Goal: Task Accomplishment & Management: Manage account settings

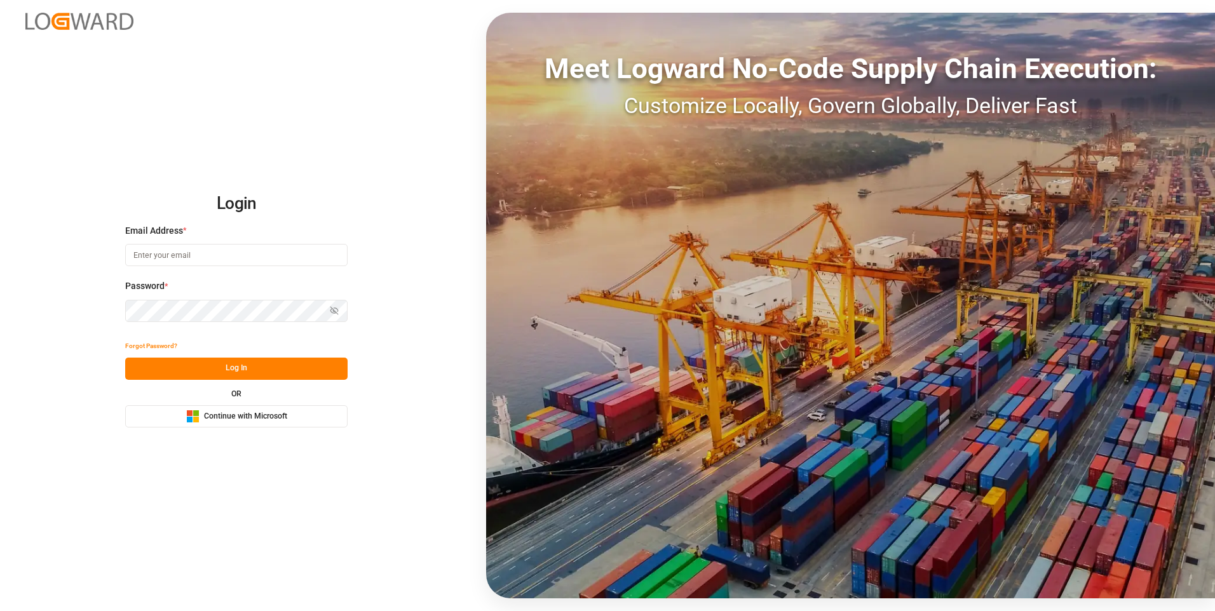
type input "nalini.basdeo@leschaco.com"
click at [233, 372] on button "Log In" at bounding box center [236, 369] width 222 height 22
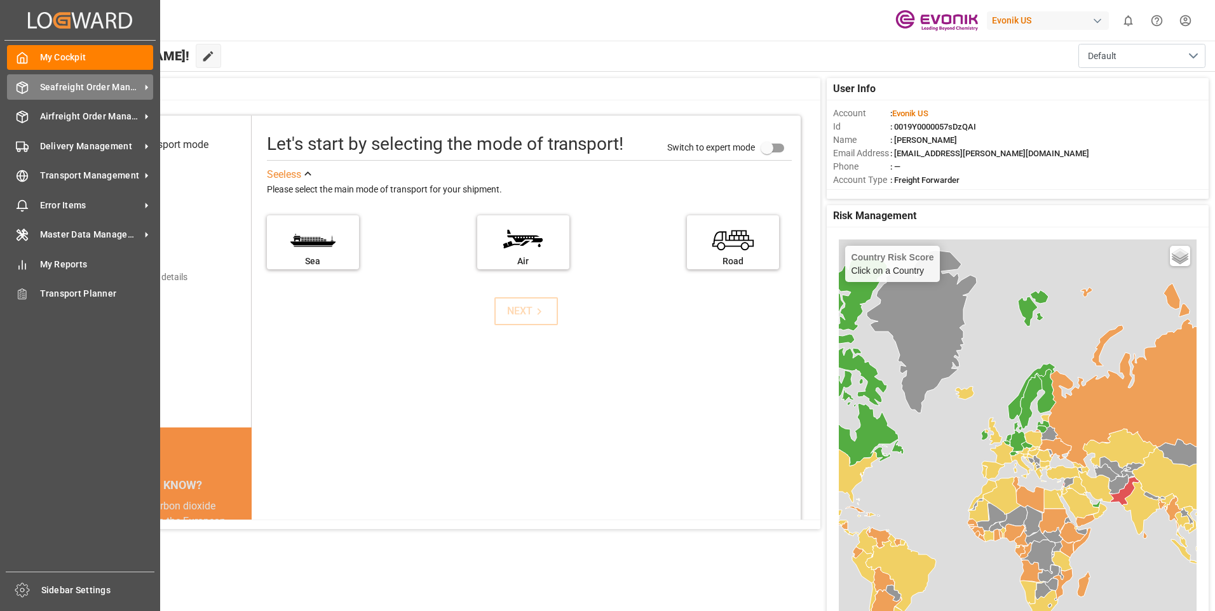
click at [30, 83] on div "Seafreight Order Management Seafreight Order Management" at bounding box center [80, 86] width 146 height 25
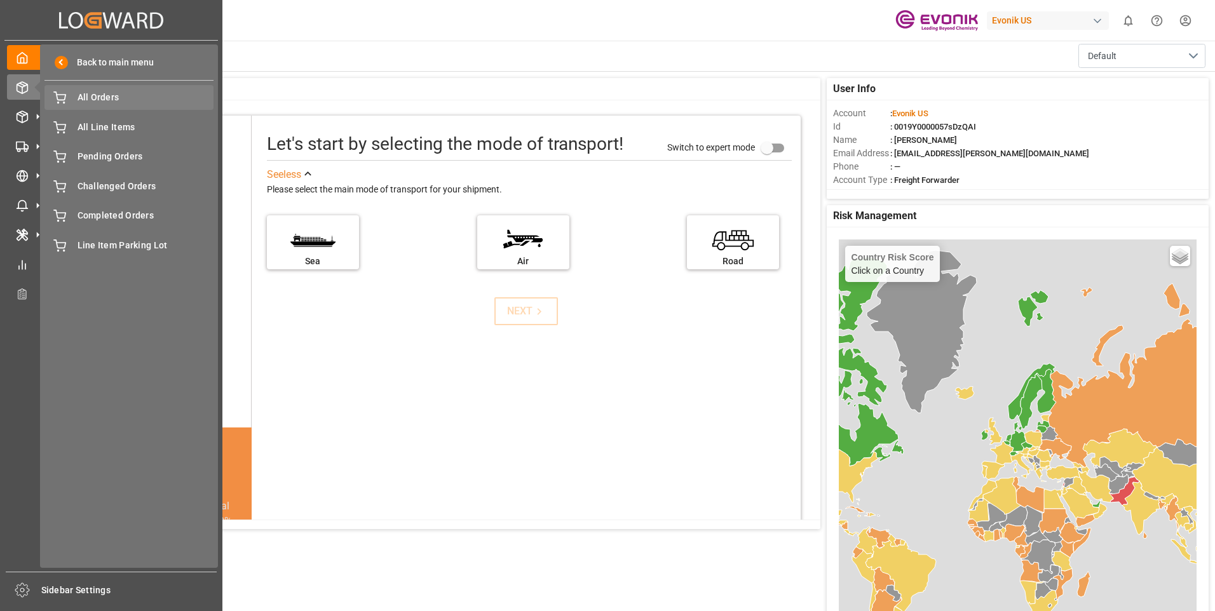
click at [114, 99] on span "All Orders" at bounding box center [146, 97] width 137 height 13
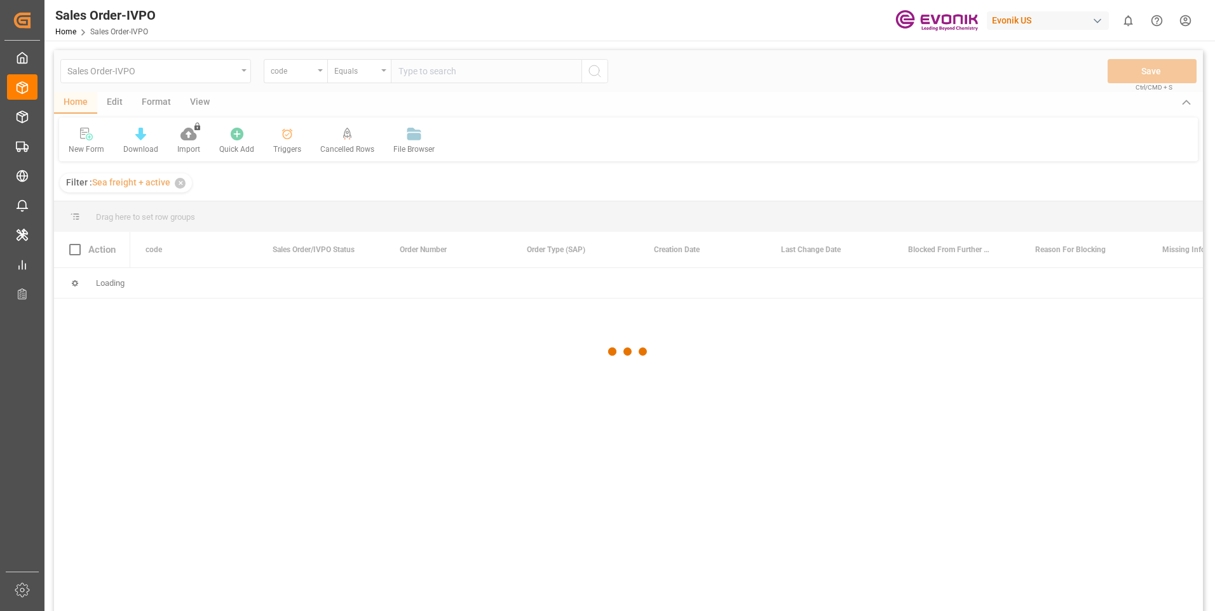
click at [421, 72] on div at bounding box center [628, 352] width 1149 height 604
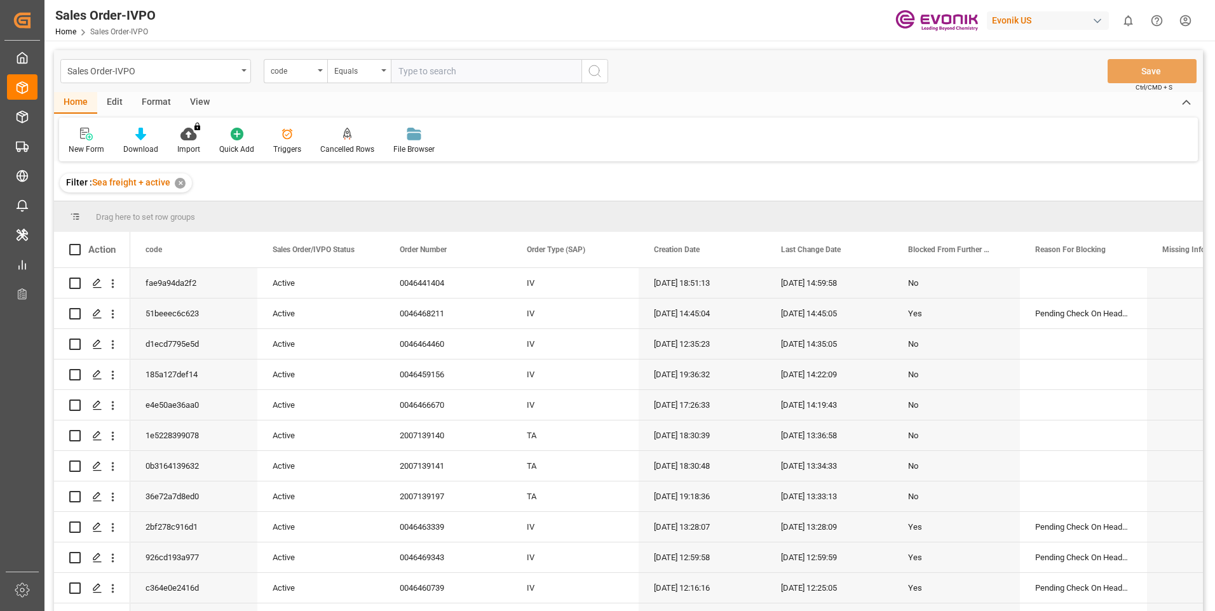
click at [418, 73] on input "text" at bounding box center [486, 71] width 191 height 24
paste input "0046467587"
type input "0046467587"
click at [598, 72] on circle "search button" at bounding box center [594, 70] width 10 height 10
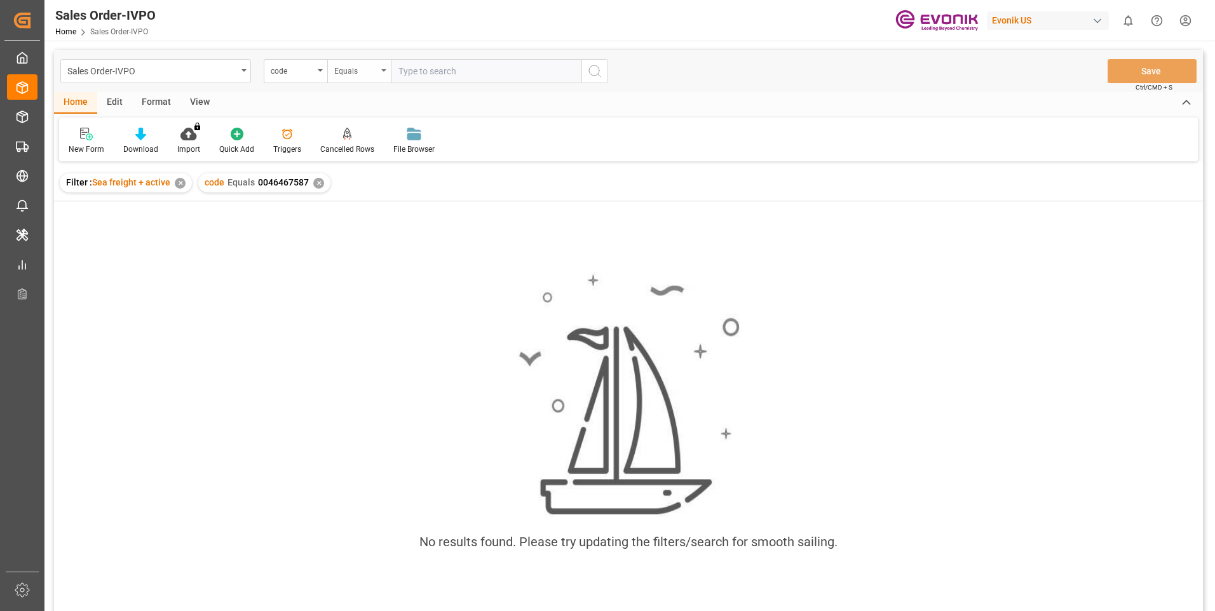
click at [379, 77] on div "Equals" at bounding box center [359, 71] width 64 height 24
click at [300, 69] on div "code" at bounding box center [292, 69] width 43 height 15
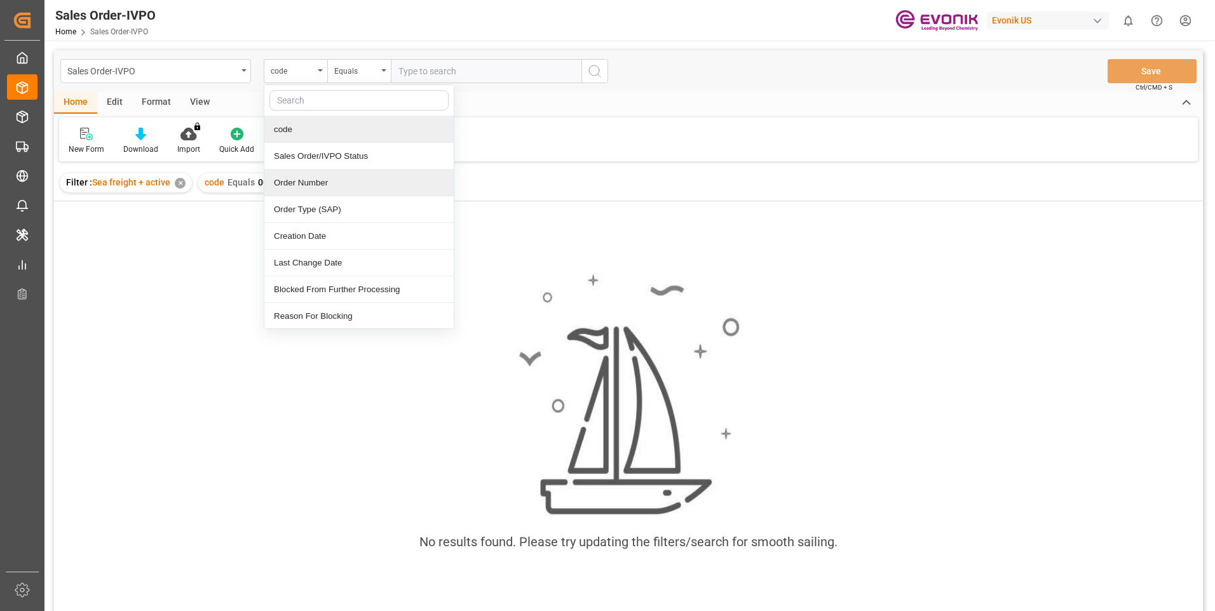
click at [307, 181] on div "Order Number" at bounding box center [358, 183] width 189 height 27
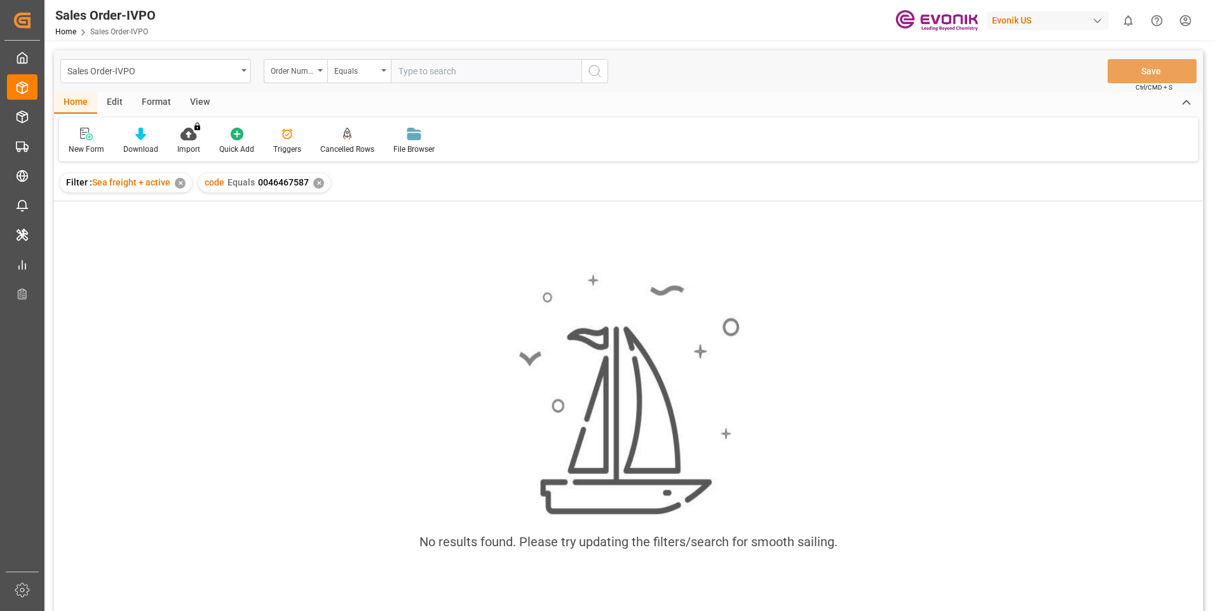
click at [445, 72] on input "text" at bounding box center [486, 71] width 191 height 24
paste input "0046467587"
type input "0046467587"
click at [586, 72] on button "search button" at bounding box center [594, 71] width 27 height 24
click at [489, 180] on div "✕" at bounding box center [494, 183] width 11 height 11
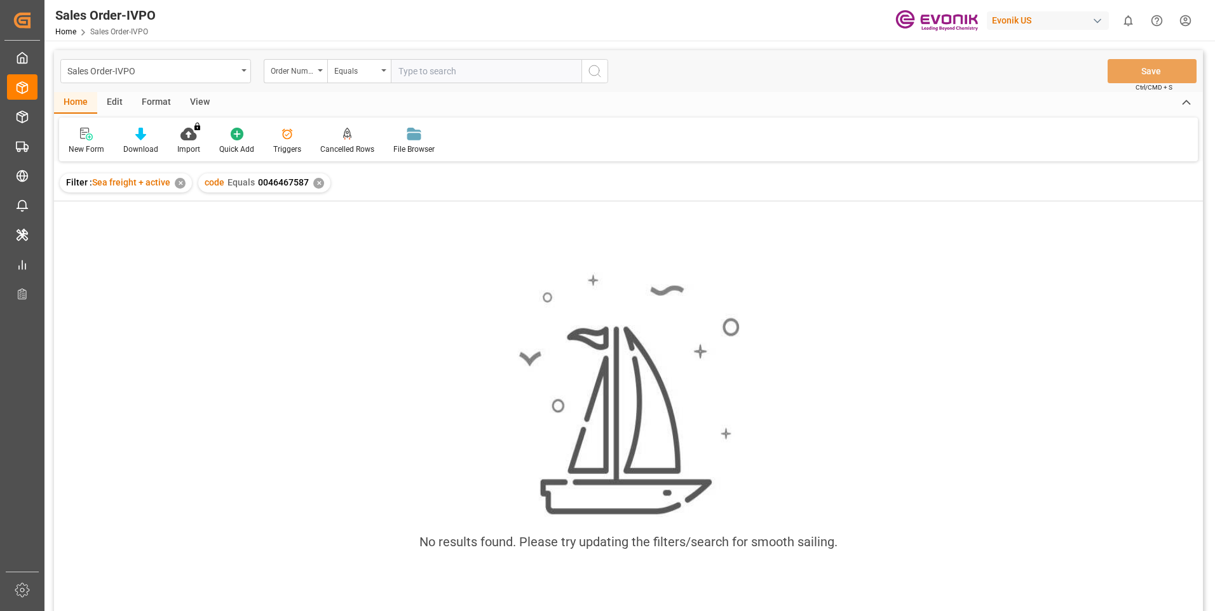
click at [314, 183] on div "✕" at bounding box center [318, 183] width 11 height 11
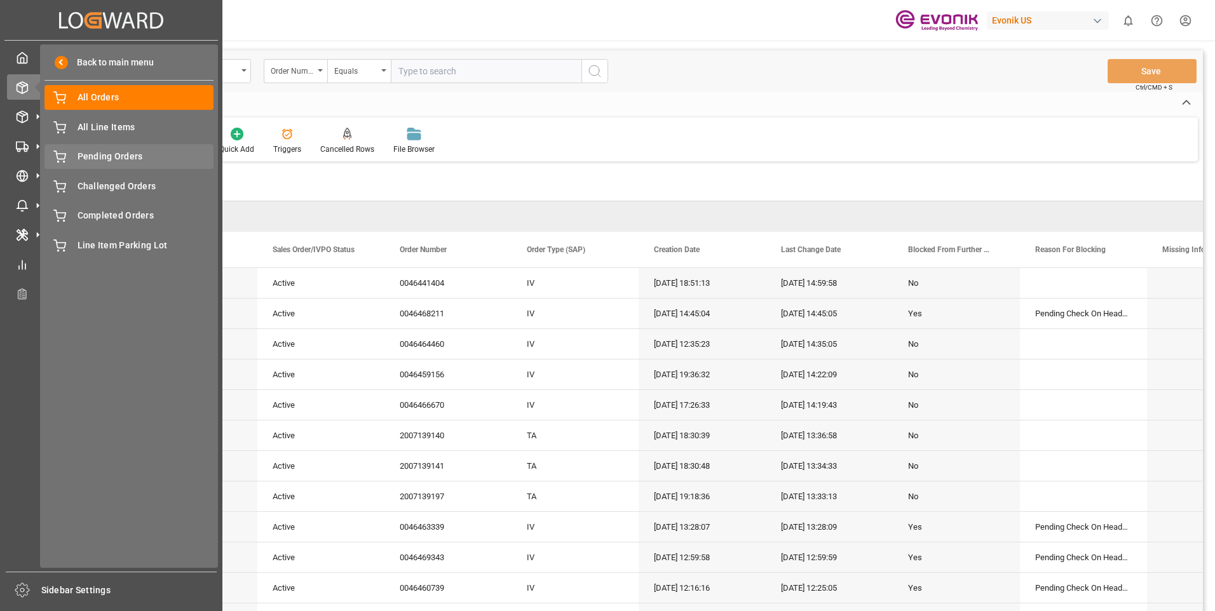
click at [124, 156] on span "Pending Orders" at bounding box center [146, 156] width 137 height 13
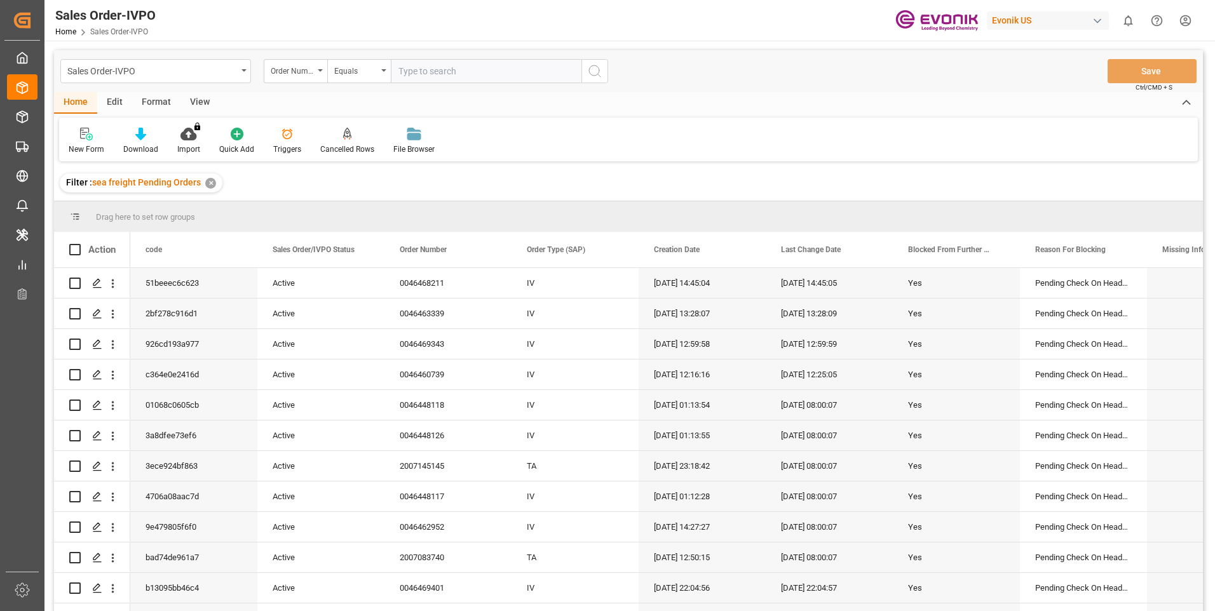
click at [428, 75] on input "text" at bounding box center [486, 71] width 191 height 24
paste input "0046467587"
type input "0046467587"
click at [591, 72] on icon "search button" at bounding box center [594, 71] width 15 height 15
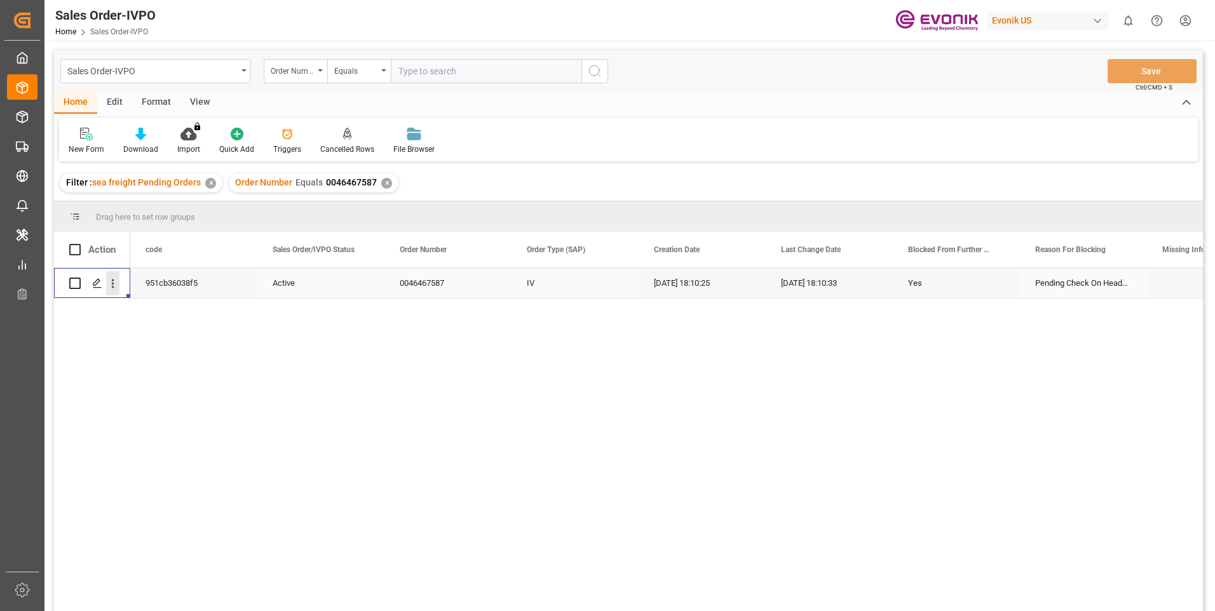
click at [113, 285] on icon "open menu" at bounding box center [113, 284] width 3 height 9
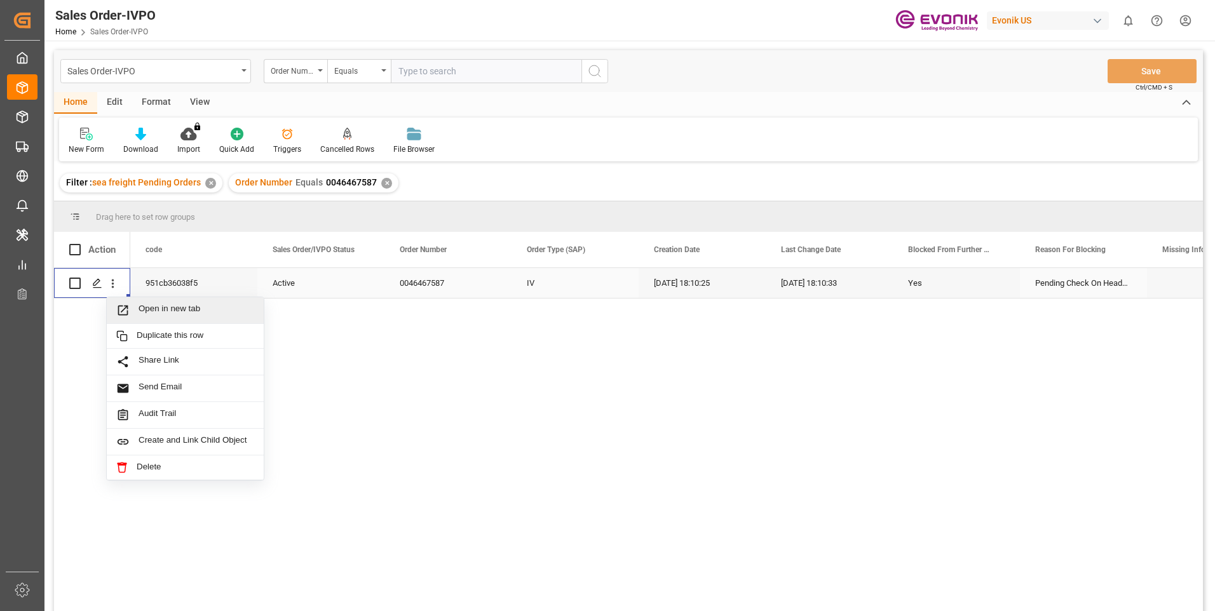
click at [156, 304] on span "Open in new tab" at bounding box center [196, 310] width 116 height 13
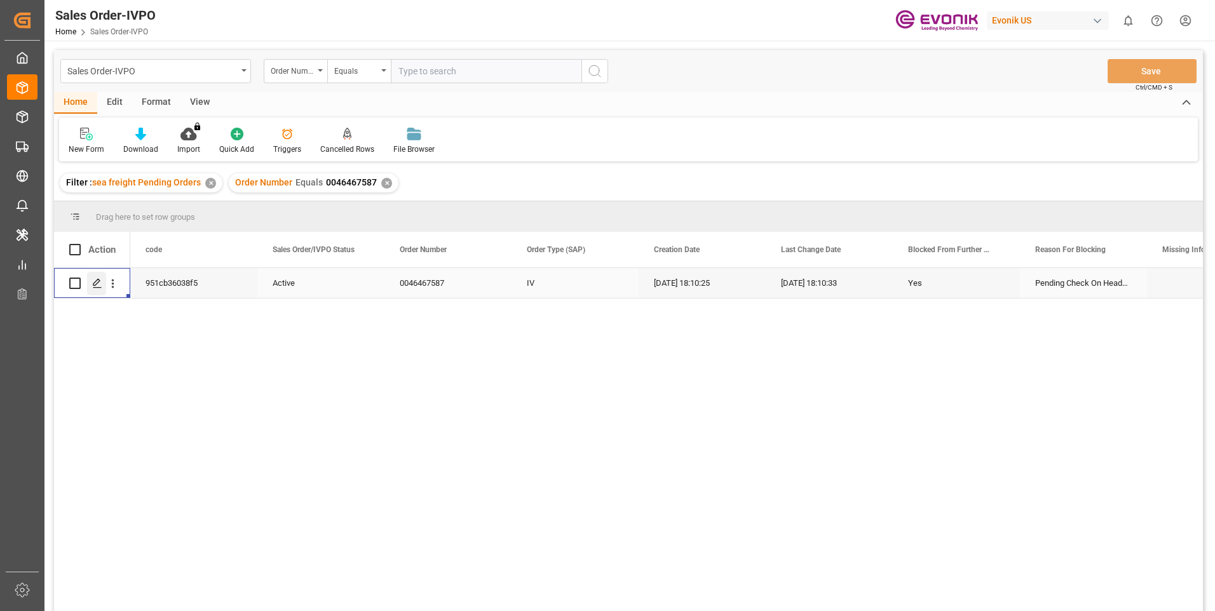
click at [95, 285] on polygon "Press SPACE to select this row." at bounding box center [96, 283] width 6 height 6
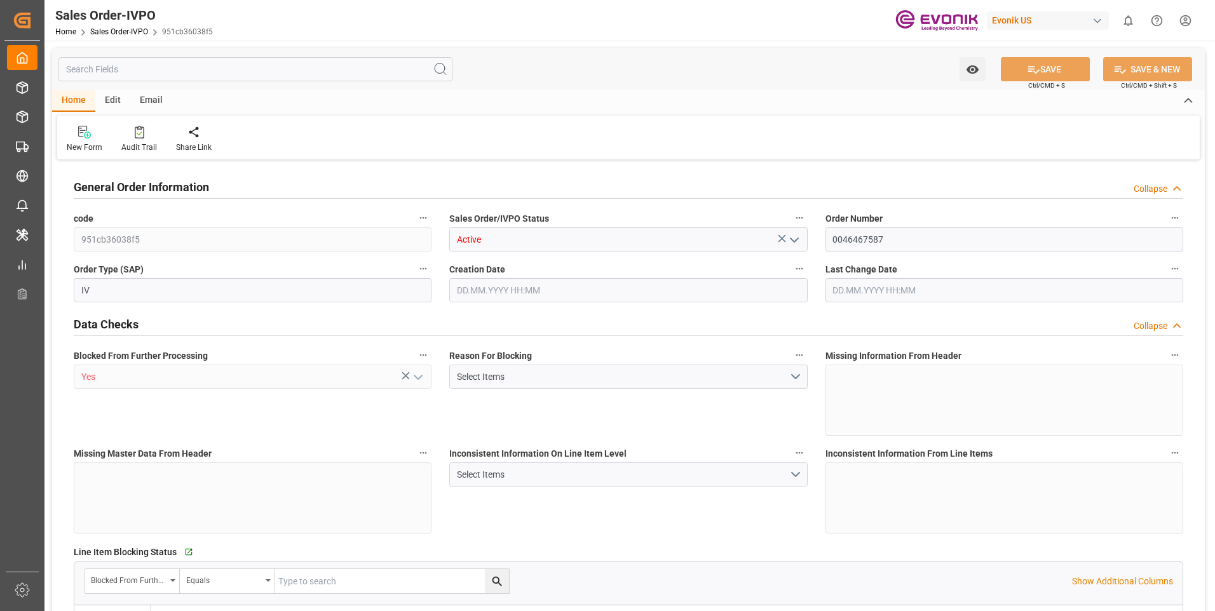
type input "KRPUS"
type input "0"
type input "1"
type input "524.9"
type input "20.08.2025 18:10"
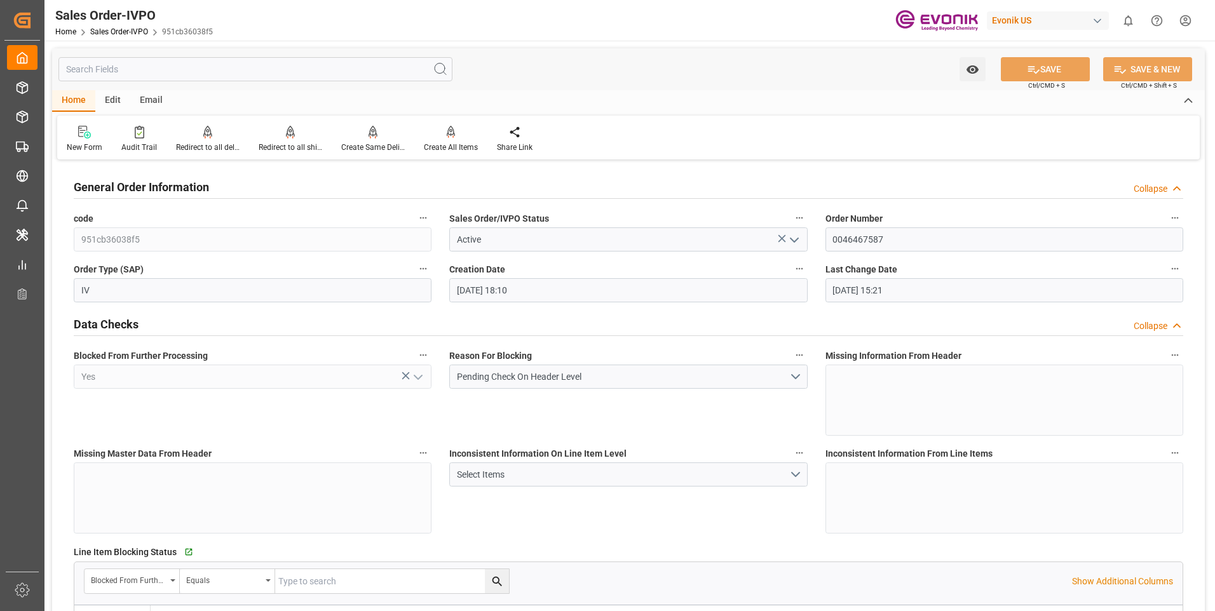
type input "21.08.2025 15:21"
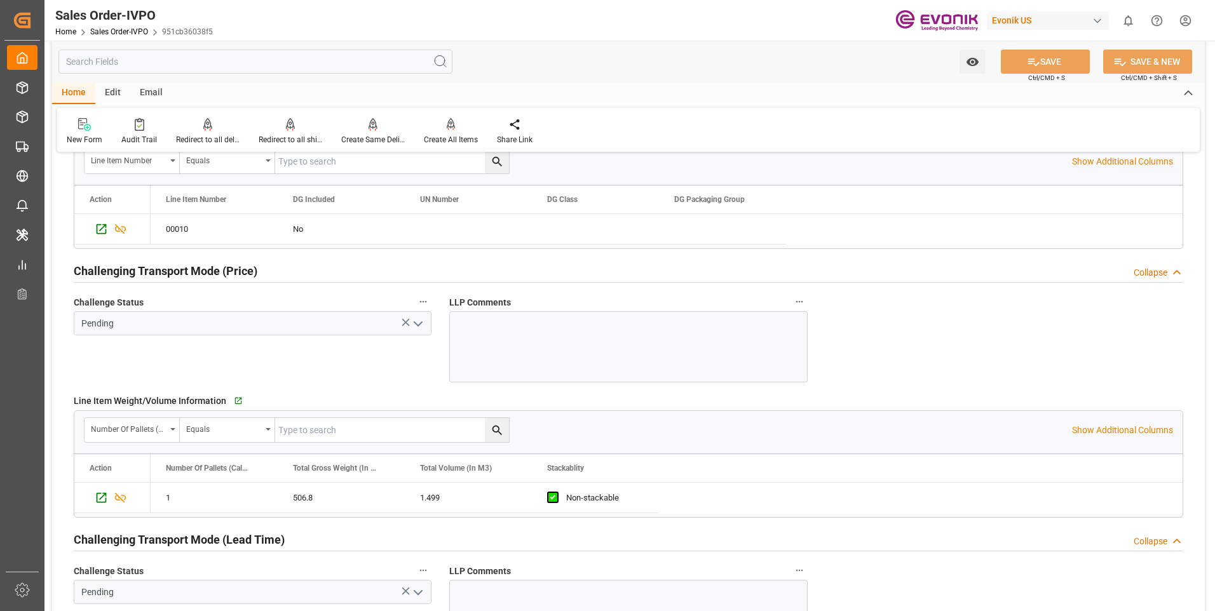
scroll to position [1906, 0]
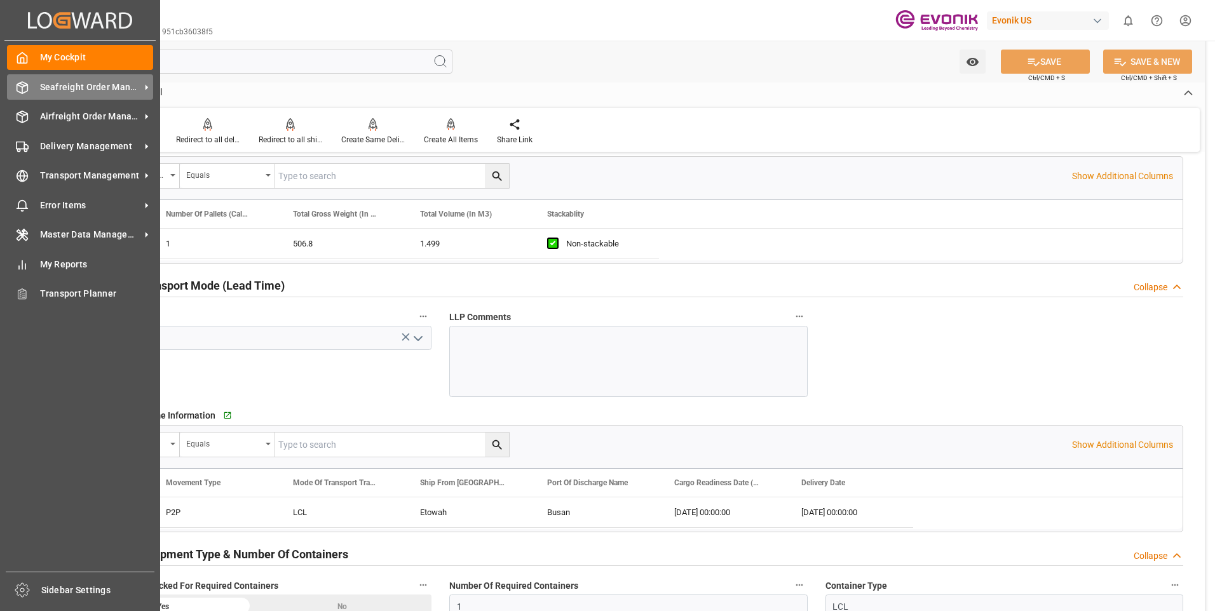
click at [49, 93] on span "Seafreight Order Management" at bounding box center [90, 87] width 100 height 13
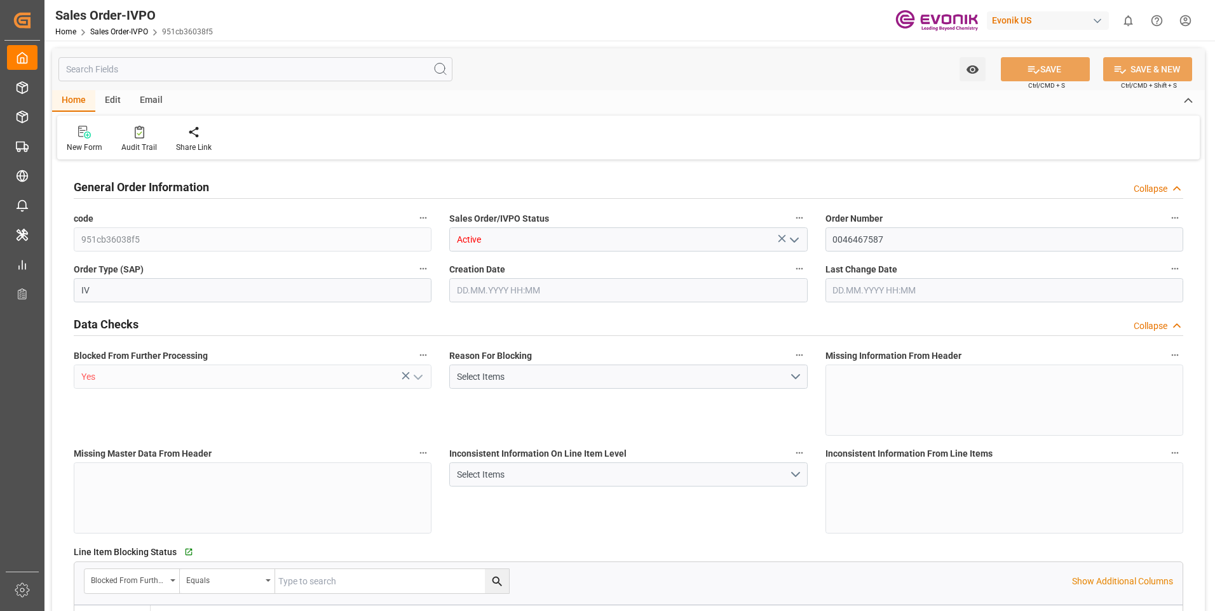
type input "KRPUS"
type input "0"
type input "1"
type input "524.9"
type input "20.08.2025 18:10"
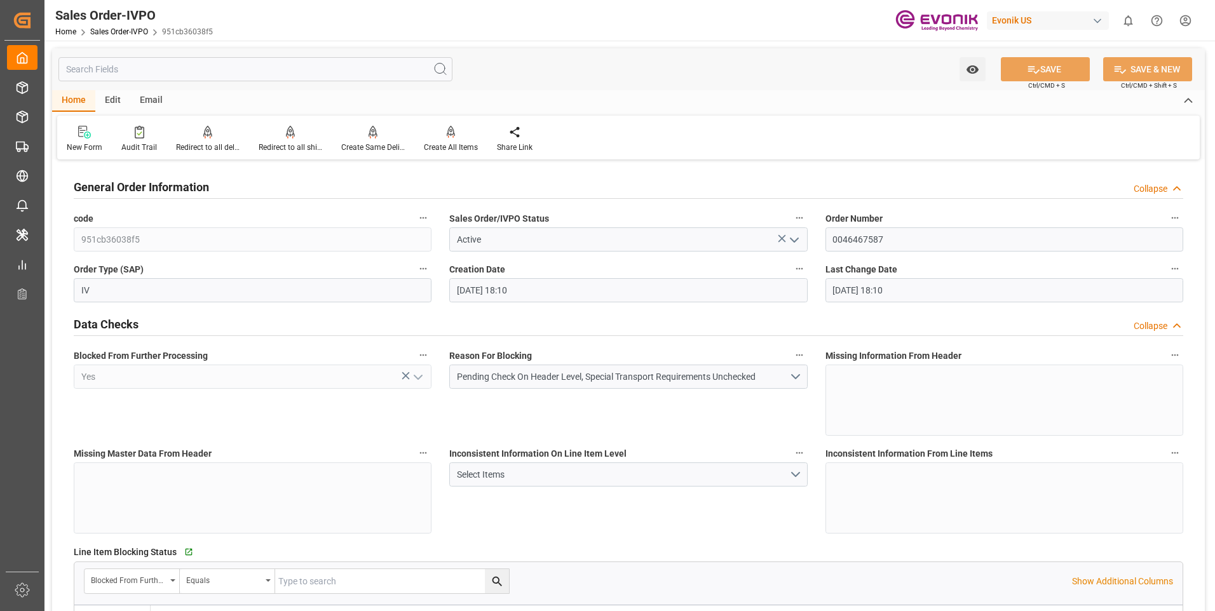
type input "20.08.2025 18:10"
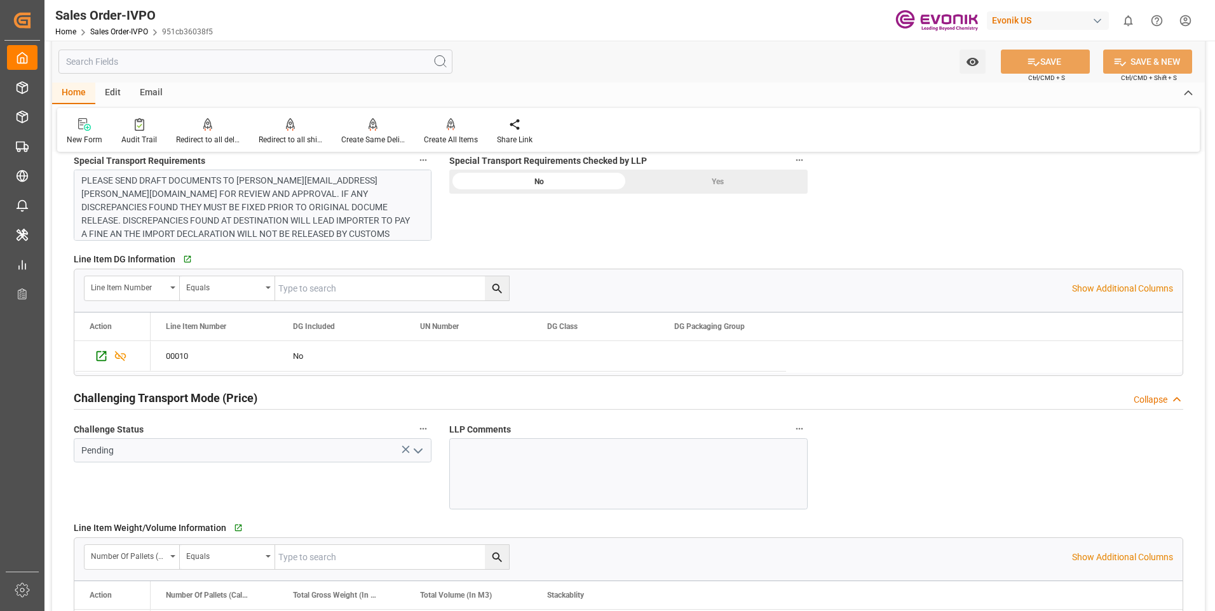
scroll to position [1334, 0]
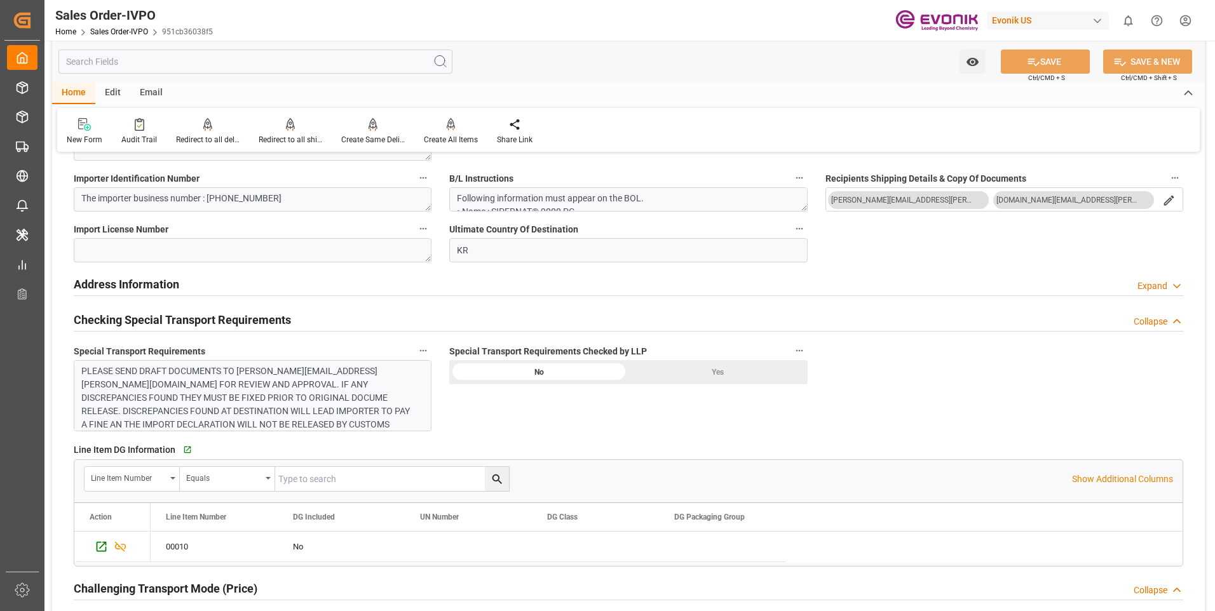
click at [696, 370] on div "Yes" at bounding box center [717, 372] width 179 height 24
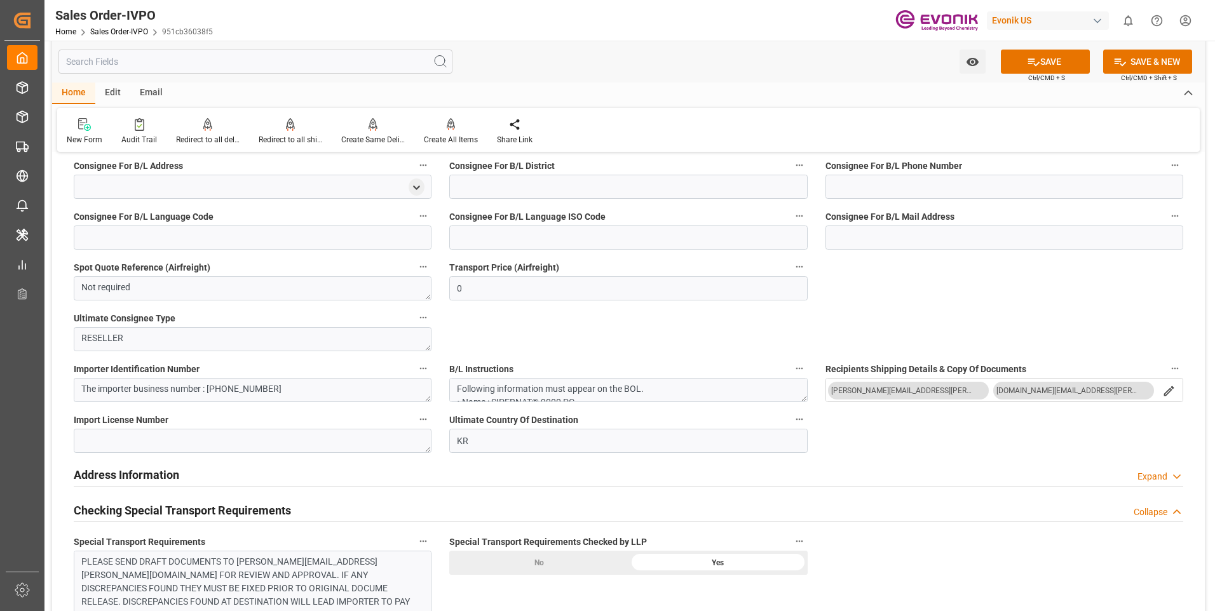
scroll to position [889, 0]
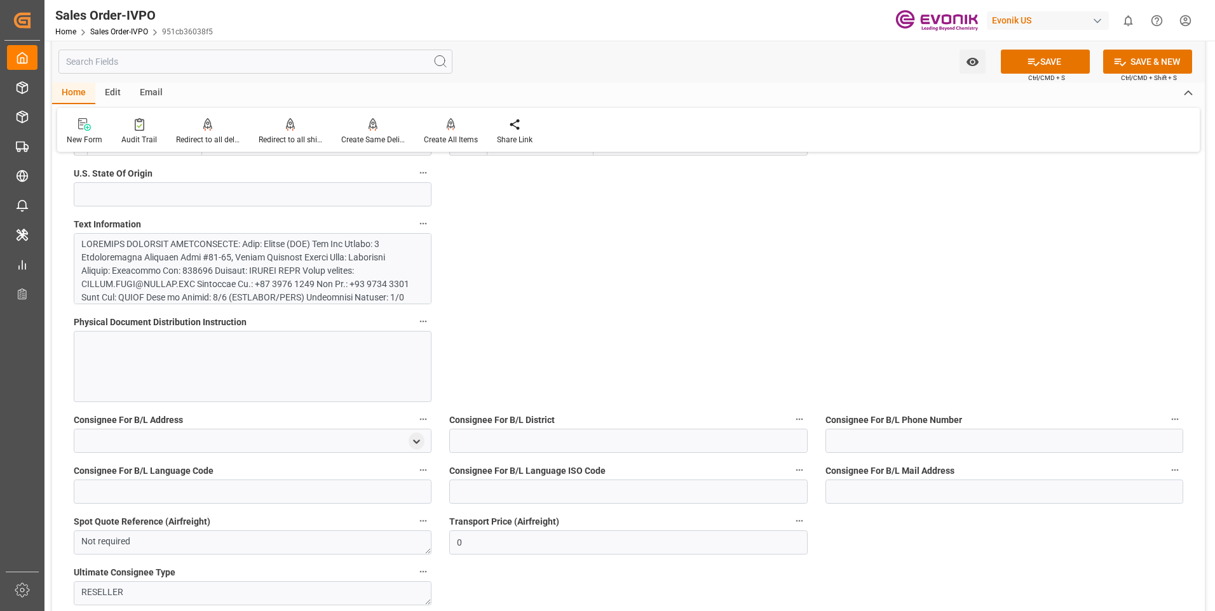
click at [267, 280] on div at bounding box center [247, 485] width 333 height 494
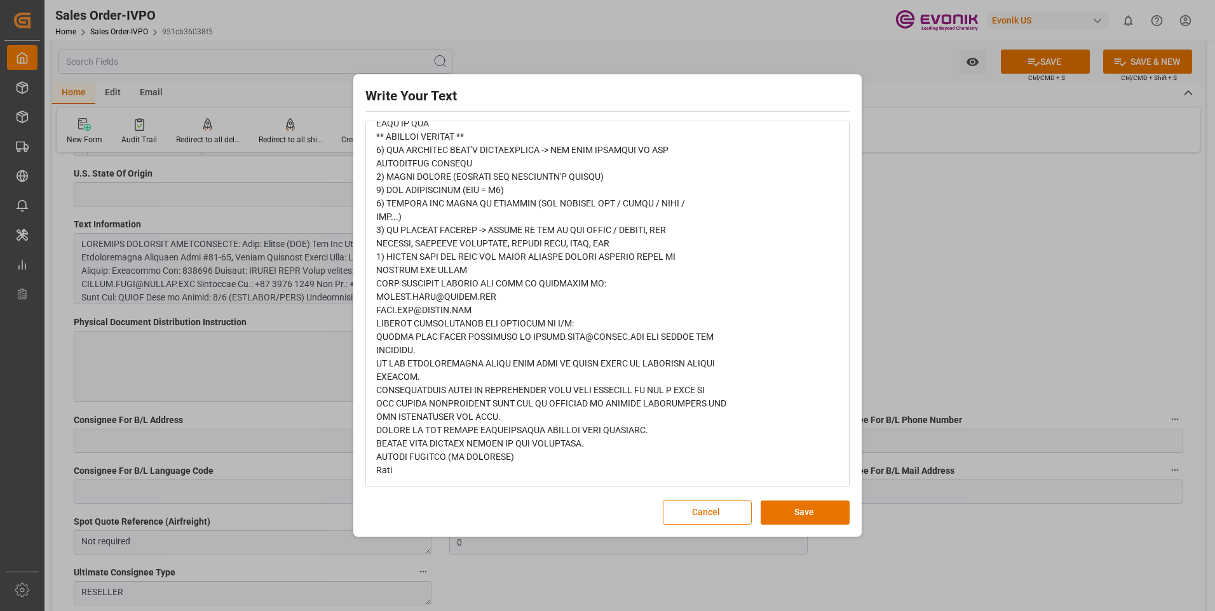
scroll to position [816, 0]
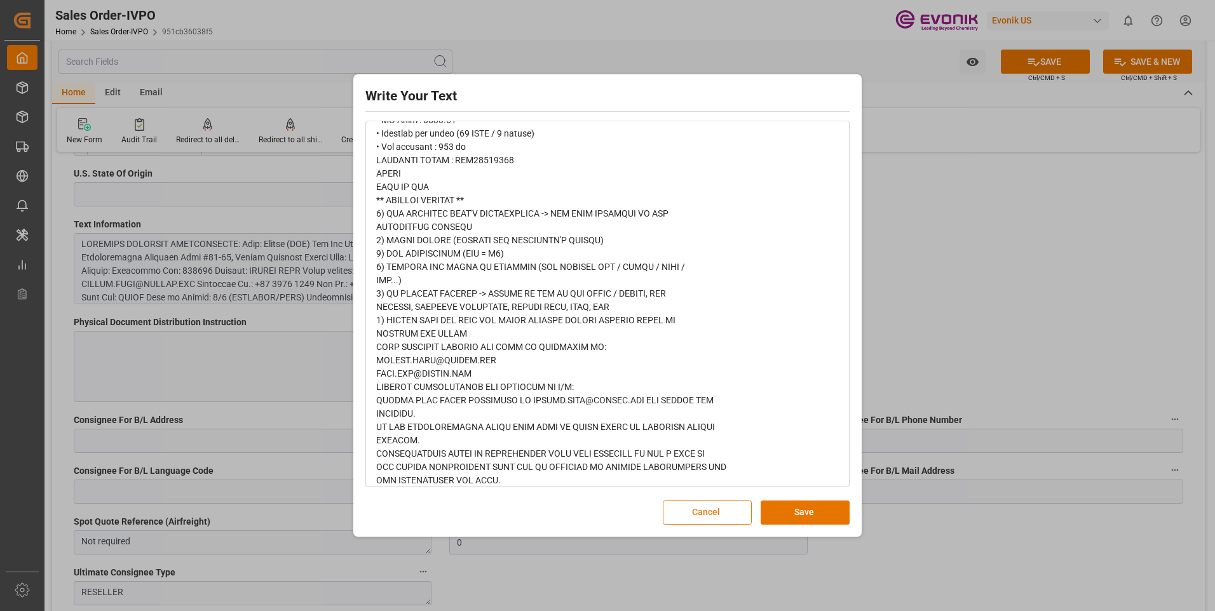
click at [727, 509] on button "Cancel" at bounding box center [707, 513] width 89 height 24
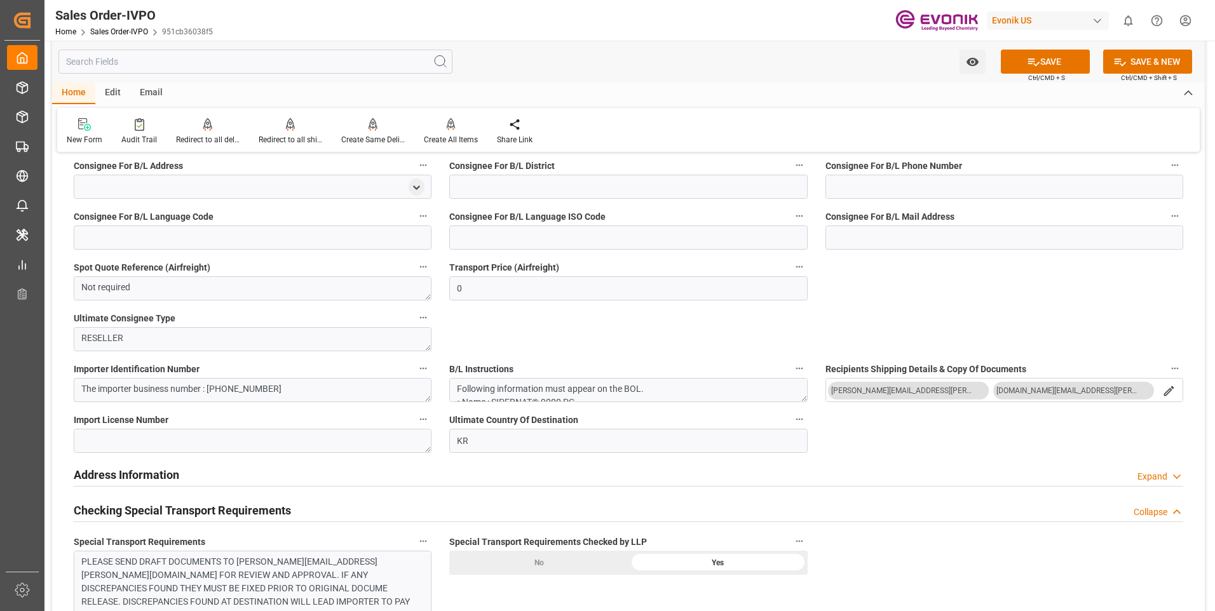
scroll to position [1398, 0]
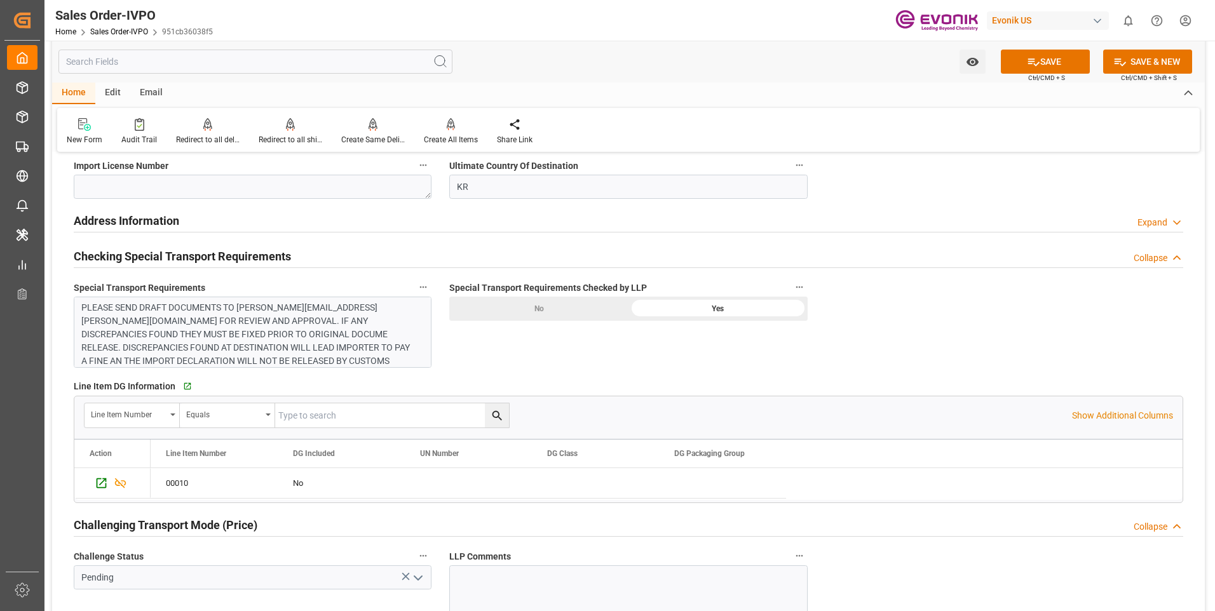
click at [290, 356] on div "PLEASE SEND DRAFT DOCUMENTS TO [PERSON_NAME][EMAIL_ADDRESS][PERSON_NAME][DOMAIN…" at bounding box center [247, 354] width 333 height 107
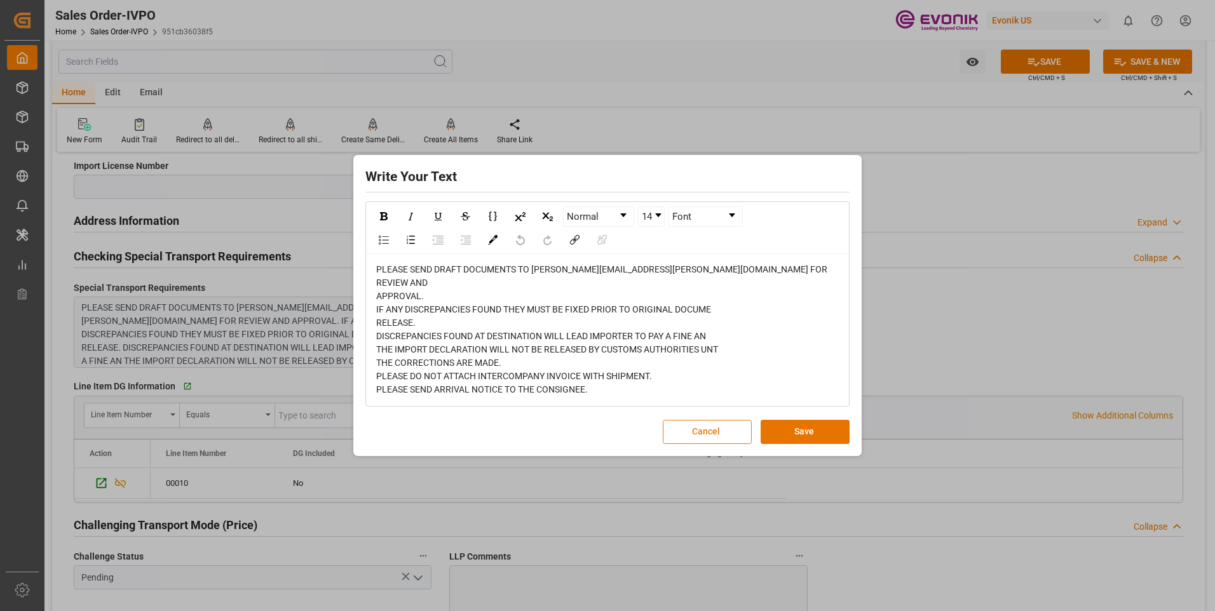
click at [727, 426] on button "Cancel" at bounding box center [707, 432] width 89 height 24
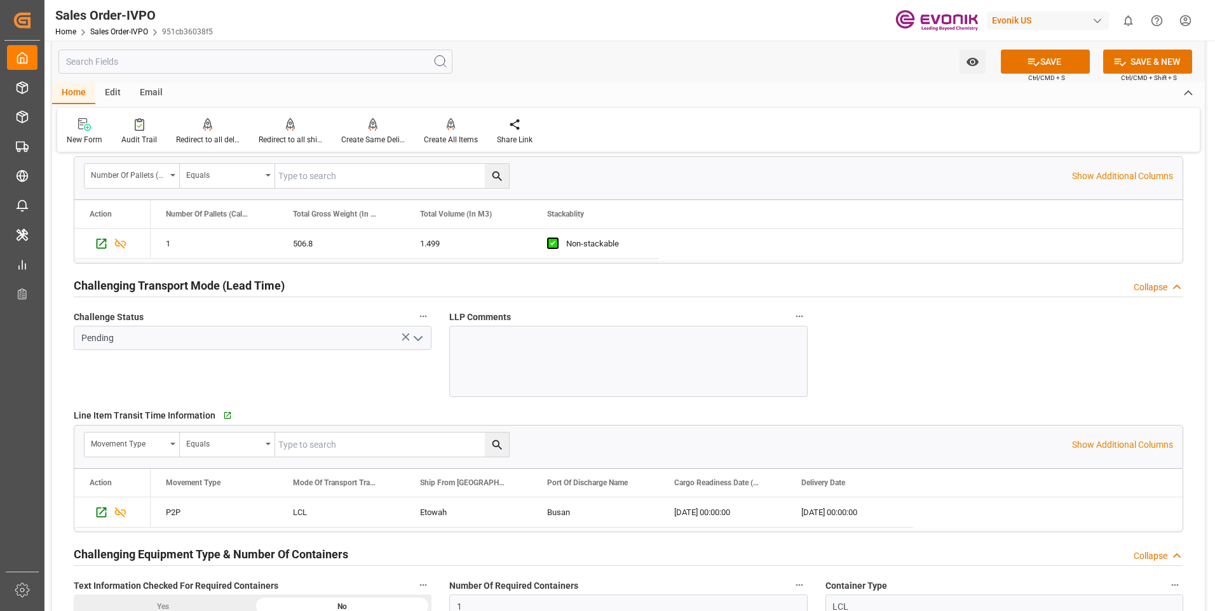
scroll to position [2033, 0]
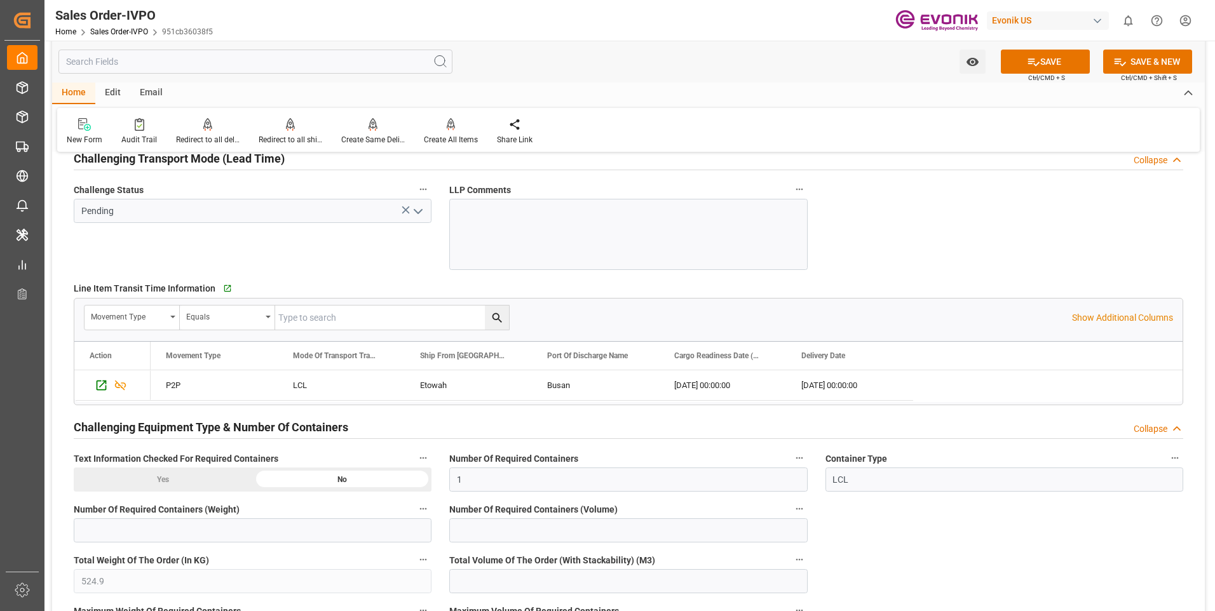
click at [428, 250] on div "Challenge Status Pending" at bounding box center [252, 226] width 375 height 98
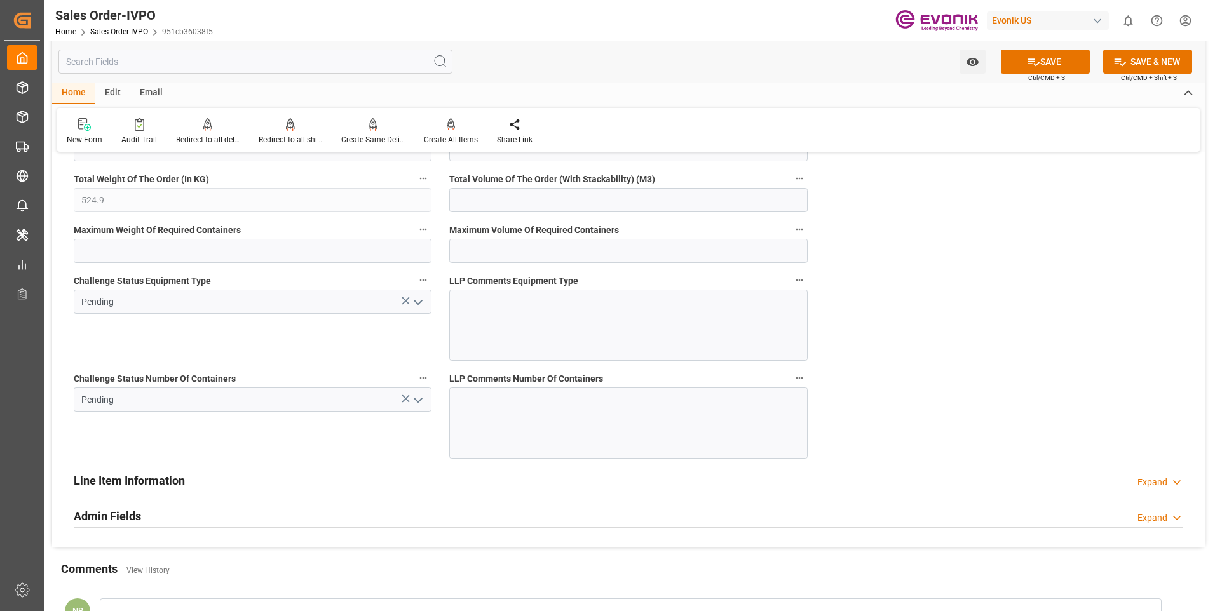
scroll to position [2096, 0]
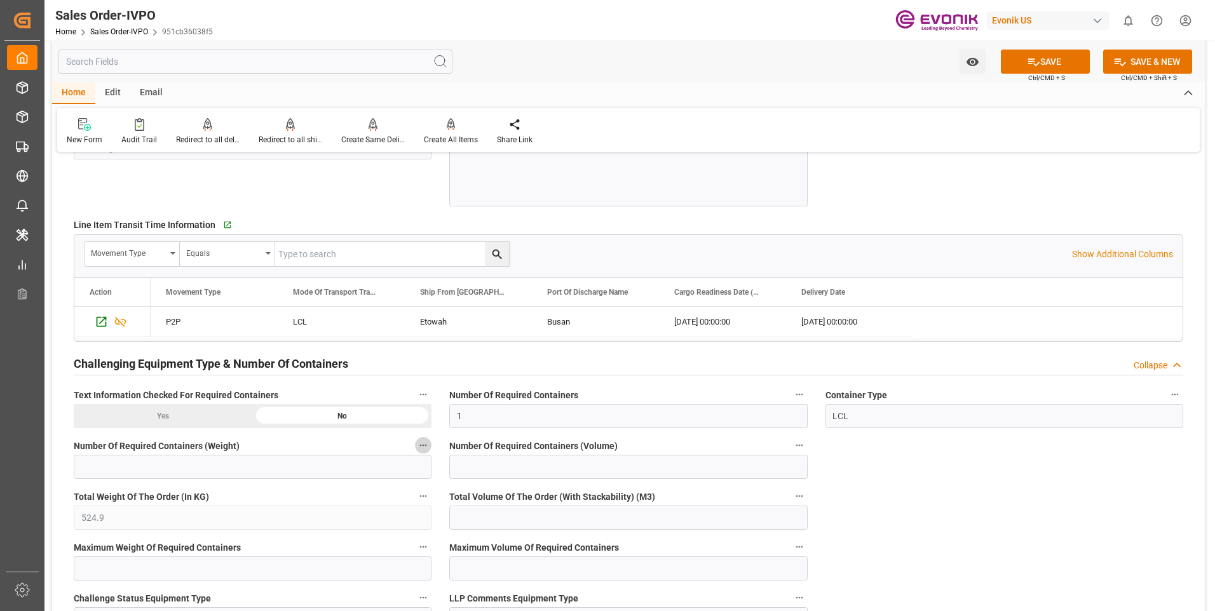
click at [424, 443] on icon "button" at bounding box center [423, 445] width 10 height 10
click at [818, 478] on div at bounding box center [607, 305] width 1215 height 611
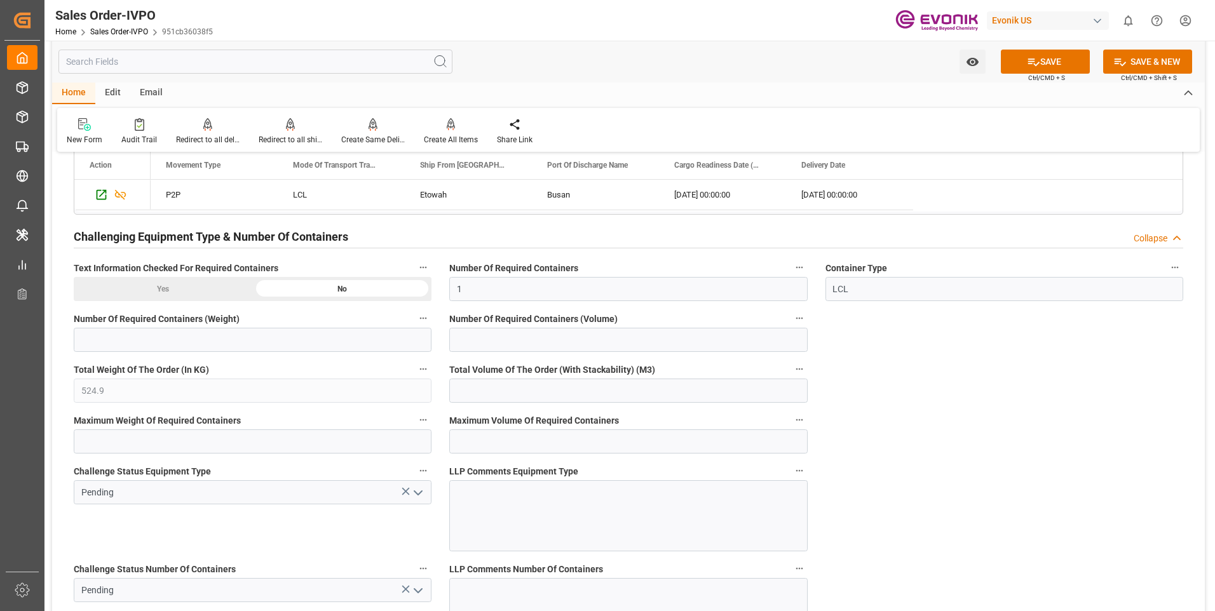
click at [417, 487] on icon "open menu" at bounding box center [417, 492] width 15 height 15
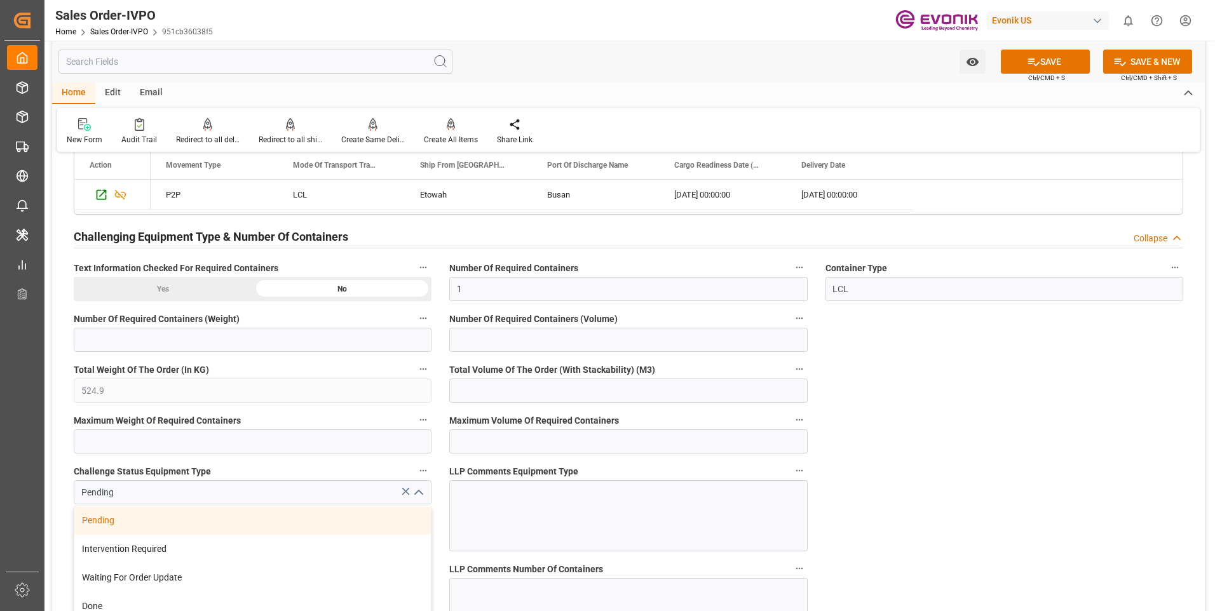
scroll to position [2414, 0]
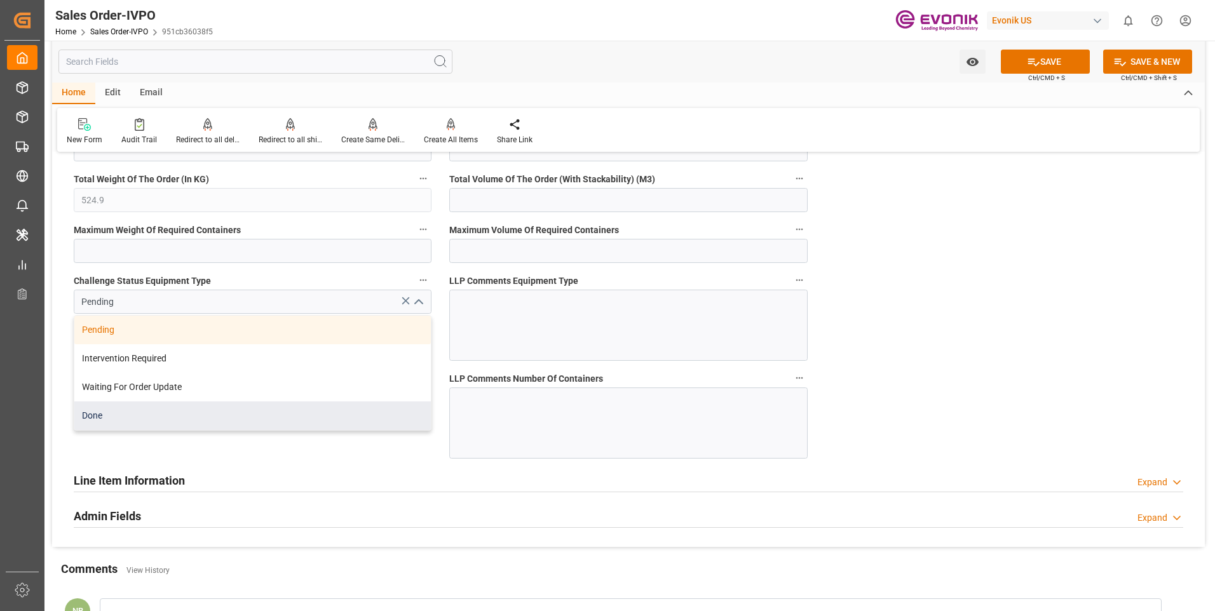
click at [128, 407] on div "Done" at bounding box center [252, 415] width 356 height 29
type input "Done"
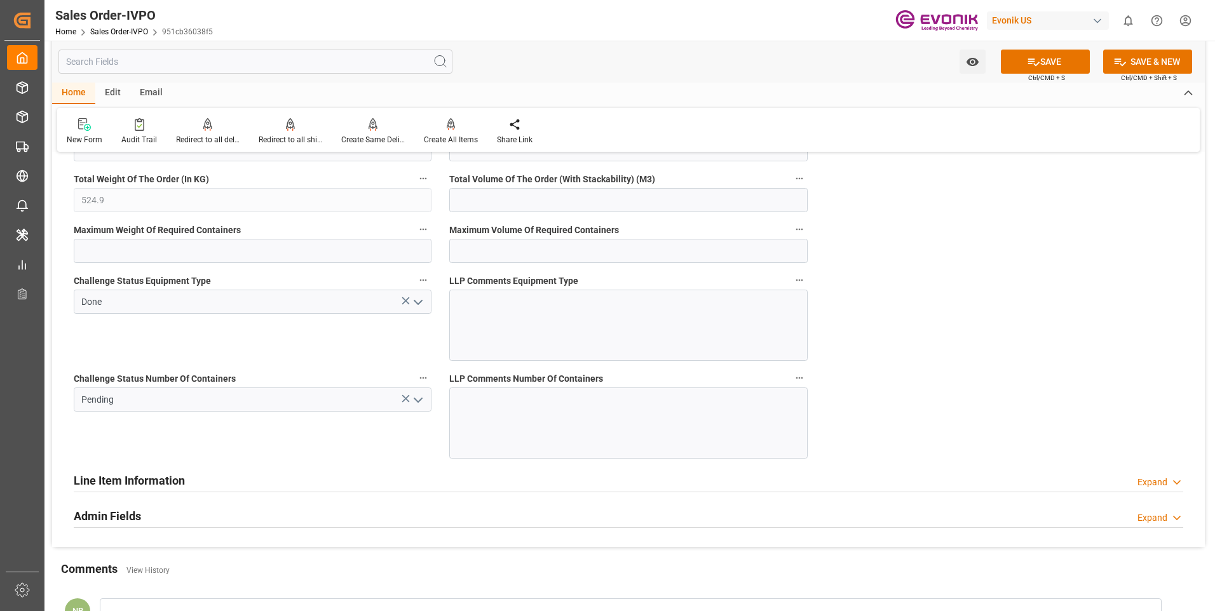
click at [417, 401] on icon "open menu" at bounding box center [417, 400] width 15 height 15
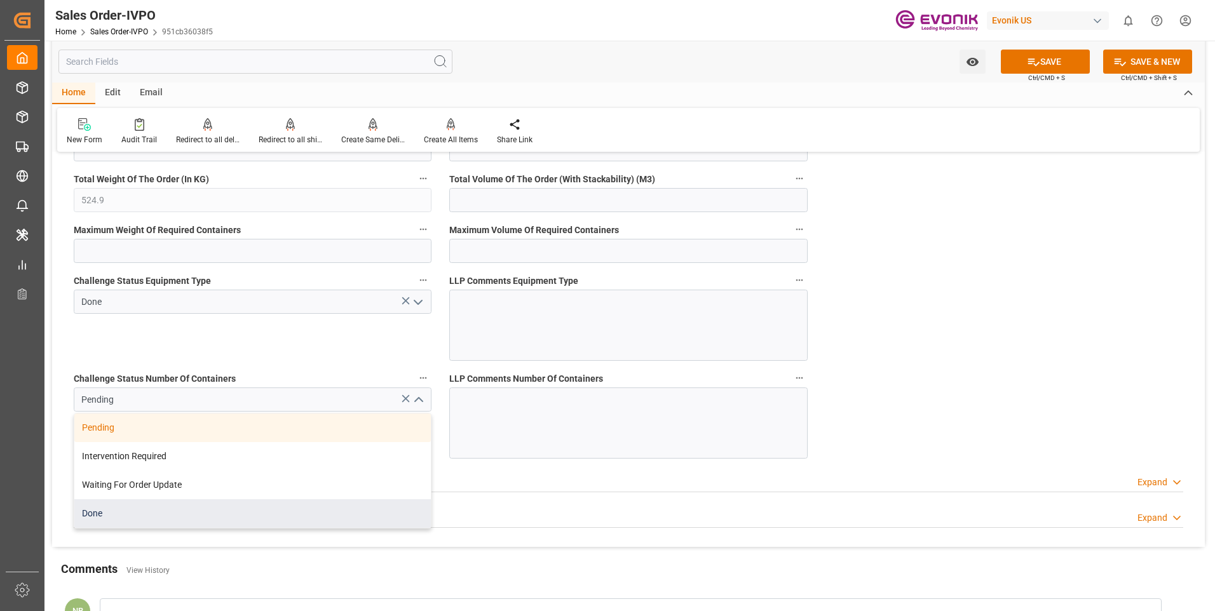
click at [143, 508] on div "Done" at bounding box center [252, 513] width 356 height 29
type input "Done"
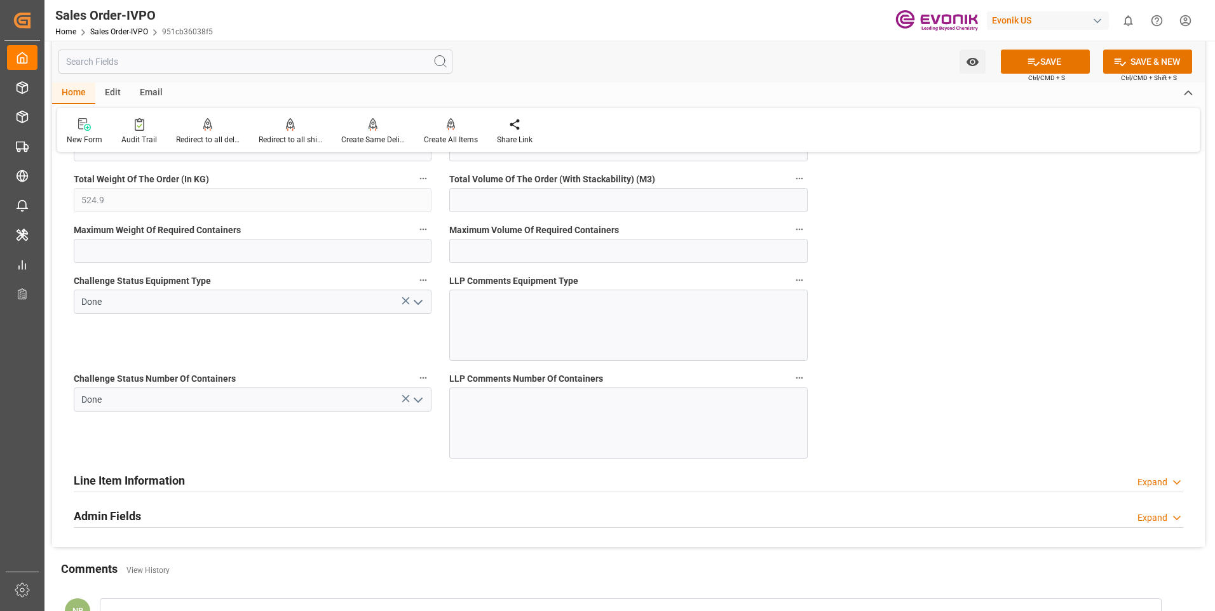
scroll to position [2223, 0]
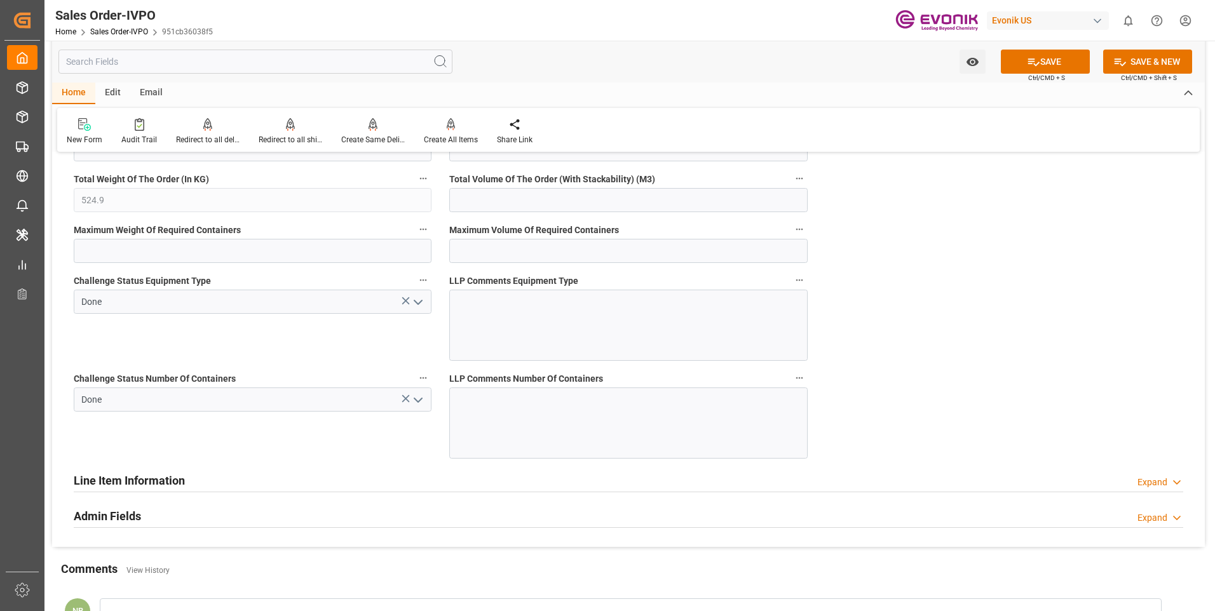
click at [416, 309] on icon "open menu" at bounding box center [417, 302] width 15 height 15
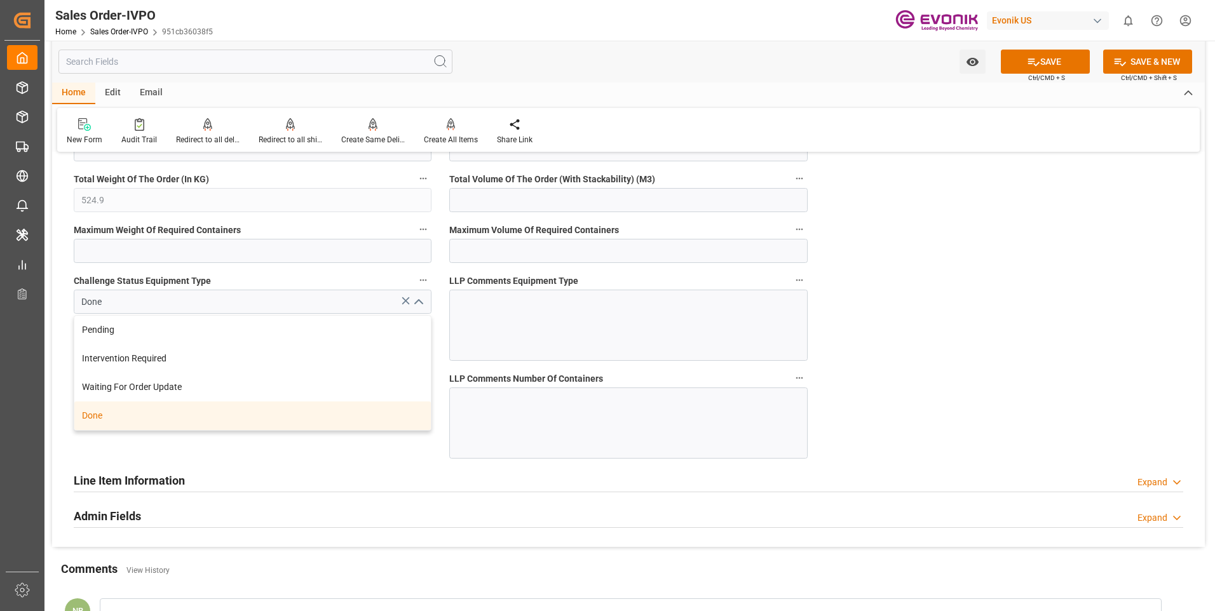
click at [416, 309] on icon "close menu" at bounding box center [417, 302] width 15 height 15
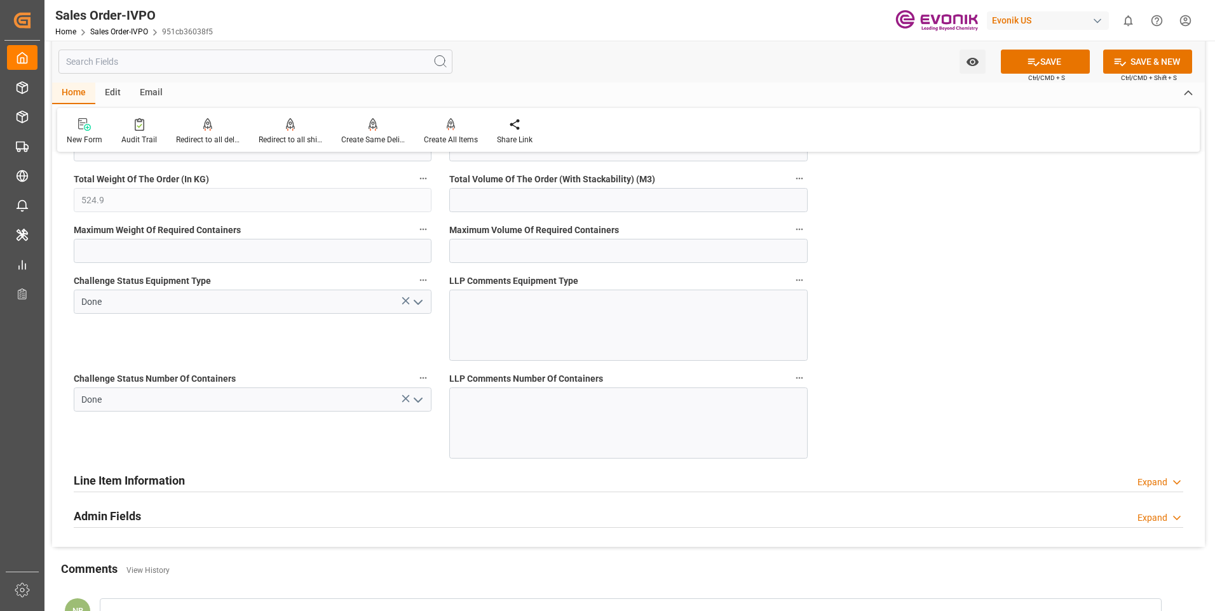
click at [419, 396] on icon "open menu" at bounding box center [417, 400] width 15 height 15
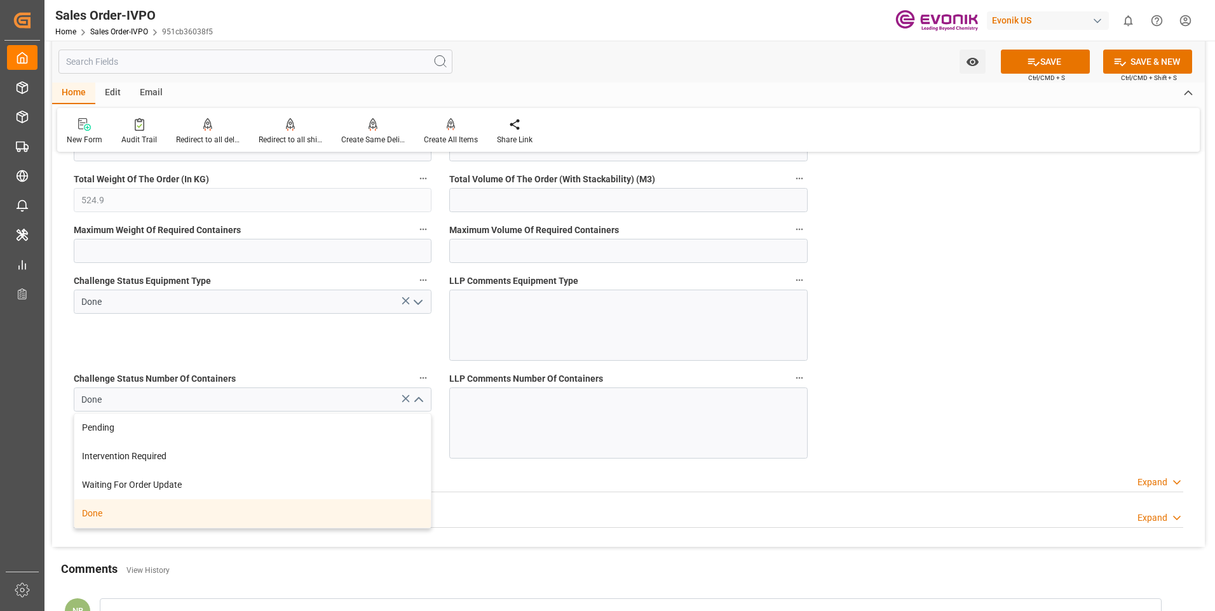
click at [419, 396] on icon "close menu" at bounding box center [417, 400] width 15 height 15
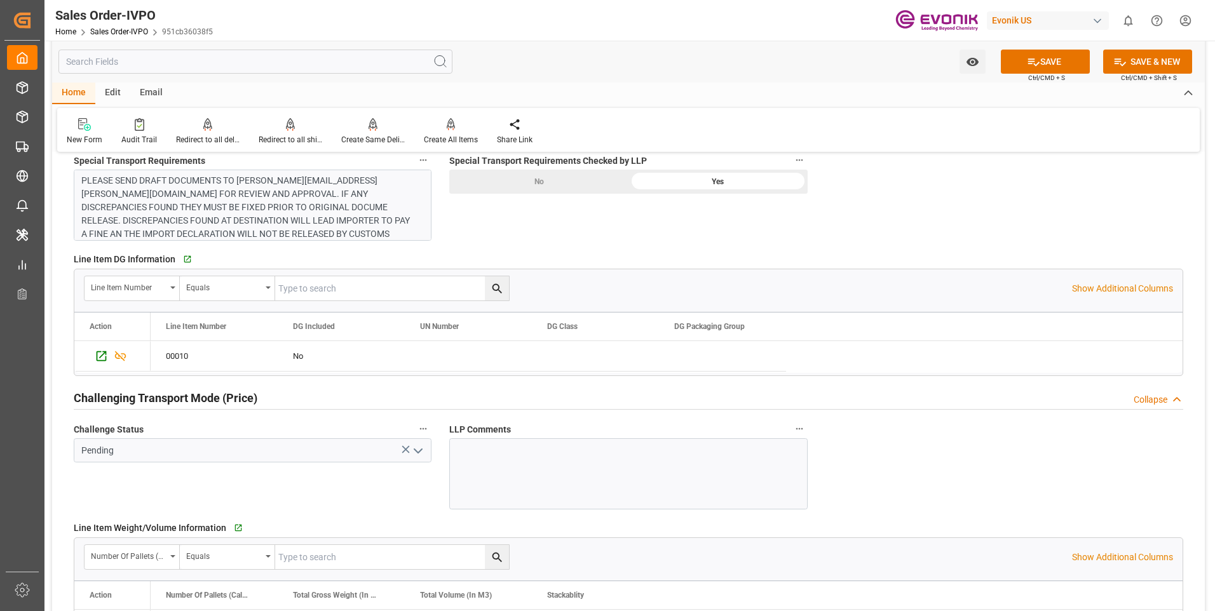
scroll to position [1461, 0]
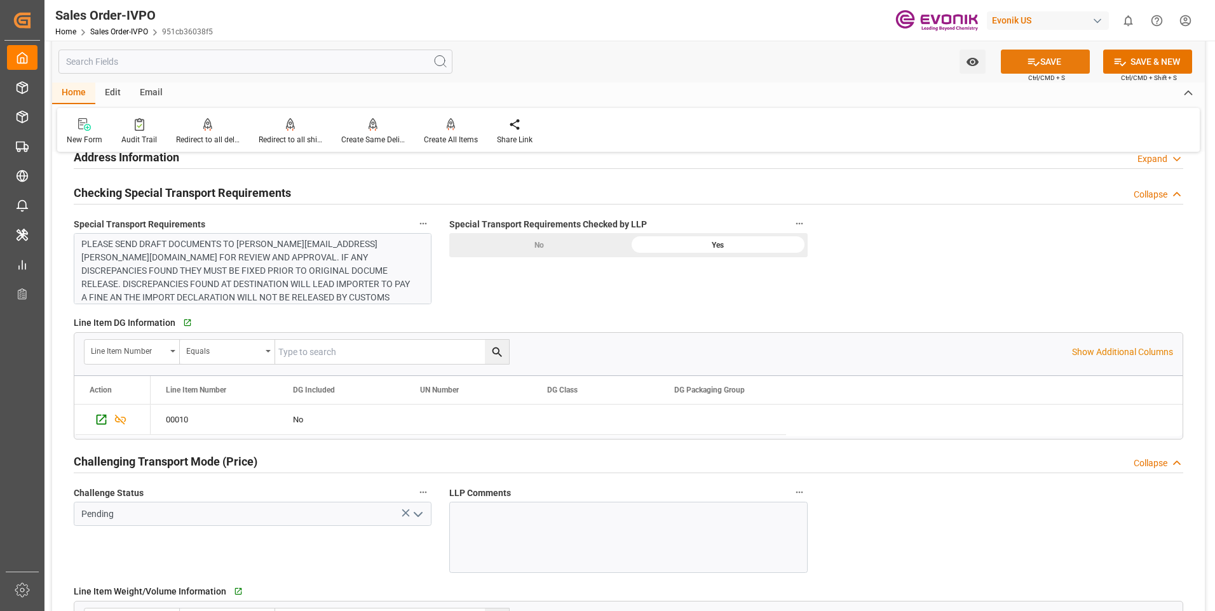
click at [1051, 60] on button "SAVE" at bounding box center [1045, 62] width 89 height 24
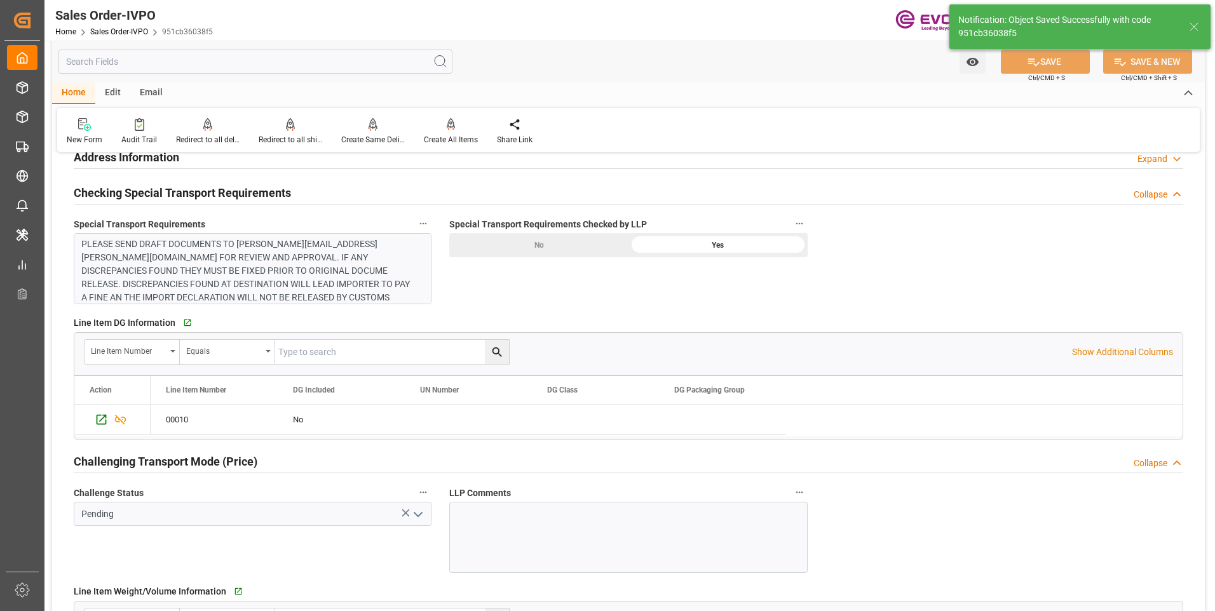
type input "21.08.2025 15:21"
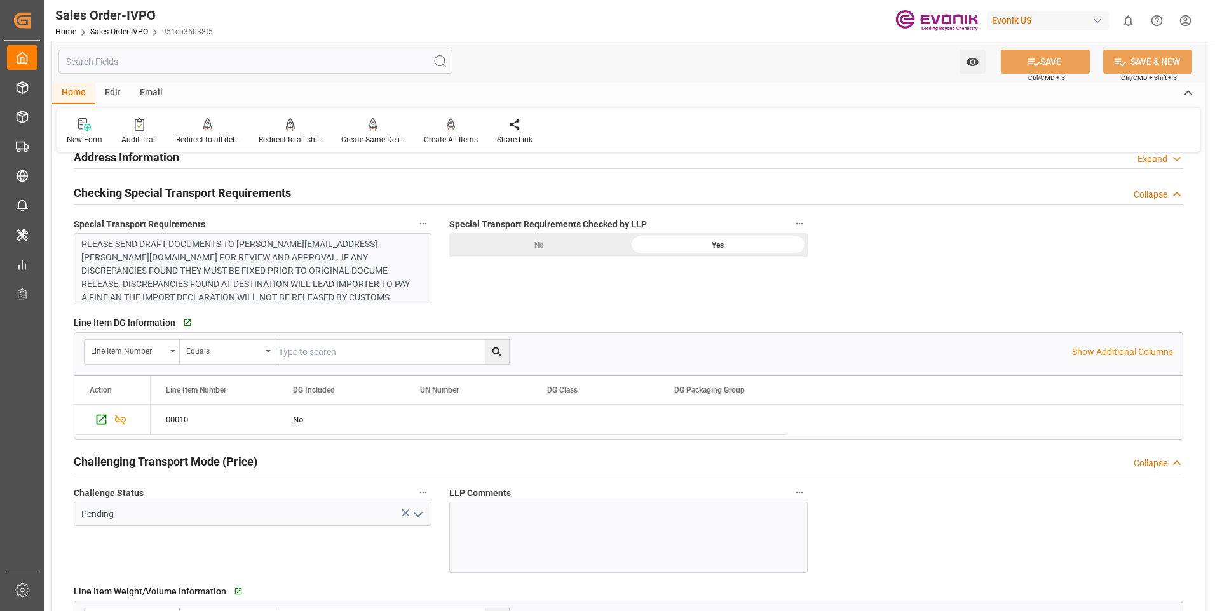
click at [578, 178] on div "Checking Special Transport Requirements Collapse" at bounding box center [628, 193] width 1127 height 36
click at [442, 127] on div at bounding box center [451, 124] width 54 height 13
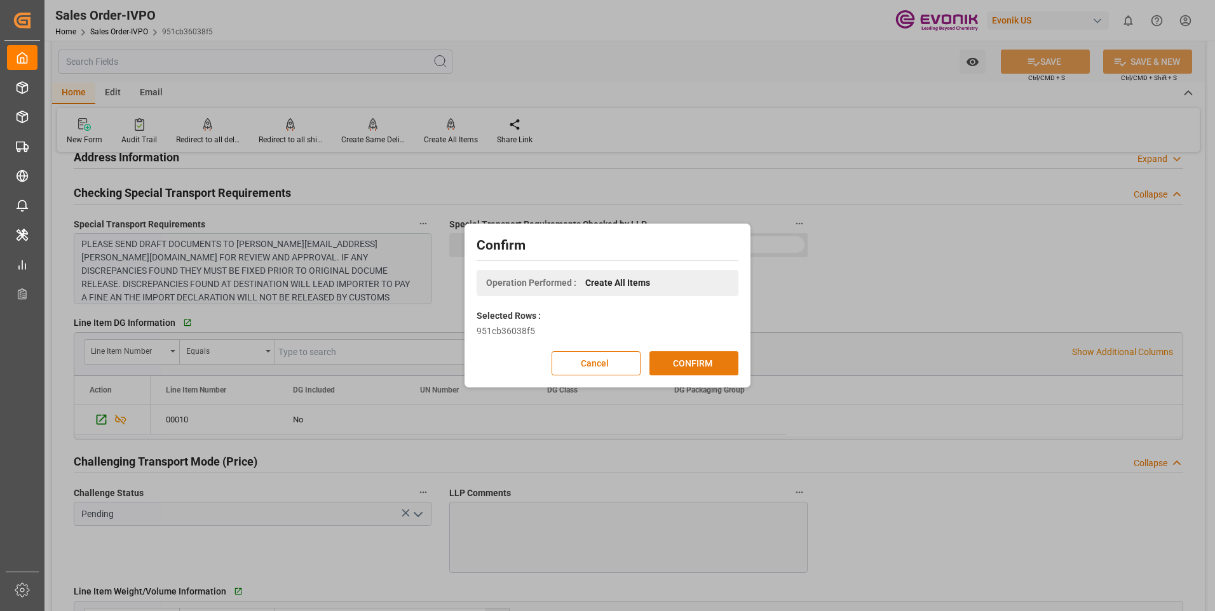
click at [681, 361] on button "CONFIRM" at bounding box center [693, 363] width 89 height 24
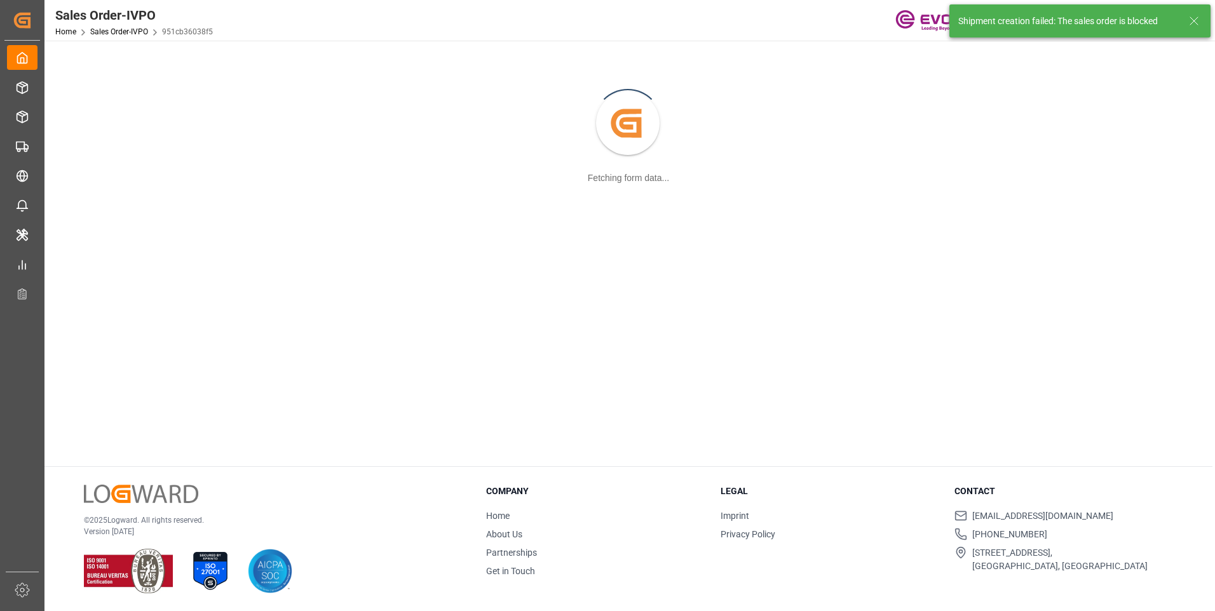
scroll to position [138, 0]
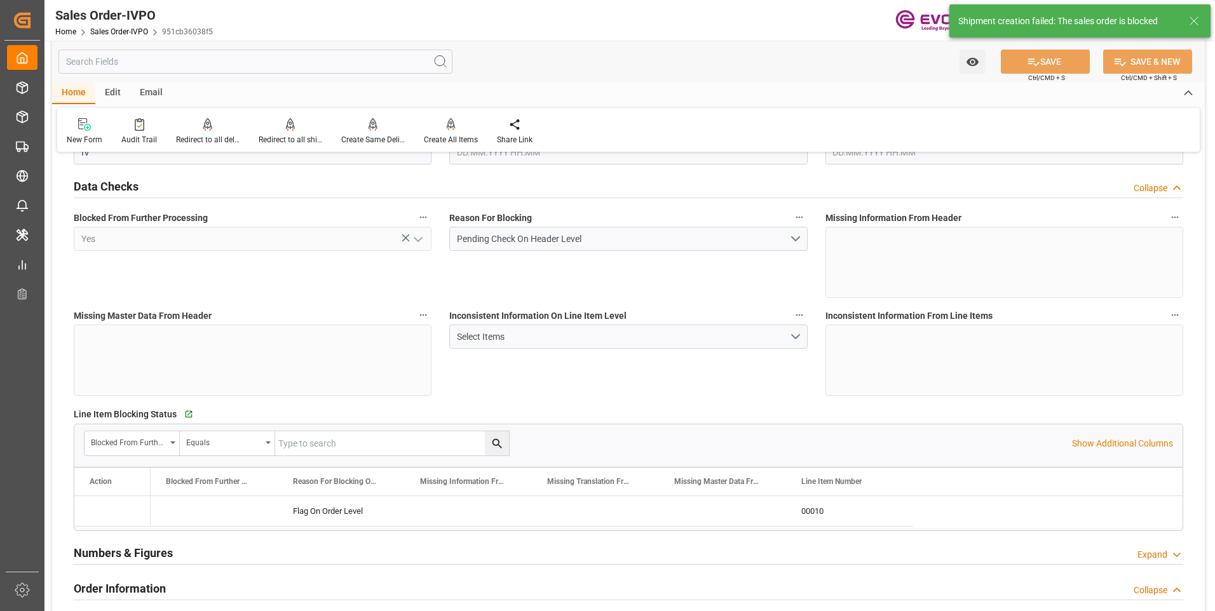
type input "KRPUS"
type input "0"
type input "1"
type input "524.9"
type input "20.08.2025 18:10"
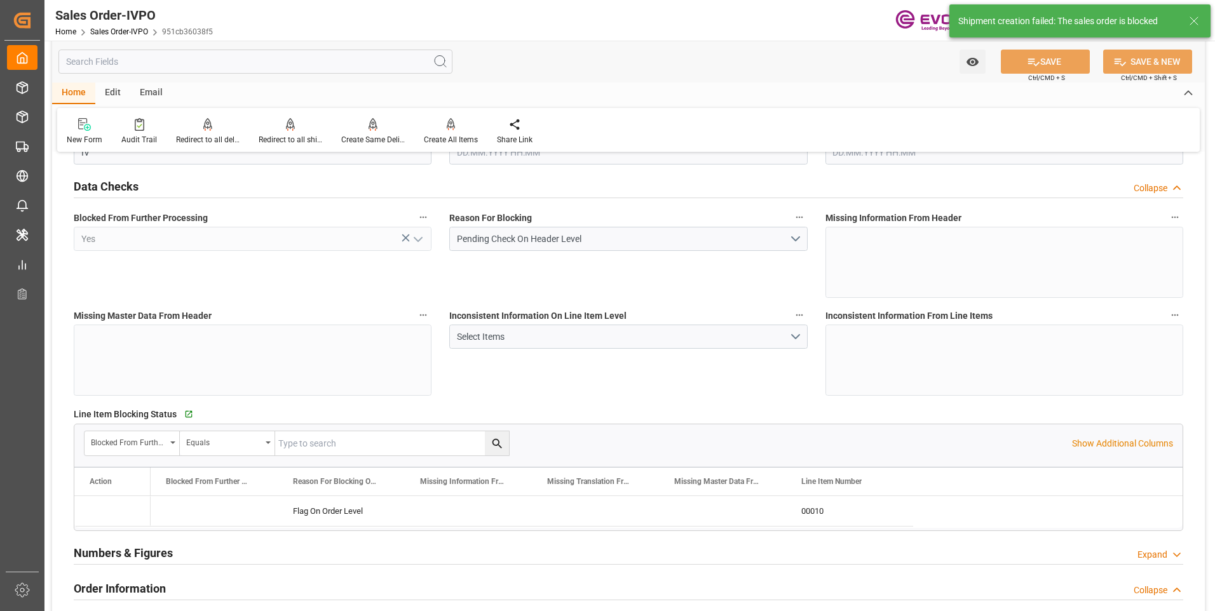
type input "21.08.2025 15:21"
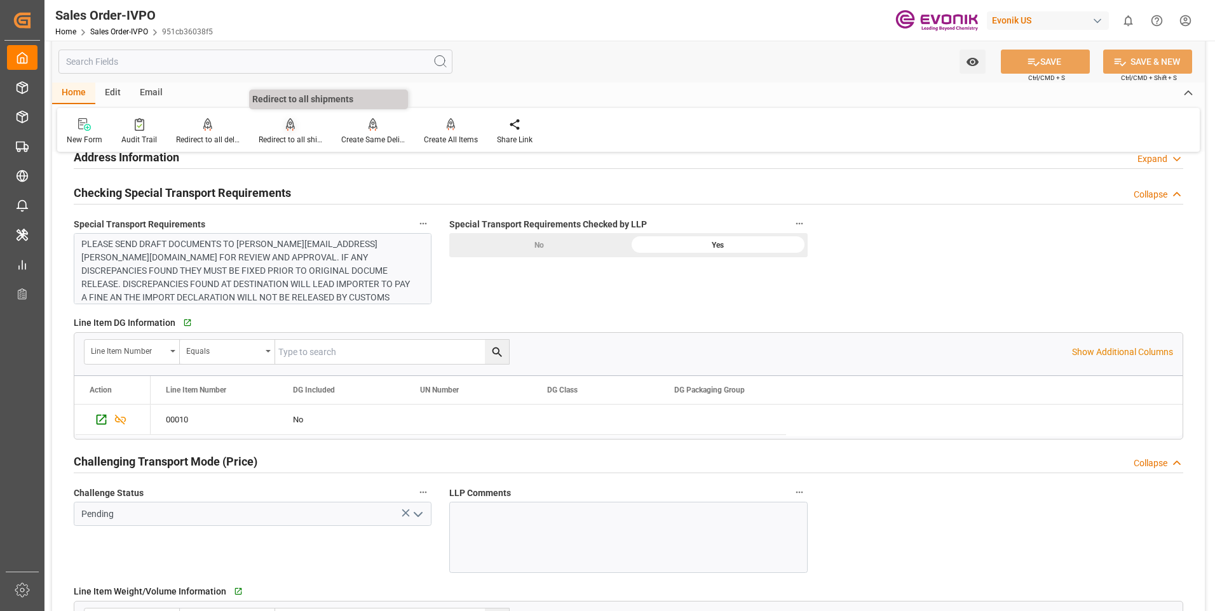
click at [292, 133] on div "Redirect to all shipments" at bounding box center [290, 132] width 83 height 28
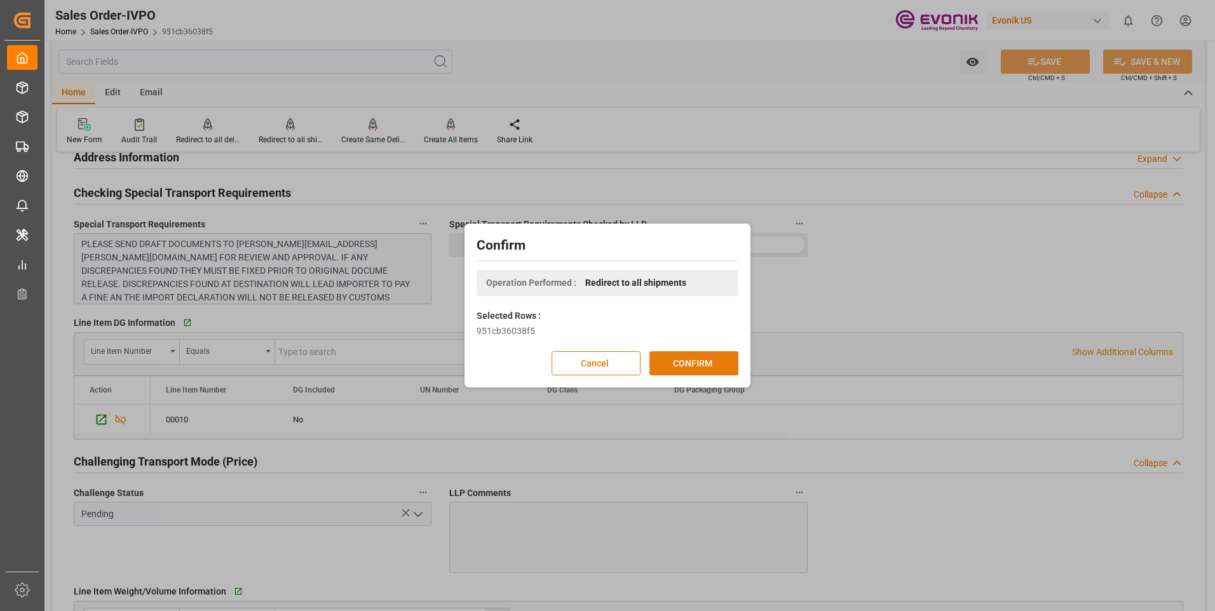
click at [727, 357] on button "CONFIRM" at bounding box center [693, 363] width 89 height 24
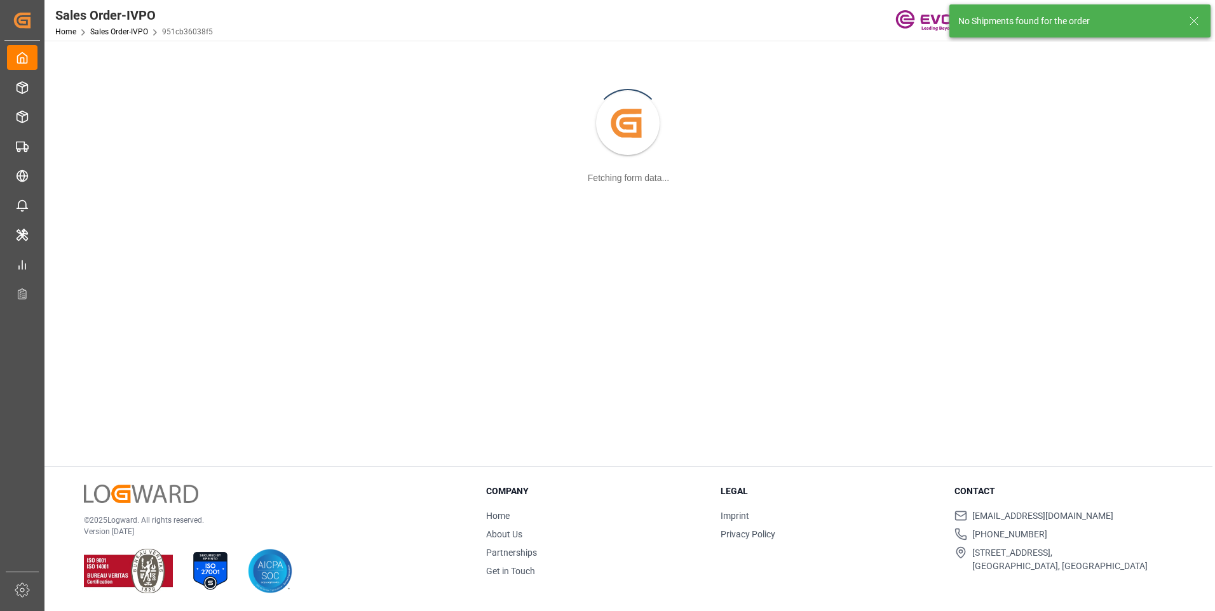
scroll to position [138, 0]
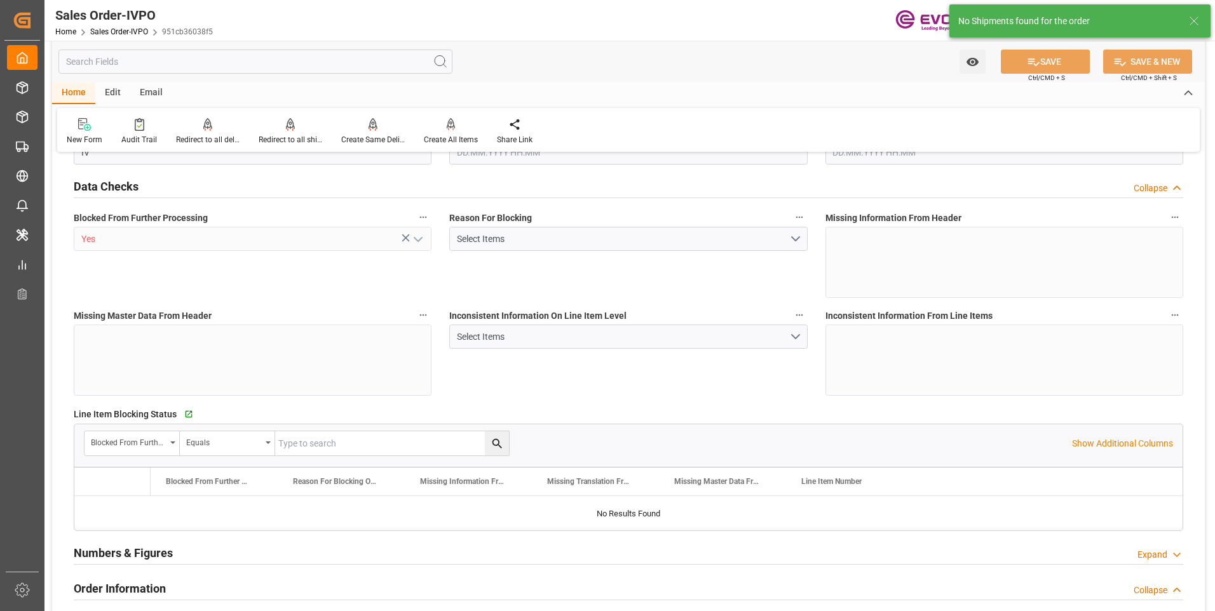
type input "KRPUS"
type input "0"
type input "1"
type input "524.9"
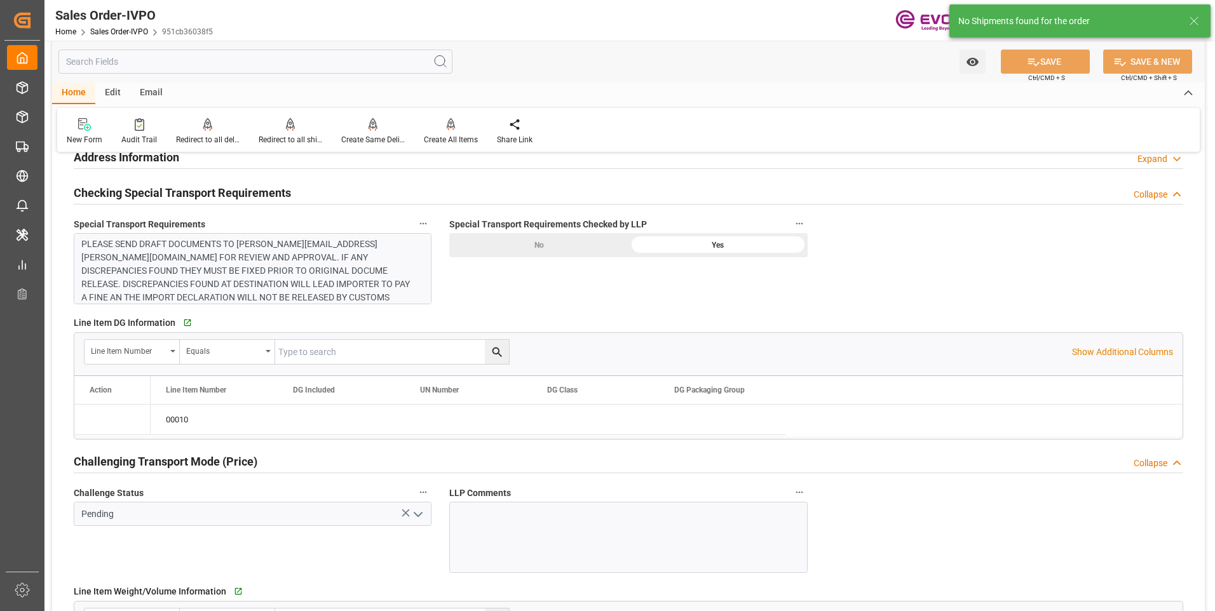
type input "20.08.2025 18:10"
type input "21.08.2025 15:21"
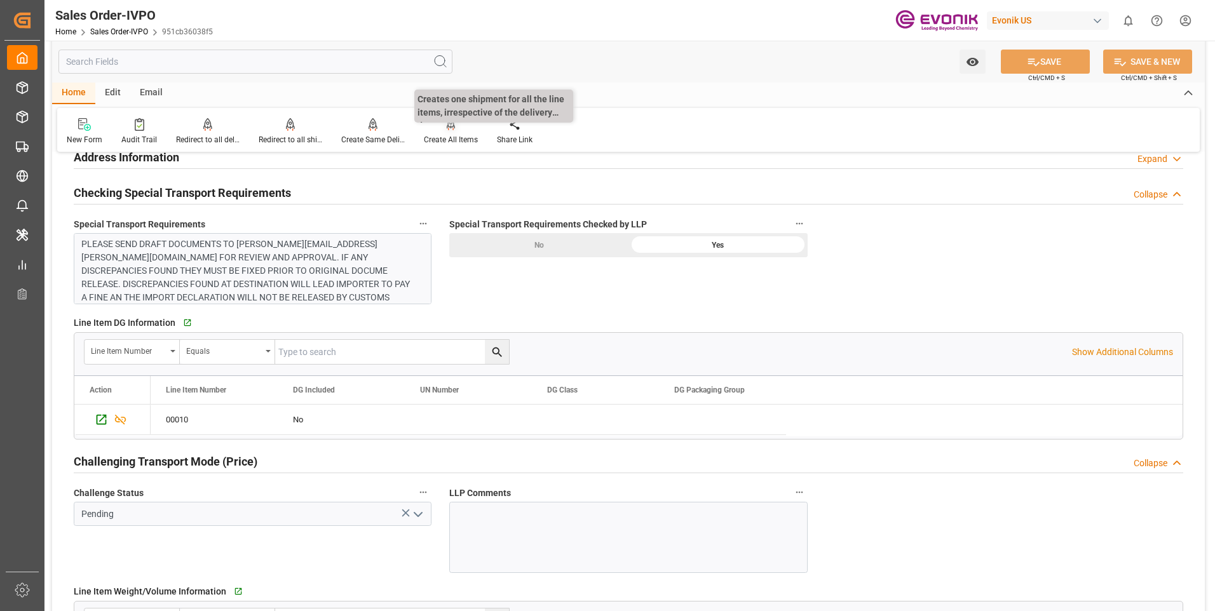
click at [447, 130] on icon at bounding box center [451, 124] width 9 height 13
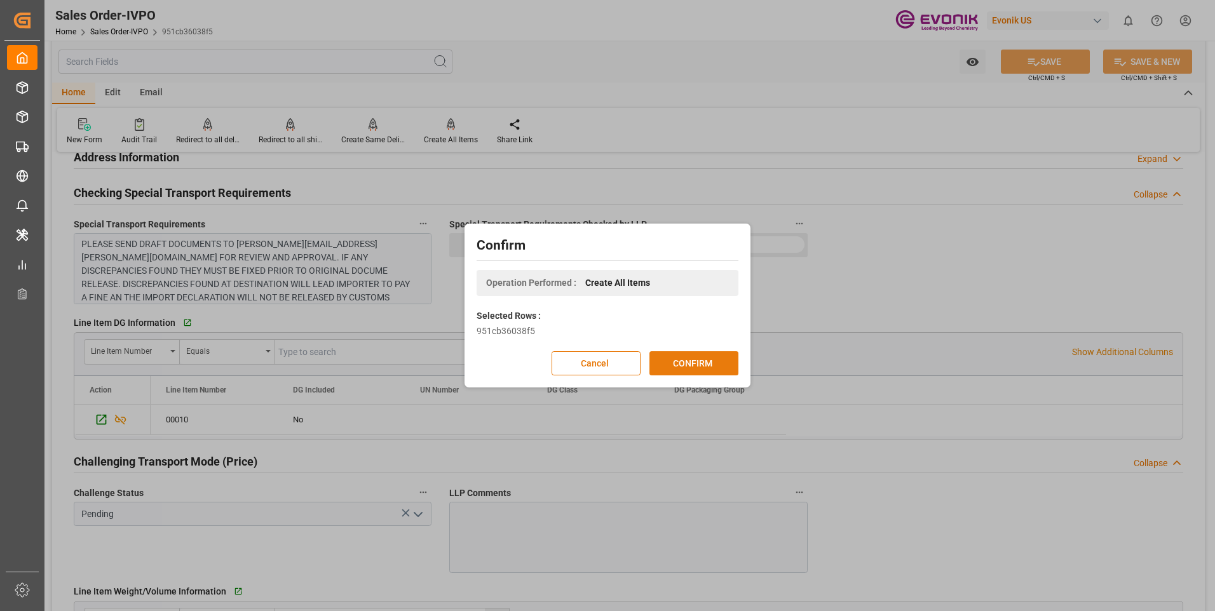
click at [707, 361] on button "CONFIRM" at bounding box center [693, 363] width 89 height 24
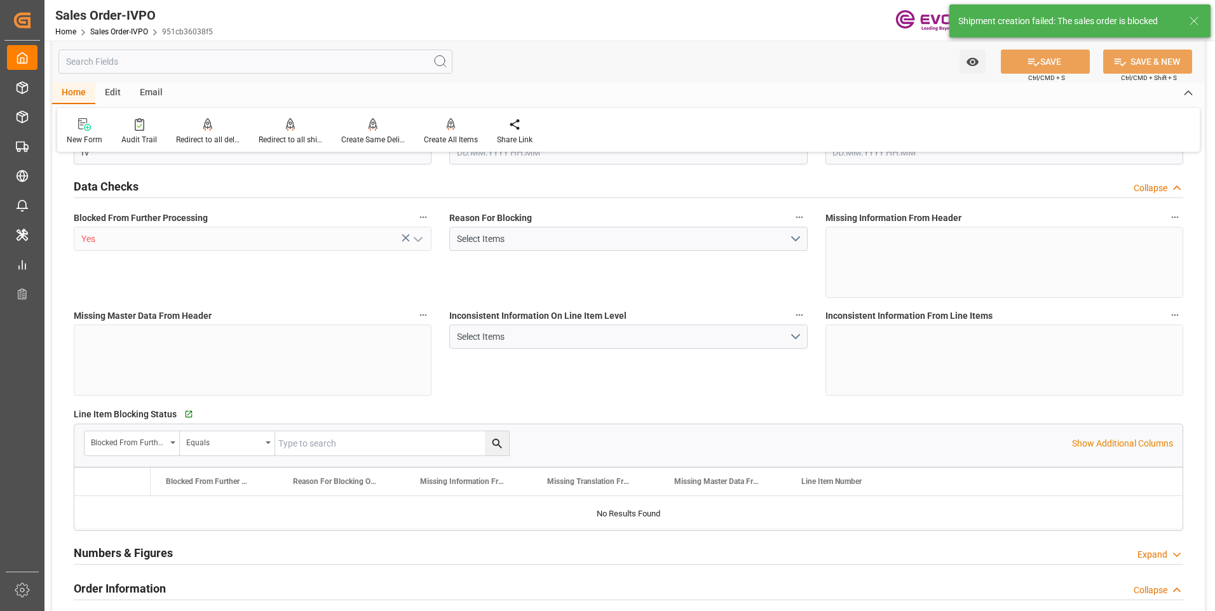
type input "KRPUS"
type input "0"
type input "1"
type input "524.9"
type input "20.08.2025 18:10"
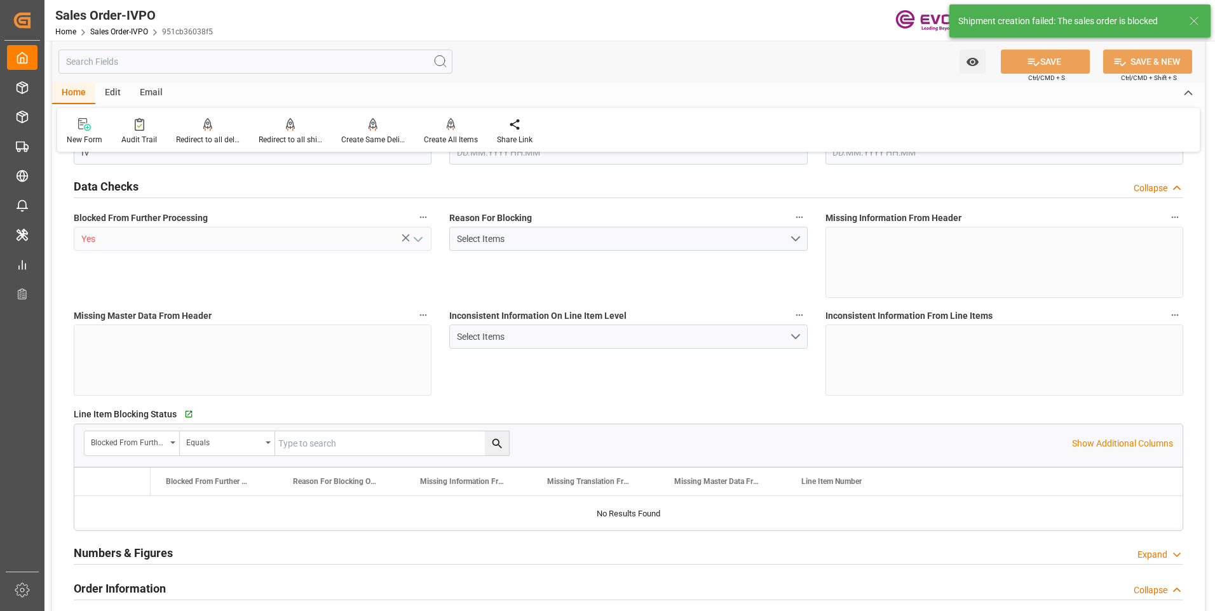
type input "21.08.2025 15:21"
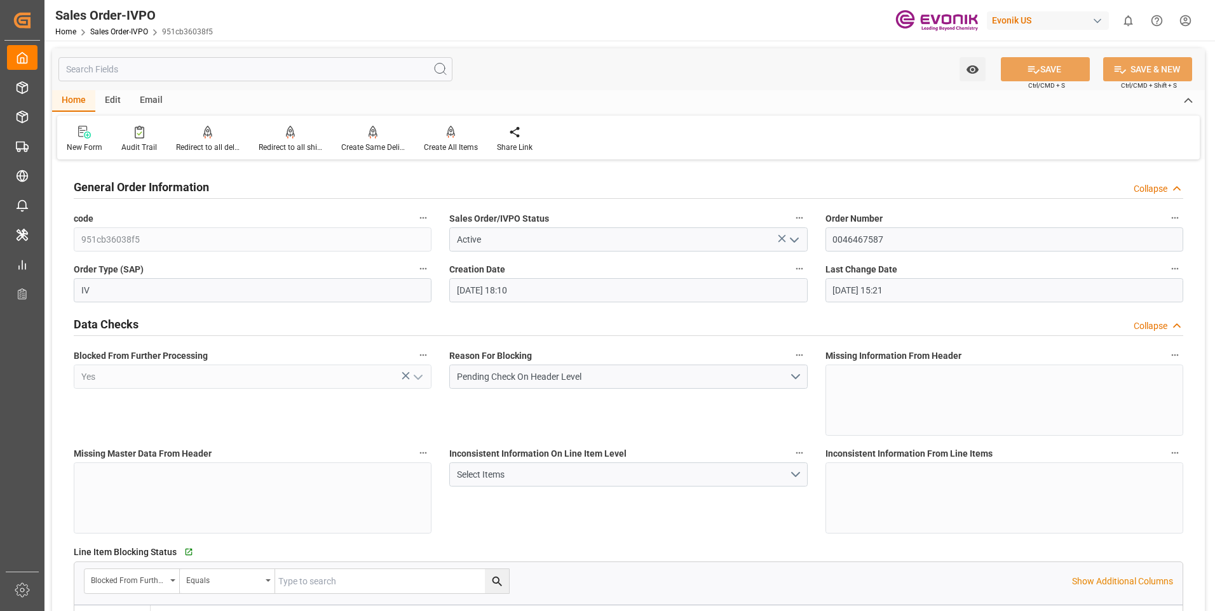
scroll to position [64, 0]
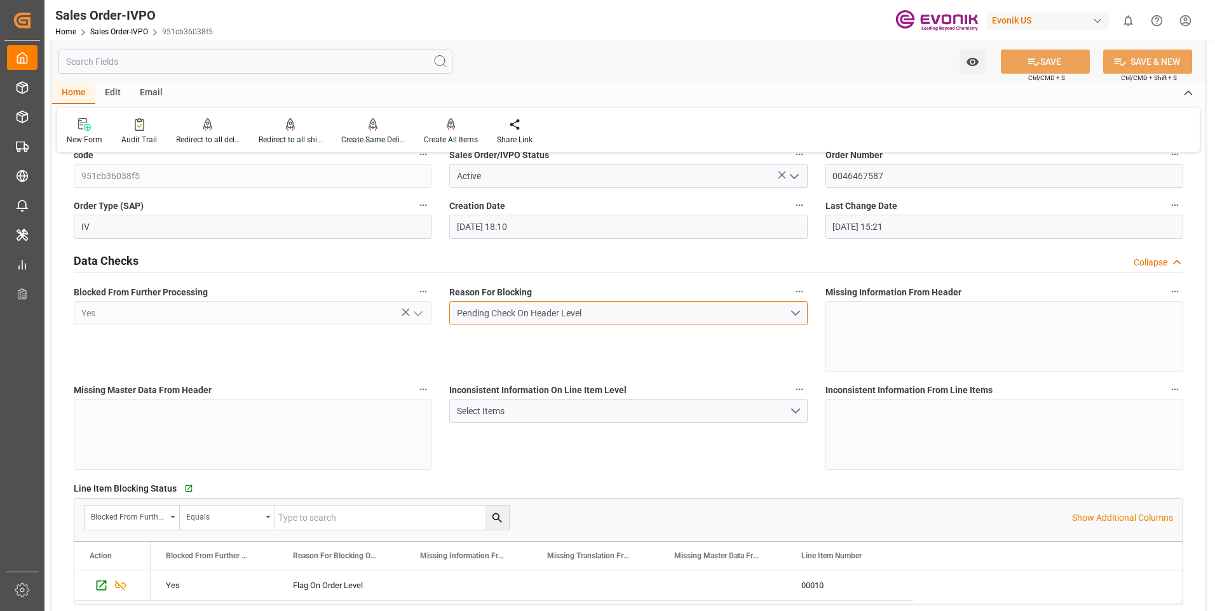
click at [799, 311] on button "Pending Check On Header Level" at bounding box center [628, 313] width 358 height 24
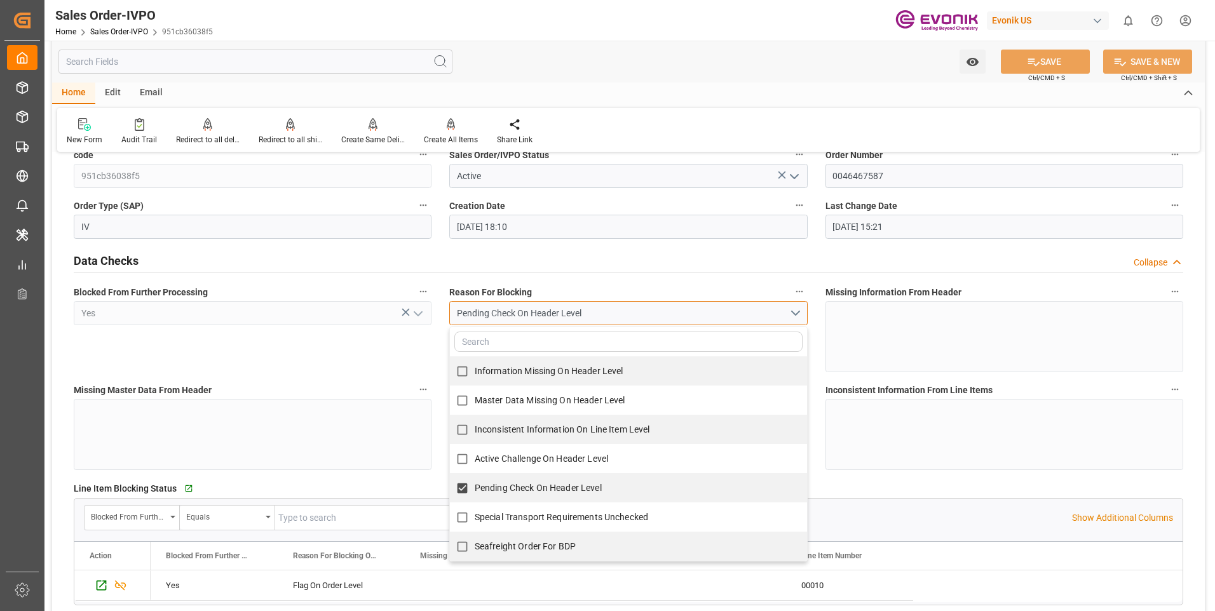
click at [799, 311] on button "Pending Check On Header Level" at bounding box center [628, 313] width 358 height 24
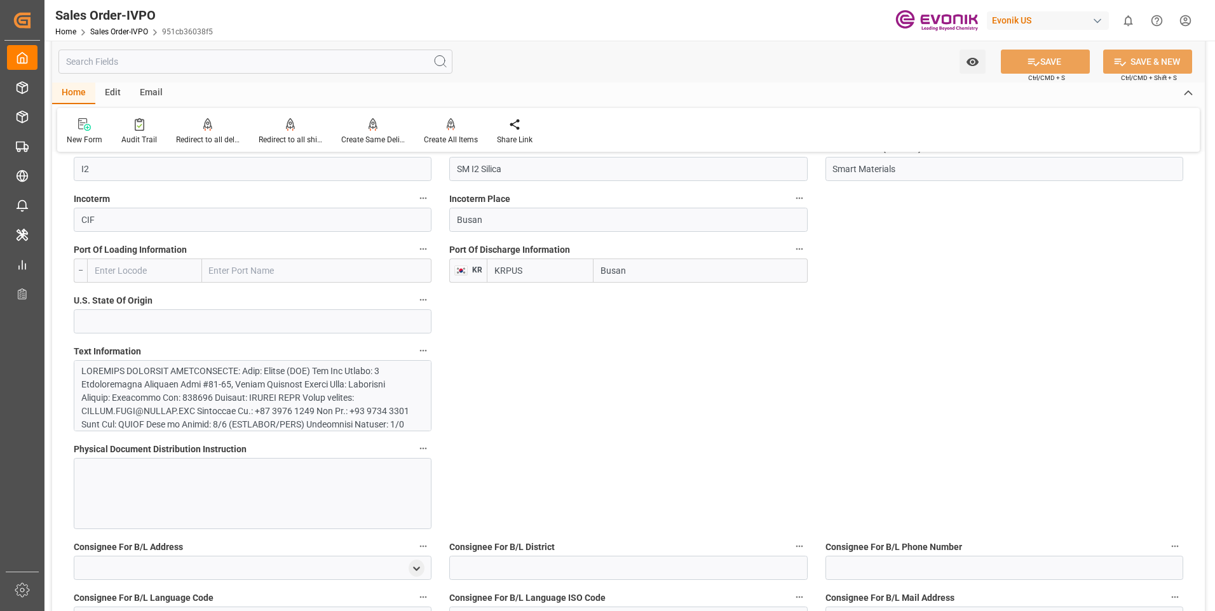
scroll to position [953, 0]
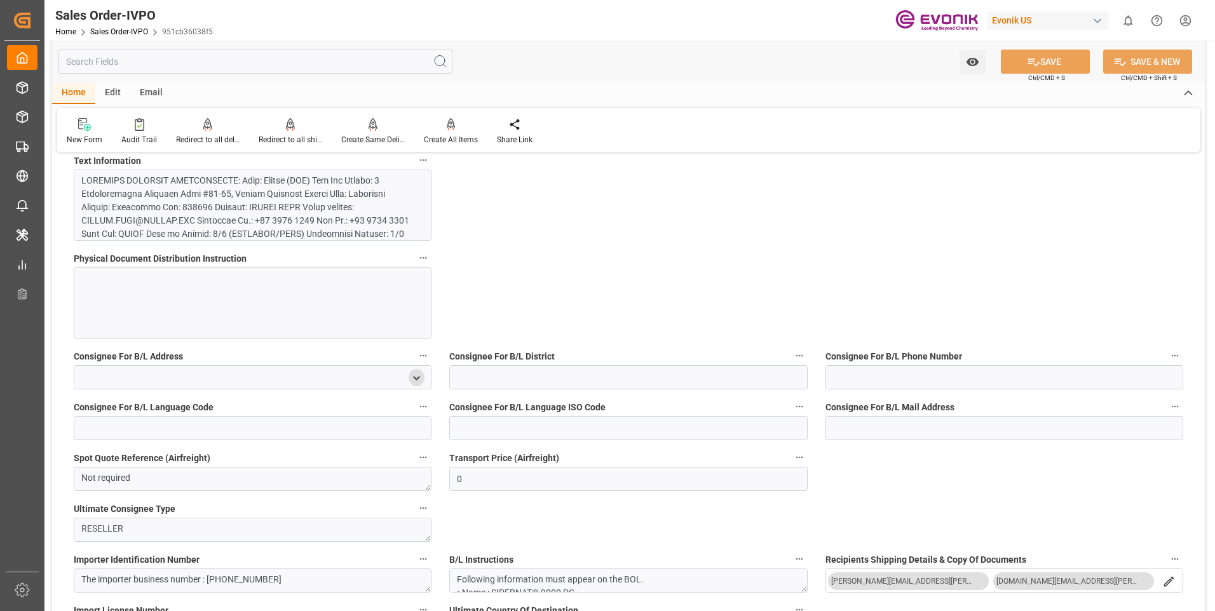
click at [421, 375] on icon "open menu" at bounding box center [416, 378] width 11 height 11
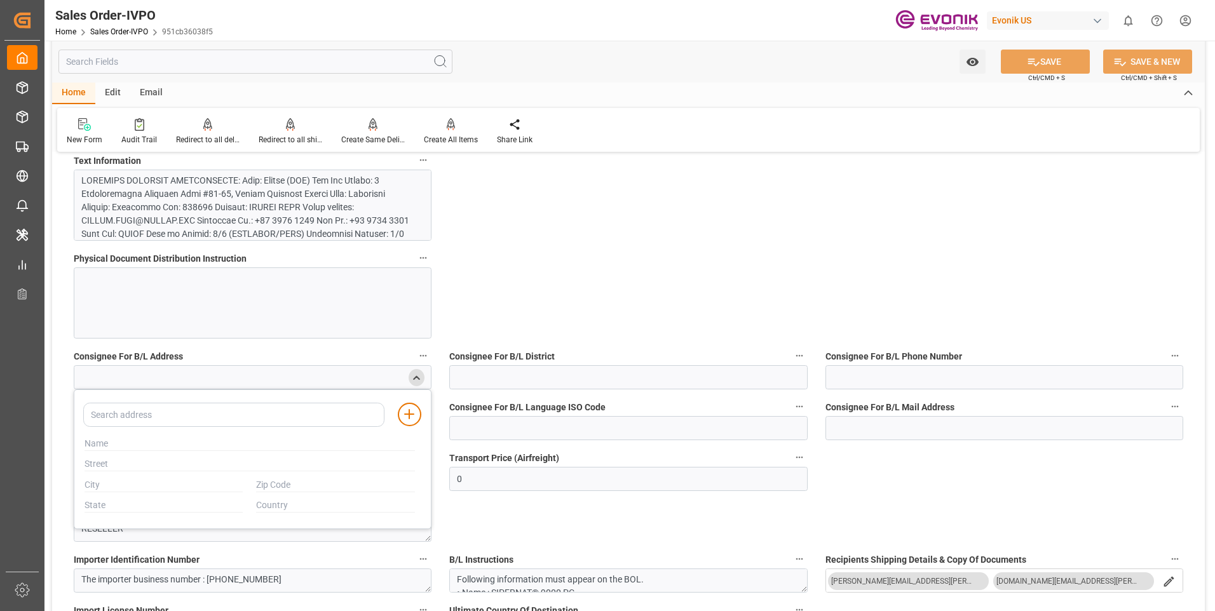
click at [421, 375] on icon "close menu" at bounding box center [416, 378] width 11 height 11
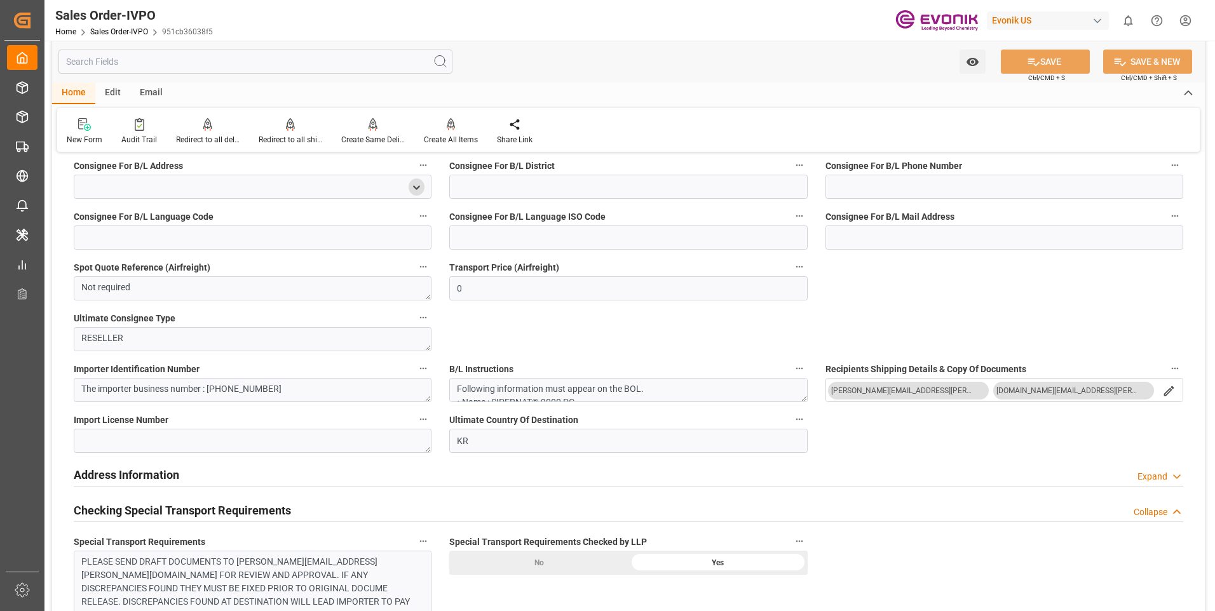
scroll to position [1334, 0]
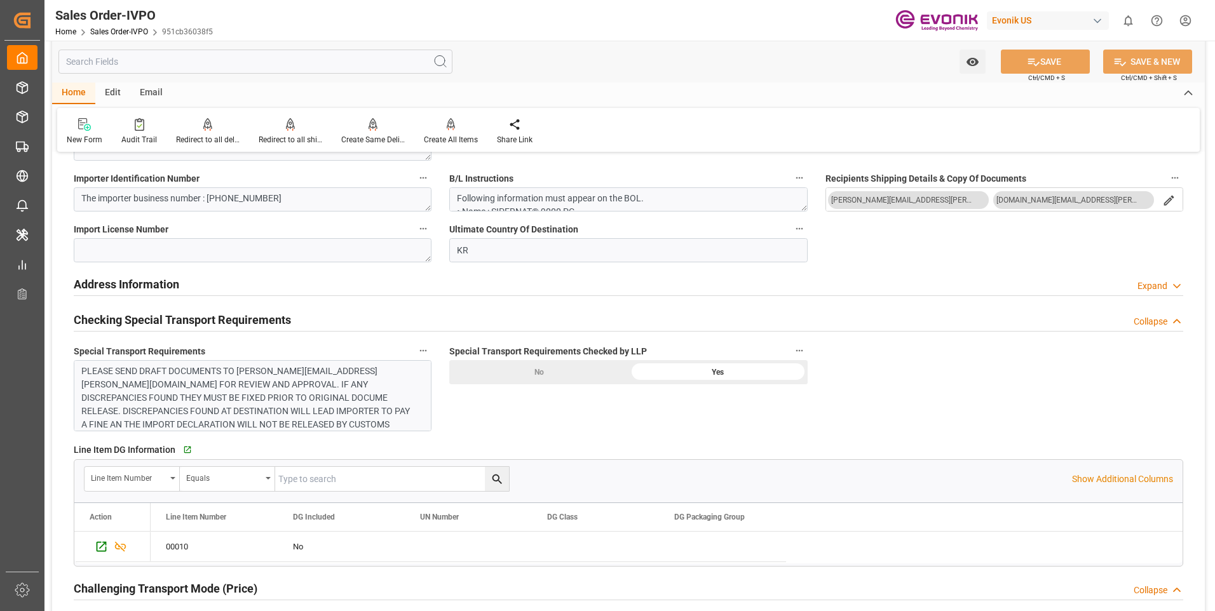
click at [572, 377] on div "No" at bounding box center [538, 372] width 179 height 24
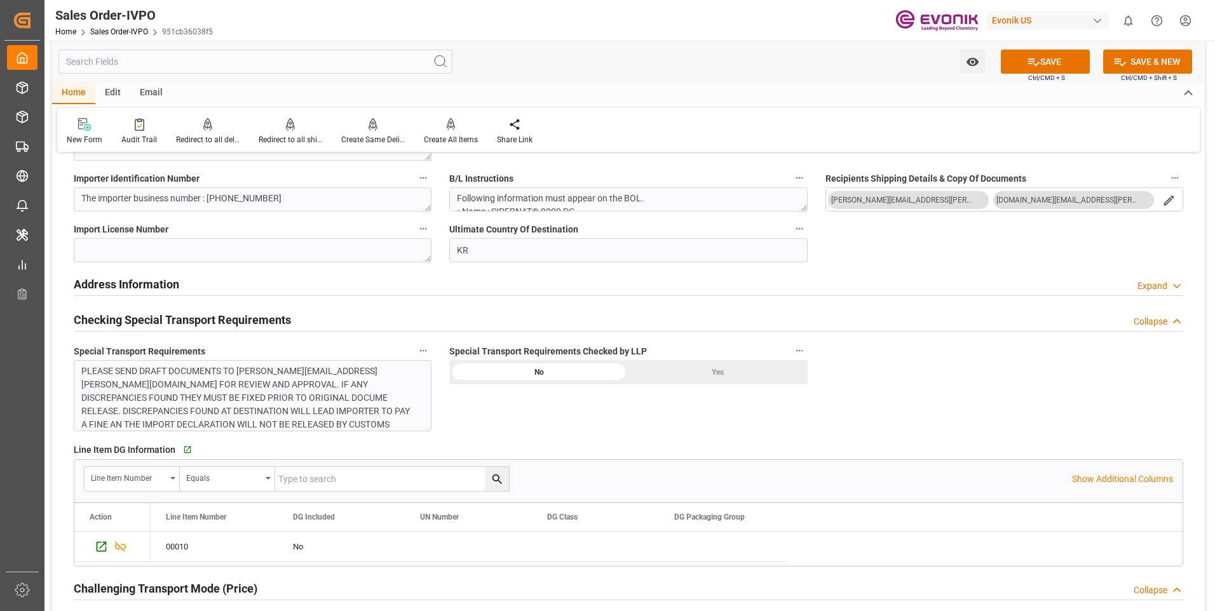
click at [677, 374] on div "Yes" at bounding box center [717, 372] width 179 height 24
click at [807, 350] on div "Special Transport Requirements Checked by LLP No Yes" at bounding box center [627, 387] width 375 height 98
click at [804, 352] on icon "button" at bounding box center [799, 351] width 10 height 10
click at [730, 405] on div at bounding box center [607, 305] width 1215 height 611
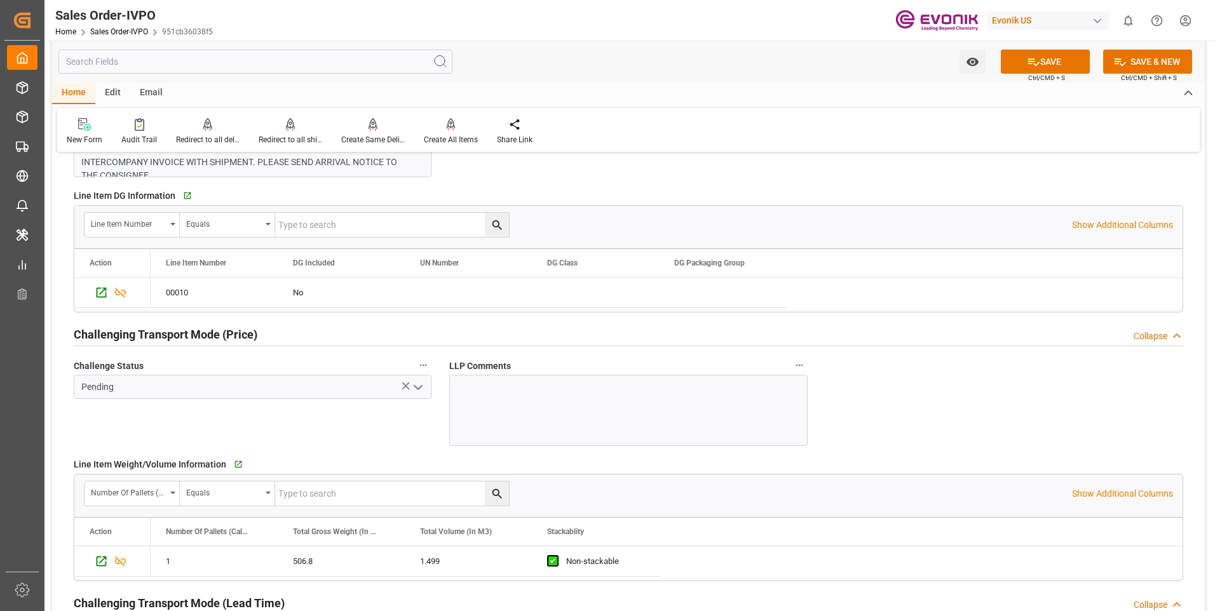
click at [421, 388] on icon "open menu" at bounding box center [417, 387] width 15 height 15
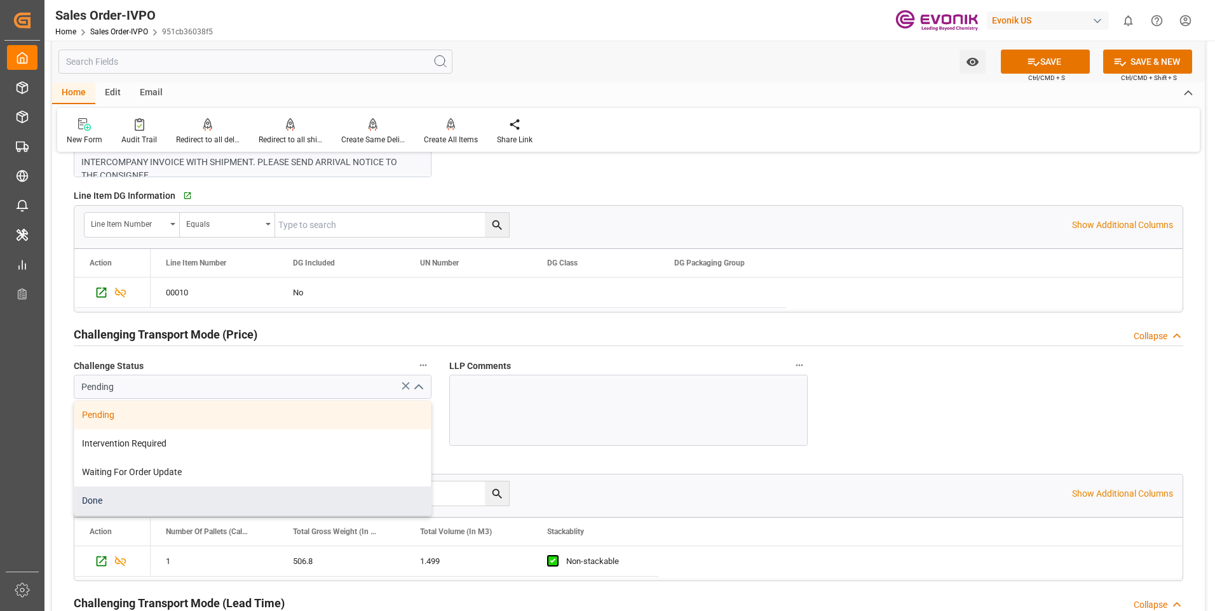
click at [153, 497] on div "Done" at bounding box center [252, 501] width 356 height 29
type input "Done"
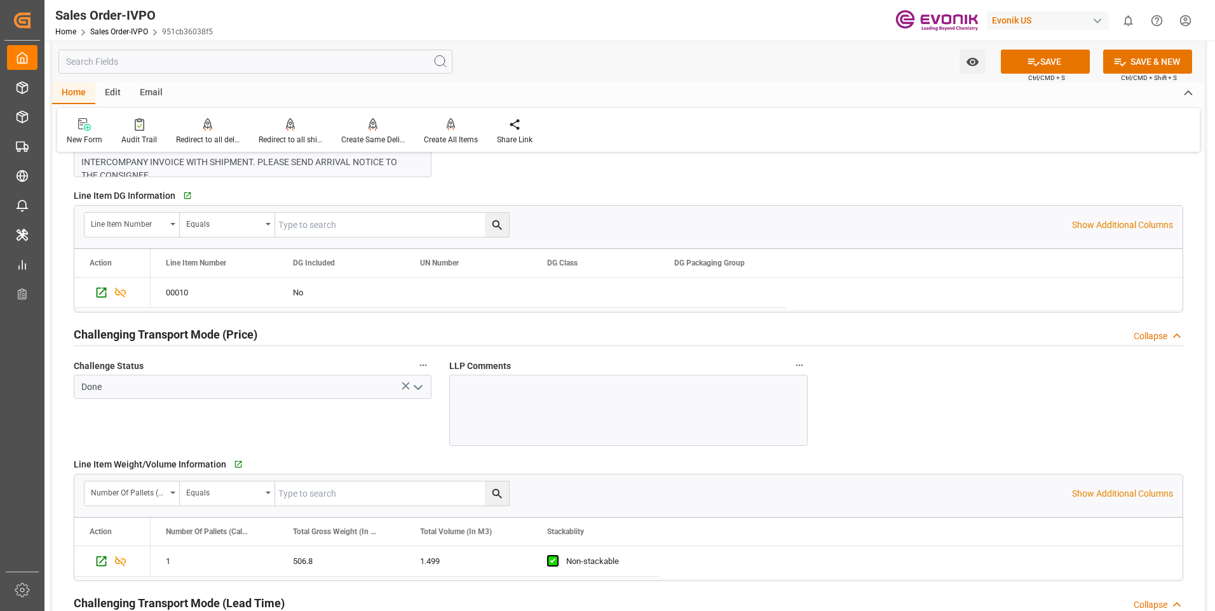
scroll to position [1779, 0]
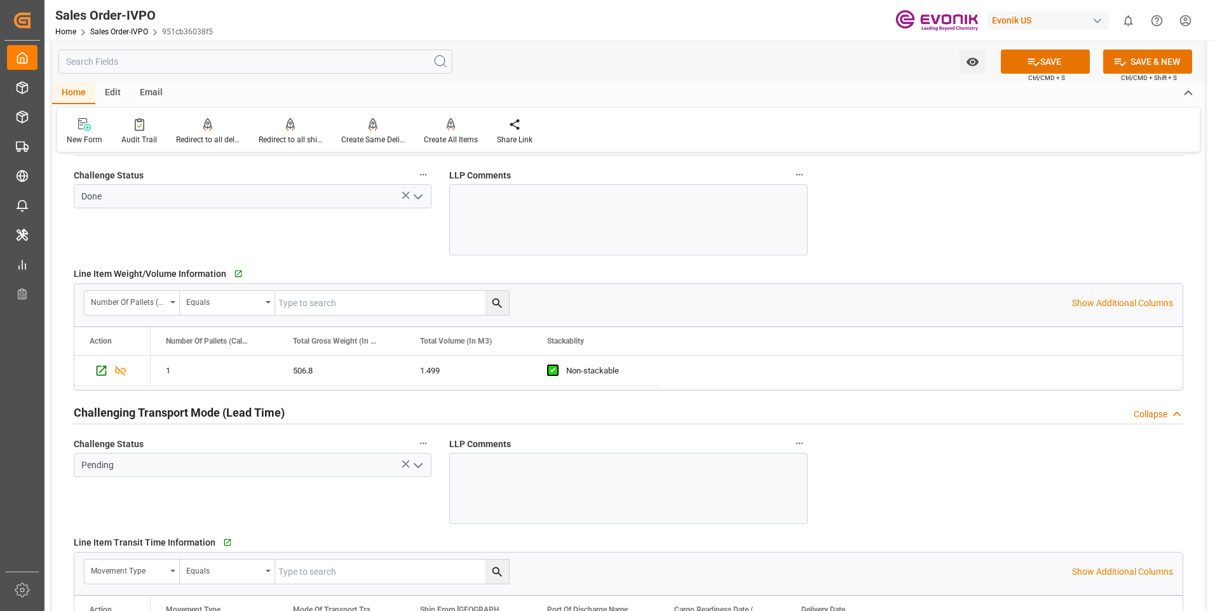
click at [424, 469] on icon "open menu" at bounding box center [417, 465] width 15 height 15
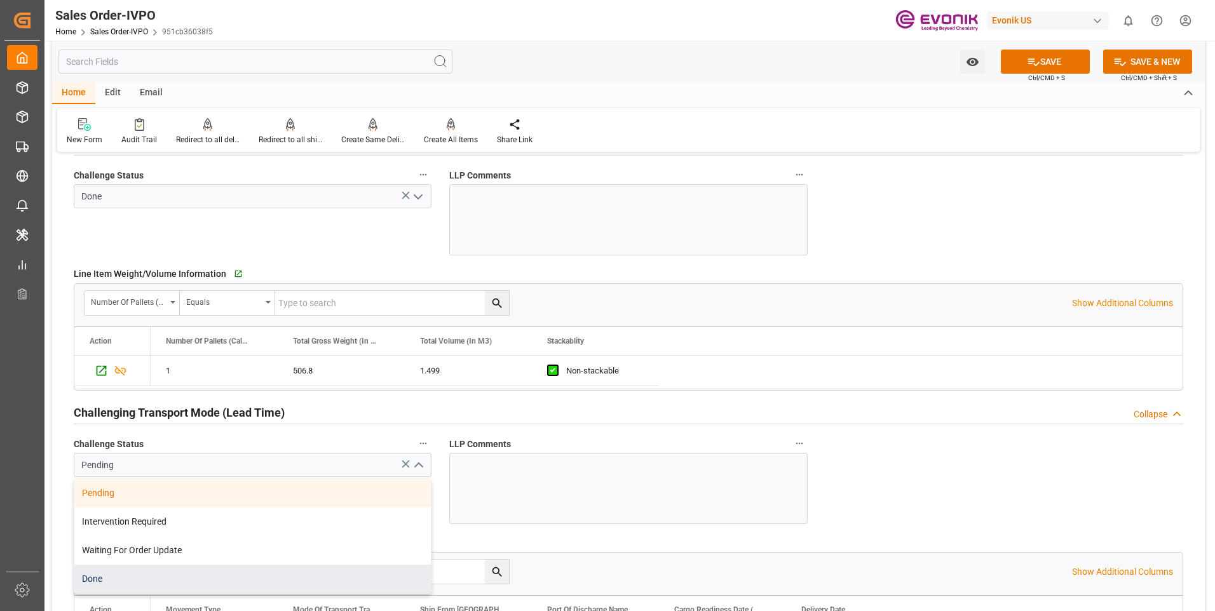
click at [198, 578] on div "Done" at bounding box center [252, 579] width 356 height 29
type input "Done"
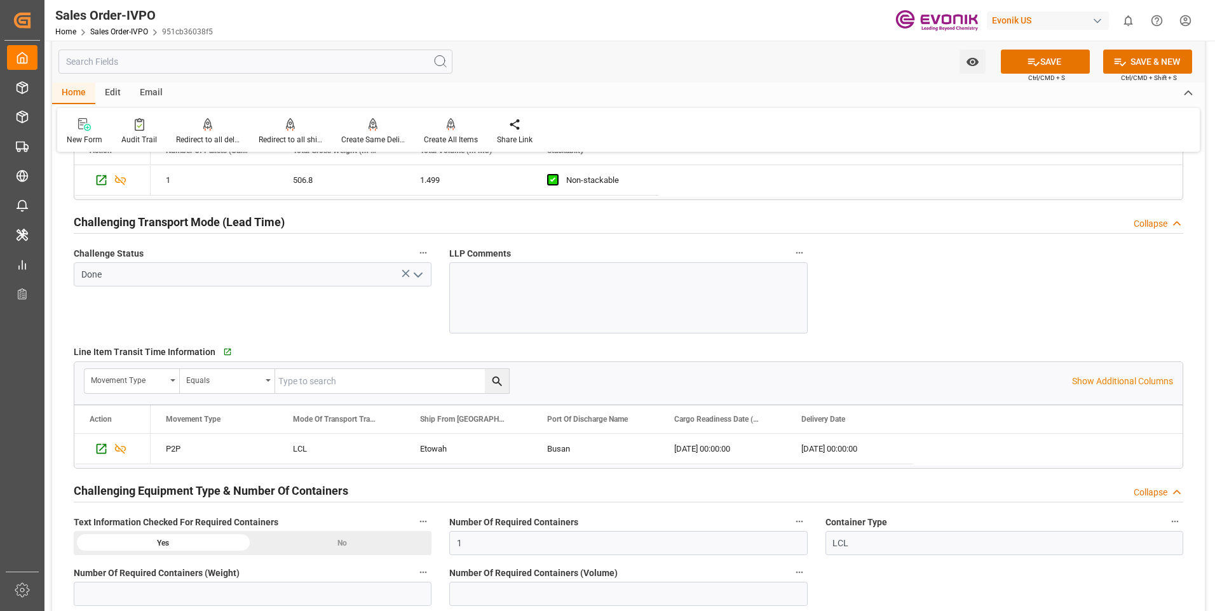
scroll to position [2160, 0]
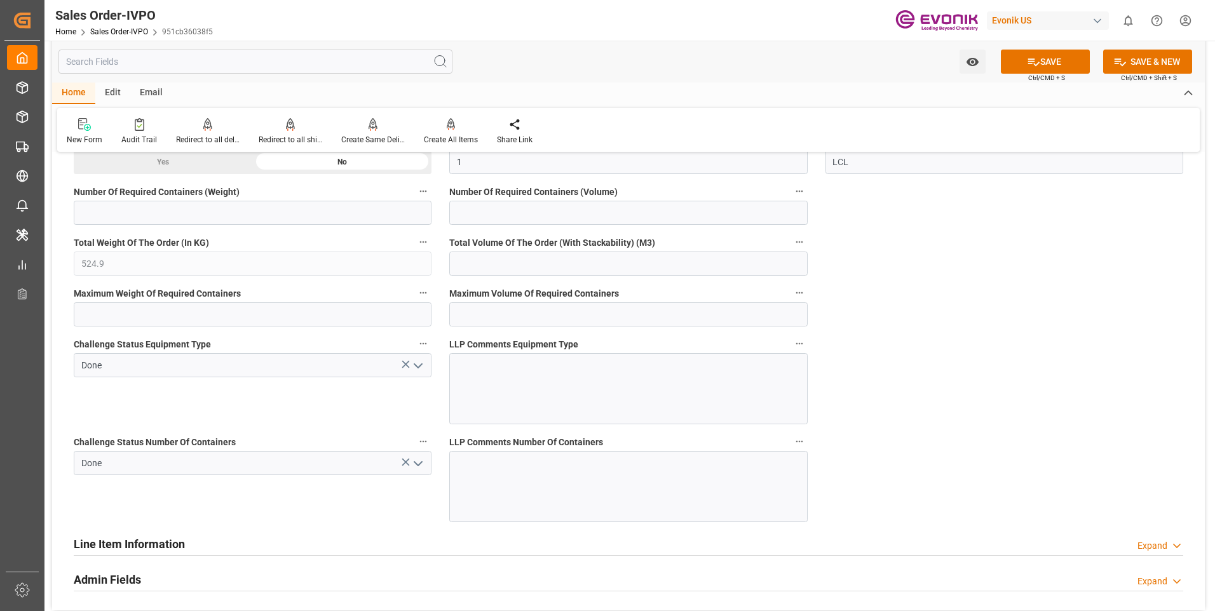
click at [421, 370] on icon "open menu" at bounding box center [417, 365] width 15 height 15
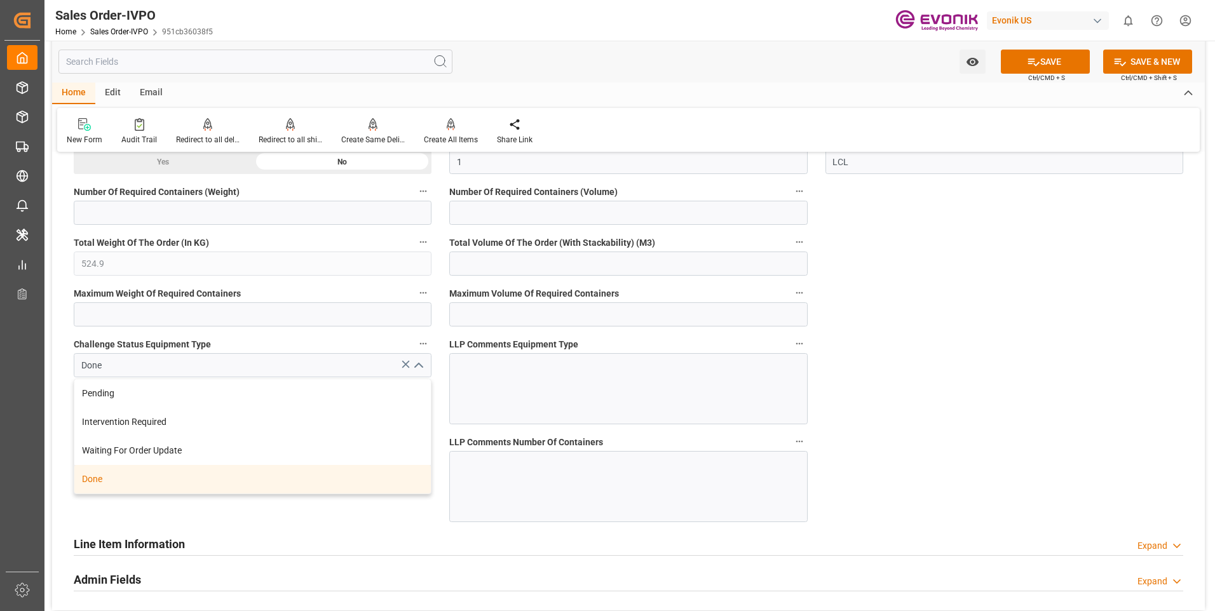
click at [137, 480] on div "Done" at bounding box center [252, 479] width 356 height 29
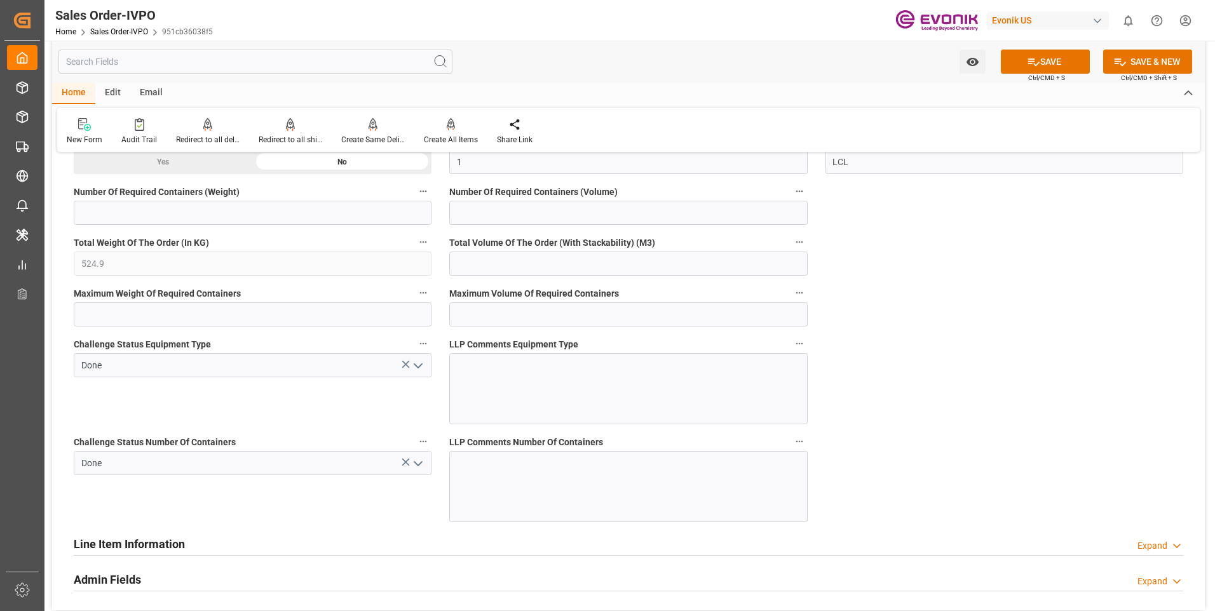
click at [423, 466] on icon "open menu" at bounding box center [417, 463] width 15 height 15
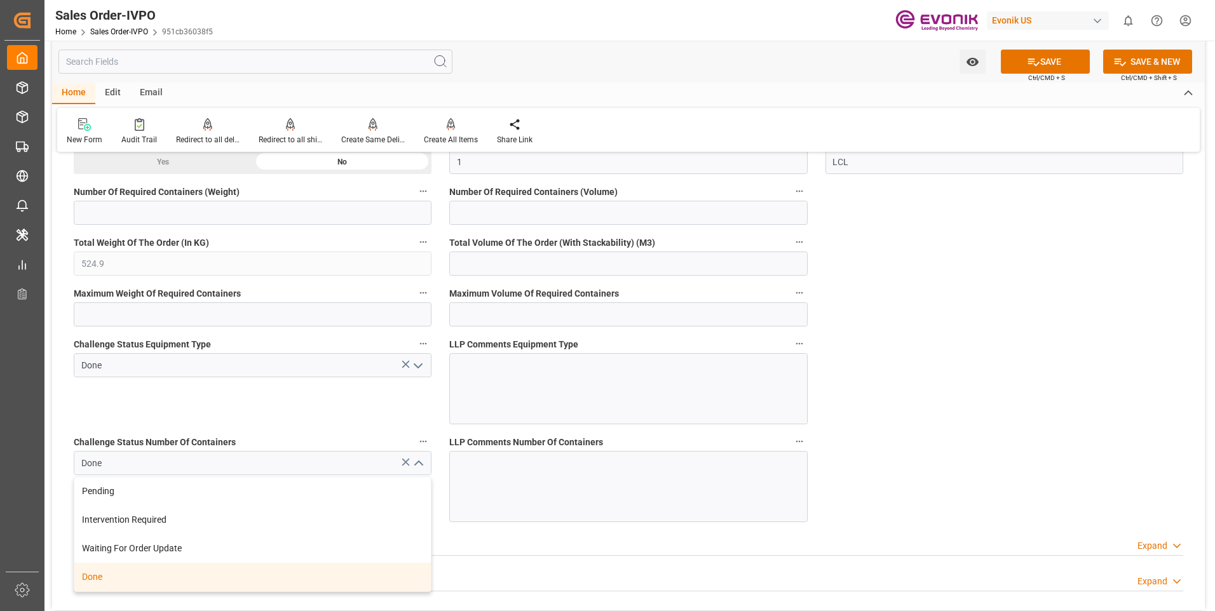
click at [179, 583] on div "Done" at bounding box center [252, 577] width 356 height 29
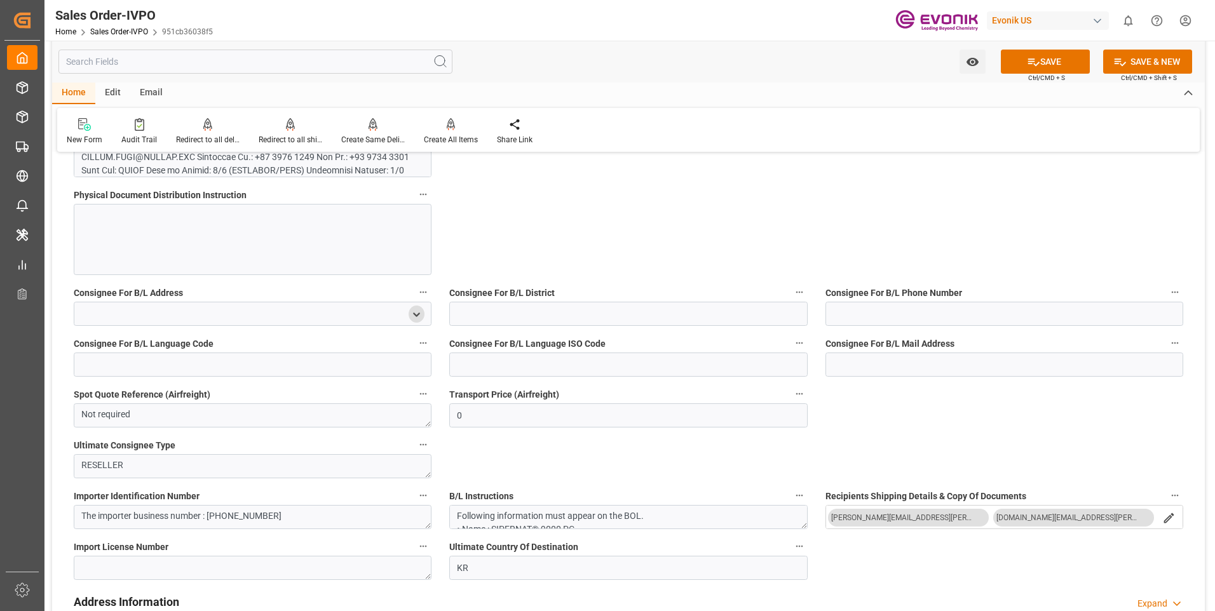
scroll to position [1271, 0]
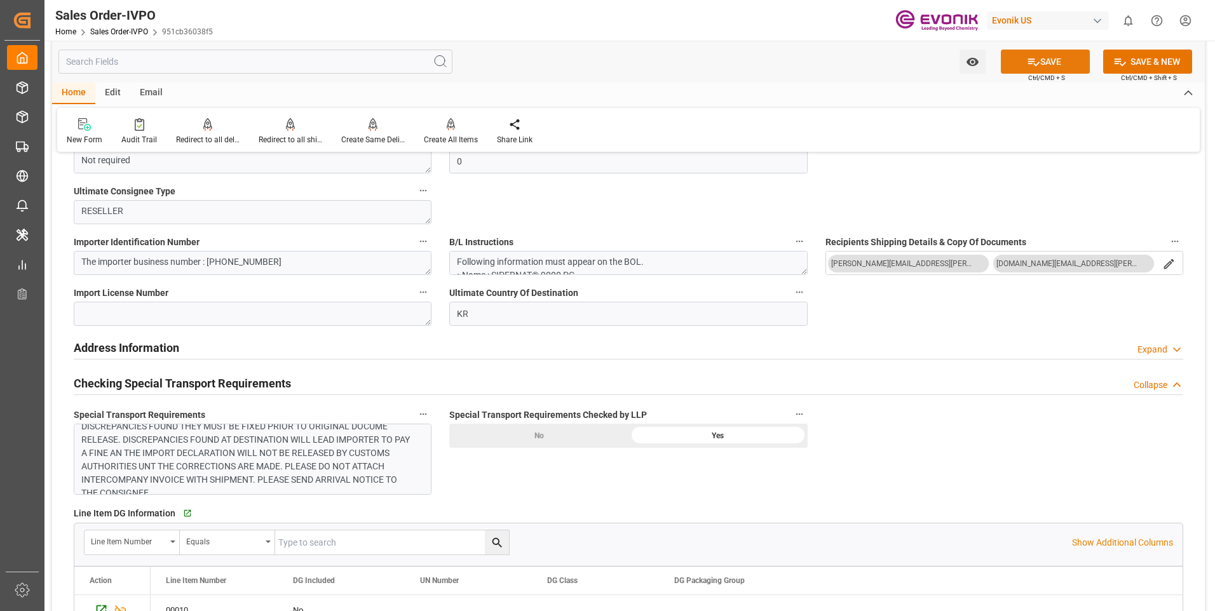
click at [1021, 67] on button "SAVE" at bounding box center [1045, 62] width 89 height 24
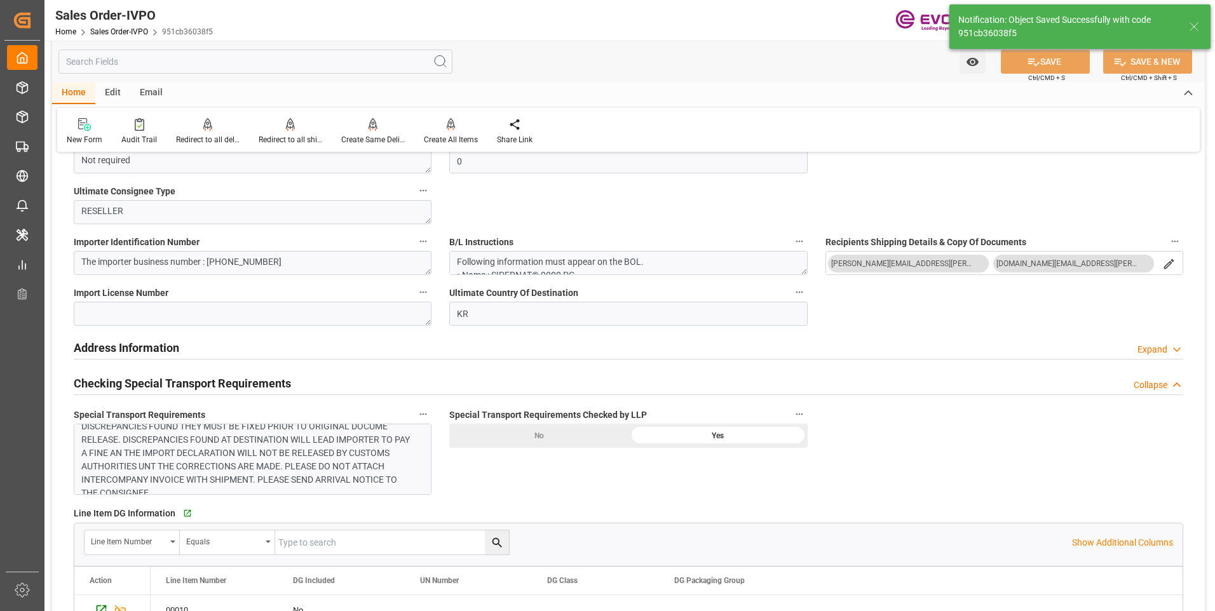
type input "21.08.2025 15:25"
type input "No"
click at [455, 137] on div "Create All Items" at bounding box center [451, 139] width 54 height 11
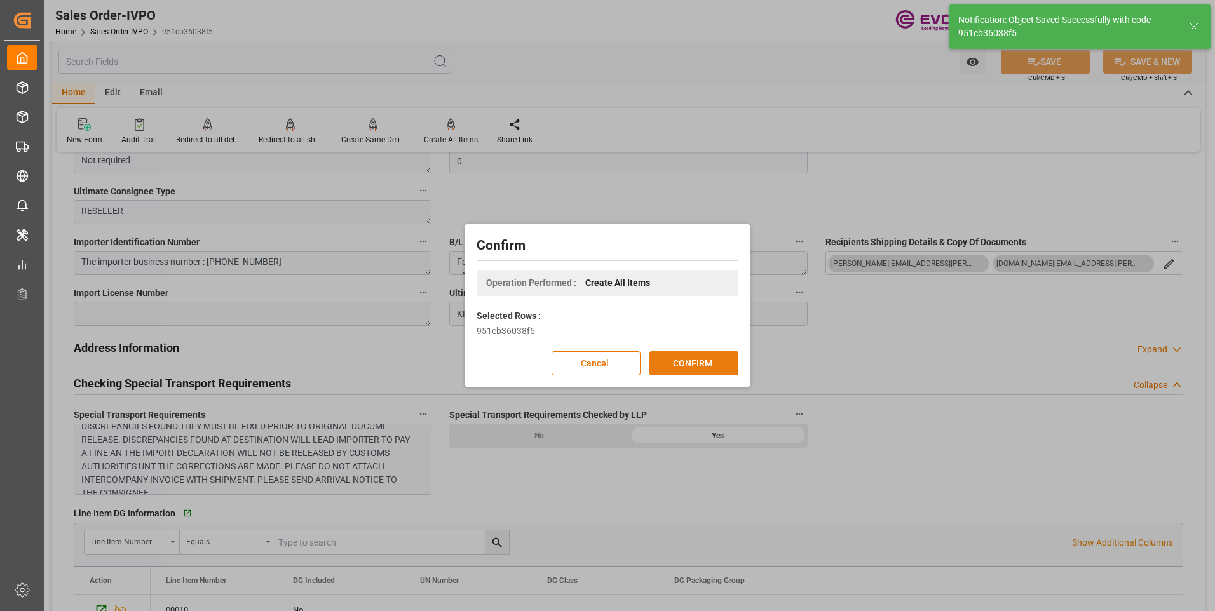
click at [724, 372] on button "CONFIRM" at bounding box center [693, 363] width 89 height 24
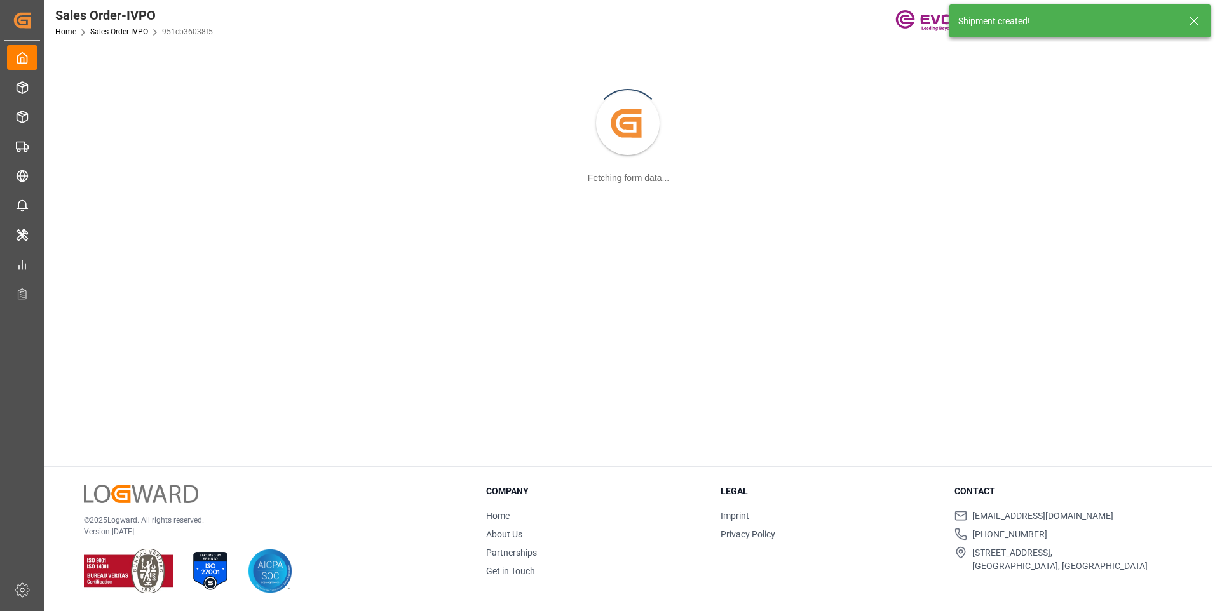
scroll to position [138, 0]
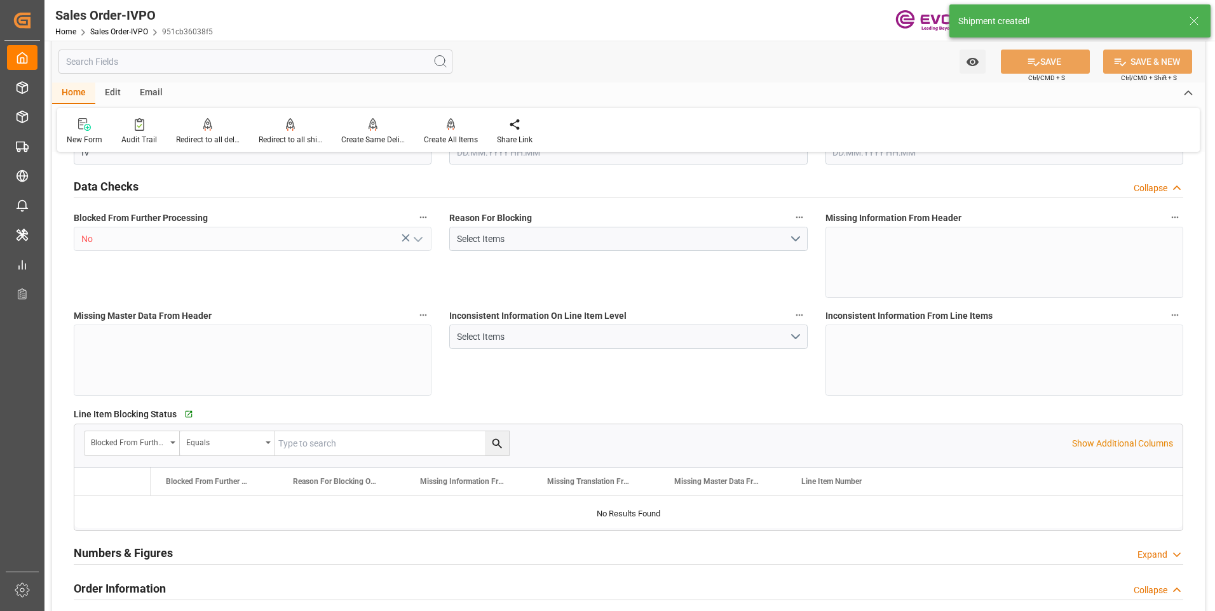
type input "KRPUS"
type input "0"
type input "1"
type input "524.9"
type input "20.08.2025 18:10"
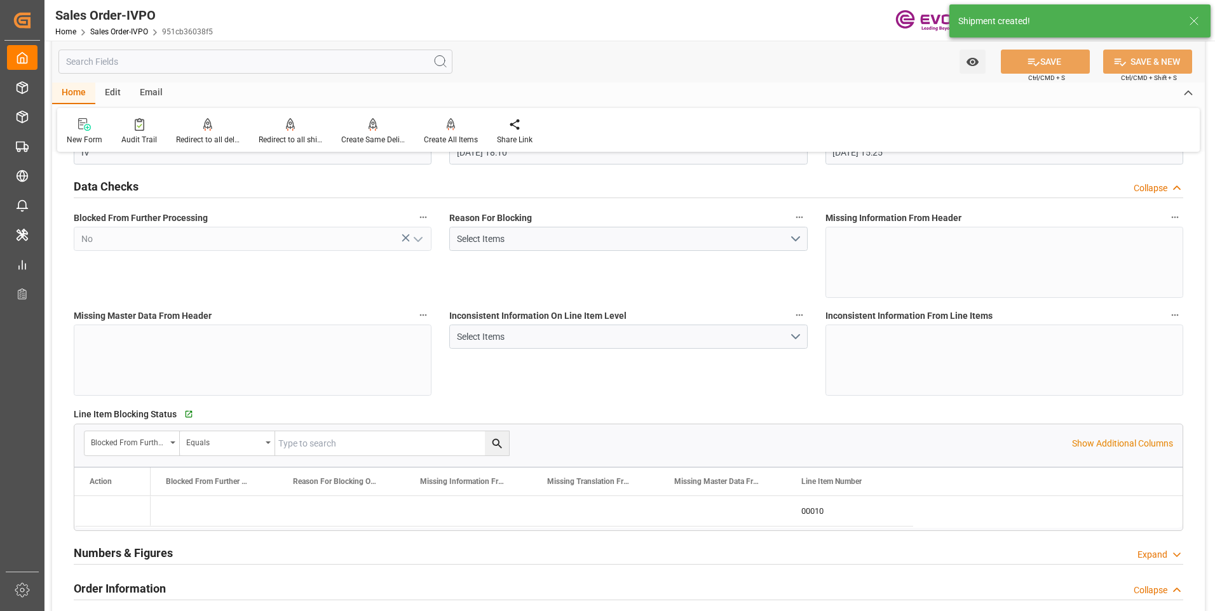
type input "21.08.2025 15:25"
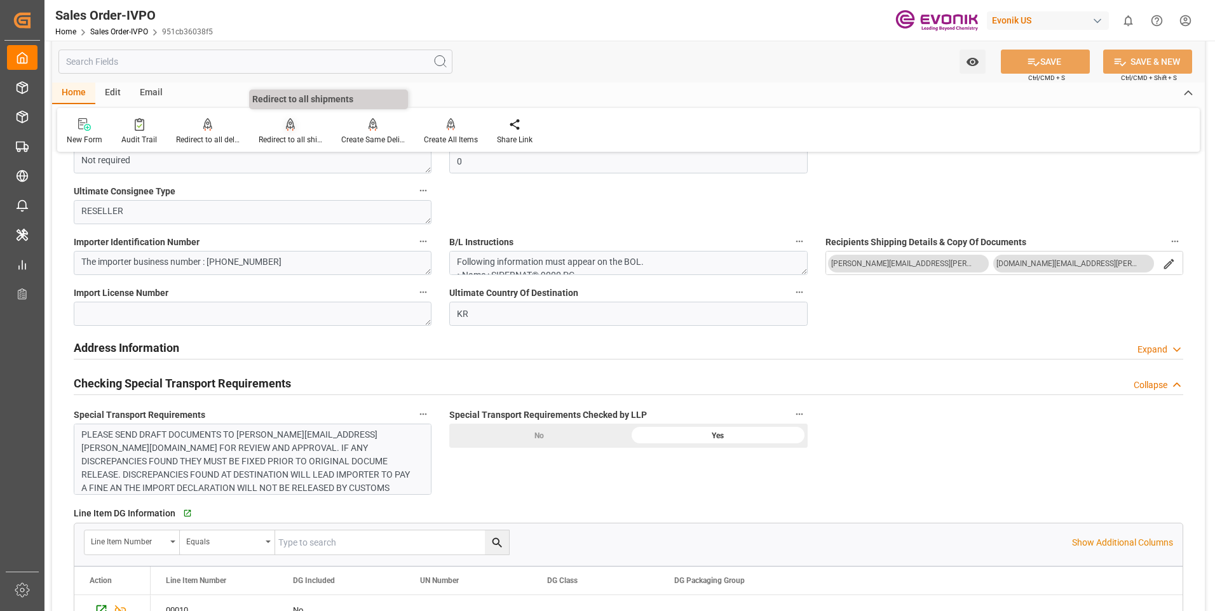
click at [291, 130] on icon at bounding box center [290, 130] width 6 height 3
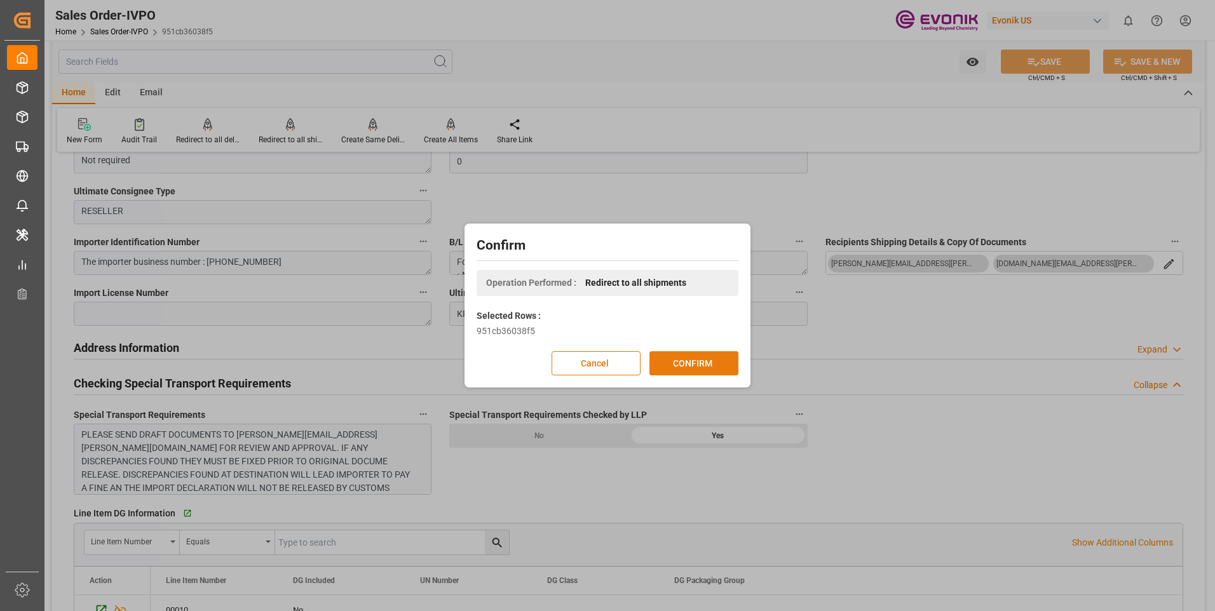
click at [677, 354] on button "CONFIRM" at bounding box center [693, 363] width 89 height 24
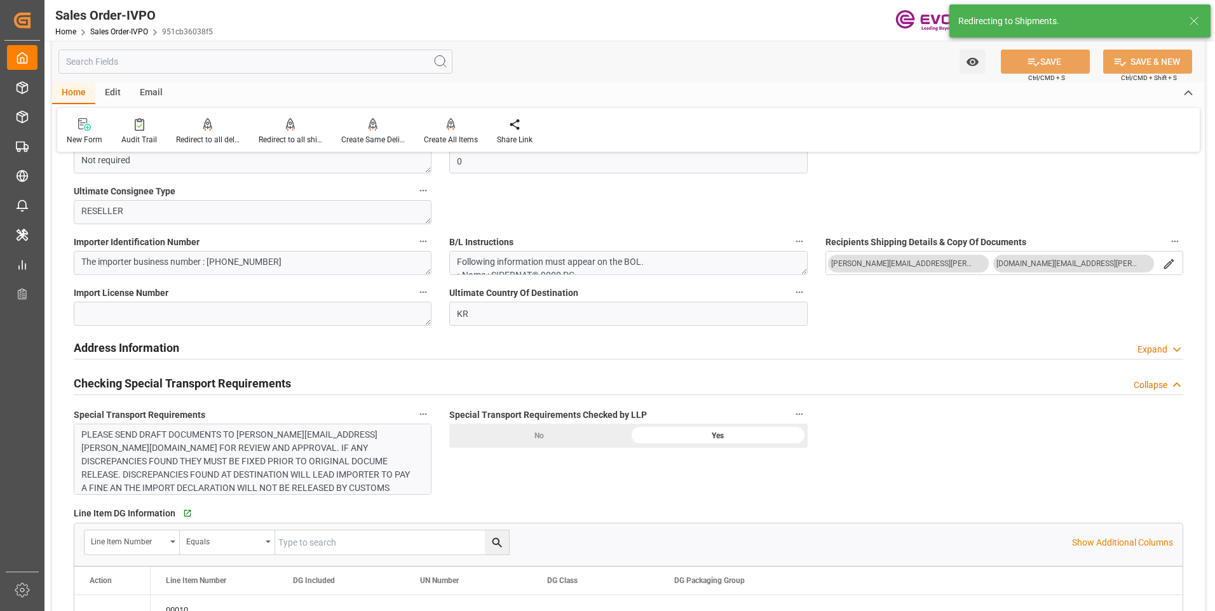
type input "20.08.2025 18:10"
type input "21.08.2025 15:25"
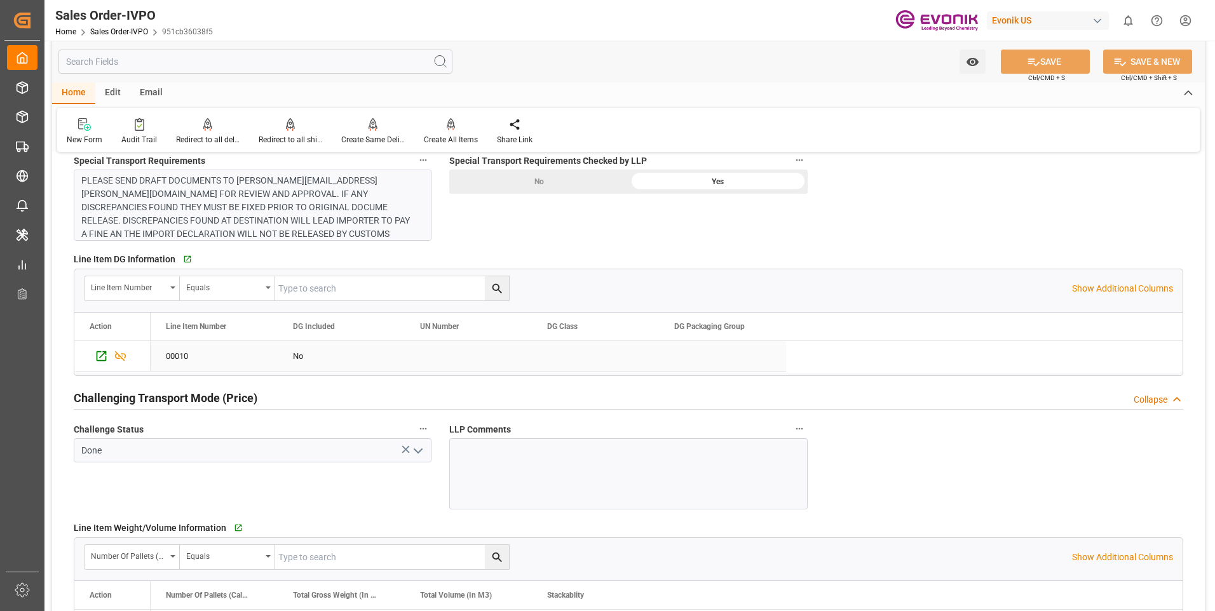
scroll to position [1652, 0]
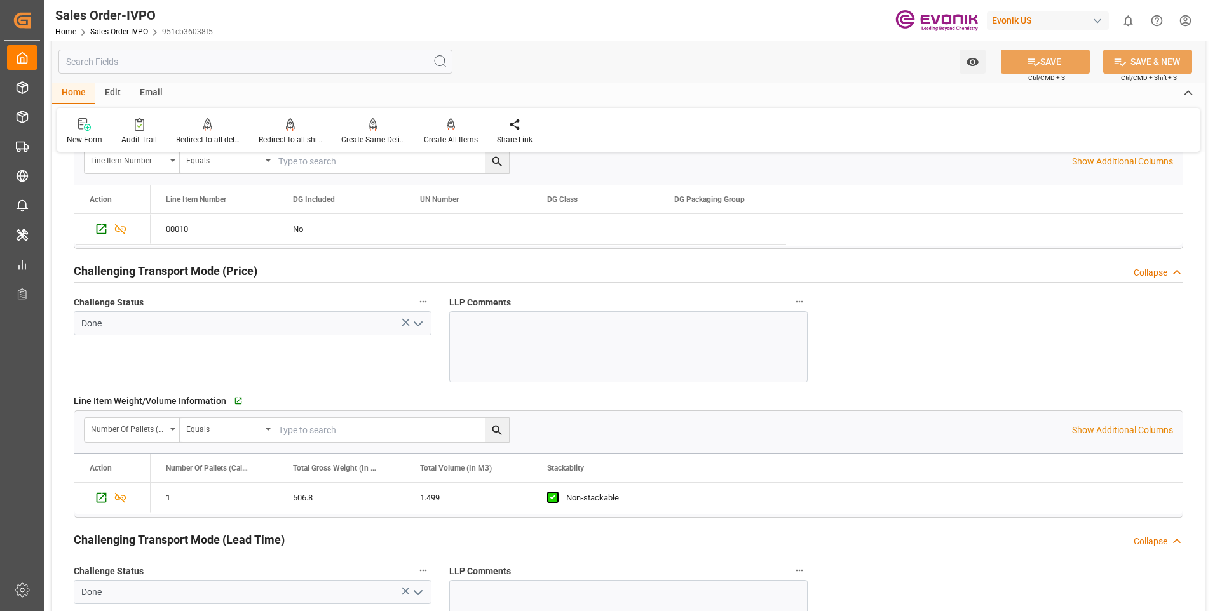
click at [371, 365] on div "Challenge Status Done" at bounding box center [252, 338] width 375 height 98
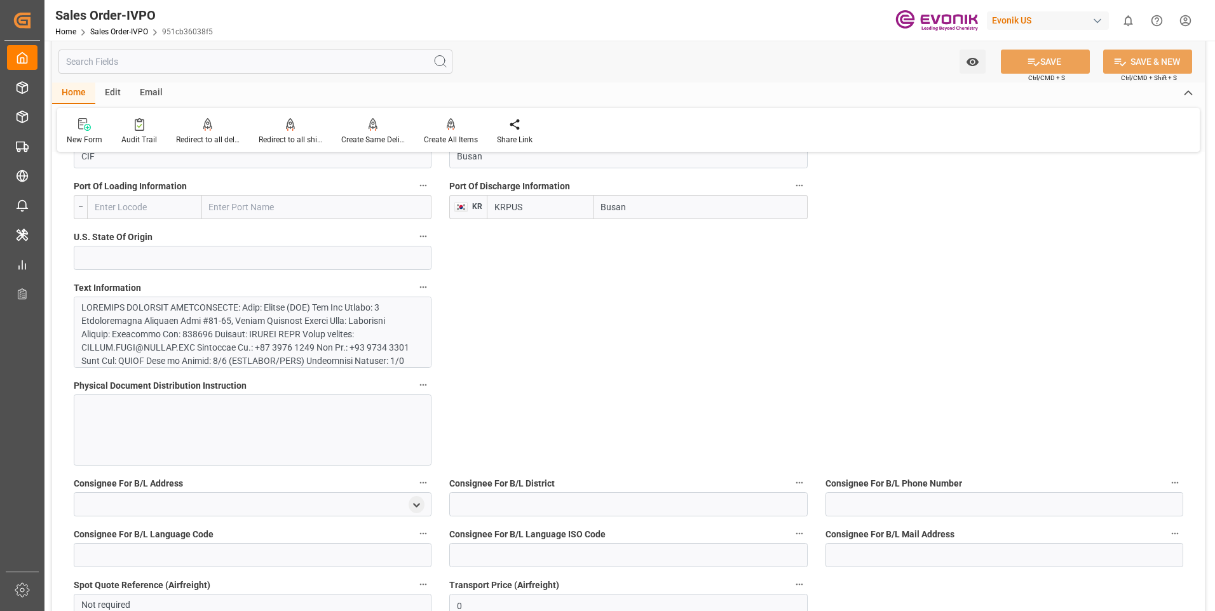
scroll to position [889, 0]
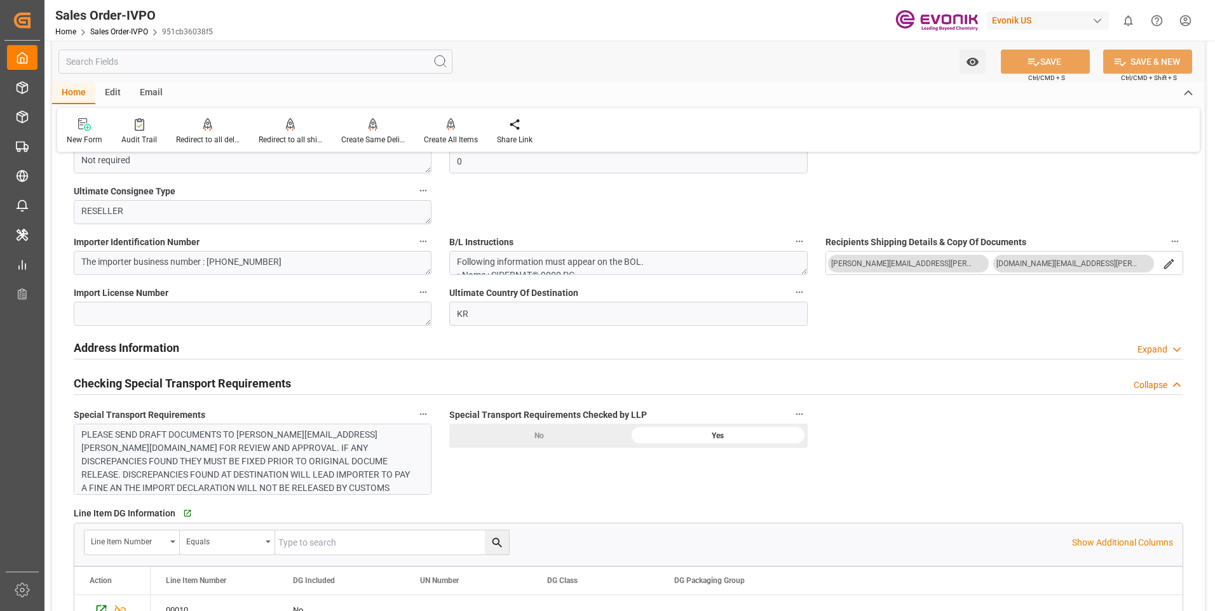
scroll to position [953, 0]
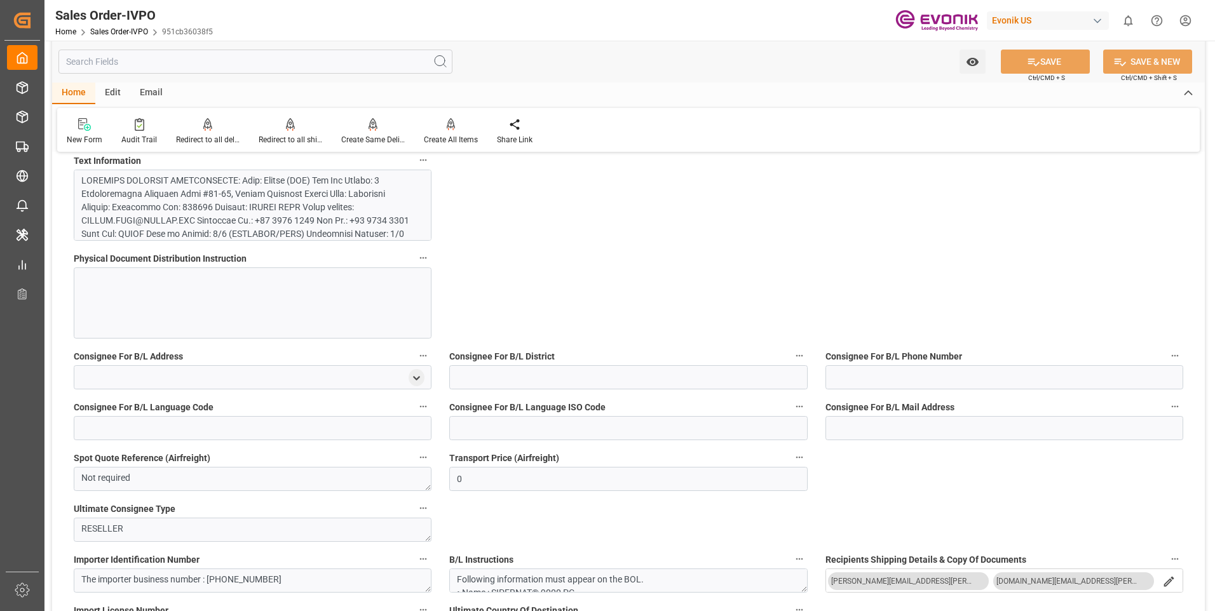
click at [253, 215] on div at bounding box center [247, 421] width 333 height 494
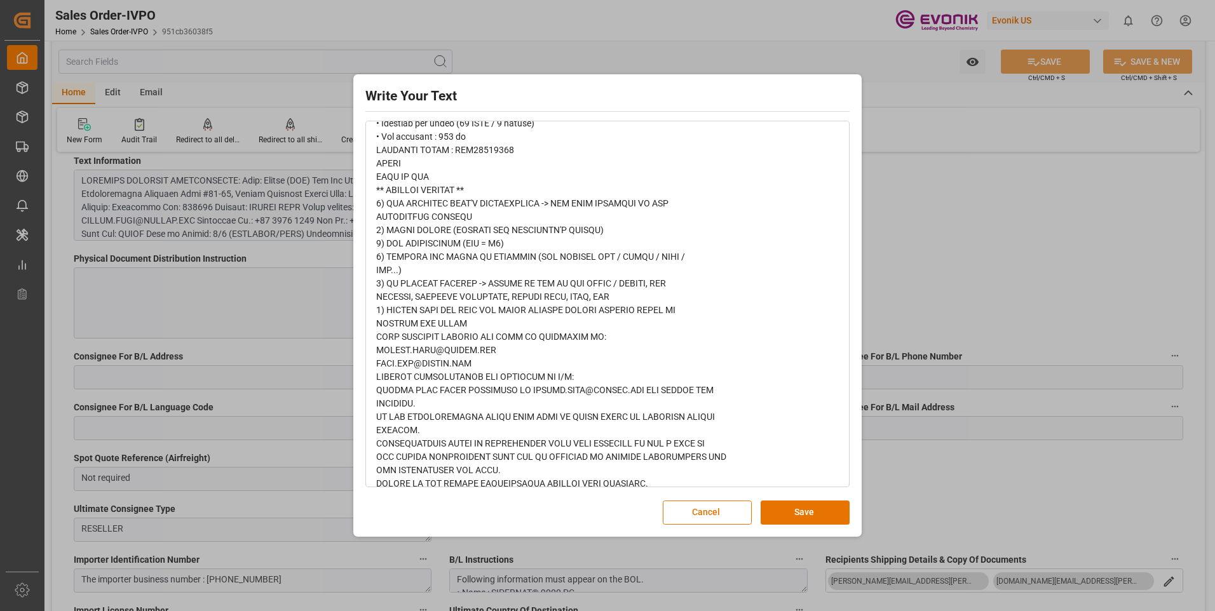
scroll to position [879, 0]
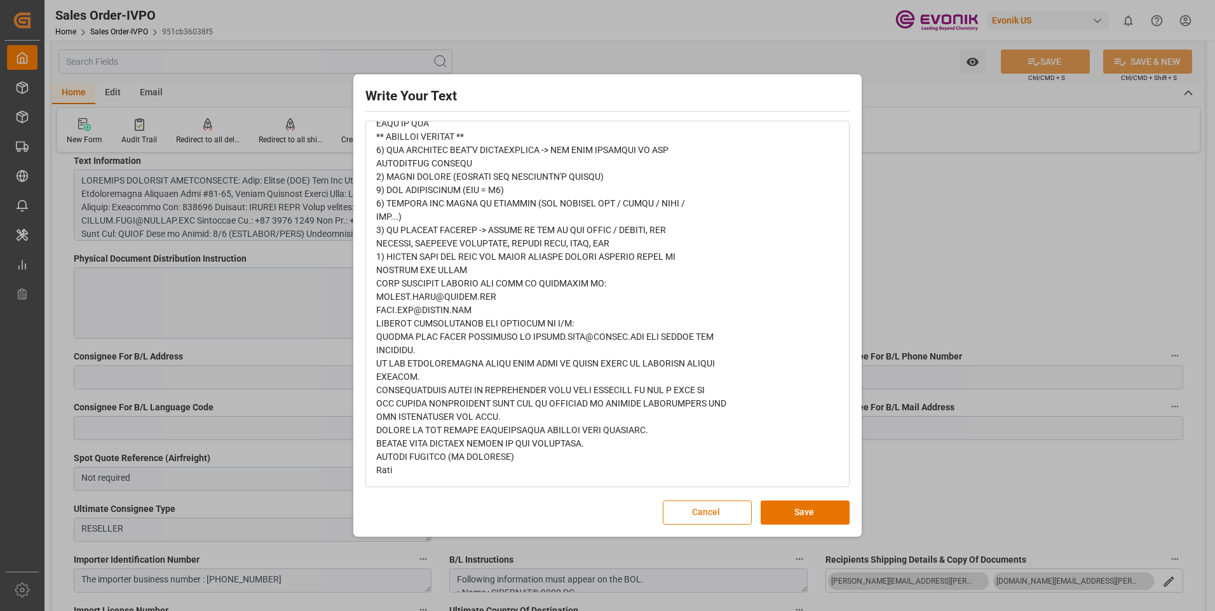
click at [737, 517] on button "Cancel" at bounding box center [707, 513] width 89 height 24
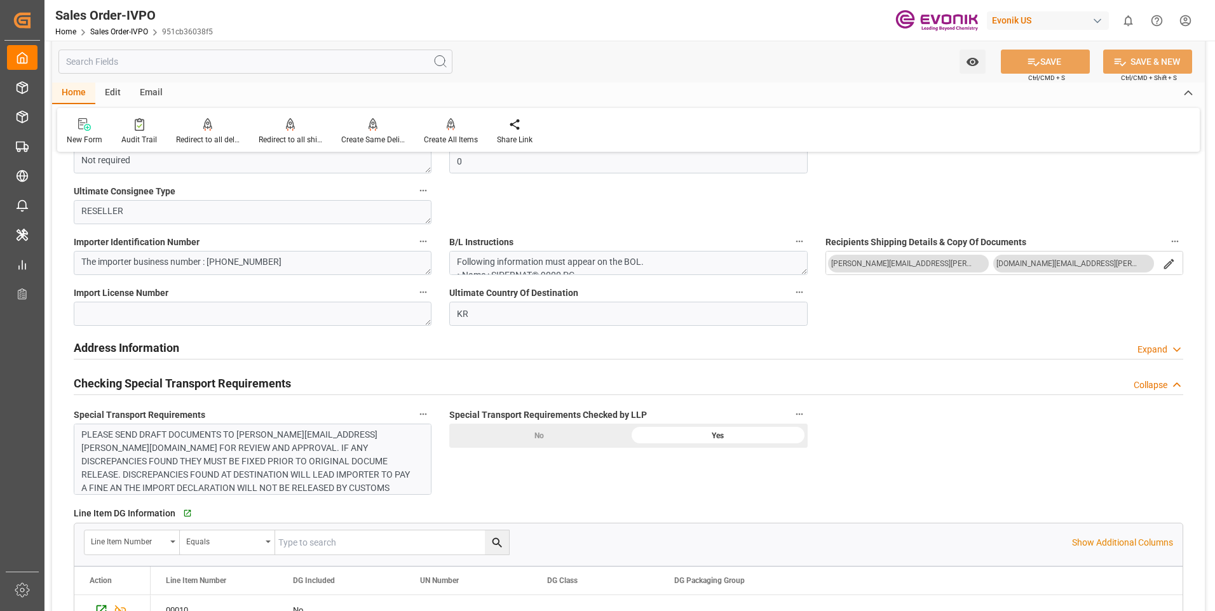
scroll to position [1525, 0]
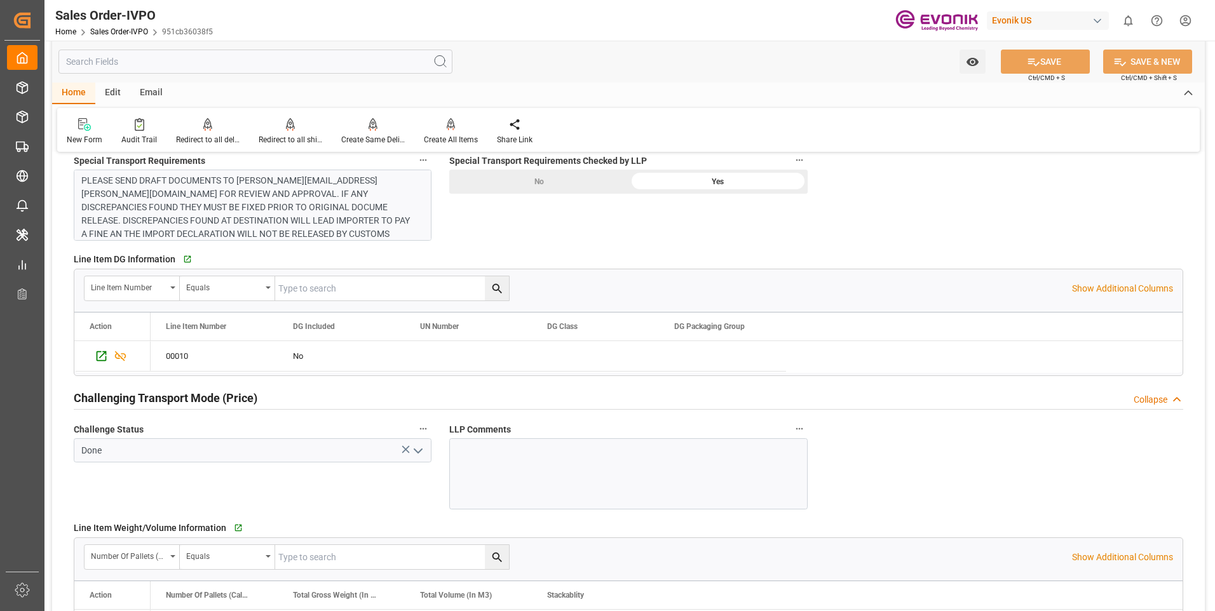
click at [290, 220] on div "PLEASE SEND DRAFT DOCUMENTS TO COREEN.CHAN@EVONIK.COM FOR REVIEW AND APPROVAL. …" at bounding box center [247, 227] width 333 height 107
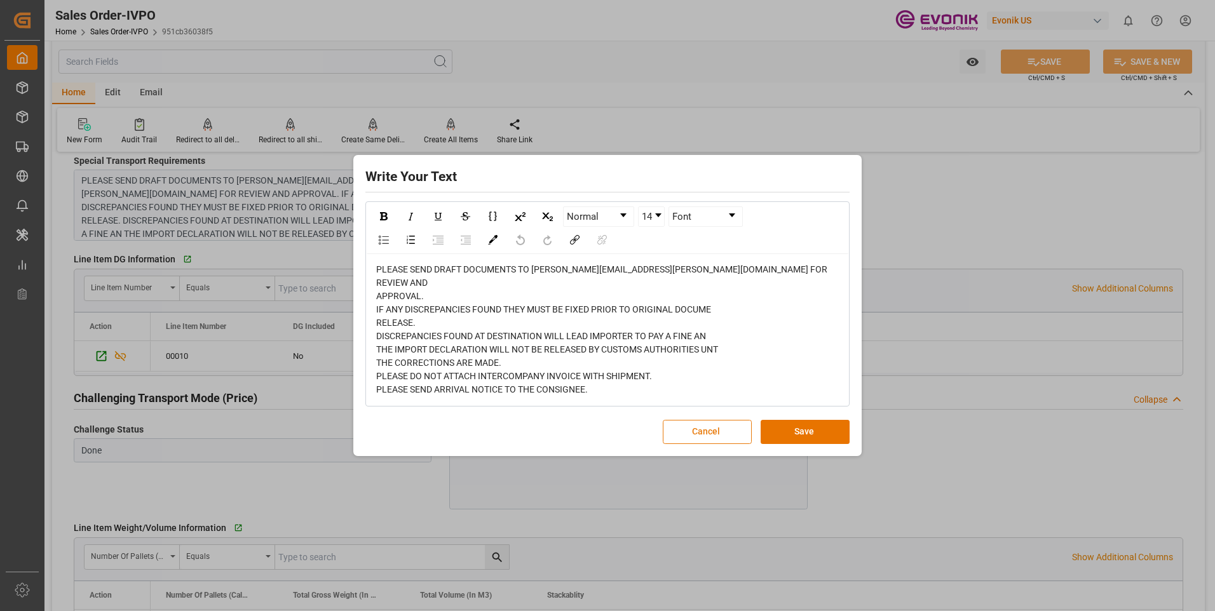
click at [694, 434] on button "Cancel" at bounding box center [707, 432] width 89 height 24
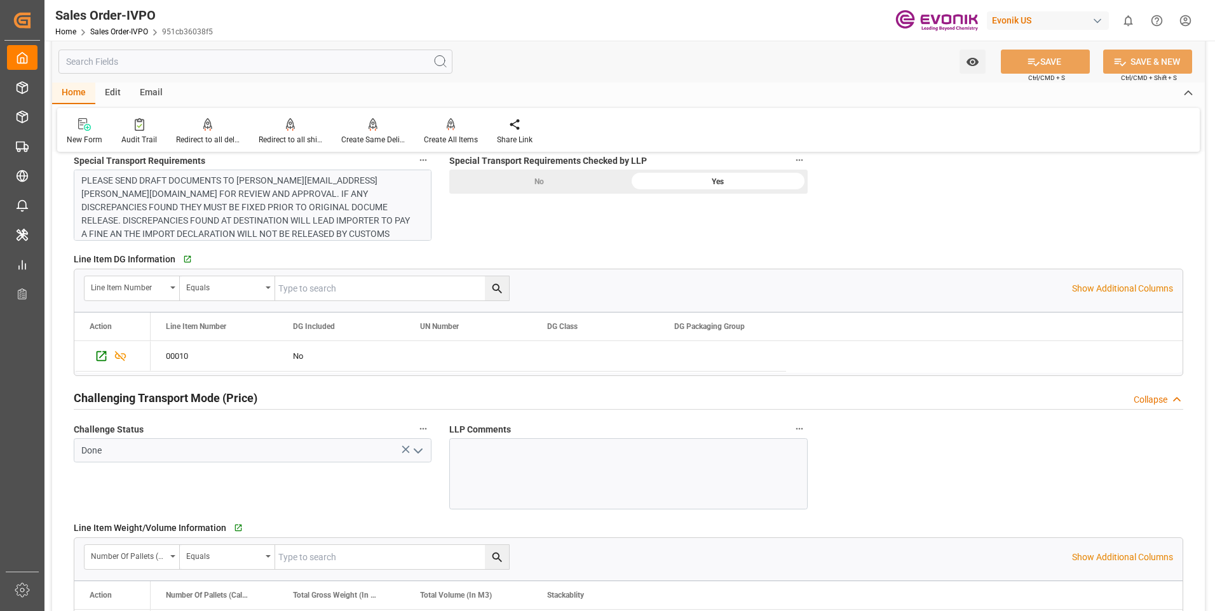
scroll to position [1779, 0]
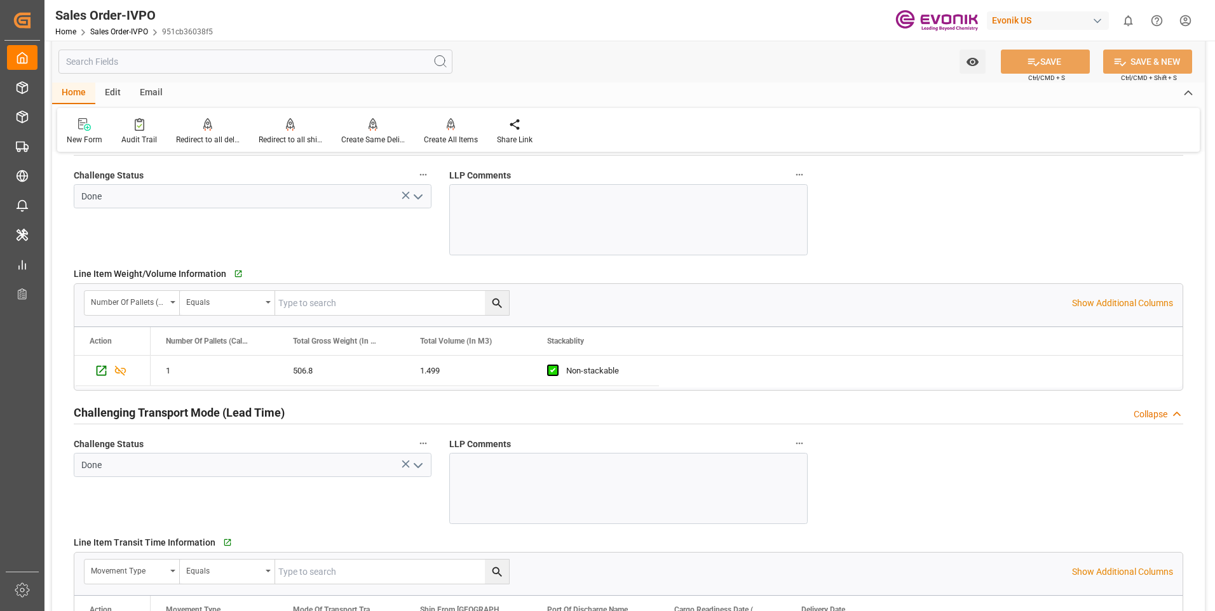
click at [323, 497] on div "Challenge Status Done" at bounding box center [252, 480] width 375 height 98
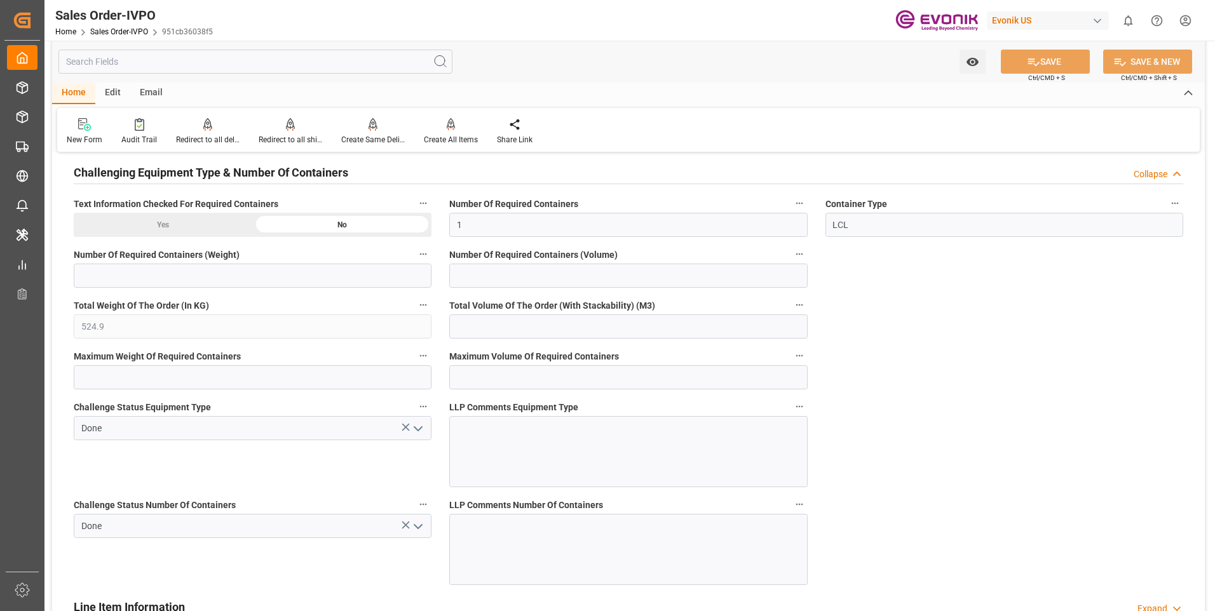
scroll to position [2097, 0]
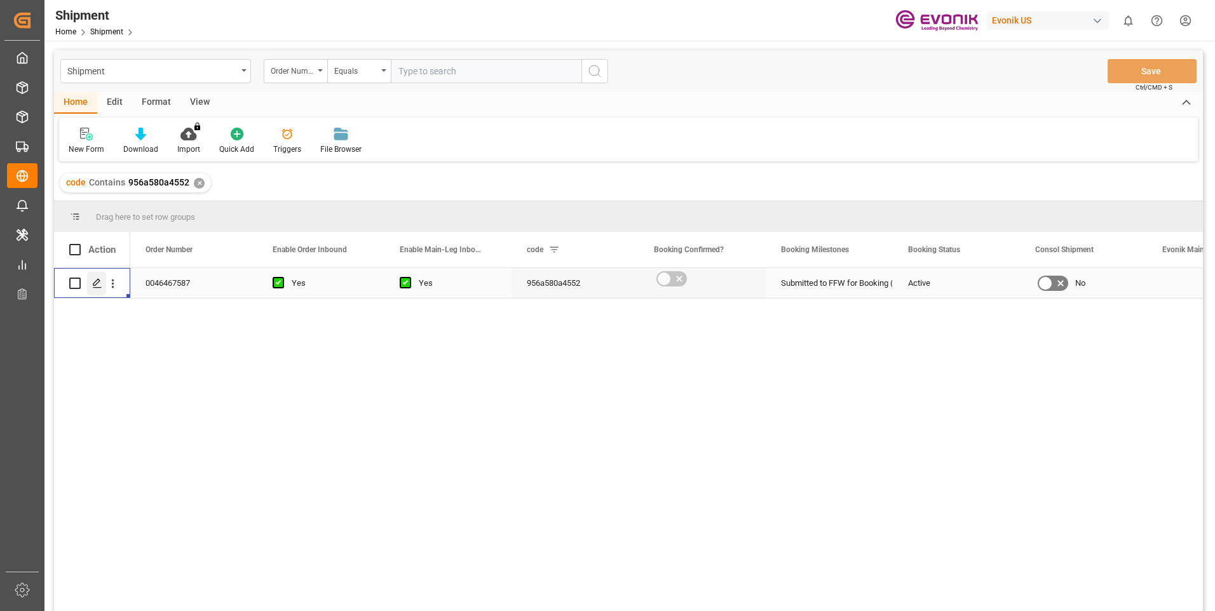
click at [94, 280] on icon "Press SPACE to select this row." at bounding box center [97, 283] width 10 height 10
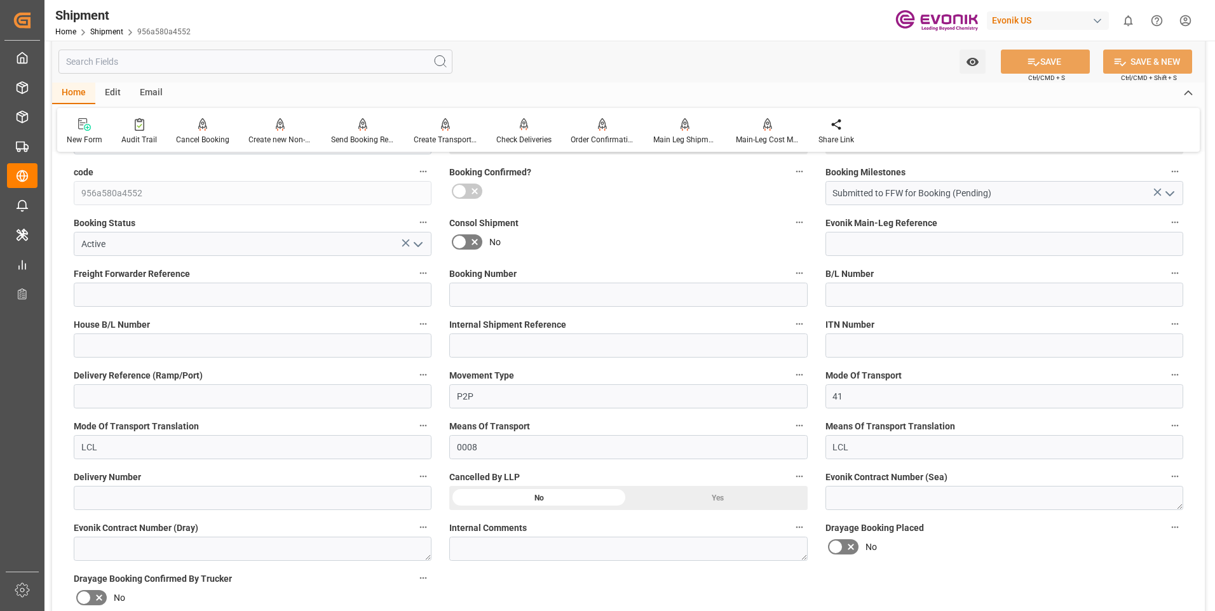
scroll to position [508, 0]
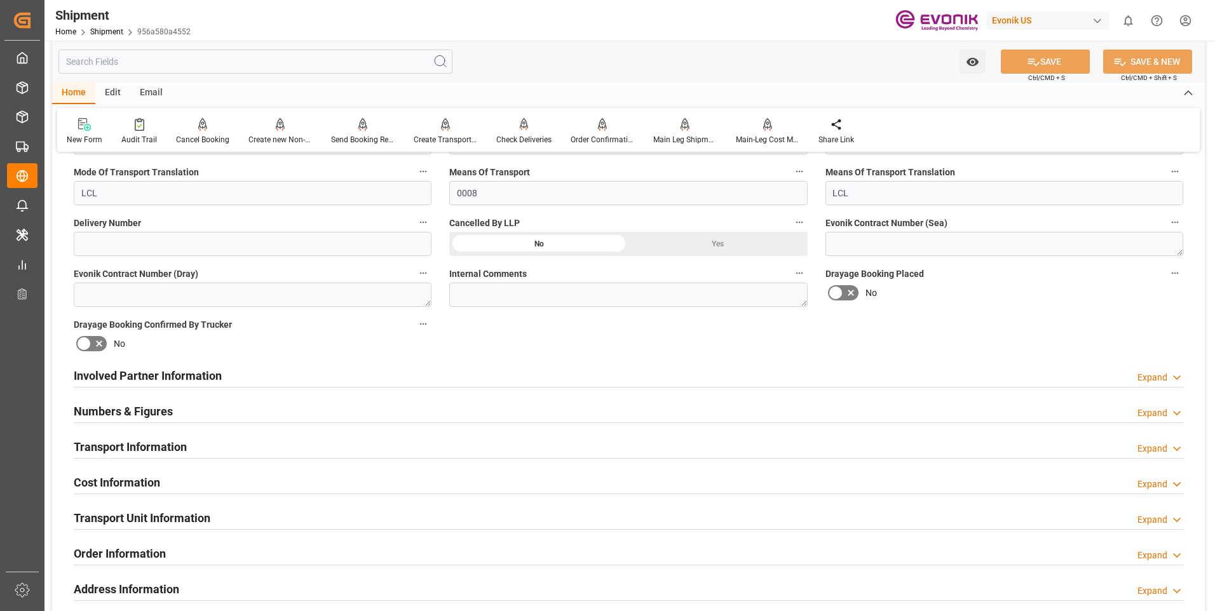
click at [1151, 378] on div "Expand" at bounding box center [1152, 377] width 30 height 13
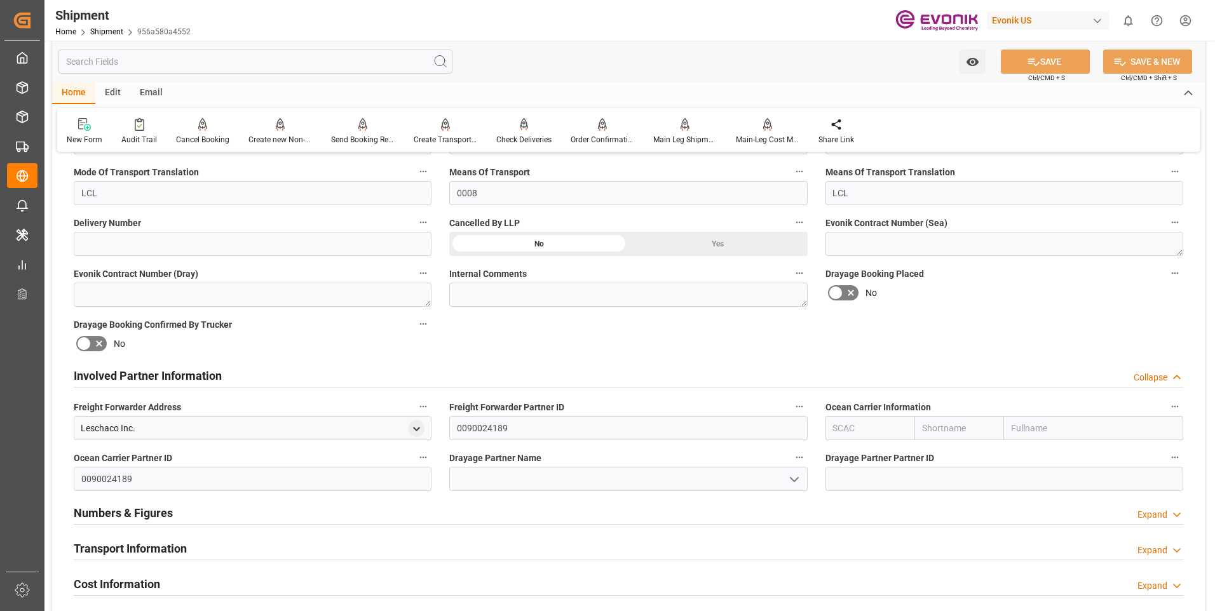
click at [881, 429] on input "text" at bounding box center [870, 428] width 90 height 24
click at [870, 422] on input "text" at bounding box center [870, 428] width 90 height 24
type input "ALRB"
click at [840, 460] on b "ALRB" at bounding box center [844, 456] width 22 height 10
type input "AC Containerline"
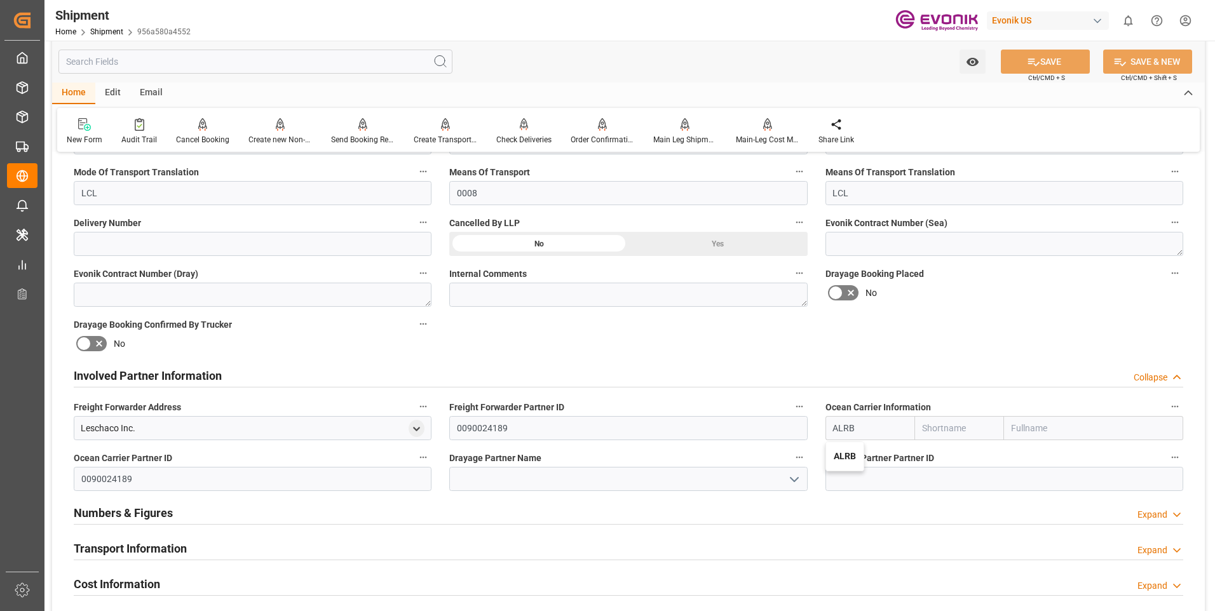
type input "AC Containerline GmbH"
type input "ALRB"
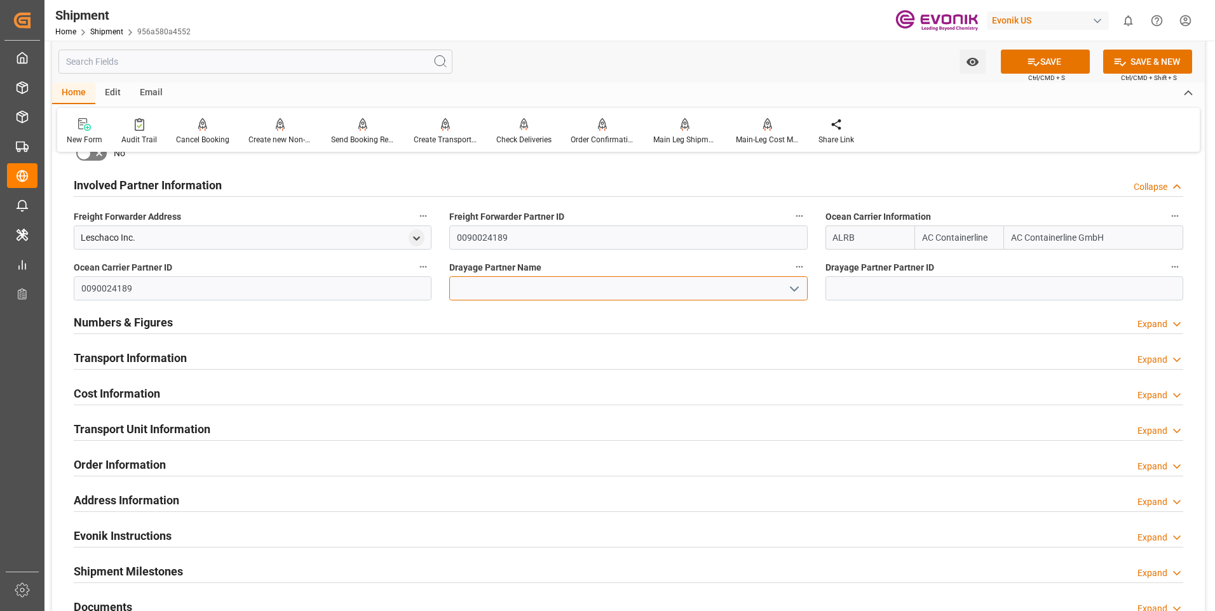
click at [586, 293] on input at bounding box center [628, 288] width 358 height 24
type input "s"
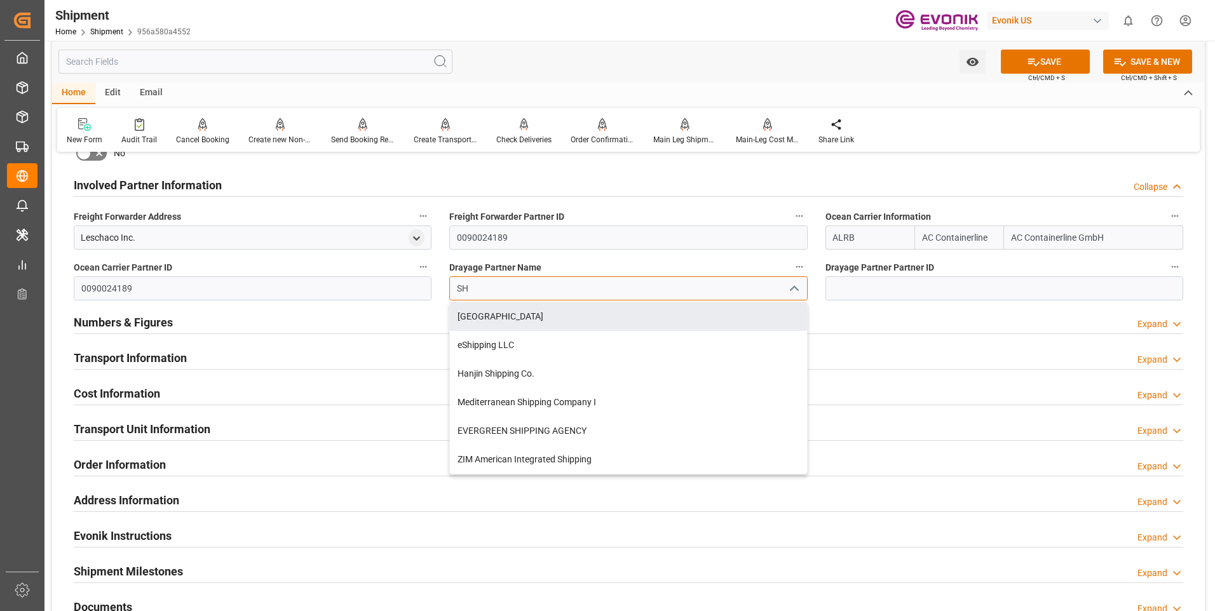
type input "S"
type input "SHIP"
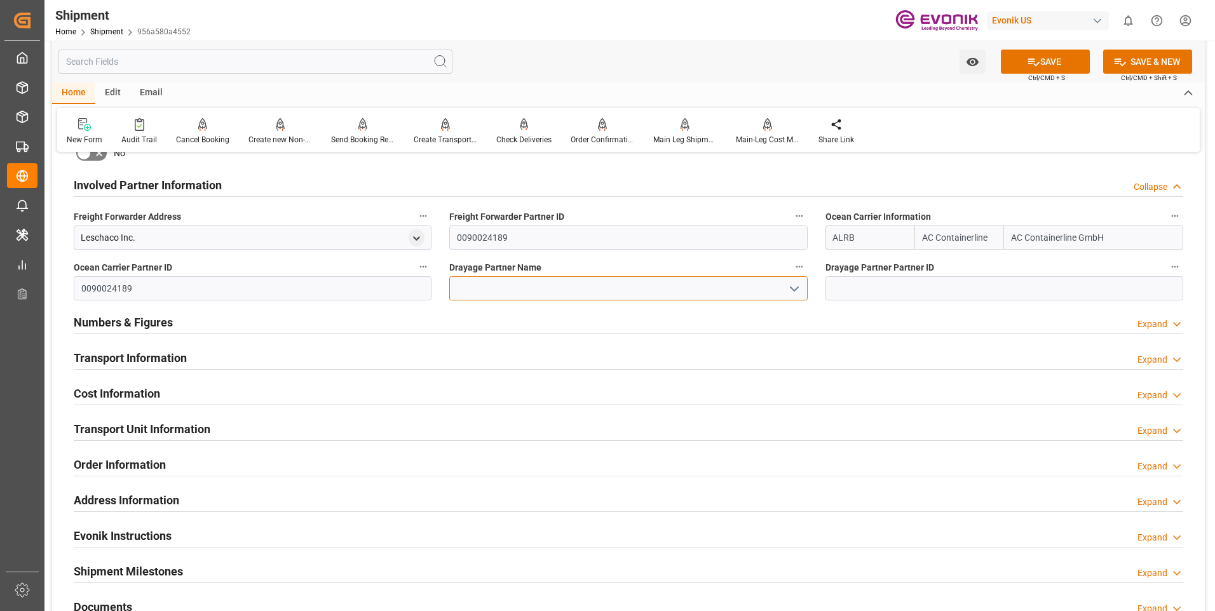
click at [515, 285] on input at bounding box center [628, 288] width 358 height 24
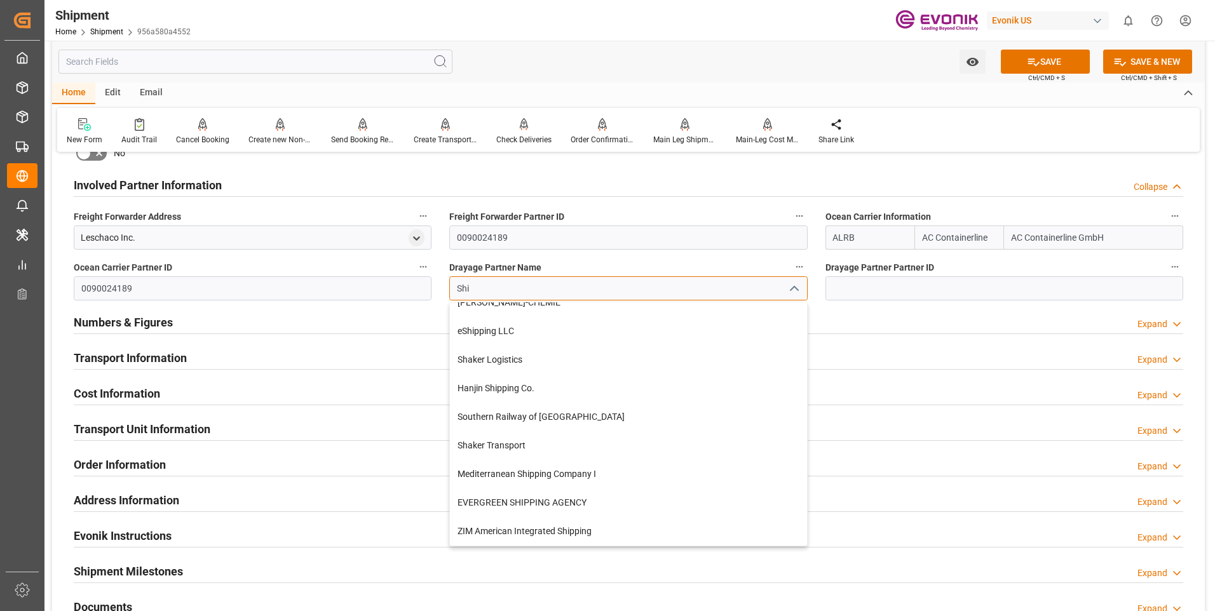
scroll to position [0, 0]
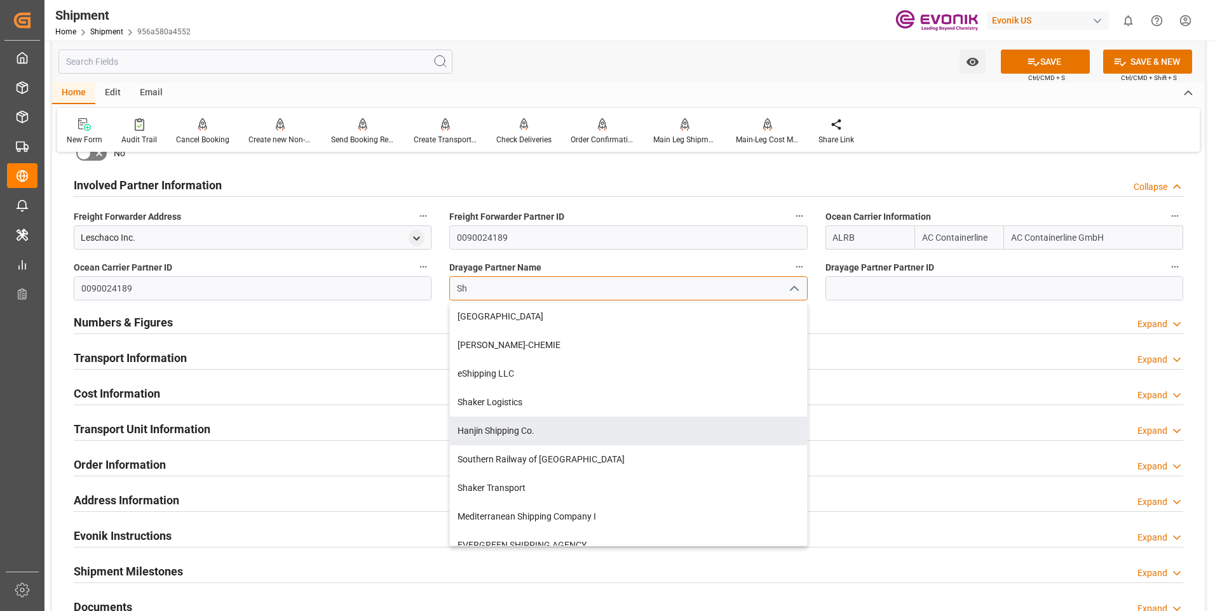
type input "S"
type input "s"
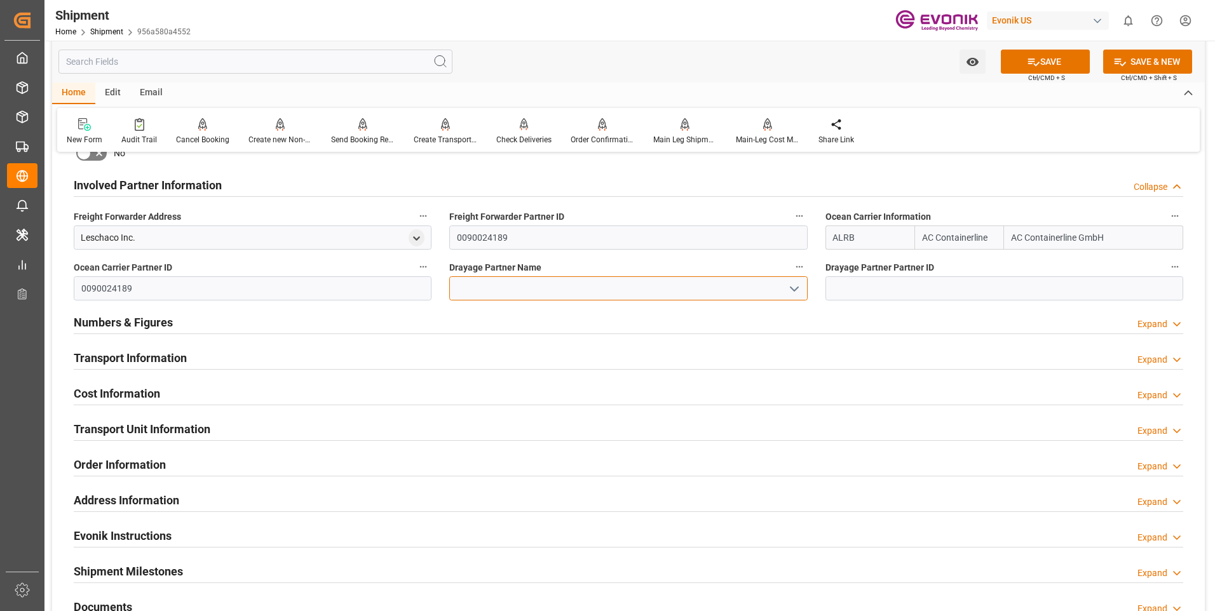
click at [520, 284] on input at bounding box center [628, 288] width 358 height 24
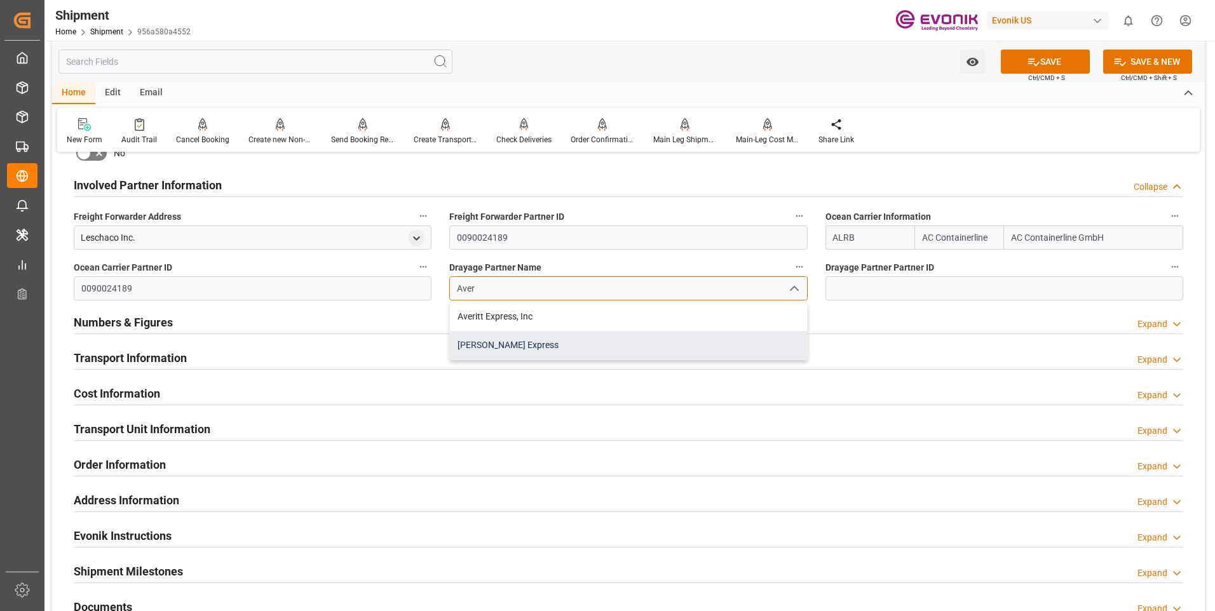
click at [537, 354] on div "[PERSON_NAME] Express" at bounding box center [628, 345] width 356 height 29
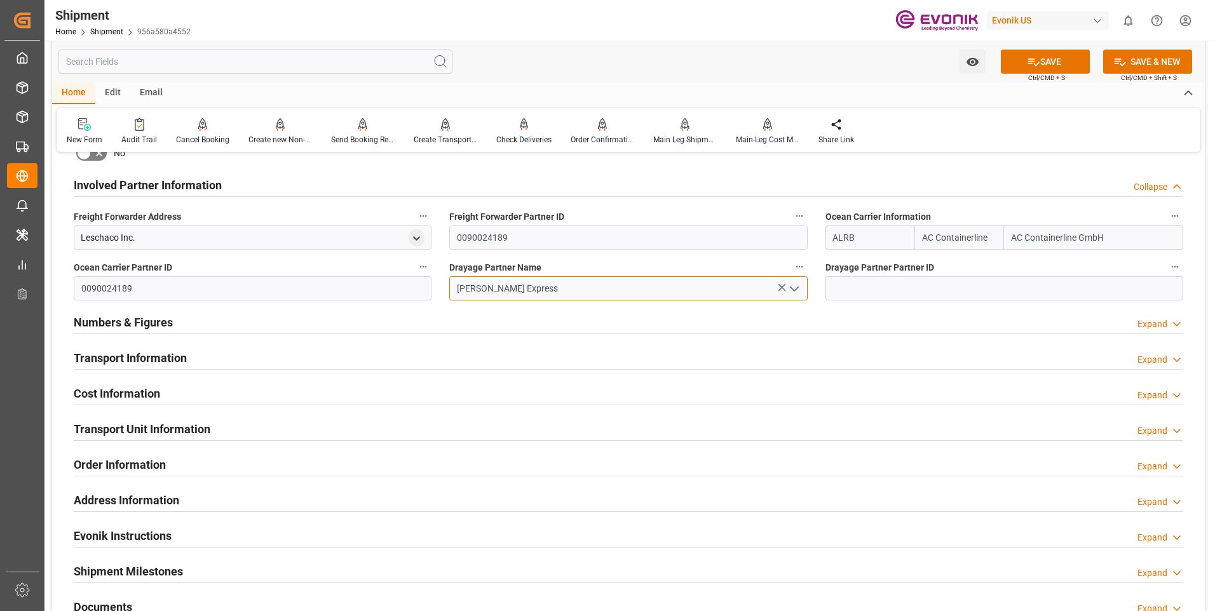
type input "[PERSON_NAME] Express"
click at [1036, 55] on icon at bounding box center [1033, 61] width 13 height 13
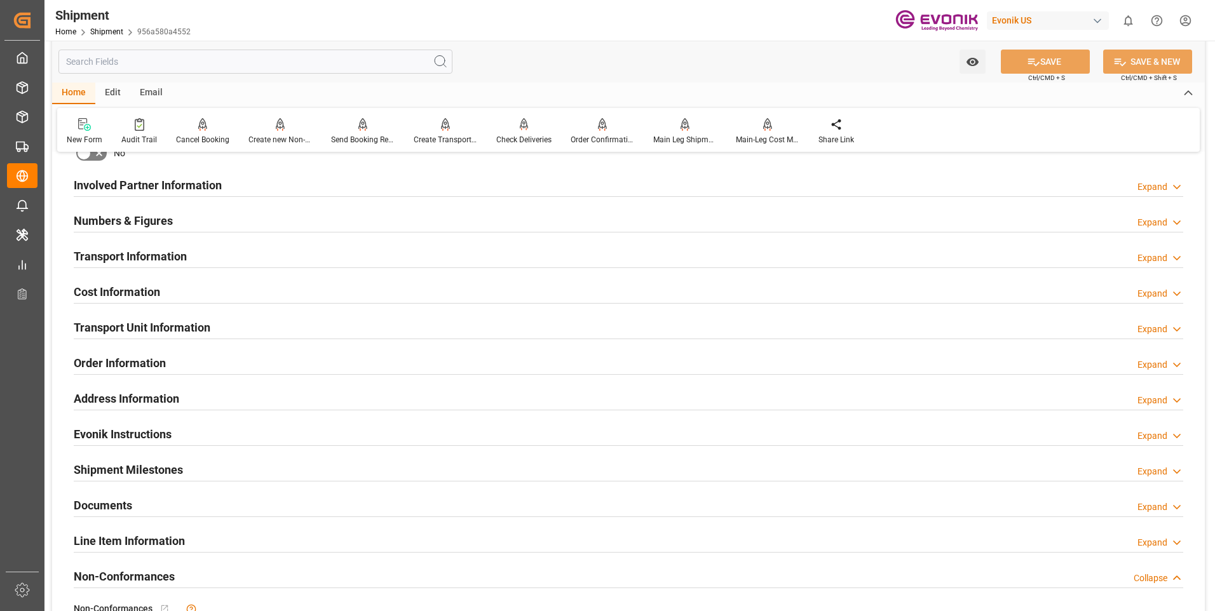
click at [1156, 193] on div "Involved Partner Information Expand" at bounding box center [628, 184] width 1109 height 24
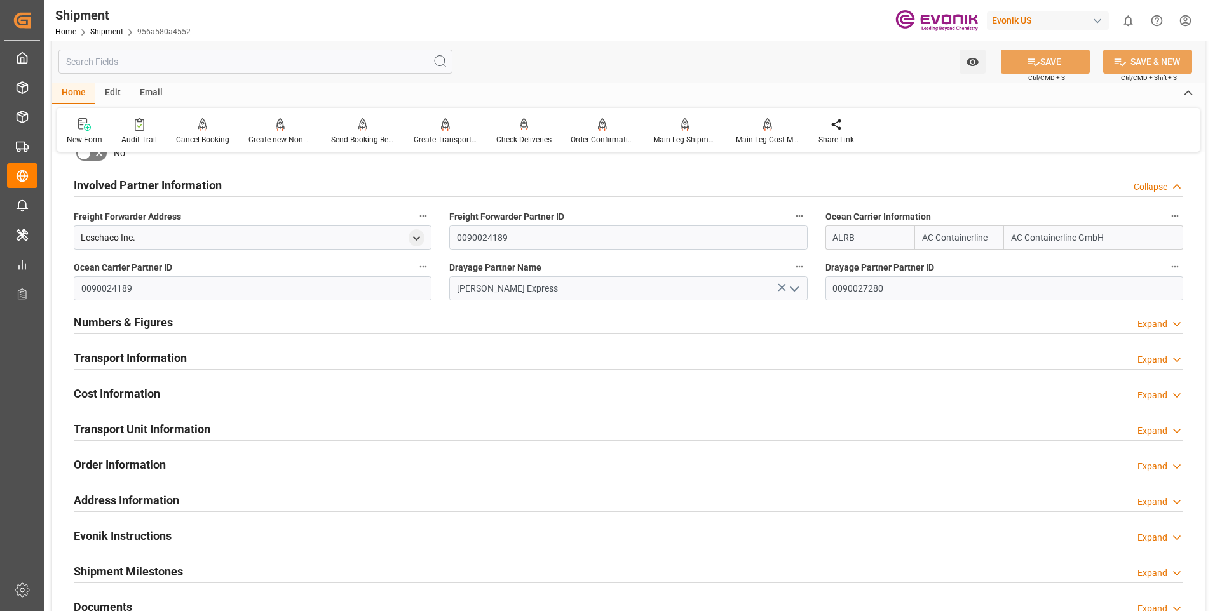
click at [1156, 189] on div "Collapse" at bounding box center [1150, 186] width 34 height 13
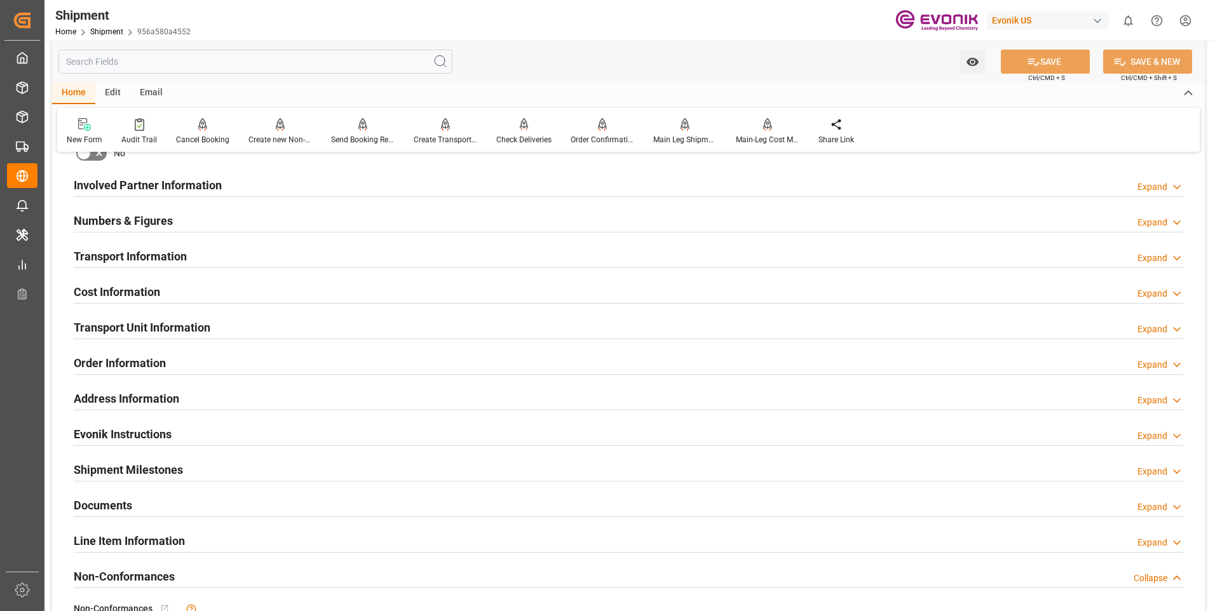
click at [1156, 189] on div "Expand" at bounding box center [1152, 186] width 30 height 13
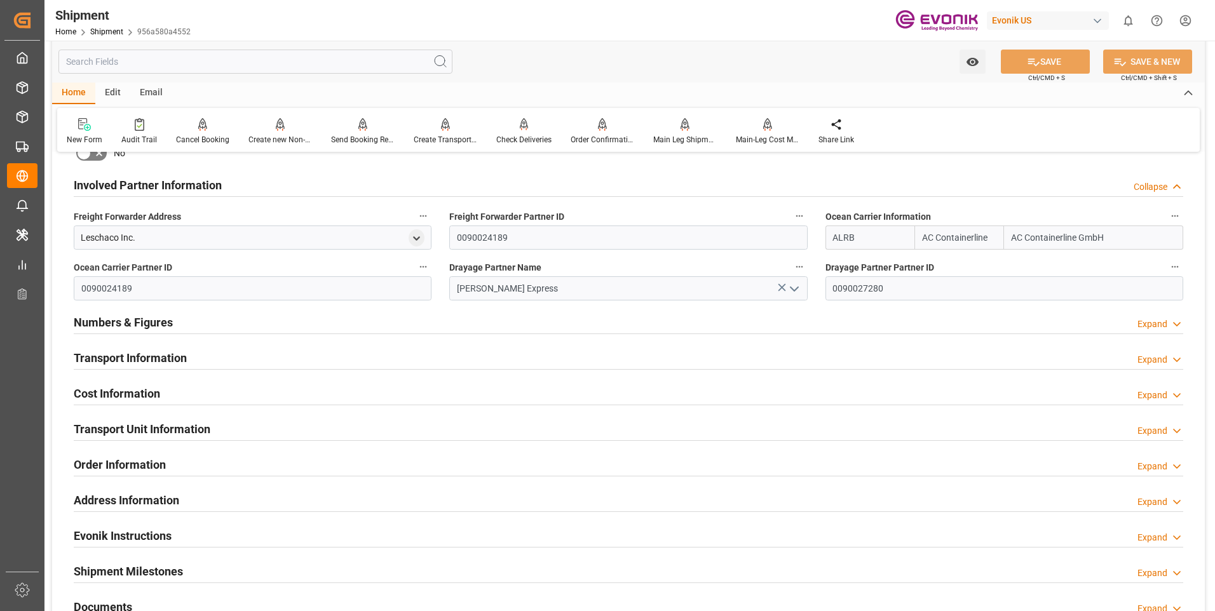
click at [1156, 189] on div "Collapse" at bounding box center [1150, 186] width 34 height 13
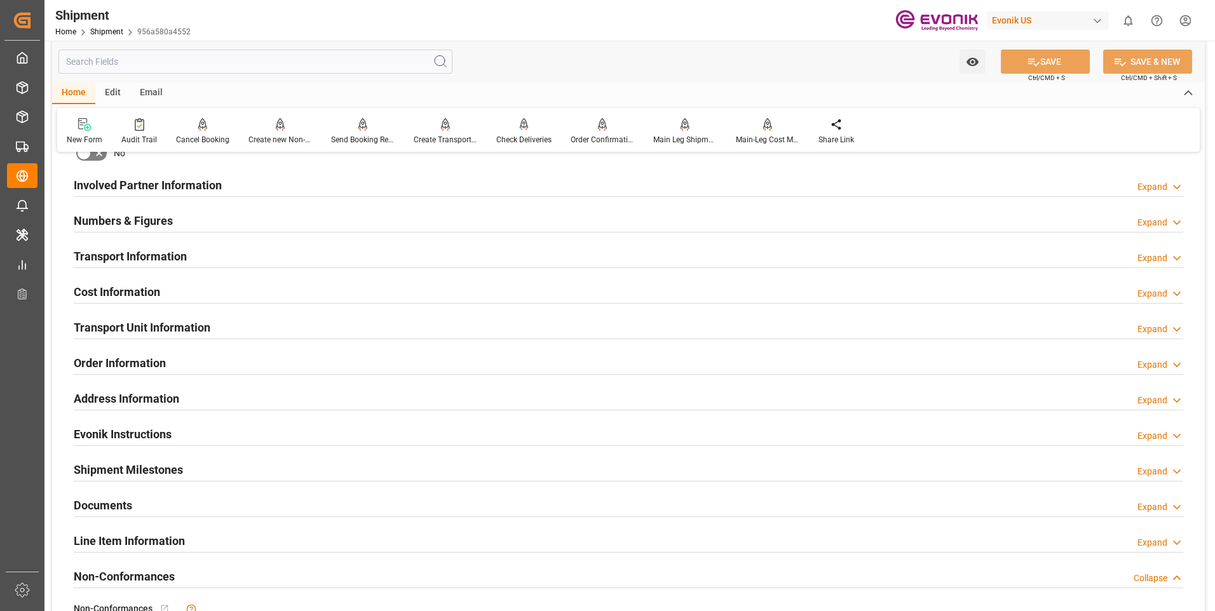
click at [1160, 260] on div "Expand" at bounding box center [1152, 258] width 30 height 13
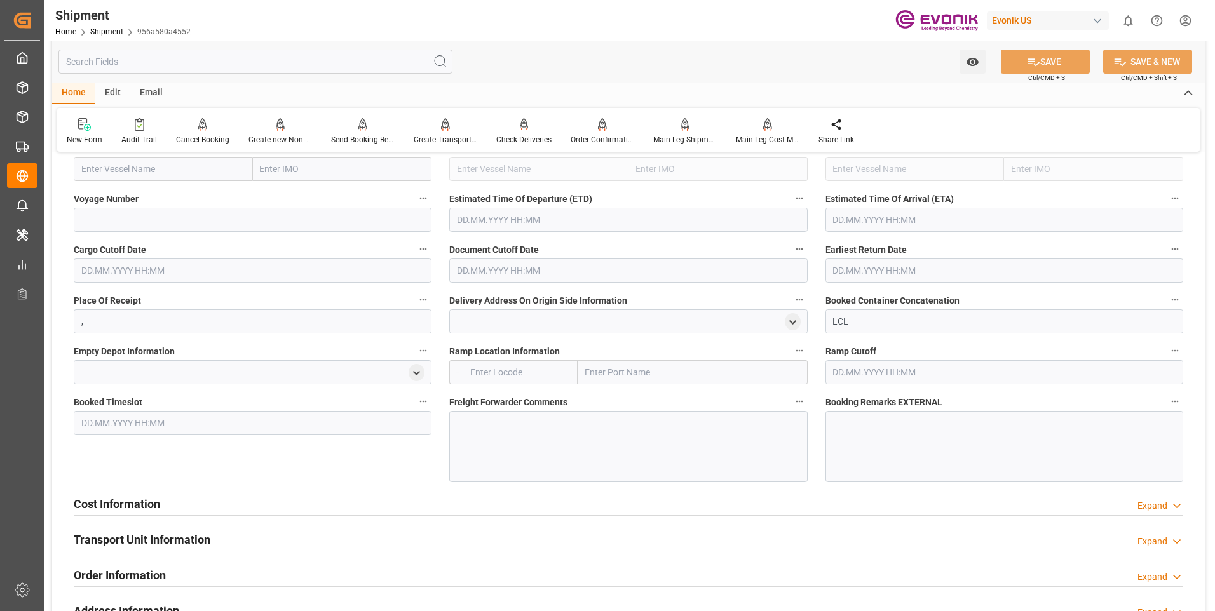
scroll to position [762, 0]
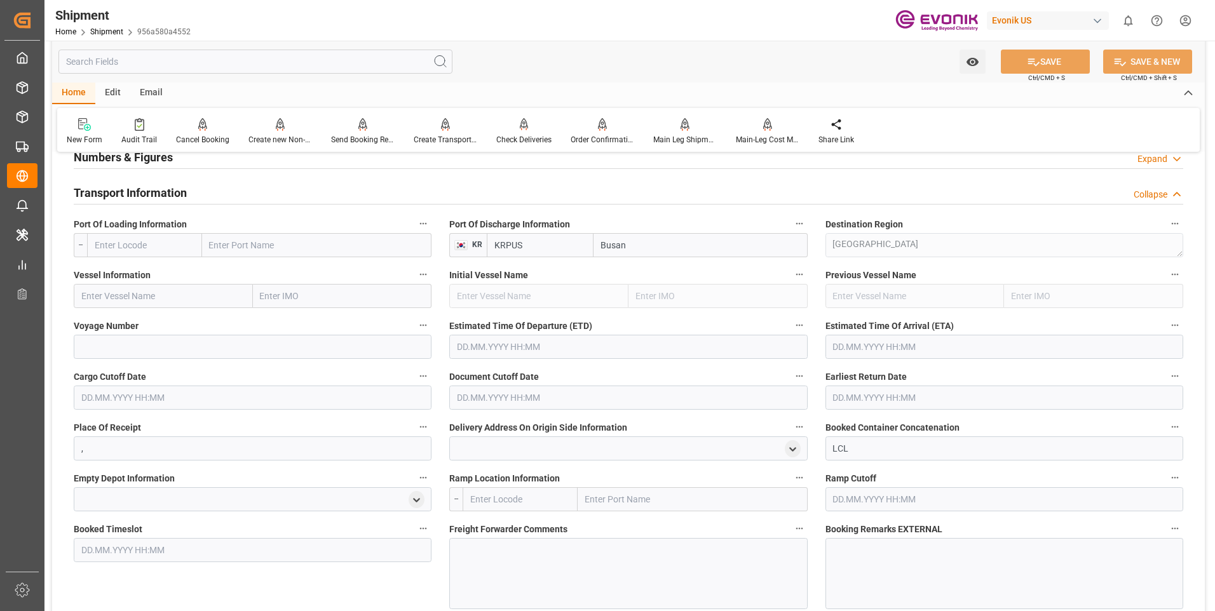
click at [142, 302] on input "text" at bounding box center [163, 296] width 179 height 24
type input "YM TOTALITY"
click at [166, 322] on span "YM TOTALITY - 9860922" at bounding box center [129, 324] width 95 height 10
type input "9860922"
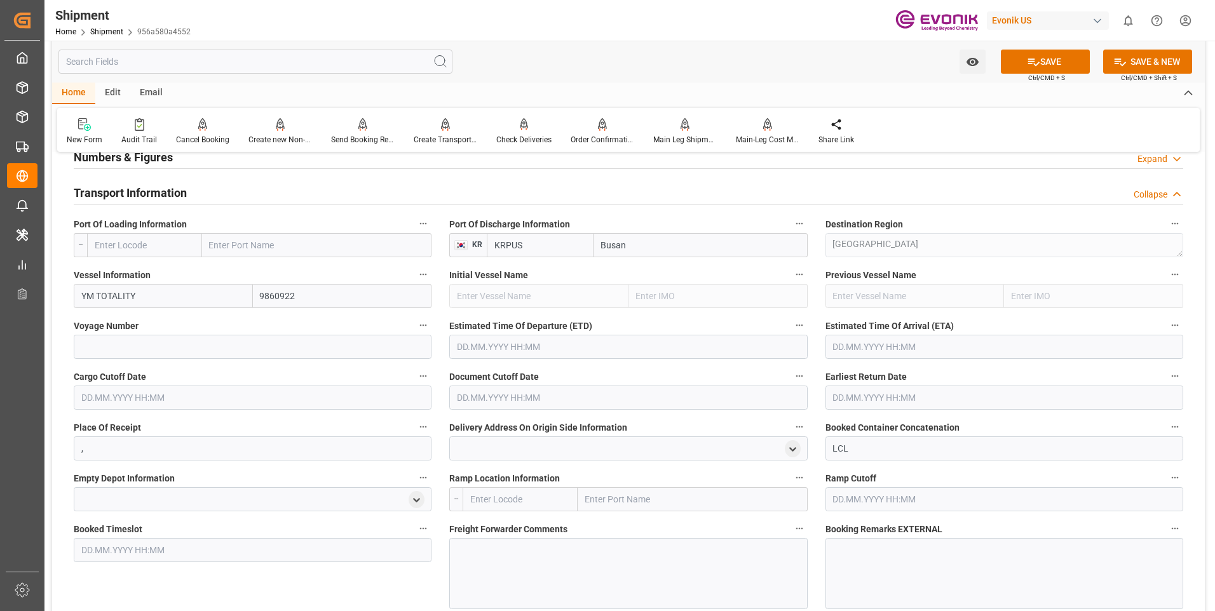
type input "YM TOTALITY"
click at [122, 348] on input at bounding box center [253, 347] width 358 height 24
type input "025W"
click at [510, 342] on input "text" at bounding box center [628, 347] width 358 height 24
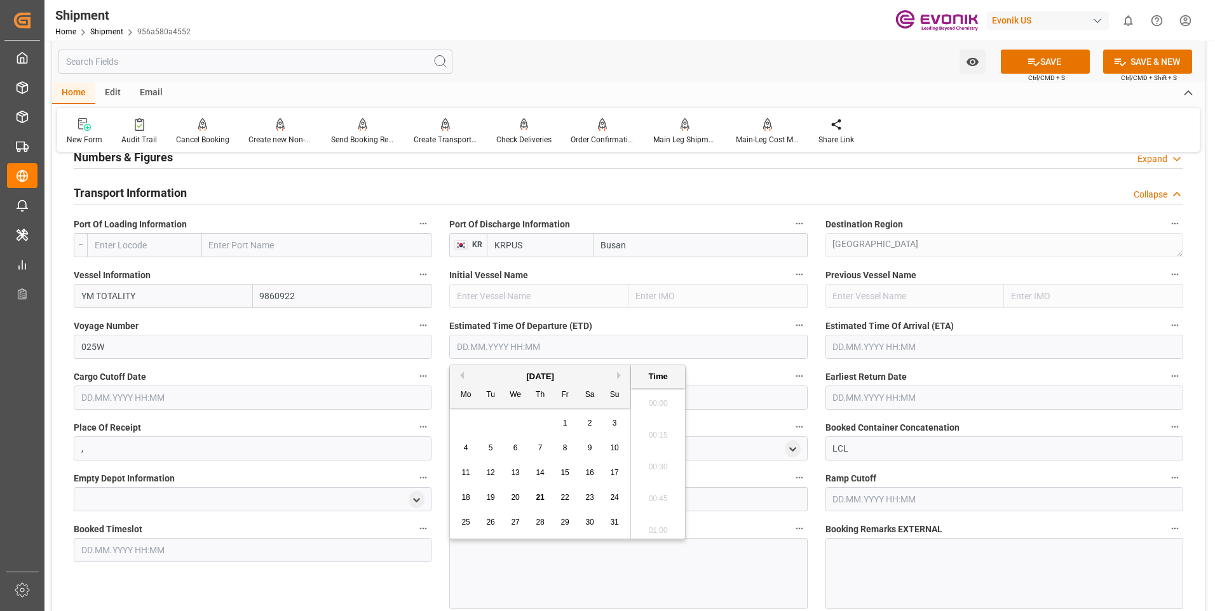
scroll to position [1434, 0]
click at [620, 379] on button "Next Month" at bounding box center [621, 376] width 8 height 8
click at [467, 496] on span "22" at bounding box center [465, 497] width 8 height 9
type input "[DATE] 00:00"
click at [885, 351] on input "text" at bounding box center [1004, 347] width 358 height 24
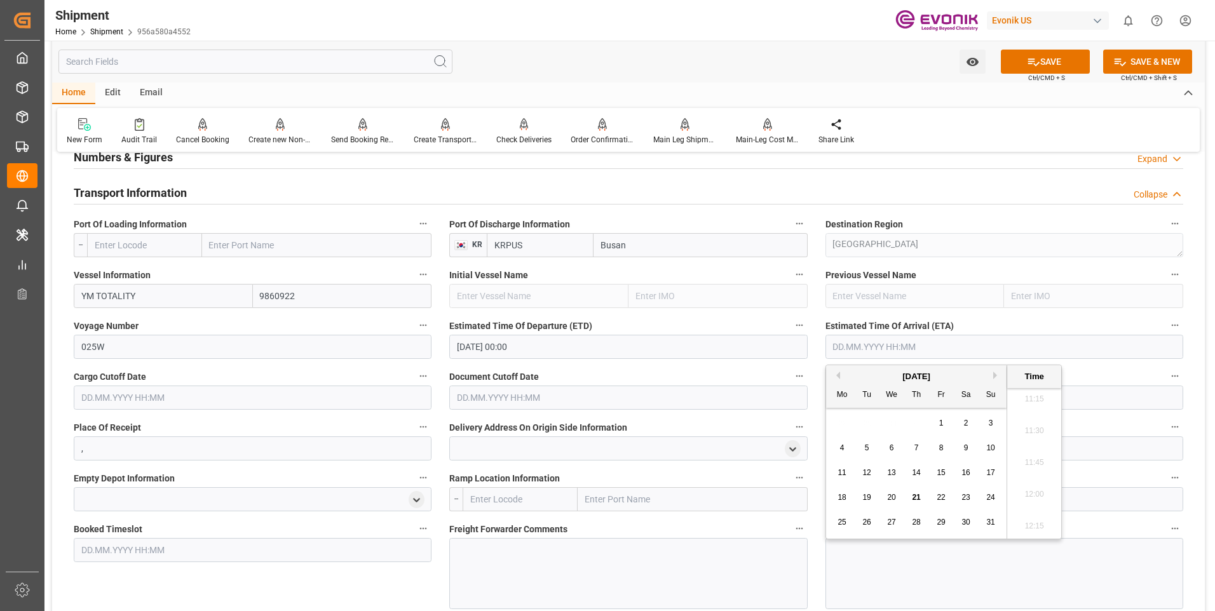
click at [999, 375] on button "Next Month" at bounding box center [997, 376] width 8 height 8
click at [988, 497] on span "26" at bounding box center [990, 497] width 8 height 9
type input "[DATE] 00:00"
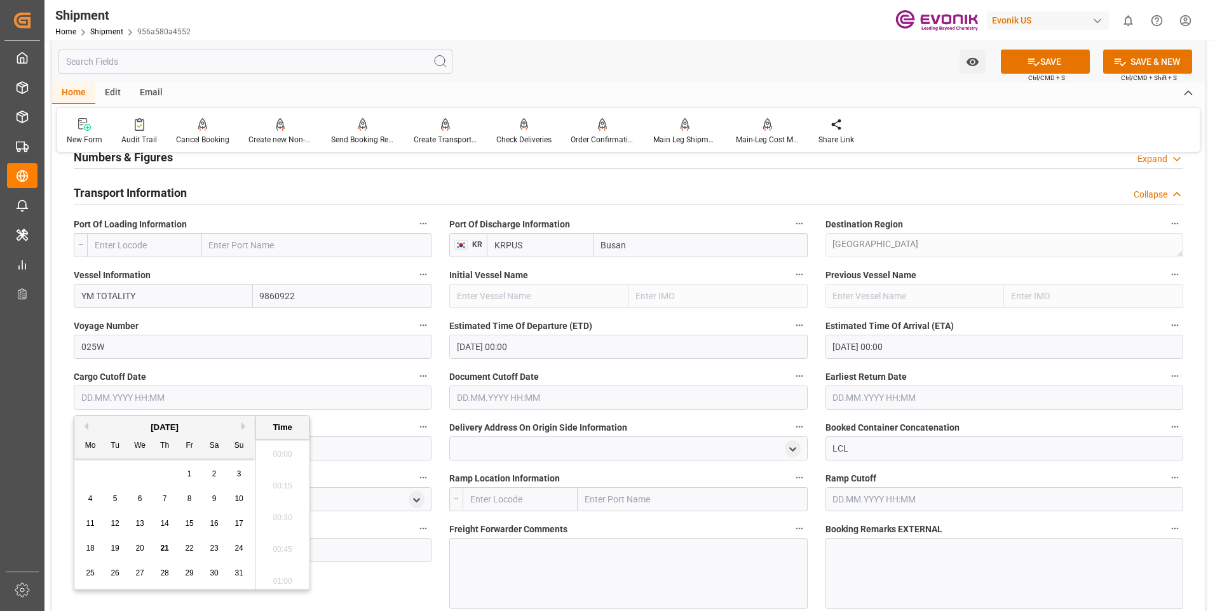
click at [250, 398] on input "text" at bounding box center [253, 398] width 358 height 24
click at [244, 424] on button "Next Month" at bounding box center [245, 426] width 8 height 8
click at [183, 499] on div "12" at bounding box center [190, 499] width 16 height 15
type input "[DATE] 00:00"
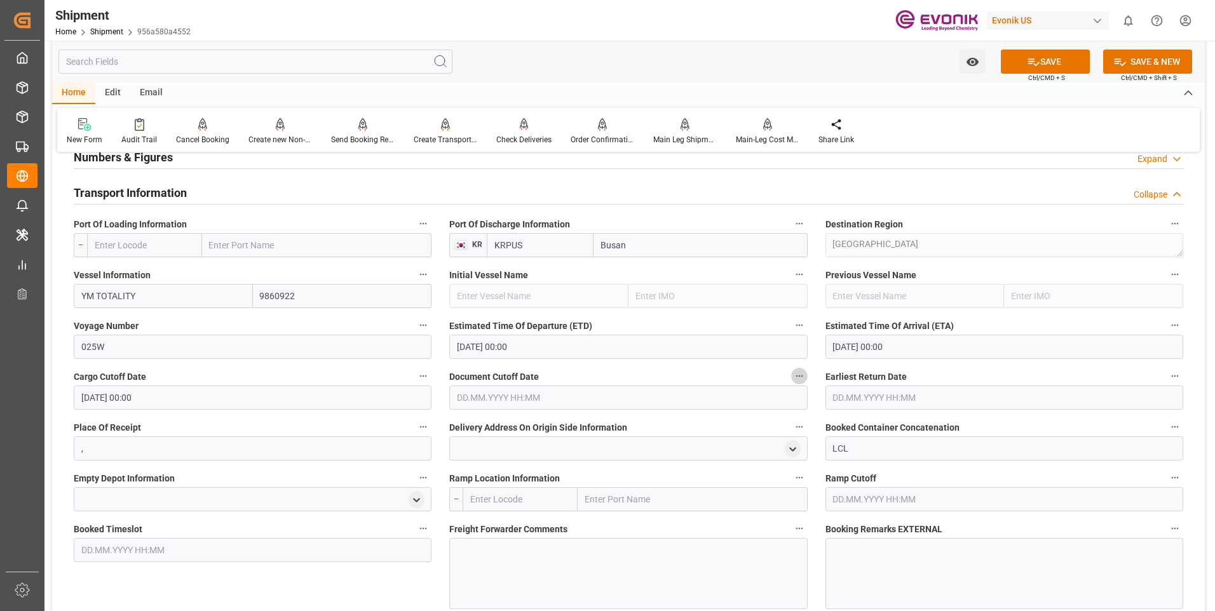
click at [795, 382] on button "Document Cutoff Date" at bounding box center [799, 376] width 17 height 17
click at [750, 399] on div at bounding box center [607, 305] width 1215 height 611
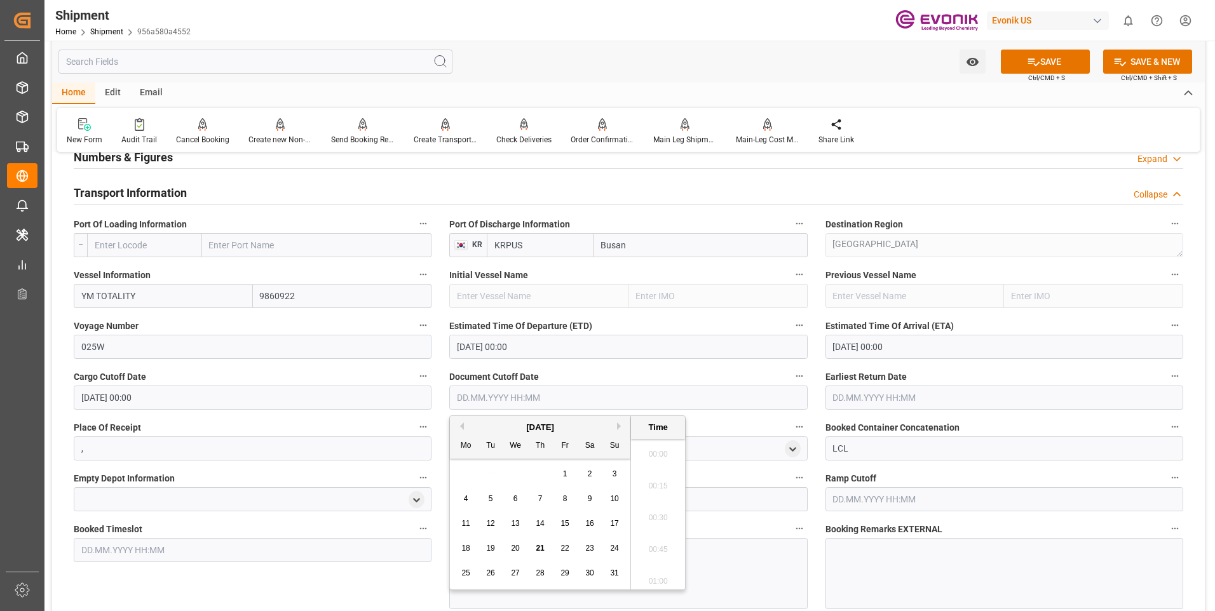
click at [764, 400] on input "text" at bounding box center [628, 398] width 358 height 24
click at [615, 425] on div "August 2025" at bounding box center [540, 427] width 180 height 13
click at [618, 427] on button "Next Month" at bounding box center [621, 426] width 8 height 8
click at [560, 500] on div "12" at bounding box center [565, 499] width 16 height 15
type input "[DATE] 00:00"
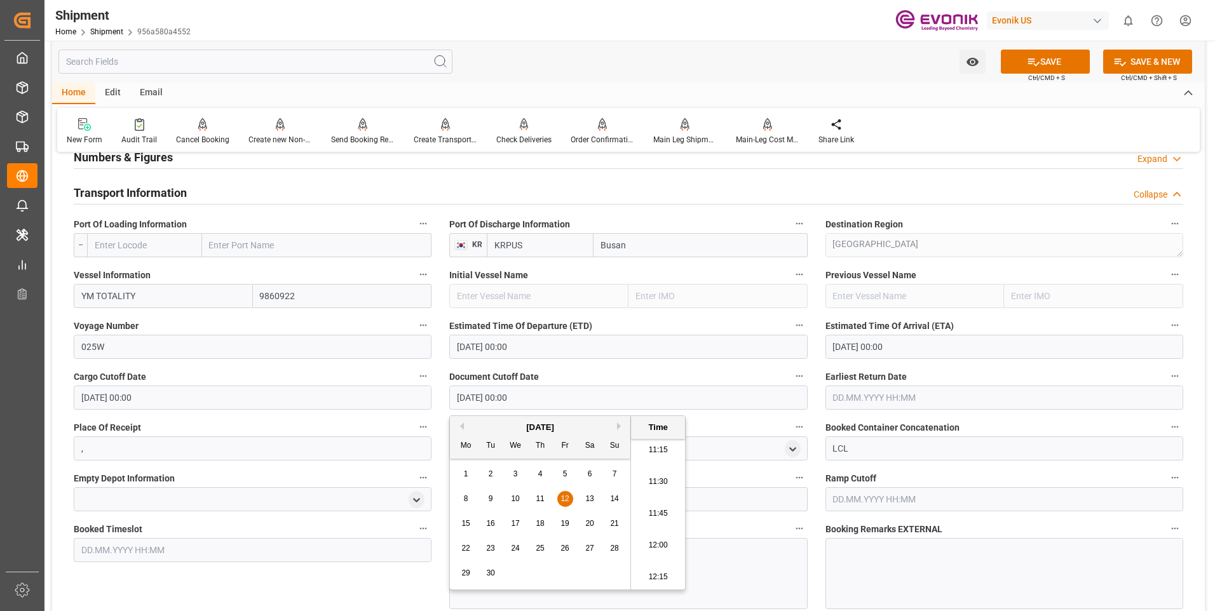
click at [947, 391] on input "text" at bounding box center [1004, 398] width 358 height 24
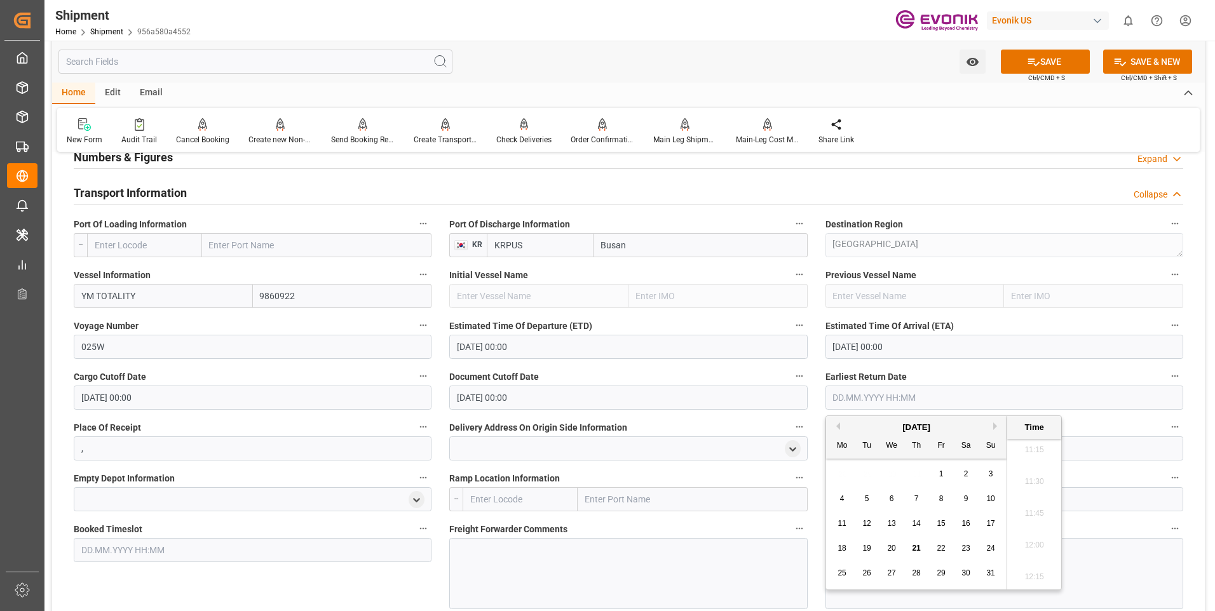
click at [994, 426] on button "Next Month" at bounding box center [997, 426] width 8 height 8
click at [948, 501] on div "12" at bounding box center [941, 499] width 16 height 15
type input "[DATE] 00:00"
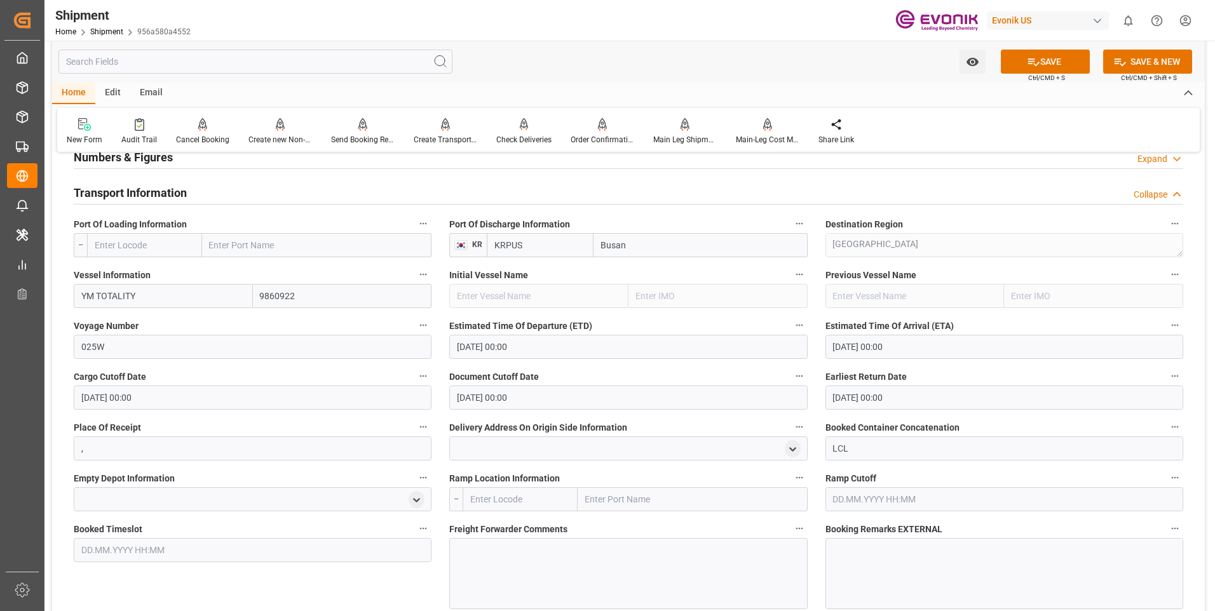
click at [582, 465] on div "Ramp Location Information --" at bounding box center [627, 490] width 375 height 51
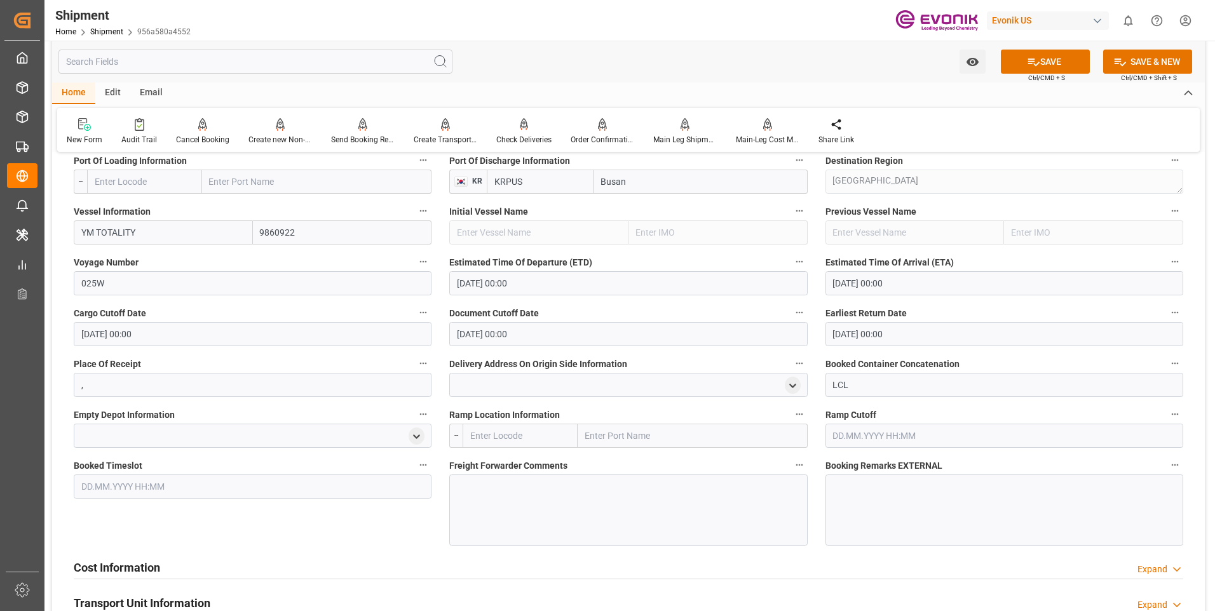
scroll to position [889, 0]
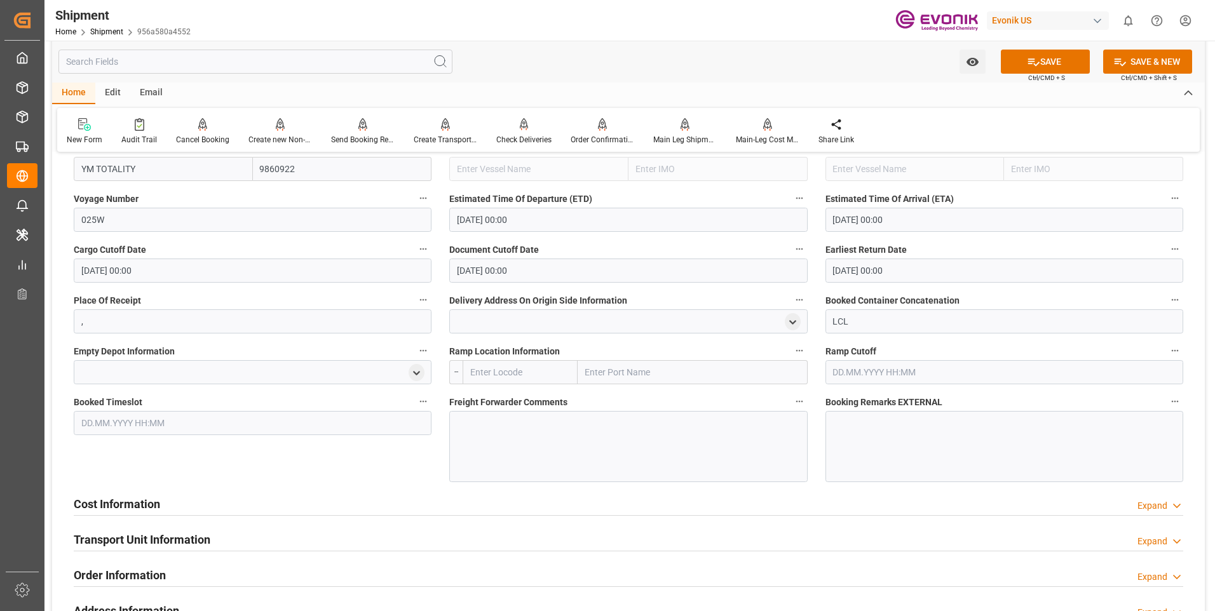
click at [497, 375] on input "text" at bounding box center [519, 372] width 115 height 24
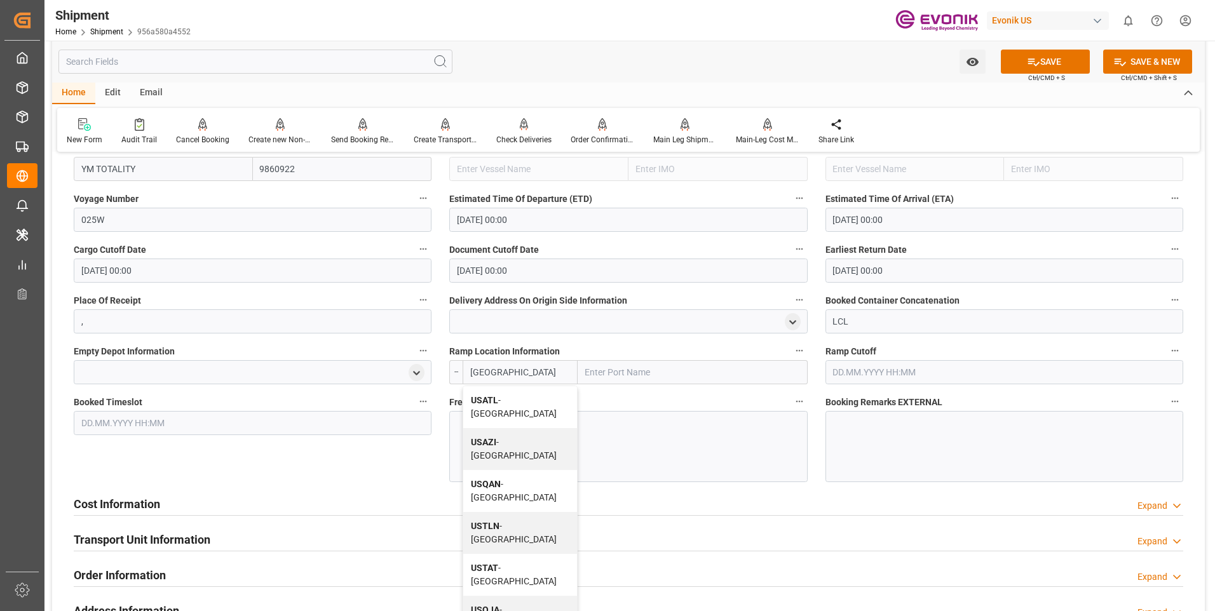
click at [496, 397] on b "USATL" at bounding box center [484, 400] width 27 height 10
type input "USATL"
type input "[GEOGRAPHIC_DATA]"
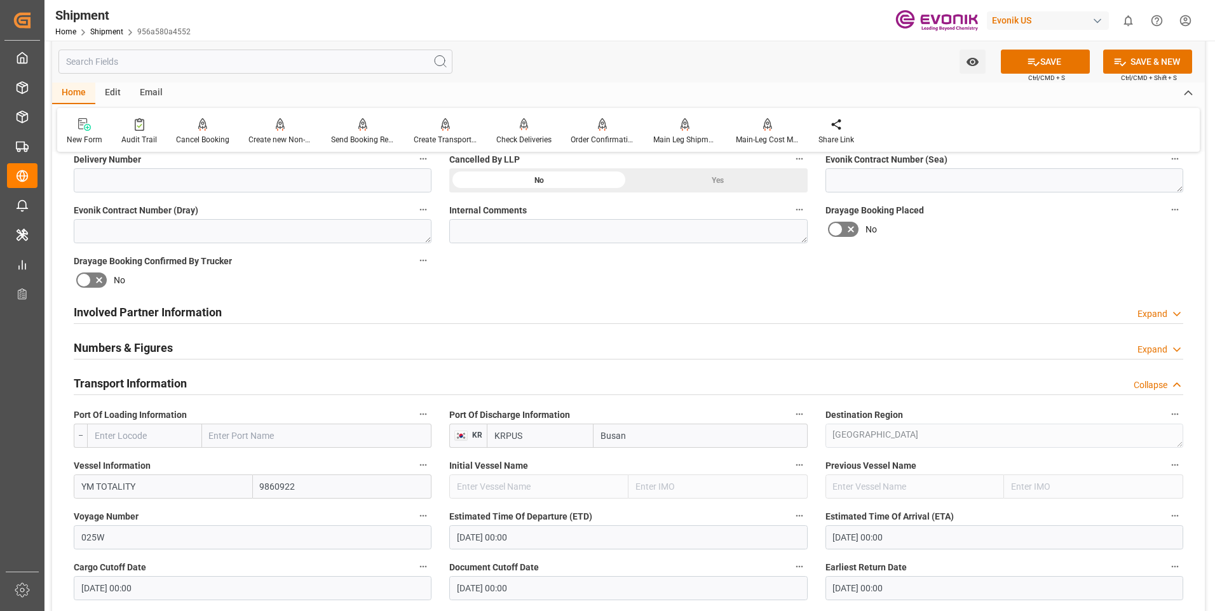
scroll to position [635, 0]
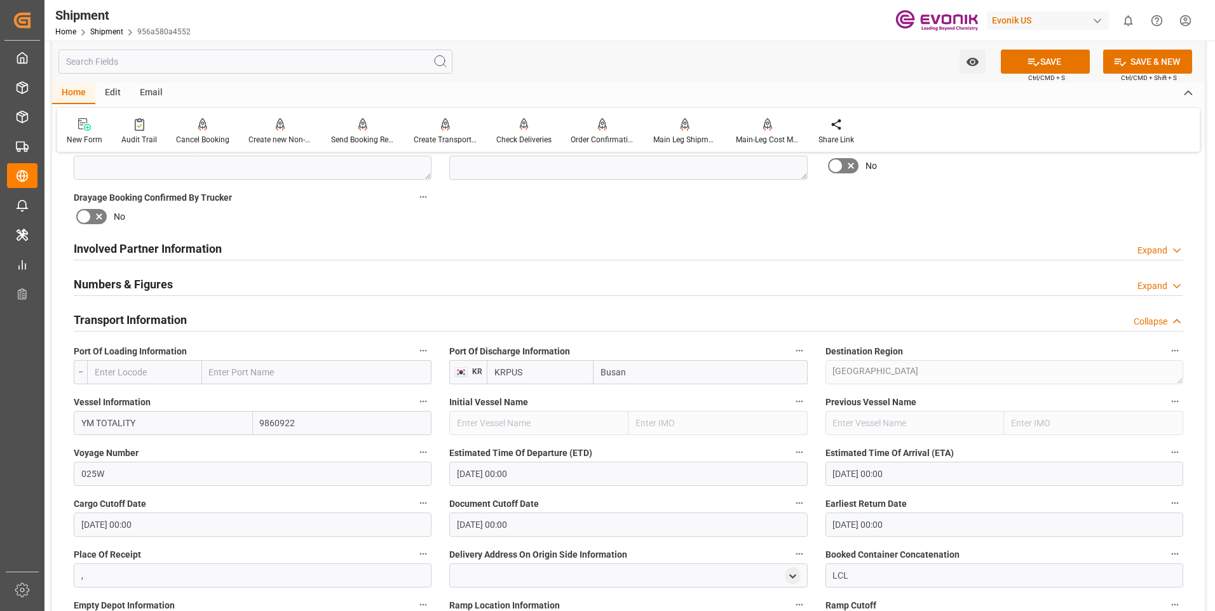
type input "USATL"
click at [172, 379] on input "text" at bounding box center [144, 372] width 115 height 24
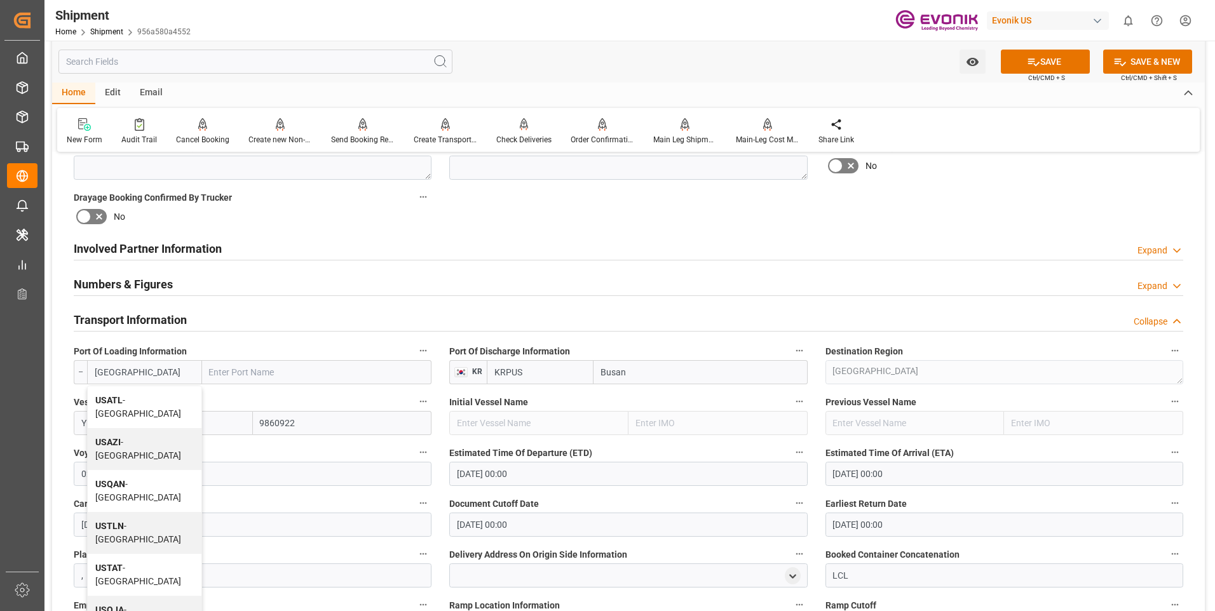
click at [124, 400] on span "USATL - [GEOGRAPHIC_DATA]" at bounding box center [138, 407] width 86 height 24
type input "USATL"
type input "[GEOGRAPHIC_DATA]"
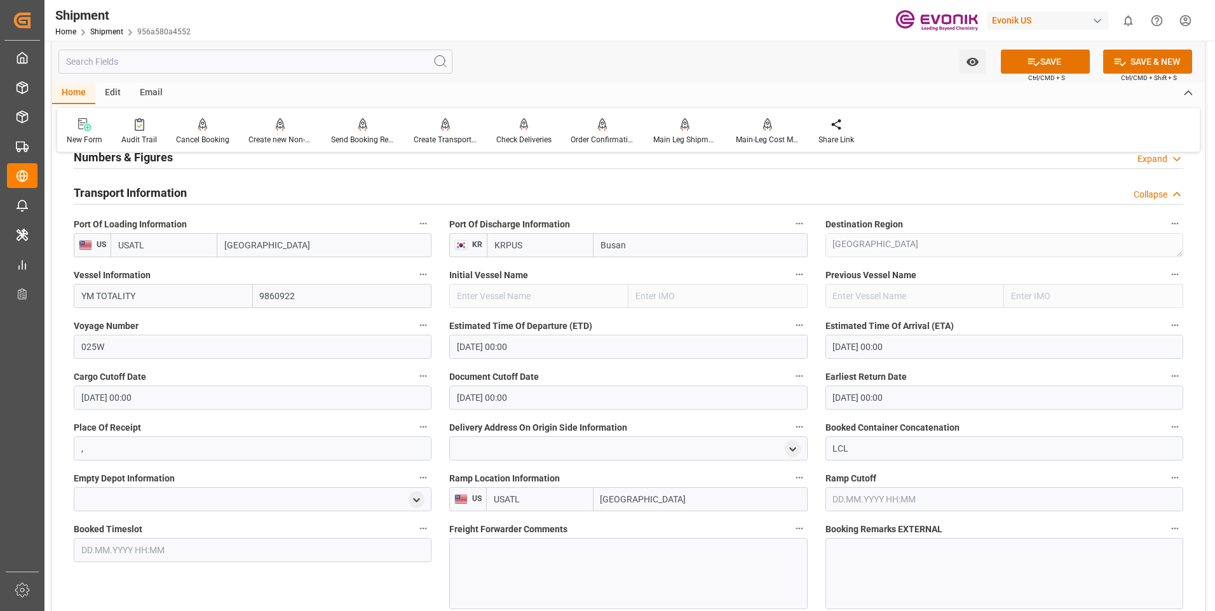
scroll to position [826, 0]
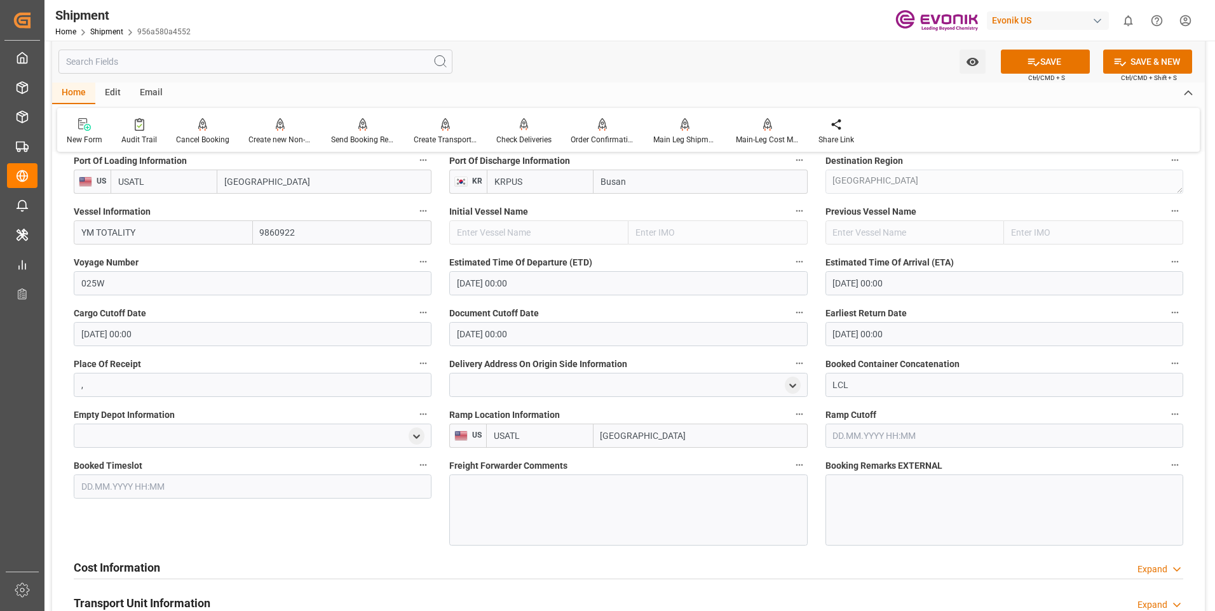
type input "USATL"
click at [541, 435] on input "USATL" at bounding box center [539, 436] width 107 height 24
type input "U"
click at [550, 497] on span "USTWP - Etowah" at bounding box center [526, 492] width 64 height 10
type input "USTWP"
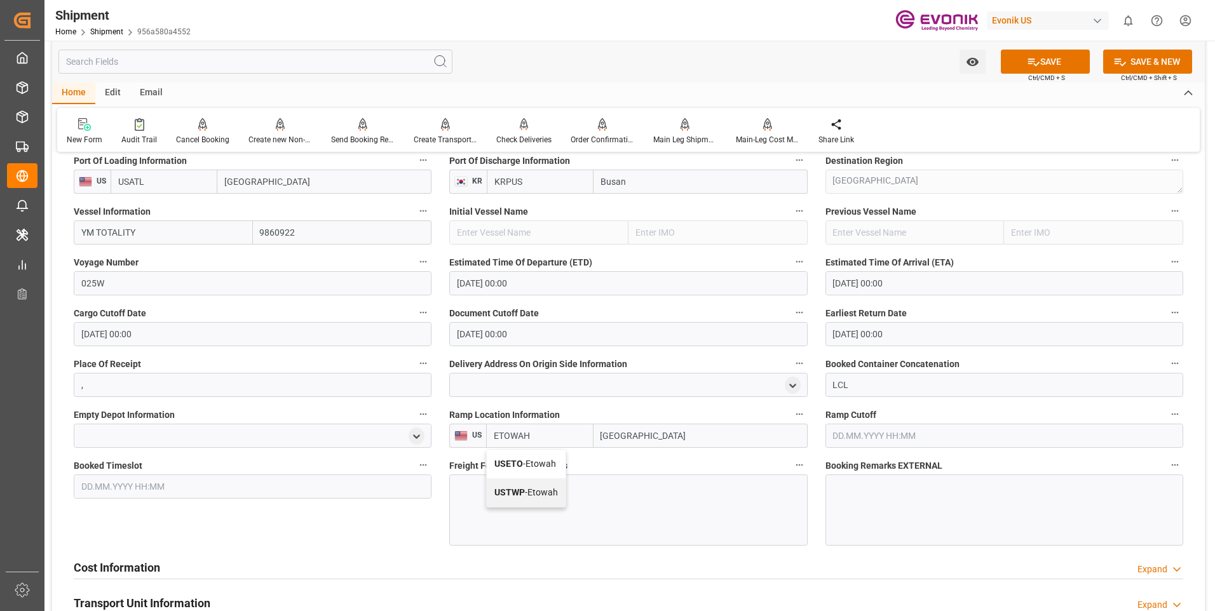
type input "Etowah"
type input "USTWP"
click at [396, 535] on div "Booked Timeslot" at bounding box center [252, 501] width 375 height 98
click at [1060, 57] on button "SAVE" at bounding box center [1045, 62] width 89 height 24
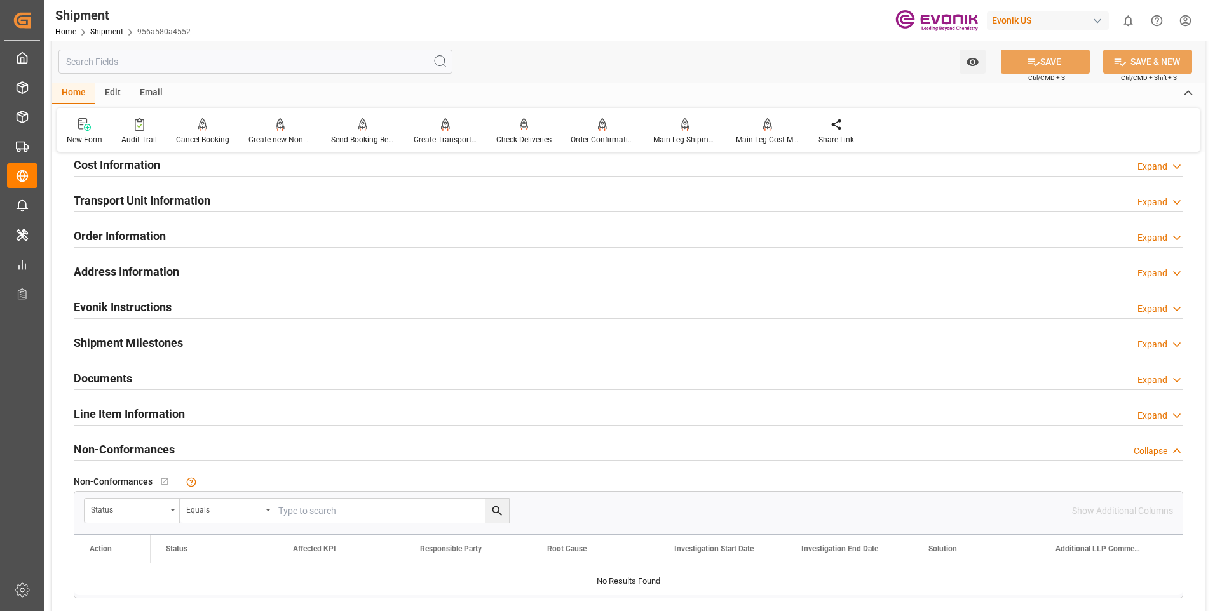
click at [1154, 200] on div "Expand" at bounding box center [1152, 202] width 30 height 13
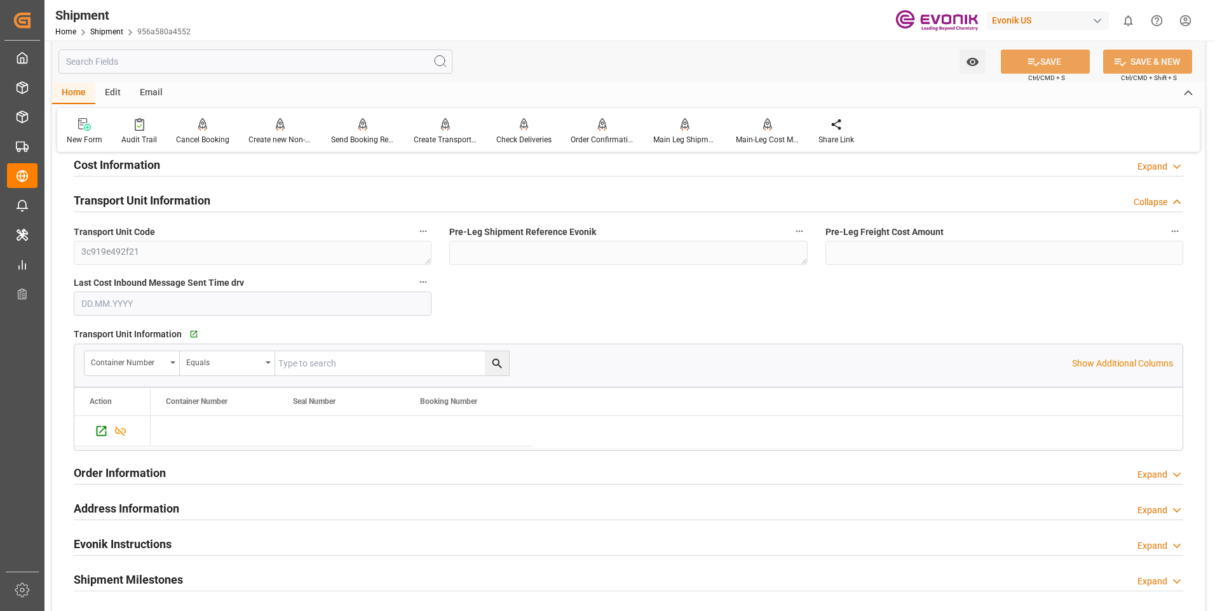
click at [1153, 199] on div "Collapse" at bounding box center [1150, 202] width 34 height 13
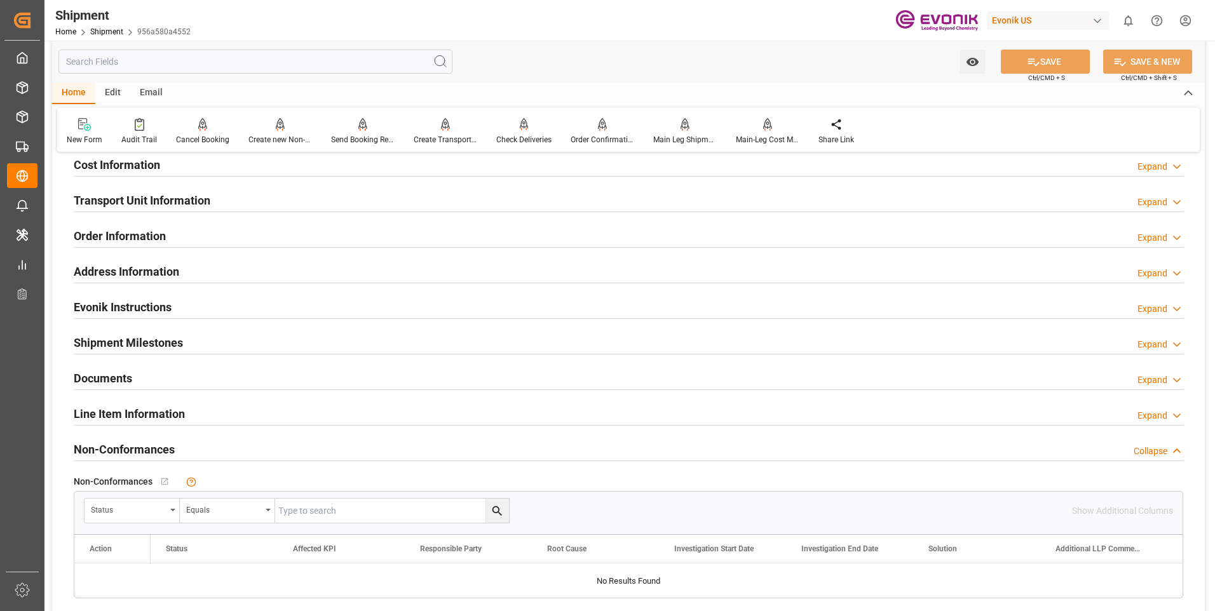
click at [213, 59] on input "text" at bounding box center [255, 62] width 394 height 24
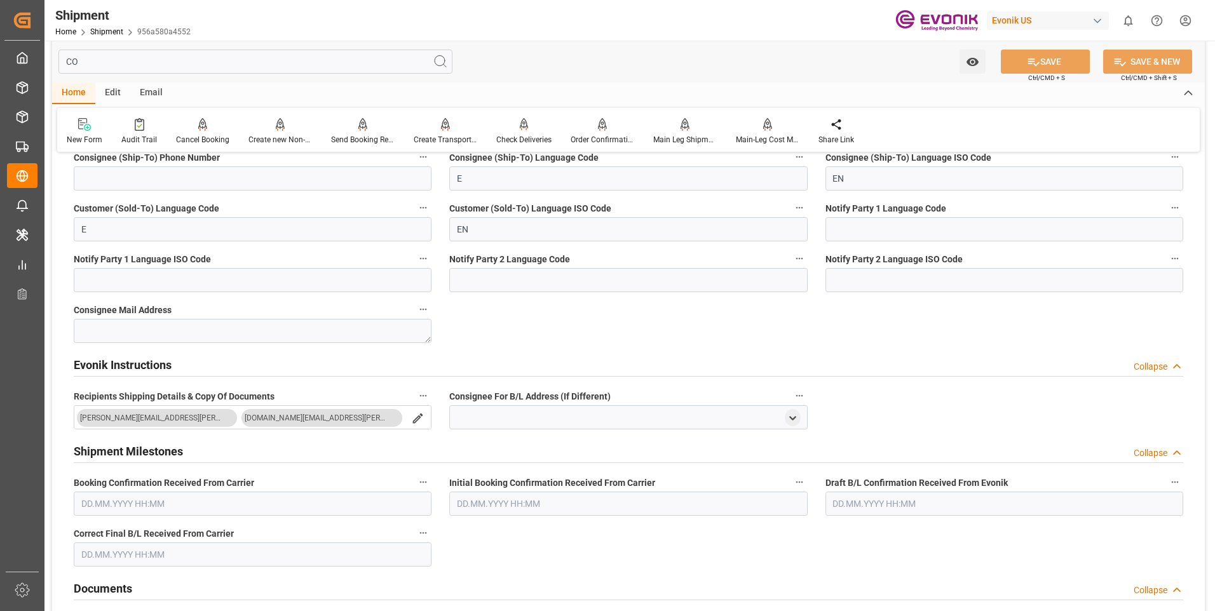
scroll to position [0, 0]
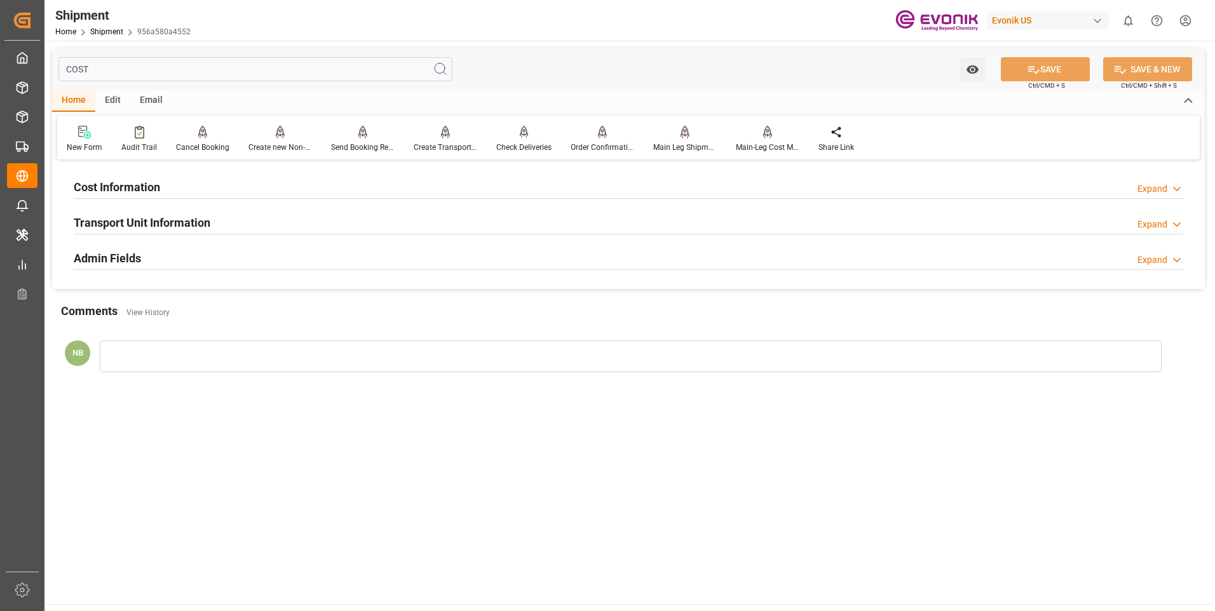
type input "COST"
click at [1150, 186] on div "Expand" at bounding box center [1152, 188] width 30 height 13
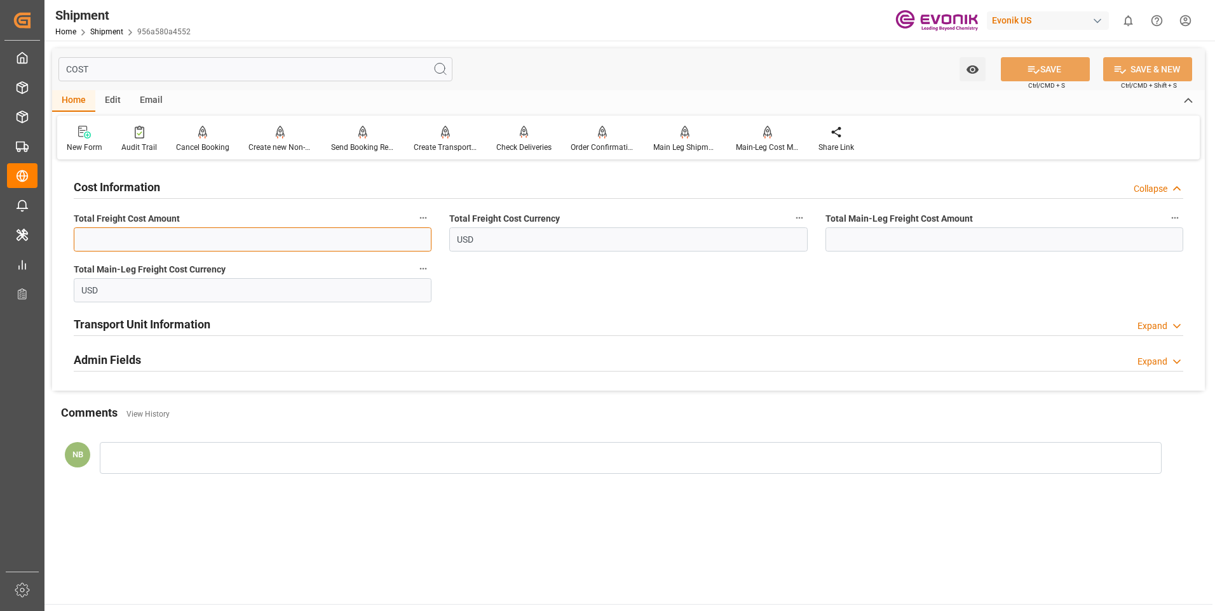
click at [137, 237] on input "text" at bounding box center [253, 239] width 358 height 24
click at [386, 243] on input "text" at bounding box center [253, 239] width 358 height 24
type input "514"
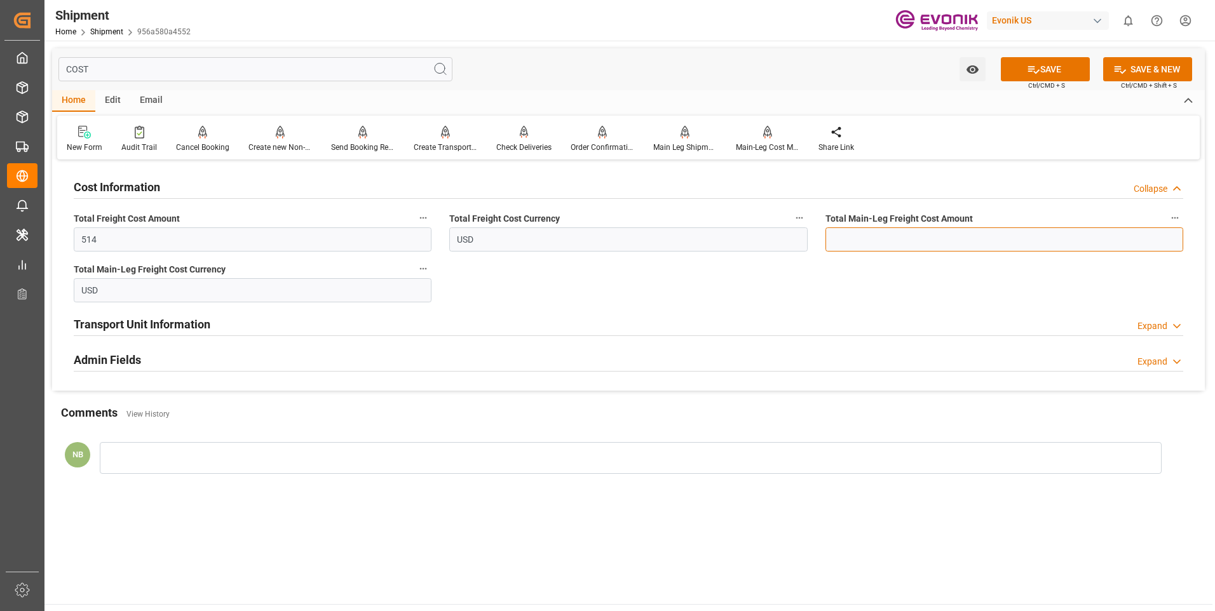
click at [881, 234] on input "text" at bounding box center [1004, 239] width 358 height 24
type input "195"
click at [1073, 74] on button "SAVE" at bounding box center [1045, 69] width 89 height 24
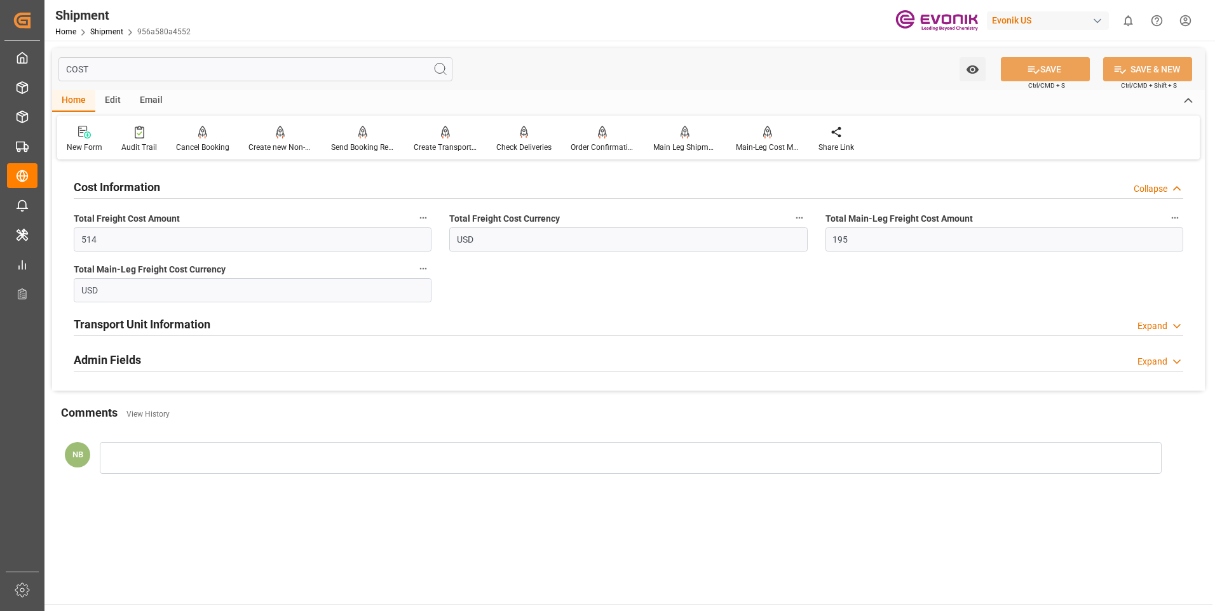
click at [1173, 322] on icon at bounding box center [1176, 326] width 13 height 13
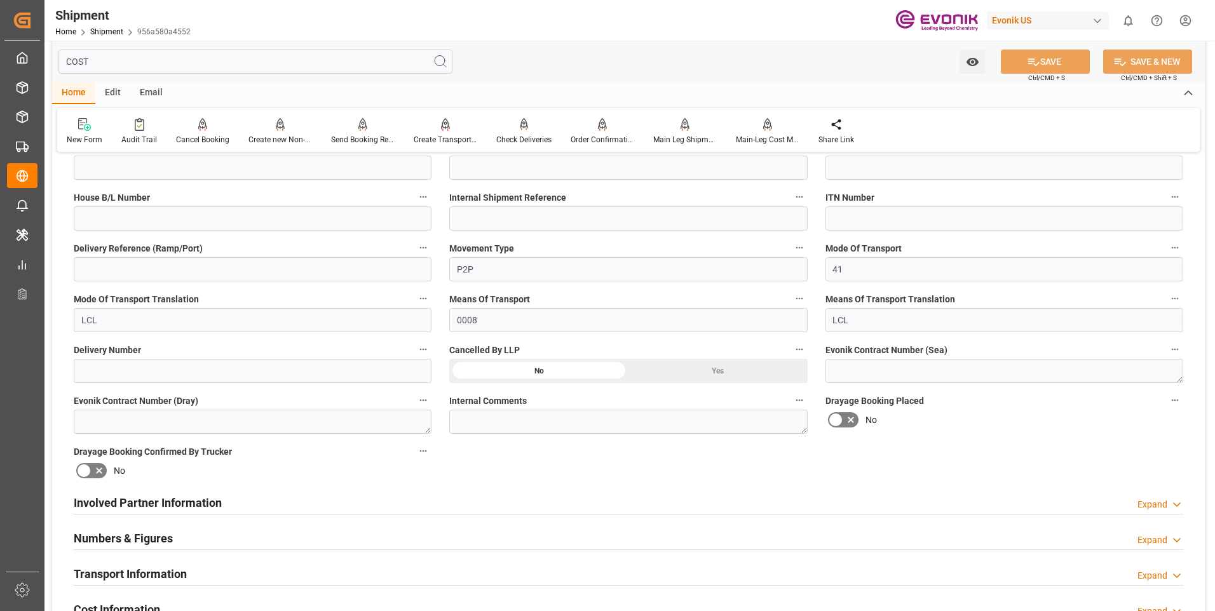
scroll to position [508, 0]
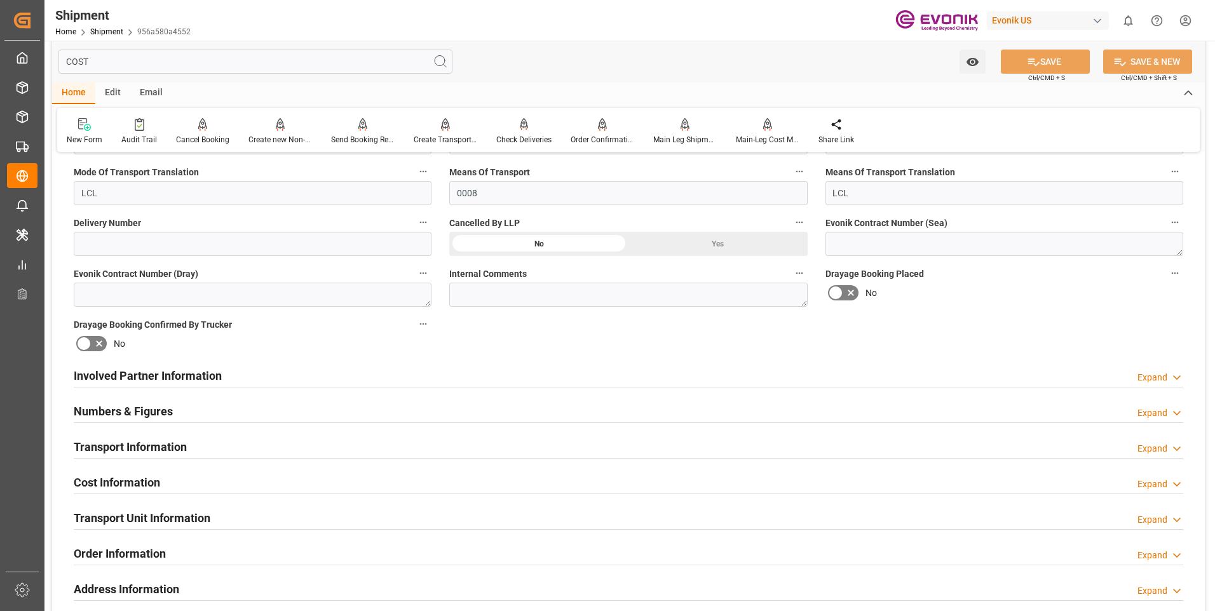
click at [1156, 449] on div "Expand" at bounding box center [1152, 448] width 30 height 13
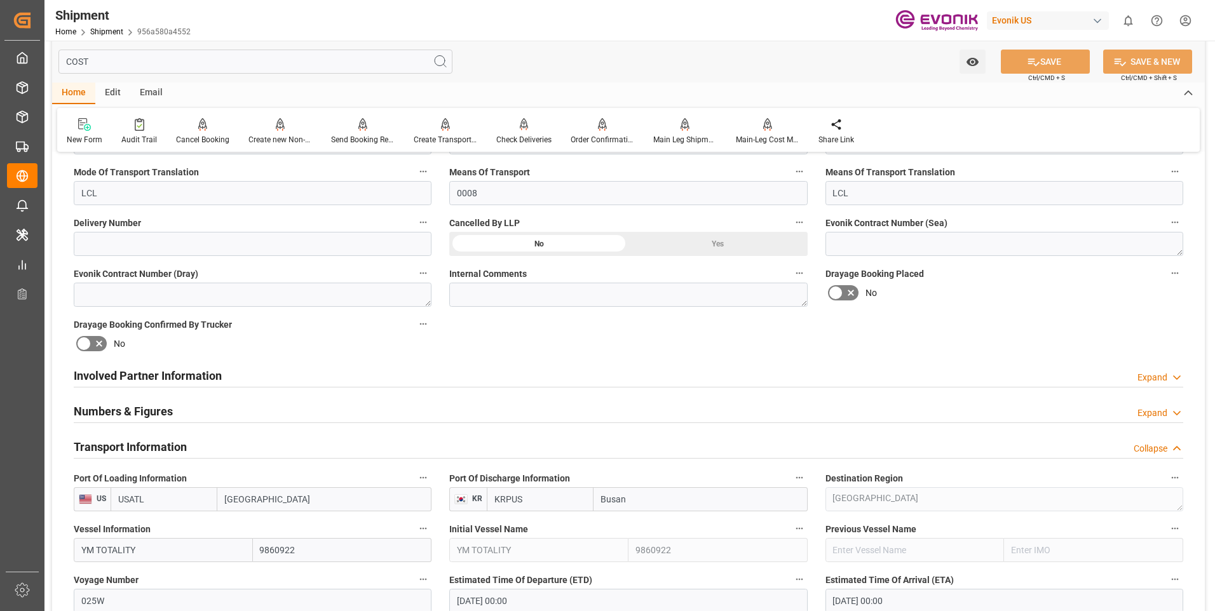
scroll to position [762, 0]
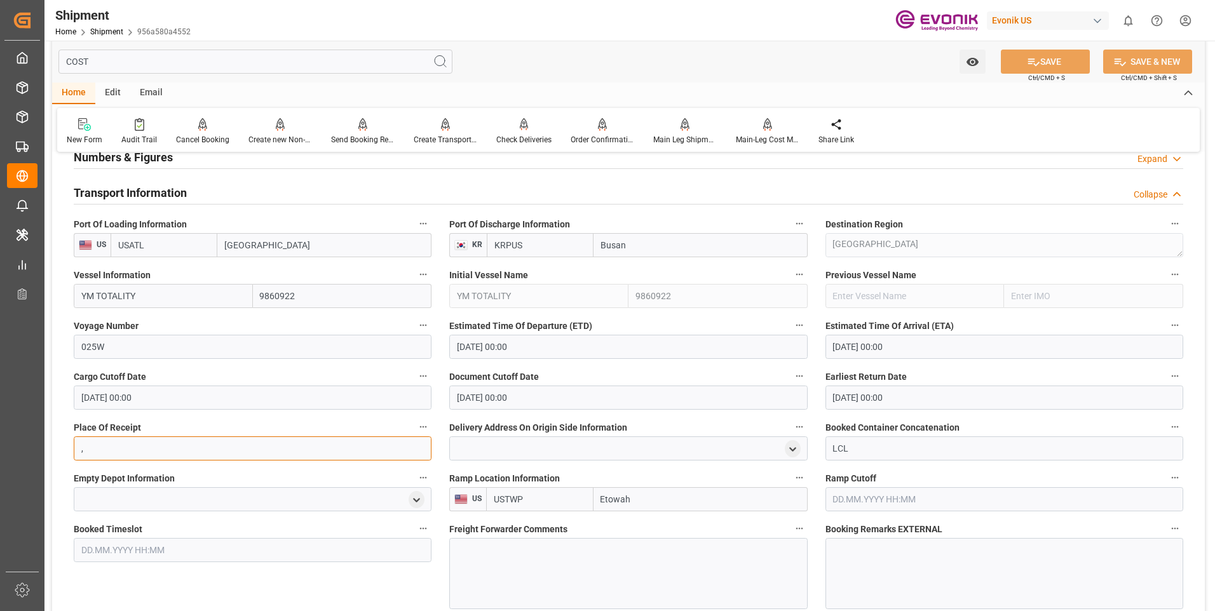
click at [102, 452] on input "," at bounding box center [253, 448] width 358 height 24
click at [1057, 56] on button "SAVE" at bounding box center [1045, 62] width 89 height 24
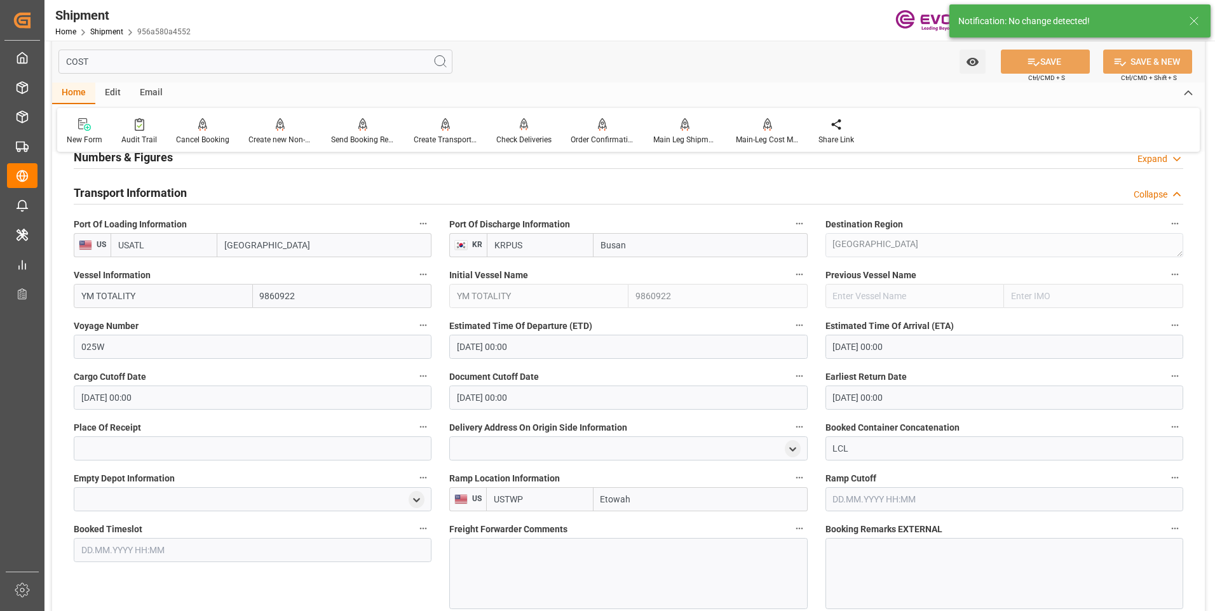
click at [1166, 194] on div "Collapse" at bounding box center [1150, 194] width 34 height 13
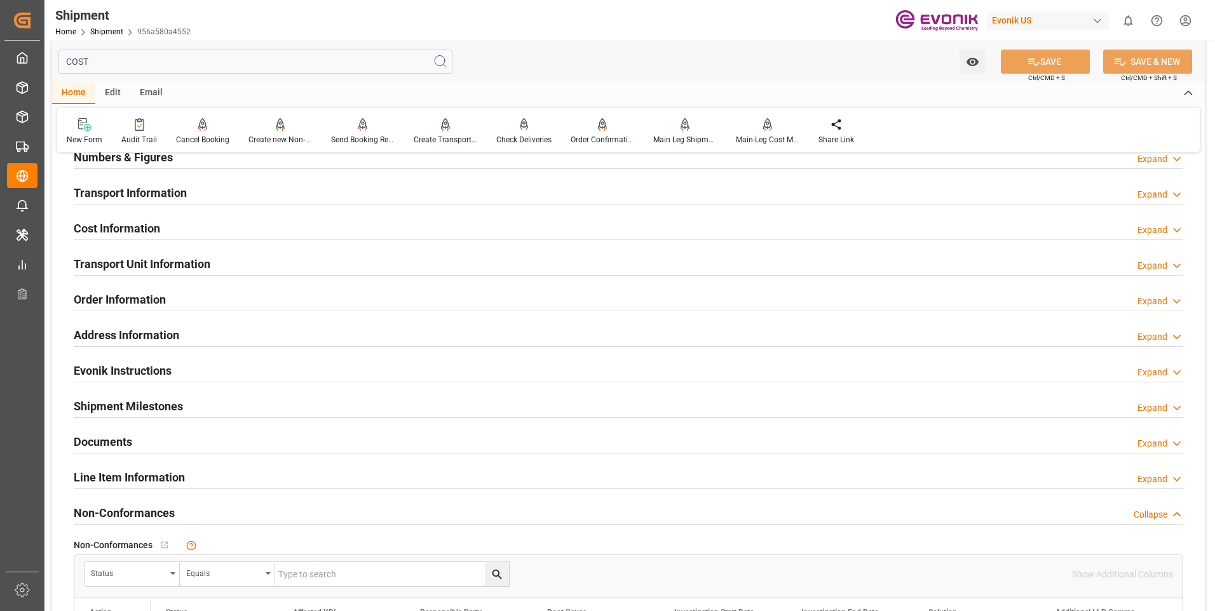
click at [1164, 227] on div "Expand" at bounding box center [1152, 230] width 30 height 13
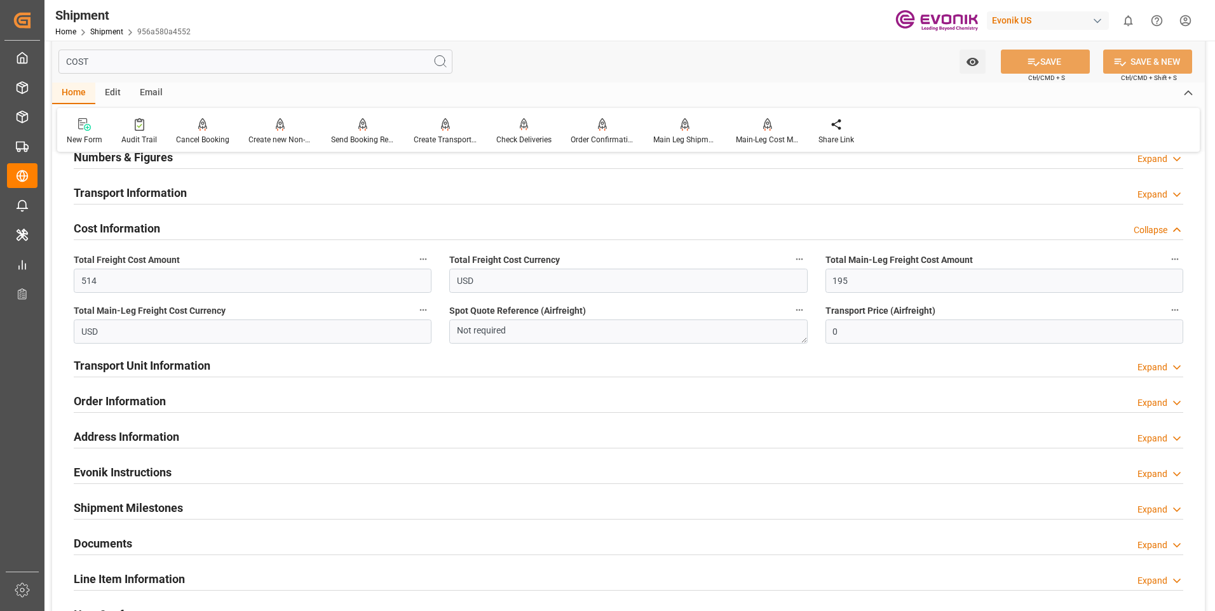
click at [1164, 227] on div "Collapse" at bounding box center [1150, 230] width 34 height 13
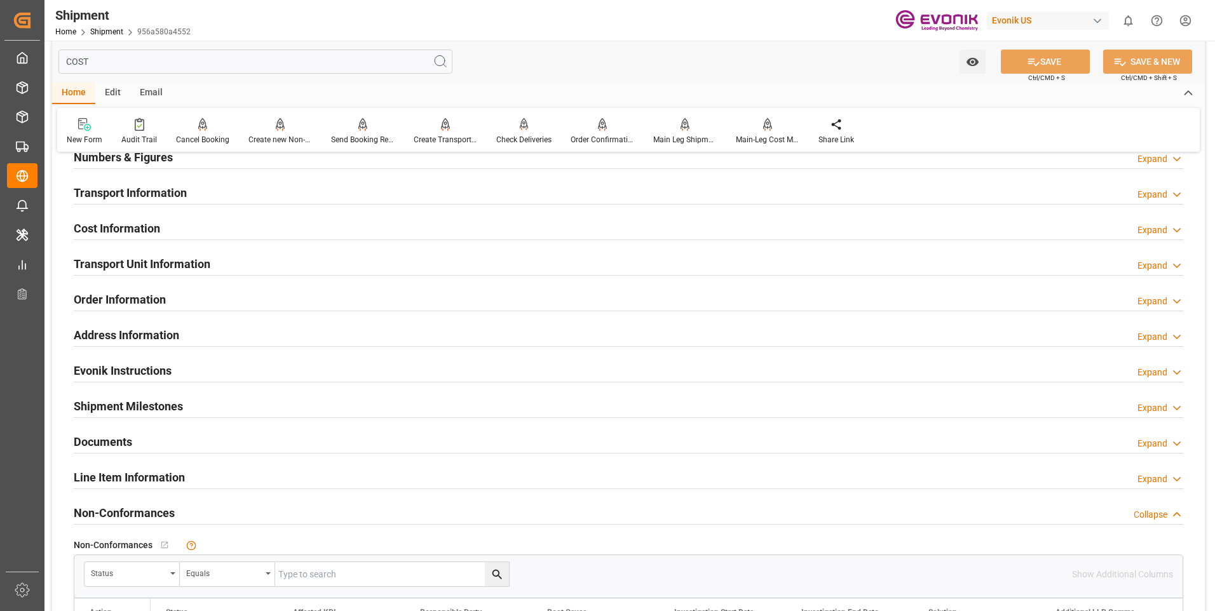
click at [1164, 227] on div "Expand" at bounding box center [1152, 230] width 30 height 13
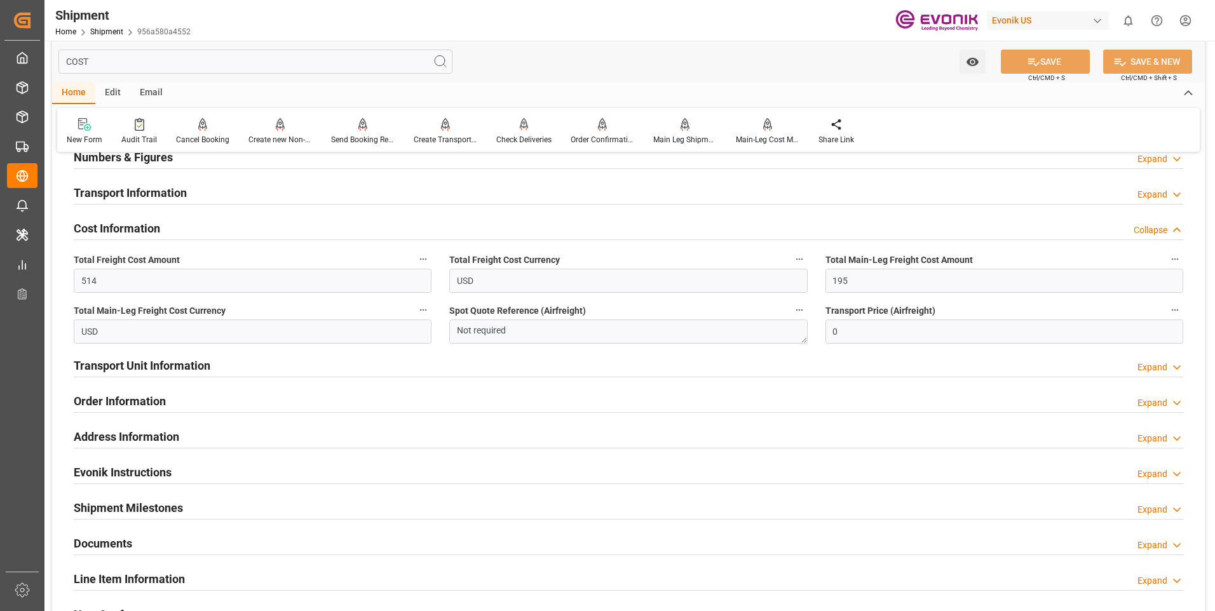
click at [1164, 227] on div "Collapse" at bounding box center [1150, 230] width 34 height 13
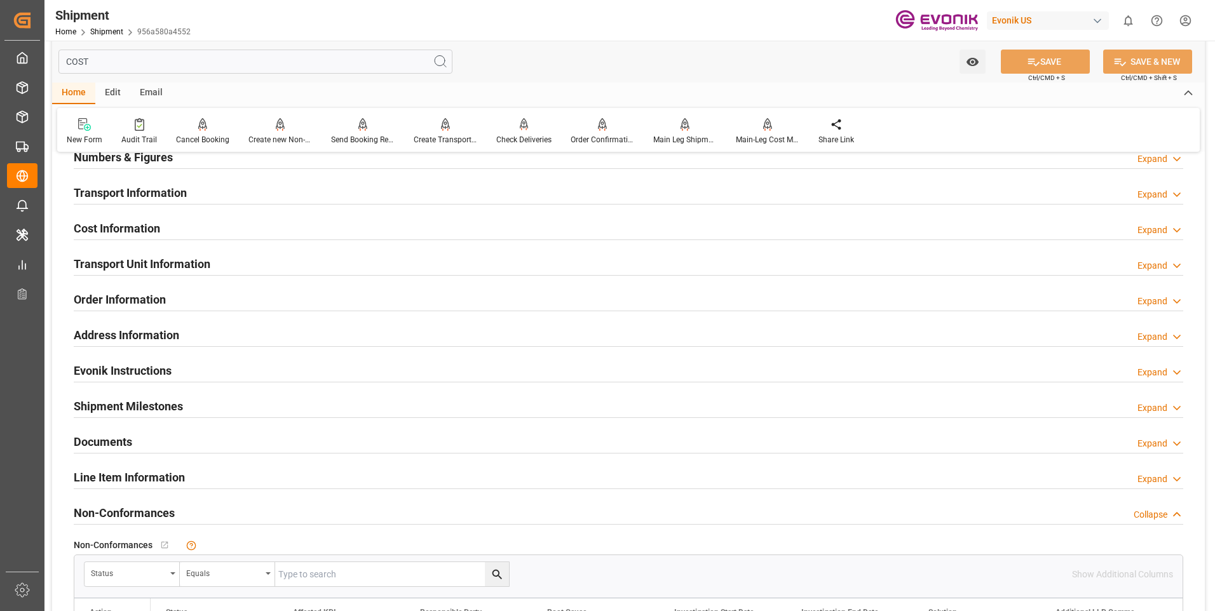
click at [1162, 266] on div "Expand" at bounding box center [1152, 265] width 30 height 13
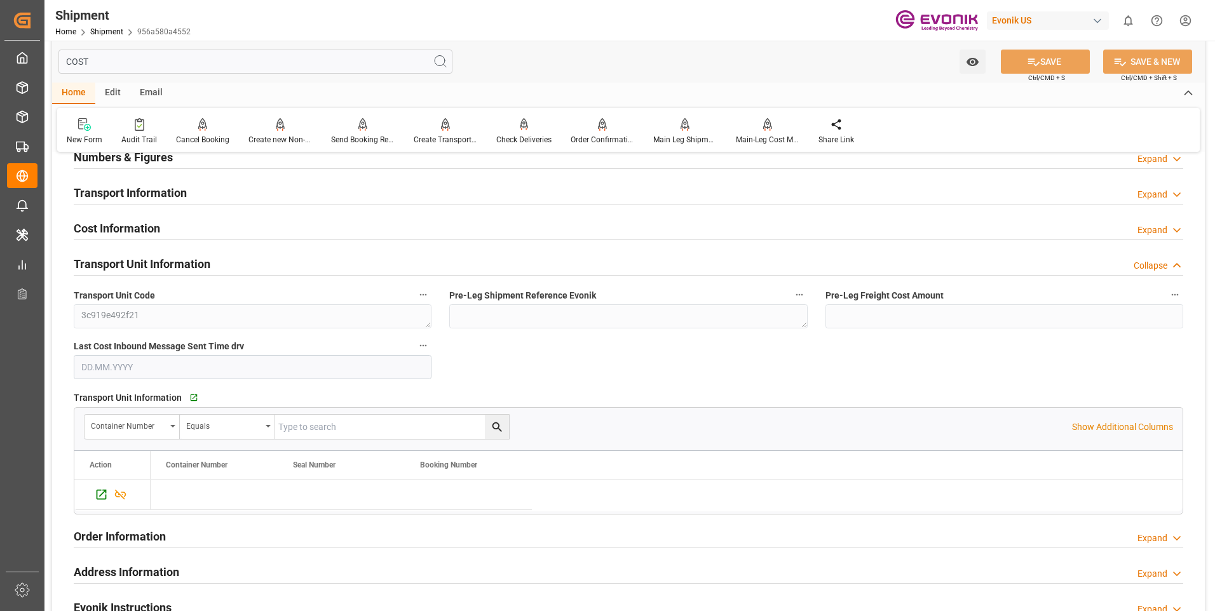
click at [1168, 264] on div "Collapse" at bounding box center [1158, 265] width 50 height 13
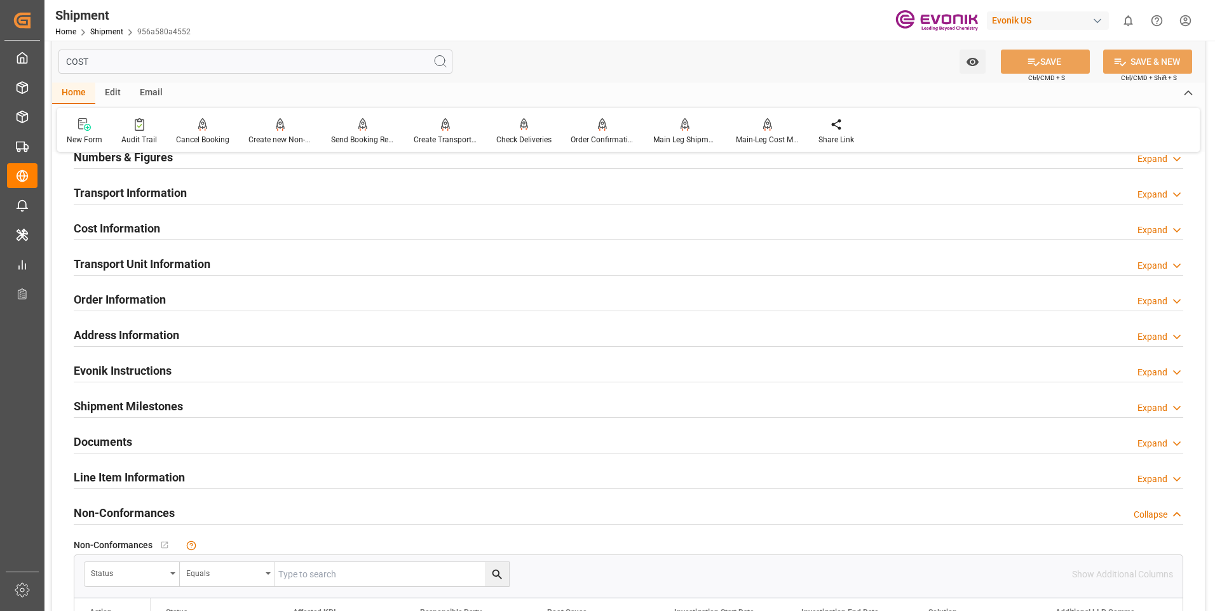
click at [144, 65] on input "COST" at bounding box center [255, 62] width 394 height 24
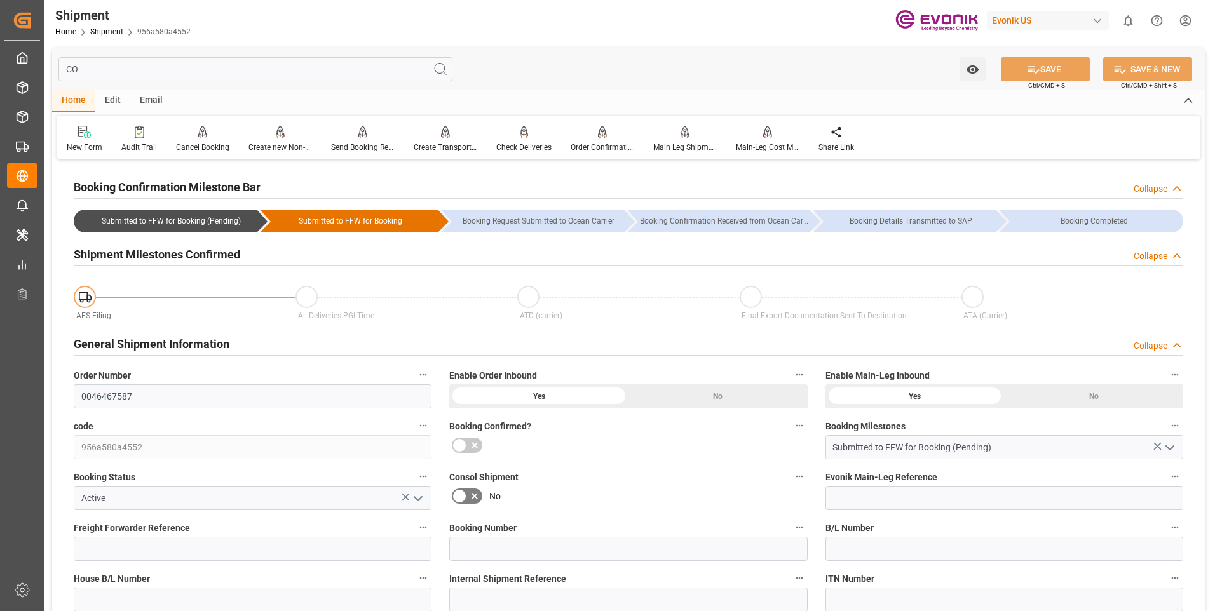
type input "C"
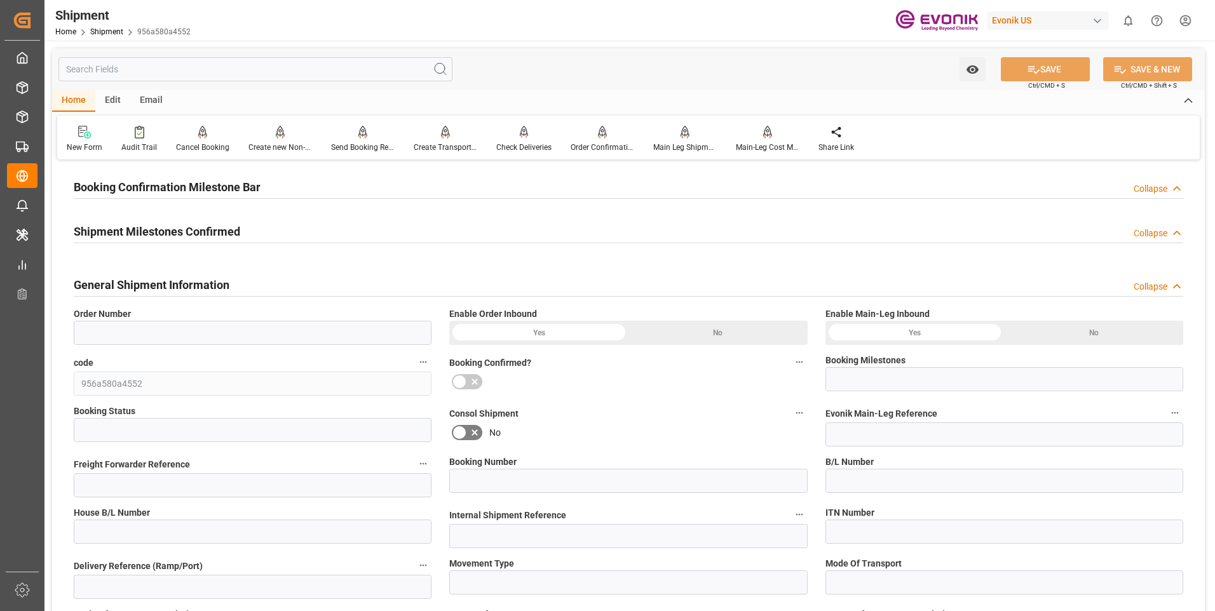
type input "0046467587"
type input "Submitted to FFW for Booking (Pending)"
type input "Active"
type input "P2P"
type input "41"
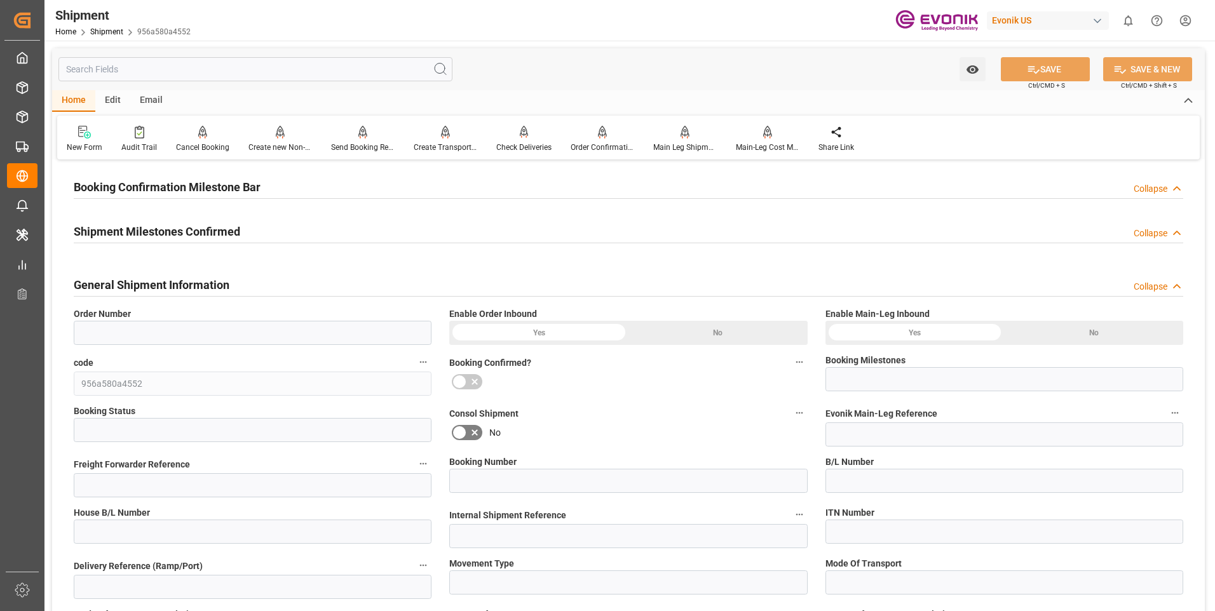
type input "LCL"
type input "0008"
type input "LCL"
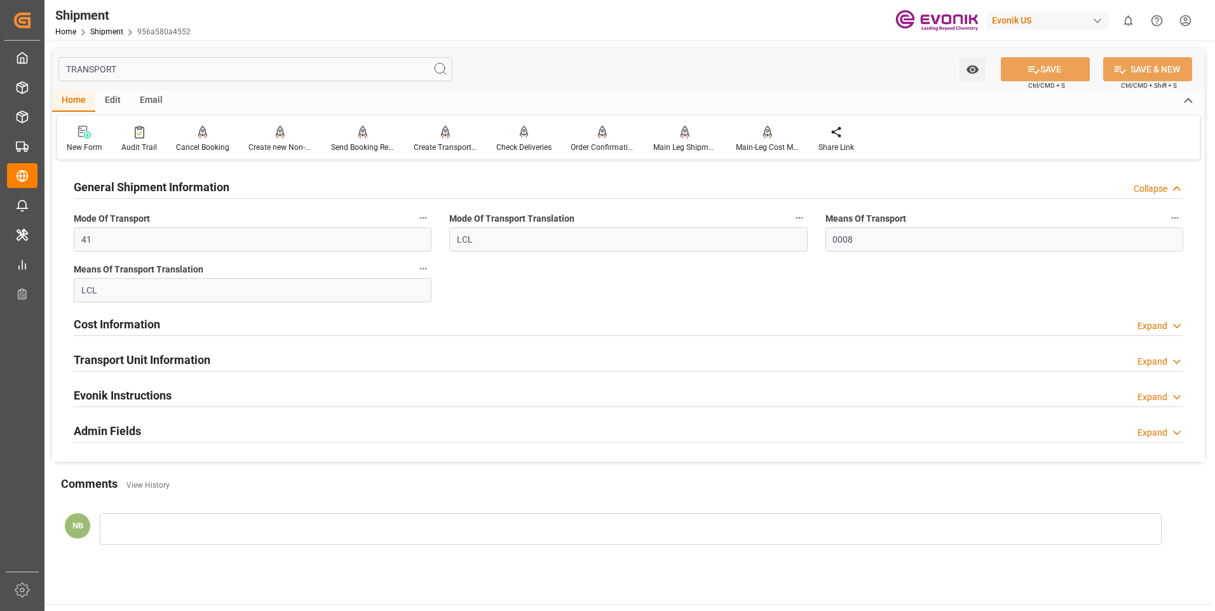
type input "TRANSPORT"
click at [1157, 360] on div "Expand" at bounding box center [1152, 361] width 30 height 13
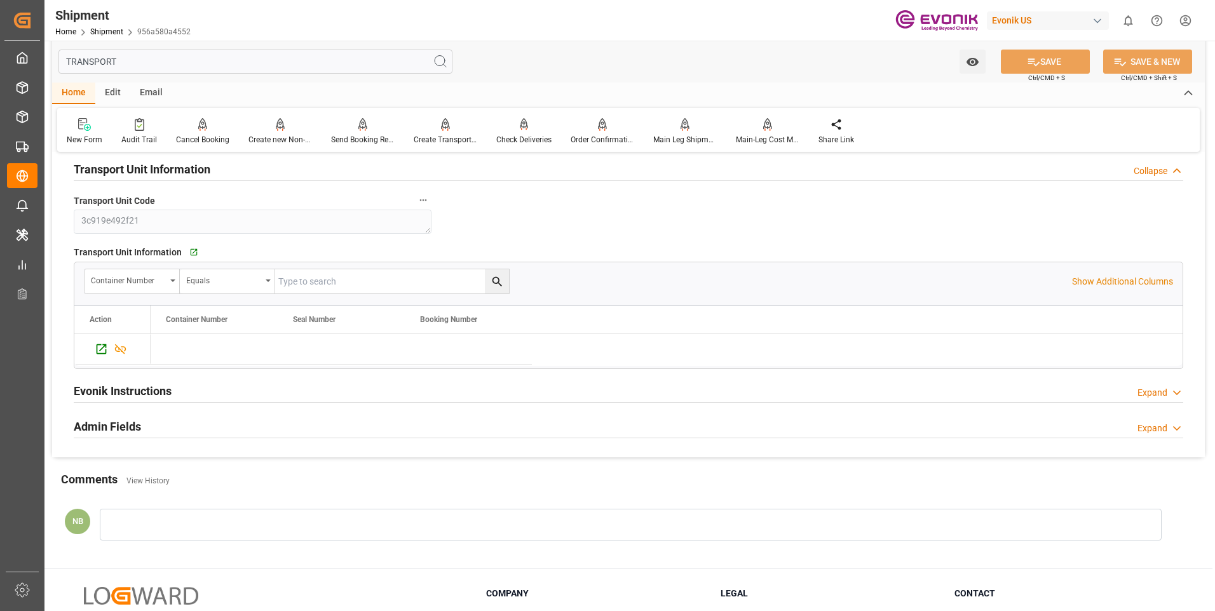
scroll to position [64, 0]
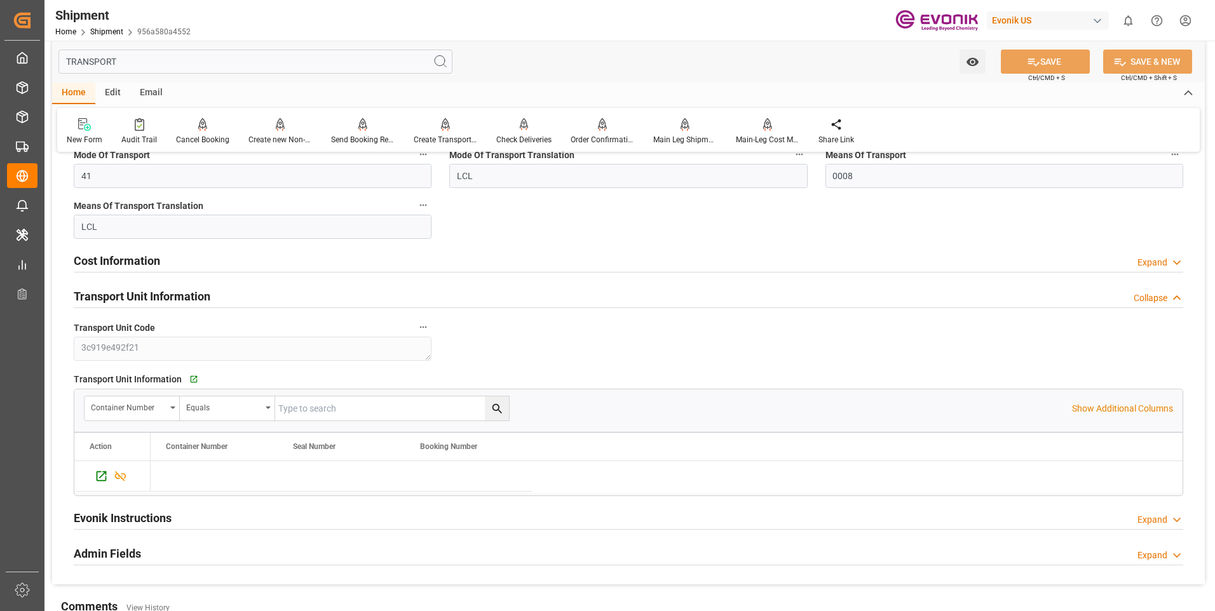
click at [1168, 302] on div "Collapse" at bounding box center [1158, 298] width 50 height 13
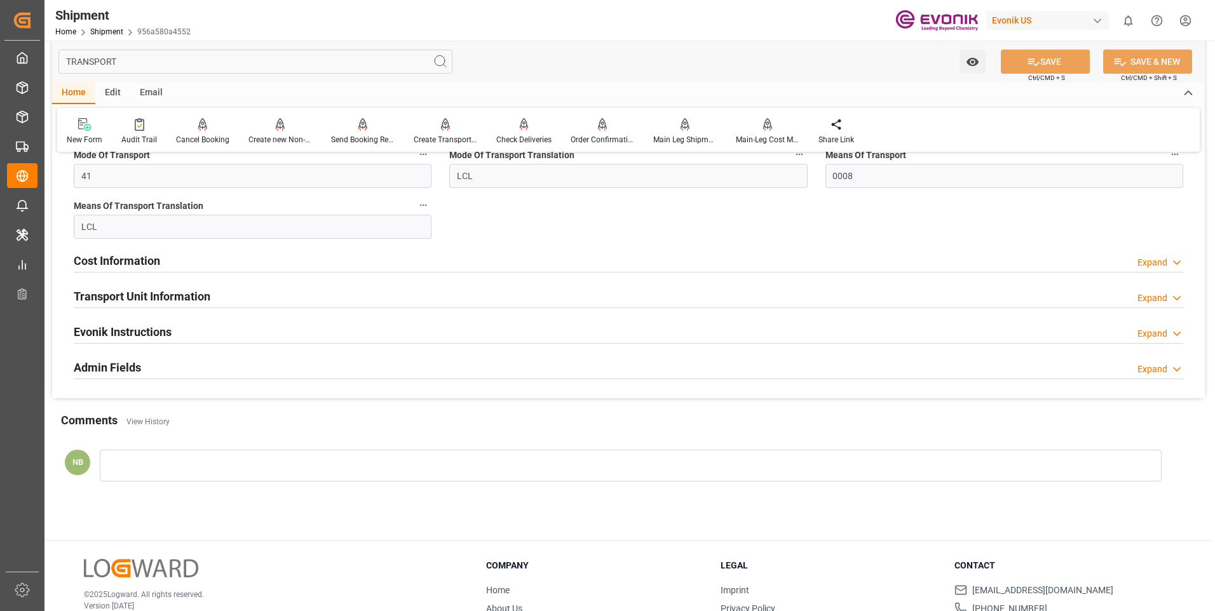
drag, startPoint x: 255, startPoint y: 64, endPoint x: 243, endPoint y: 62, distance: 12.2
click at [253, 65] on input "TRANSPORT" at bounding box center [255, 62] width 394 height 24
drag, startPoint x: 217, startPoint y: 62, endPoint x: -167, endPoint y: 60, distance: 384.3
click at [0, 60] on html "Created by potrace 1.15, written by Peter Selinger 2001-2017 Created by potrace…" at bounding box center [607, 305] width 1215 height 611
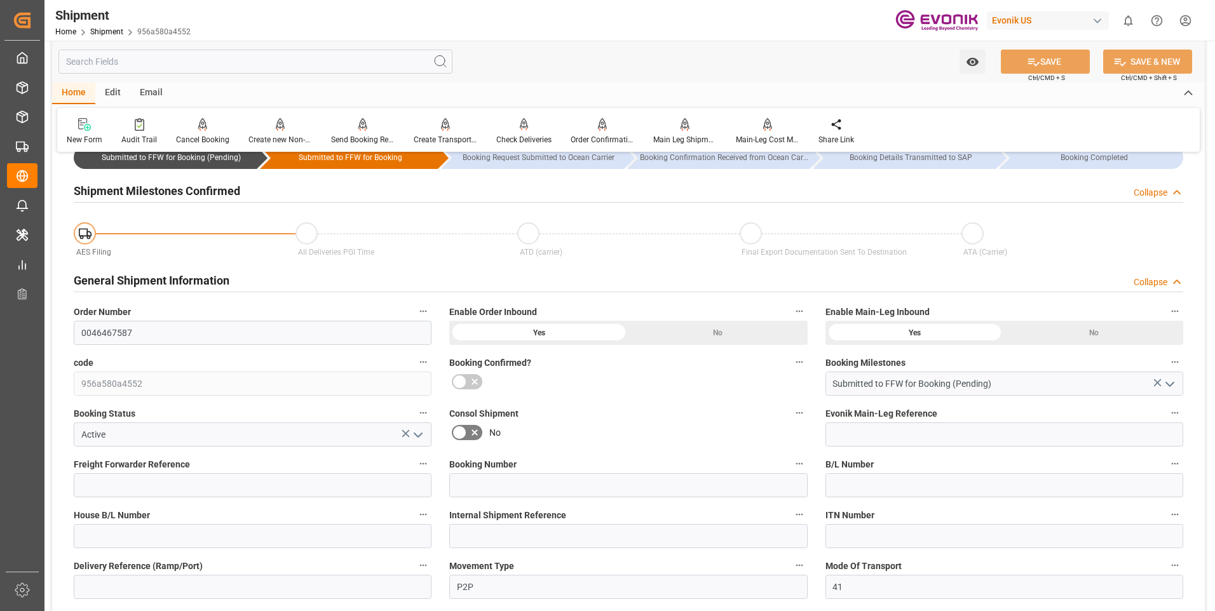
click at [1152, 274] on div "General Shipment Information Collapse" at bounding box center [628, 279] width 1109 height 24
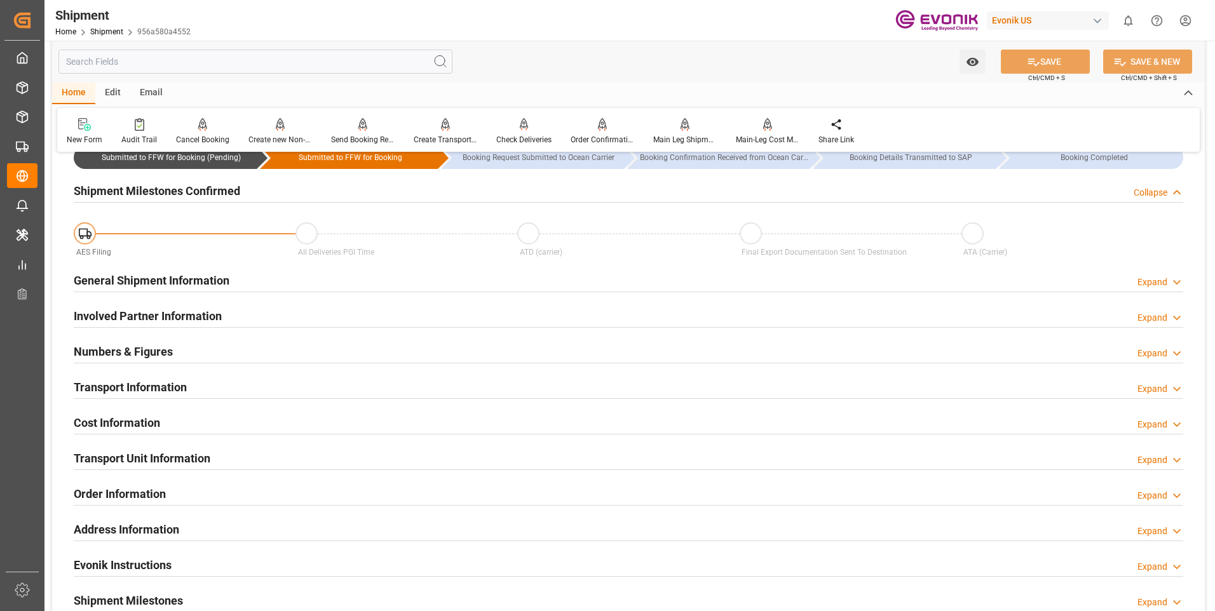
click at [1163, 459] on div "Expand" at bounding box center [1152, 460] width 30 height 13
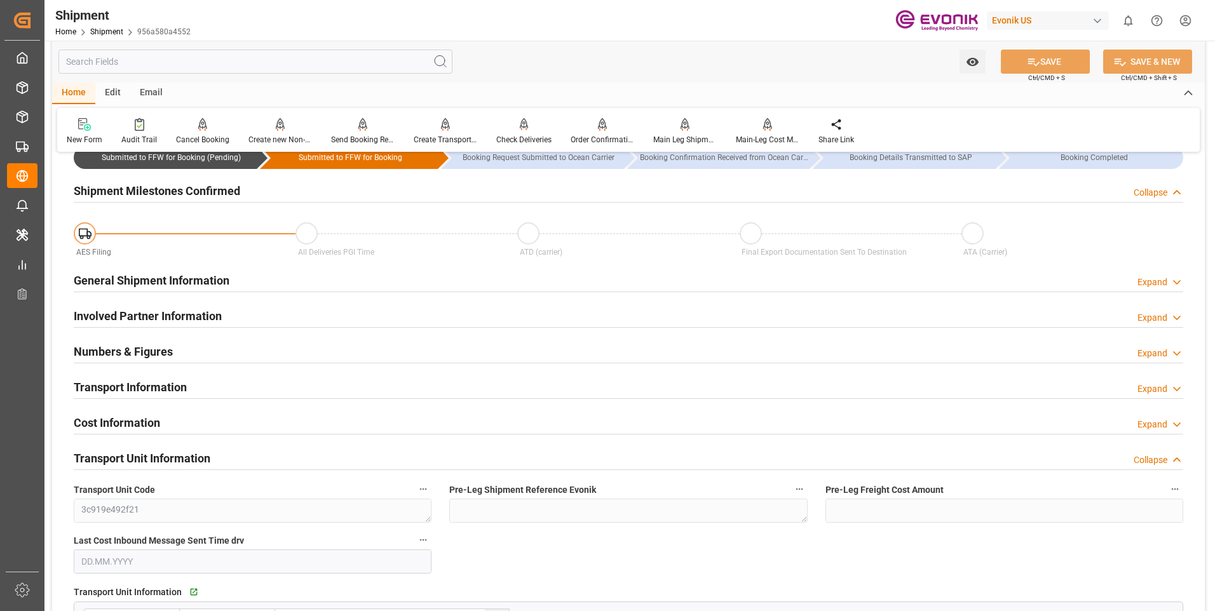
scroll to position [254, 0]
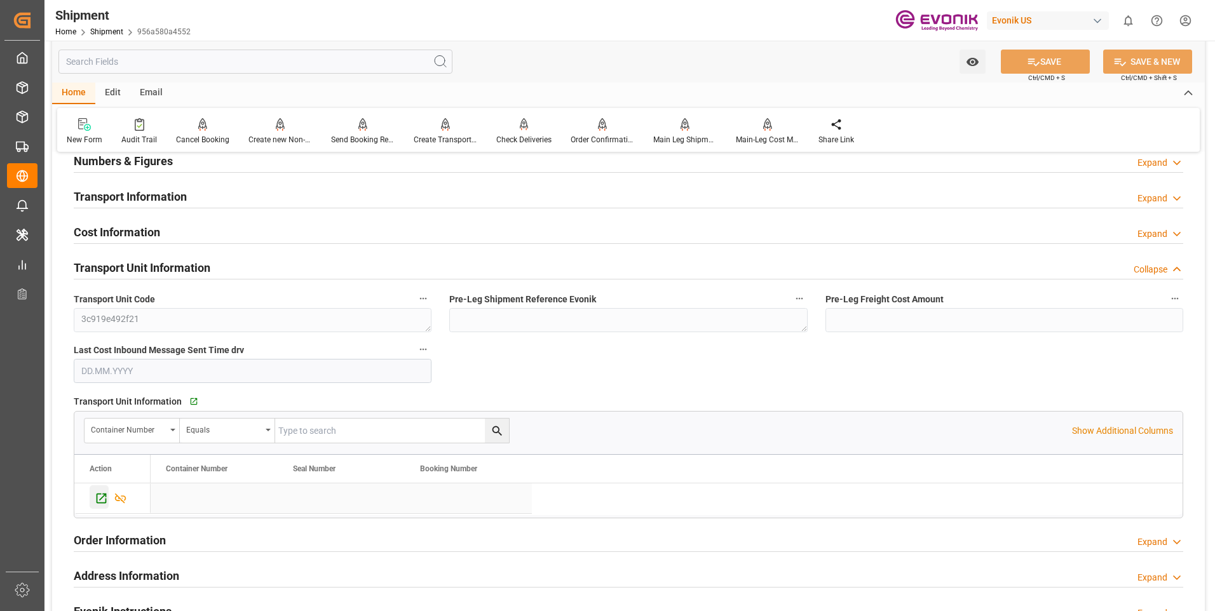
click at [99, 496] on icon "Press SPACE to select this row." at bounding box center [101, 498] width 13 height 13
click at [1156, 233] on div "Expand" at bounding box center [1152, 233] width 30 height 13
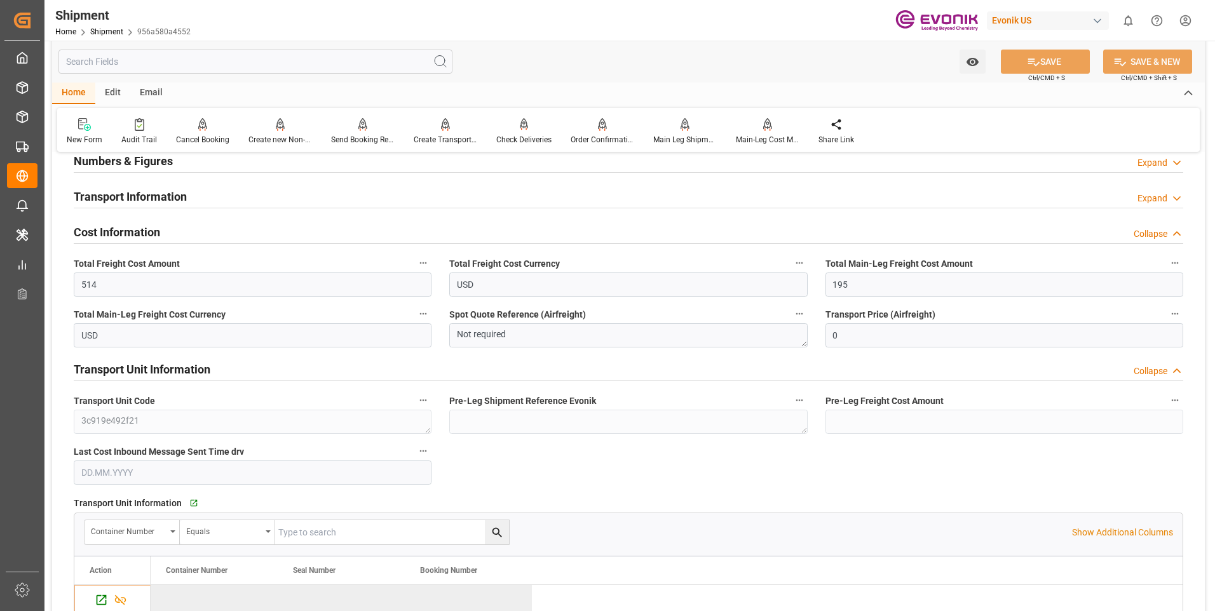
drag, startPoint x: 1156, startPoint y: 372, endPoint x: 1107, endPoint y: 348, distance: 54.3
click at [1156, 370] on div "Collapse" at bounding box center [1150, 371] width 34 height 13
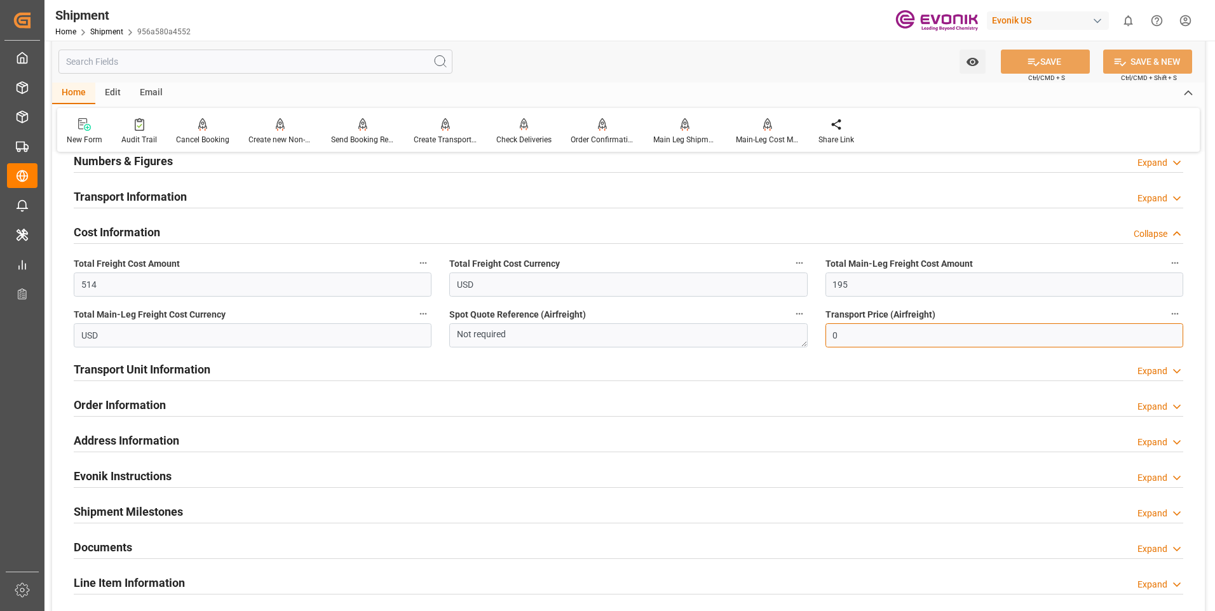
click at [843, 338] on input "0" at bounding box center [1004, 335] width 358 height 24
click at [1055, 284] on input "195" at bounding box center [1004, 285] width 358 height 24
click at [1163, 233] on div "Collapse" at bounding box center [1150, 233] width 34 height 13
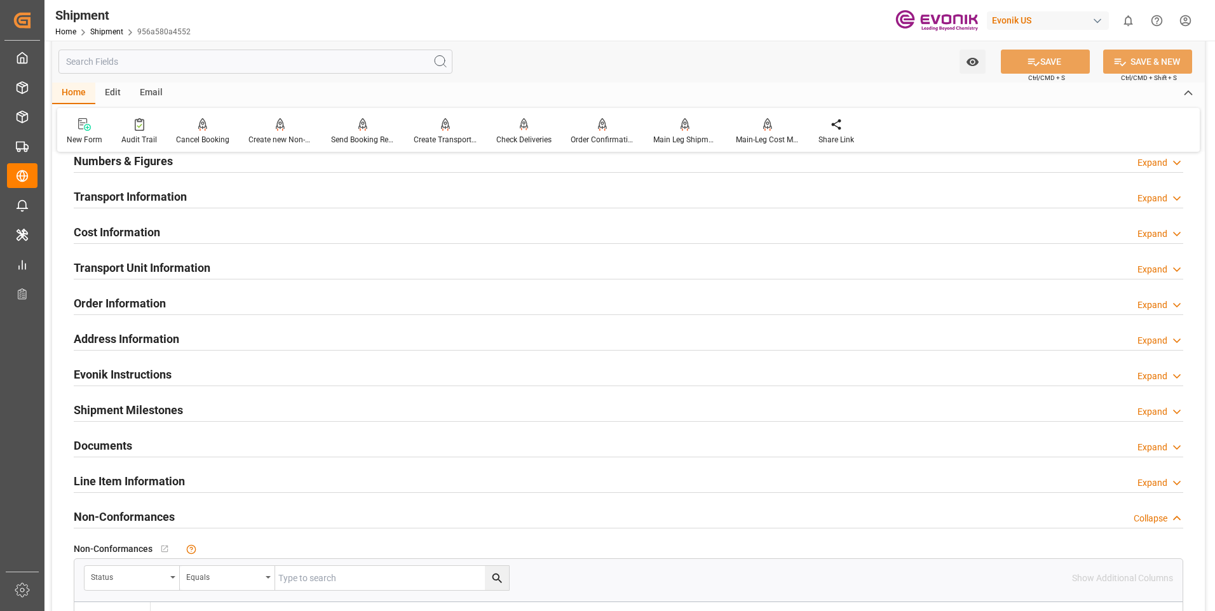
click at [1154, 272] on div "Expand" at bounding box center [1152, 269] width 30 height 13
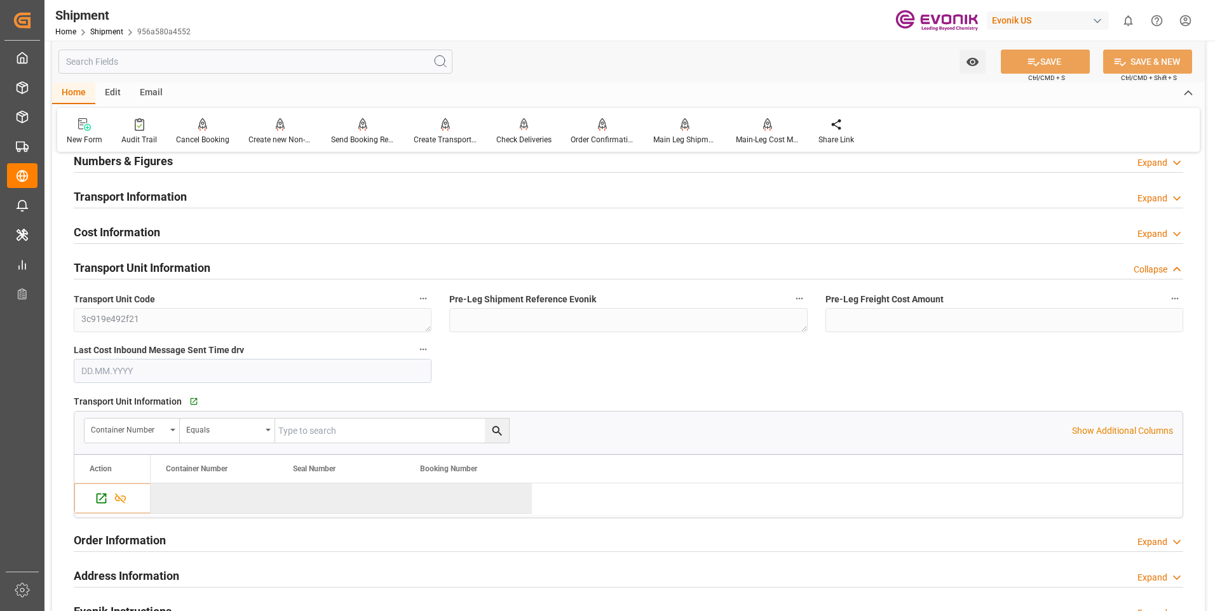
click at [1153, 266] on div "Collapse" at bounding box center [1150, 269] width 34 height 13
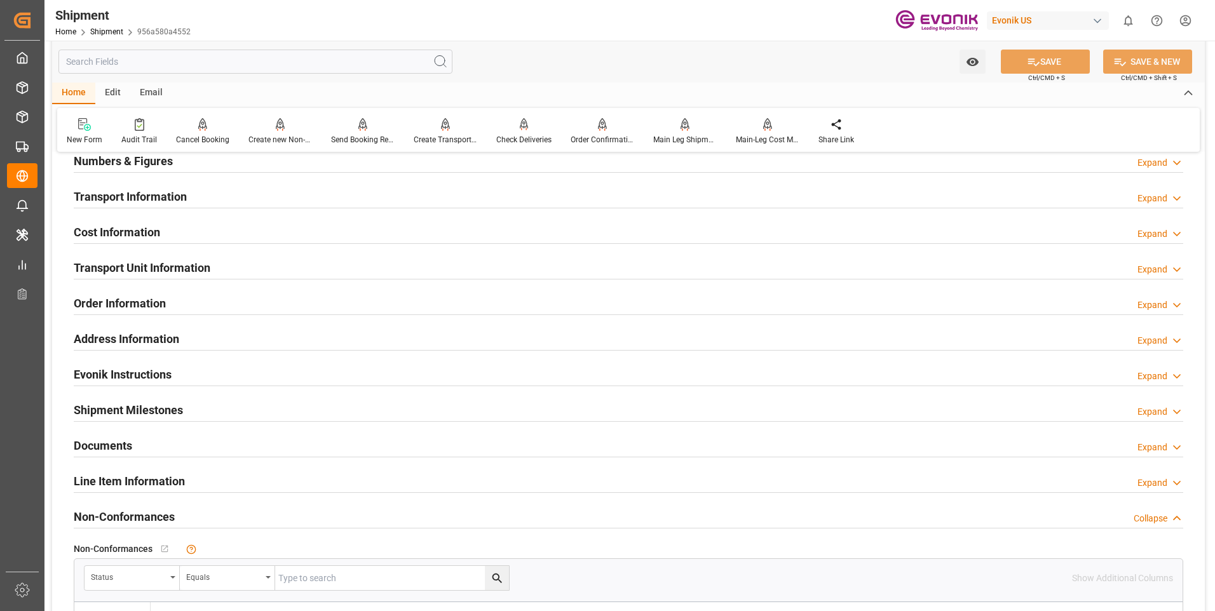
click at [1162, 273] on div "Expand" at bounding box center [1152, 269] width 30 height 13
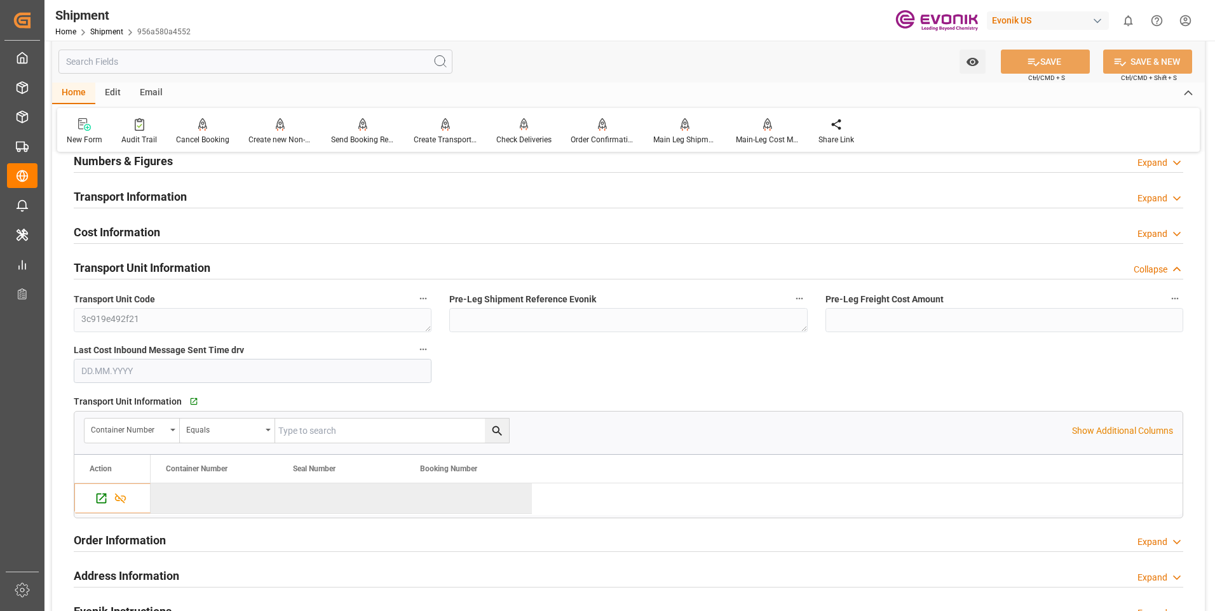
click at [1162, 273] on div "Collapse" at bounding box center [1150, 269] width 34 height 13
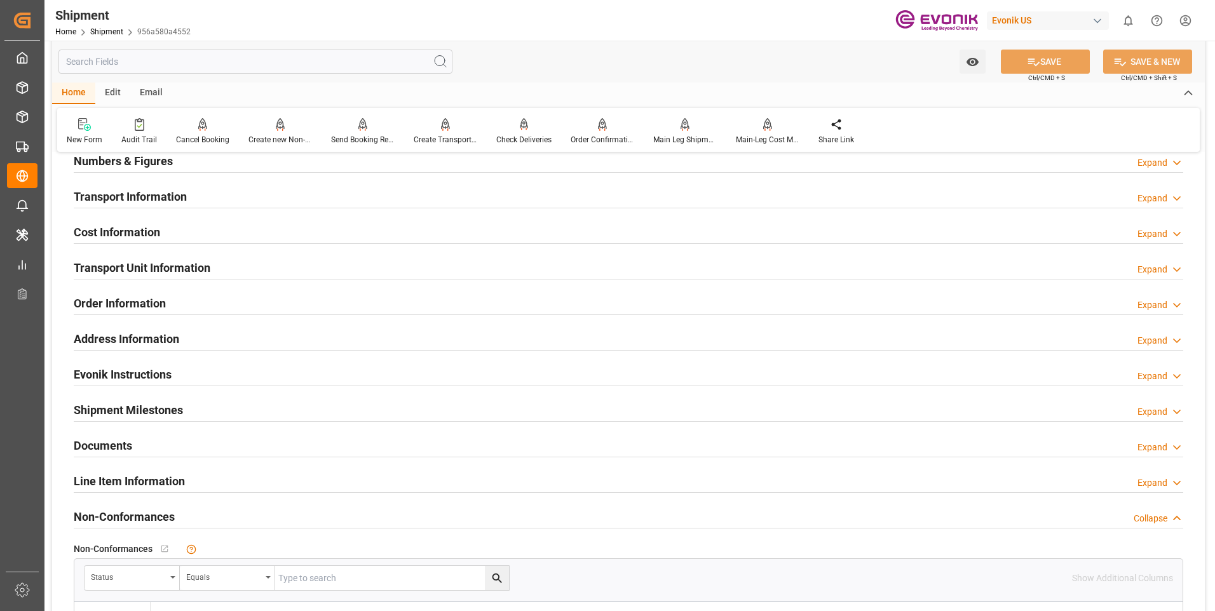
click at [1164, 267] on div "Expand" at bounding box center [1152, 269] width 30 height 13
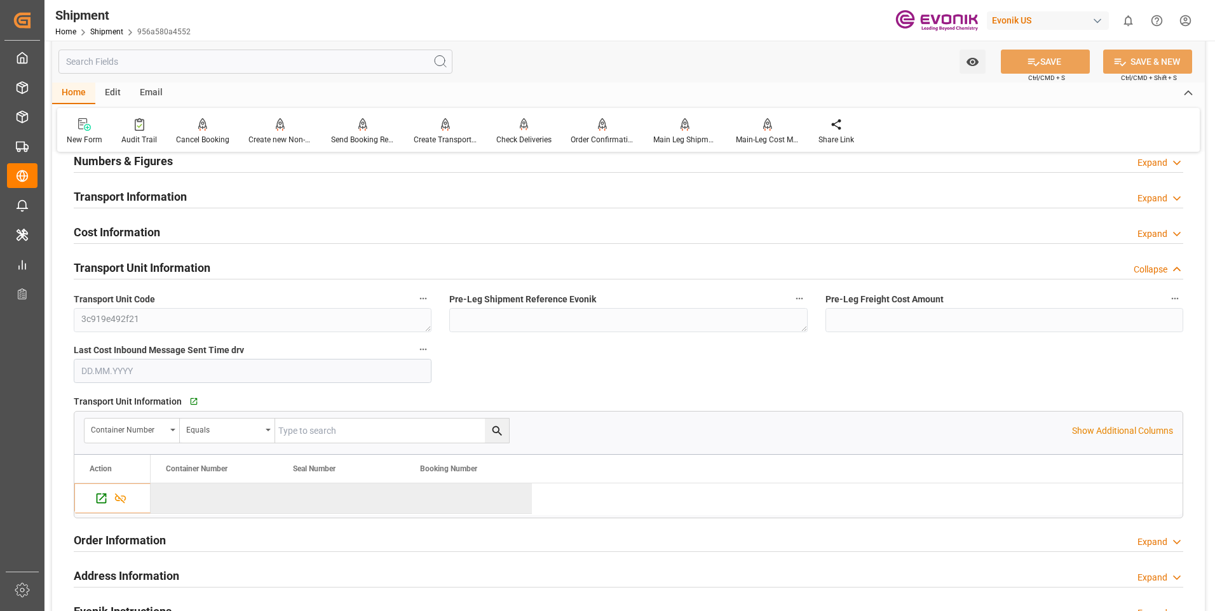
click at [1153, 239] on div "Expand" at bounding box center [1152, 233] width 30 height 13
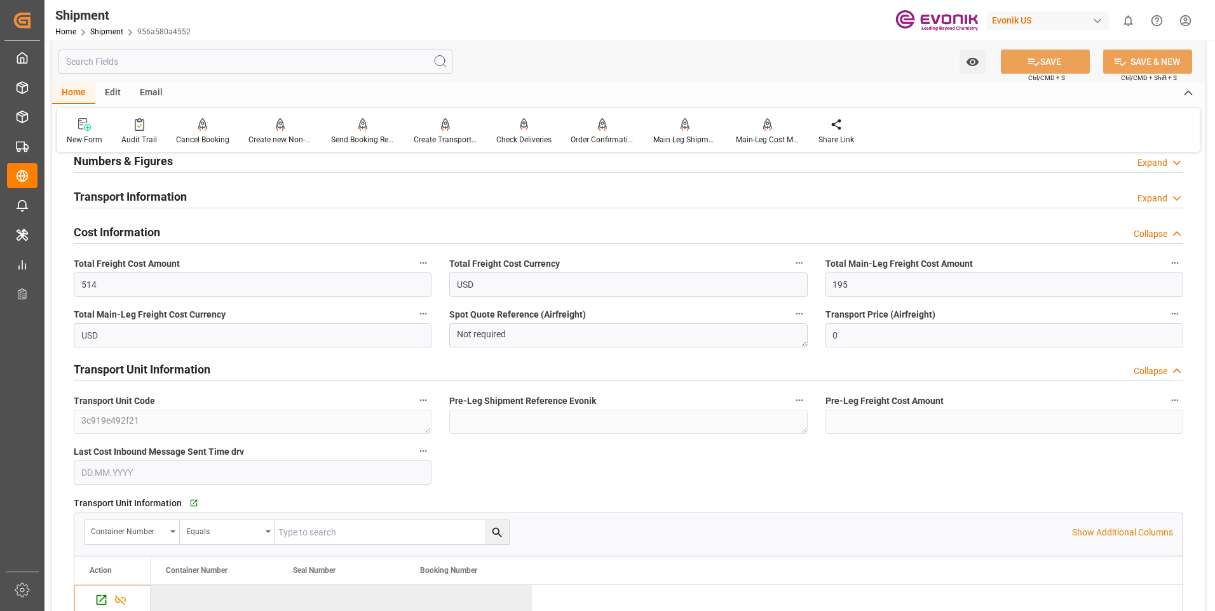
click at [1157, 232] on div "Collapse" at bounding box center [1150, 233] width 34 height 13
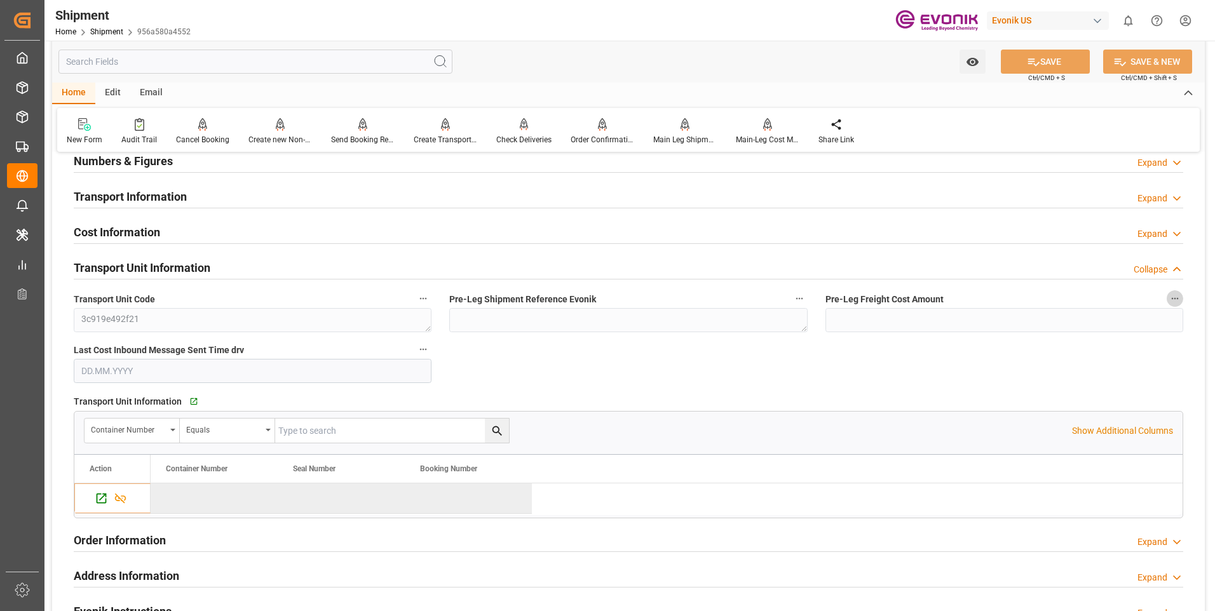
click at [1171, 297] on icon "button" at bounding box center [1175, 298] width 10 height 10
click at [1162, 271] on div at bounding box center [607, 305] width 1215 height 611
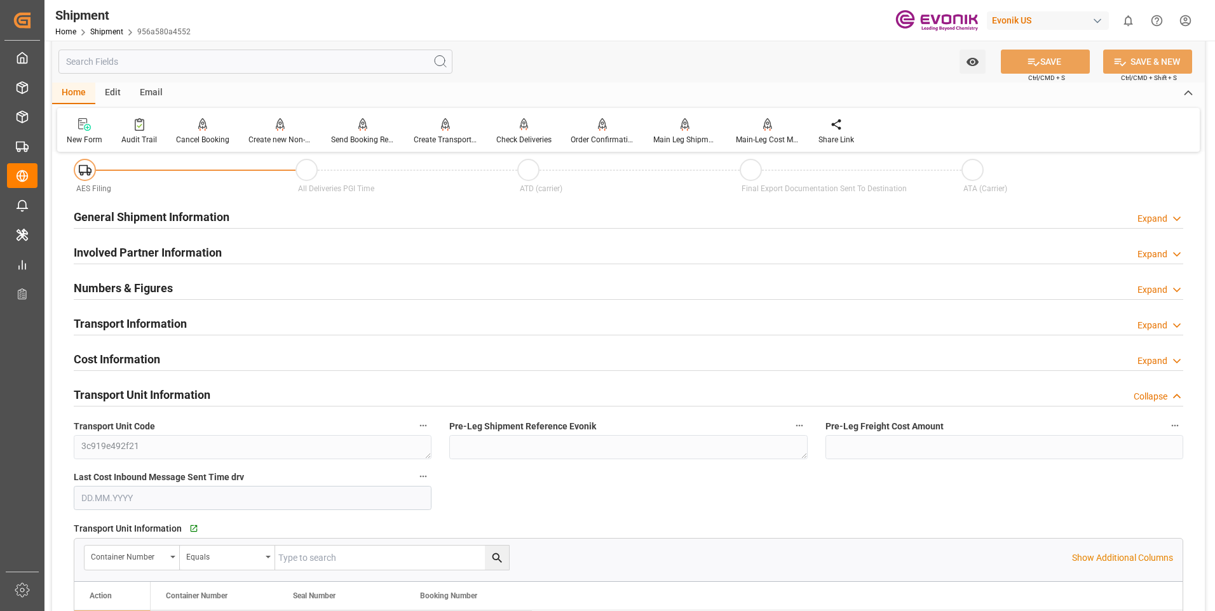
click at [1161, 398] on div "Collapse" at bounding box center [1150, 396] width 34 height 13
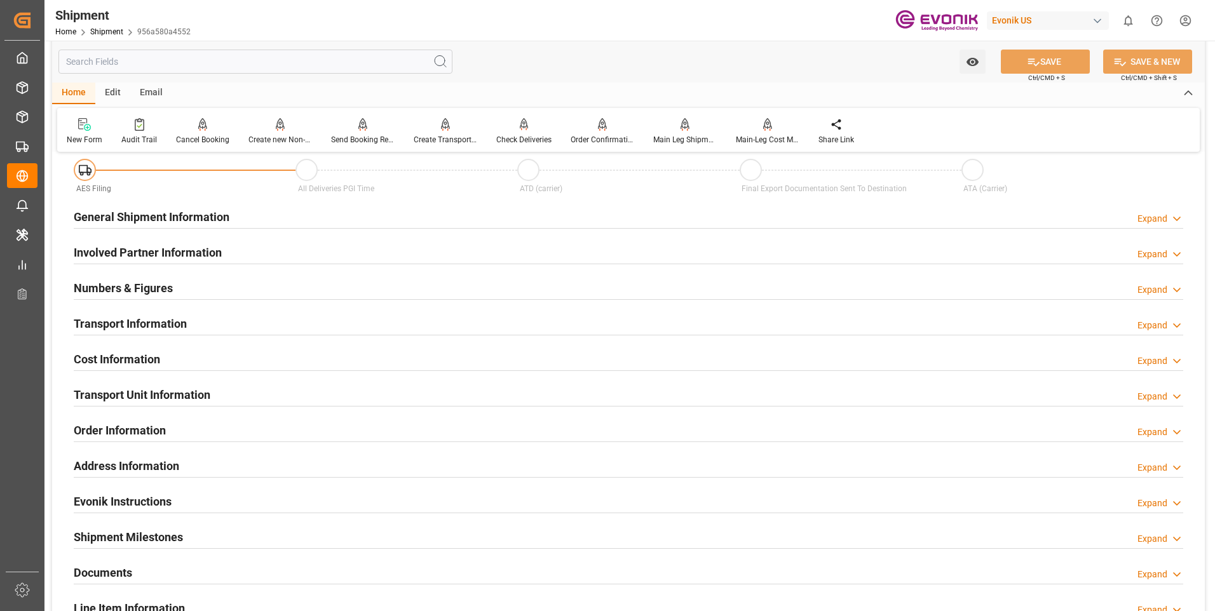
scroll to position [0, 0]
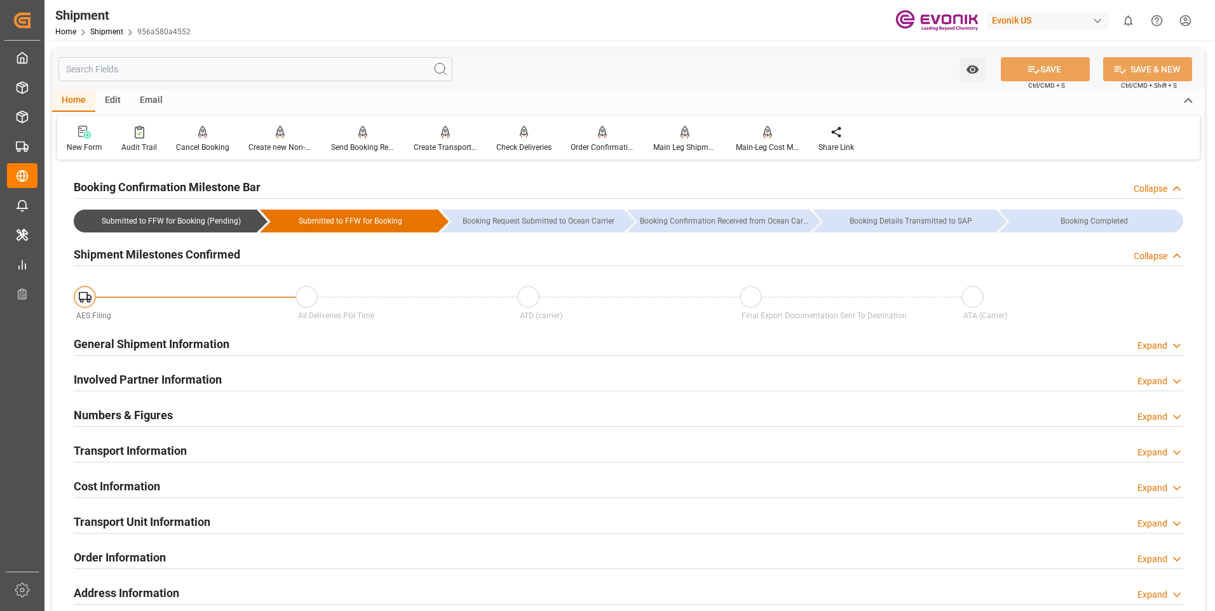
click at [224, 351] on h2 "General Shipment Information" at bounding box center [152, 343] width 156 height 17
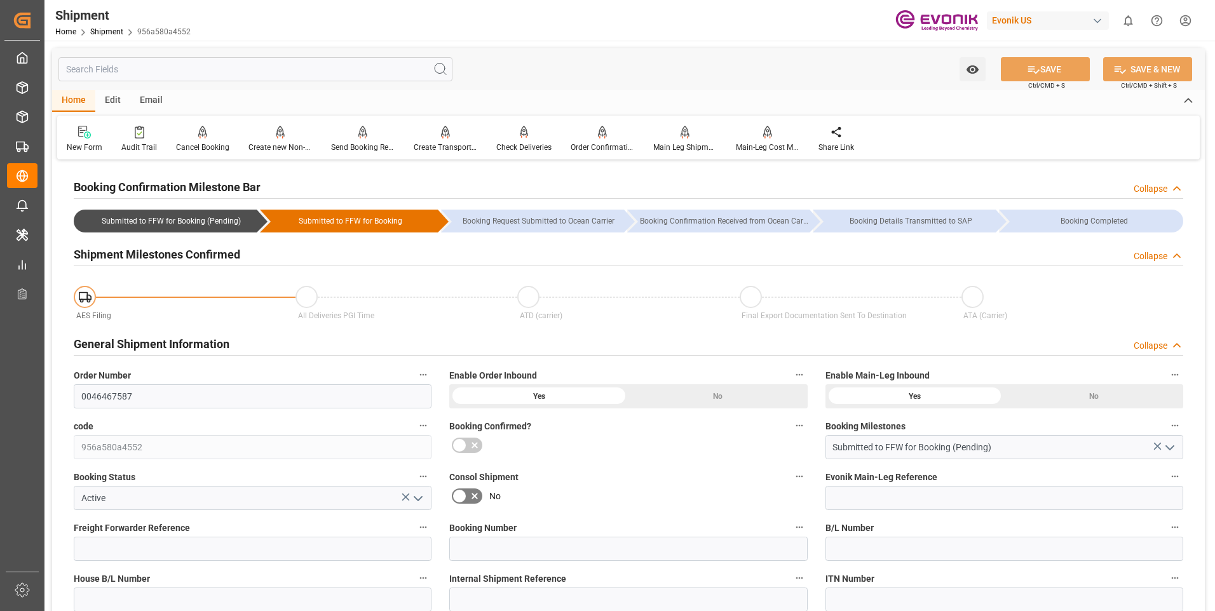
click at [222, 346] on h2 "General Shipment Information" at bounding box center [152, 343] width 156 height 17
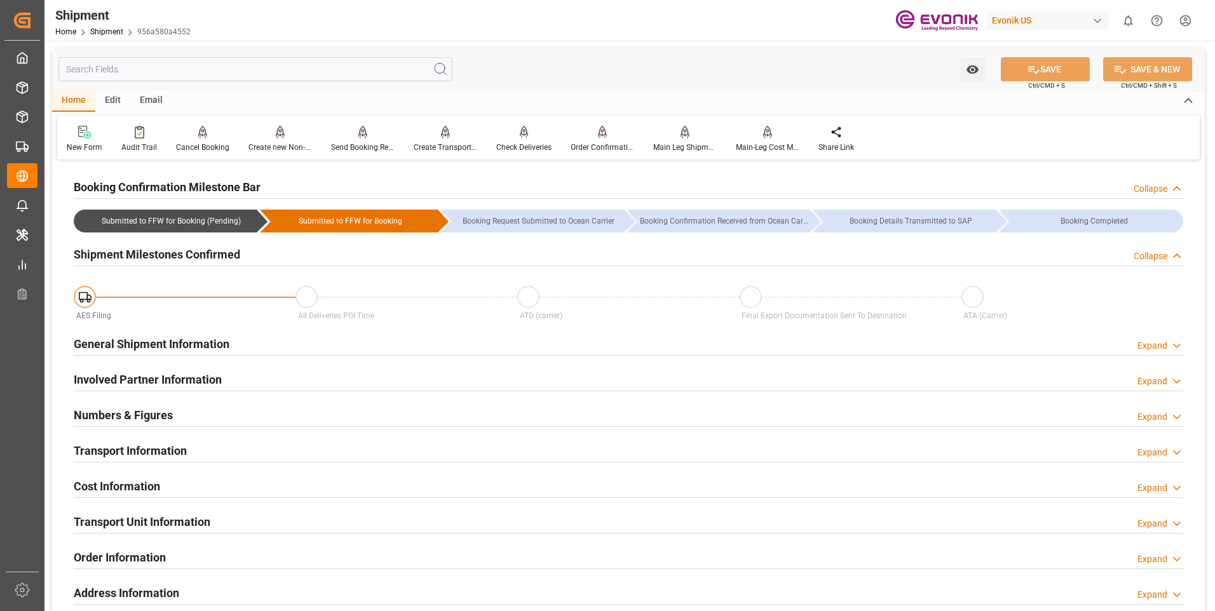
click at [194, 386] on h2 "Involved Partner Information" at bounding box center [148, 379] width 148 height 17
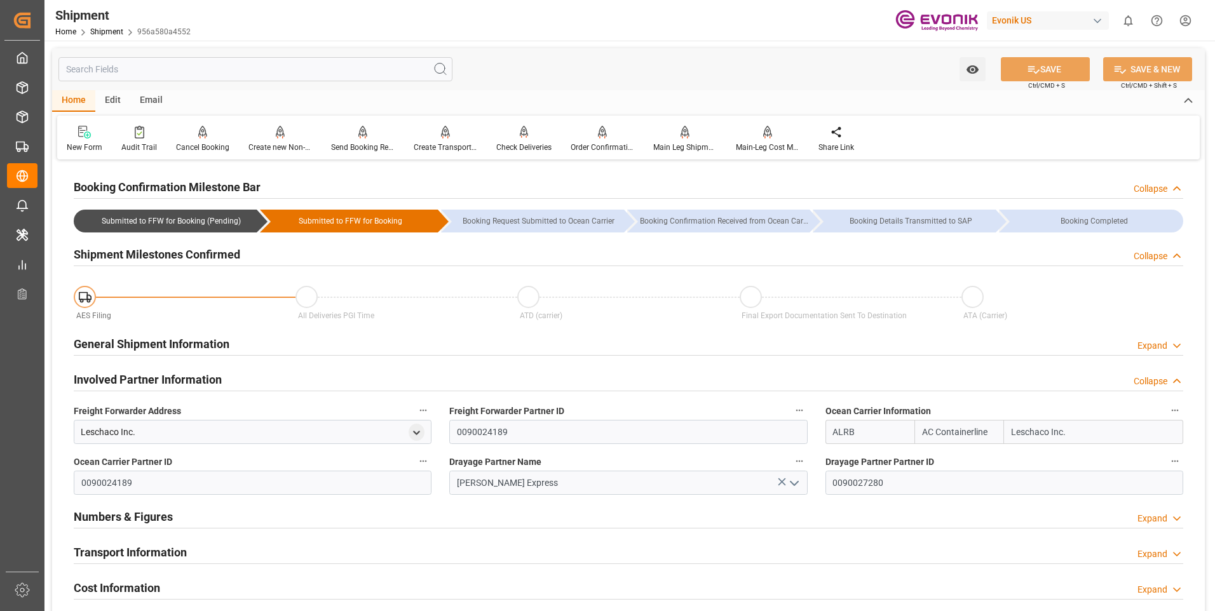
click at [187, 536] on div "Transport Information Expand" at bounding box center [628, 553] width 1127 height 36
click at [175, 544] on h2 "Transport Information" at bounding box center [130, 552] width 113 height 17
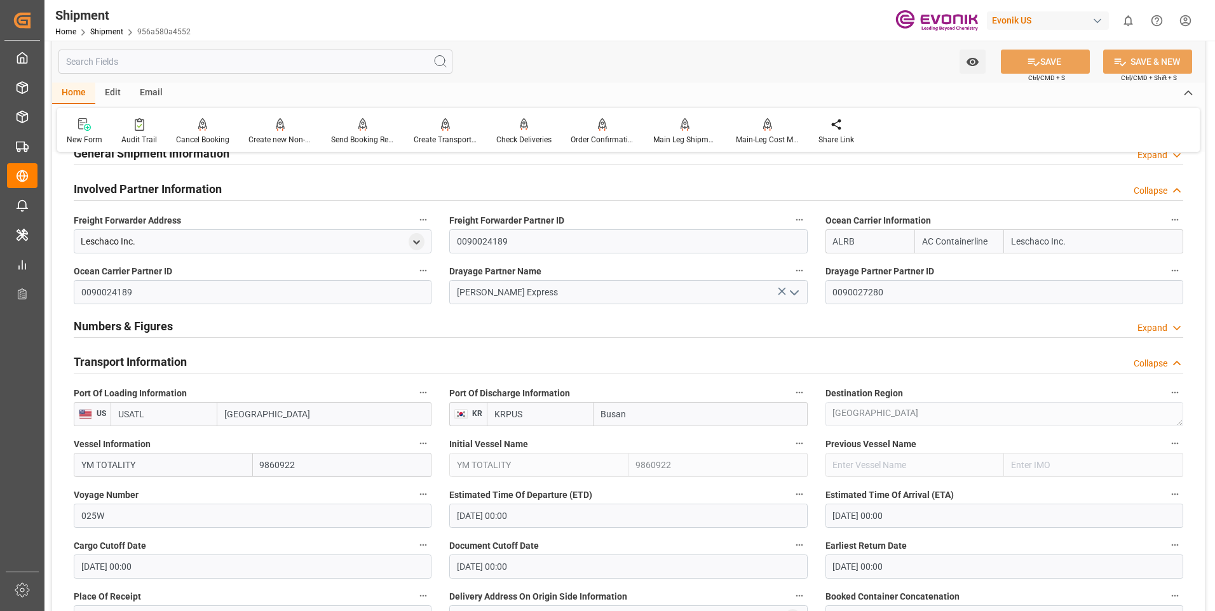
scroll to position [318, 0]
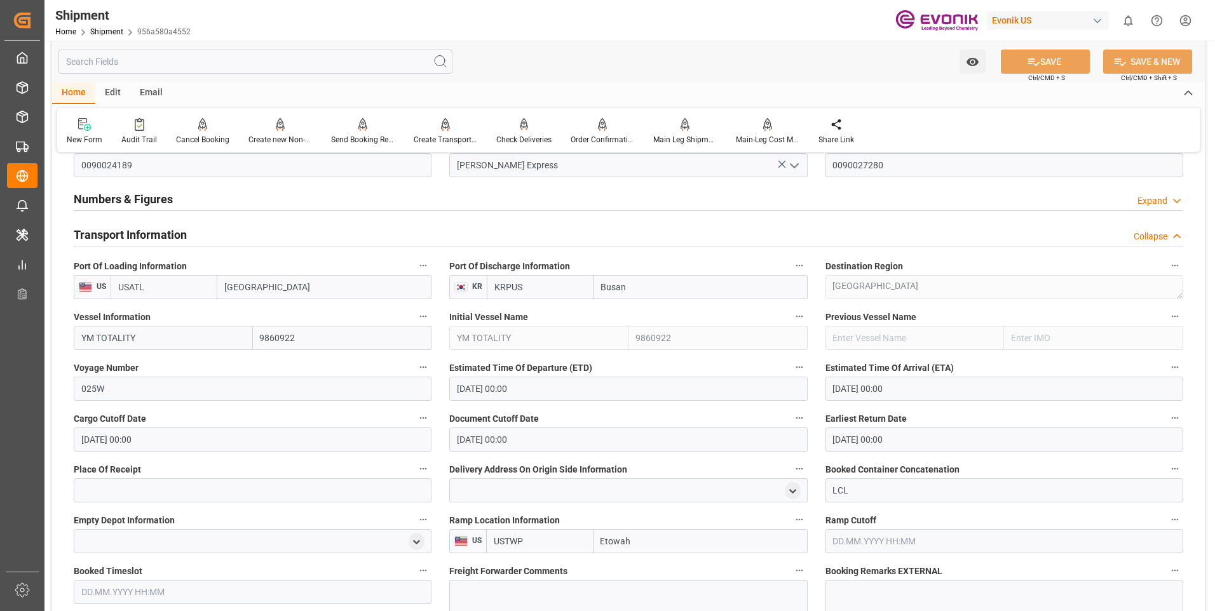
click at [160, 288] on input "USATL" at bounding box center [164, 287] width 107 height 24
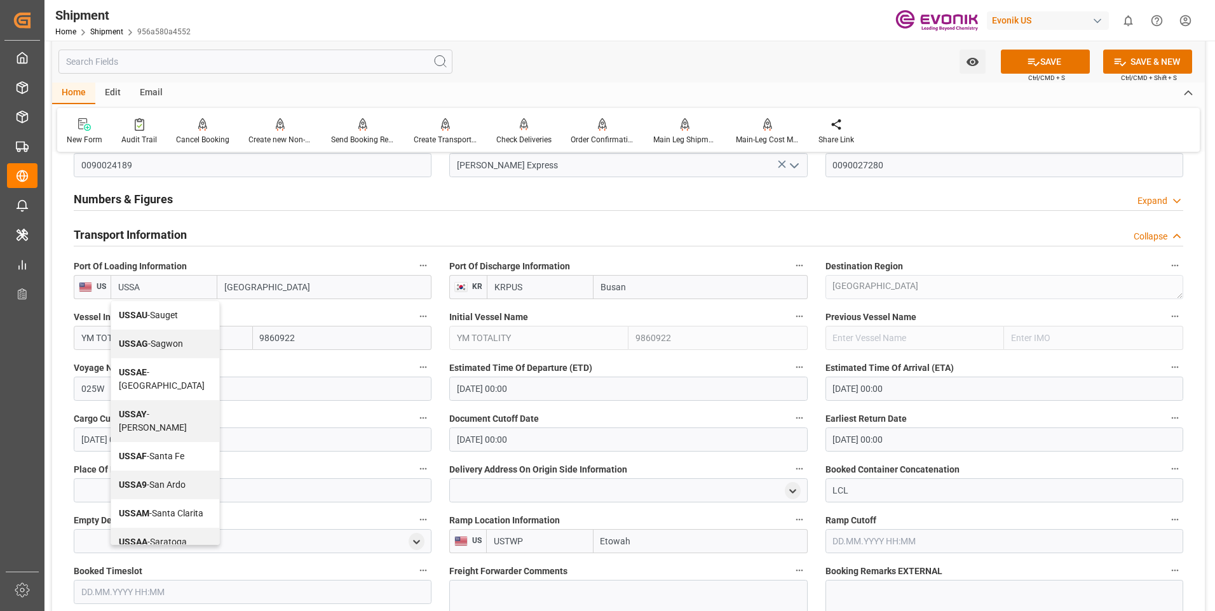
type input "USSAV"
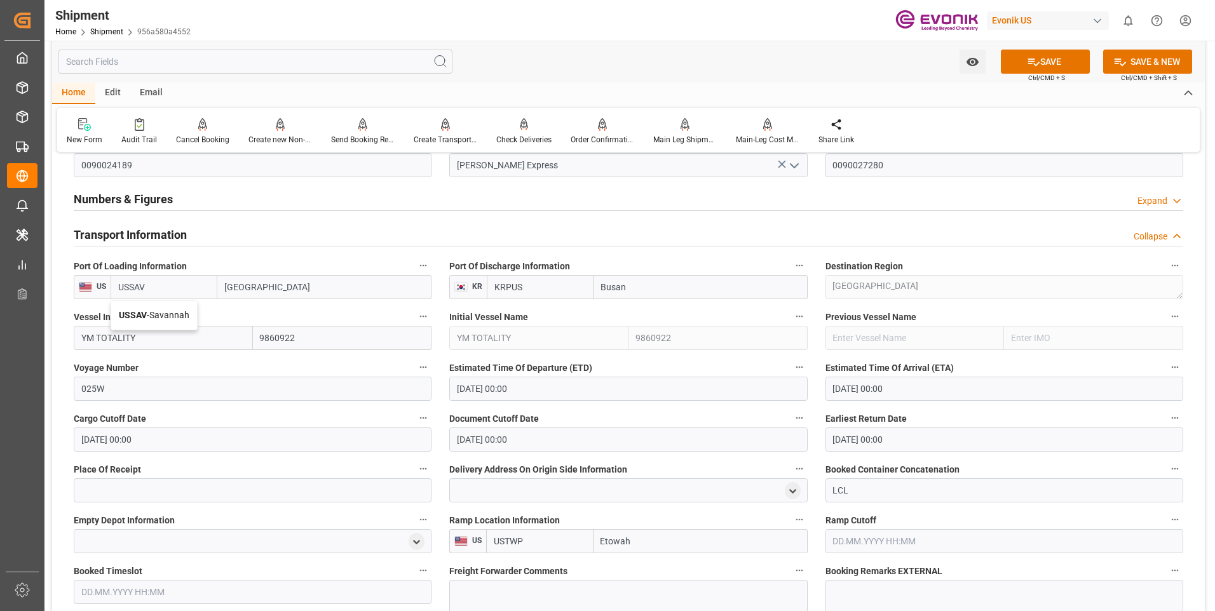
click at [154, 316] on span "USSAV - Savannah" at bounding box center [154, 315] width 71 height 10
type input "Savannah"
type input "USSAV"
click at [1044, 57] on button "SAVE" at bounding box center [1045, 62] width 89 height 24
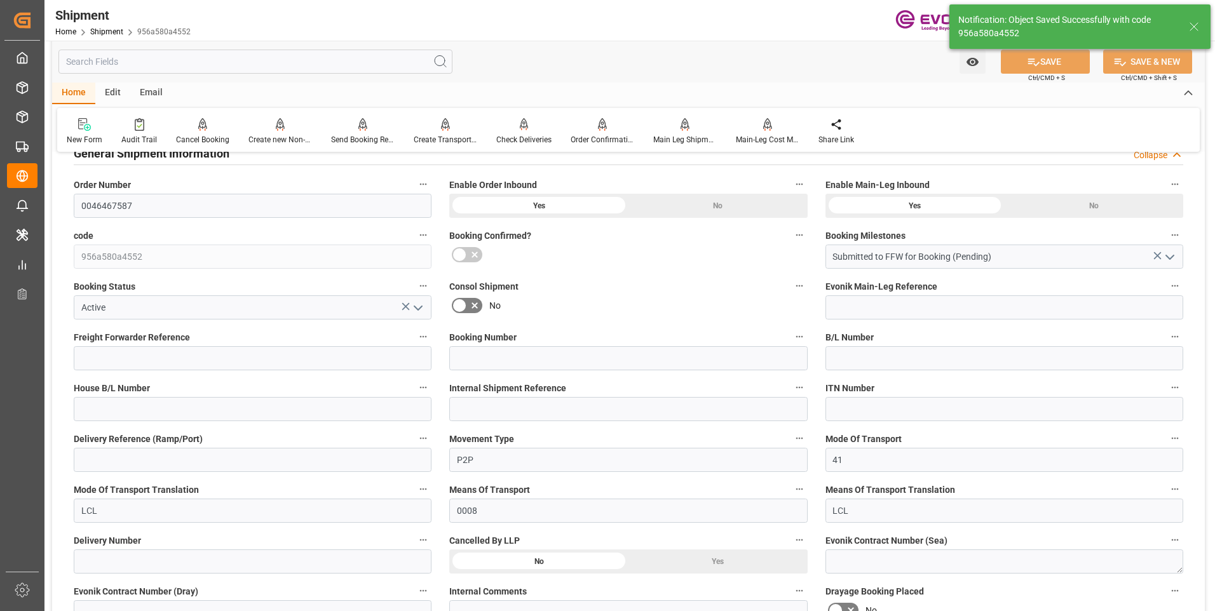
scroll to position [0, 0]
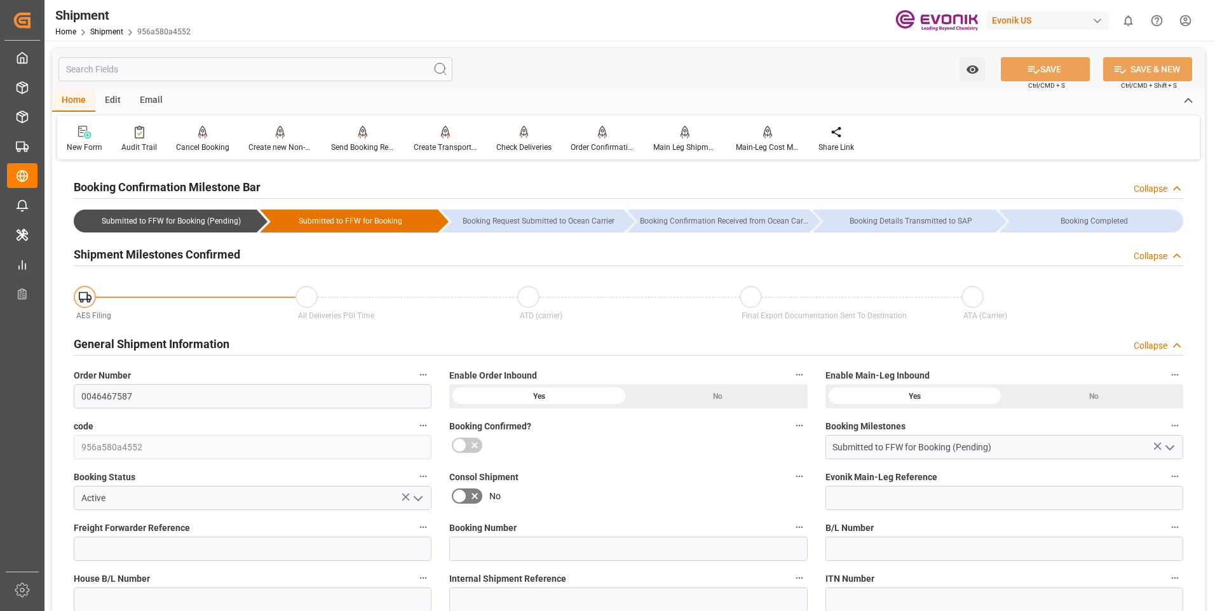
click at [1150, 347] on div "Collapse" at bounding box center [1150, 345] width 34 height 13
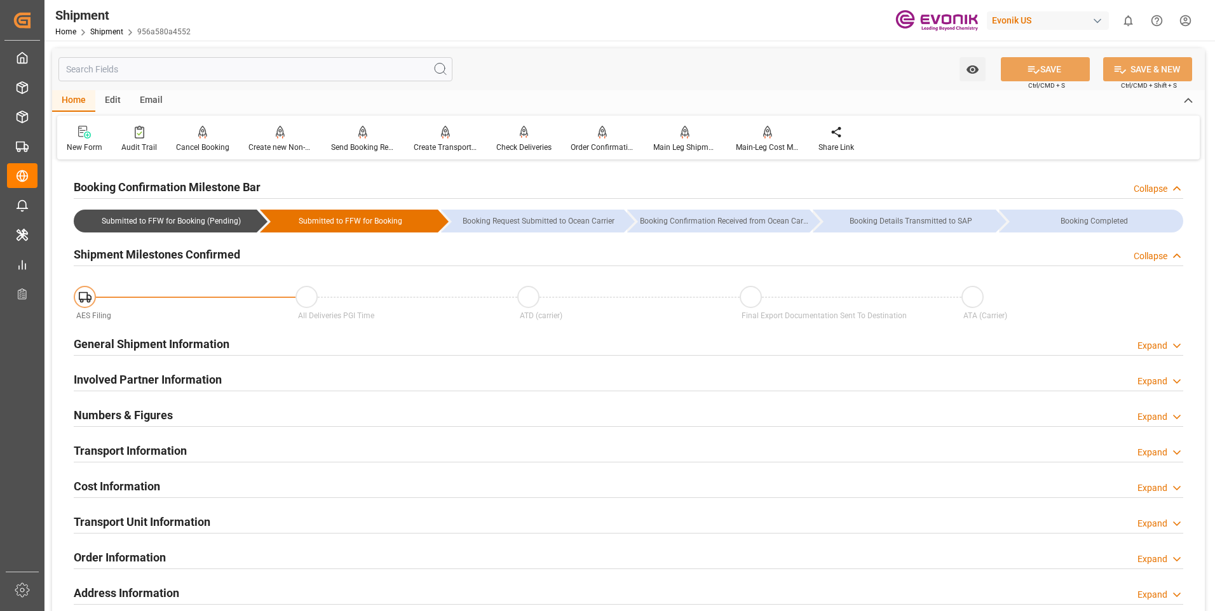
scroll to position [64, 0]
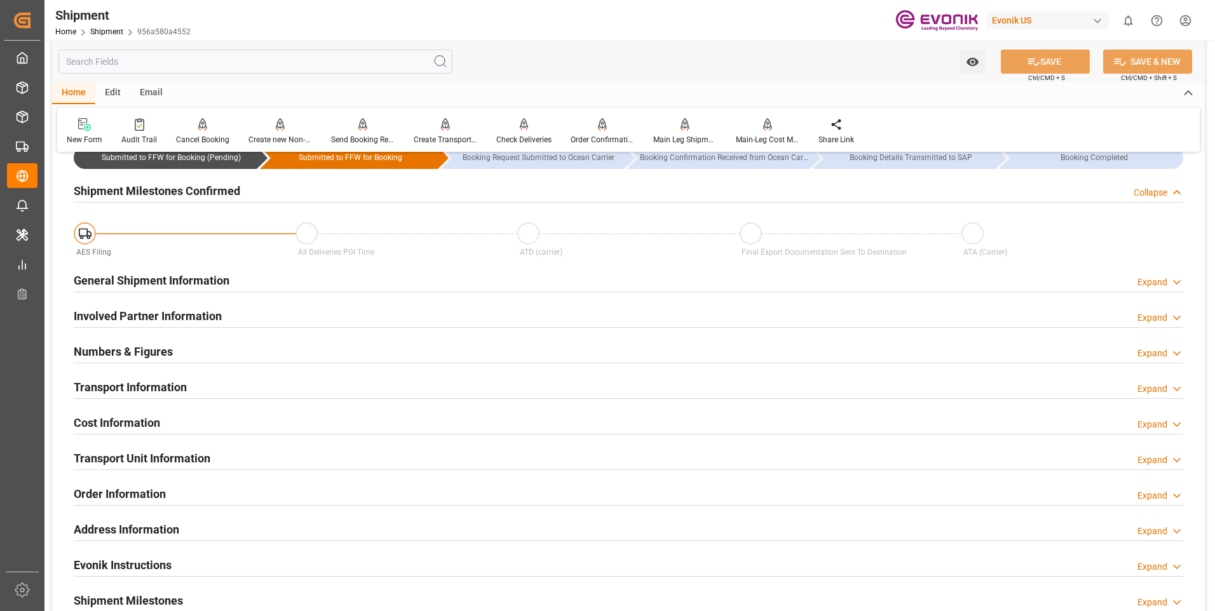
click at [149, 322] on h2 "Involved Partner Information" at bounding box center [148, 315] width 148 height 17
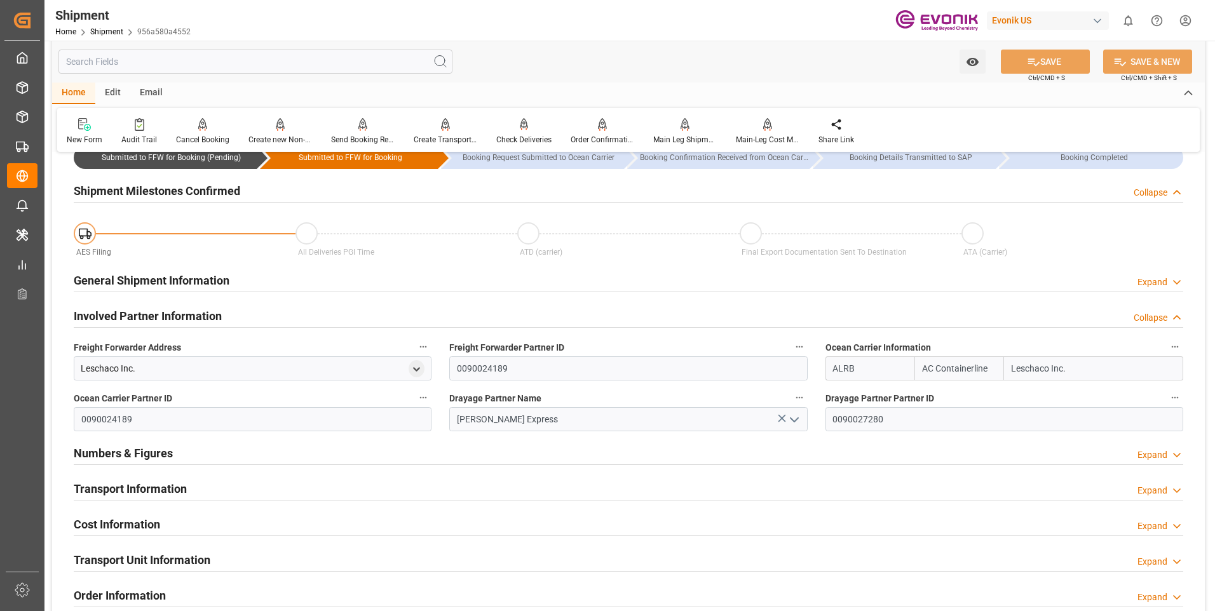
click at [191, 483] on div "Transport Information Expand" at bounding box center [628, 488] width 1109 height 24
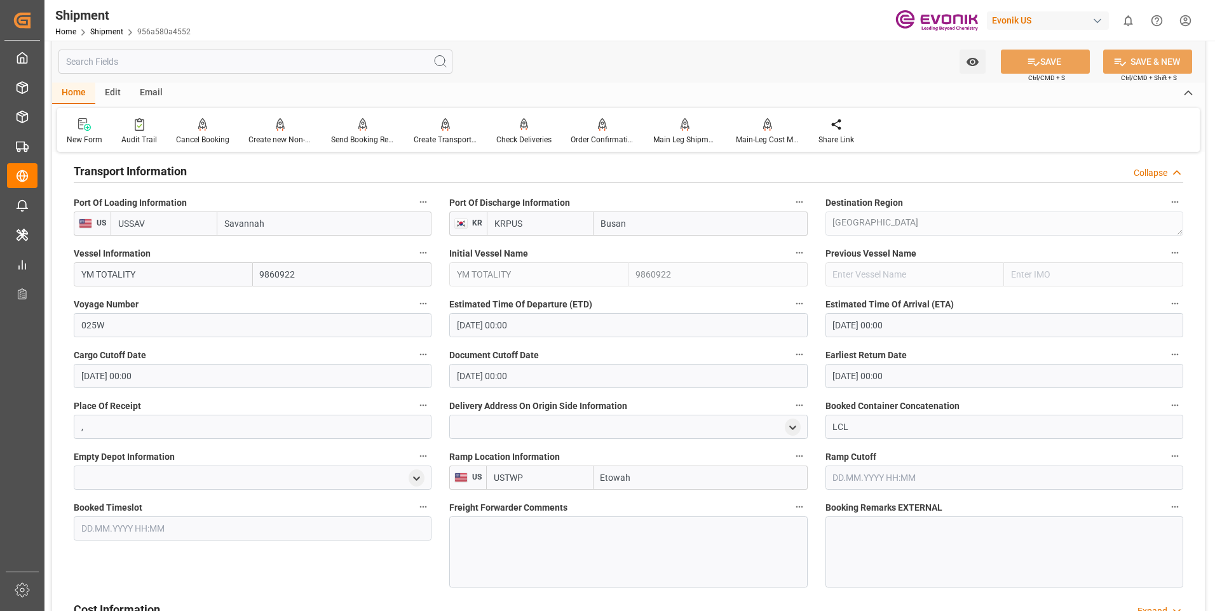
scroll to position [445, 0]
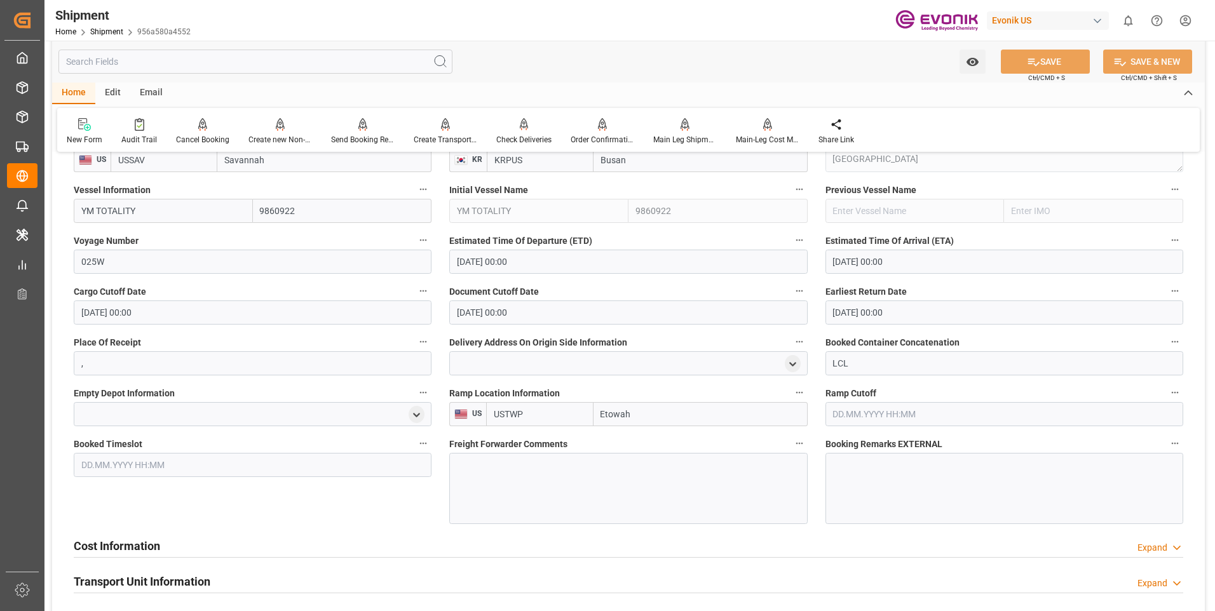
click at [168, 543] on div "Cost Information Expand" at bounding box center [628, 545] width 1109 height 24
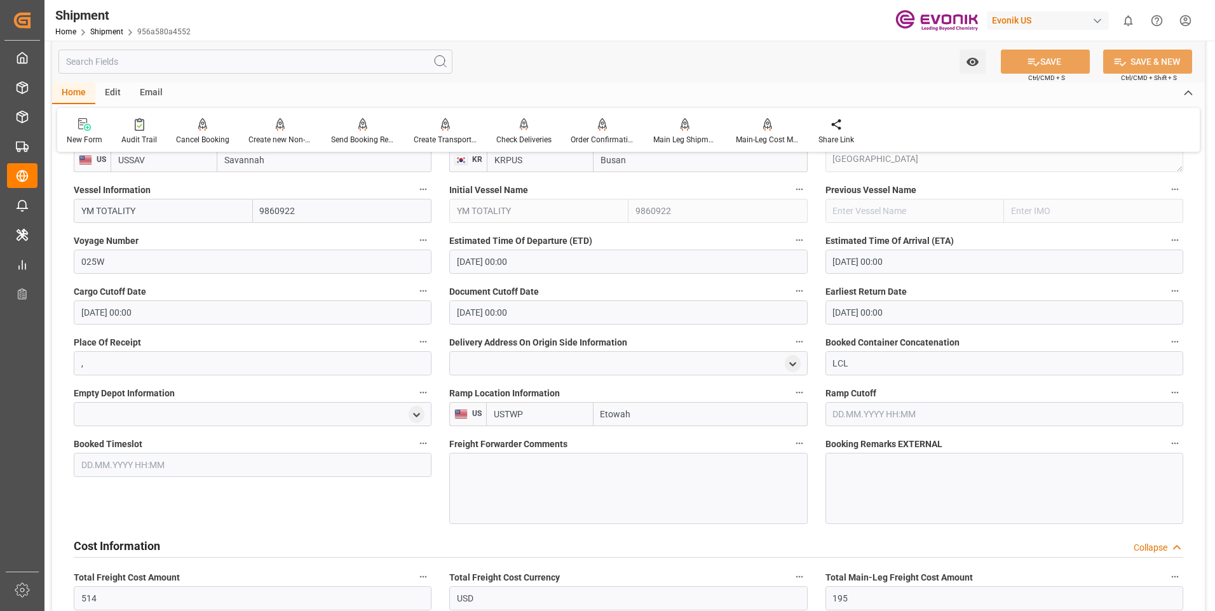
scroll to position [635, 0]
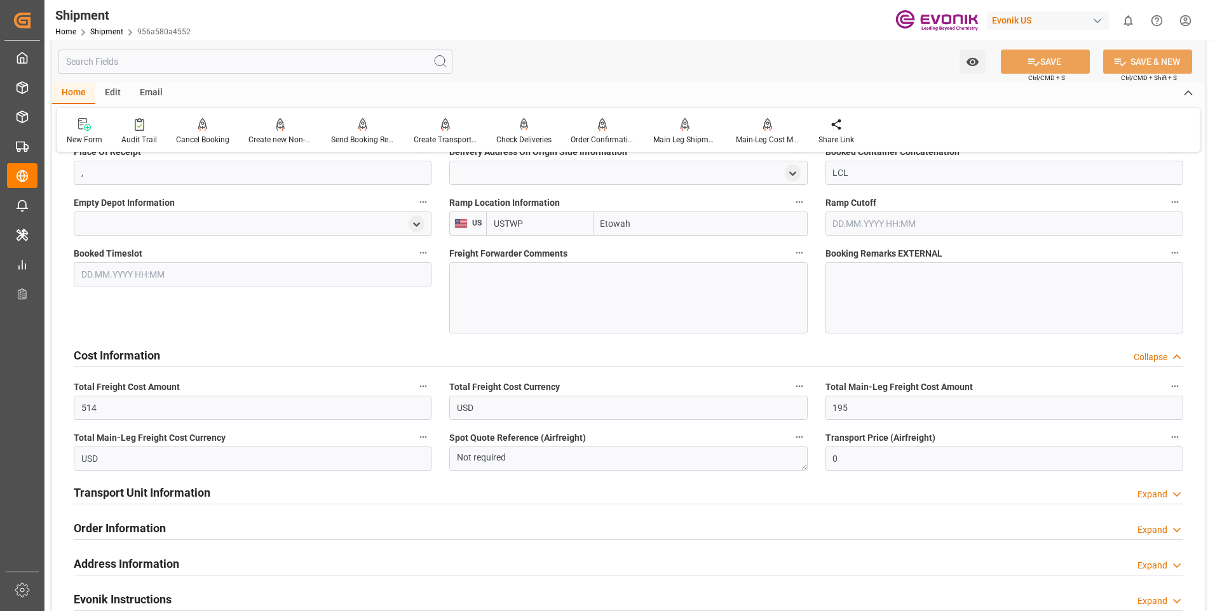
click at [121, 485] on h2 "Transport Unit Information" at bounding box center [142, 492] width 137 height 17
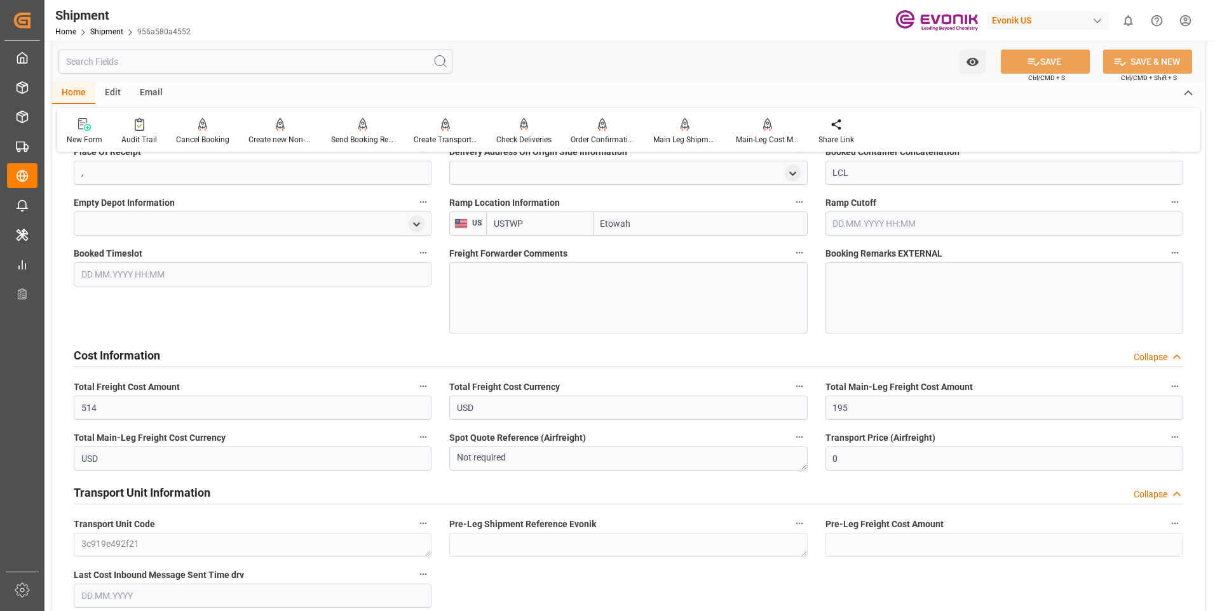
scroll to position [762, 0]
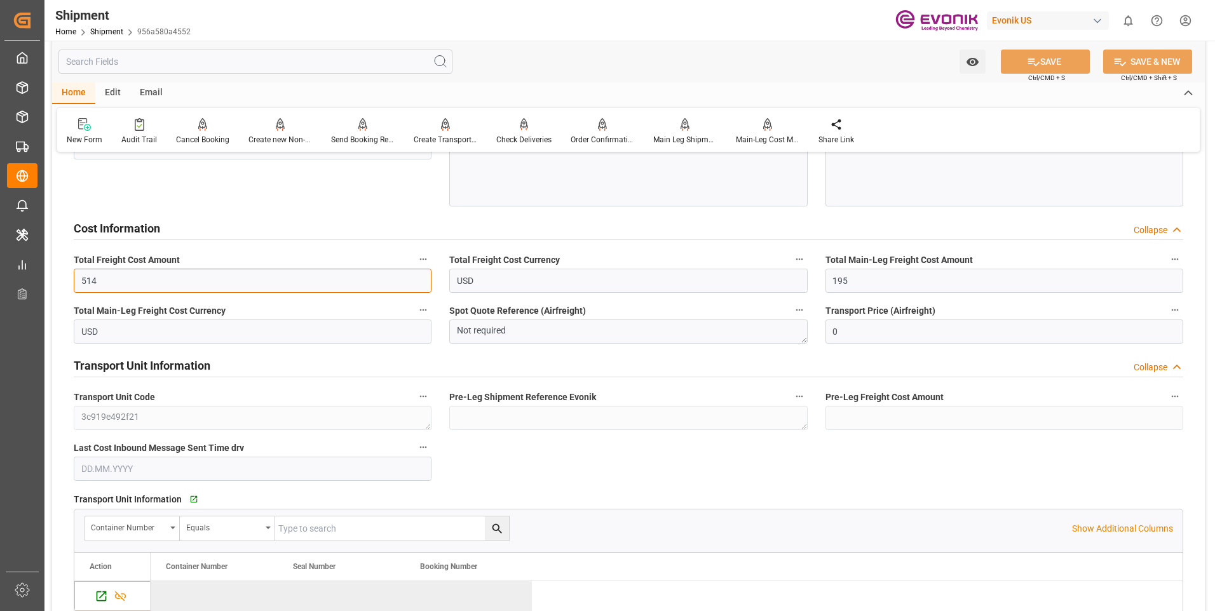
click at [106, 289] on input "514" at bounding box center [253, 281] width 358 height 24
type input "5"
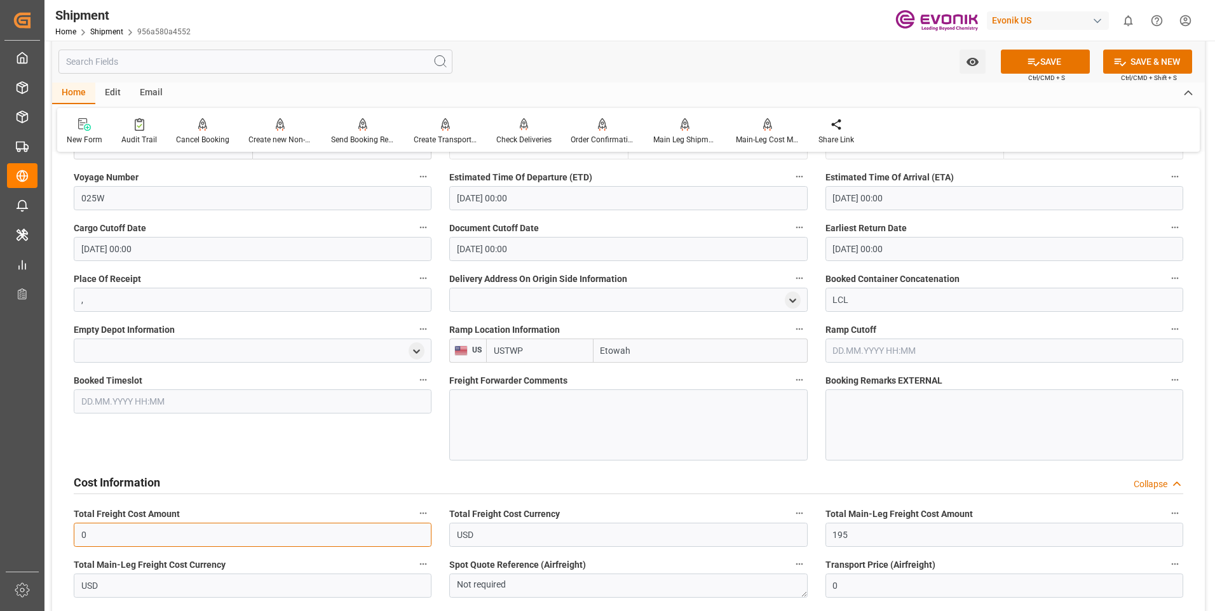
type input "0"
click at [614, 423] on div at bounding box center [628, 424] width 358 height 71
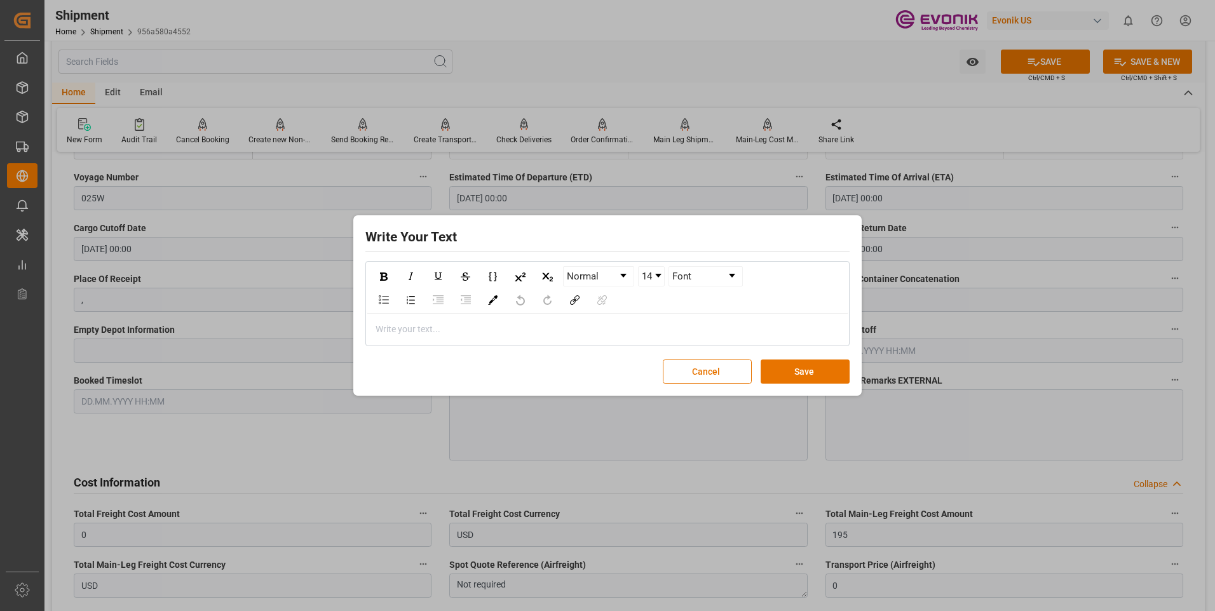
click at [551, 333] on div "rdw-editor" at bounding box center [607, 329] width 463 height 13
click at [791, 377] on button "Save" at bounding box center [804, 372] width 89 height 24
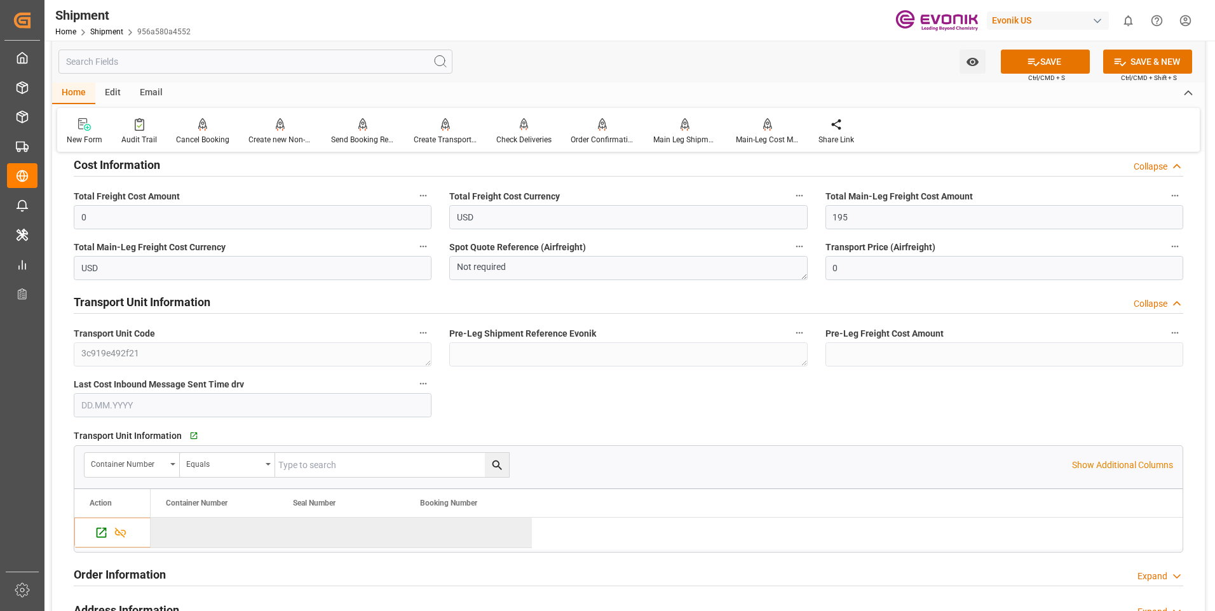
scroll to position [762, 0]
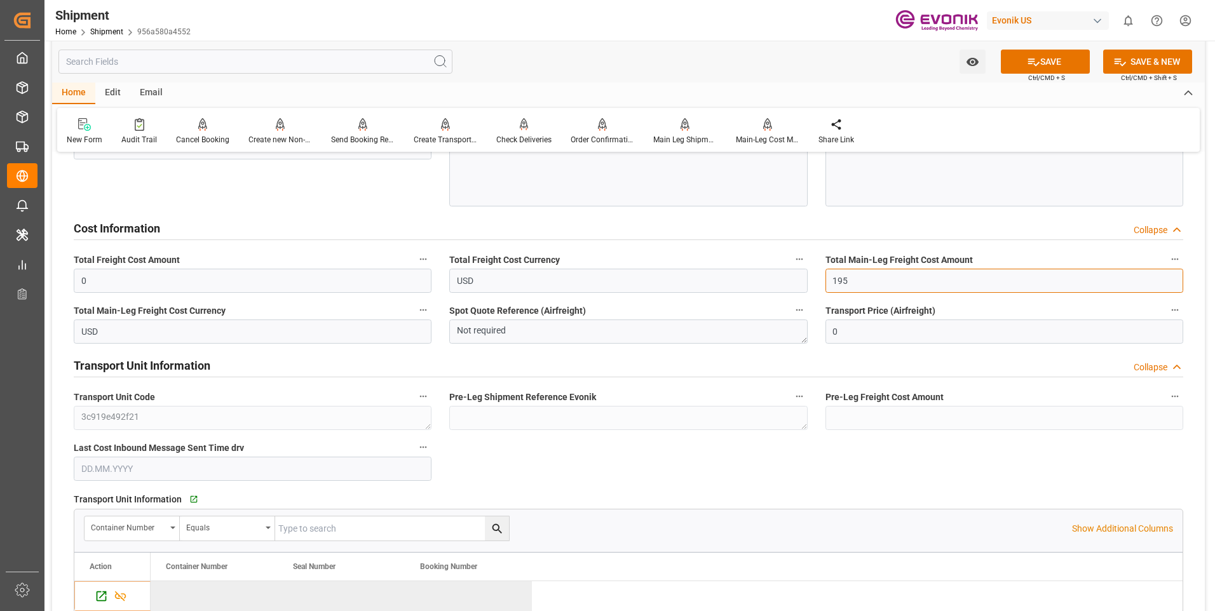
click at [868, 277] on input "195" at bounding box center [1004, 281] width 358 height 24
type input "1"
type input "0"
click at [260, 283] on input "0" at bounding box center [253, 281] width 358 height 24
click at [86, 53] on input "text" at bounding box center [255, 62] width 394 height 24
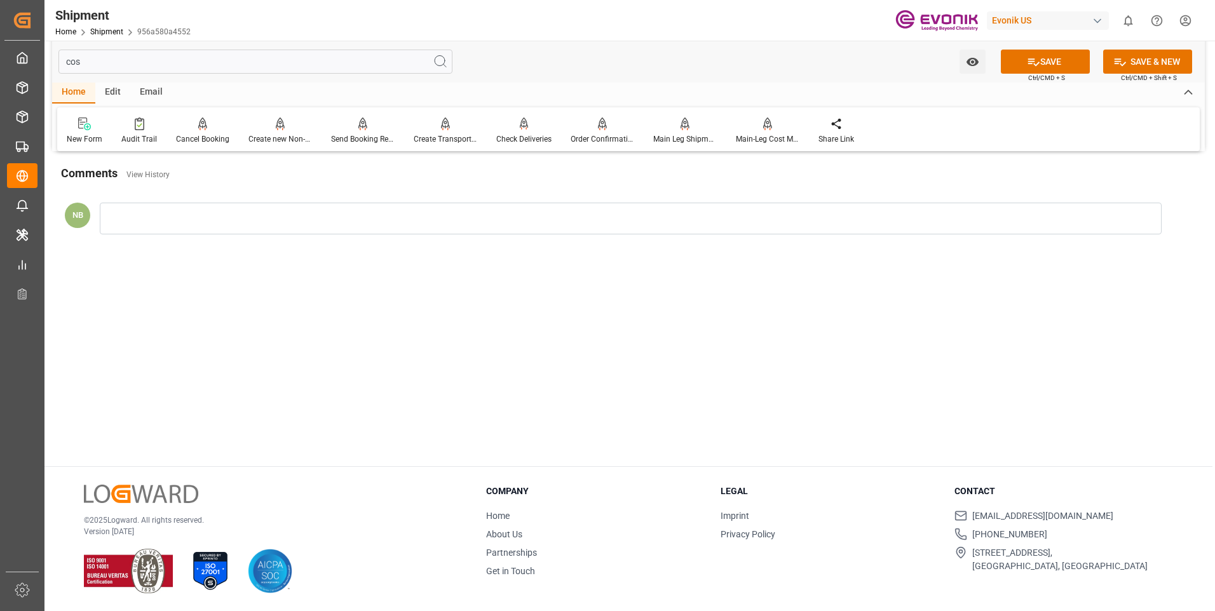
scroll to position [61, 0]
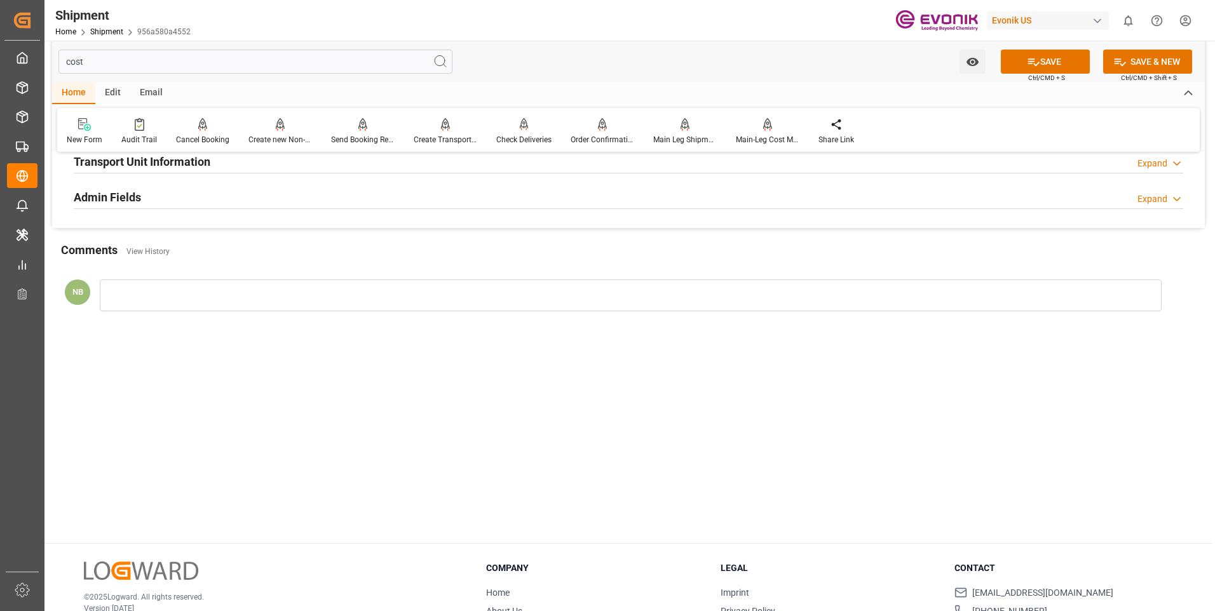
type input "cost"
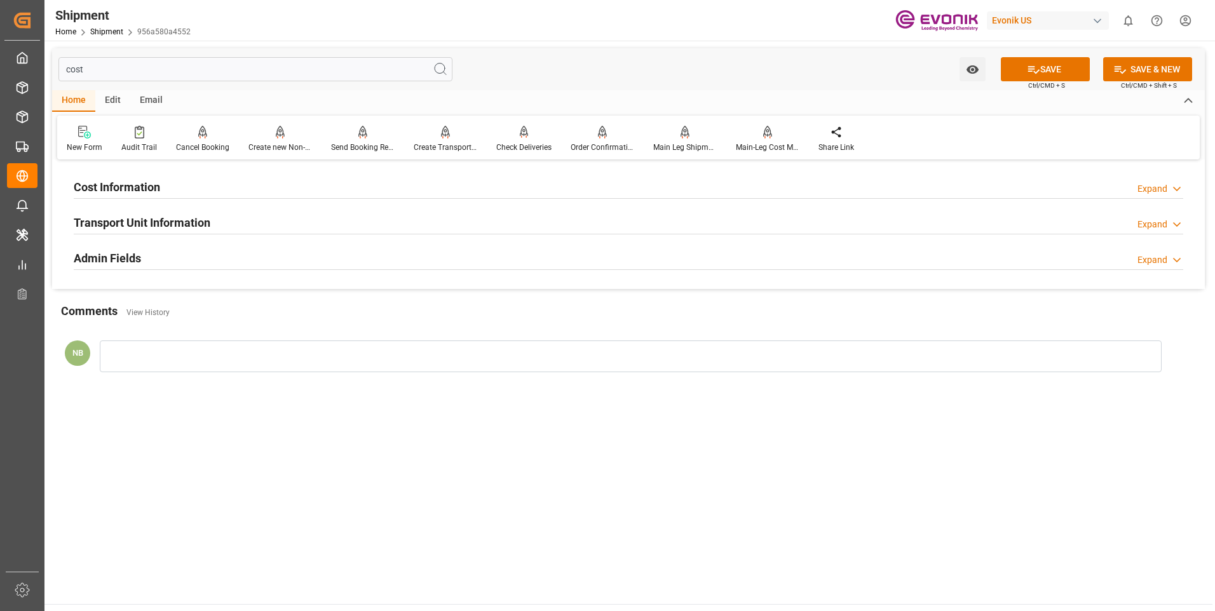
click at [1149, 193] on div "Expand" at bounding box center [1152, 188] width 30 height 13
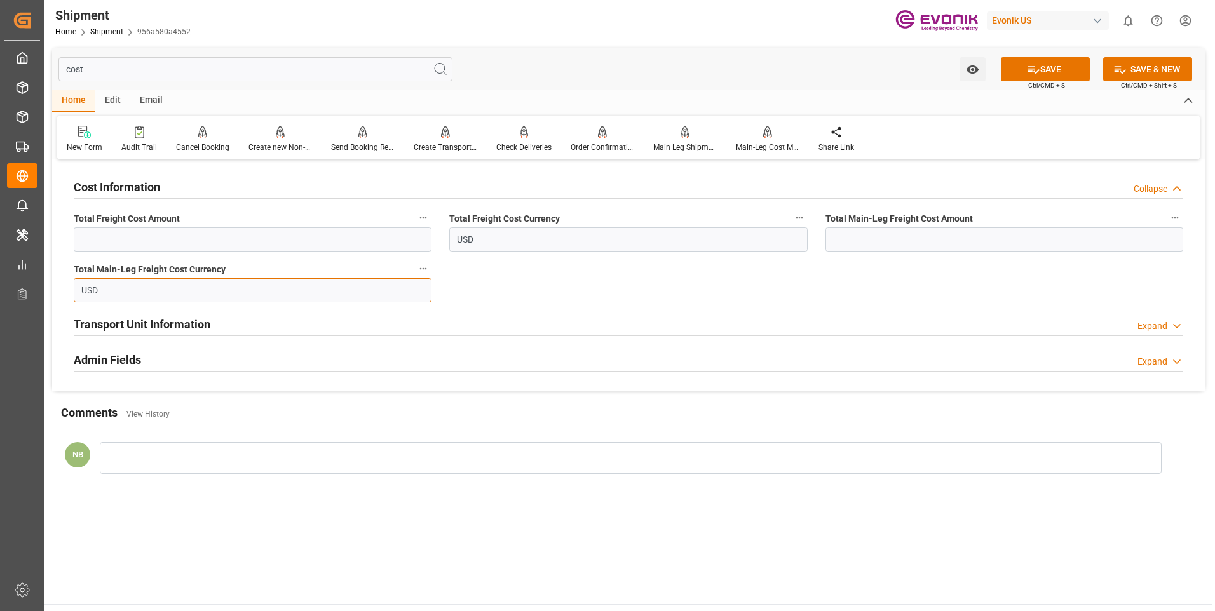
click at [180, 293] on input "USD" at bounding box center [253, 290] width 358 height 24
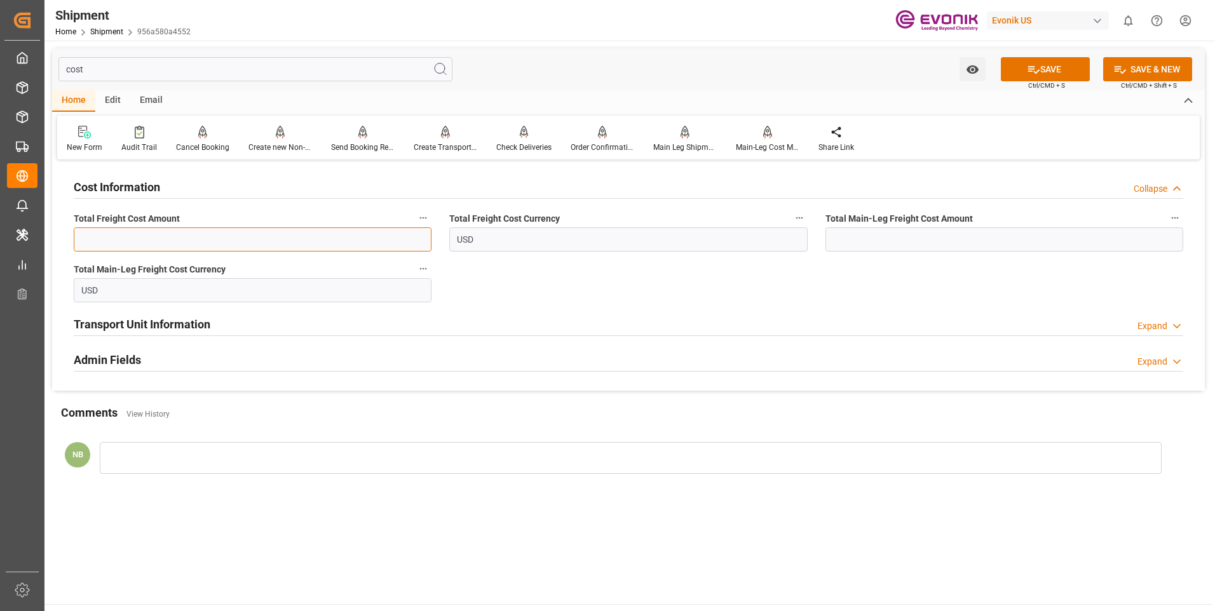
click at [181, 229] on input "text" at bounding box center [253, 239] width 358 height 24
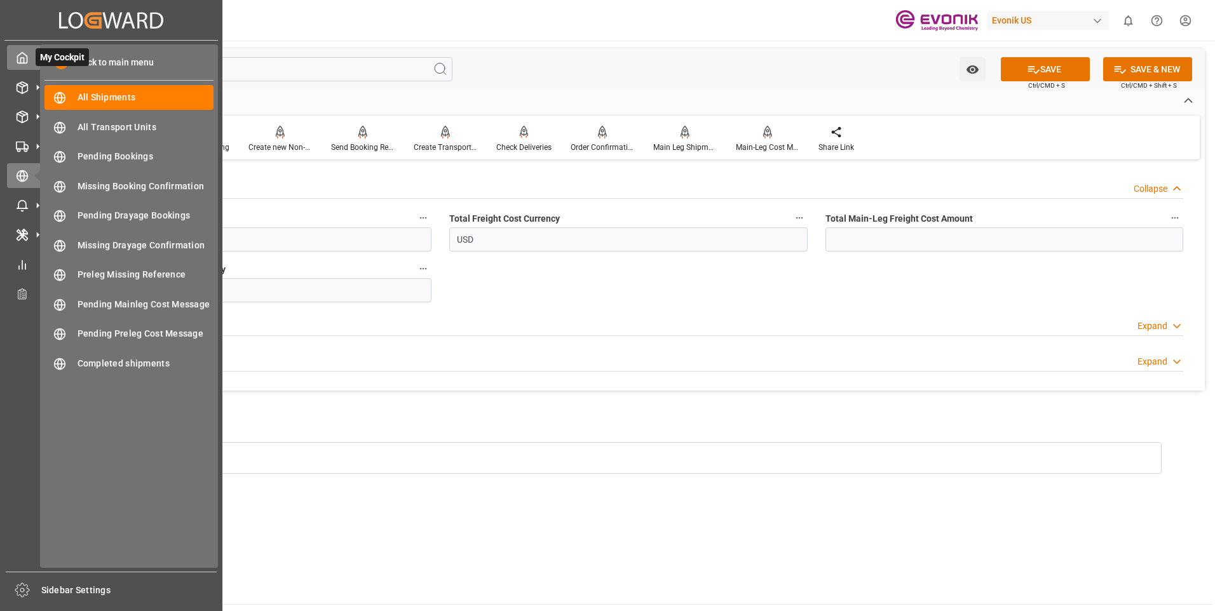
drag, startPoint x: 117, startPoint y: 72, endPoint x: 32, endPoint y: 68, distance: 85.2
click at [32, 68] on div "Created by potrace 1.15, written by Peter Selinger 2001-2017 Created by potrace…" at bounding box center [607, 305] width 1215 height 611
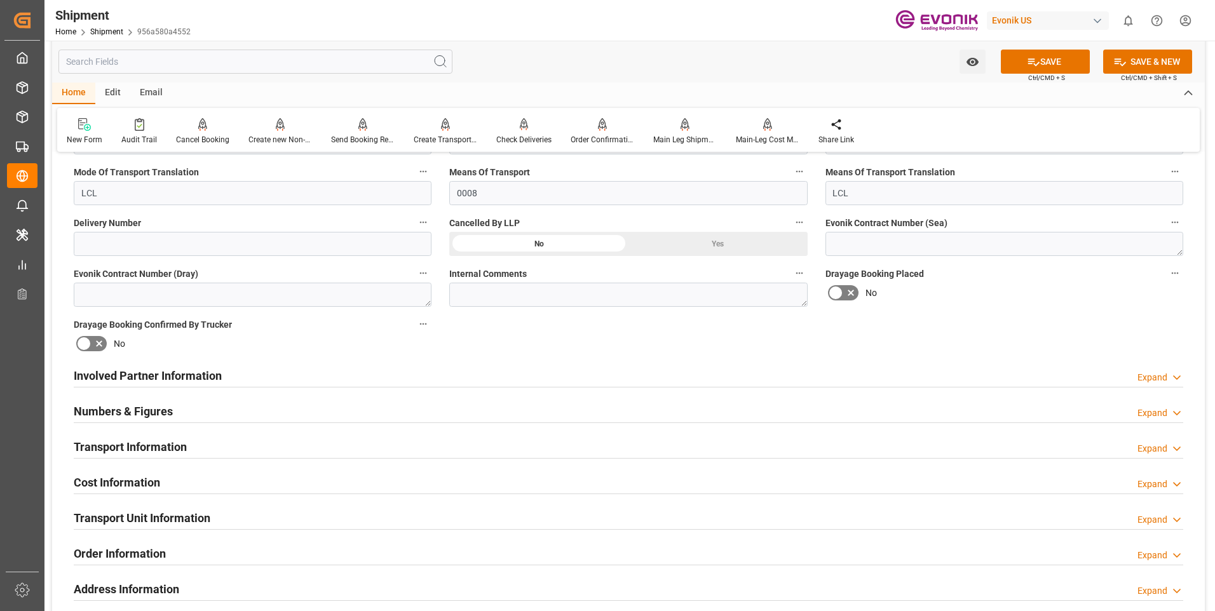
scroll to position [699, 0]
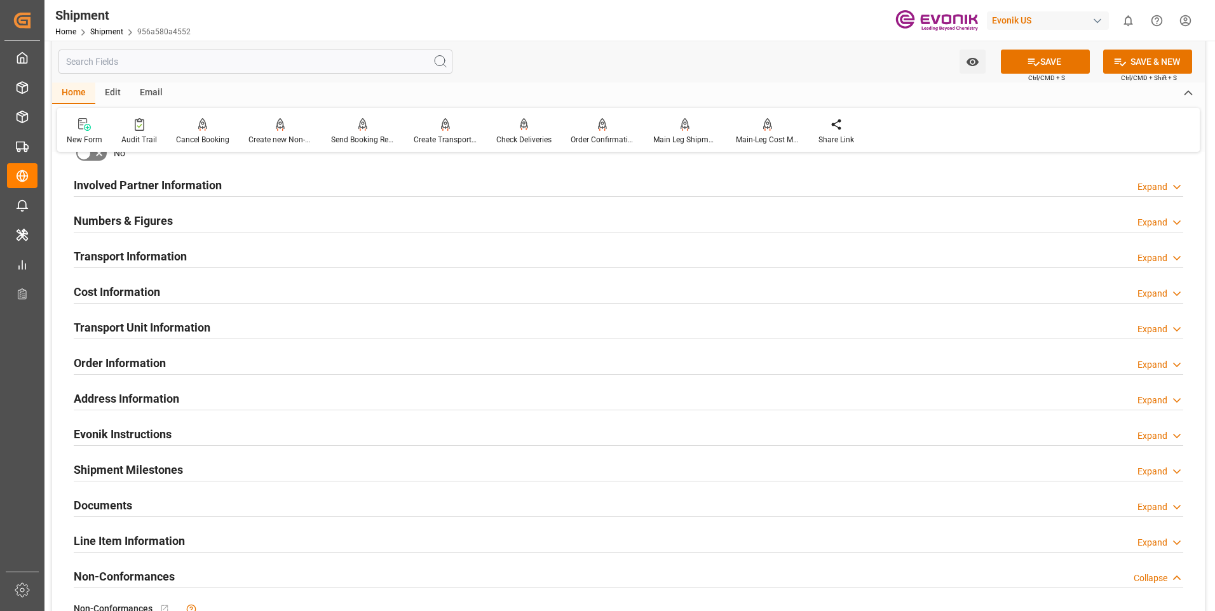
click at [1161, 297] on div "Expand" at bounding box center [1152, 293] width 30 height 13
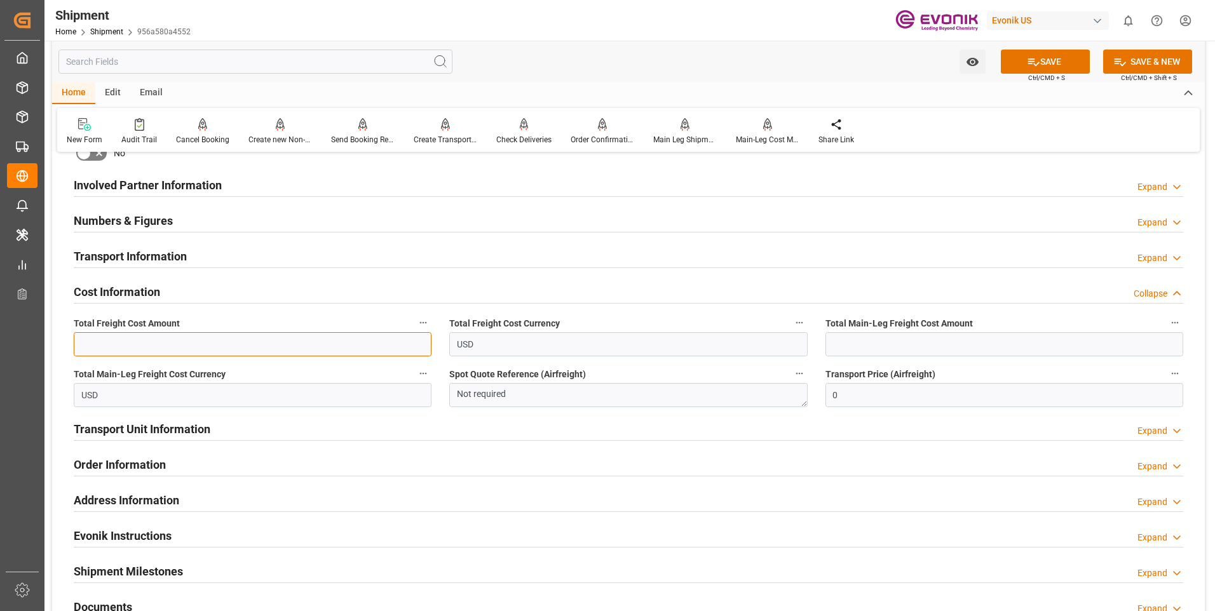
click at [257, 347] on input "text" at bounding box center [253, 344] width 358 height 24
click at [1161, 438] on div "Transport Unit Information Expand" at bounding box center [628, 428] width 1109 height 24
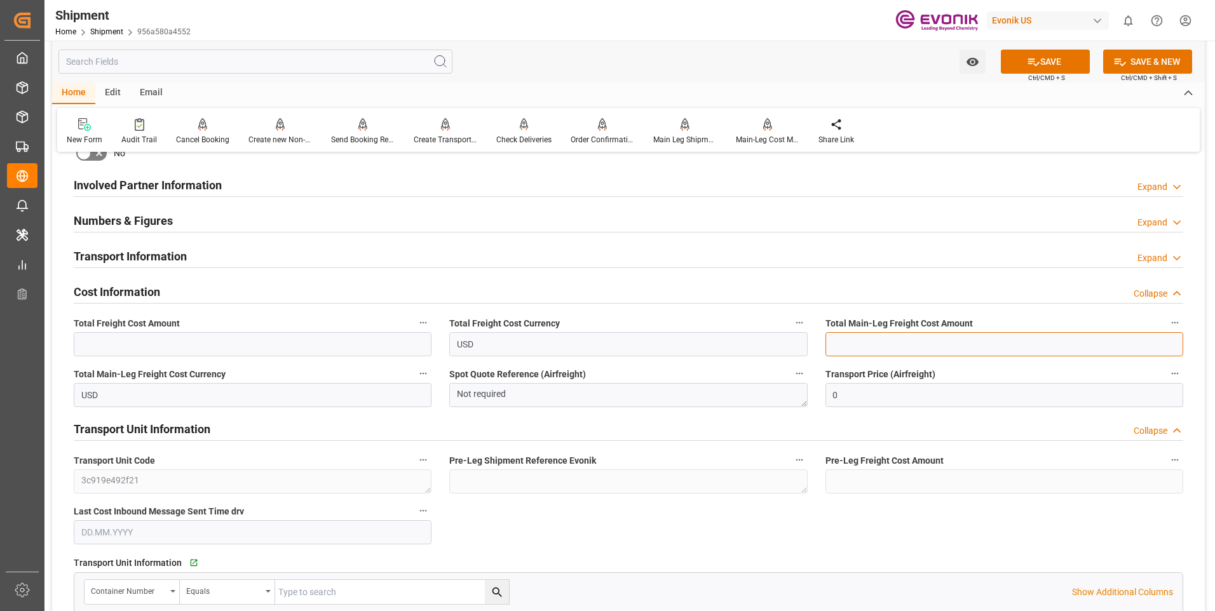
click at [838, 347] on input "text" at bounding box center [1004, 344] width 358 height 24
click at [264, 338] on input "text" at bounding box center [253, 344] width 358 height 24
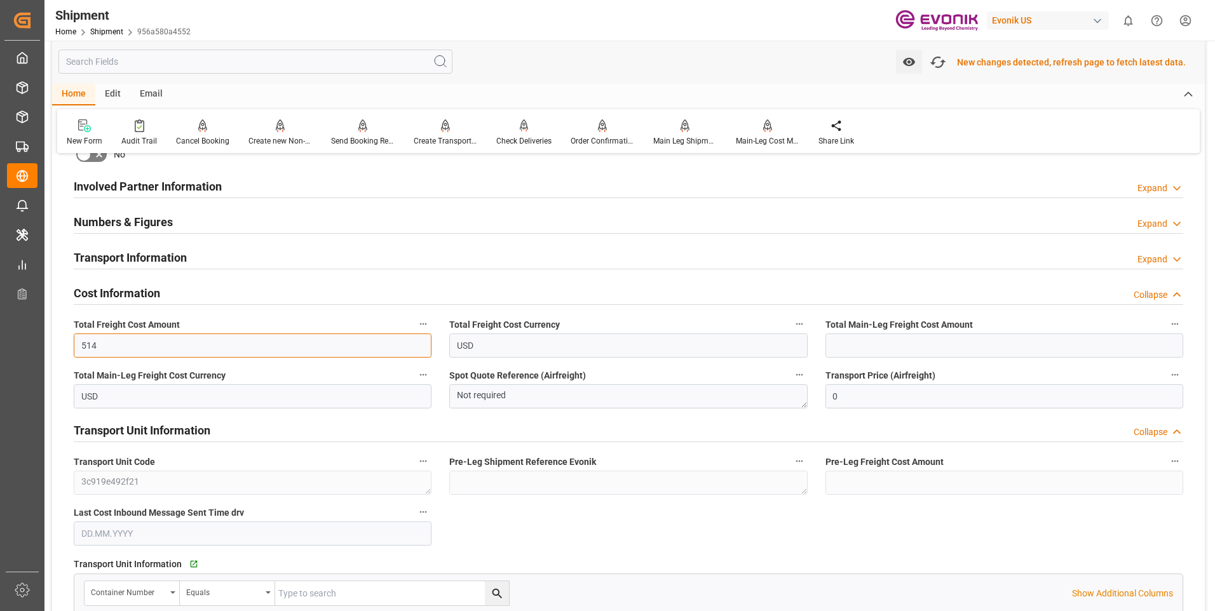
scroll to position [700, 0]
type input "514"
click at [915, 343] on input "text" at bounding box center [1004, 344] width 358 height 24
type input "1"
type input "0"
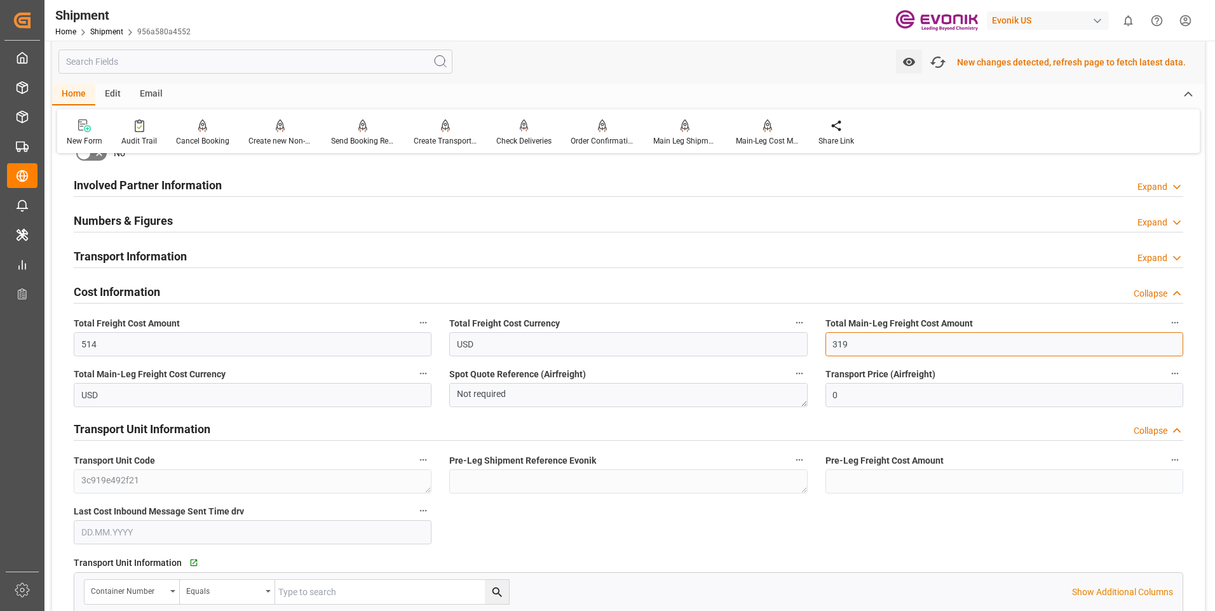
type input "319"
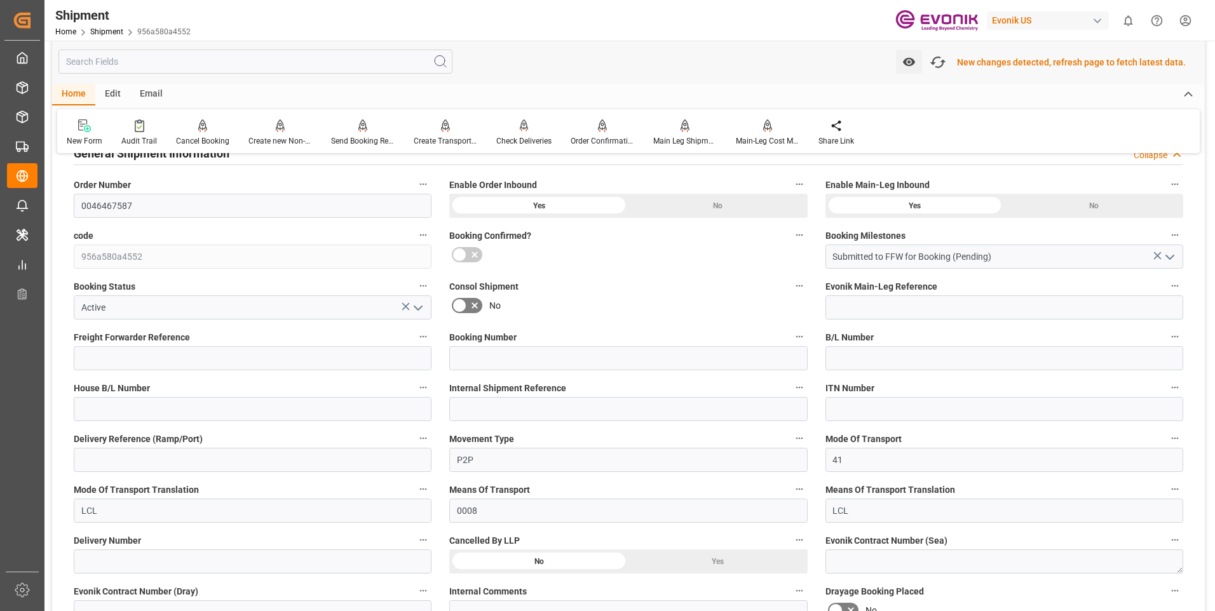
scroll to position [0, 0]
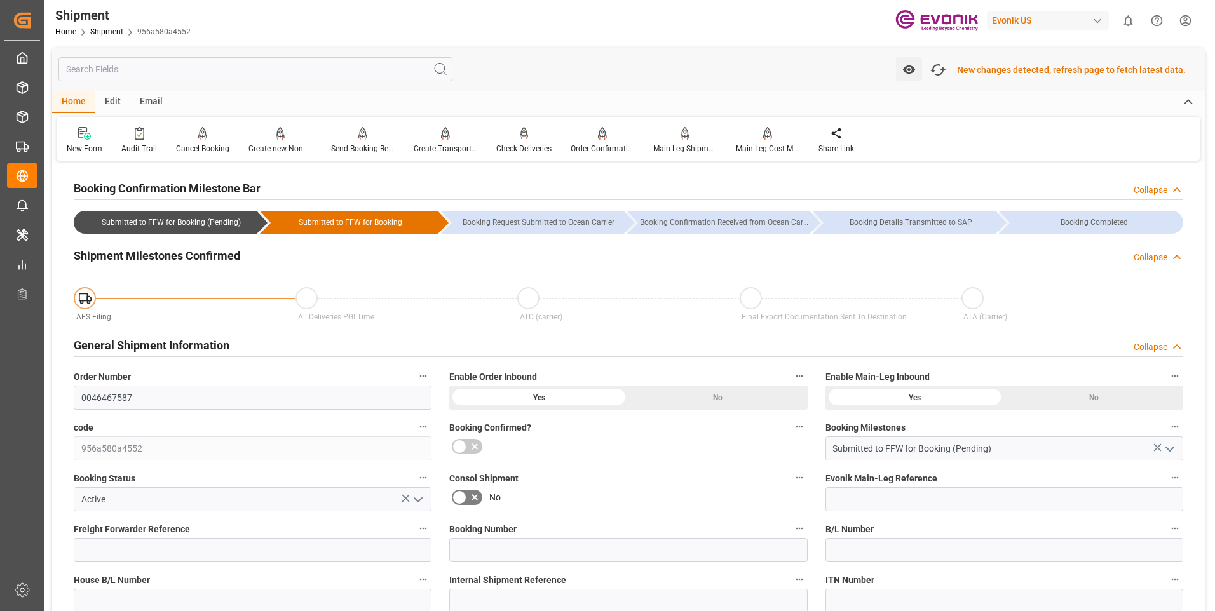
click at [783, 69] on div "Watch Option Fetch latest updates New changes detected, refresh page to fetch l…" at bounding box center [628, 69] width 1152 height 43
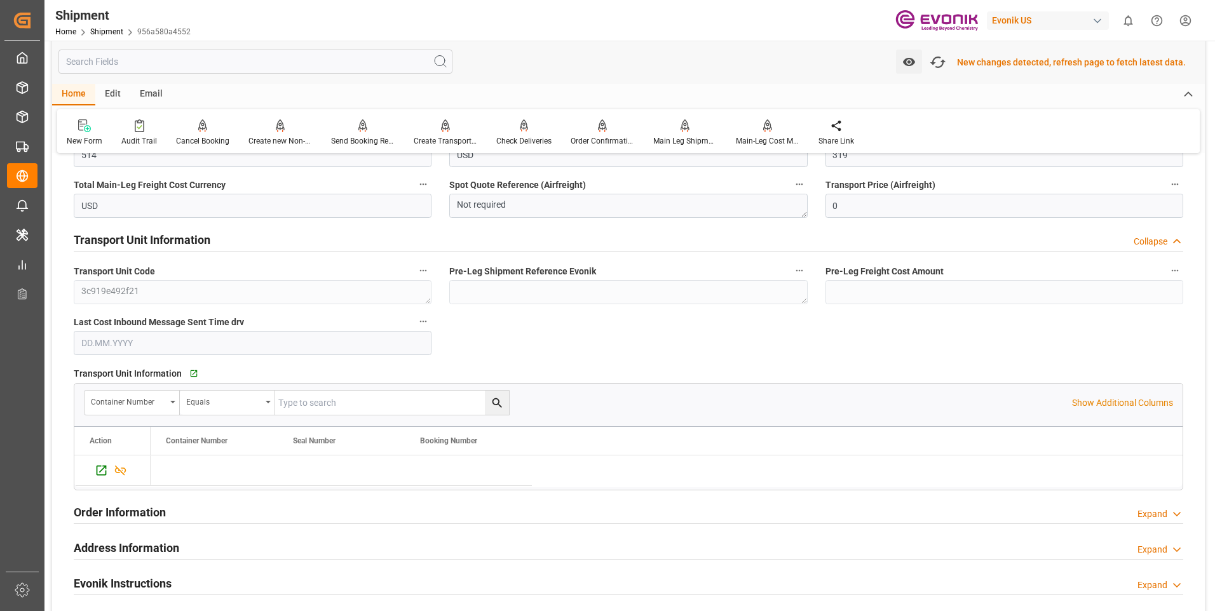
scroll to position [572, 0]
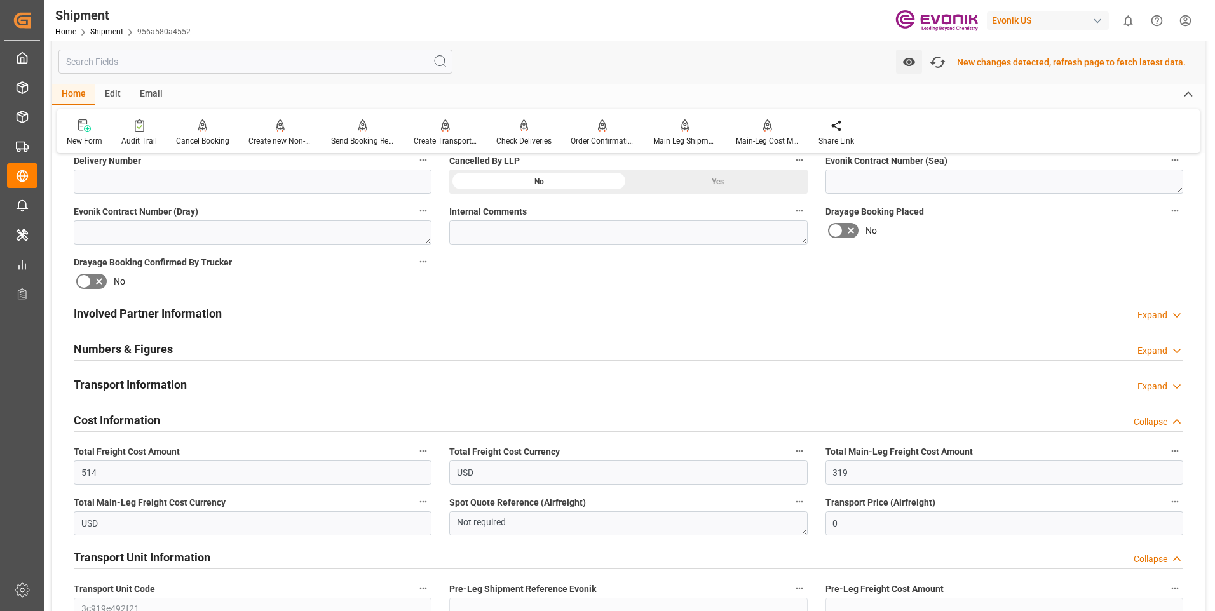
click at [978, 69] on div "New changes detected, refresh page to fetch latest data." at bounding box center [1071, 62] width 229 height 13
click at [968, 64] on div "New changes detected, refresh page to fetch latest data." at bounding box center [1071, 62] width 229 height 13
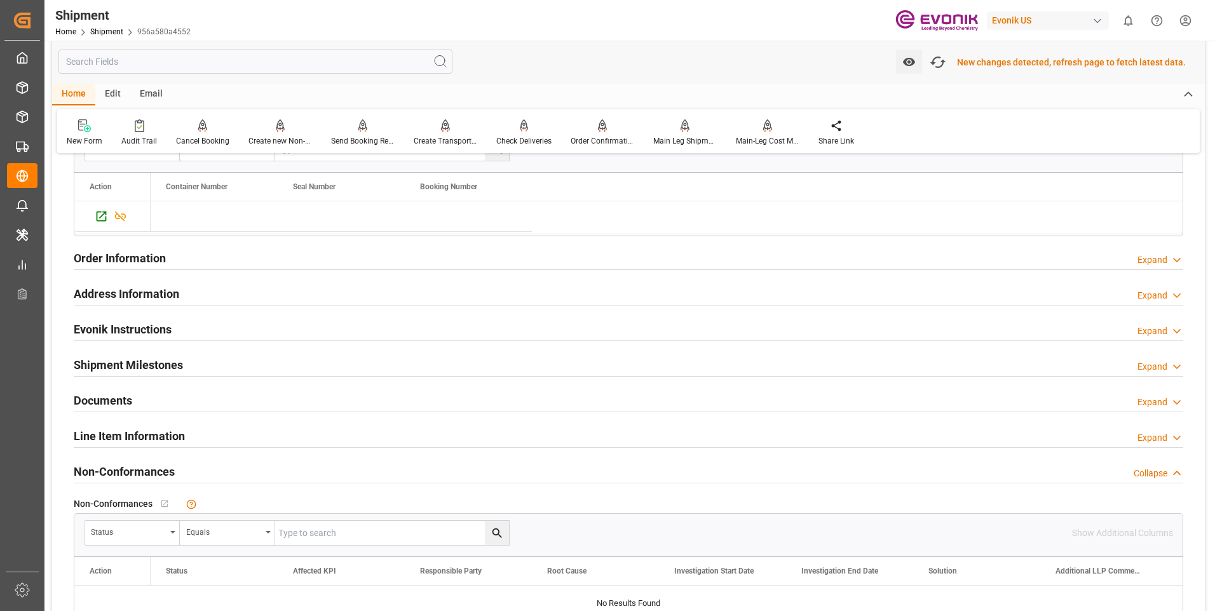
scroll to position [1398, 0]
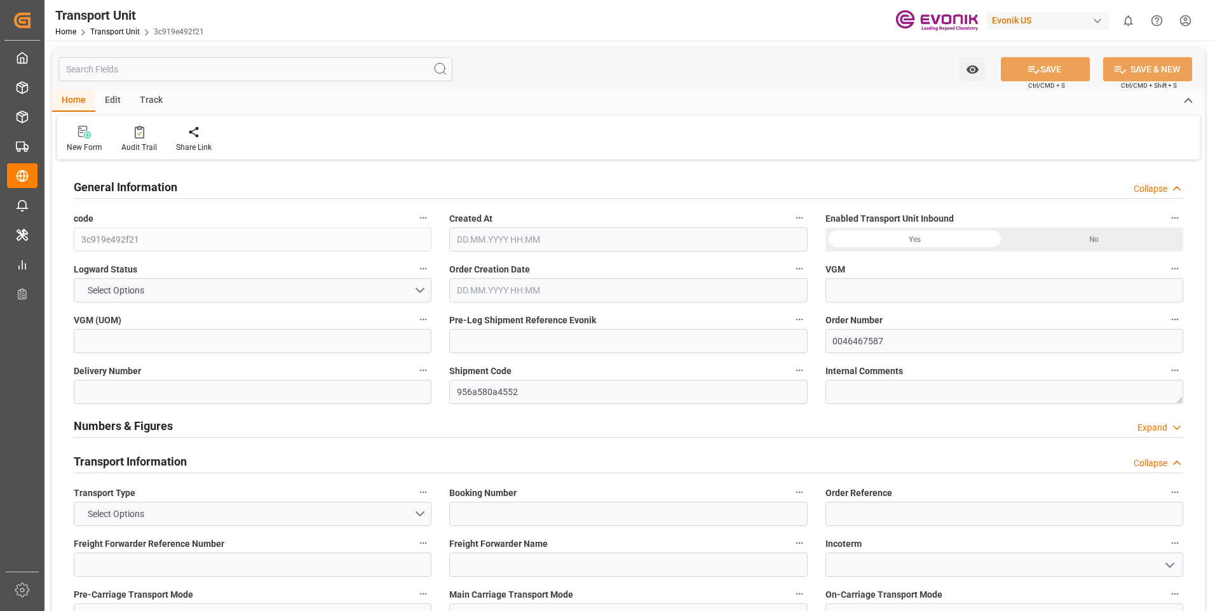
type input "AC Containerline"
type input "Leschaco Inc."
type input "USATL"
type input "KRPUS"
type input "524.9"
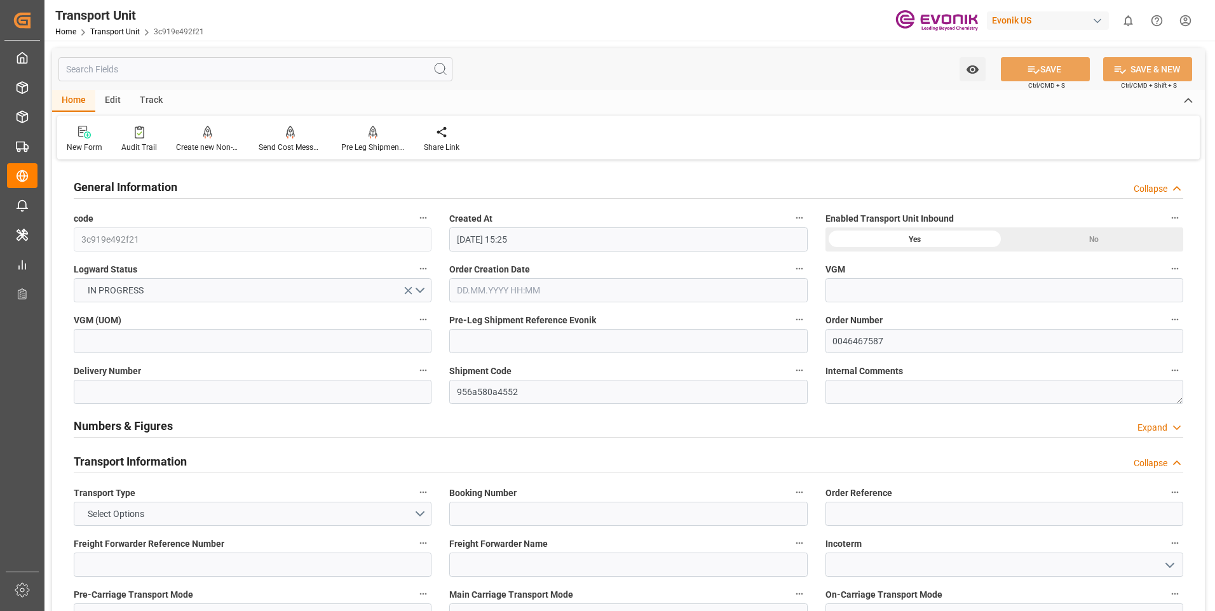
type input "[DATE] 15:25"
type input "[DATE]"
type input "[DATE] 00:00"
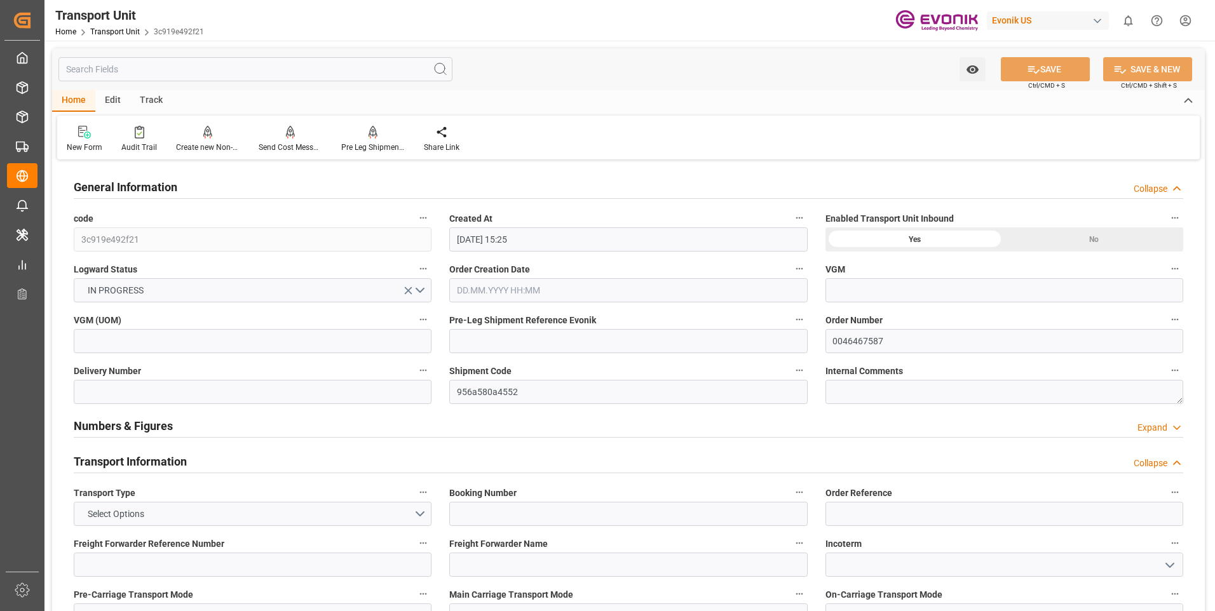
type input "[DATE] 00:00"
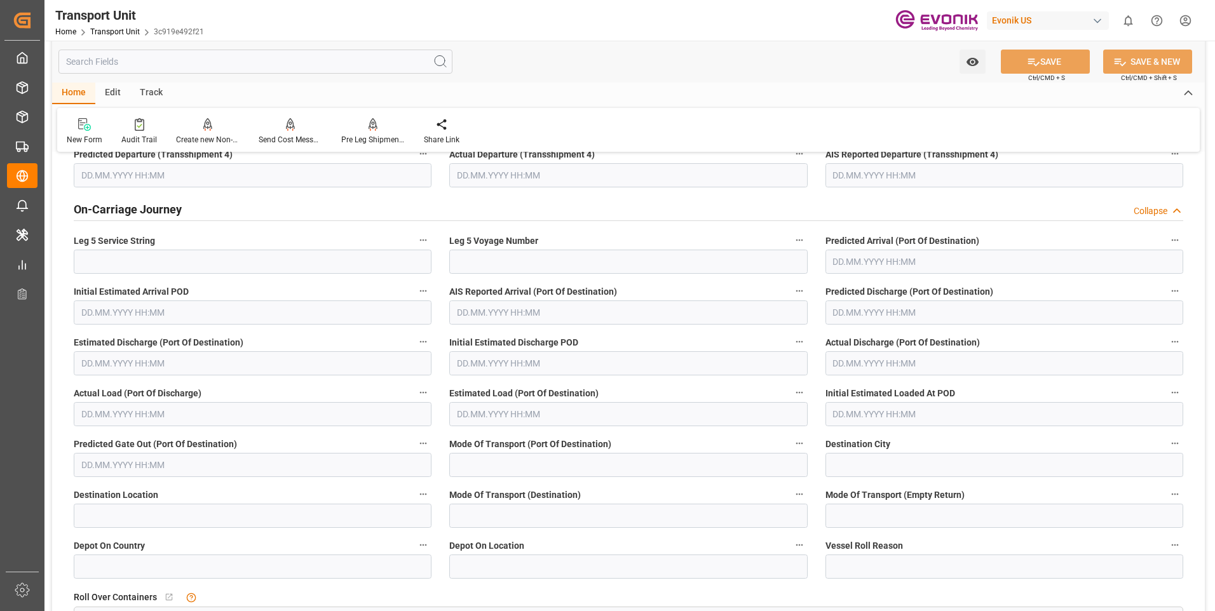
scroll to position [4129, 0]
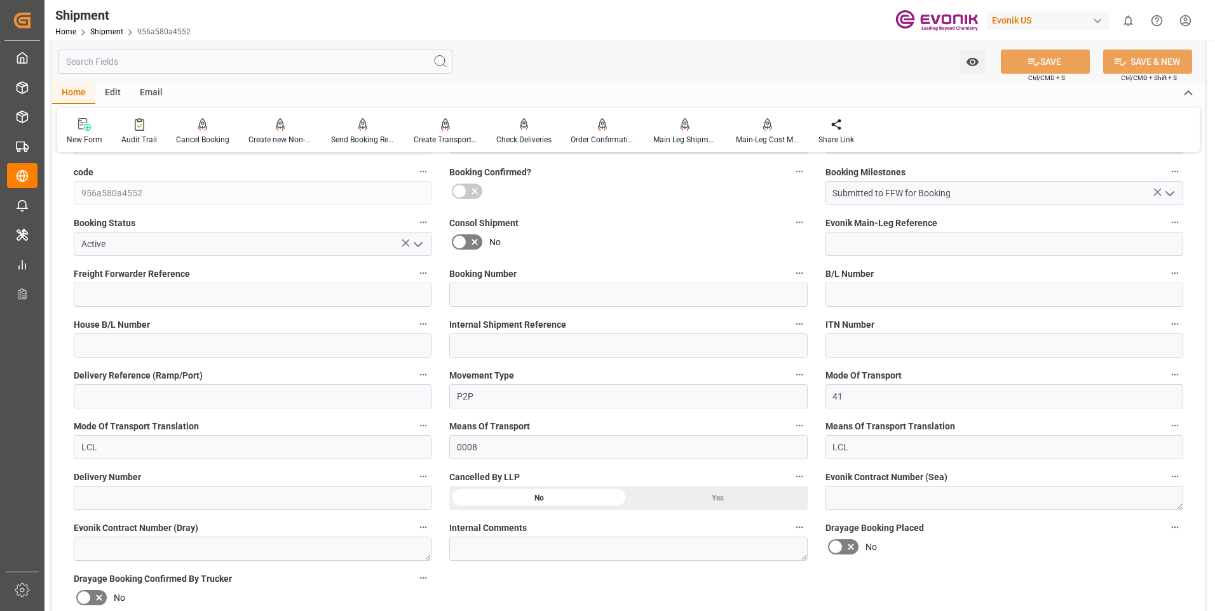
scroll to position [572, 0]
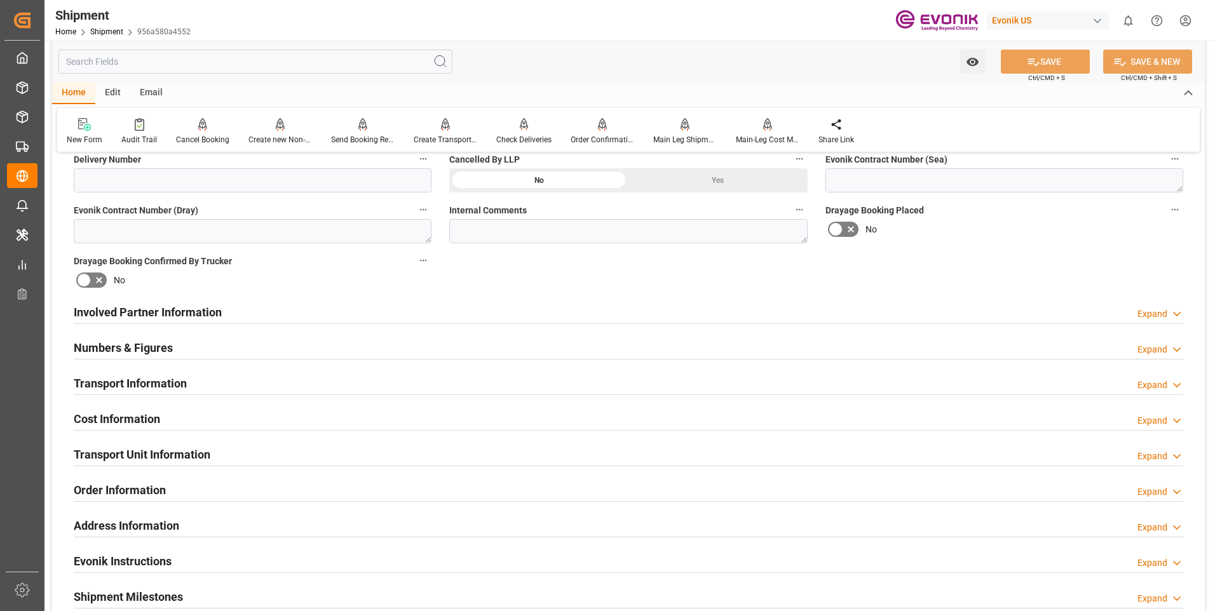
click at [1146, 310] on div "Expand" at bounding box center [1152, 313] width 30 height 13
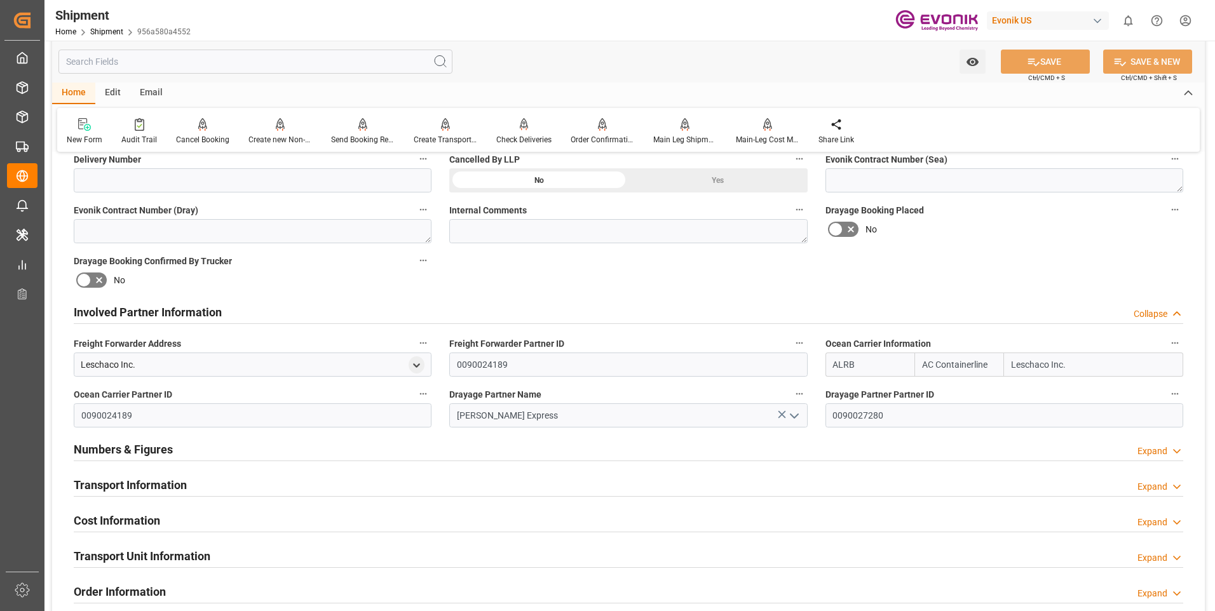
click at [1152, 450] on div "Expand" at bounding box center [1152, 451] width 30 height 13
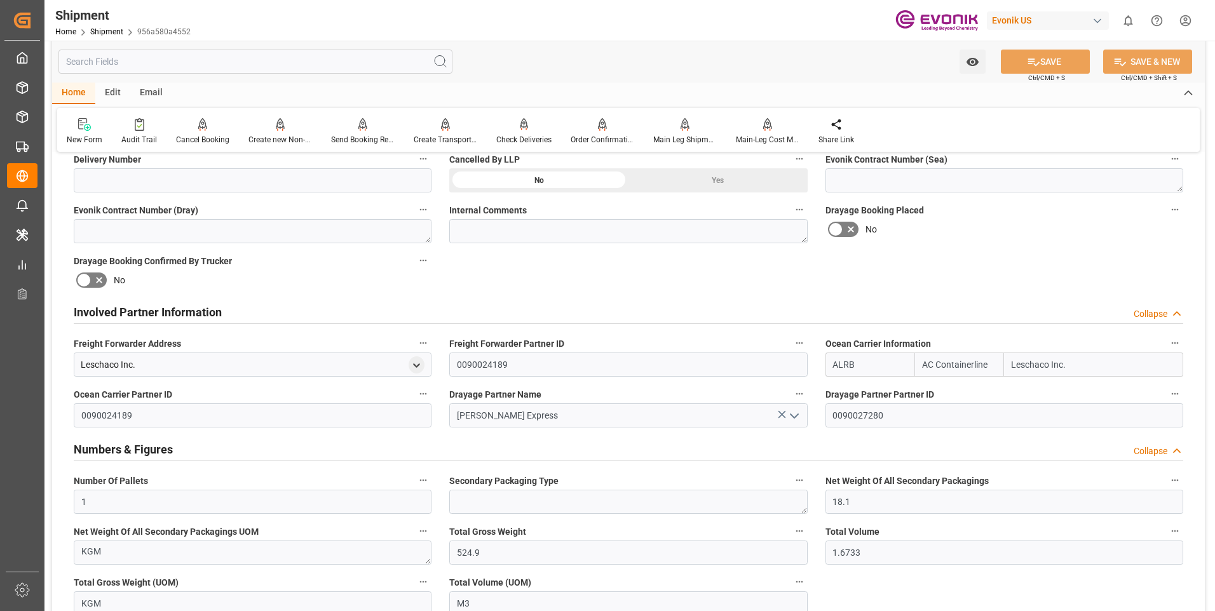
click at [1153, 452] on div "Collapse" at bounding box center [1150, 451] width 34 height 13
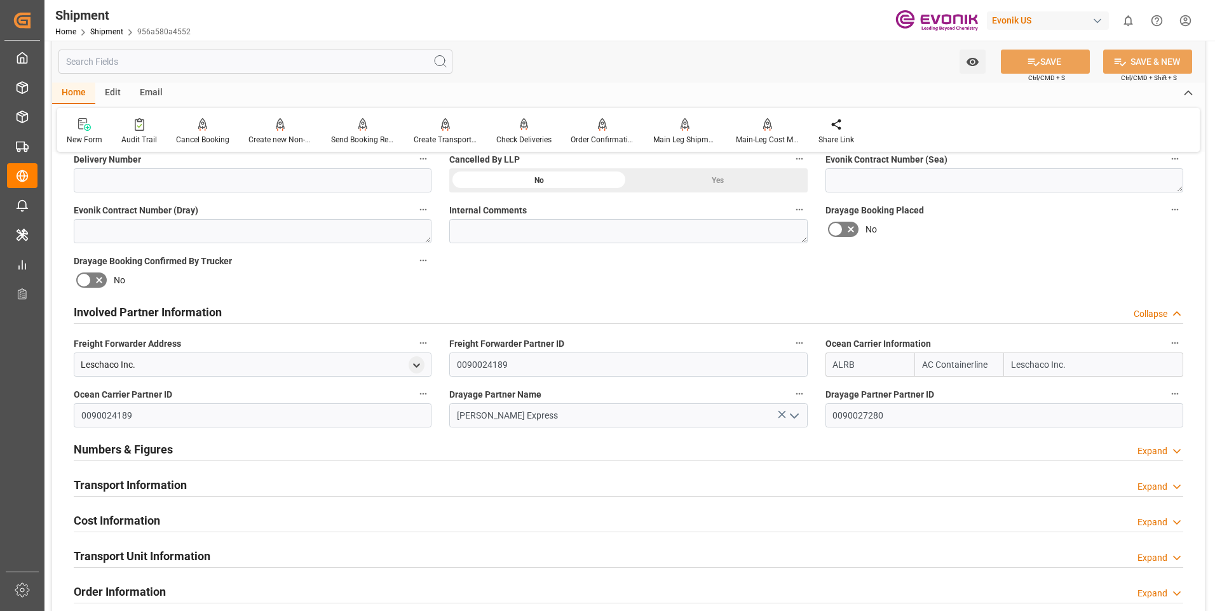
scroll to position [762, 0]
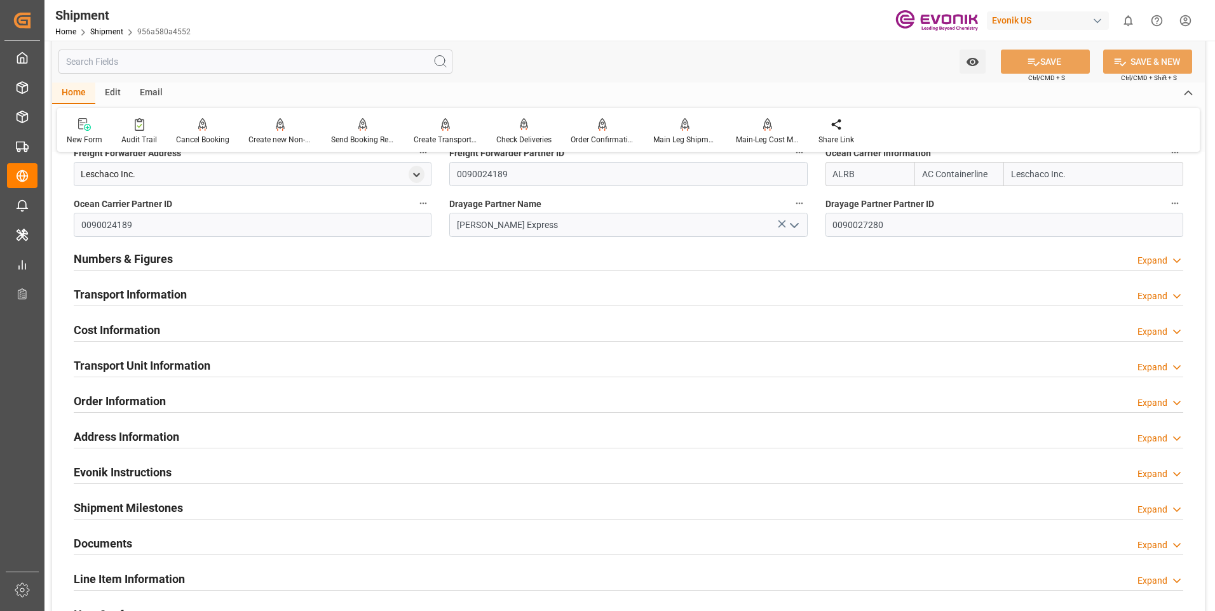
click at [1154, 293] on div "Expand" at bounding box center [1152, 296] width 30 height 13
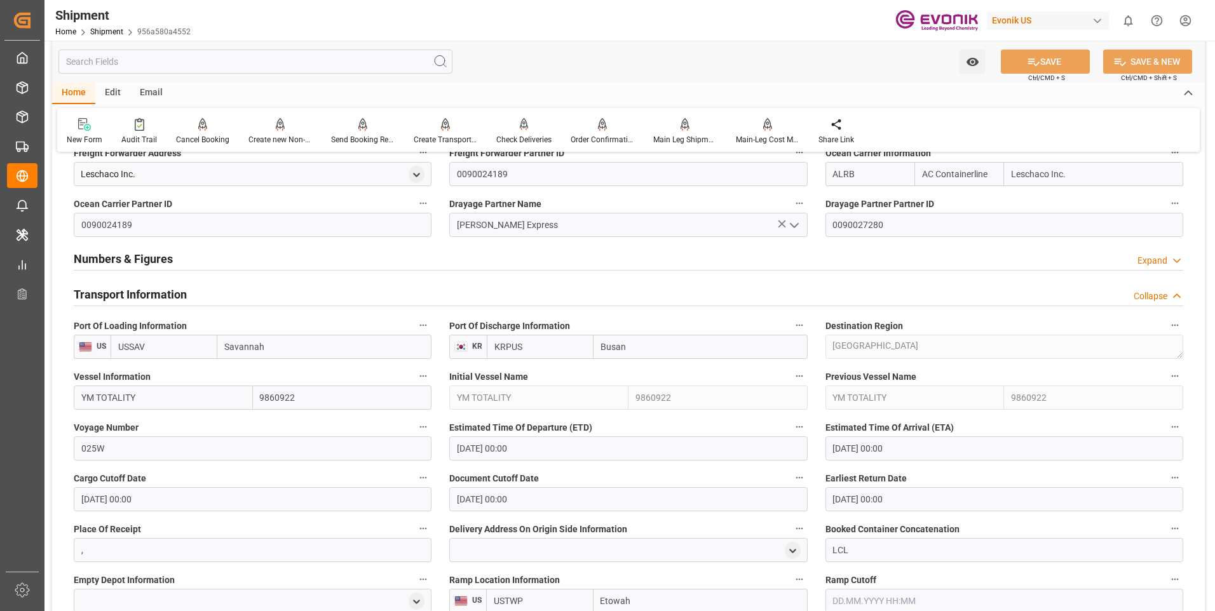
scroll to position [1016, 0]
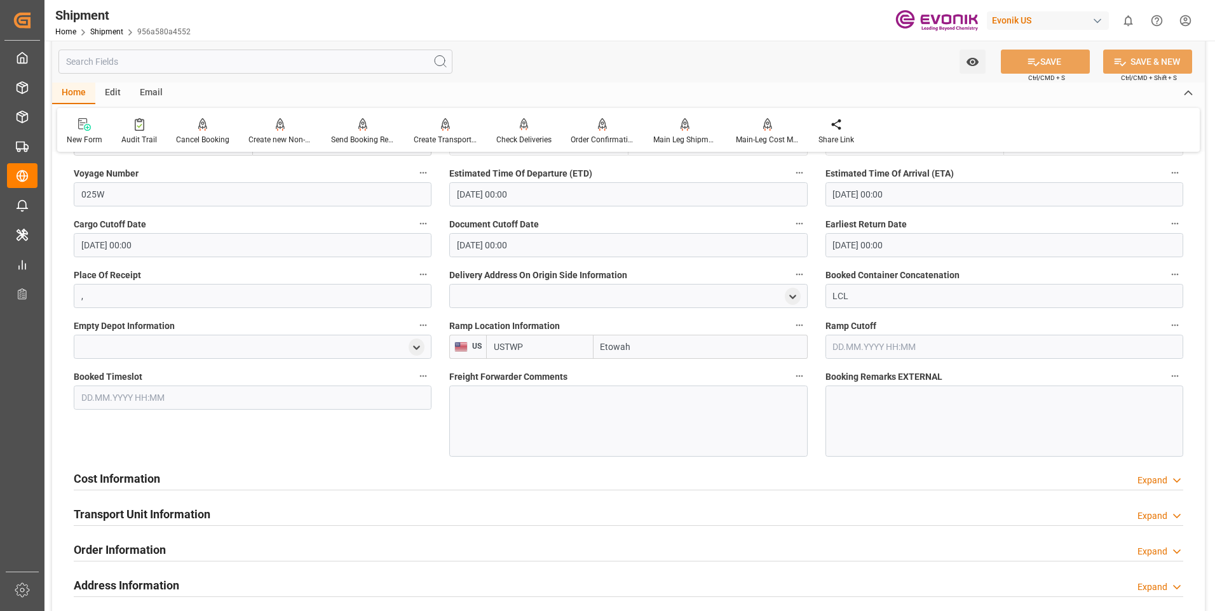
click at [567, 402] on div at bounding box center [628, 421] width 358 height 71
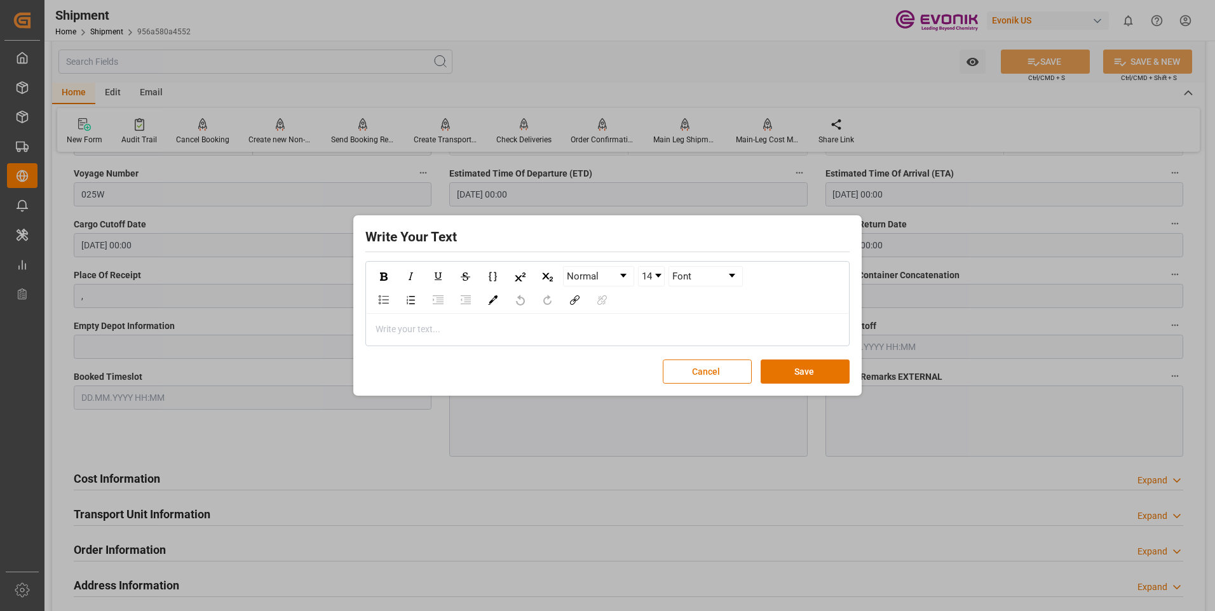
click at [549, 328] on div "rdw-editor" at bounding box center [607, 329] width 463 height 13
click at [828, 367] on button "Save" at bounding box center [804, 372] width 89 height 24
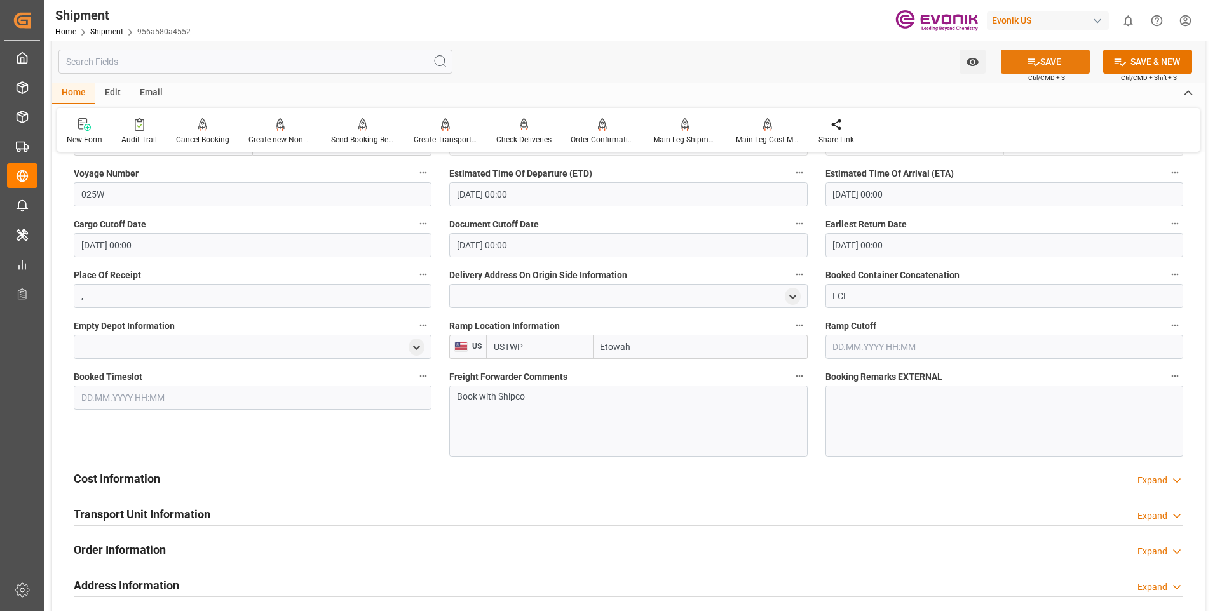
click at [1044, 67] on button "SAVE" at bounding box center [1045, 62] width 89 height 24
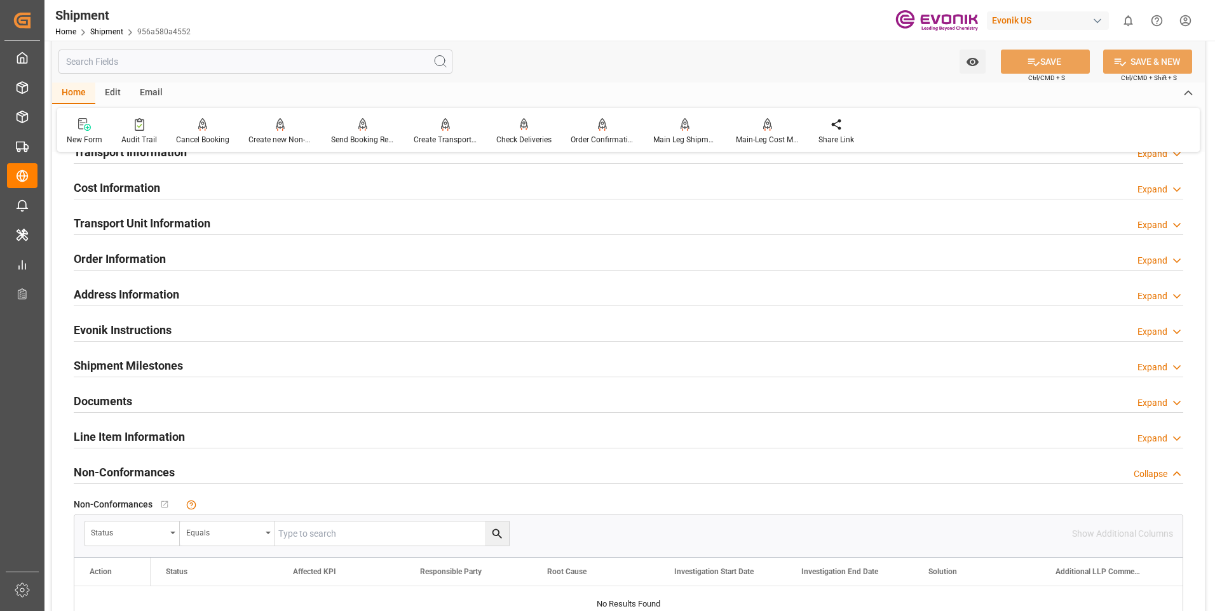
scroll to position [676, 0]
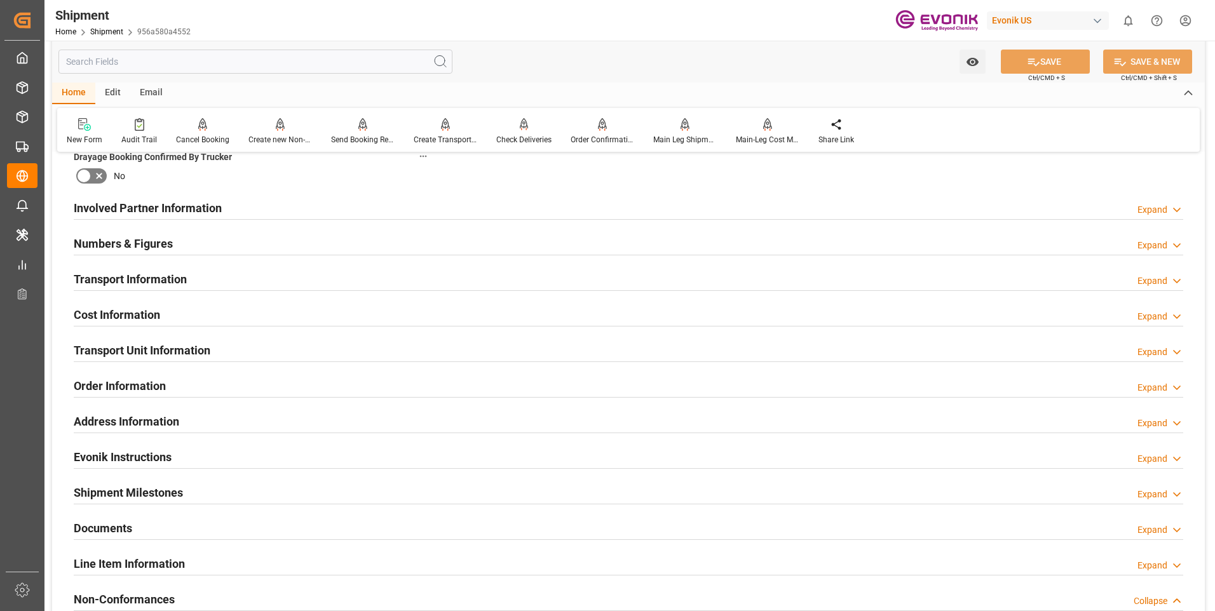
click at [1159, 318] on div "Expand" at bounding box center [1152, 316] width 30 height 13
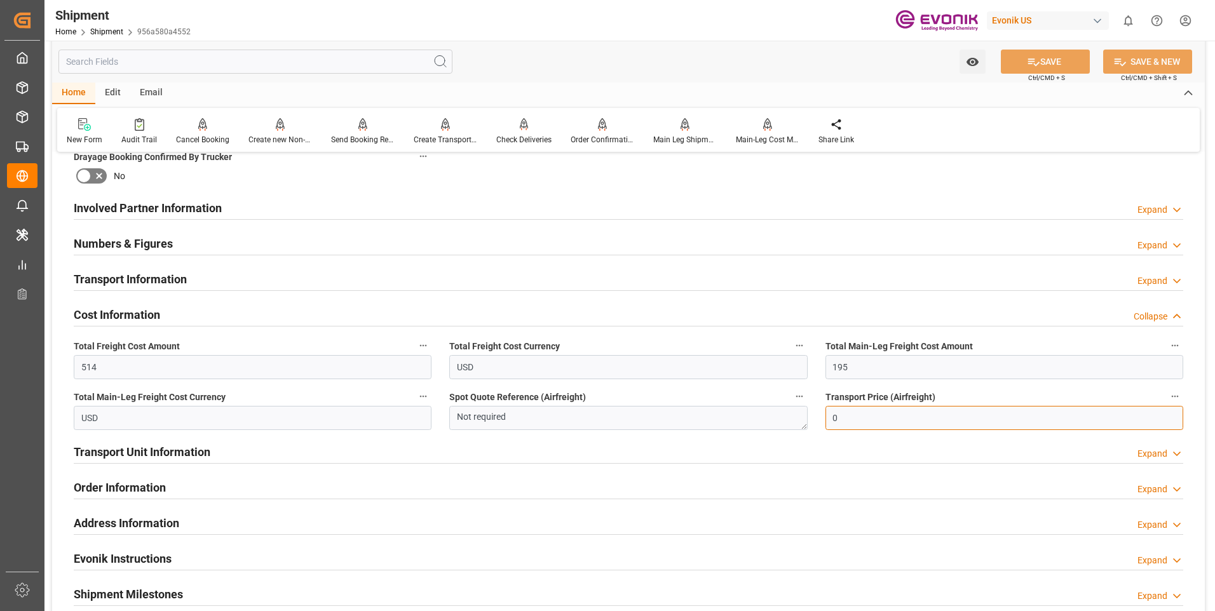
click at [846, 418] on input "0" at bounding box center [1004, 418] width 358 height 24
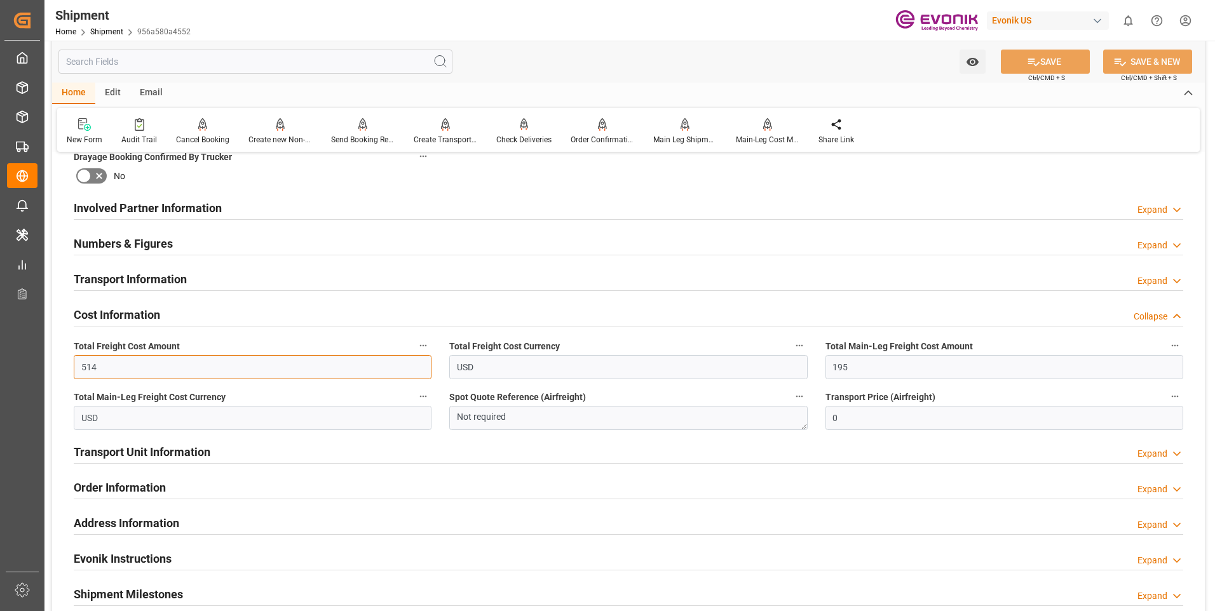
click at [180, 370] on input "514" at bounding box center [253, 367] width 358 height 24
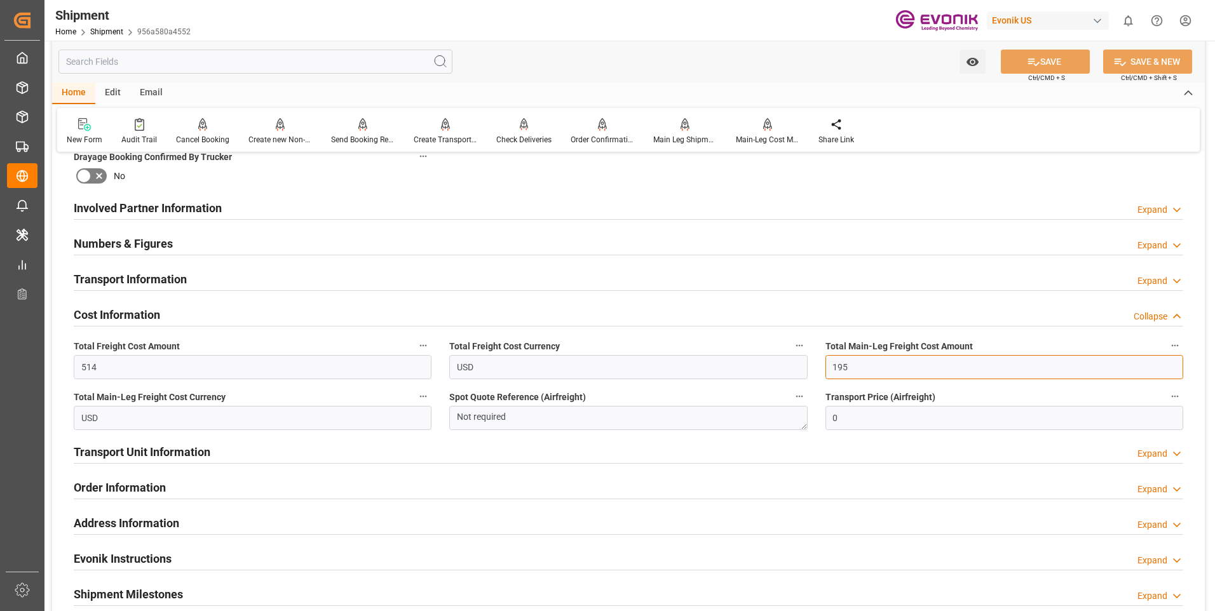
drag, startPoint x: 858, startPoint y: 367, endPoint x: 807, endPoint y: 367, distance: 51.5
click at [807, 367] on div "Booking Confirmation Milestone Bar Collapse Submitted to FFW for Booking (Pendi…" at bounding box center [628, 194] width 1152 height 1415
type input "319"
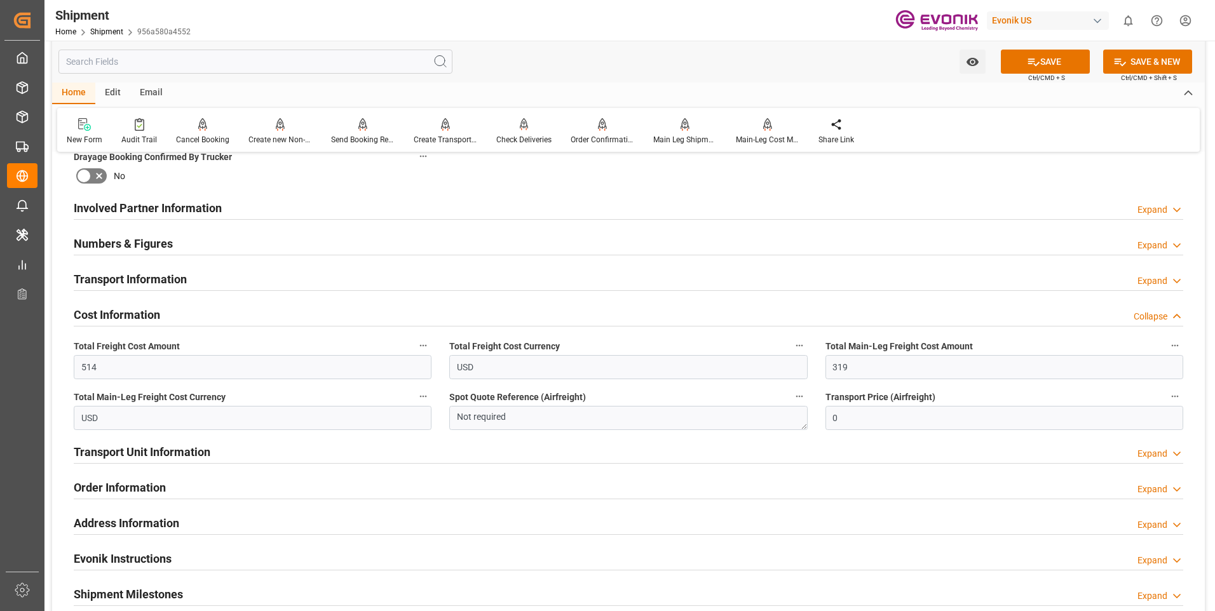
click at [1156, 313] on div "Collapse" at bounding box center [1150, 316] width 34 height 13
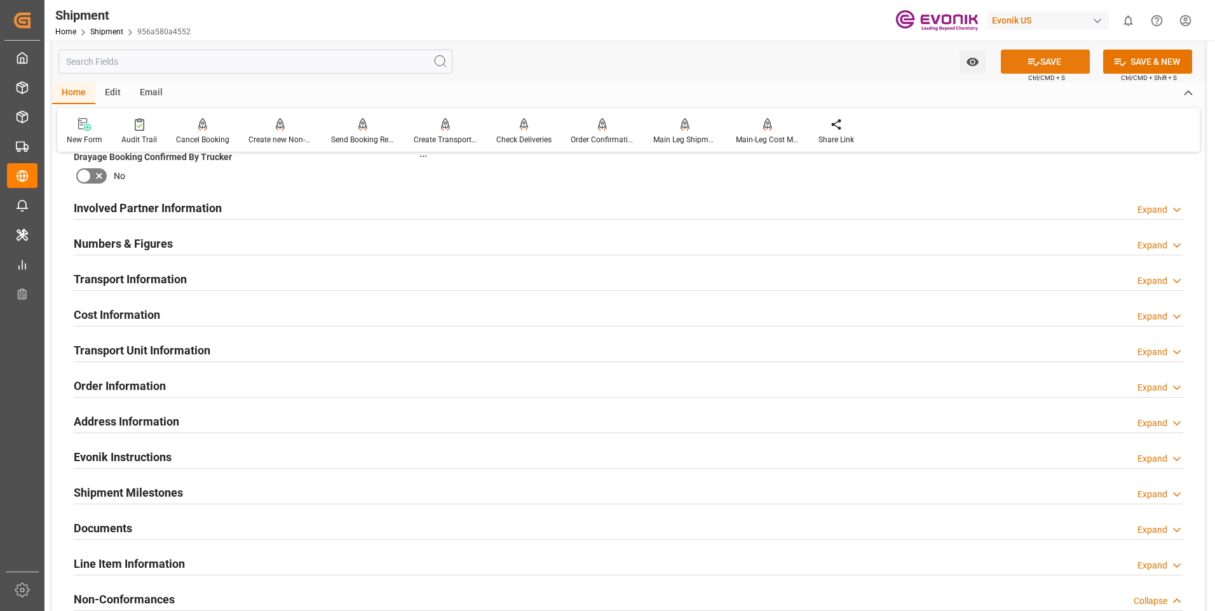
click at [1041, 60] on button "SAVE" at bounding box center [1045, 62] width 89 height 24
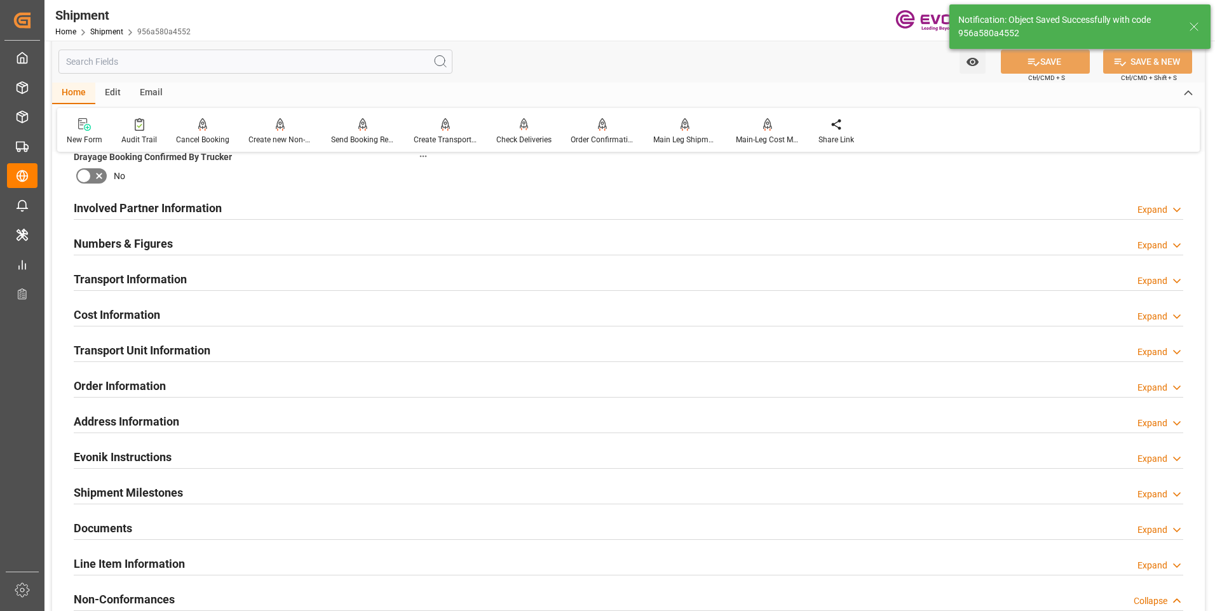
click at [1156, 347] on div "Expand" at bounding box center [1152, 352] width 30 height 13
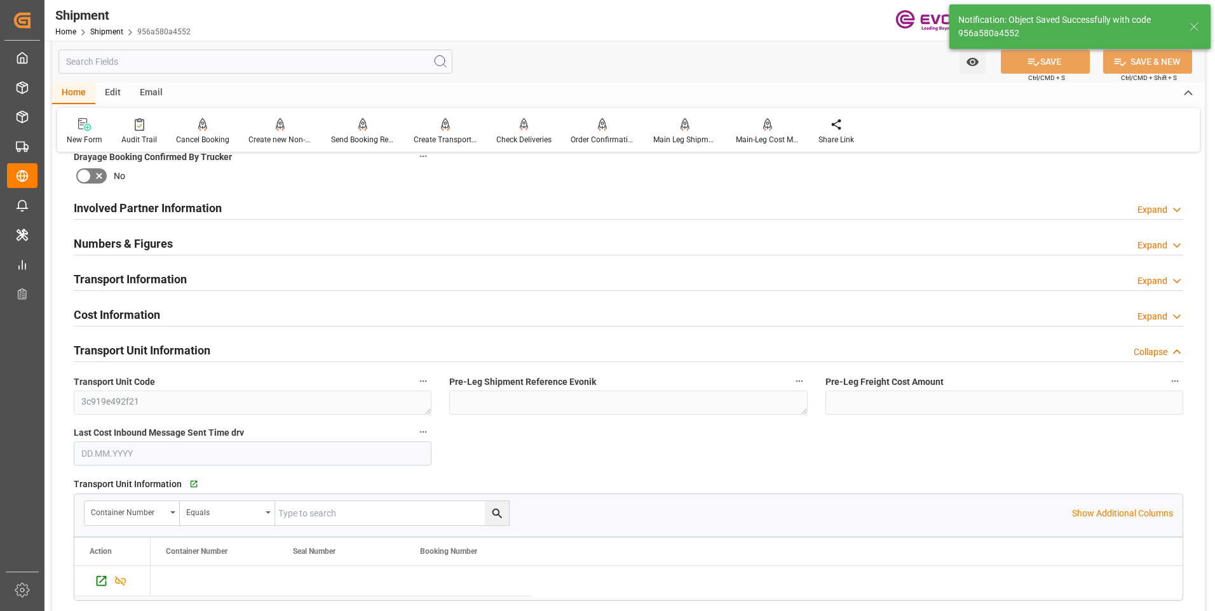
click at [1145, 348] on div "Collapse" at bounding box center [1150, 352] width 34 height 13
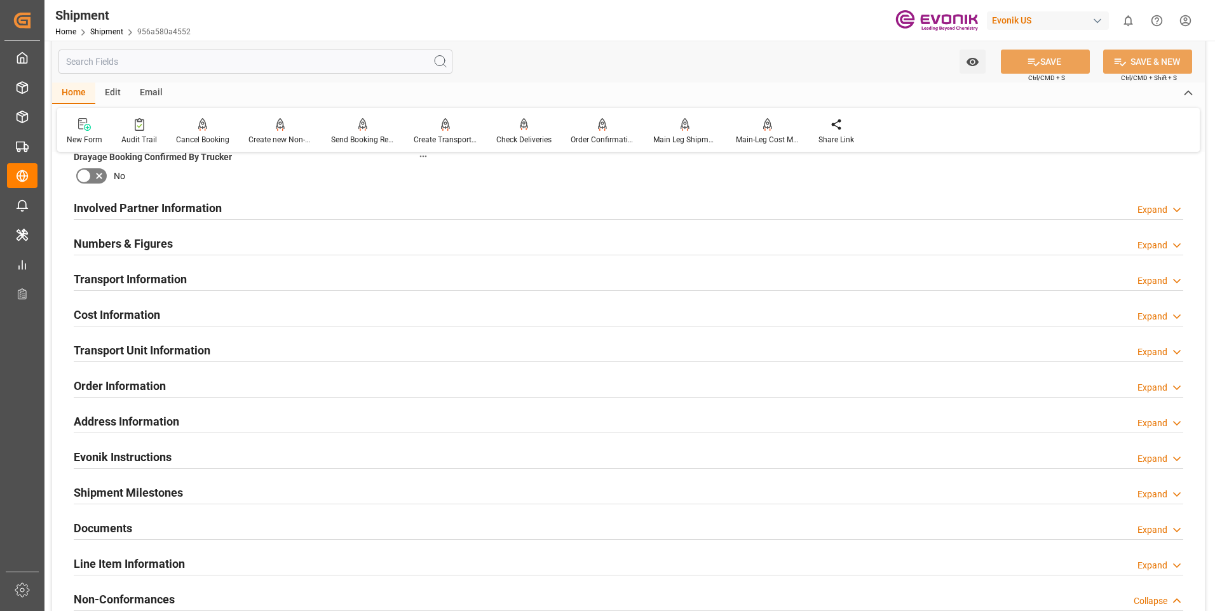
click at [1157, 383] on div "Expand" at bounding box center [1152, 387] width 30 height 13
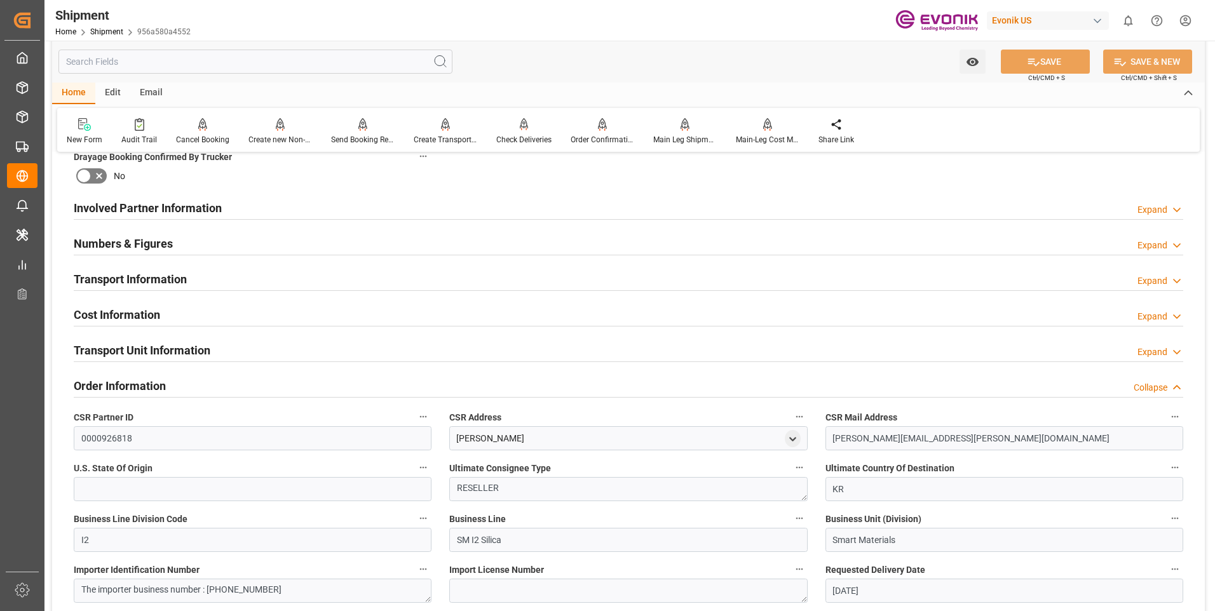
click at [1157, 383] on div "Collapse" at bounding box center [1150, 387] width 34 height 13
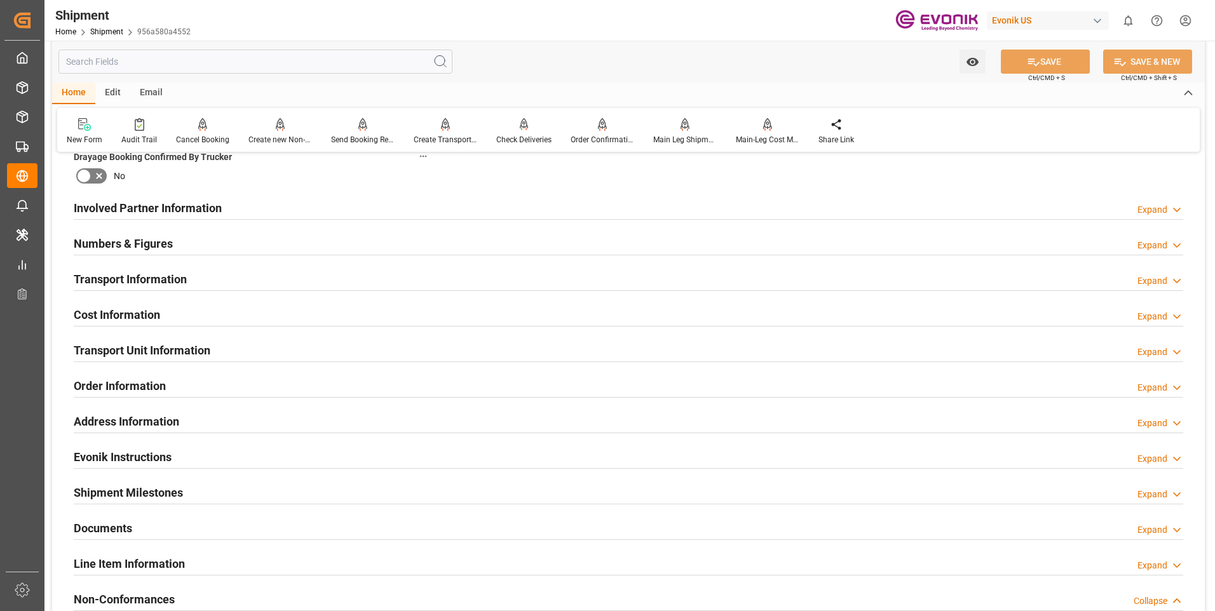
click at [1159, 353] on div "Expand" at bounding box center [1152, 352] width 30 height 13
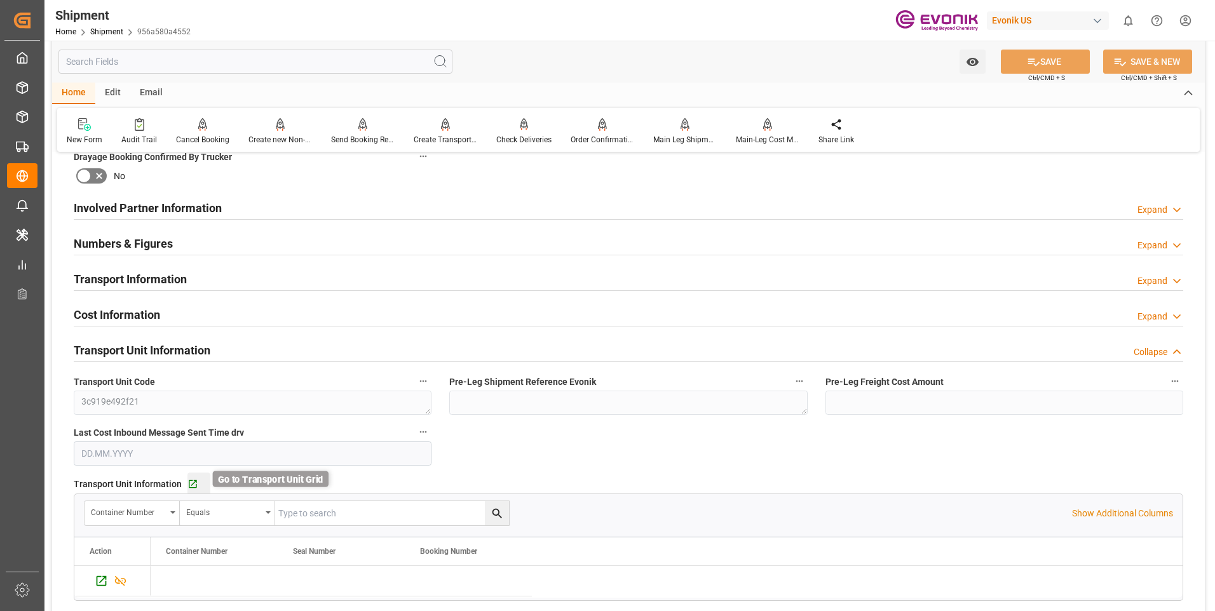
click at [194, 483] on icon "button" at bounding box center [193, 484] width 8 height 8
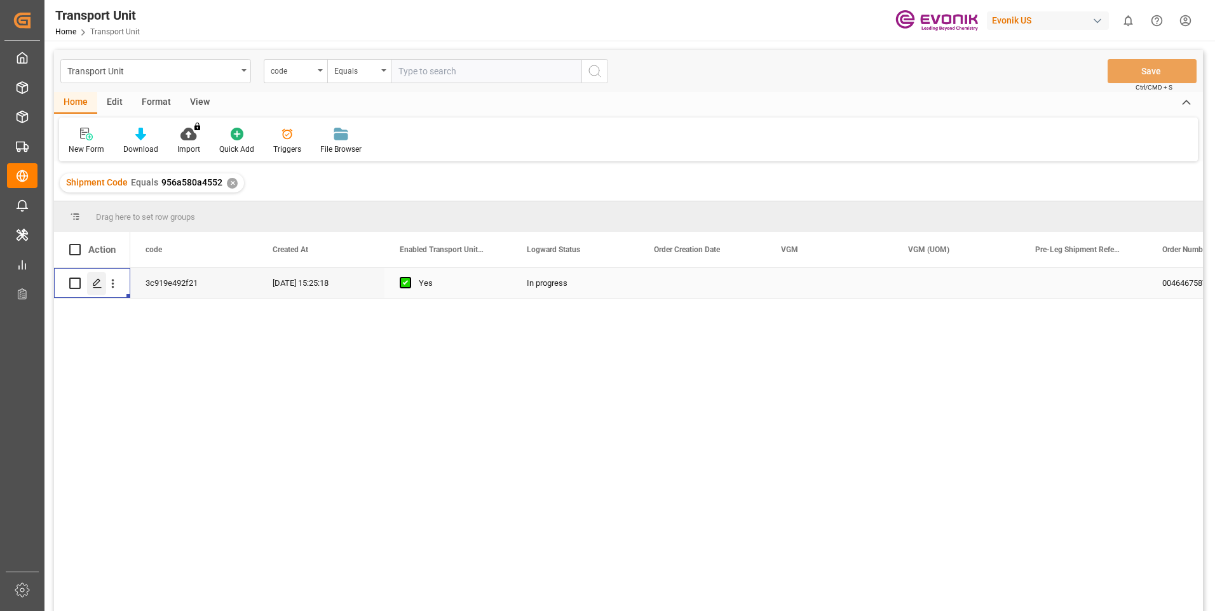
click at [98, 283] on polygon "Press SPACE to select this row." at bounding box center [96, 283] width 6 height 6
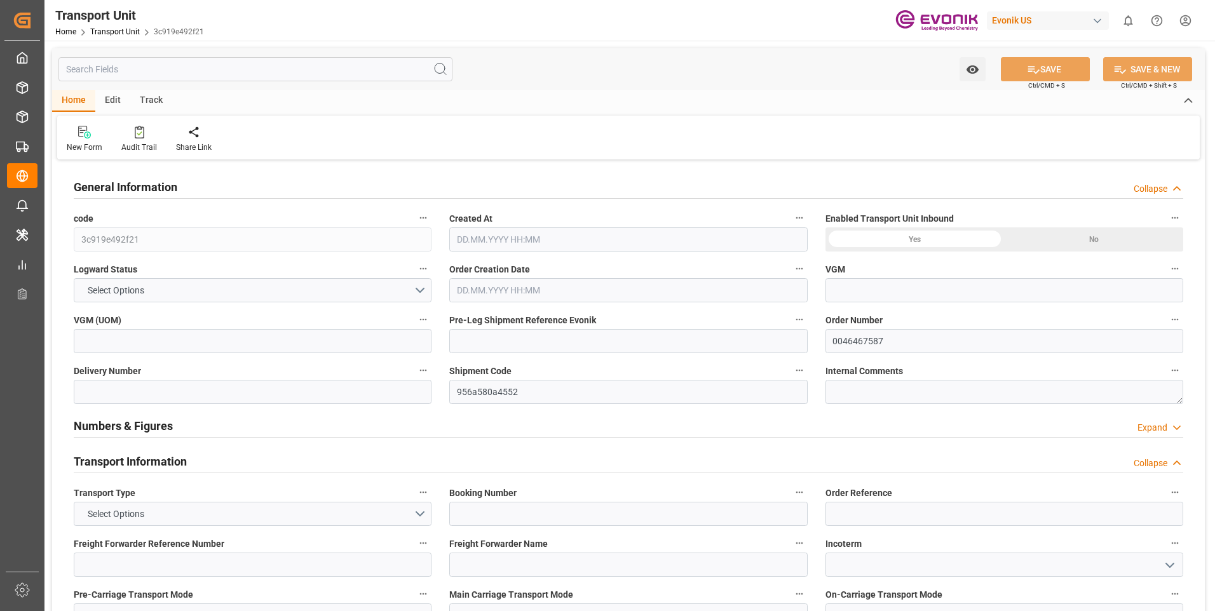
type input "AC Containerline"
type input "Leschaco Inc."
type input "USSAV"
type input "KRPUS"
type input "524.9"
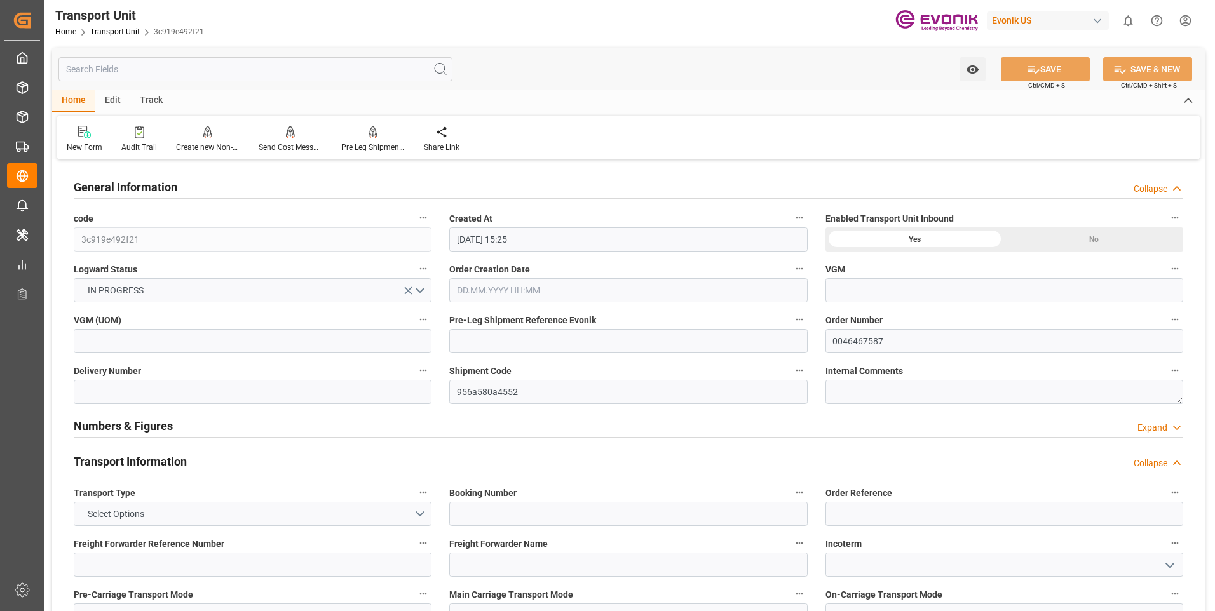
type input "[DATE] 15:25"
type input "[DATE]"
type input "[DATE] 00:00"
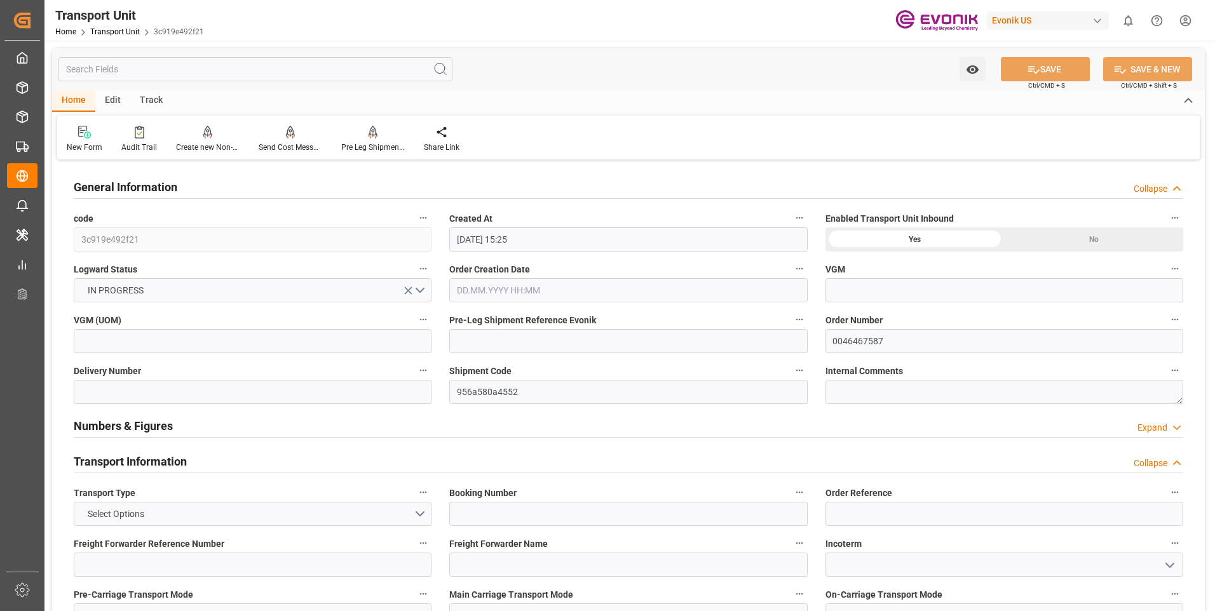
type input "[DATE] 00:00"
click at [222, 68] on input "text" at bounding box center [255, 69] width 394 height 24
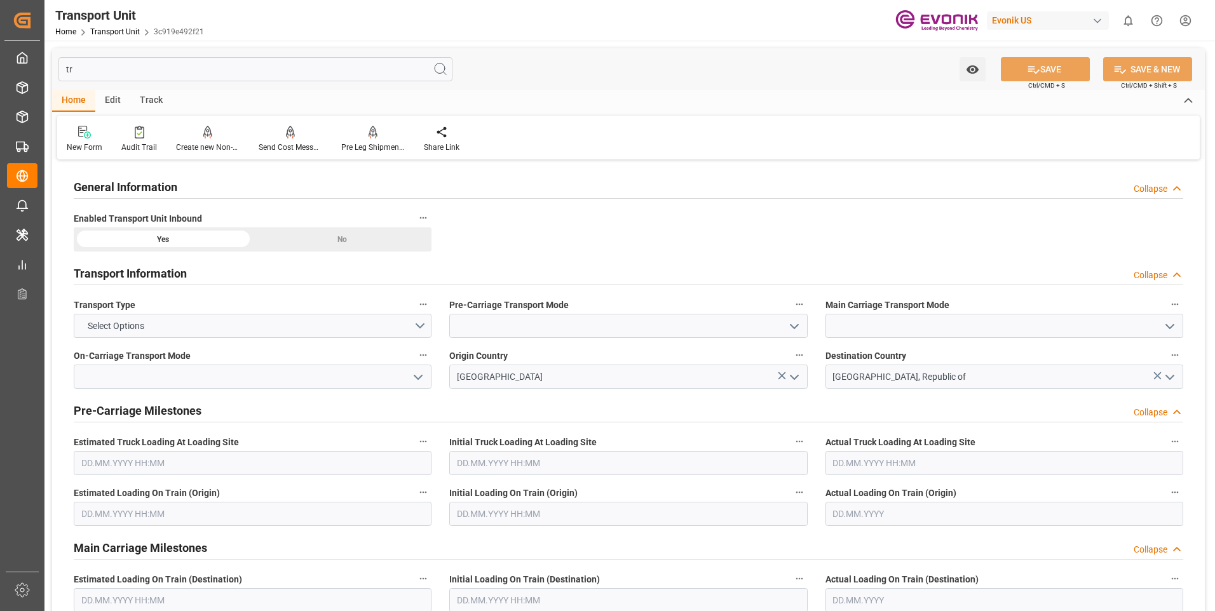
type input "t"
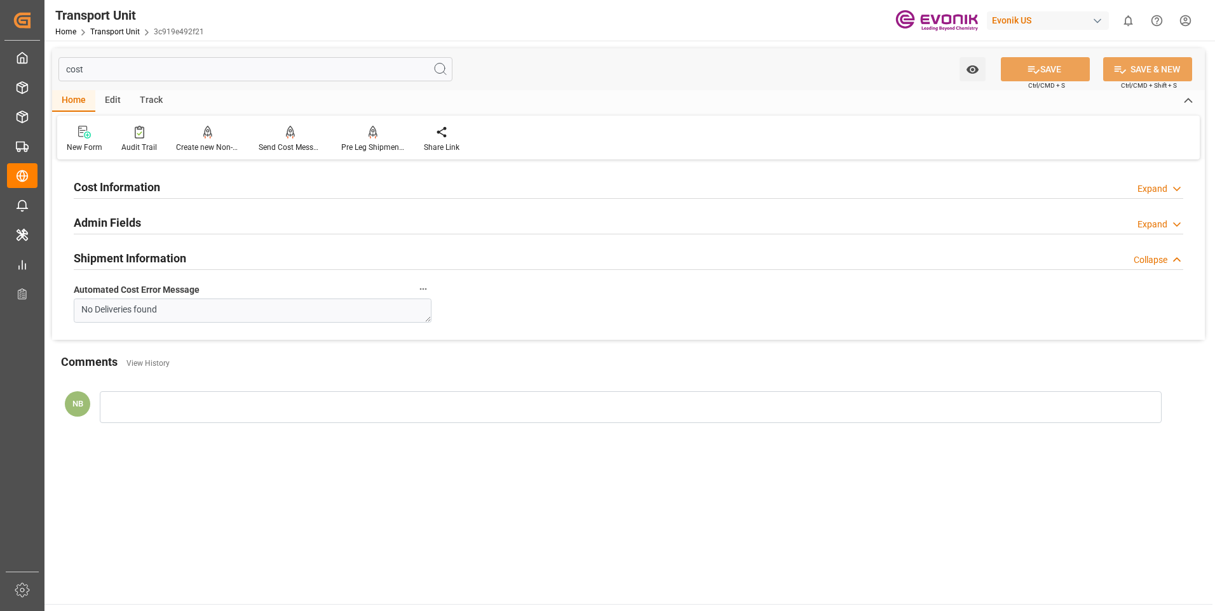
type input "cost"
click at [1156, 194] on div "Expand" at bounding box center [1152, 188] width 30 height 13
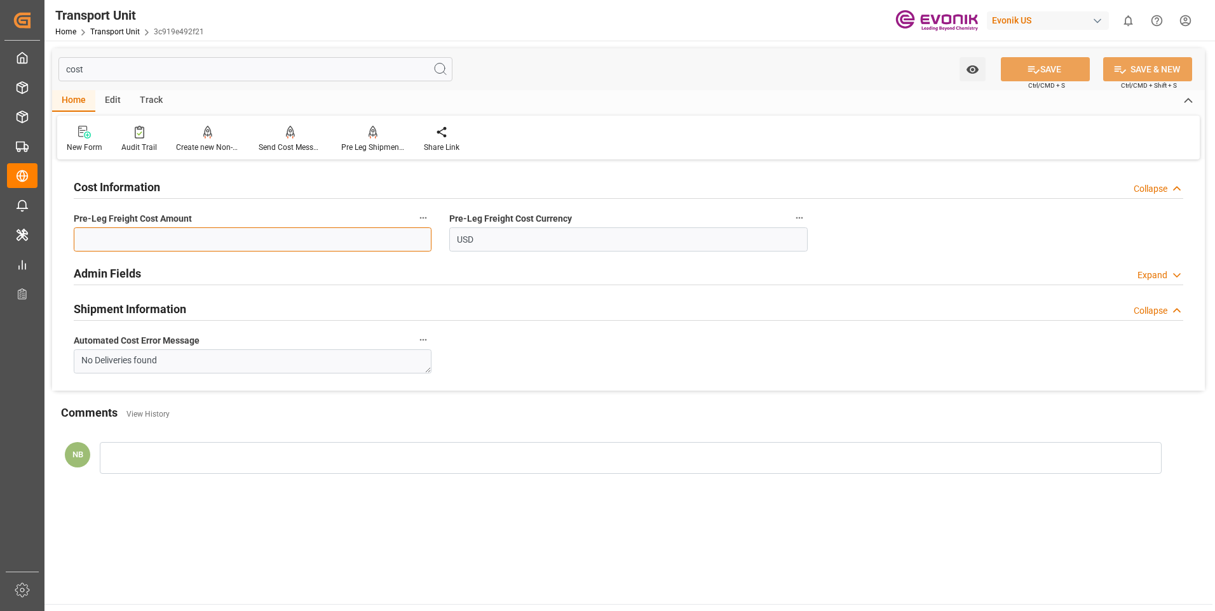
click at [289, 242] on input "text" at bounding box center [253, 239] width 358 height 24
type input "195"
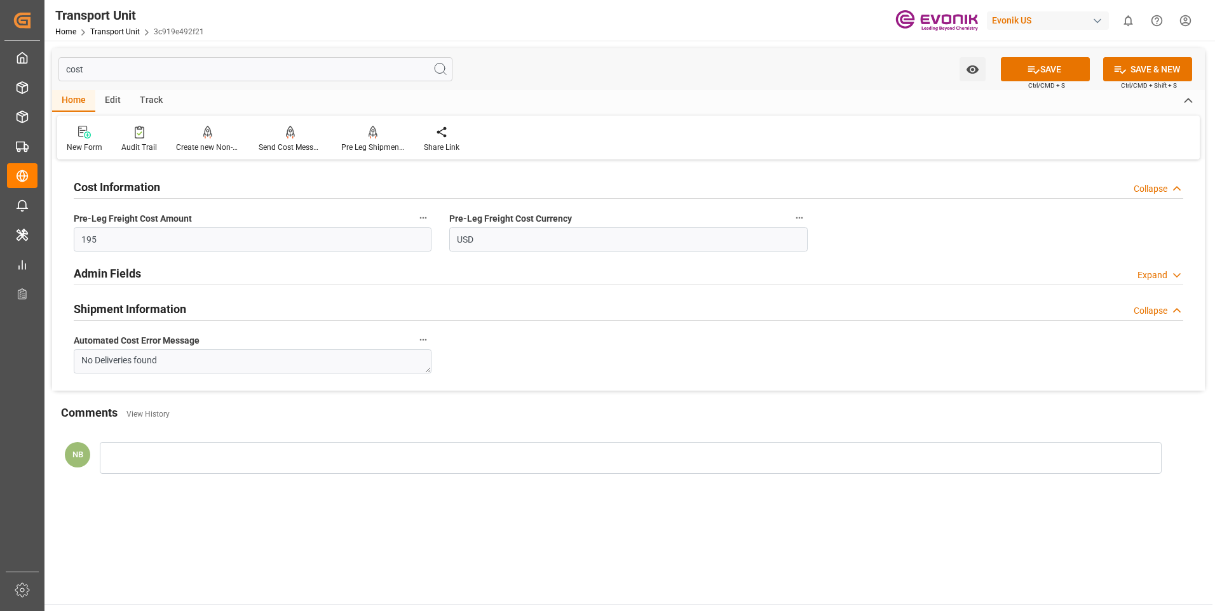
click at [1148, 192] on div "Collapse" at bounding box center [1150, 188] width 34 height 13
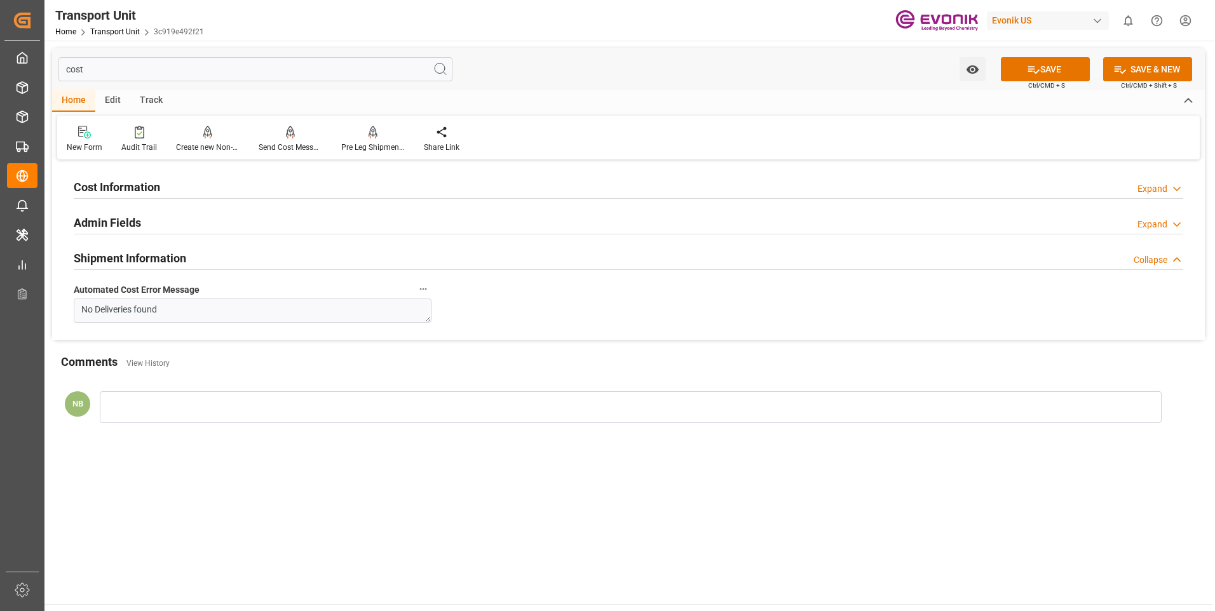
drag, startPoint x: 1142, startPoint y: 188, endPoint x: 1128, endPoint y: 169, distance: 24.0
click at [1142, 189] on div "Expand" at bounding box center [1152, 188] width 30 height 13
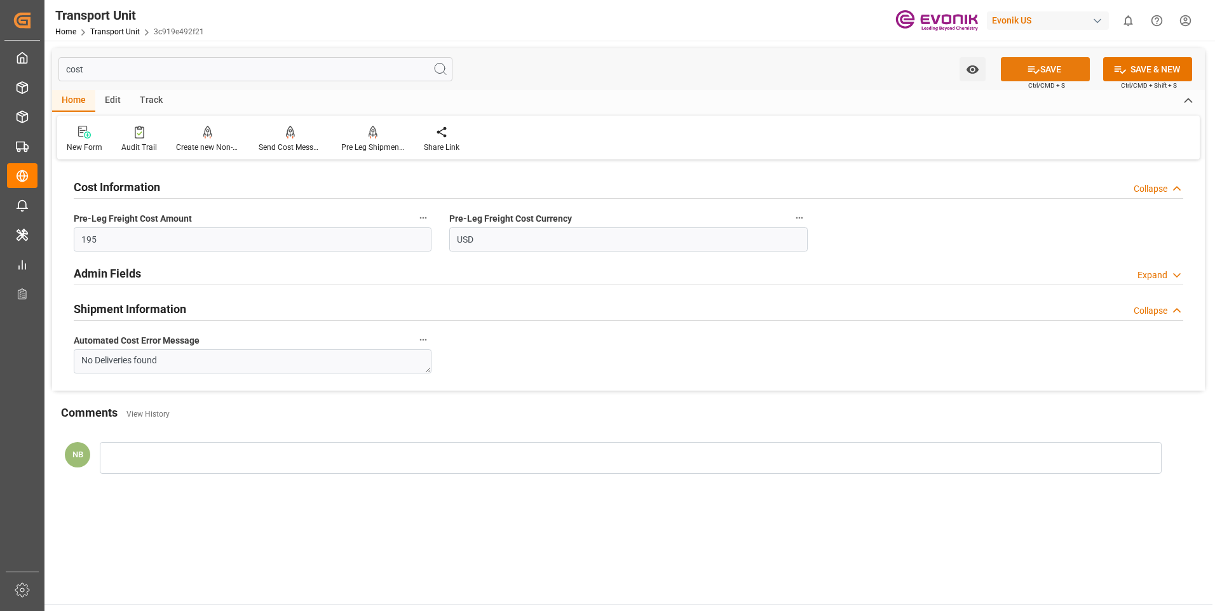
click at [1056, 61] on button "SAVE" at bounding box center [1045, 69] width 89 height 24
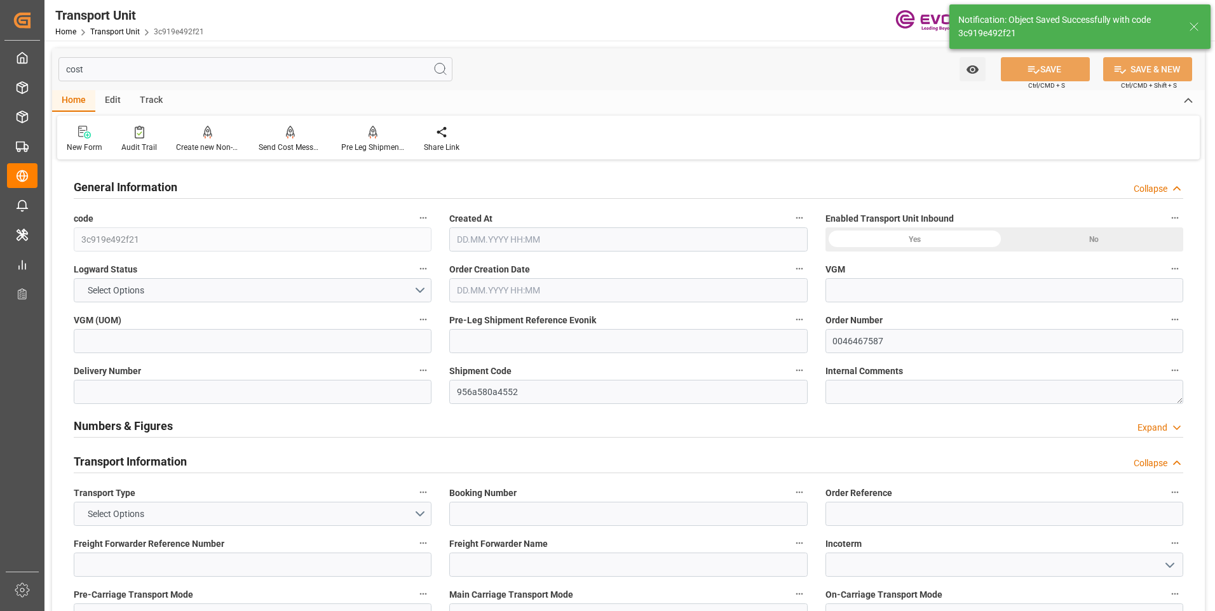
type input "AC Containerline"
type input "Leschaco Inc."
type input "USSAV"
type input "KRPUS"
type input "524.9"
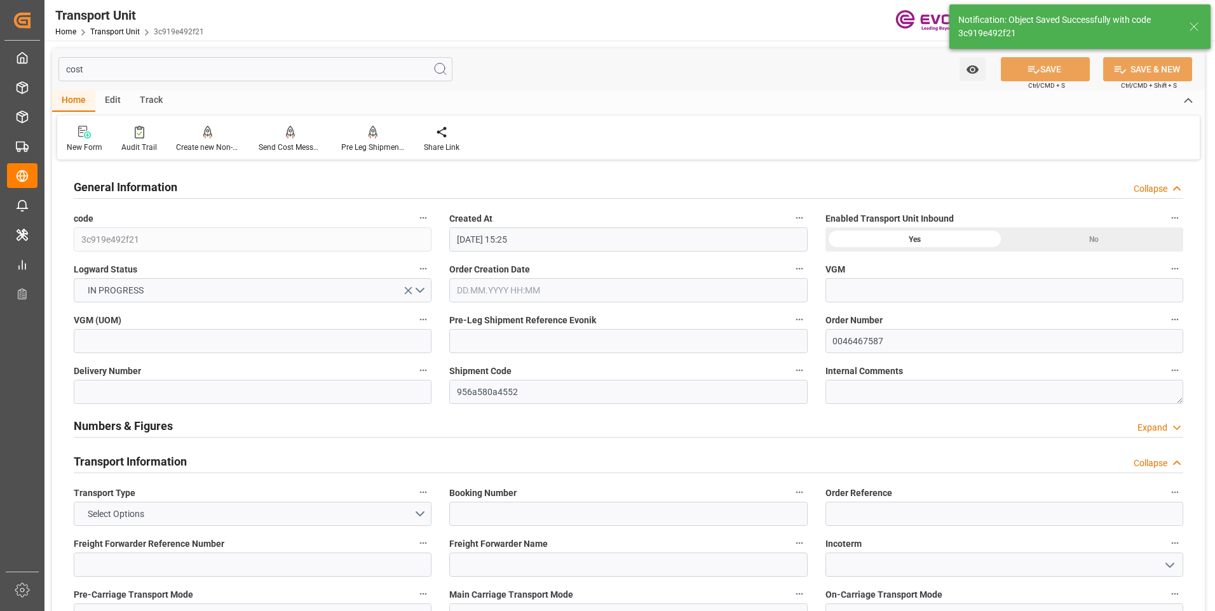
type input "[DATE] 15:25"
type input "[DATE]"
type input "[DATE] 00:00"
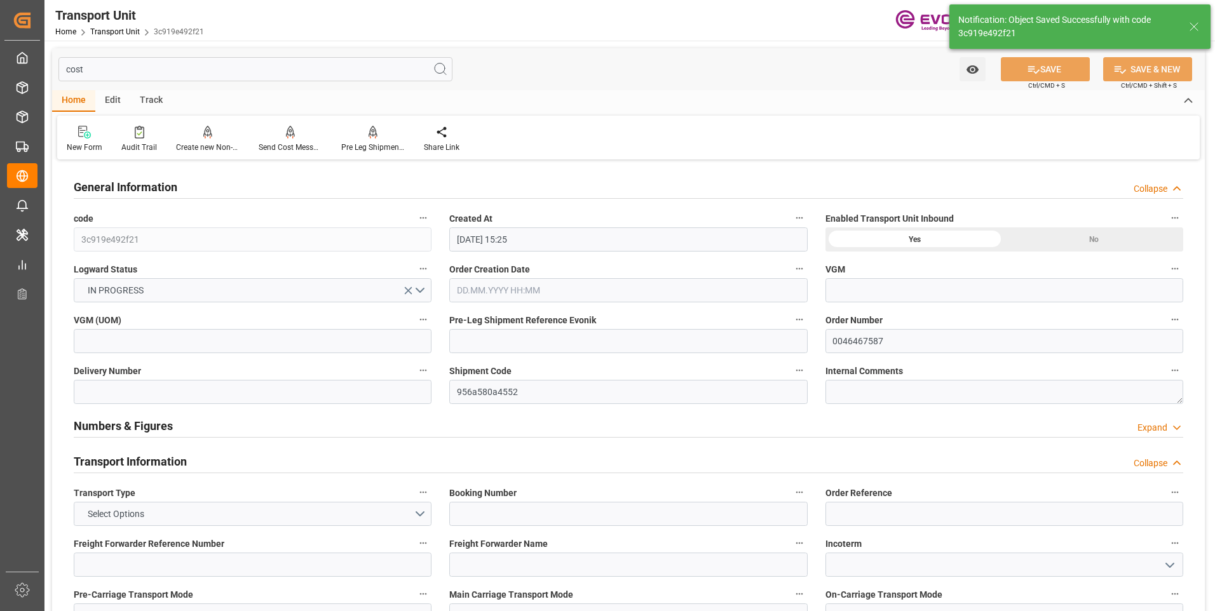
type input "[DATE] 00:00"
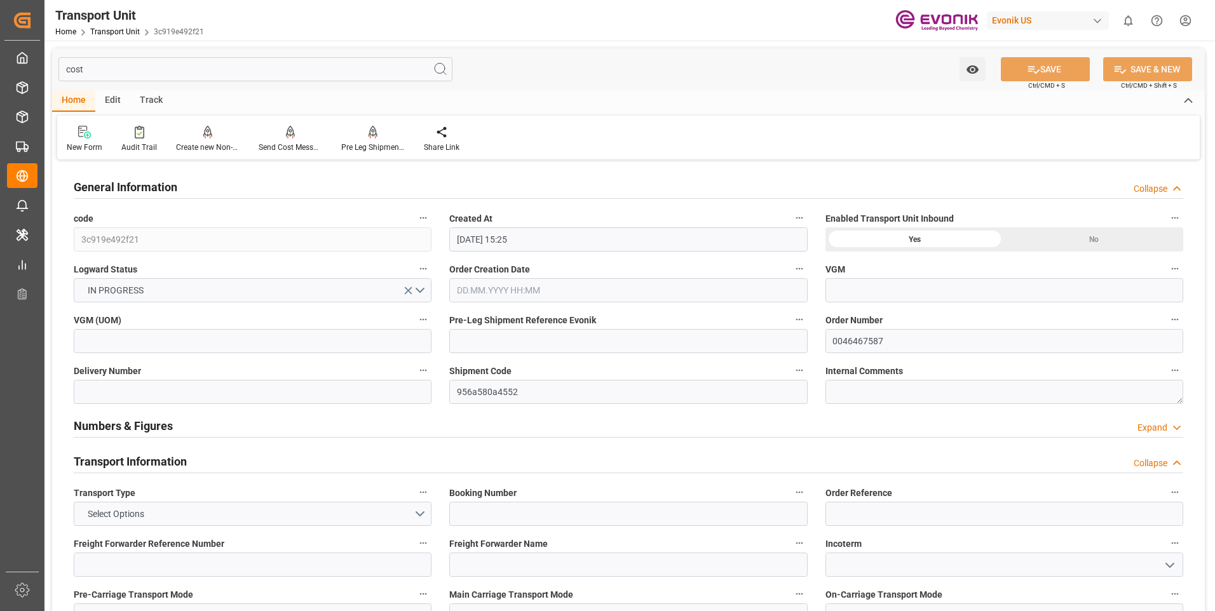
click at [137, 71] on input "cost" at bounding box center [255, 69] width 394 height 24
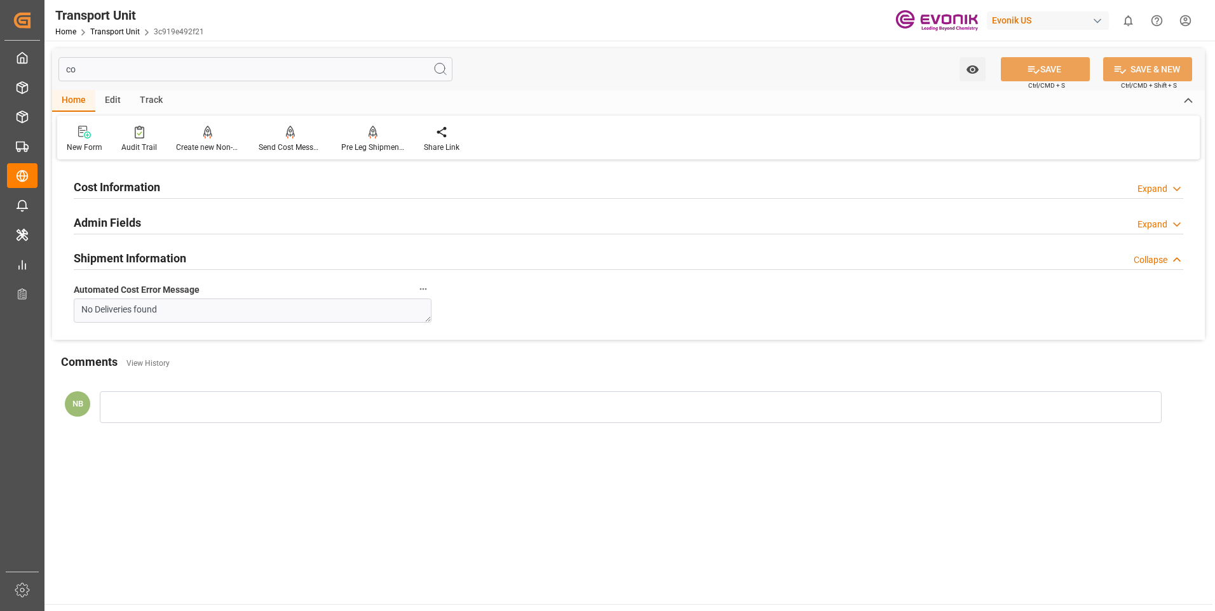
type input "c"
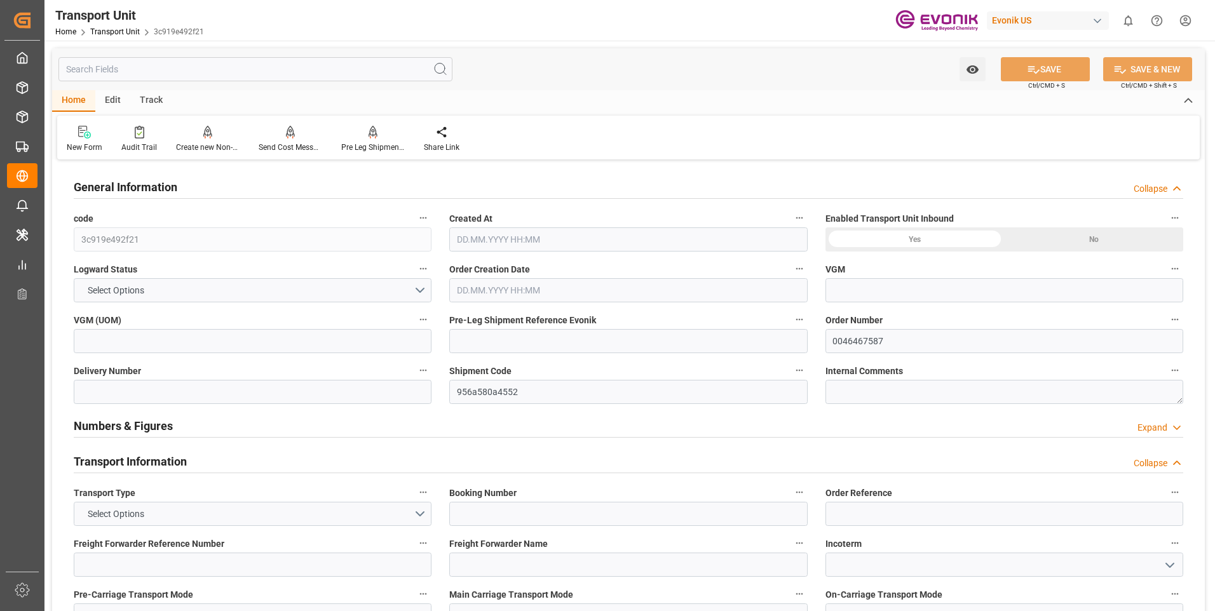
type input "3c919e492f21"
type input "0046467587"
type input "956a580a4552"
type textarea "37331"
type textarea "600-016"
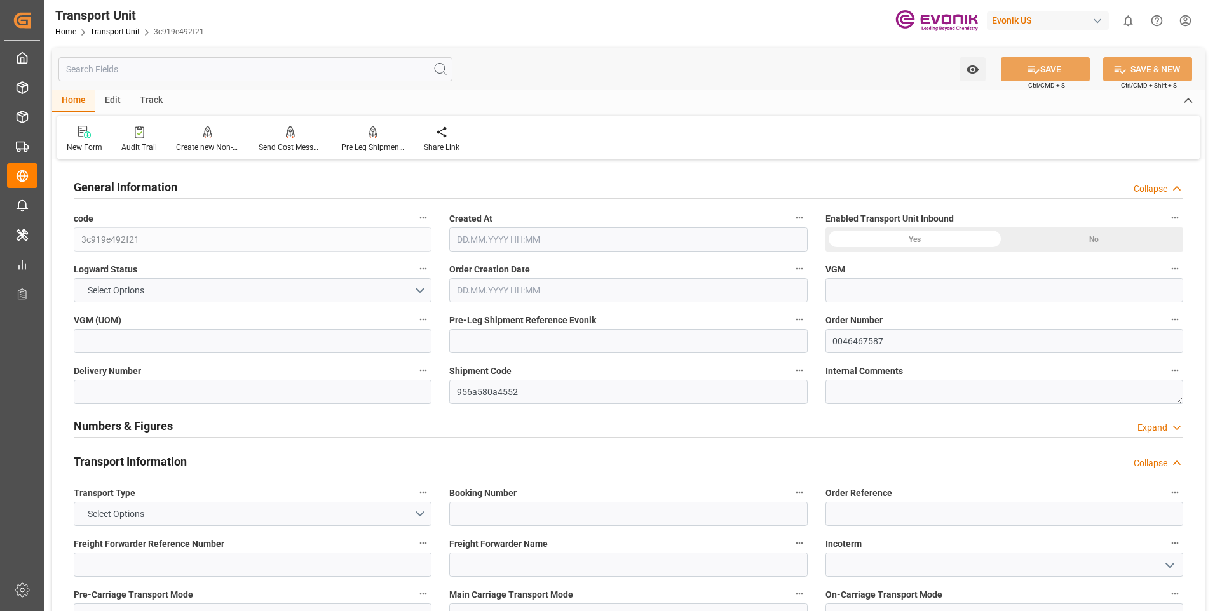
type input "Savannah"
type input "Busan"
type input "kg"
type input "AC Containerline"
type input "Leschaco Inc."
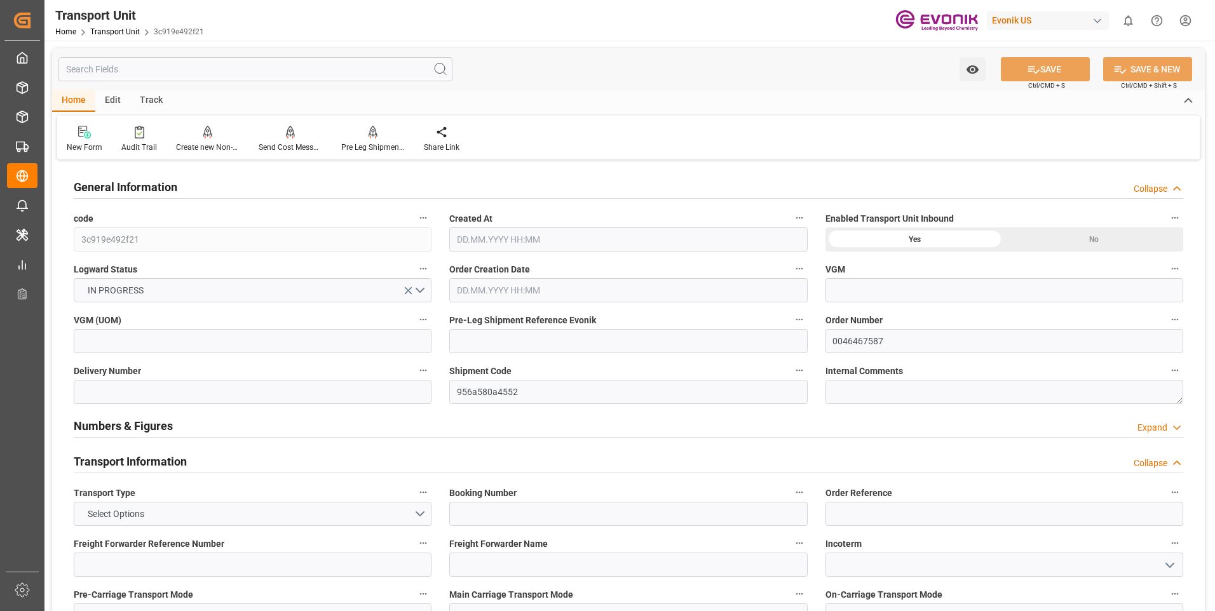
type input "United States"
type input "Korea, Republic of"
type input "USSAV"
type input "KRPUS"
type input "524.9"
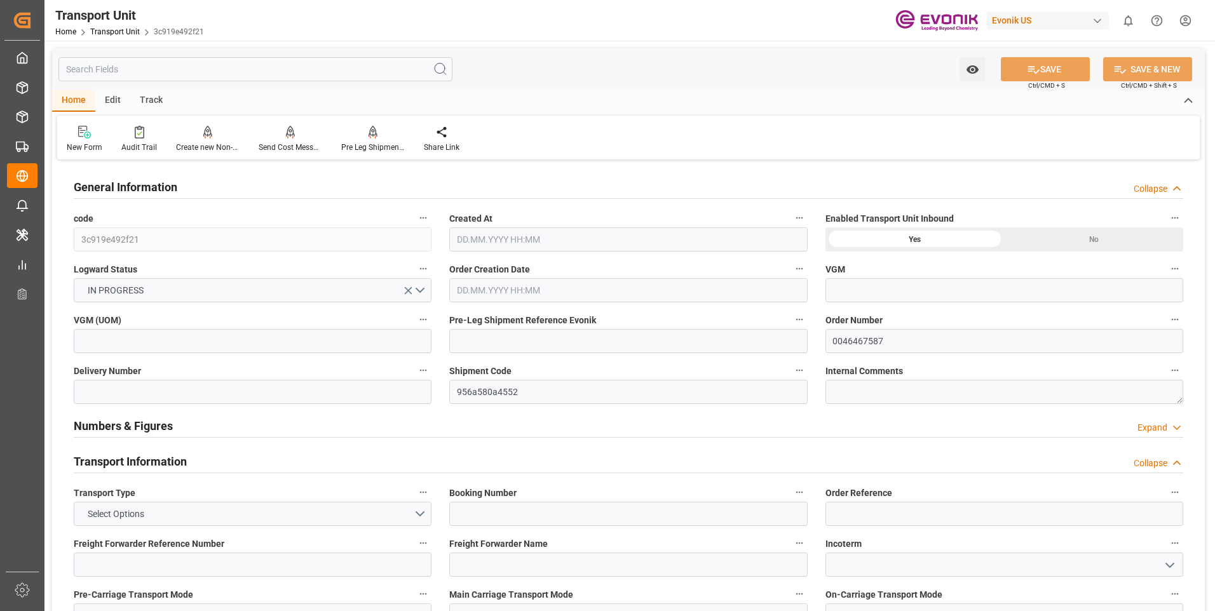
type input "[DATE] 15:25"
type input "[DATE]"
type input "[DATE] 00:00"
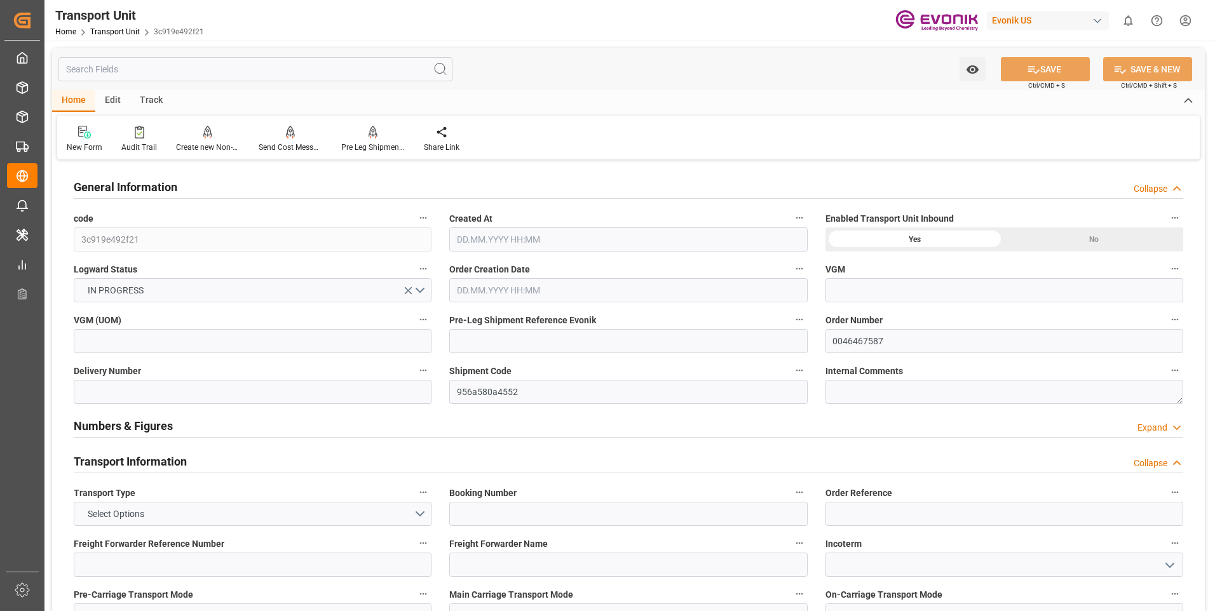
type input "[DATE] 00:00"
click at [1162, 189] on div "Collapse" at bounding box center [1150, 188] width 34 height 13
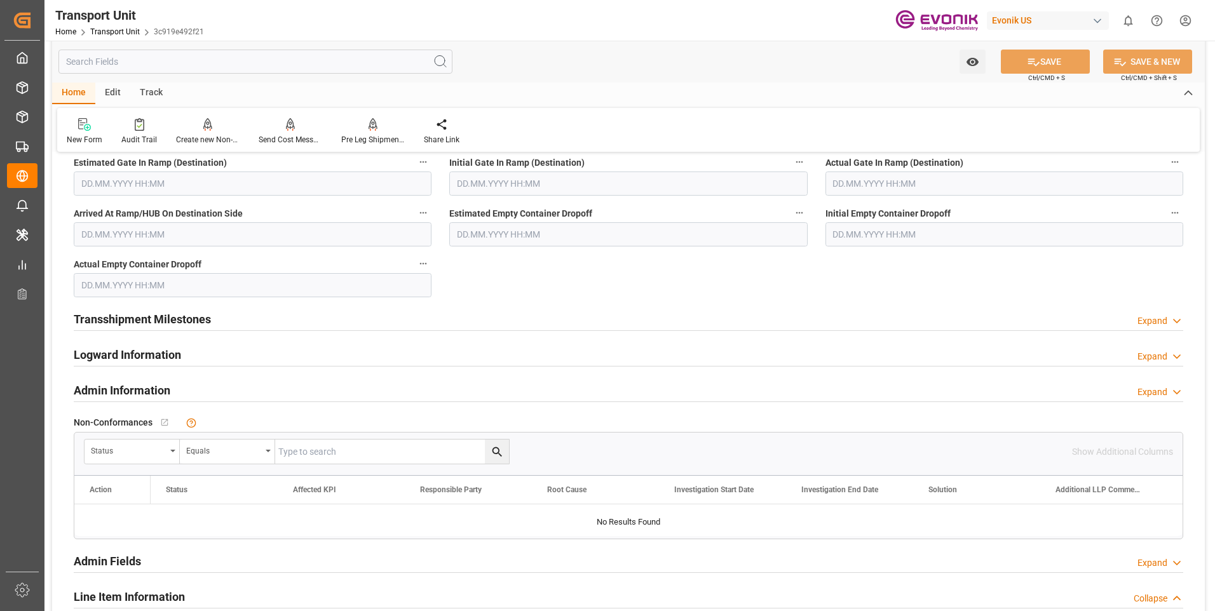
scroll to position [1652, 0]
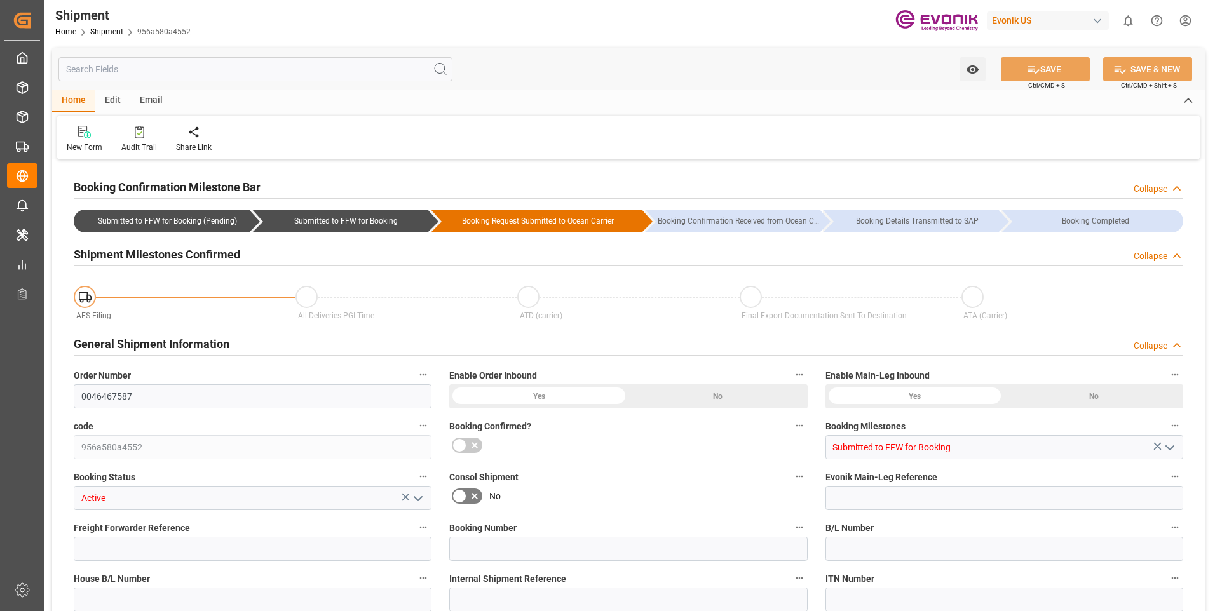
type input "195"
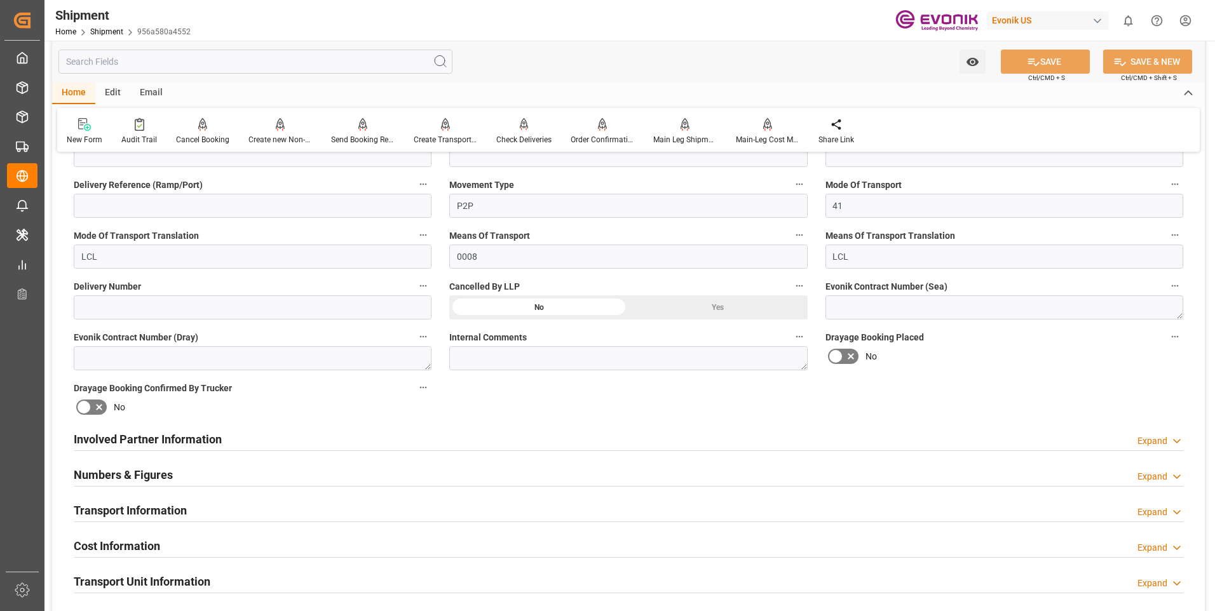
scroll to position [762, 0]
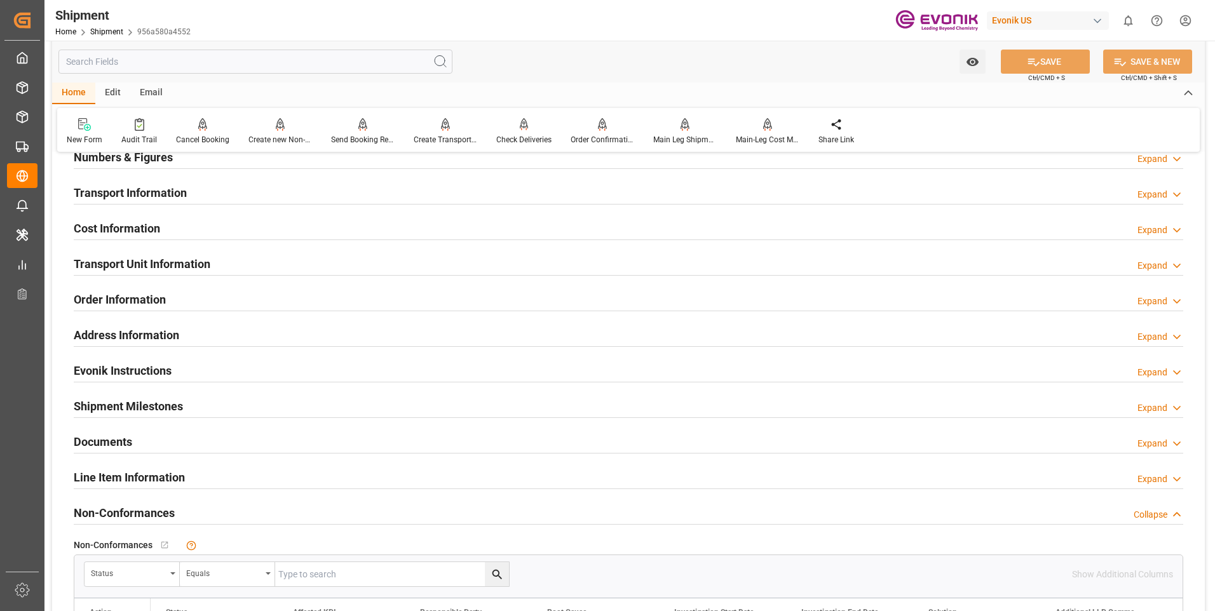
click at [139, 260] on h2 "Transport Unit Information" at bounding box center [142, 263] width 137 height 17
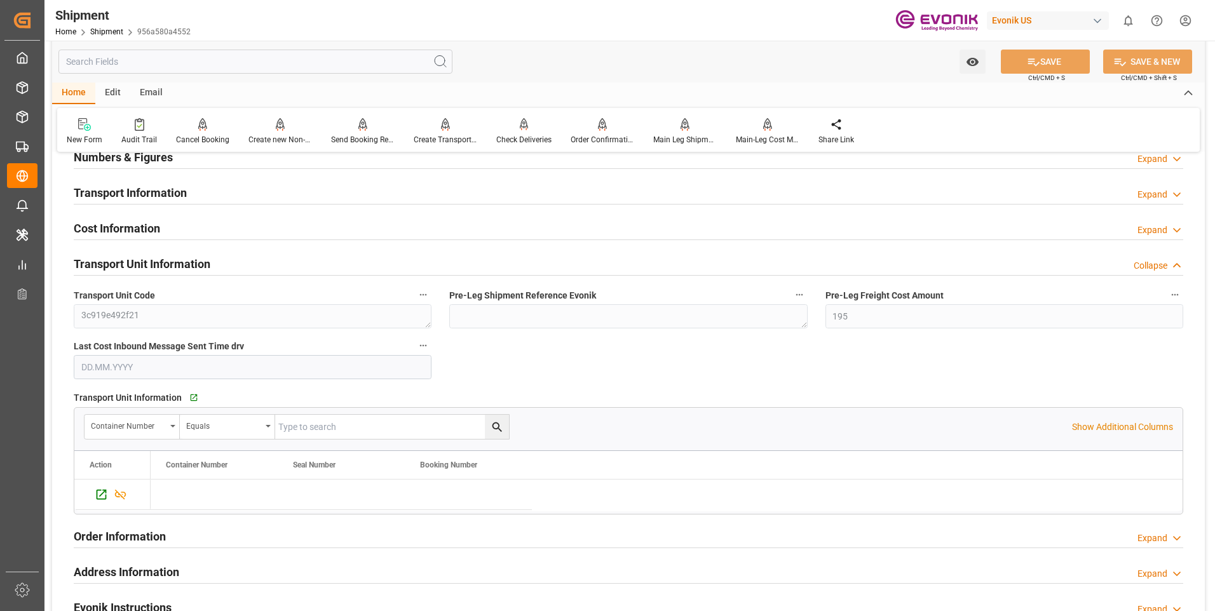
click at [135, 227] on h2 "Cost Information" at bounding box center [117, 228] width 86 height 17
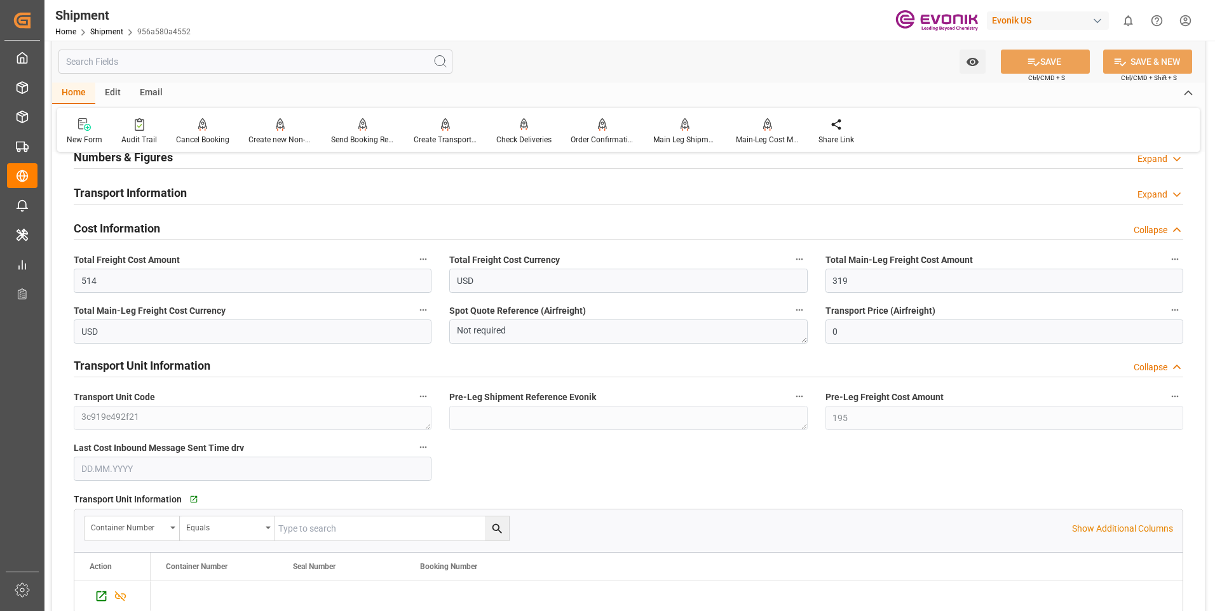
click at [243, 192] on div "Transport Information Expand" at bounding box center [628, 192] width 1109 height 24
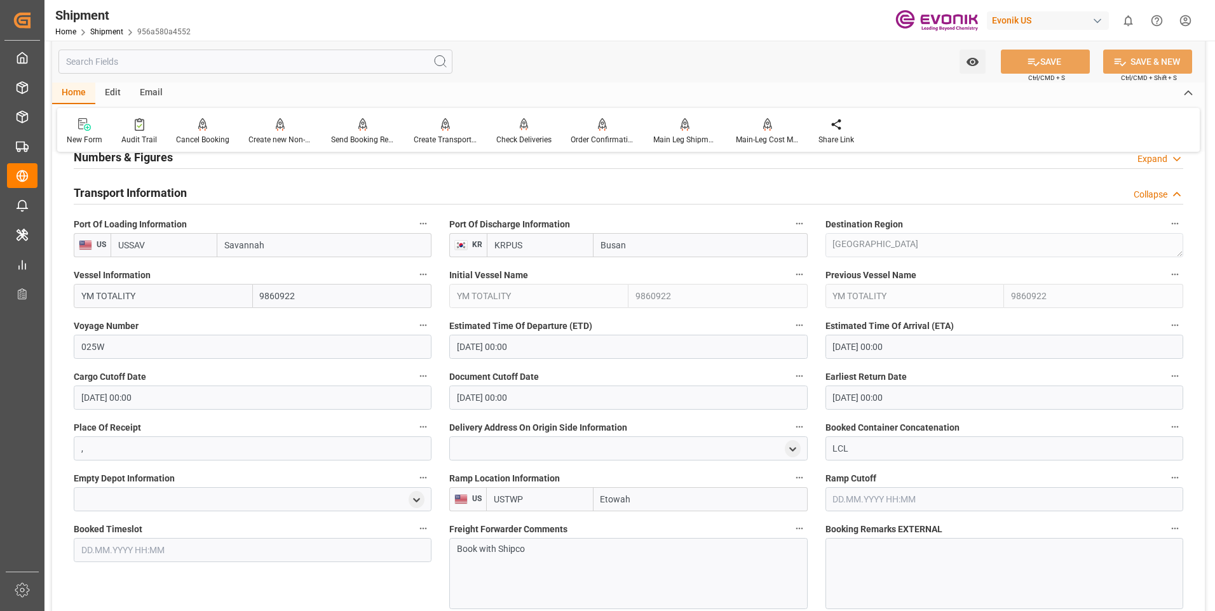
click at [620, 501] on input "Etowah" at bounding box center [700, 499] width 214 height 24
click at [541, 492] on input "USTWP" at bounding box center [539, 499] width 107 height 24
click at [530, 523] on span "USATL - Atlanta" at bounding box center [537, 534] width 86 height 24
type input "USATL"
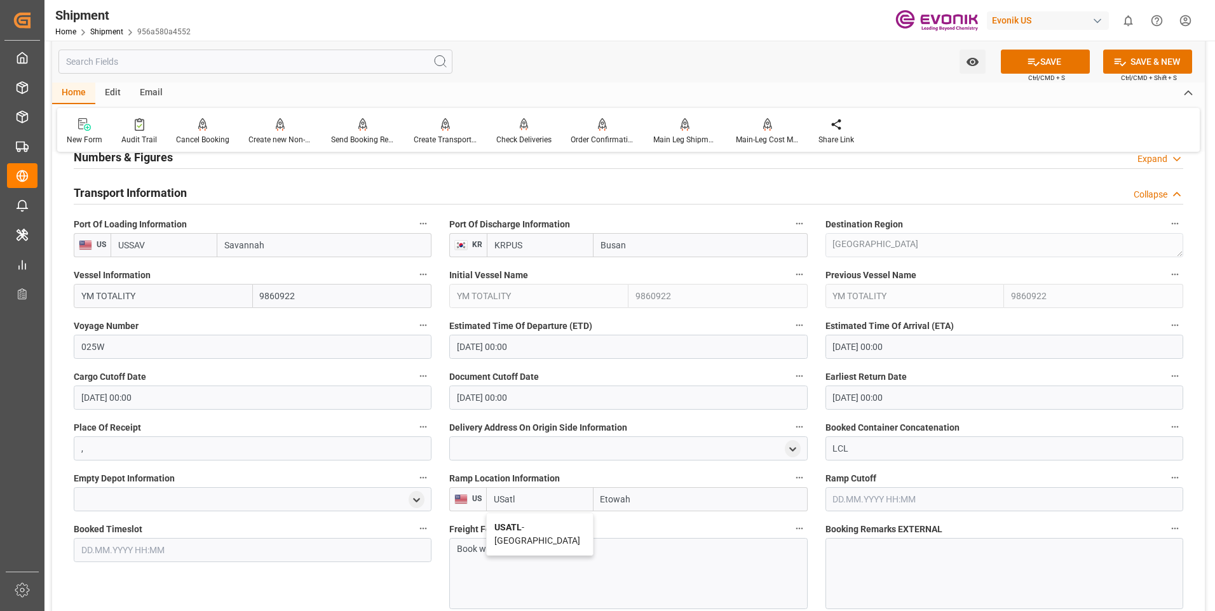
type input "Atlanta"
type input "USATL"
click at [1065, 60] on button "SAVE" at bounding box center [1045, 62] width 89 height 24
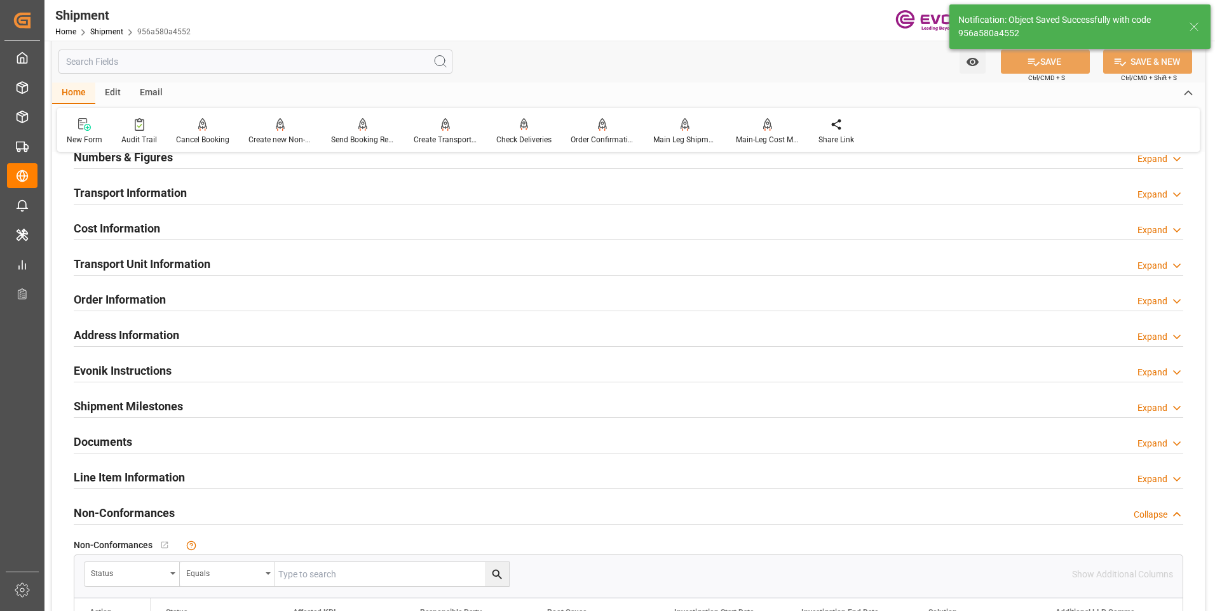
scroll to position [699, 0]
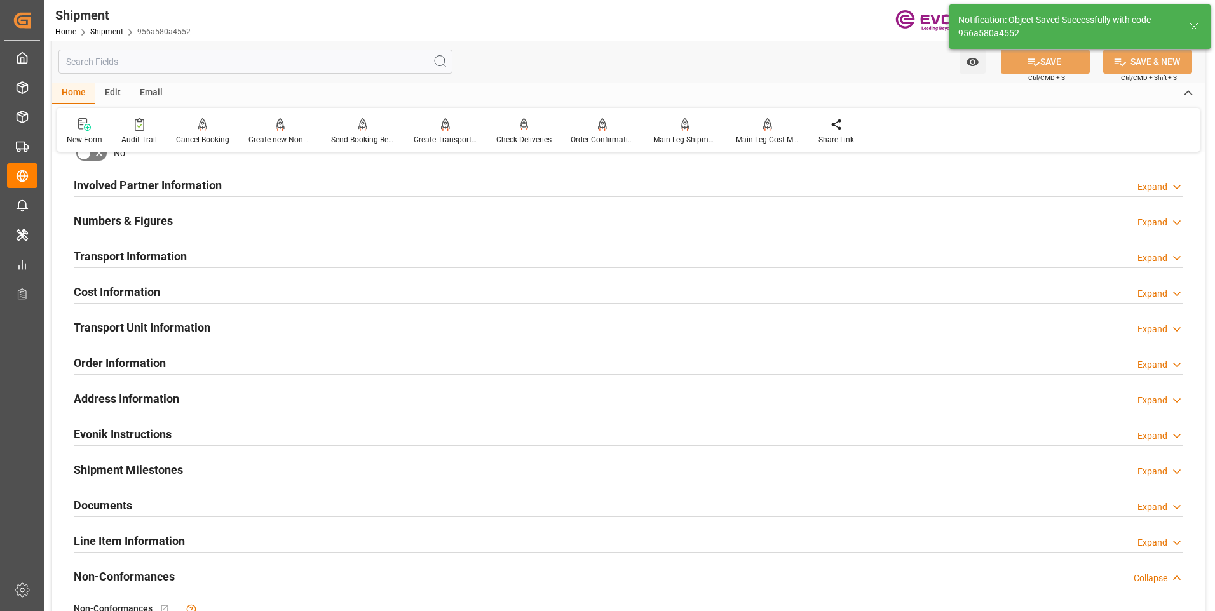
click at [196, 188] on h2 "Involved Partner Information" at bounding box center [148, 185] width 148 height 17
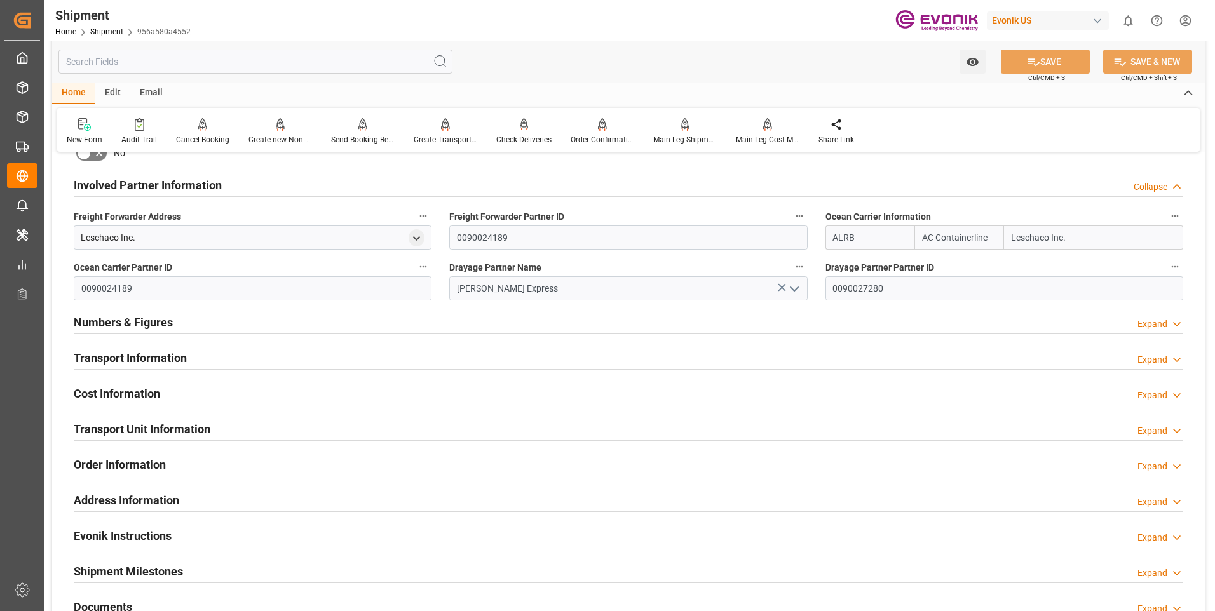
click at [136, 358] on h2 "Transport Information" at bounding box center [130, 357] width 113 height 17
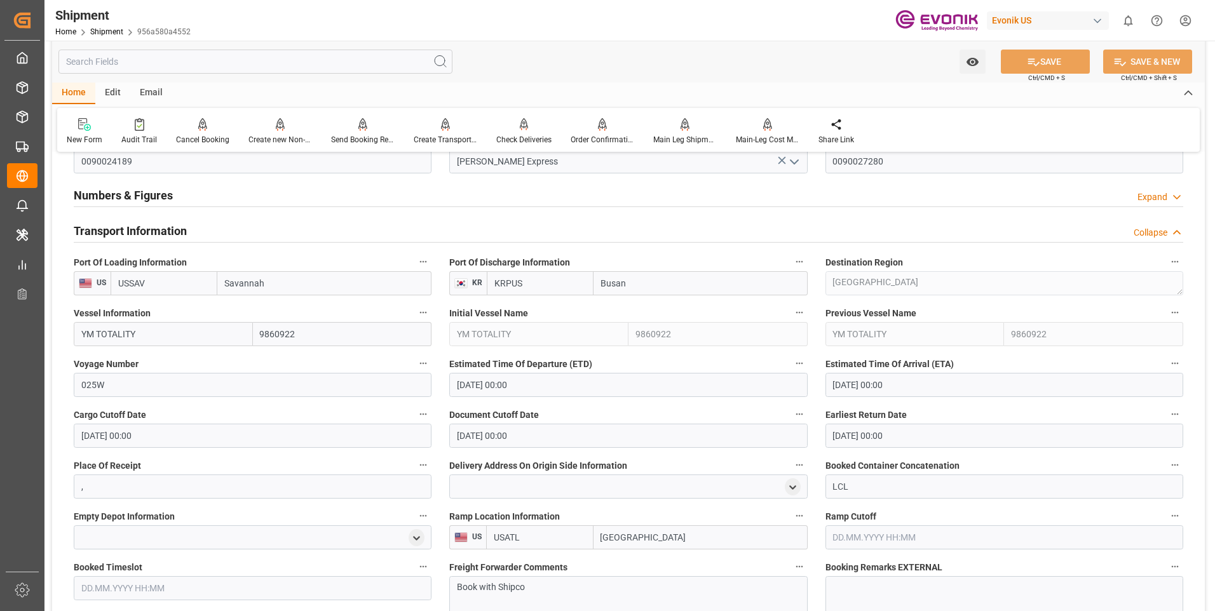
scroll to position [953, 0]
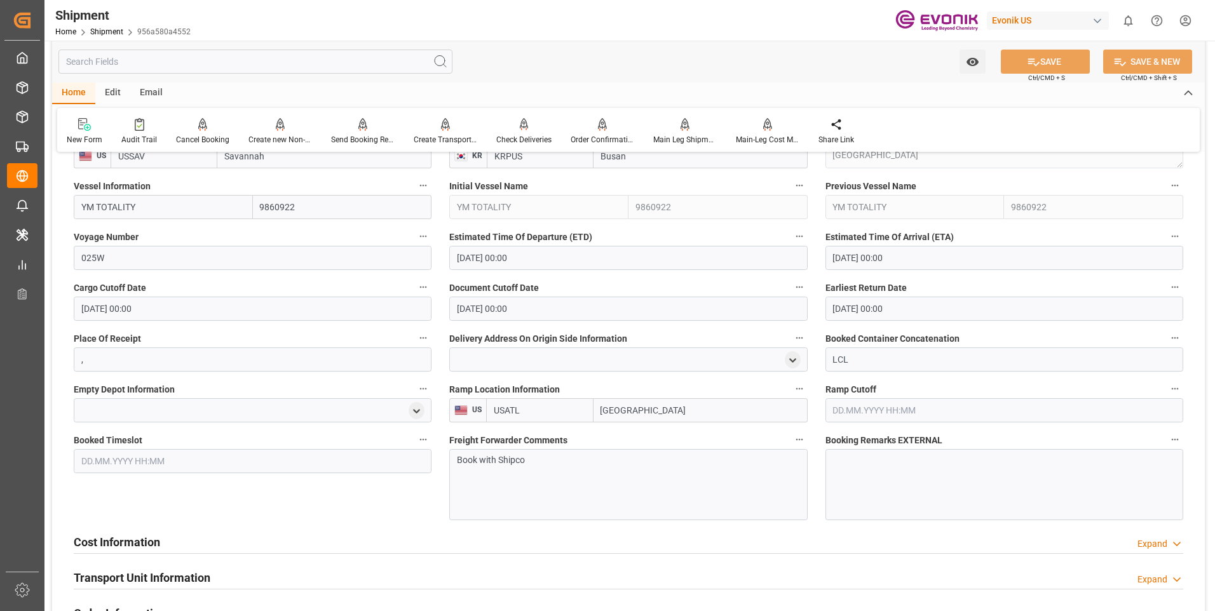
click at [164, 539] on div "Cost Information Expand" at bounding box center [628, 541] width 1109 height 24
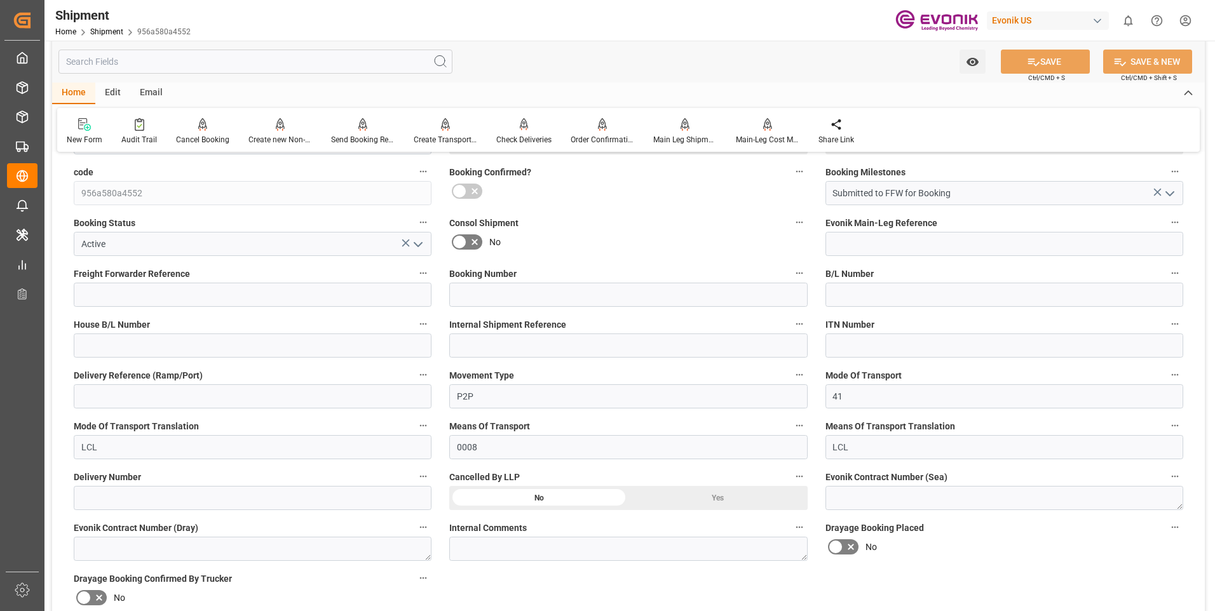
scroll to position [0, 0]
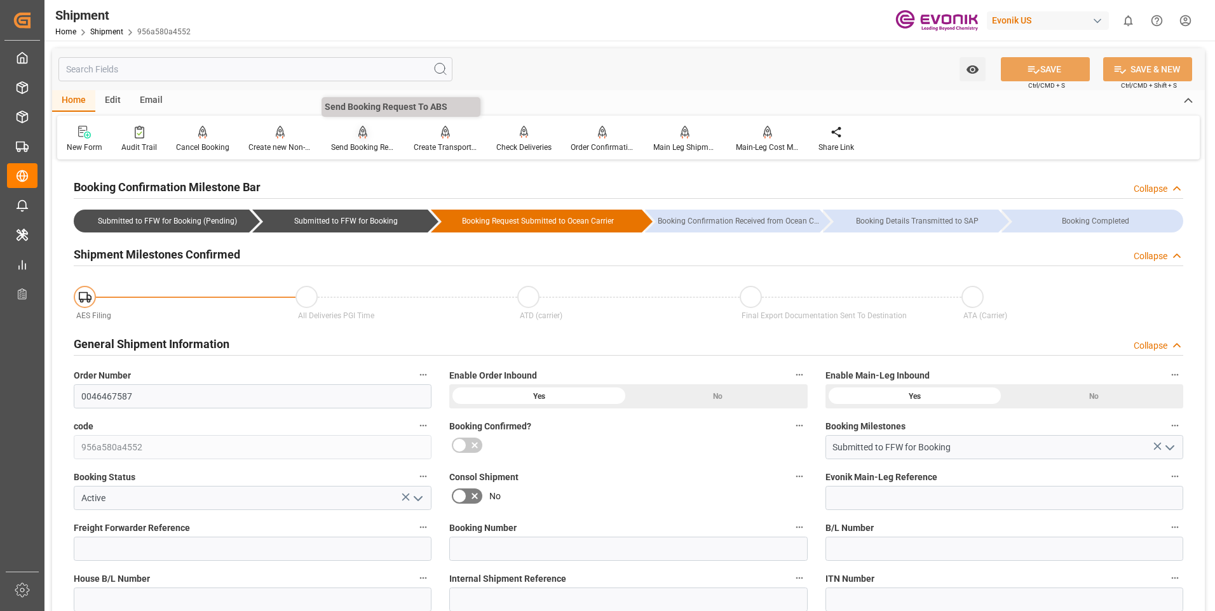
click at [363, 144] on div "Send Booking Request To ABS" at bounding box center [363, 147] width 64 height 11
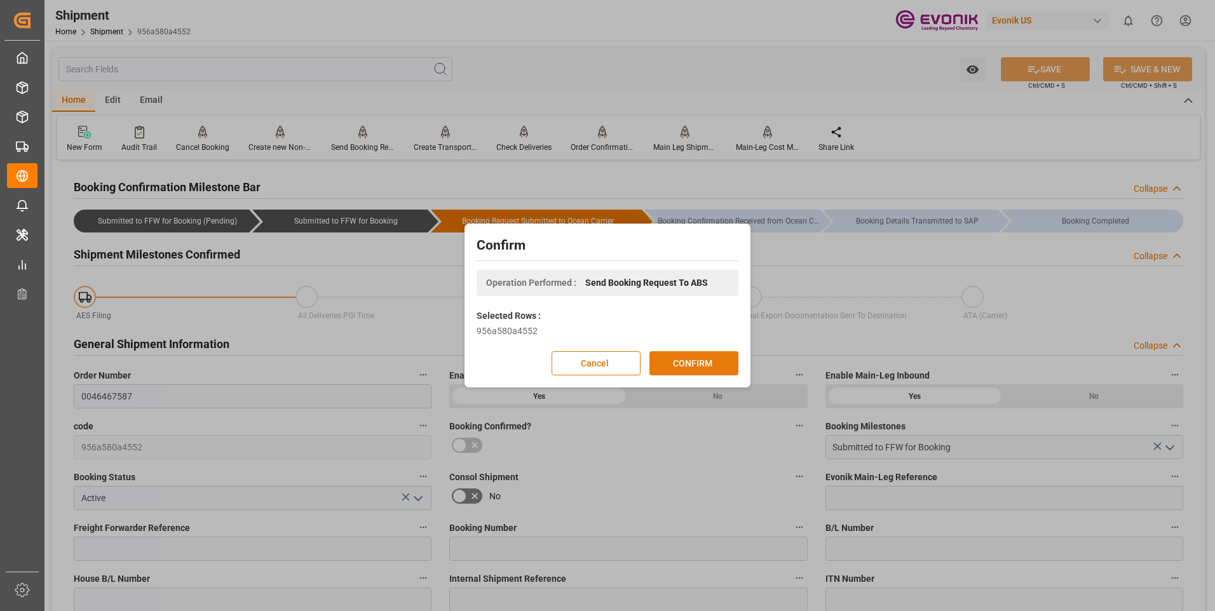
click at [730, 367] on button "CONFIRM" at bounding box center [693, 363] width 89 height 24
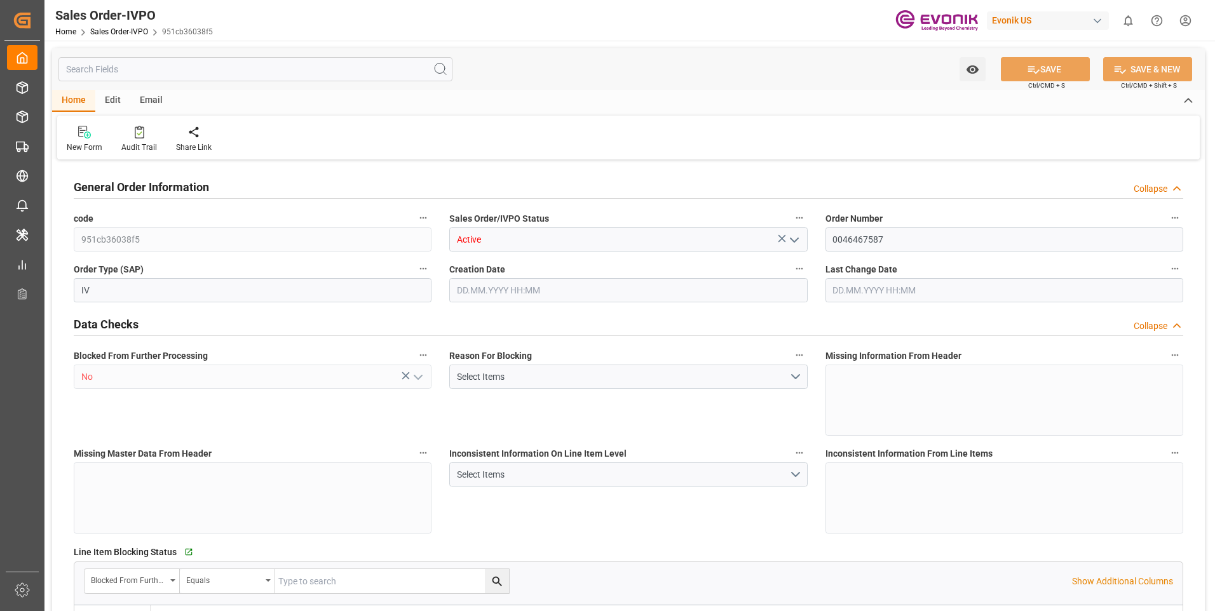
type input "KRPUS"
type input "0"
type input "1"
type input "524.9"
type input "[DATE] 18:10"
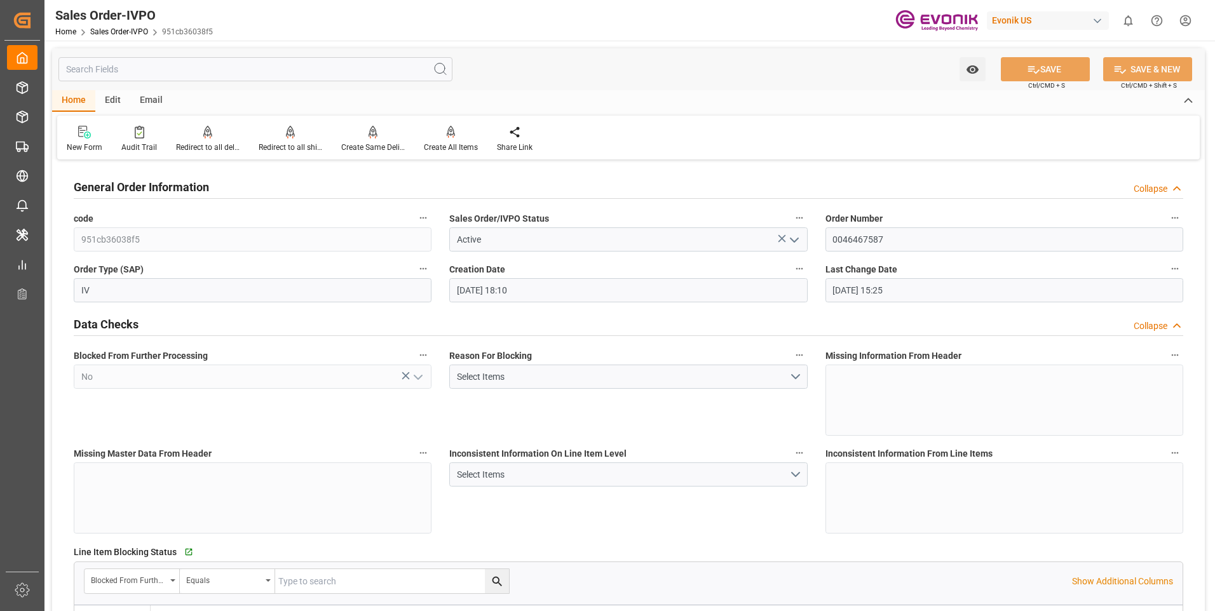
type input "[DATE] 15:25"
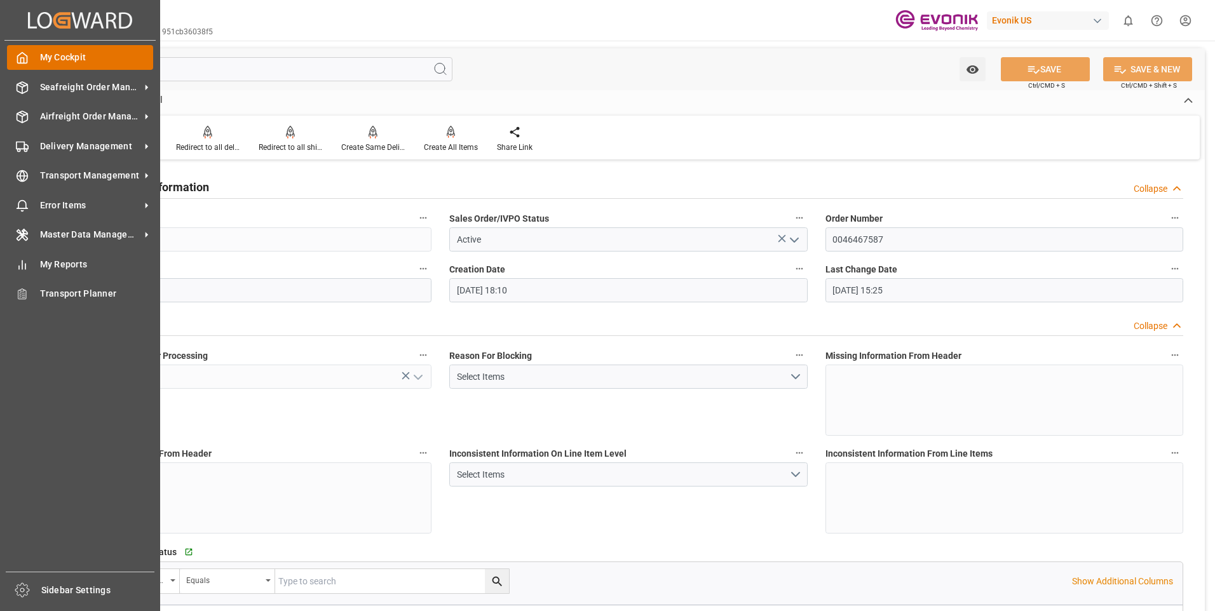
click at [34, 58] on div "My Cockpit My Cockpit" at bounding box center [80, 57] width 146 height 25
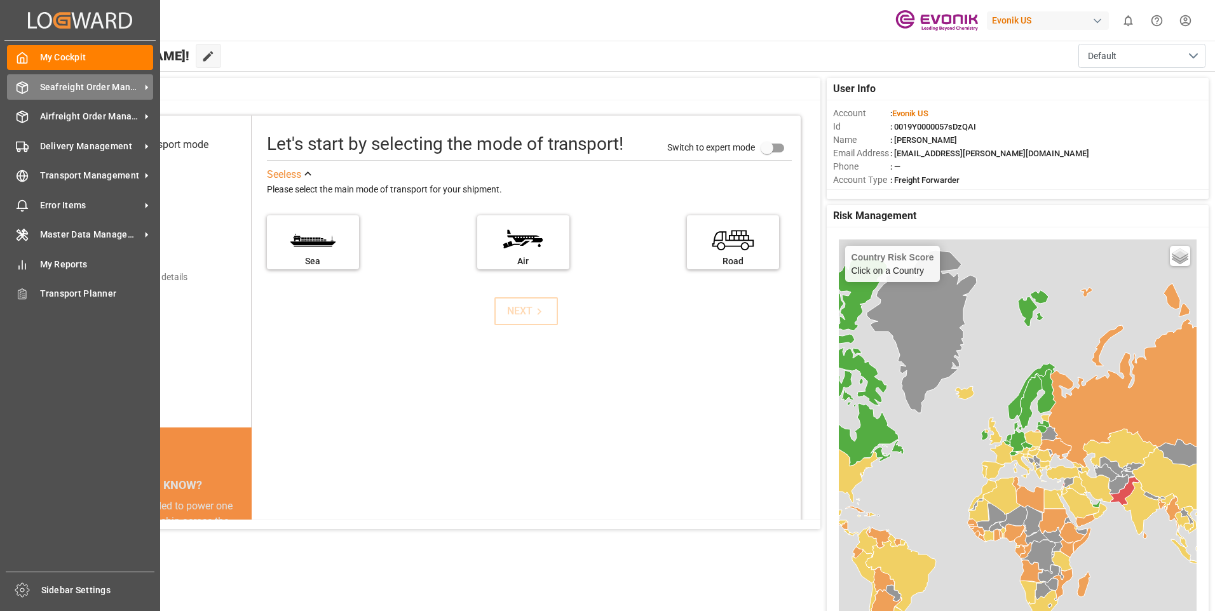
click at [53, 86] on span "Seafreight Order Management" at bounding box center [90, 87] width 100 height 13
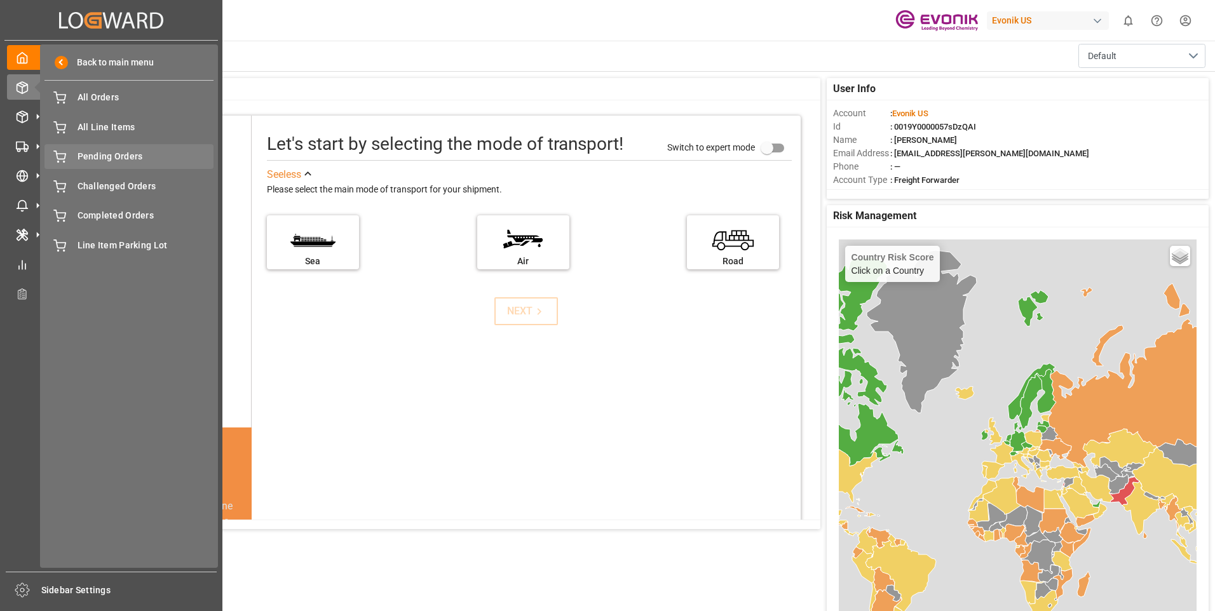
click at [100, 153] on span "Pending Orders" at bounding box center [146, 156] width 137 height 13
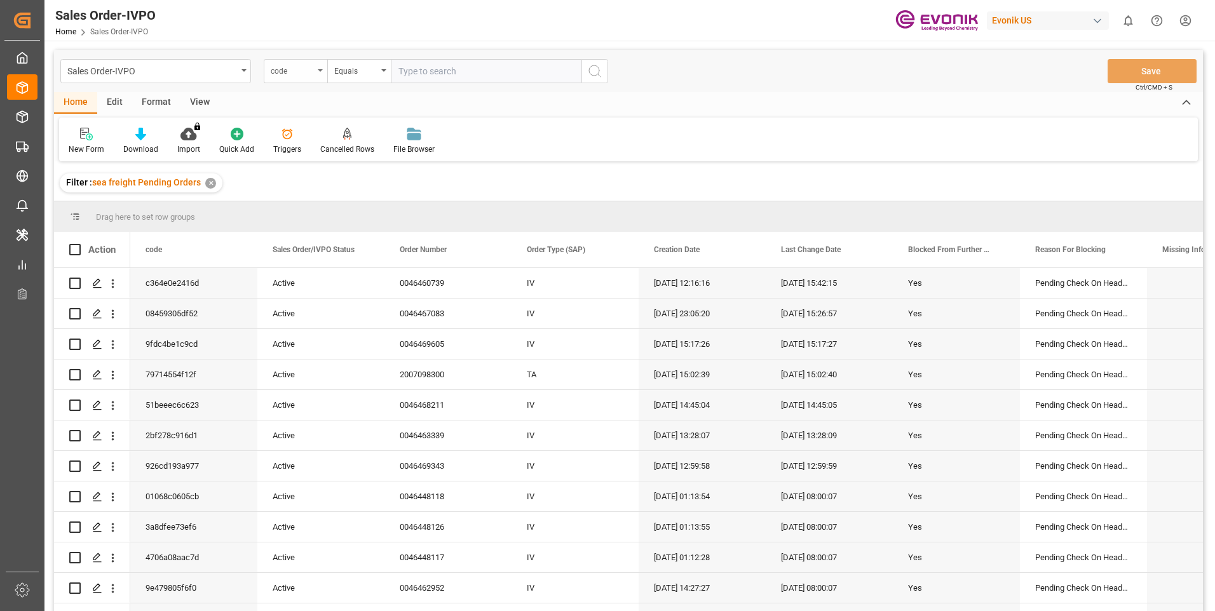
click at [313, 73] on div "code" at bounding box center [292, 69] width 43 height 15
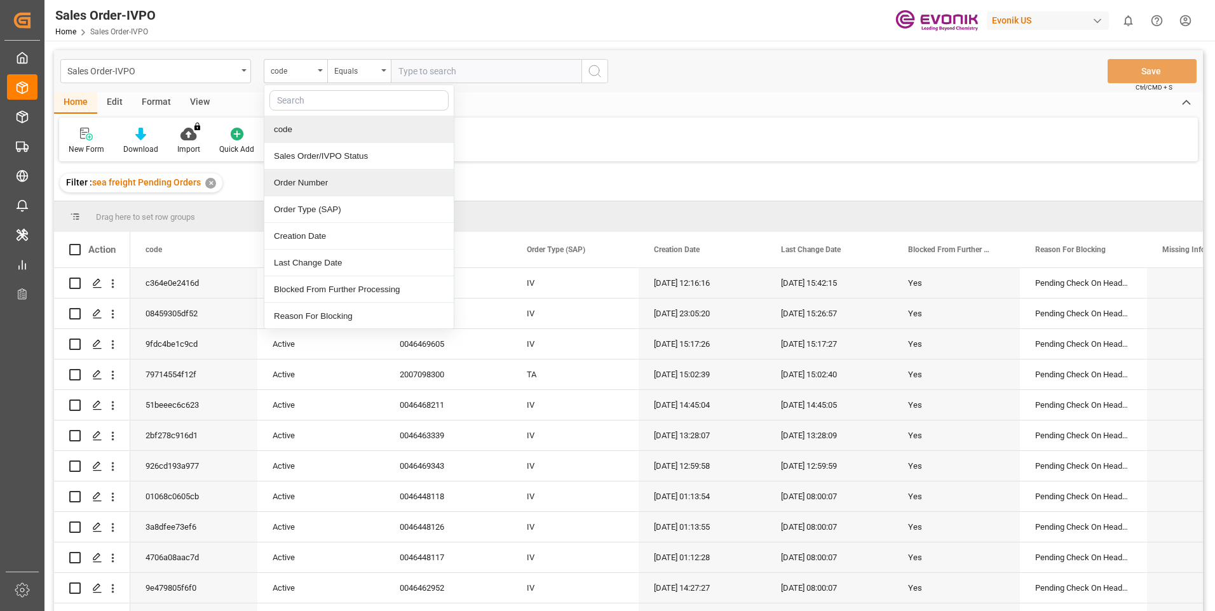
click at [314, 182] on div "Order Number" at bounding box center [358, 183] width 189 height 27
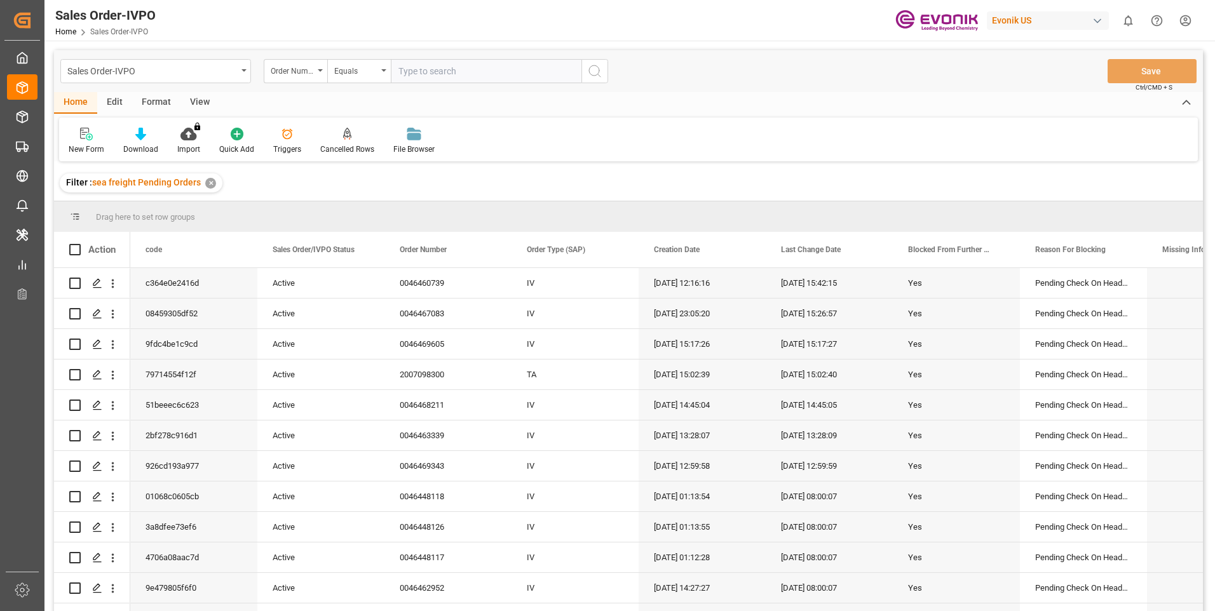
click at [454, 75] on input "text" at bounding box center [486, 71] width 191 height 24
paste input "0046469401"
type input "0046469401"
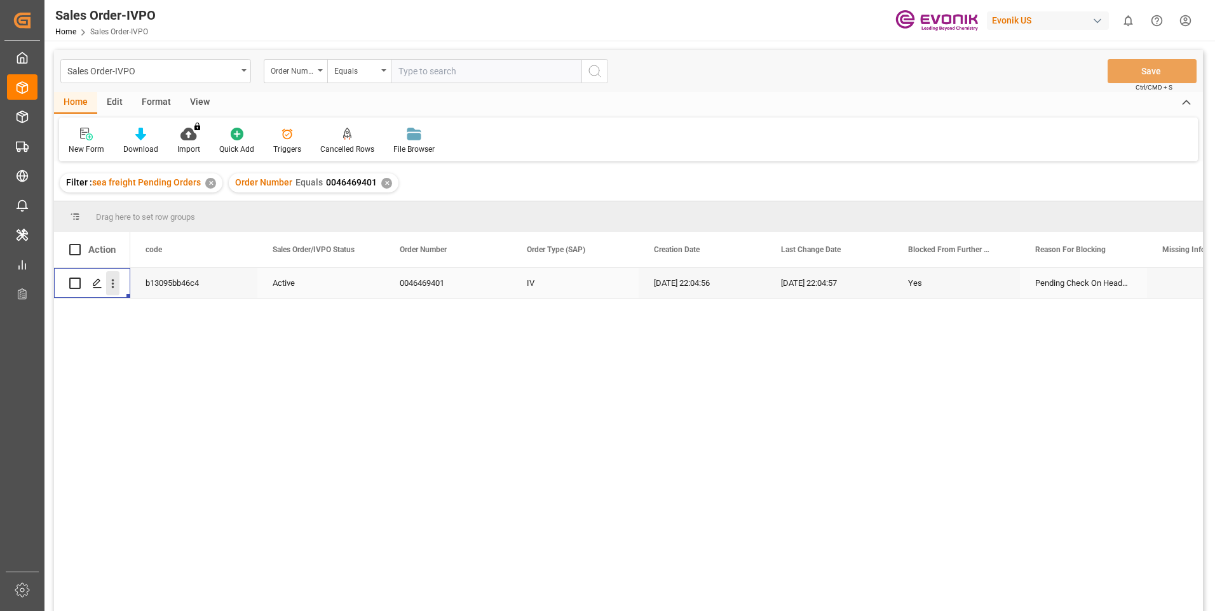
click at [116, 286] on icon "open menu" at bounding box center [112, 283] width 13 height 13
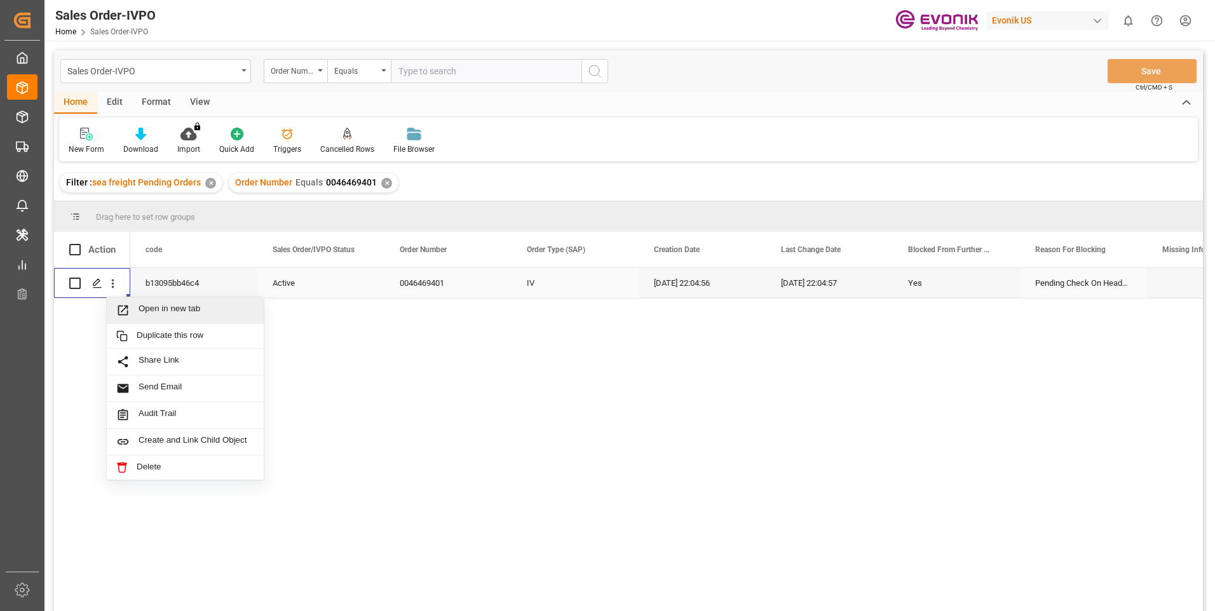
click at [133, 307] on span "Press SPACE to select this row." at bounding box center [127, 310] width 22 height 13
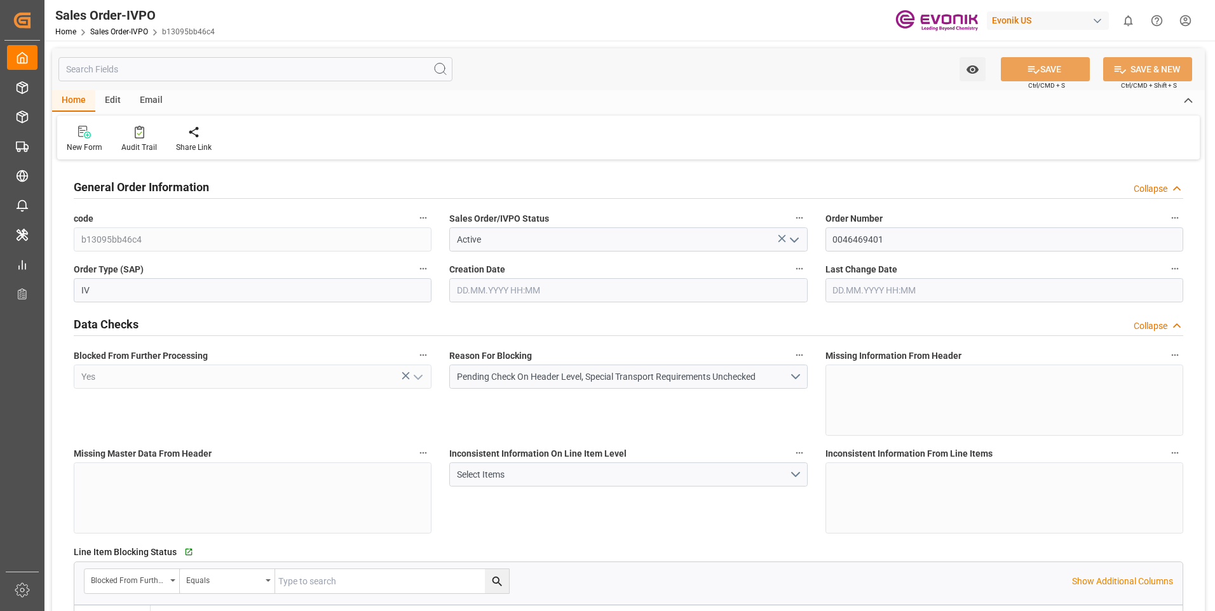
type input "BRSSZ"
type input "[EMAIL_ADDRESS] No: [PHONE_NUMBER]"
type input "0"
type input "1"
type input "4396.6"
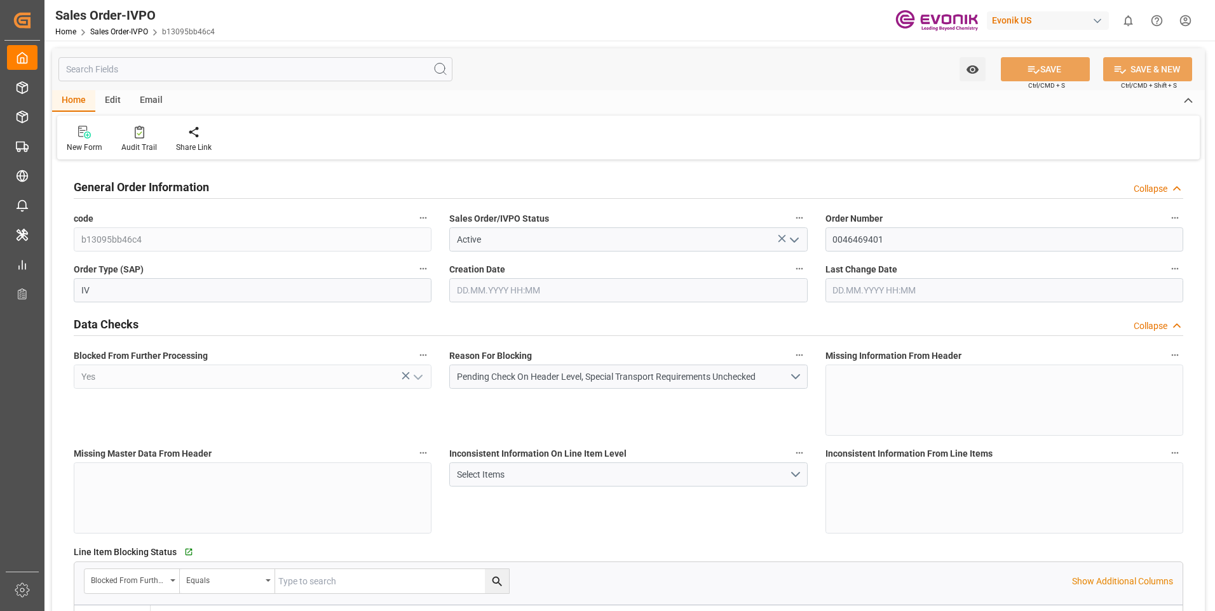
type input "[DATE] 22:04"
click at [797, 375] on button "Pending Check On Header Level, Special Transport Requirements Unchecked" at bounding box center [628, 377] width 358 height 24
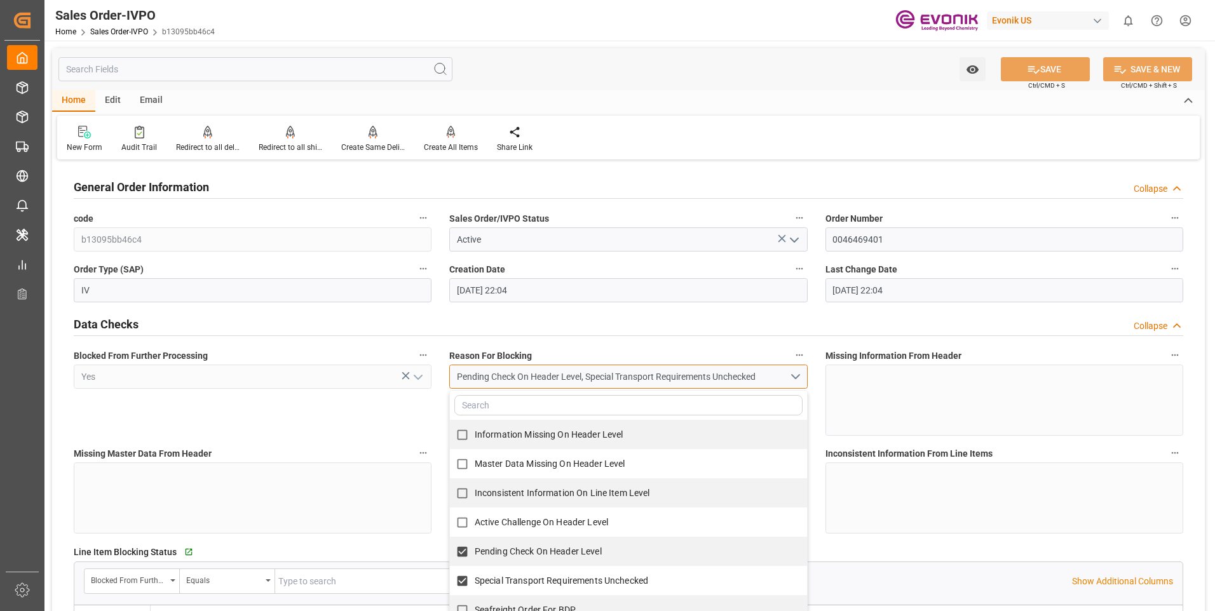
click at [797, 375] on button "Pending Check On Header Level, Special Transport Requirements Unchecked" at bounding box center [628, 377] width 358 height 24
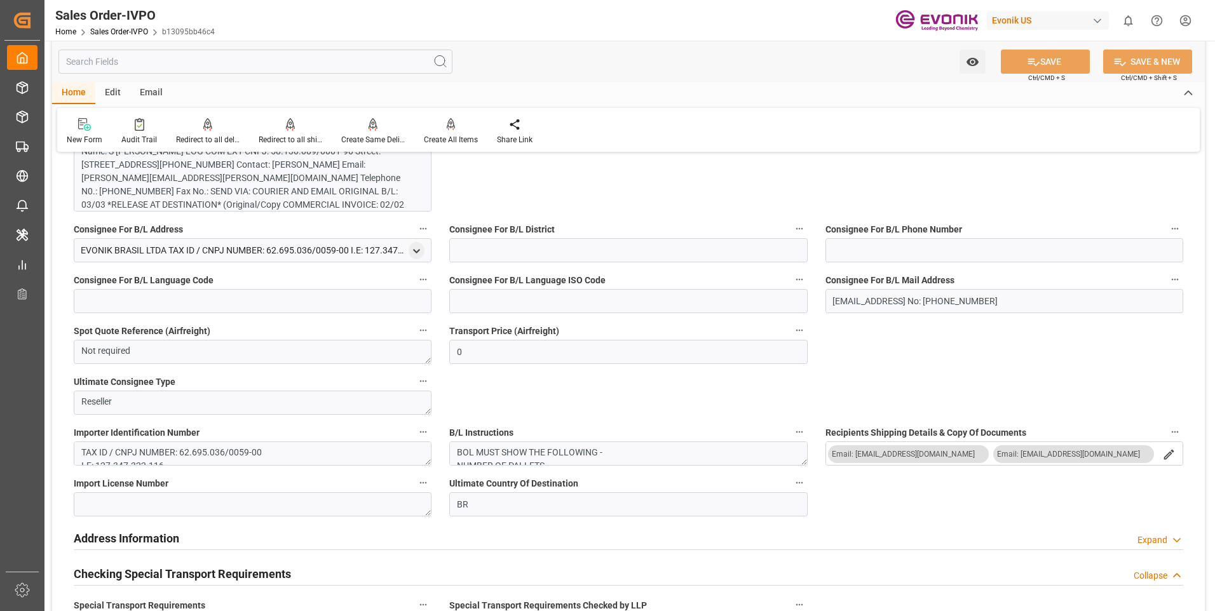
scroll to position [889, 0]
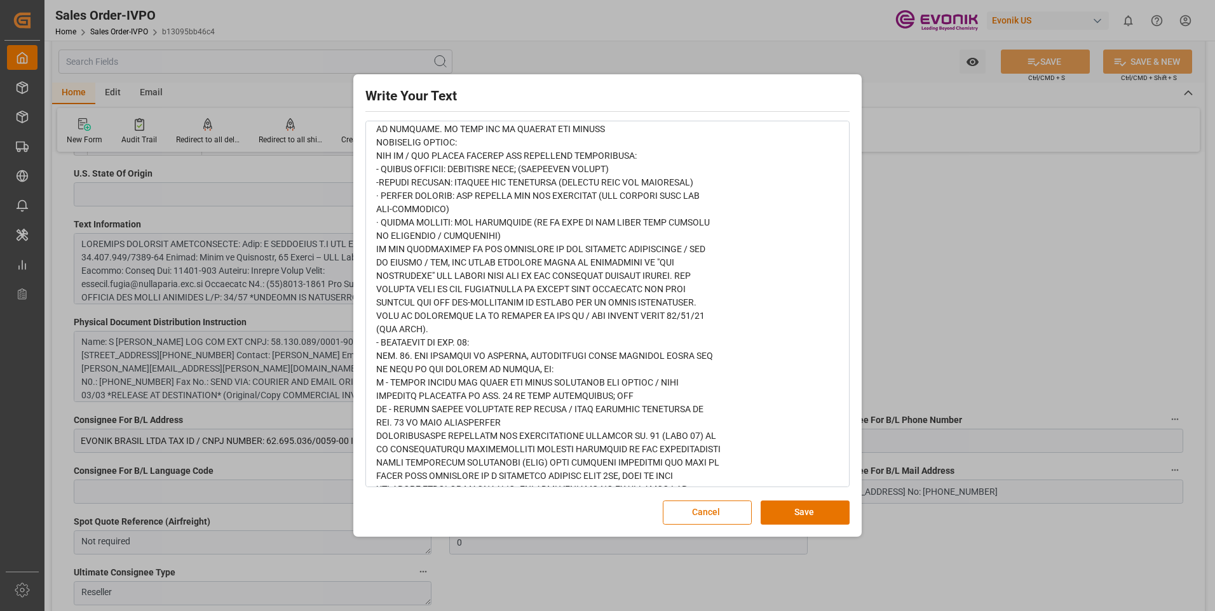
scroll to position [1588, 0]
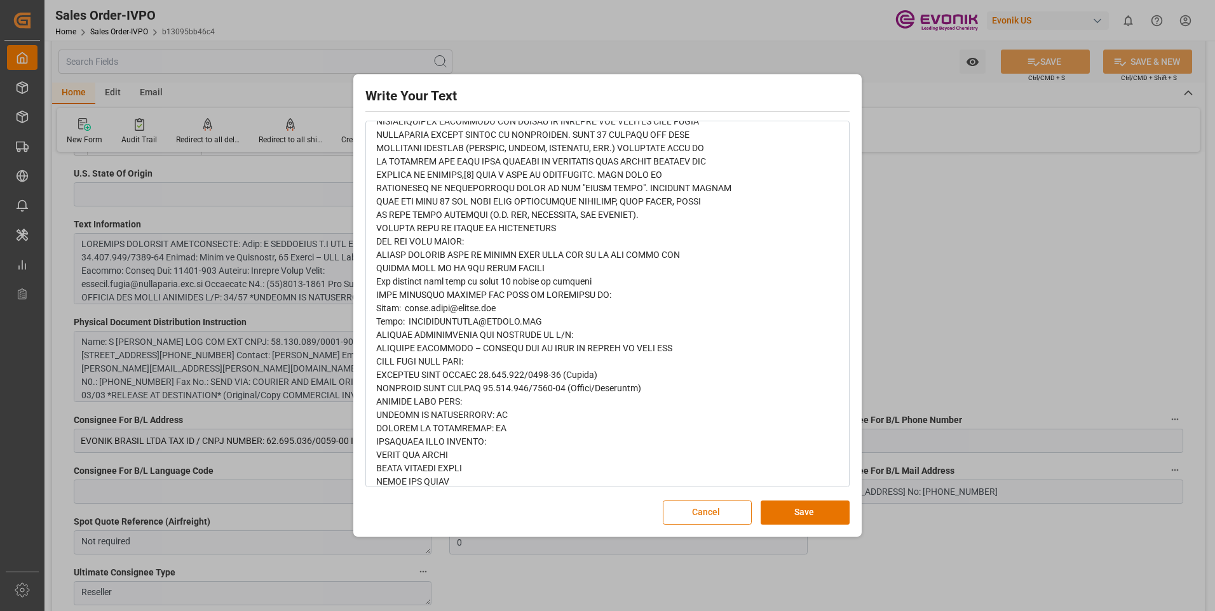
click at [706, 522] on button "Cancel" at bounding box center [707, 513] width 89 height 24
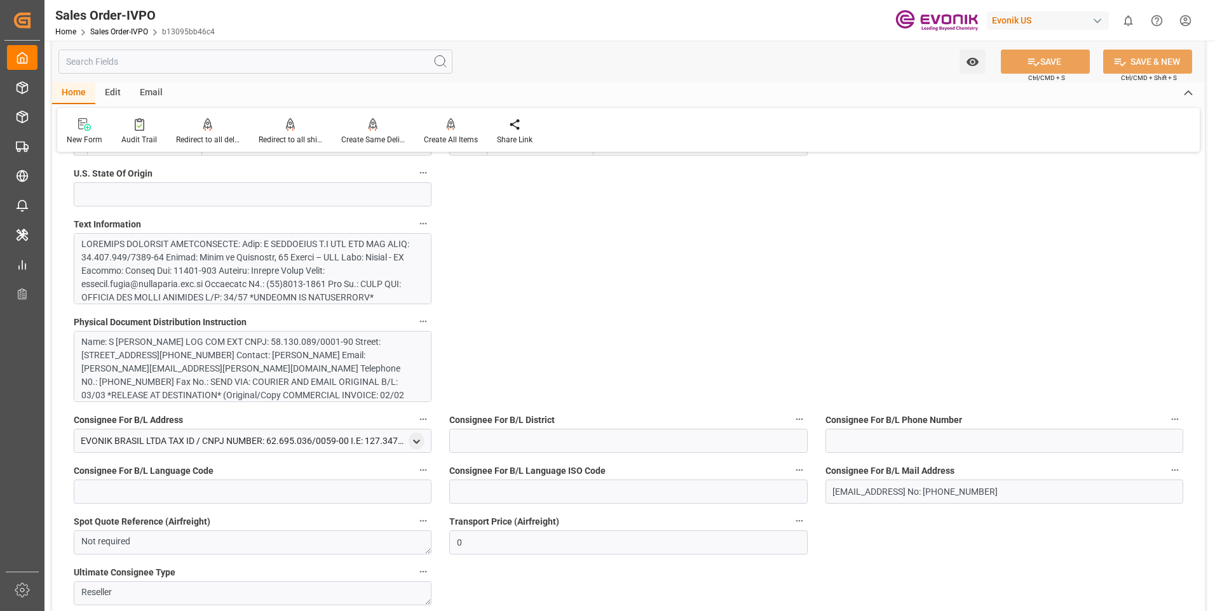
click at [159, 375] on div "Name: S [PERSON_NAME] LOG COM EXT CNPJ: 58.130.089/0001-90 Street: [STREET_ADDR…" at bounding box center [247, 381] width 333 height 93
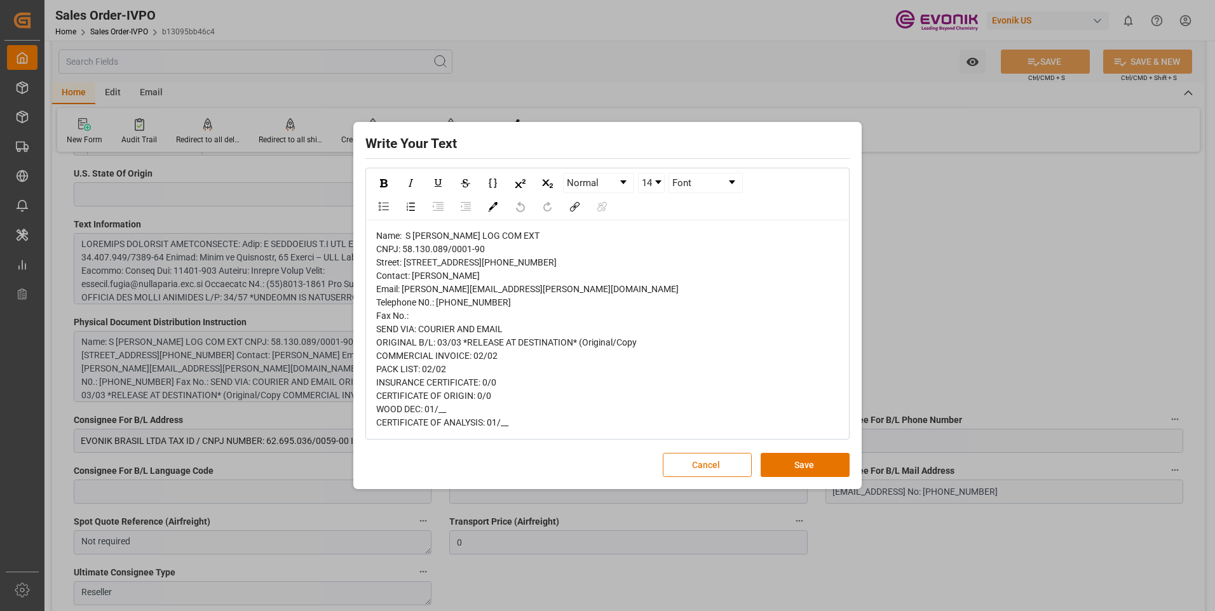
click at [708, 477] on button "Cancel" at bounding box center [707, 465] width 89 height 24
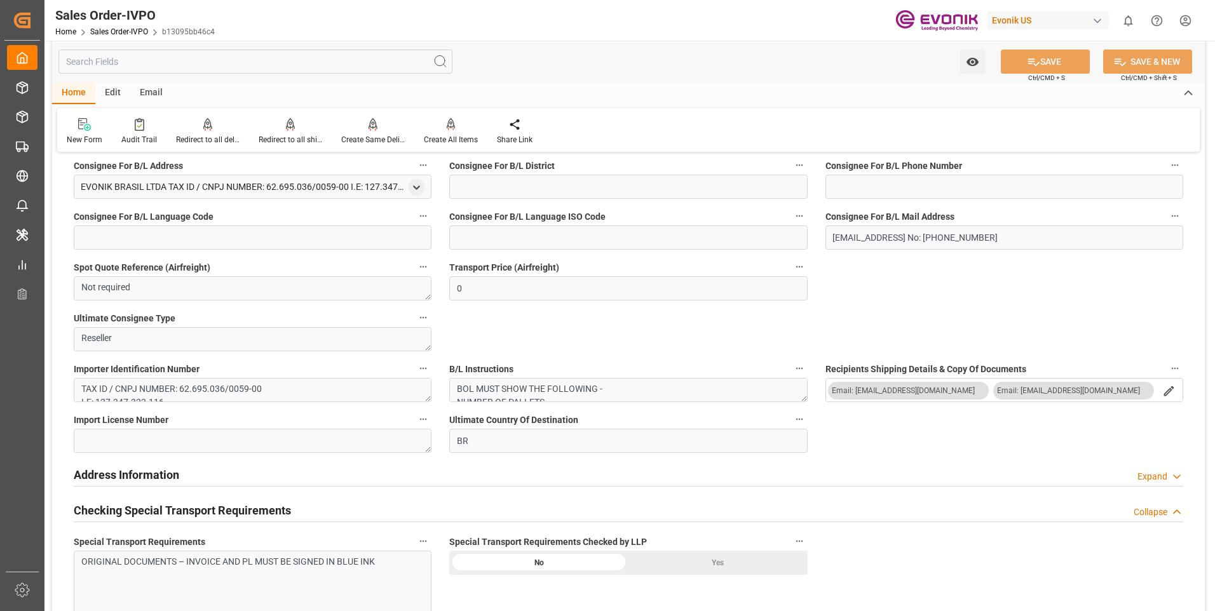
scroll to position [762, 0]
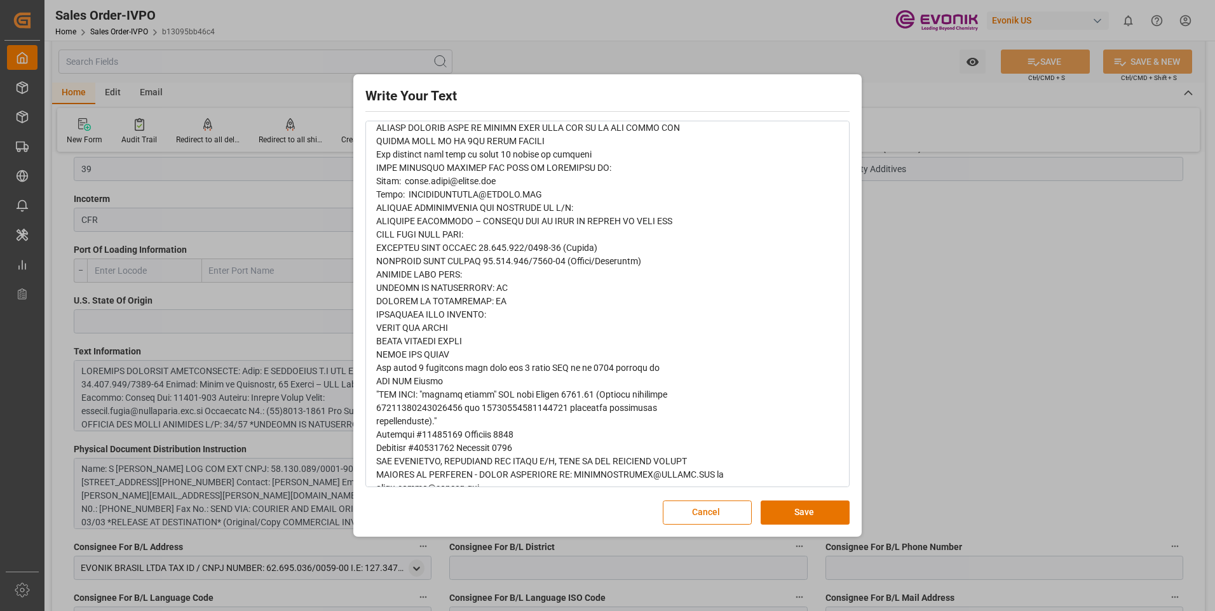
scroll to position [1779, 0]
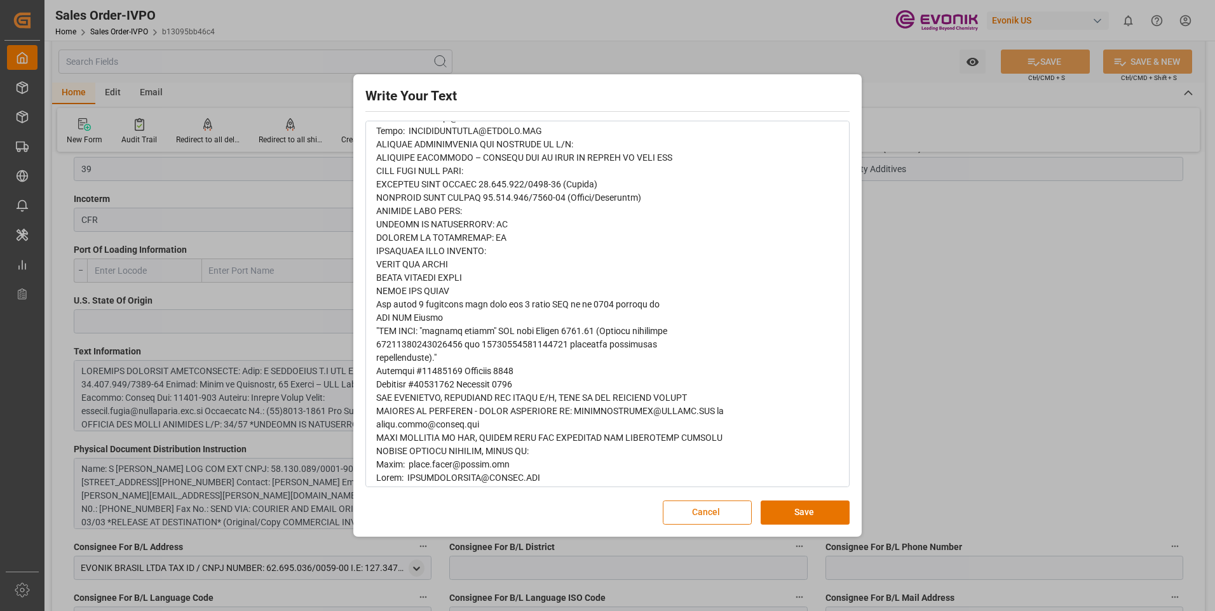
click at [729, 507] on button "Cancel" at bounding box center [707, 513] width 89 height 24
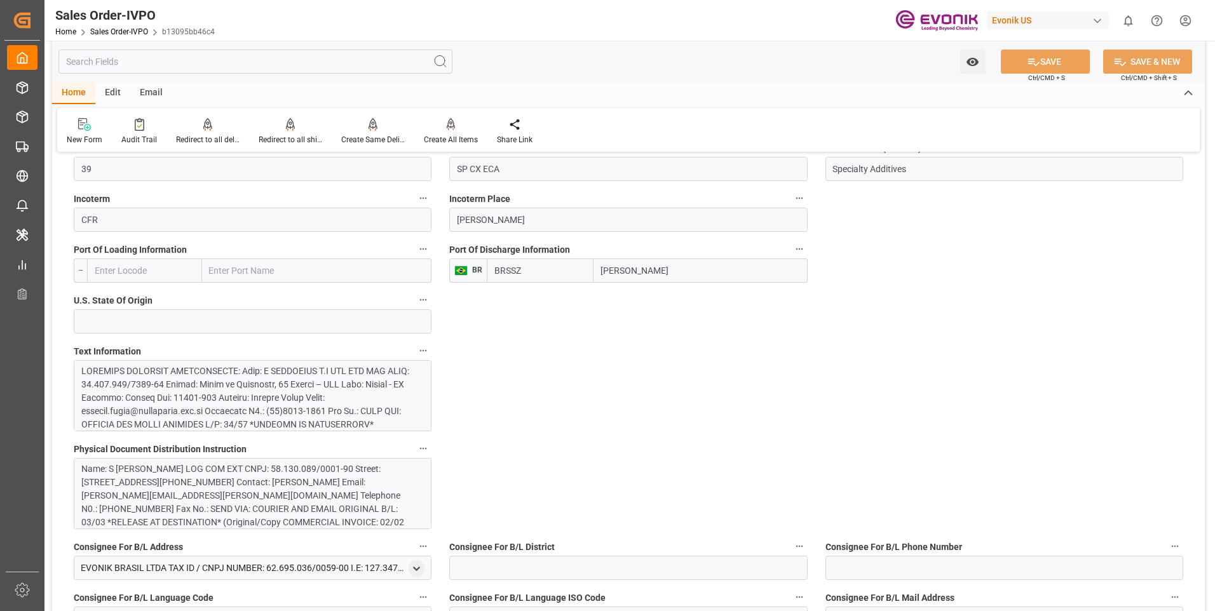
click at [228, 509] on div "Name: S [PERSON_NAME] LOG COM EXT CNPJ: 58.130.089/0001-90 Street: [STREET_ADDR…" at bounding box center [247, 508] width 333 height 93
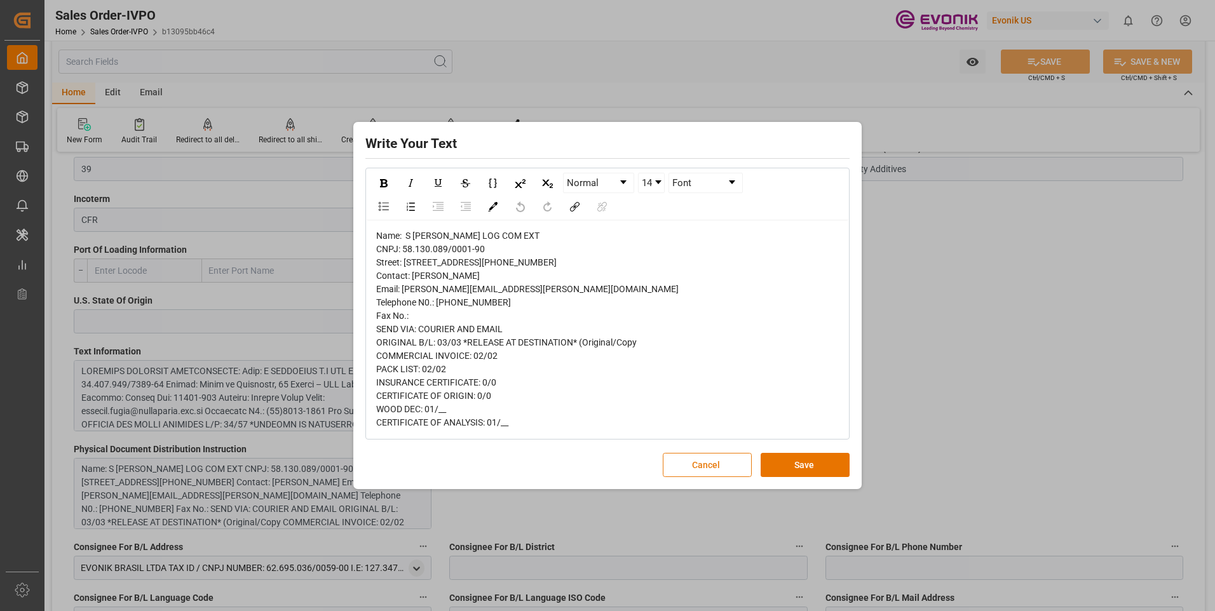
click at [706, 477] on button "Cancel" at bounding box center [707, 465] width 89 height 24
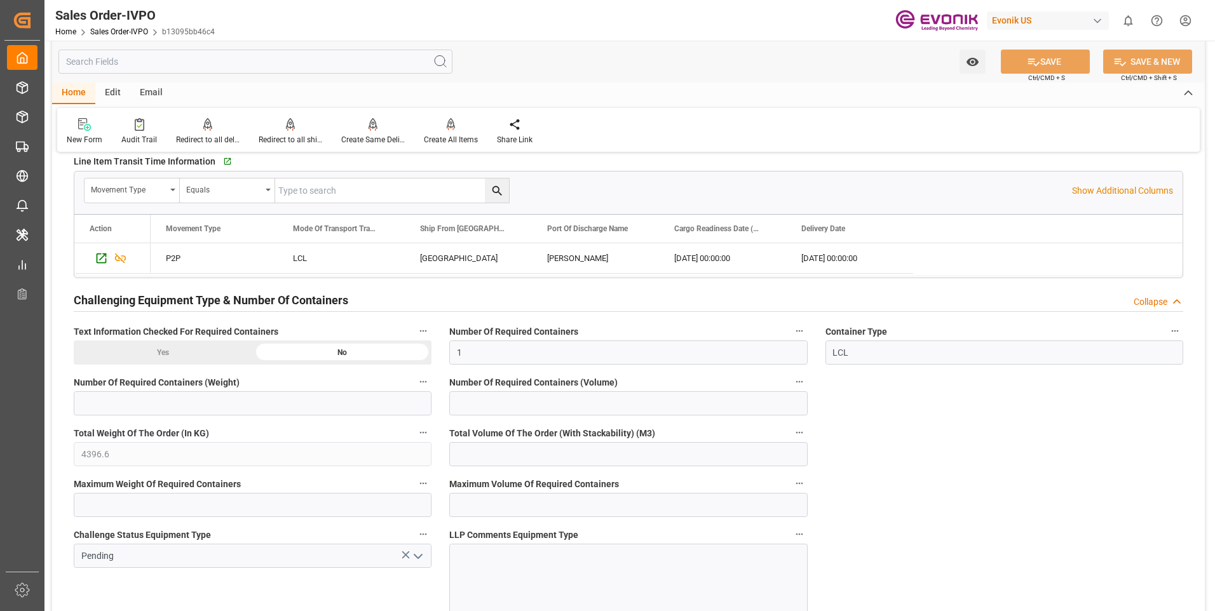
scroll to position [2223, 0]
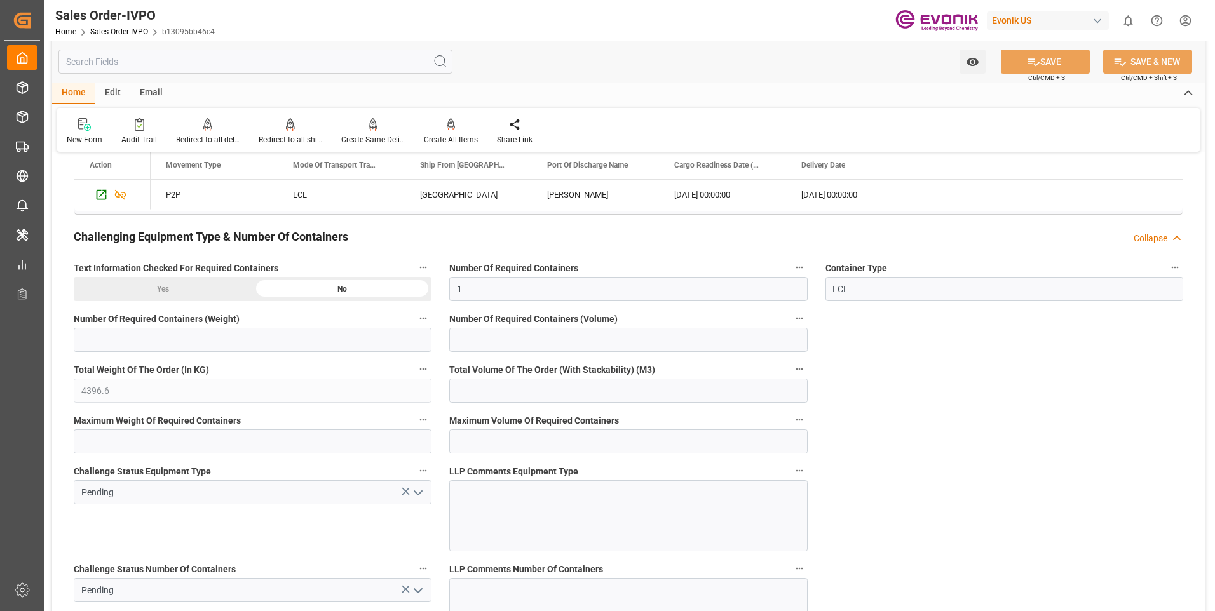
click at [419, 497] on icon "open menu" at bounding box center [417, 492] width 15 height 15
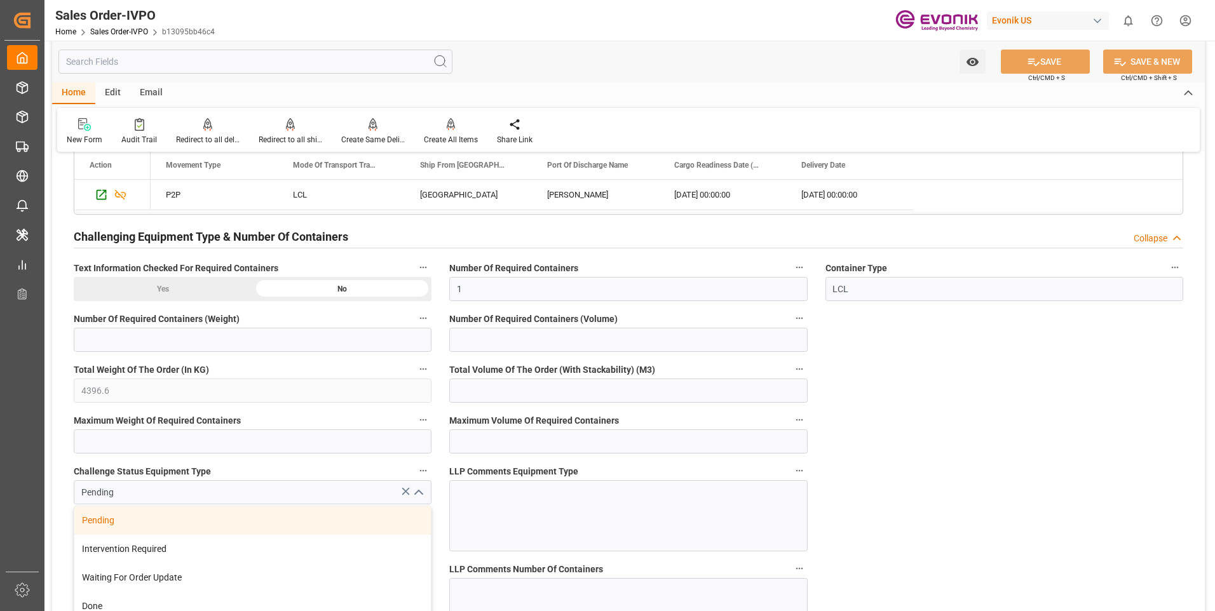
scroll to position [2414, 0]
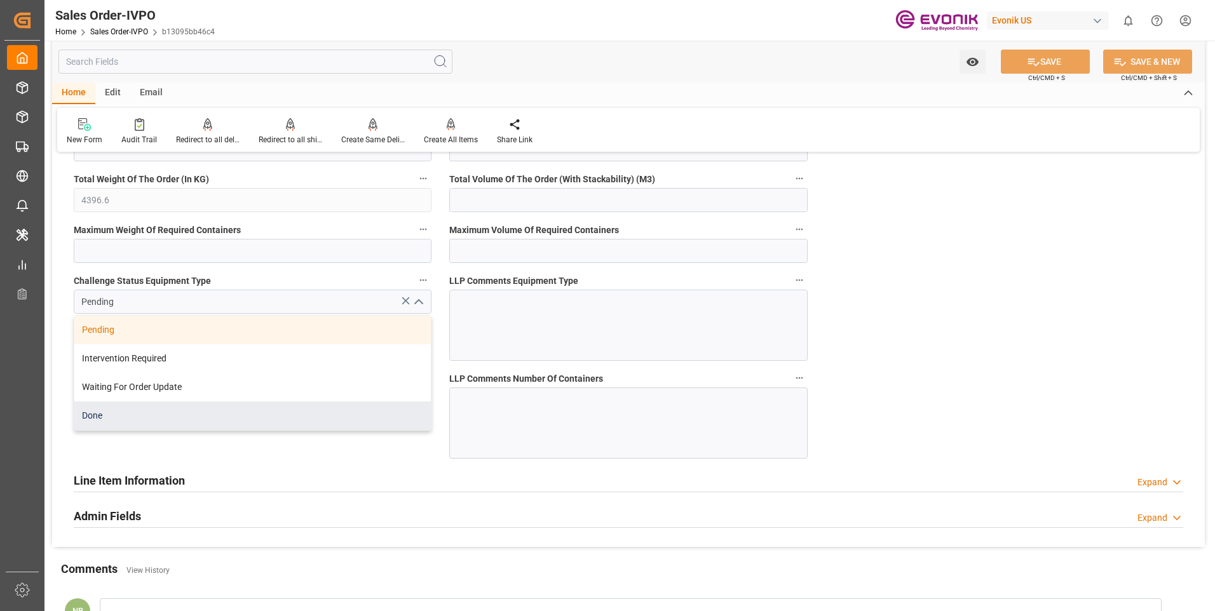
click at [120, 414] on div "Done" at bounding box center [252, 415] width 356 height 29
type input "[EMAIL_ADDRESS] No: [PHONE_NUMBER]"
type input "Done"
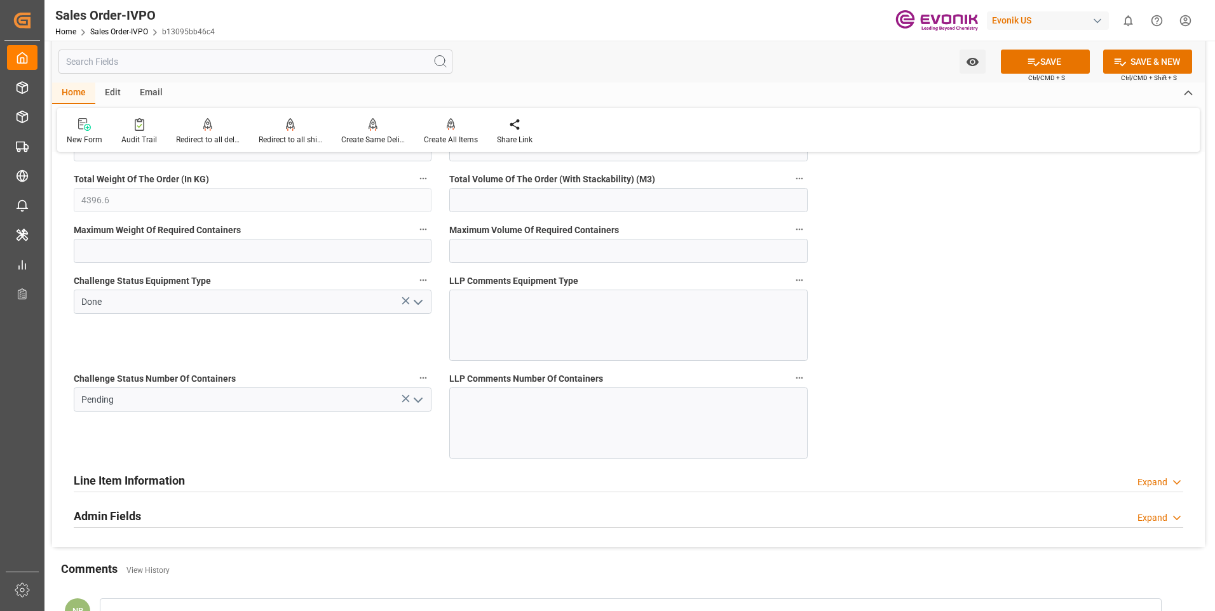
click at [416, 401] on icon "open menu" at bounding box center [417, 400] width 15 height 15
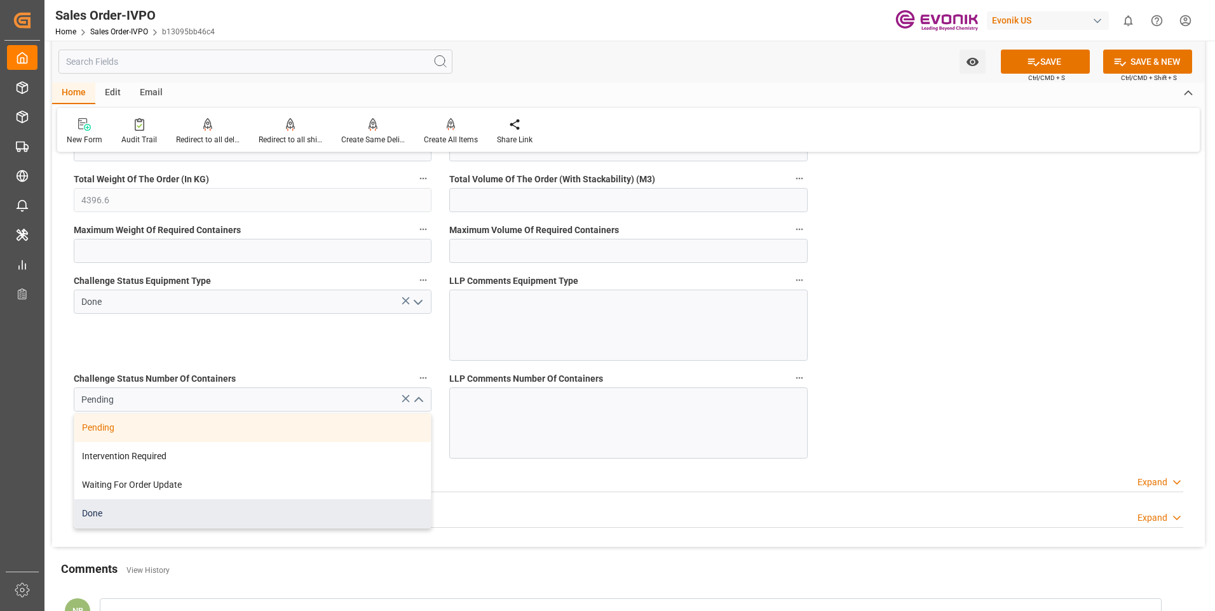
click at [98, 514] on div "Done" at bounding box center [252, 513] width 356 height 29
type input "Done"
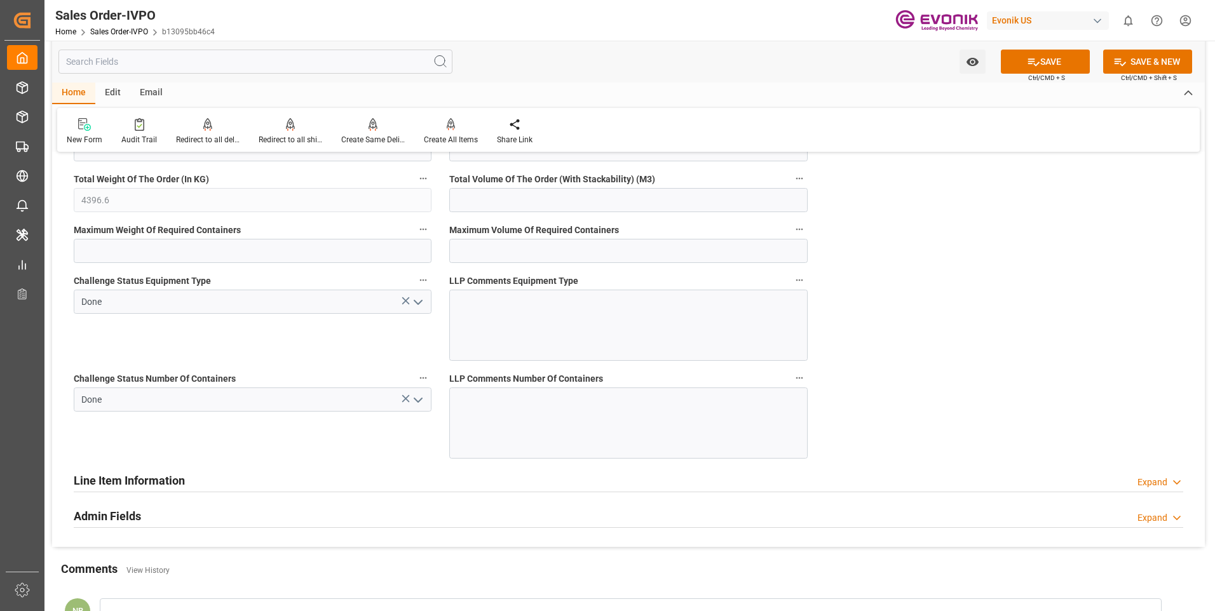
scroll to position [2223, 0]
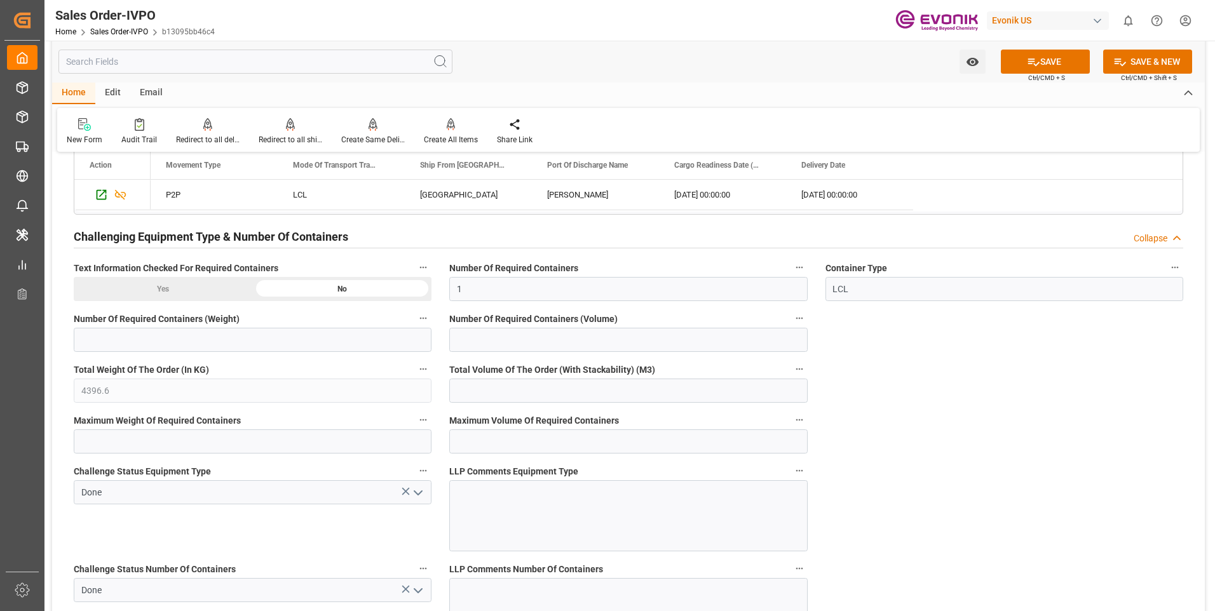
type input "[EMAIL_ADDRESS] No: [PHONE_NUMBER]"
click at [422, 490] on icon "open menu" at bounding box center [417, 492] width 15 height 15
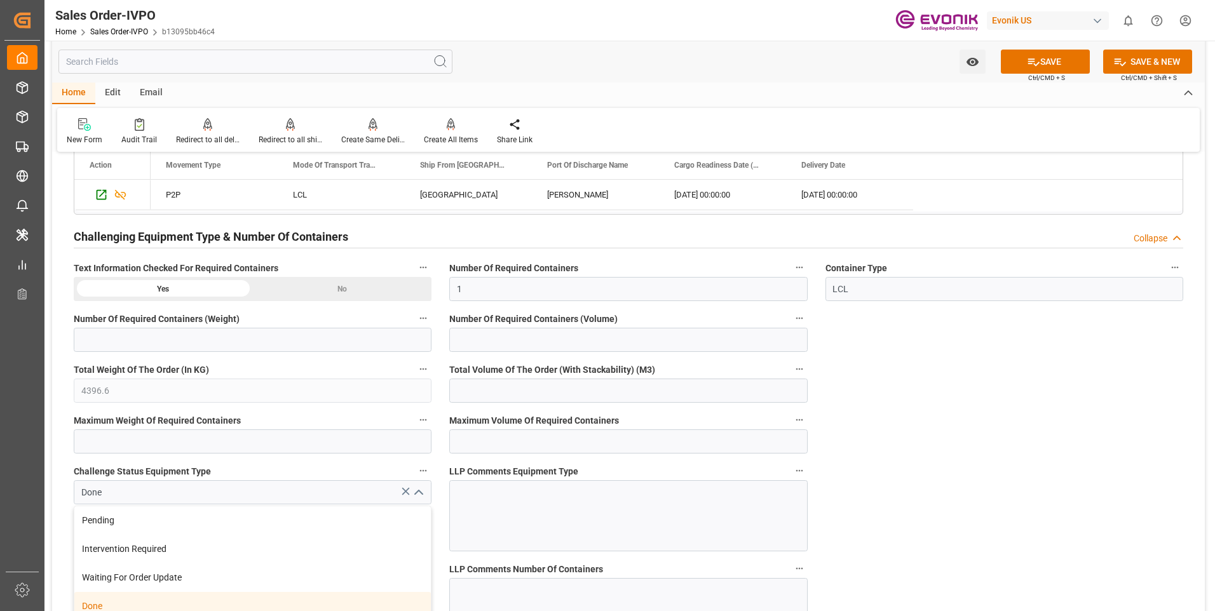
click at [422, 490] on icon "close menu" at bounding box center [417, 492] width 15 height 15
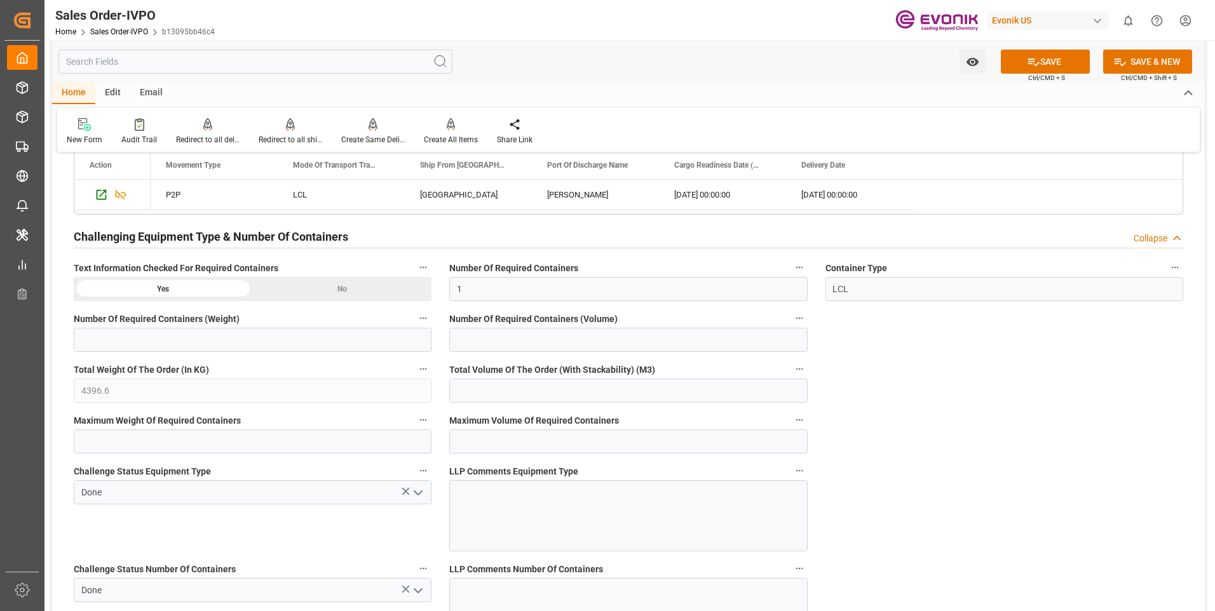
scroll to position [2351, 0]
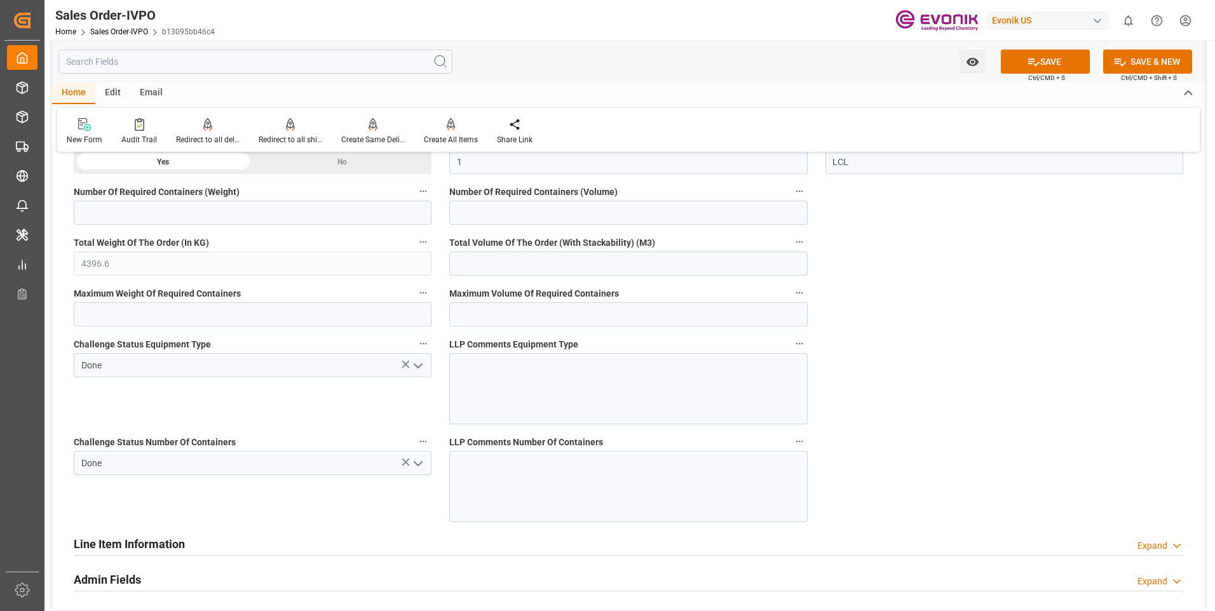
click at [420, 469] on icon "open menu" at bounding box center [417, 463] width 15 height 15
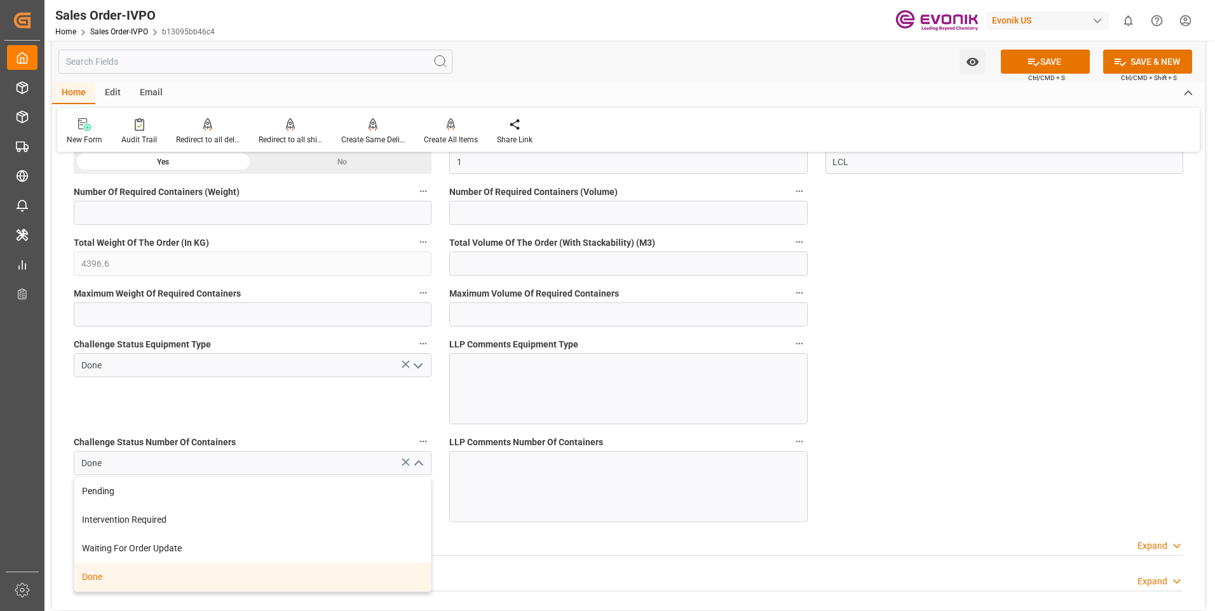
click at [420, 469] on icon "close menu" at bounding box center [417, 463] width 15 height 15
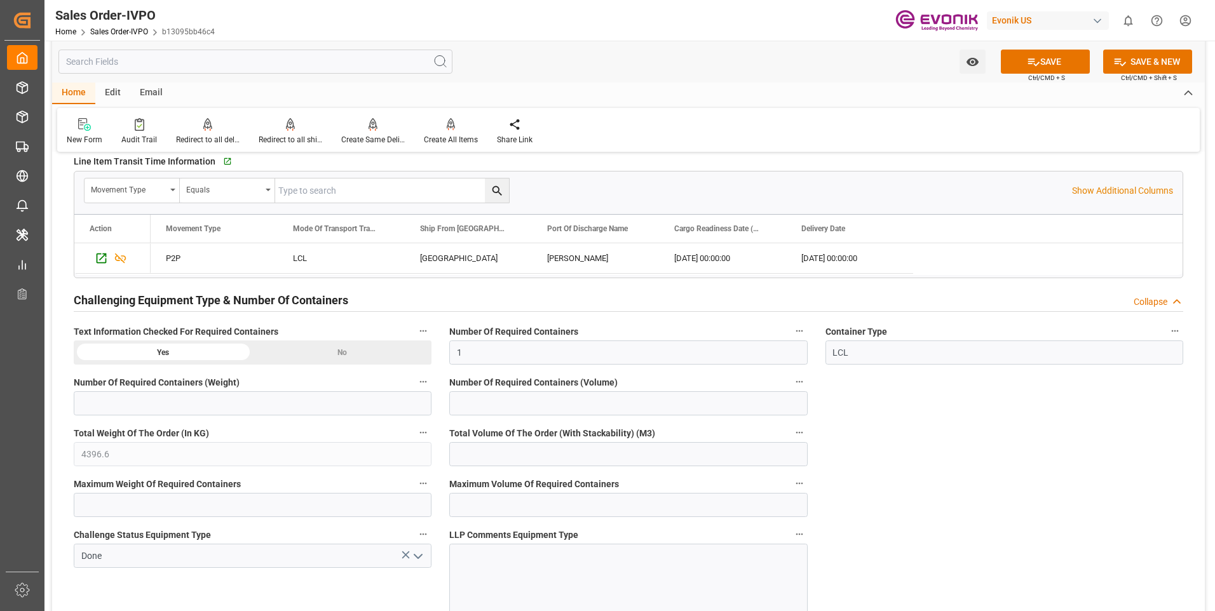
scroll to position [1969, 0]
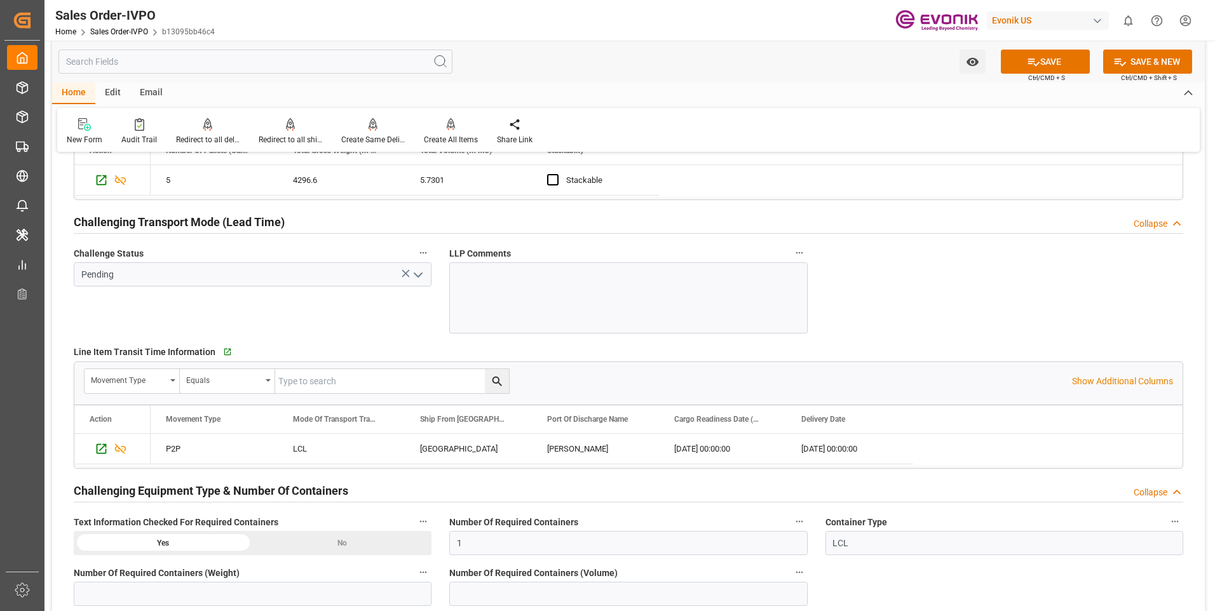
click at [418, 274] on icon "open menu" at bounding box center [417, 274] width 15 height 15
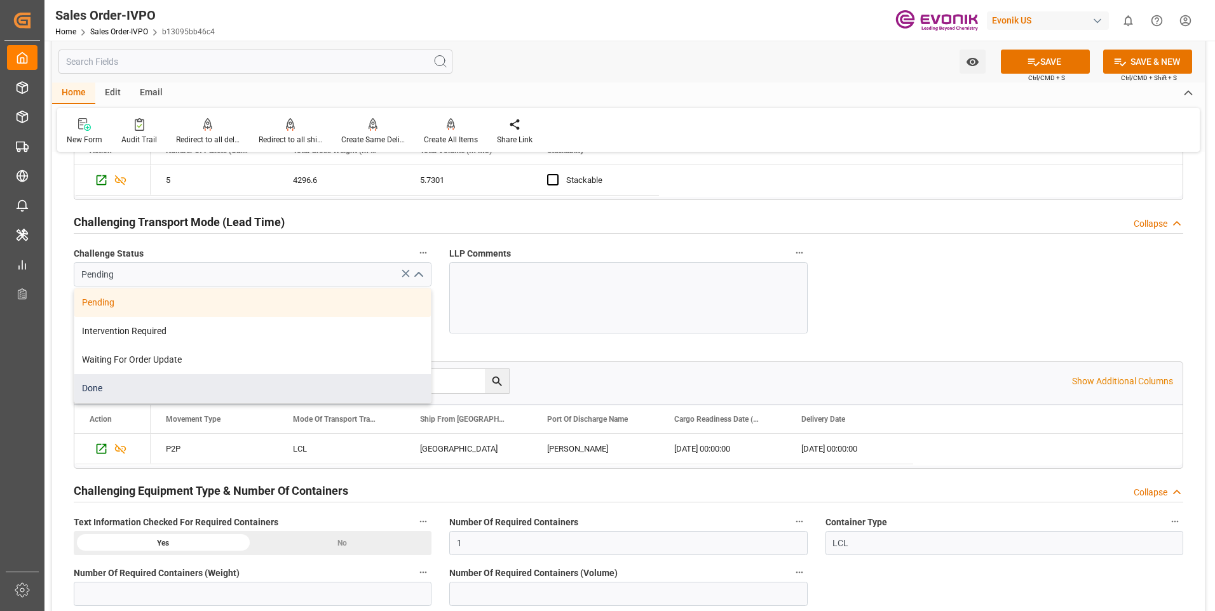
click at [154, 394] on div "Done" at bounding box center [252, 388] width 356 height 29
type input "Done"
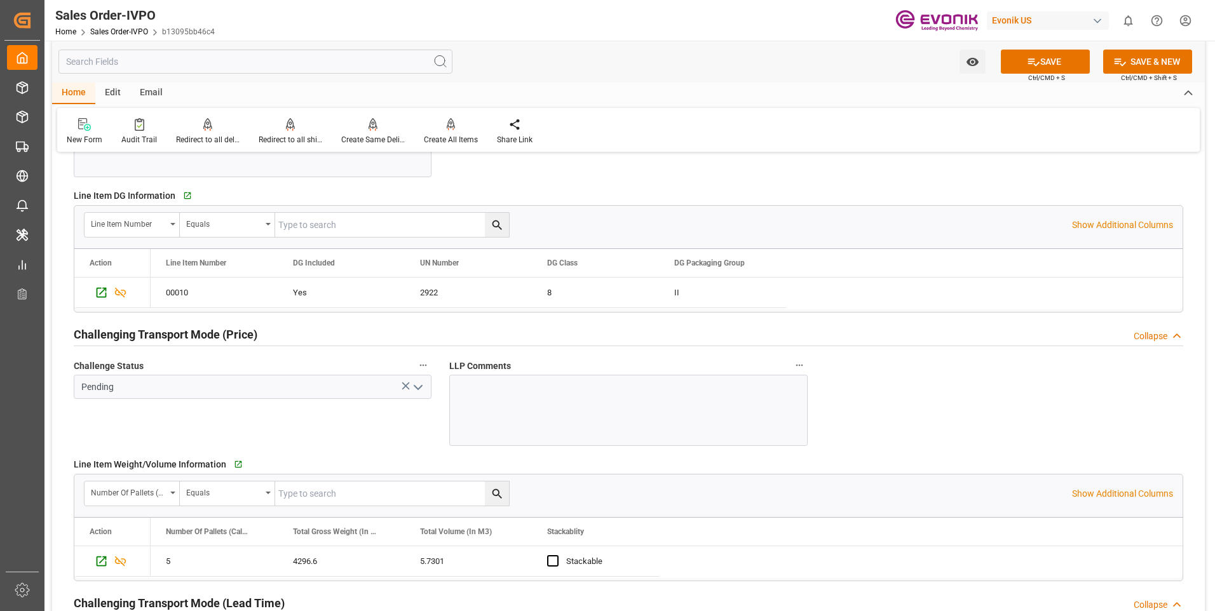
scroll to position [1334, 0]
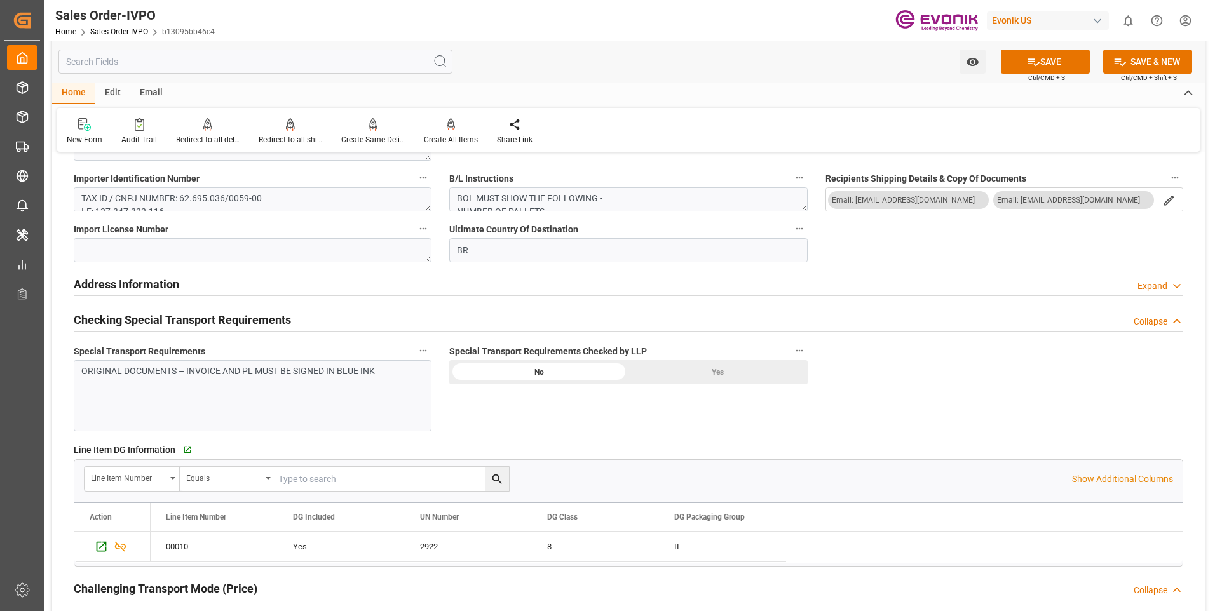
click at [707, 372] on div "Yes" at bounding box center [717, 372] width 179 height 24
click at [1053, 62] on button "SAVE" at bounding box center [1045, 62] width 89 height 24
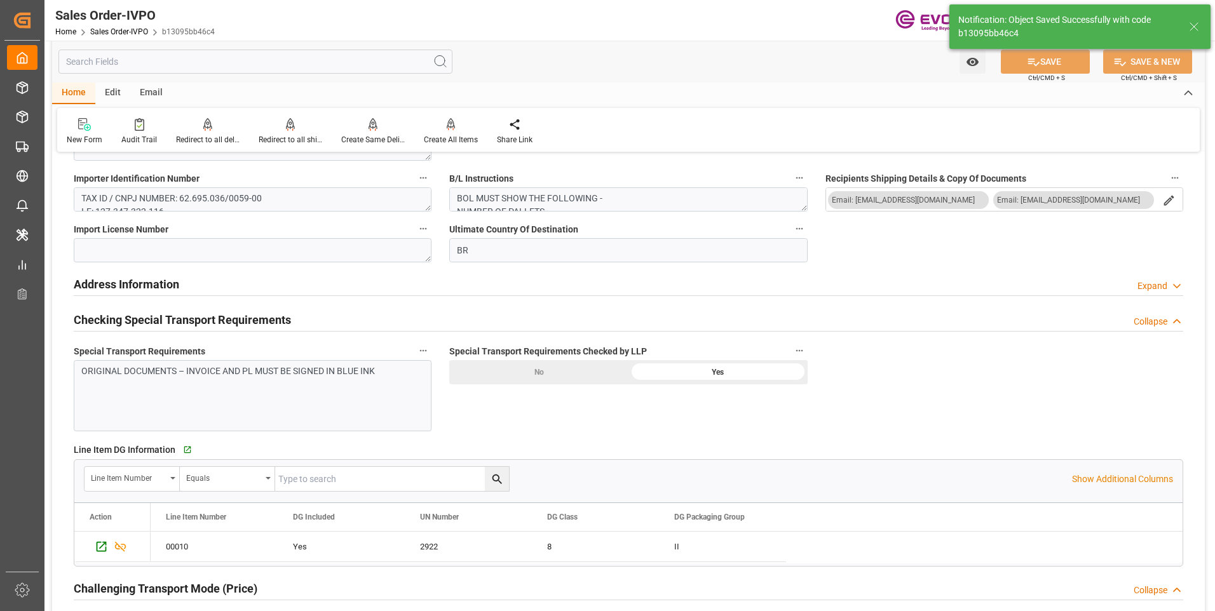
type input "livia.leone@evonik.comTelephone No: 55 19 3475-3130"
type input "[DATE] 16:20"
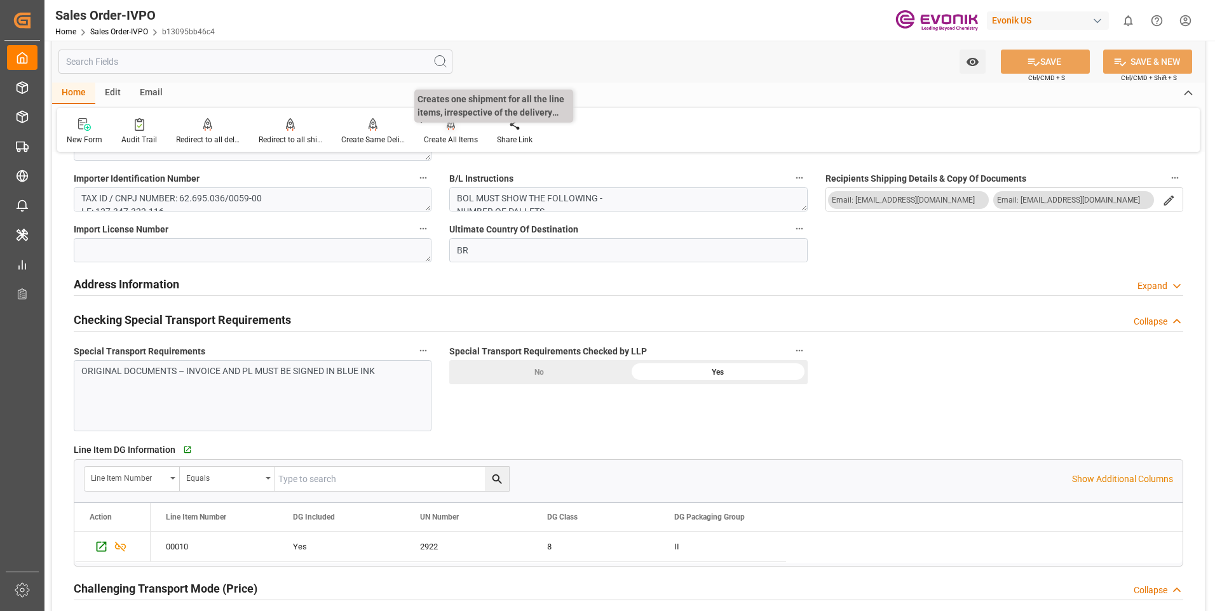
click at [448, 130] on icon at bounding box center [451, 130] width 6 height 3
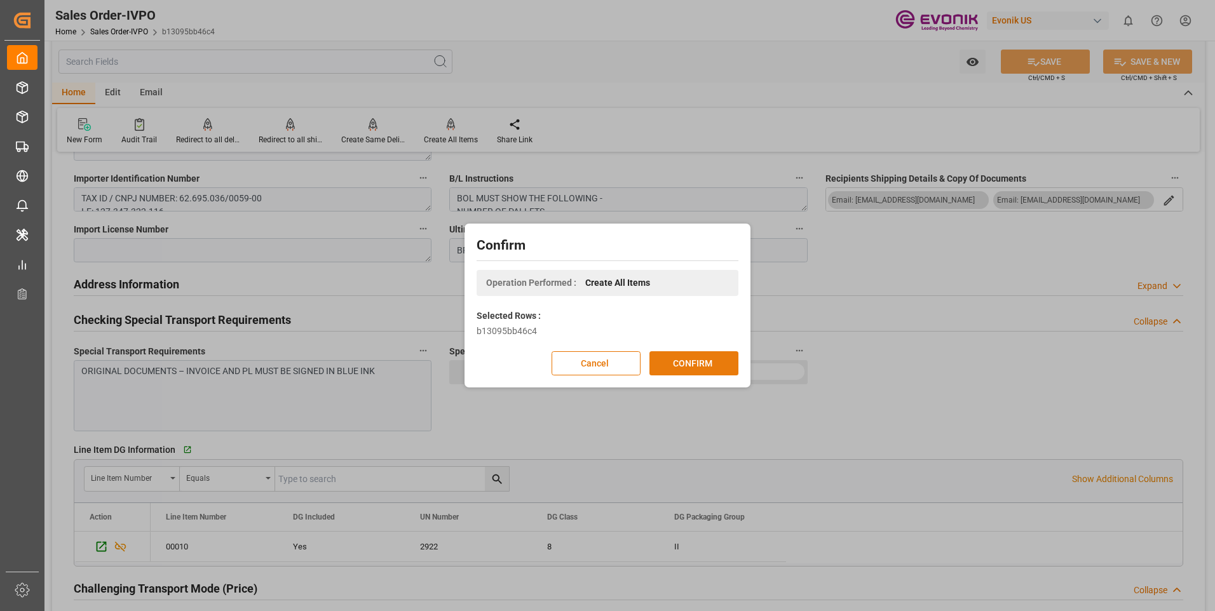
click at [673, 358] on button "CONFIRM" at bounding box center [693, 363] width 89 height 24
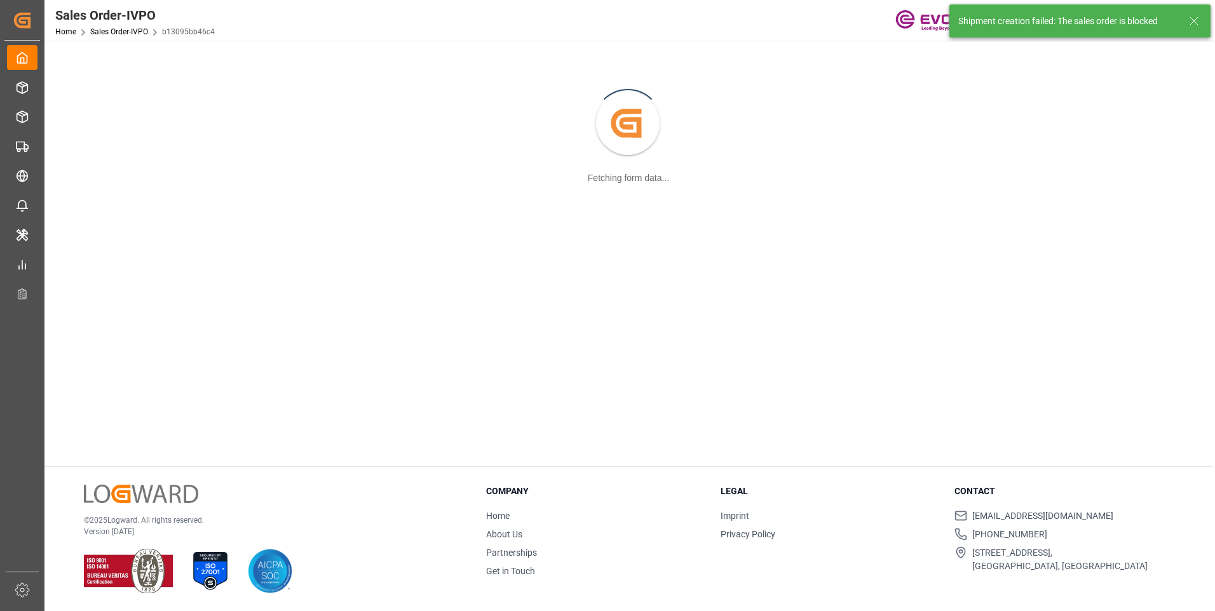
scroll to position [138, 0]
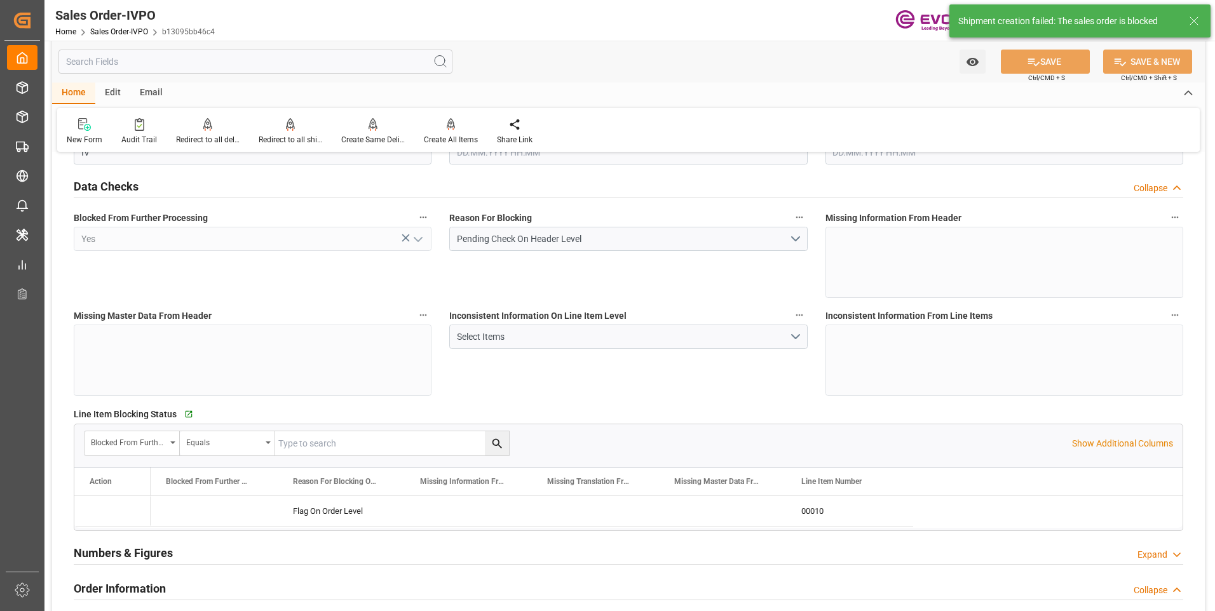
type input "BRSSZ"
type input "livia.leone@evonik.comTelephone No: 55 19 3475-3130"
type input "0"
type input "1"
type input "4396.6"
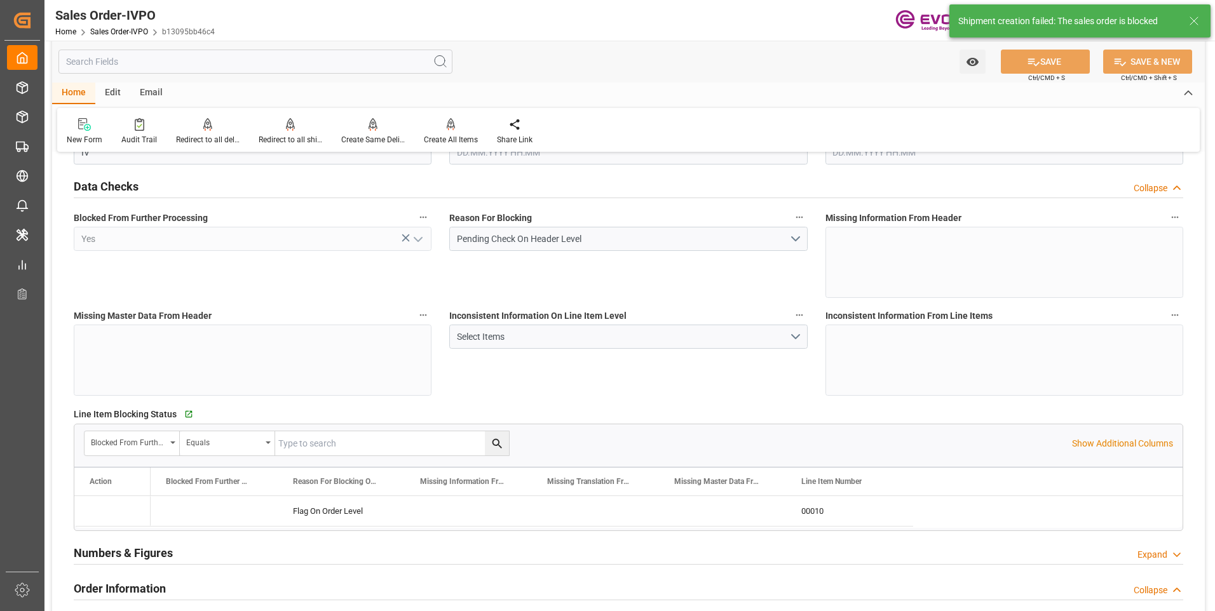
type input "20.08.2025 22:04"
type input "[DATE] 16:20"
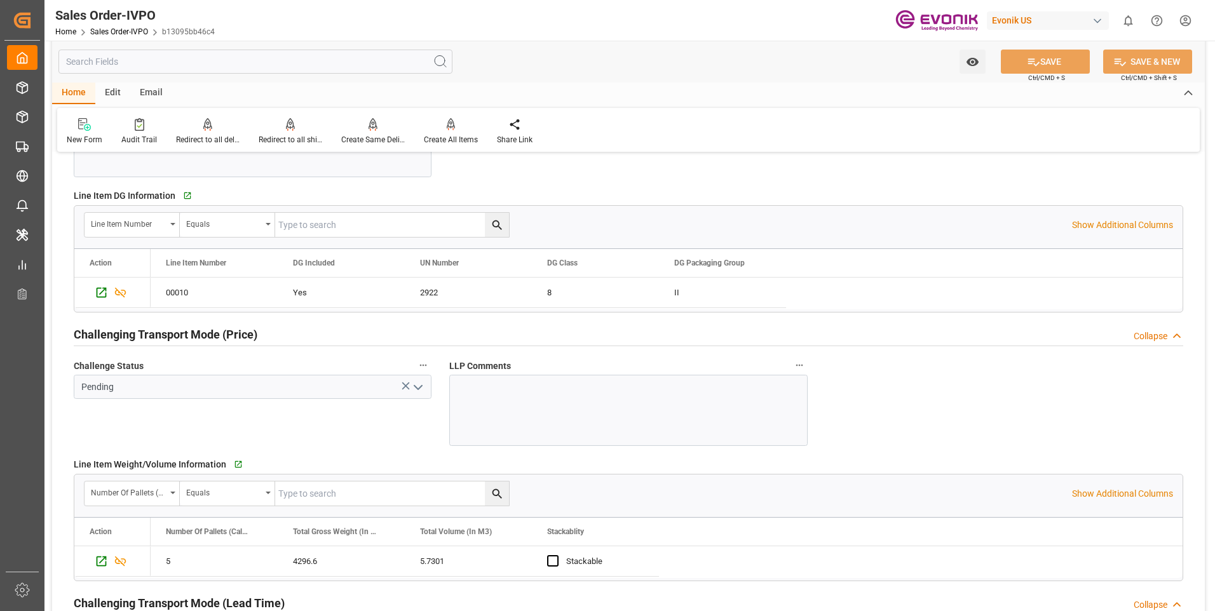
scroll to position [1525, 0]
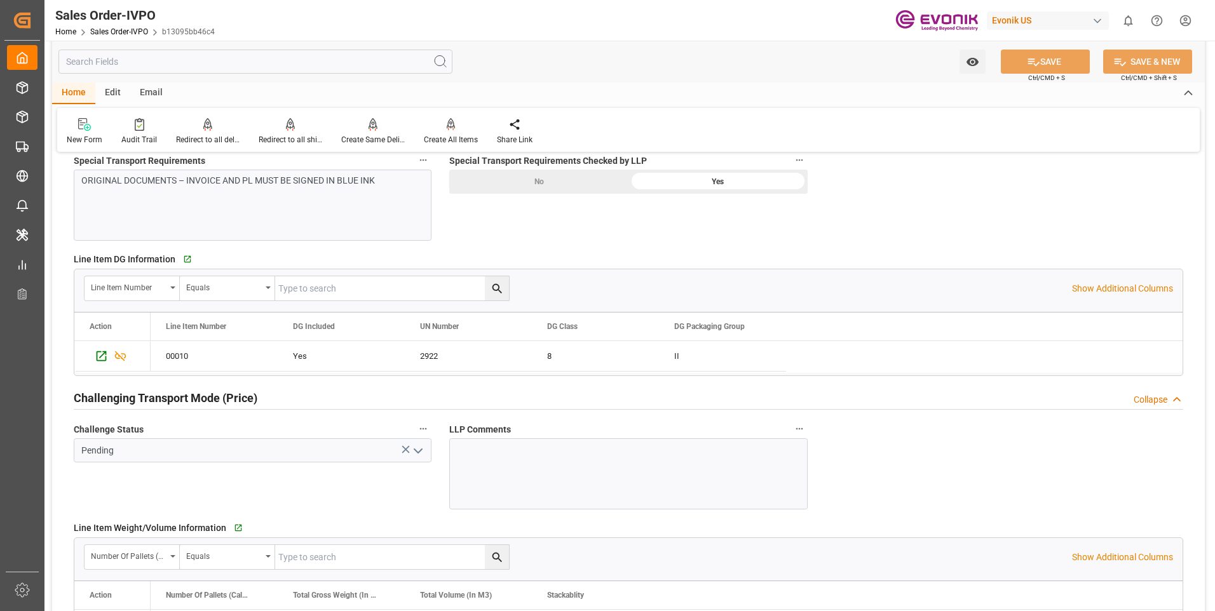
click at [422, 448] on icon "open menu" at bounding box center [417, 450] width 15 height 15
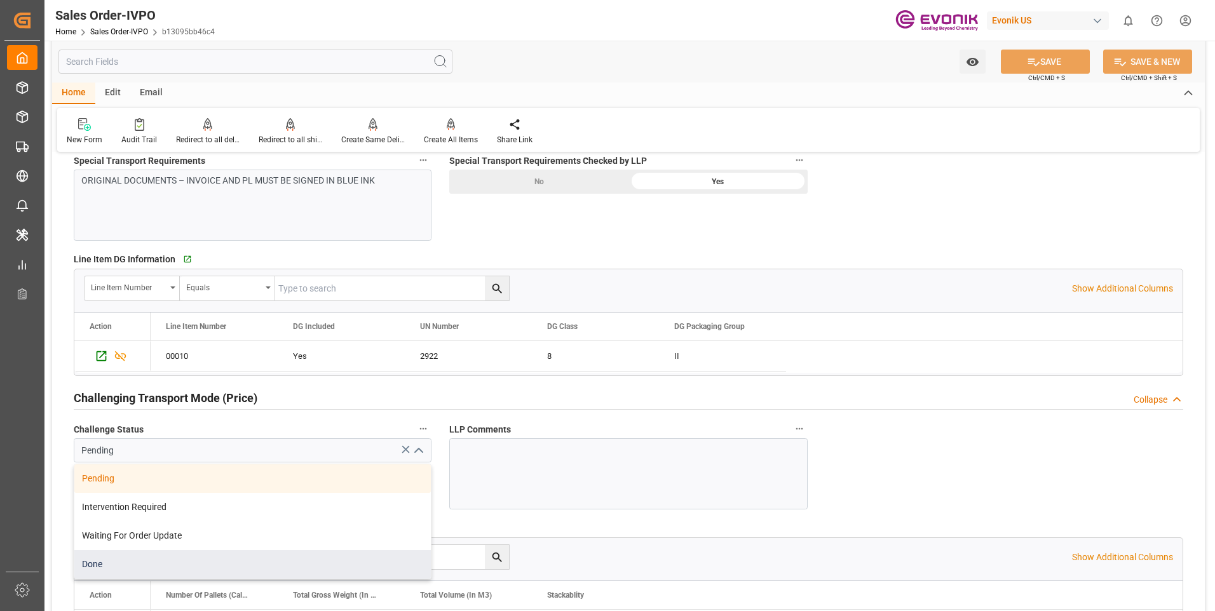
click at [145, 562] on div "Done" at bounding box center [252, 564] width 356 height 29
type input "livia.leone@evonik.comTelephone No: 55 19 3475-3130"
type input "Done"
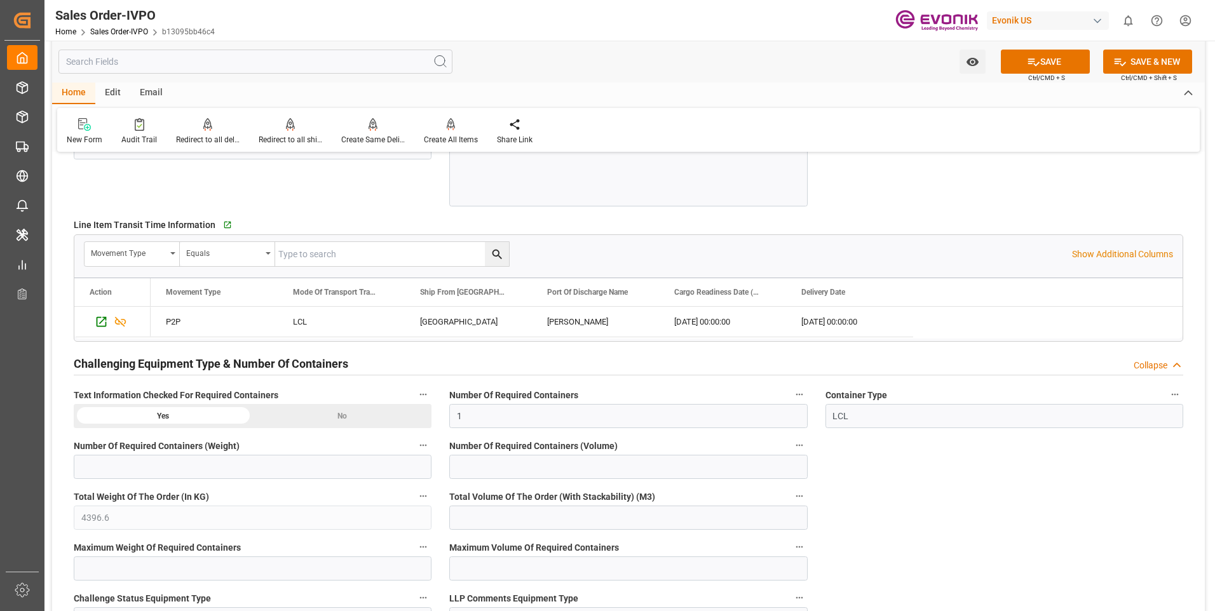
scroll to position [2351, 0]
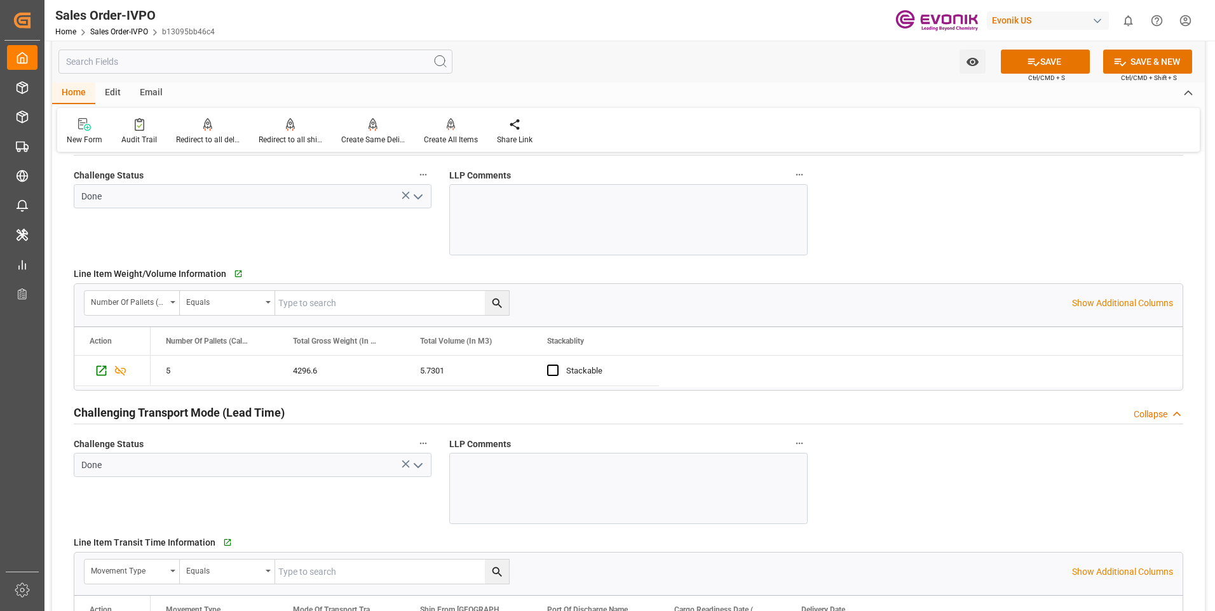
scroll to position [1525, 0]
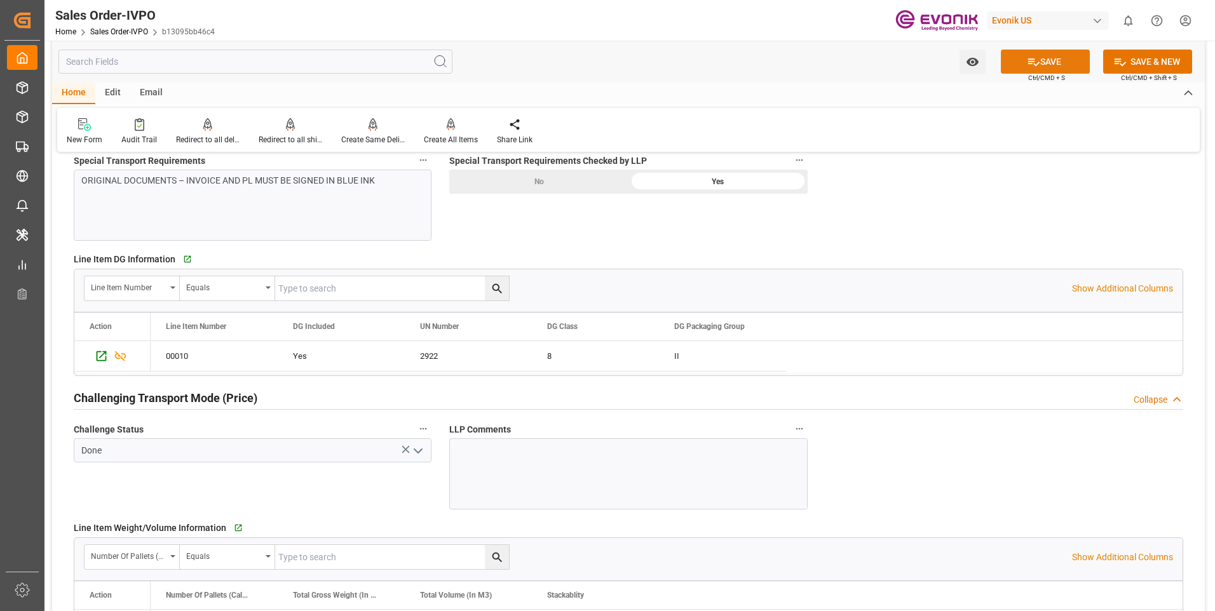
click at [1030, 62] on icon at bounding box center [1033, 62] width 11 height 8
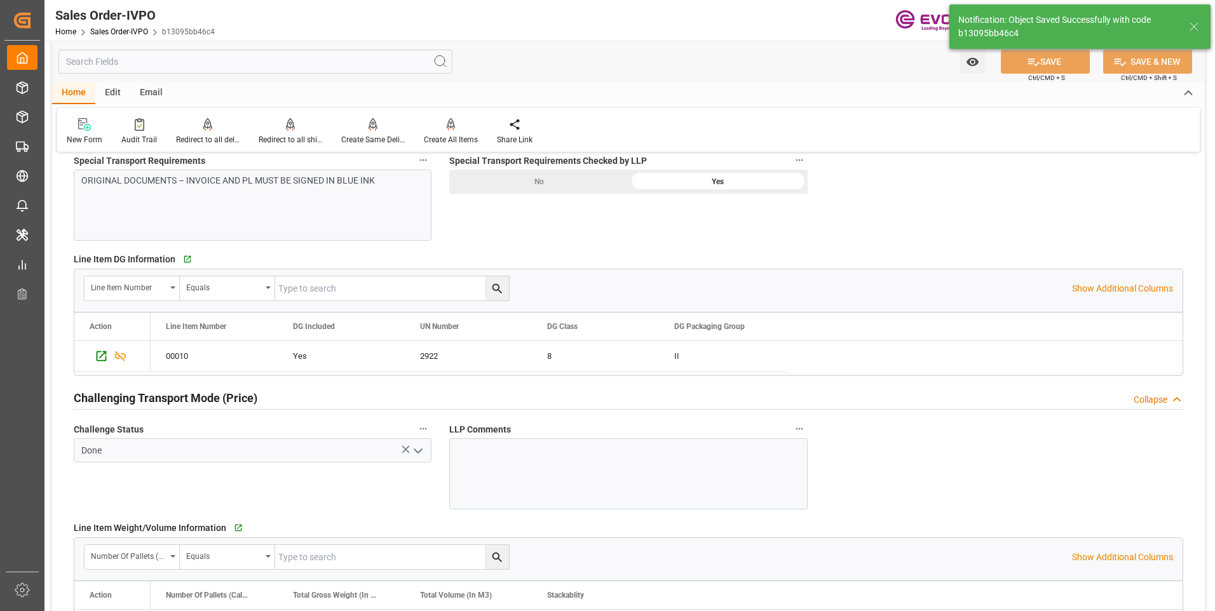
type input "livia.leone@evonik.comTelephone No: 55 19 3475-3130"
type input "No"
click at [436, 130] on div at bounding box center [451, 124] width 54 height 13
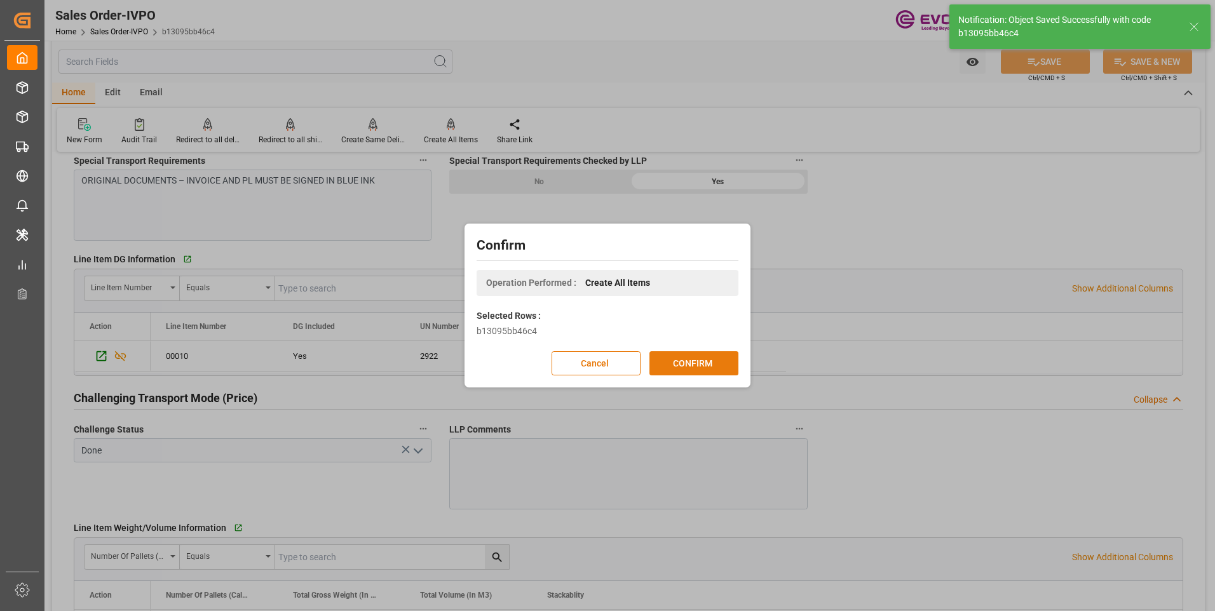
click at [691, 365] on button "CONFIRM" at bounding box center [693, 363] width 89 height 24
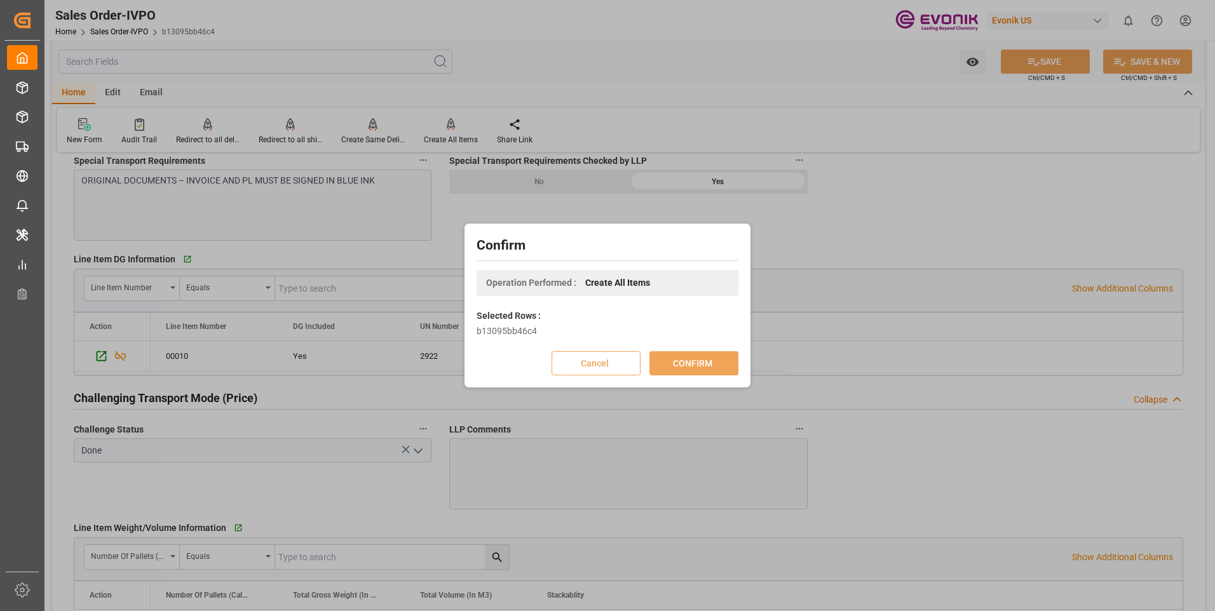
type input "livia.leone@evonik.comTelephone No: 55 19 3475-3130"
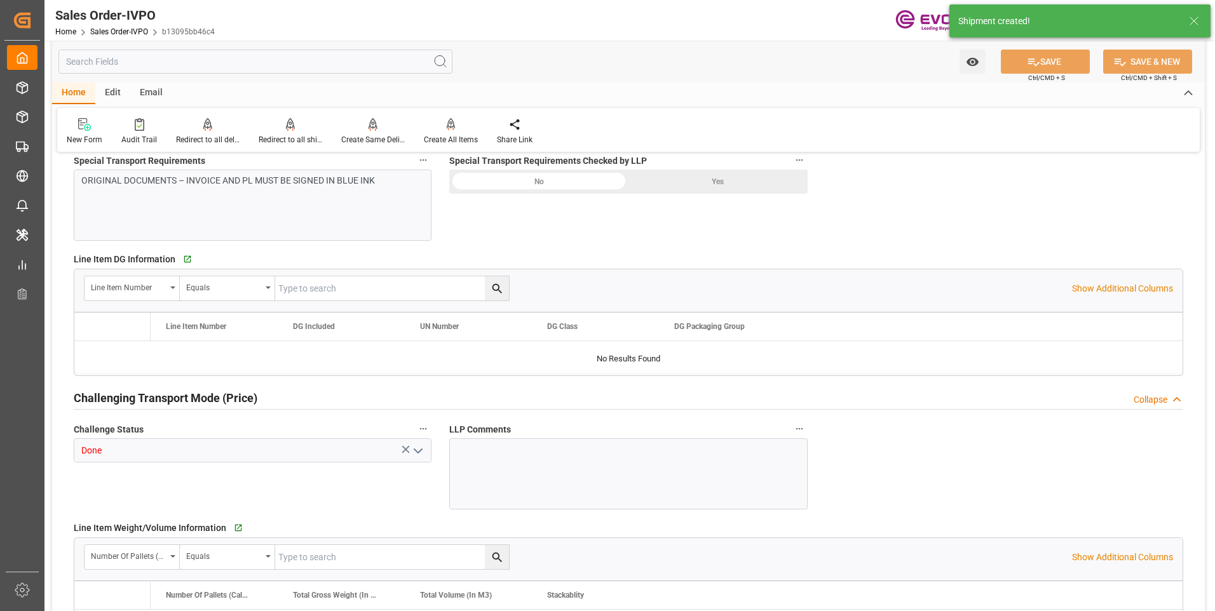
type input "BRSSZ"
type input "livia.leone@evonik.comTelephone No: 55 19 3475-3130"
type input "0"
type input "1"
type input "4396.6"
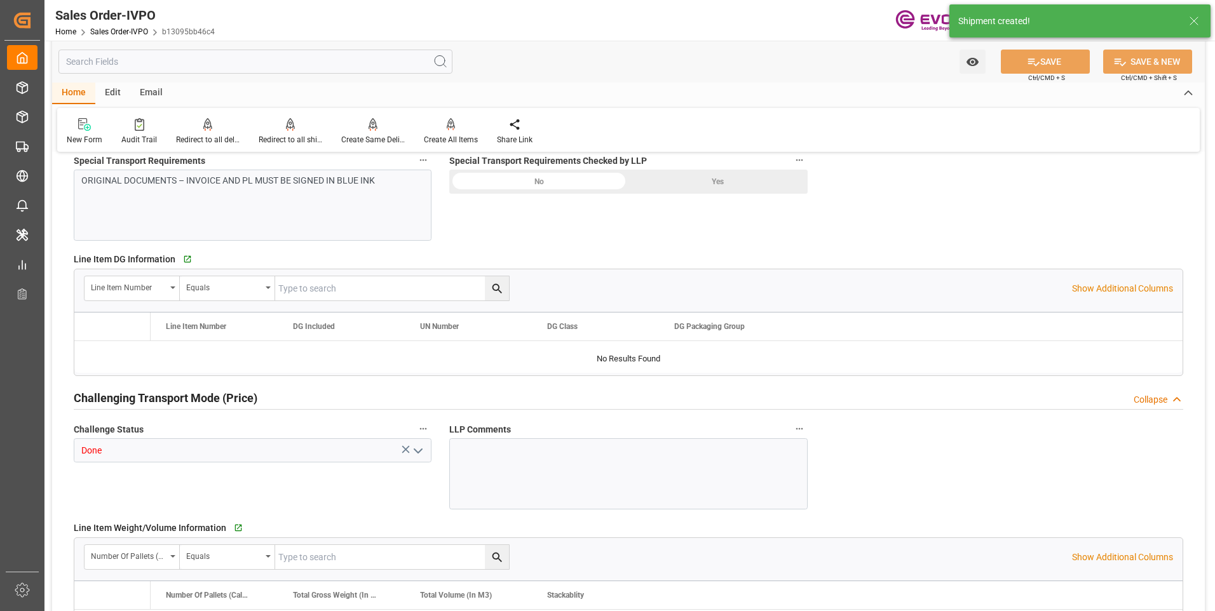
type input "20.08.2025 22:04"
type input "[DATE] 16:20"
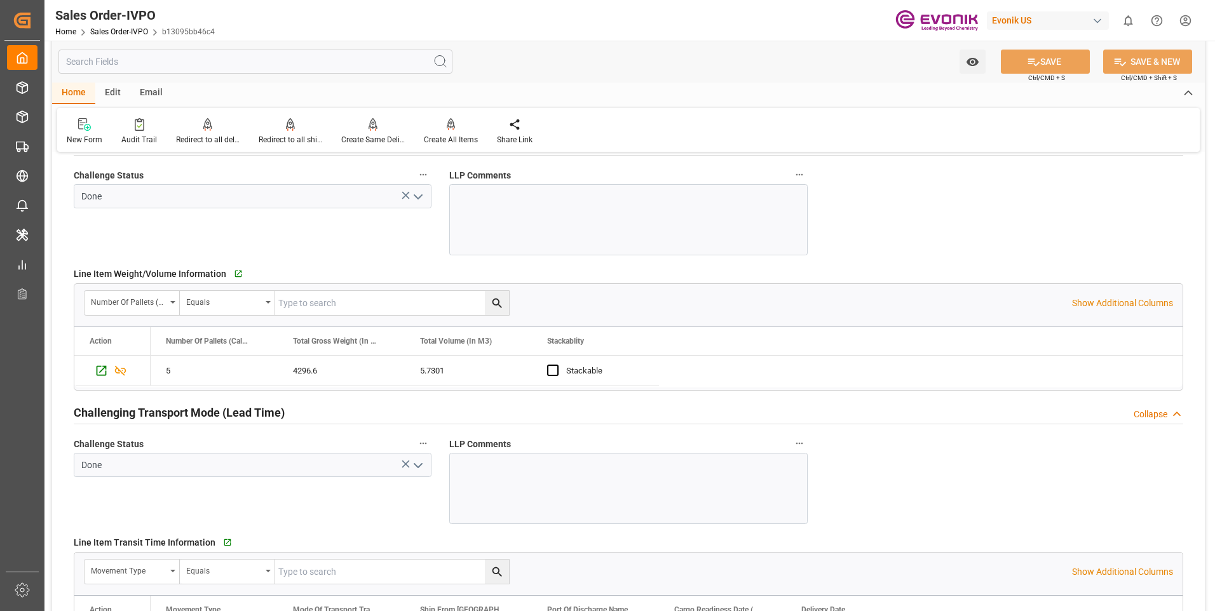
scroll to position [1842, 0]
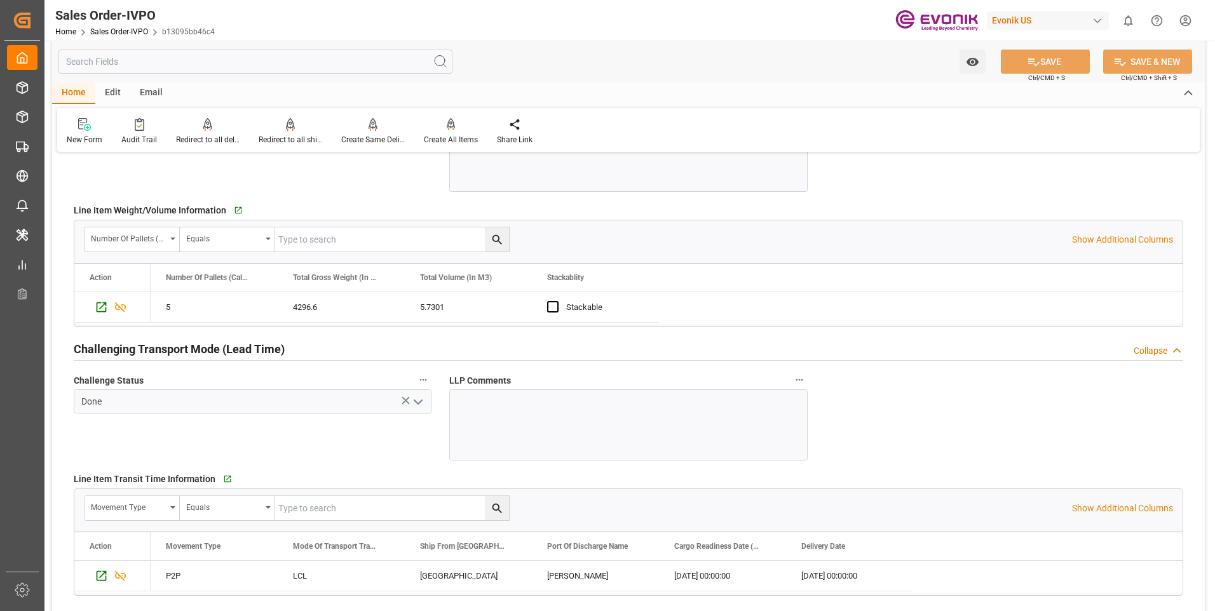
type input "livia.leone@evonik.comTelephone No: 55 19 3475-3130"
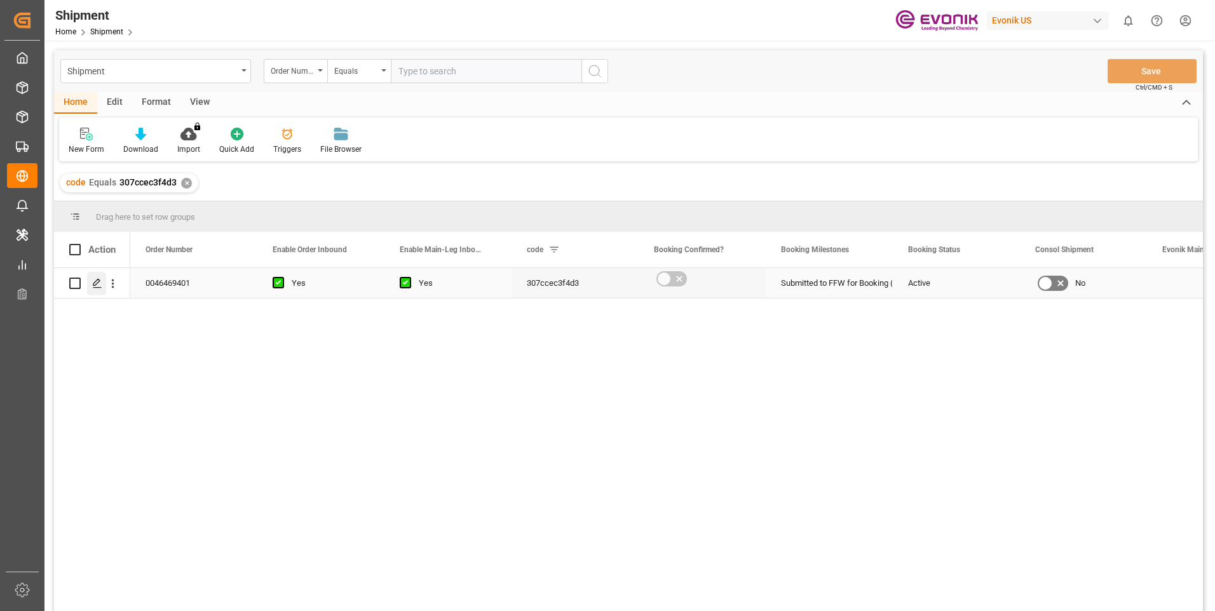
click at [93, 282] on icon "Press SPACE to select this row." at bounding box center [97, 283] width 10 height 10
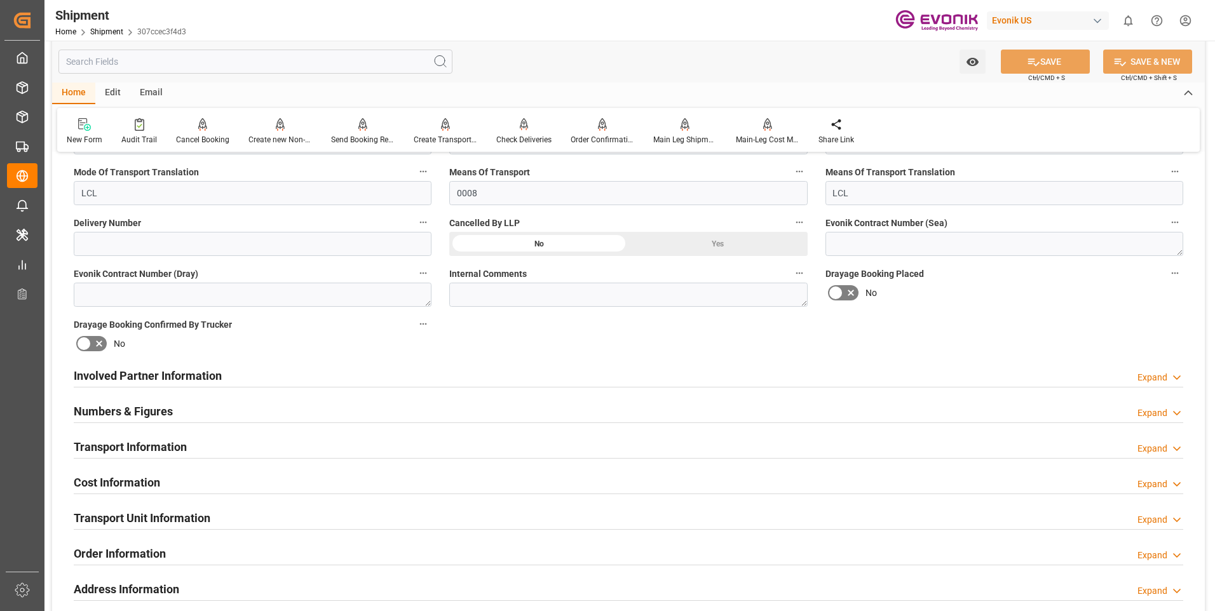
scroll to position [635, 0]
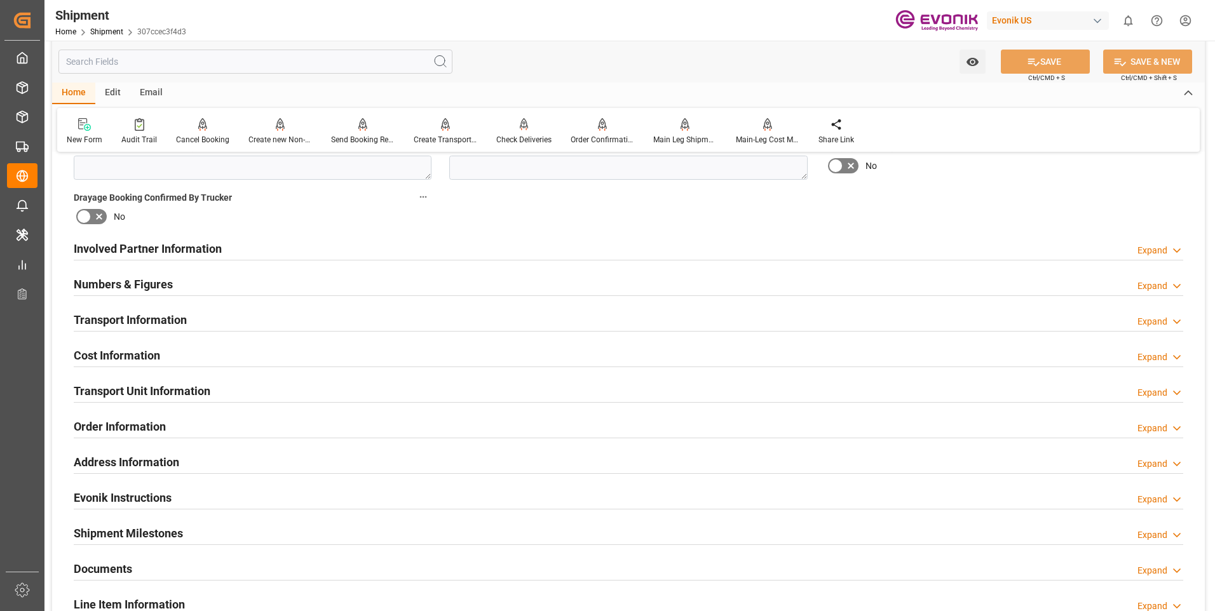
click at [1156, 244] on div "Expand" at bounding box center [1152, 250] width 30 height 13
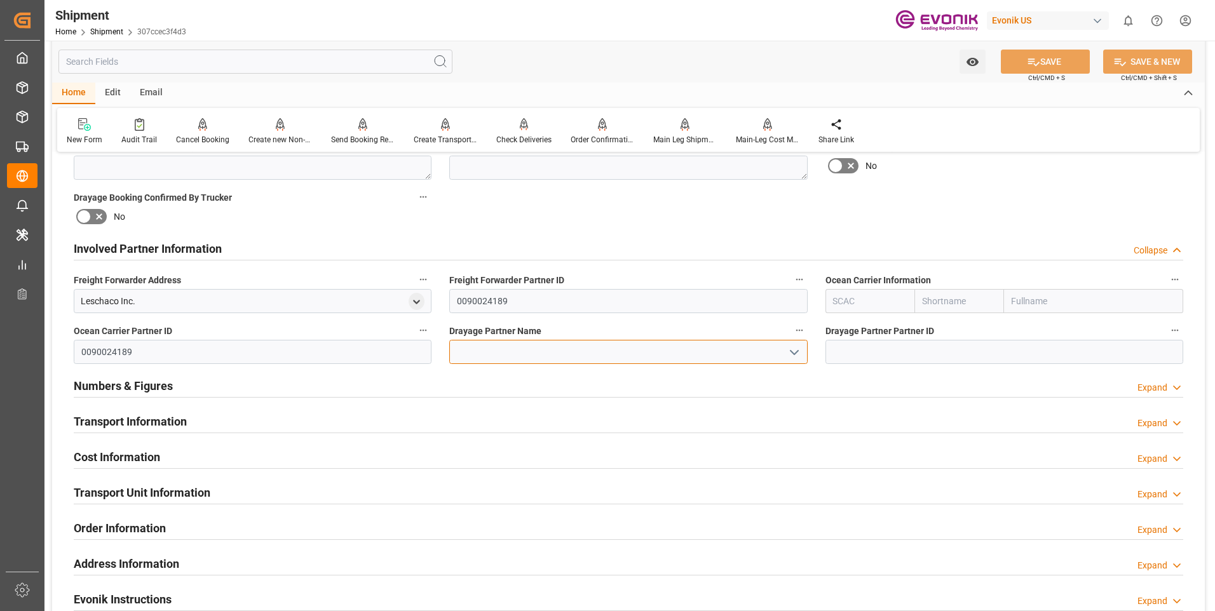
click at [484, 353] on input at bounding box center [628, 352] width 358 height 24
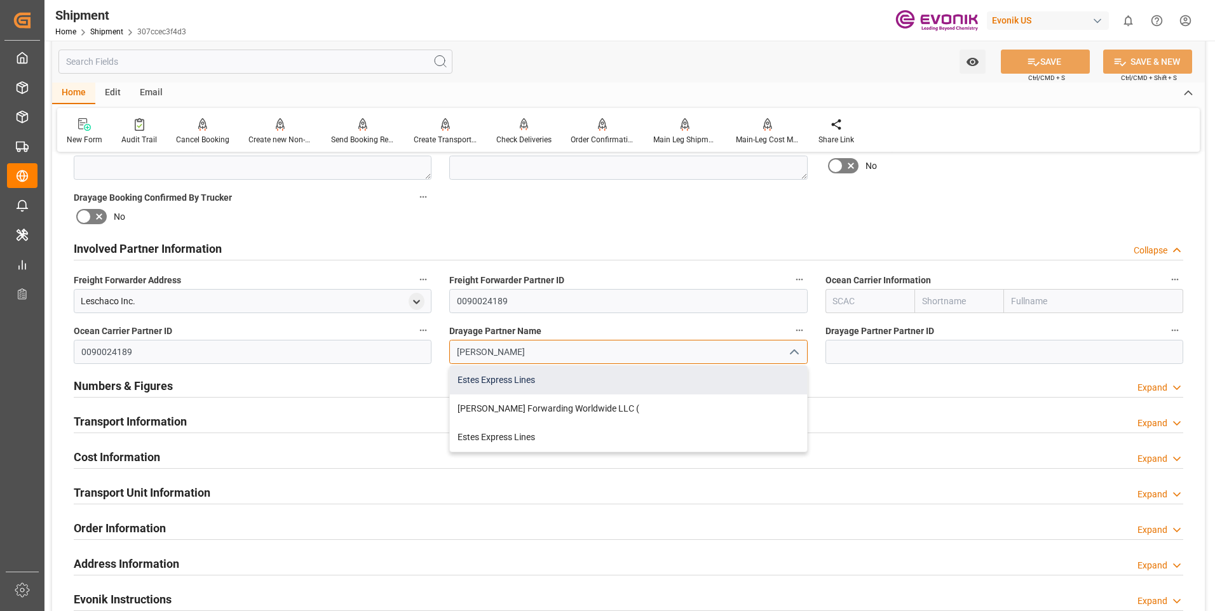
click at [547, 377] on div "Estes Express Lines" at bounding box center [628, 380] width 356 height 29
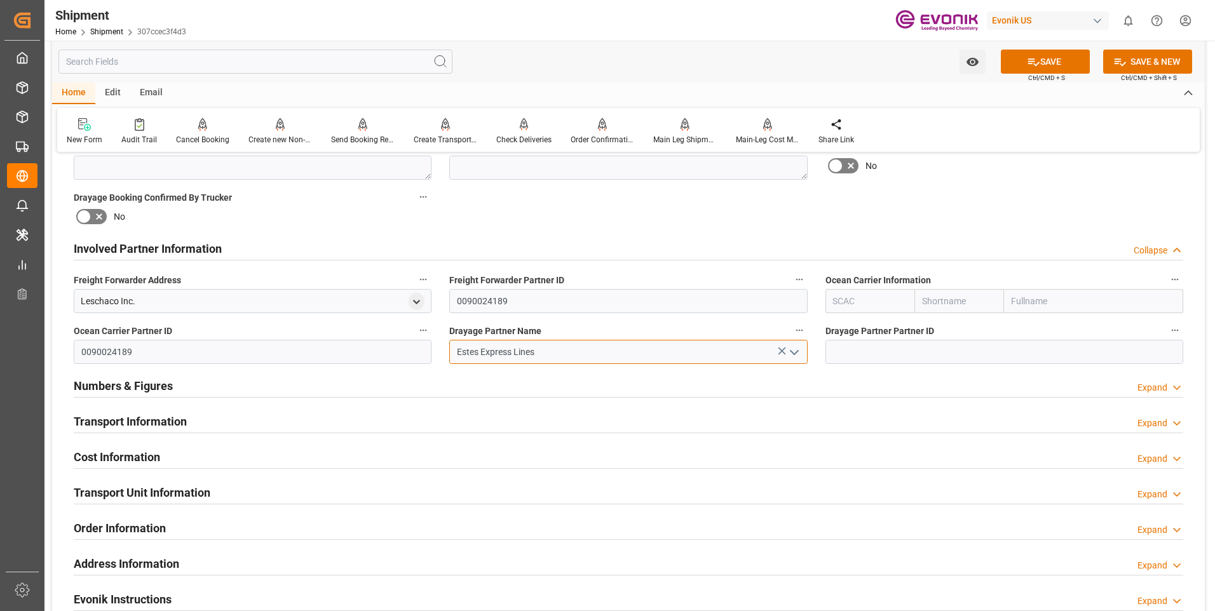
type input "Estes Express Lines"
click at [784, 351] on button "open menu" at bounding box center [792, 352] width 19 height 20
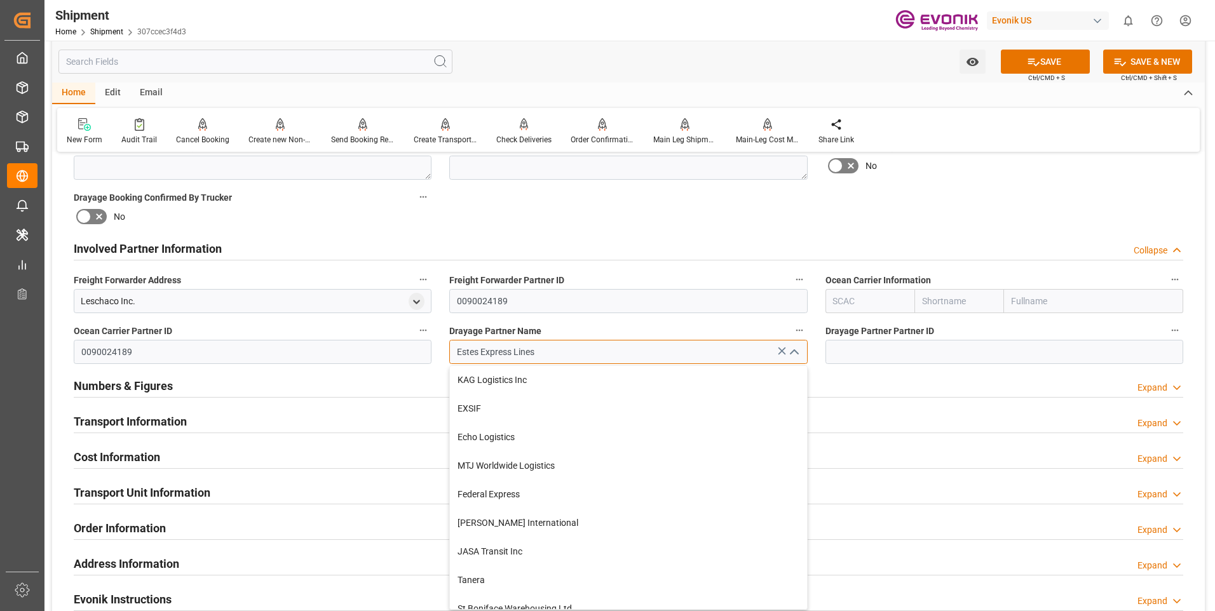
click at [588, 351] on input "Estes Express Lines" at bounding box center [628, 352] width 358 height 24
drag, startPoint x: 588, startPoint y: 351, endPoint x: 409, endPoint y: 349, distance: 178.5
click at [409, 349] on div "Booking Confirmation Milestone Bar Collapse Submitted to FFW for Booking (Pendi…" at bounding box center [628, 235] width 1152 height 1415
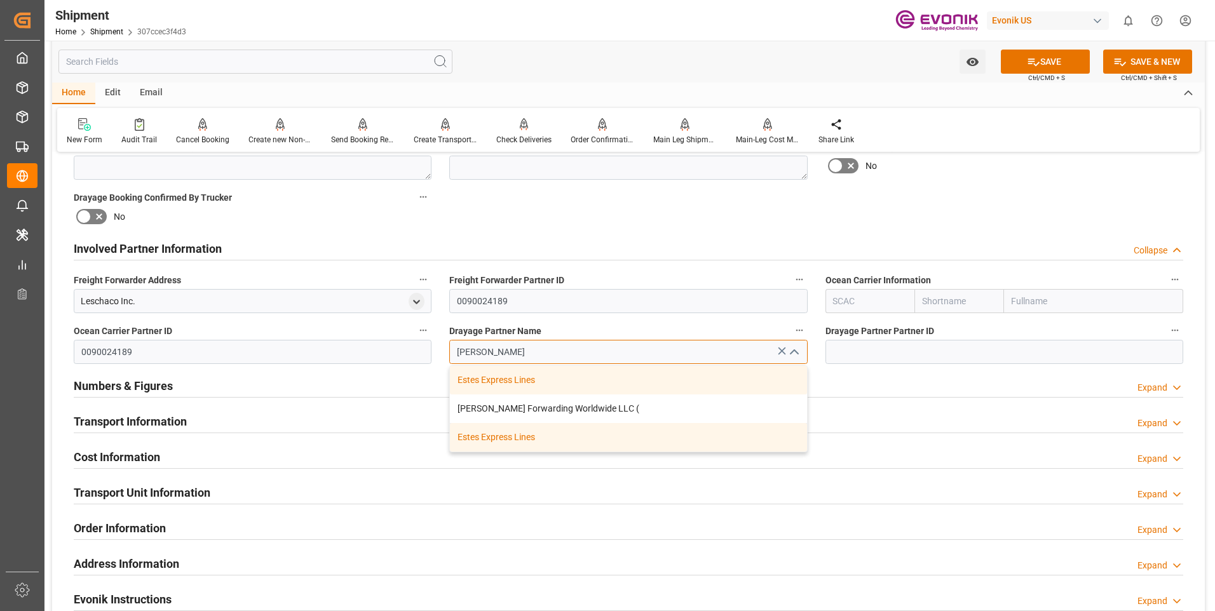
click at [527, 437] on div "Estes Express Lines" at bounding box center [628, 437] width 356 height 29
type input "Estes Express Lines"
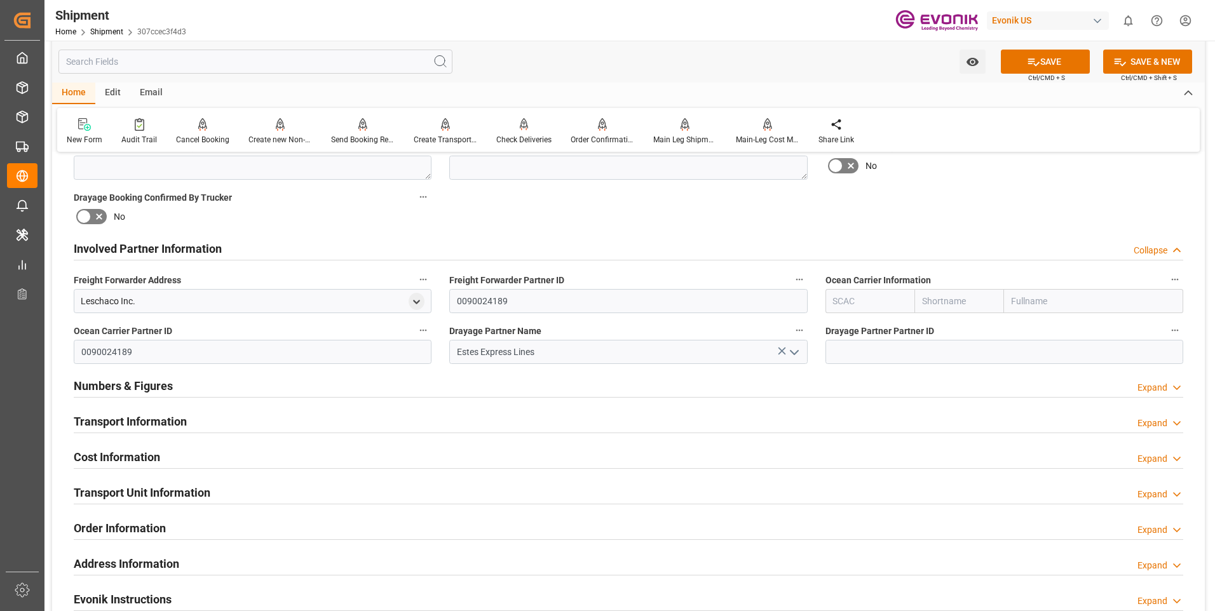
click at [830, 366] on div "Drayage Partner Partner ID" at bounding box center [1003, 343] width 375 height 51
click at [1039, 57] on button "SAVE" at bounding box center [1045, 62] width 89 height 24
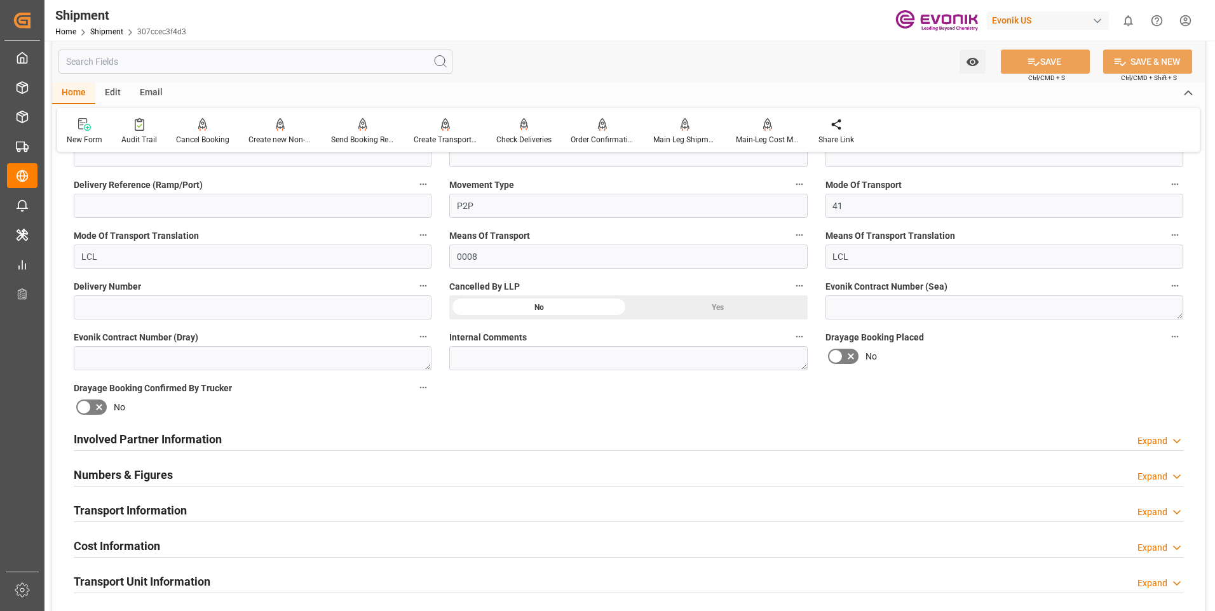
scroll to position [318, 0]
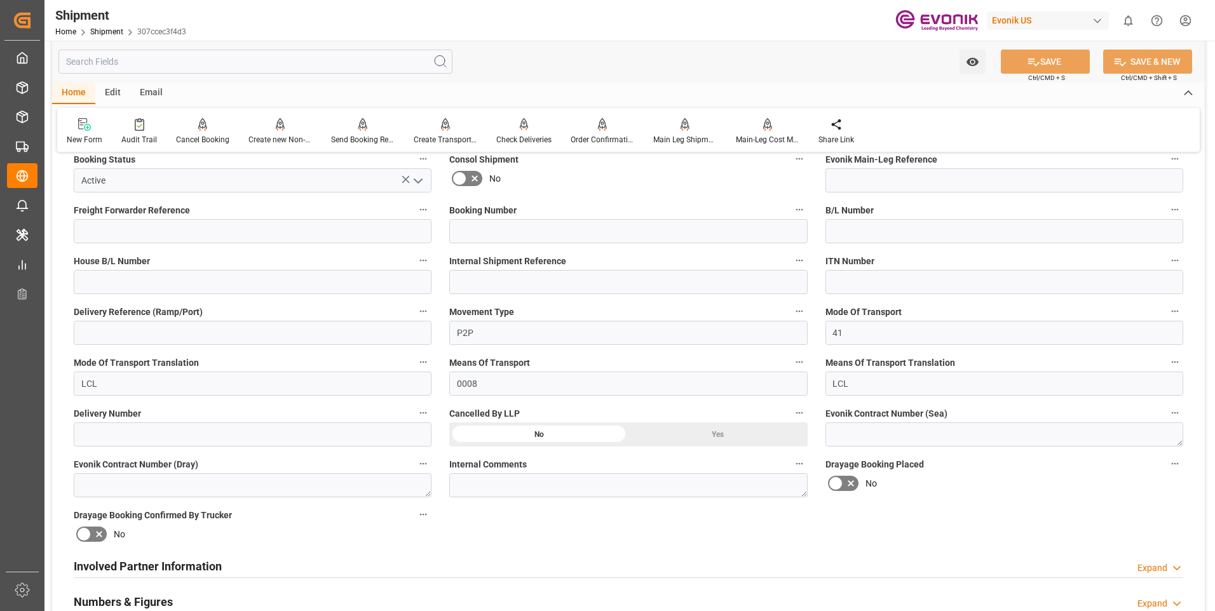
click at [1147, 569] on div "Expand" at bounding box center [1152, 568] width 30 height 13
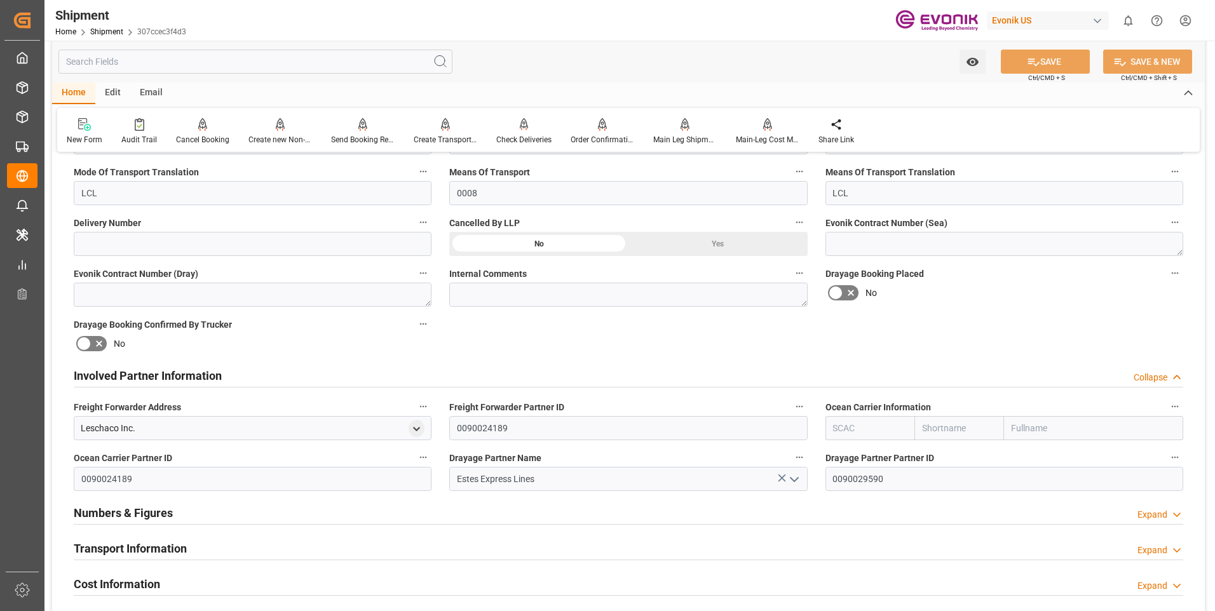
click at [877, 430] on input "text" at bounding box center [870, 428] width 90 height 24
type input "a"
type input "ALRB"
click at [849, 457] on b "ALRB" at bounding box center [844, 456] width 22 height 10
type input "AC Containerline"
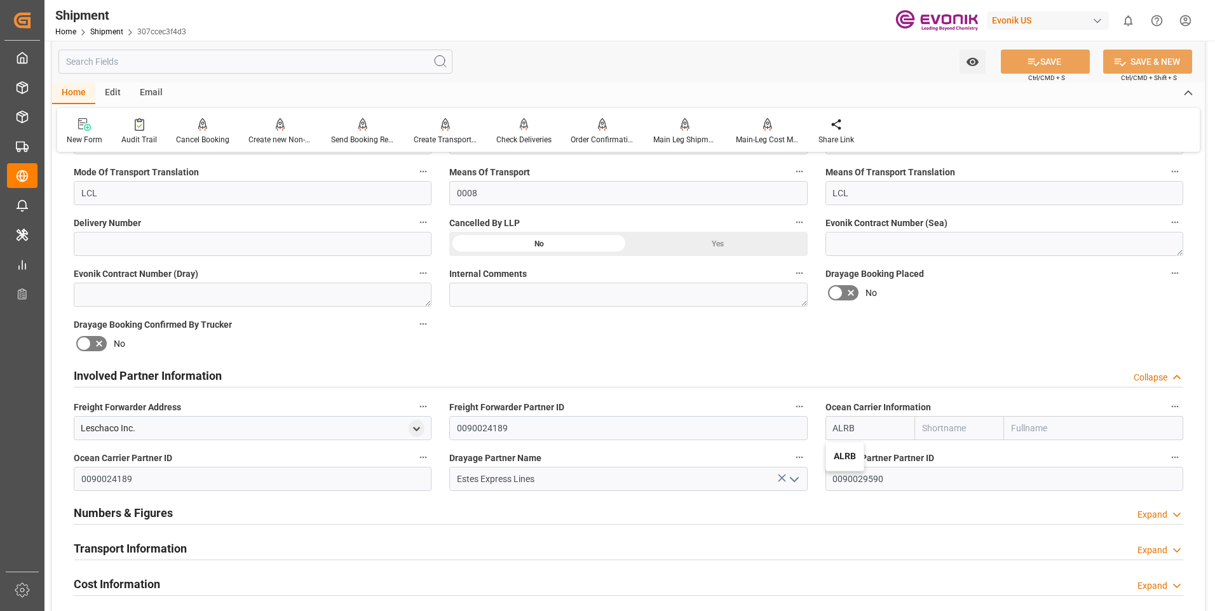
type input "AC Containerline GmbH"
type input "ALRB"
click at [1053, 57] on button "SAVE" at bounding box center [1045, 62] width 89 height 24
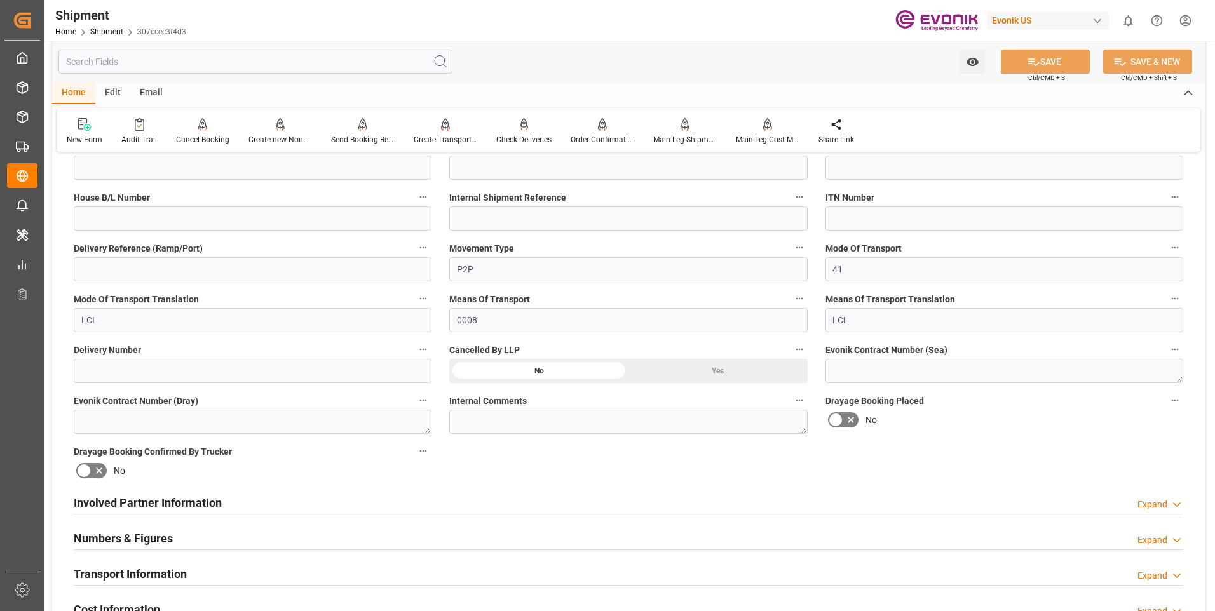
scroll to position [572, 0]
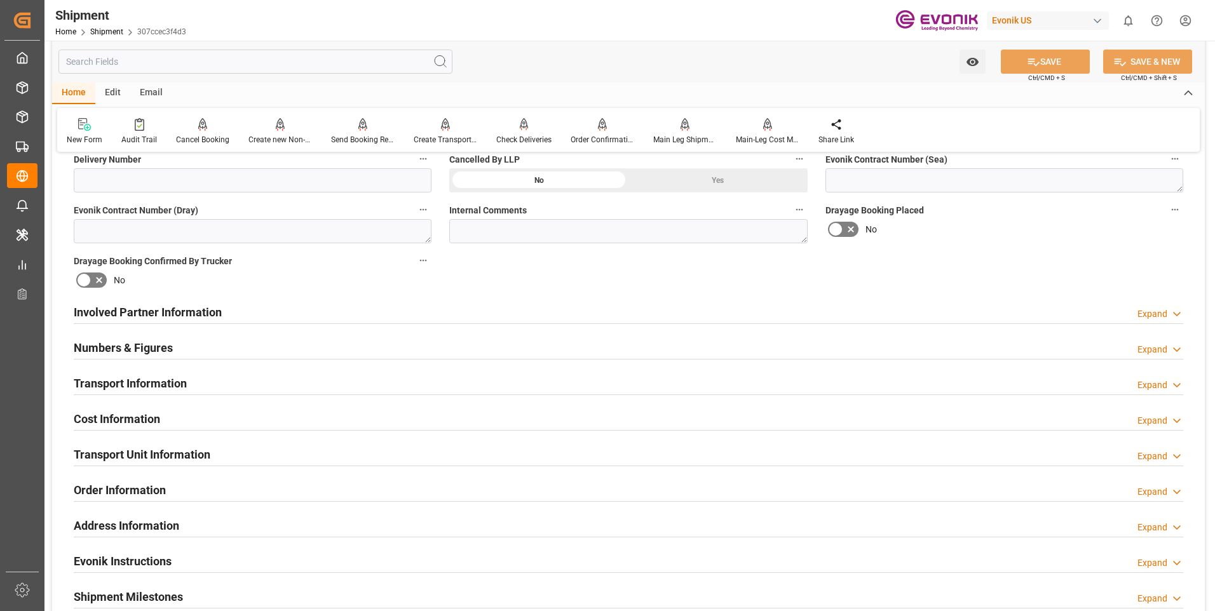
click at [1145, 308] on div "Expand" at bounding box center [1152, 313] width 30 height 13
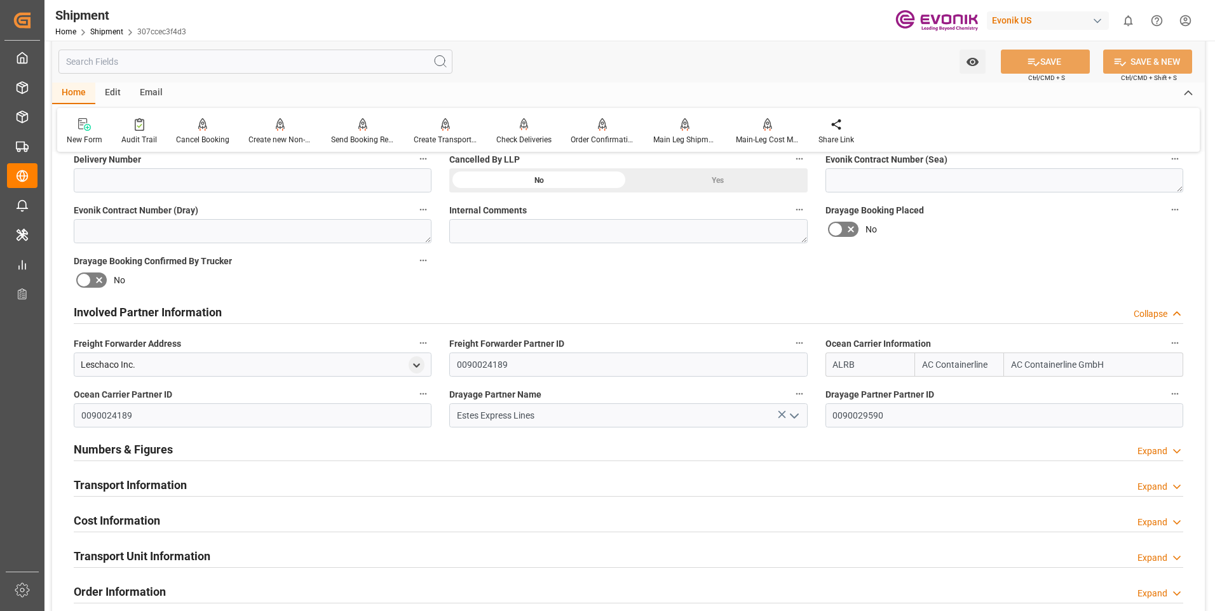
click at [1165, 316] on div "Collapse" at bounding box center [1150, 313] width 34 height 13
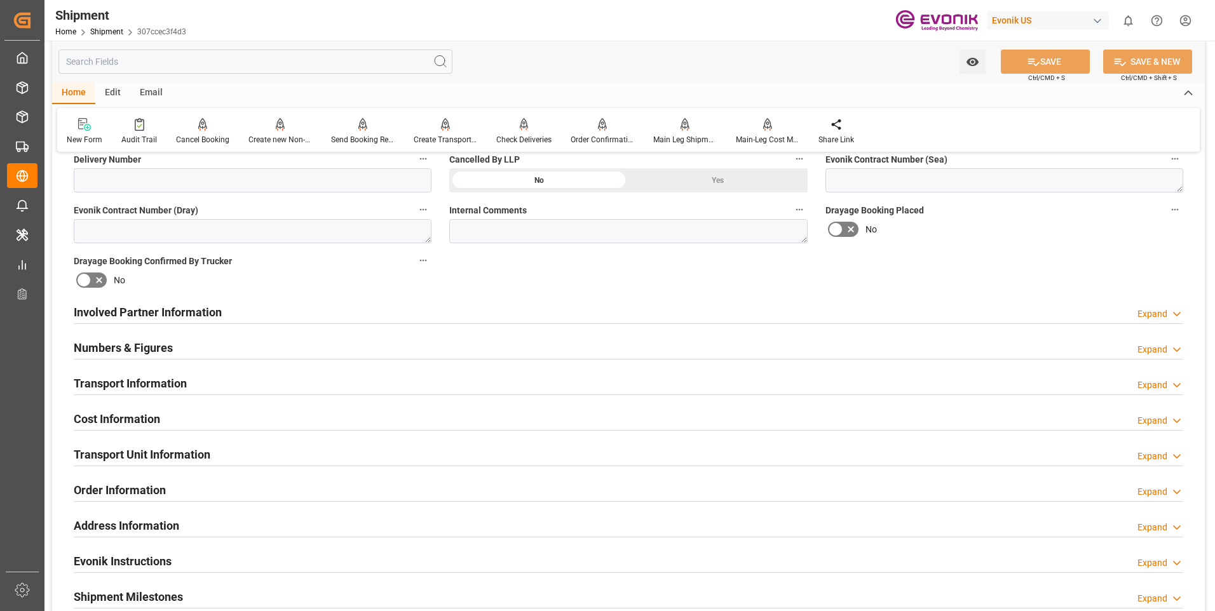
click at [1151, 387] on div "Expand" at bounding box center [1152, 385] width 30 height 13
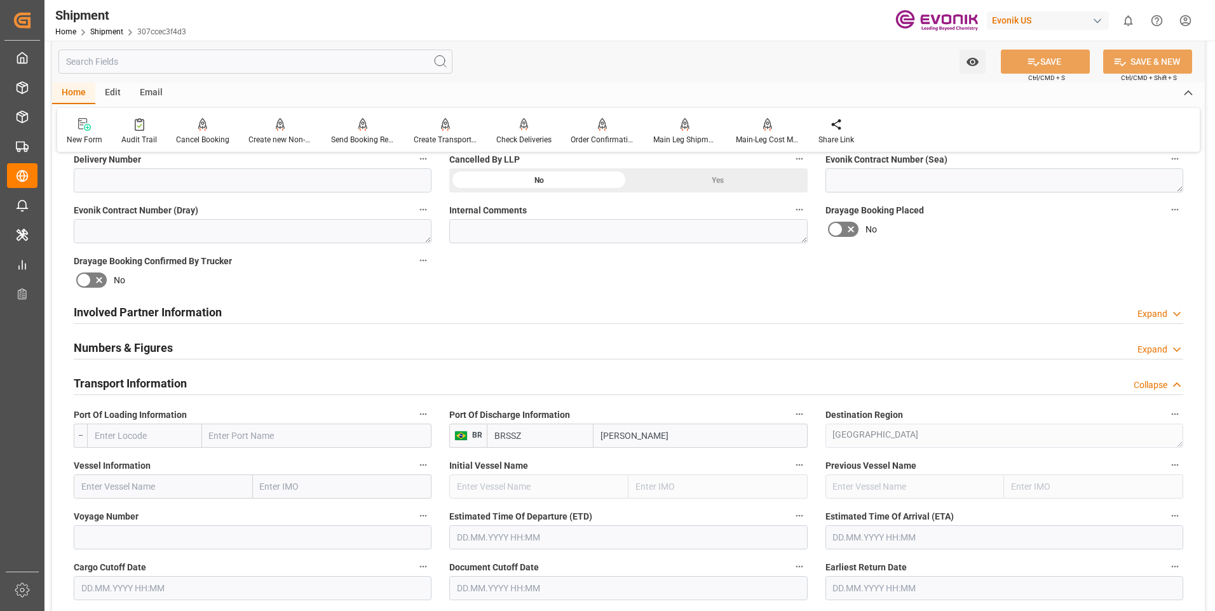
click at [161, 437] on input "text" at bounding box center [144, 436] width 115 height 24
type input "USJAX"
click at [149, 466] on span "USJAX - Jacksonville" at bounding box center [138, 471] width 86 height 24
type input "[GEOGRAPHIC_DATA]"
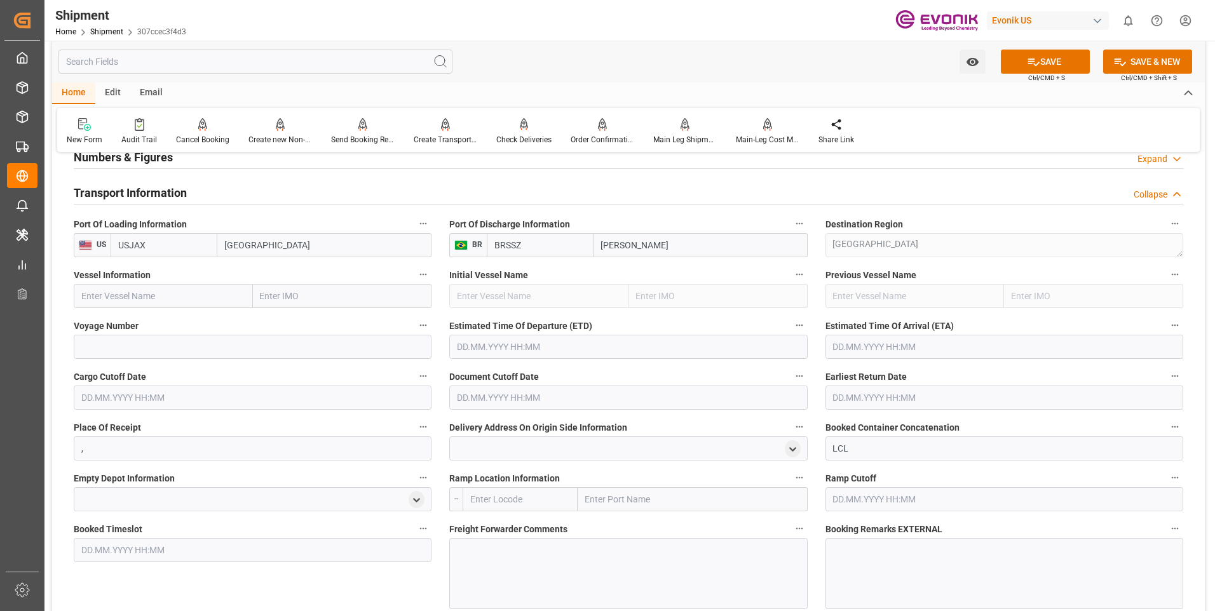
scroll to position [826, 0]
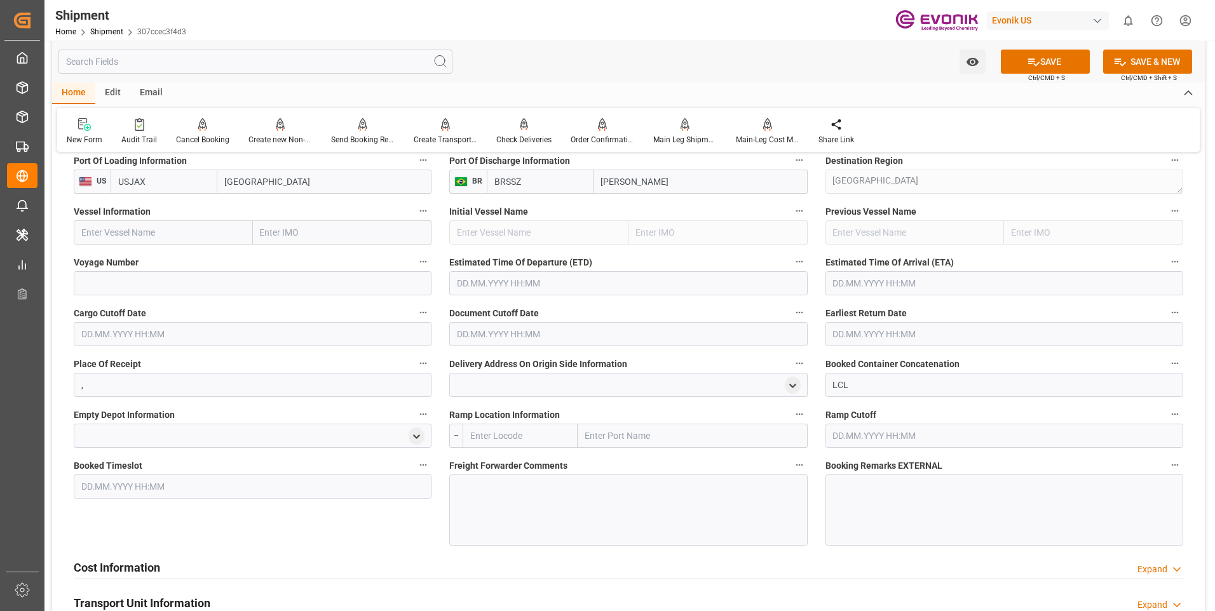
type input "USJAX"
click at [527, 437] on input "text" at bounding box center [519, 436] width 115 height 24
type input "USCHI"
click at [519, 467] on span "USCHI - Chicago" at bounding box center [514, 471] width 86 height 24
type input "[GEOGRAPHIC_DATA]"
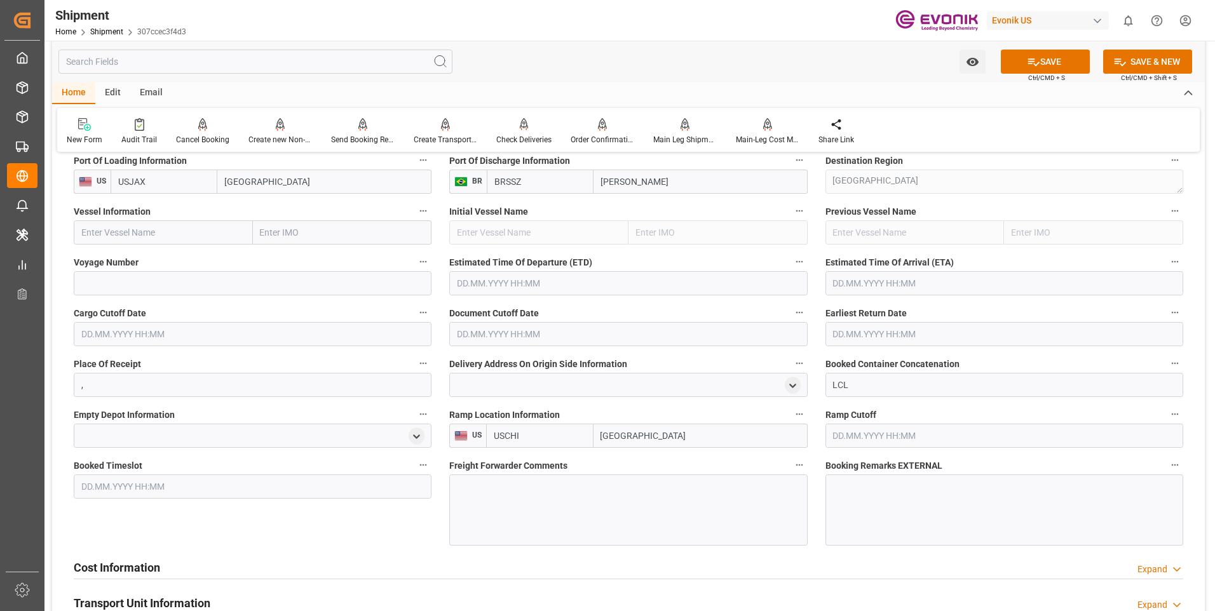
type input "USCHI"
click at [499, 484] on div at bounding box center [628, 510] width 358 height 71
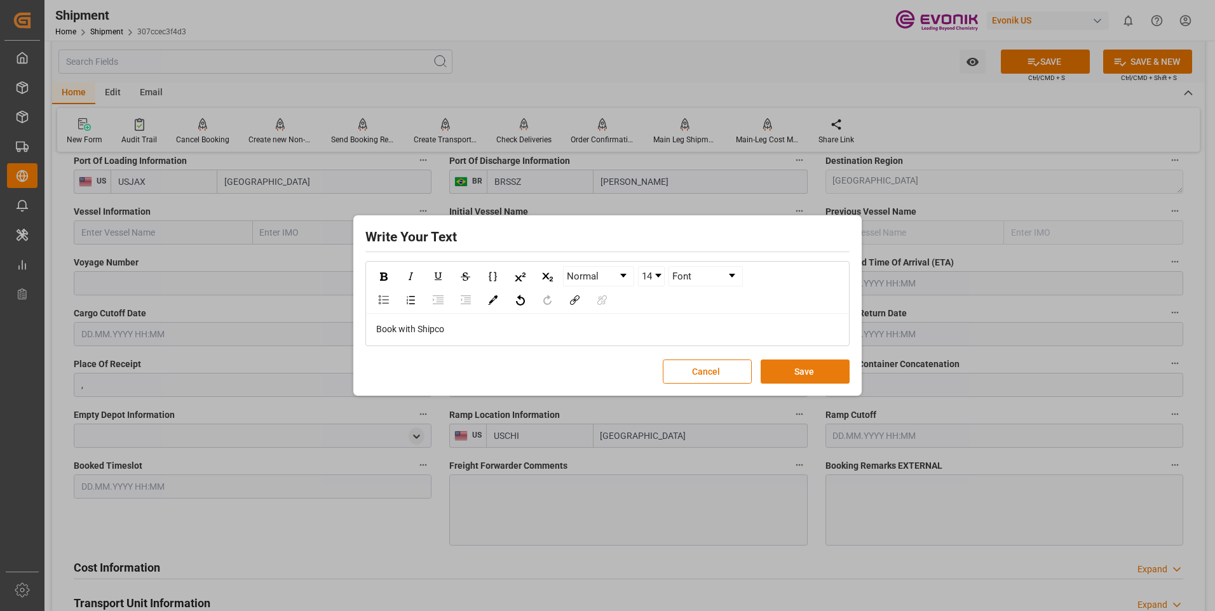
click at [811, 371] on button "Save" at bounding box center [804, 372] width 89 height 24
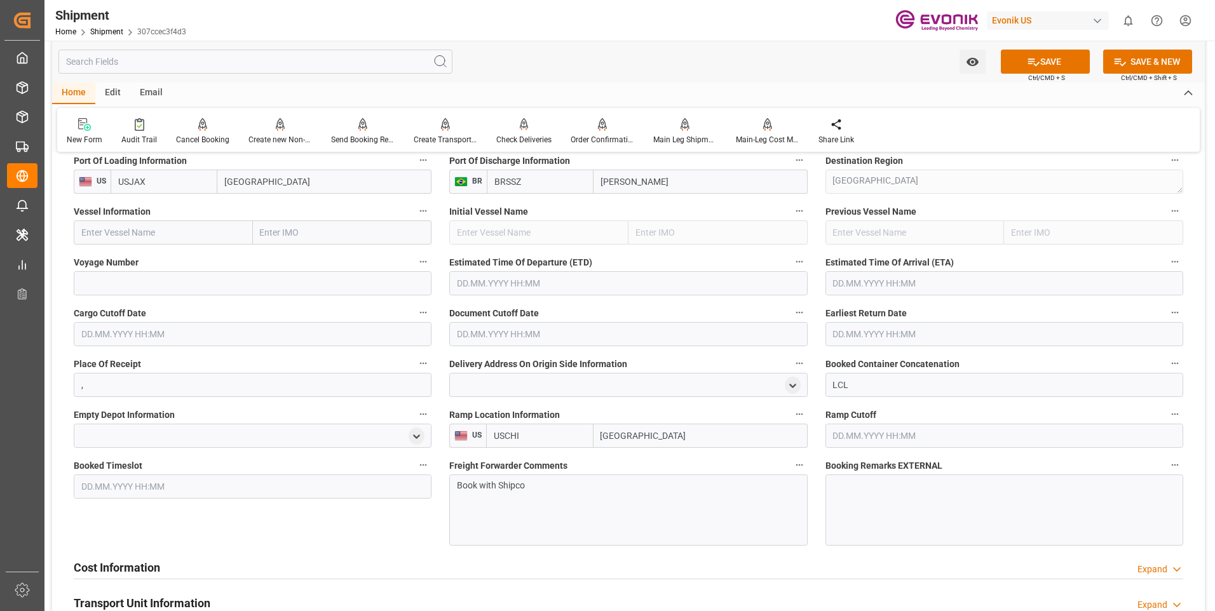
scroll to position [699, 0]
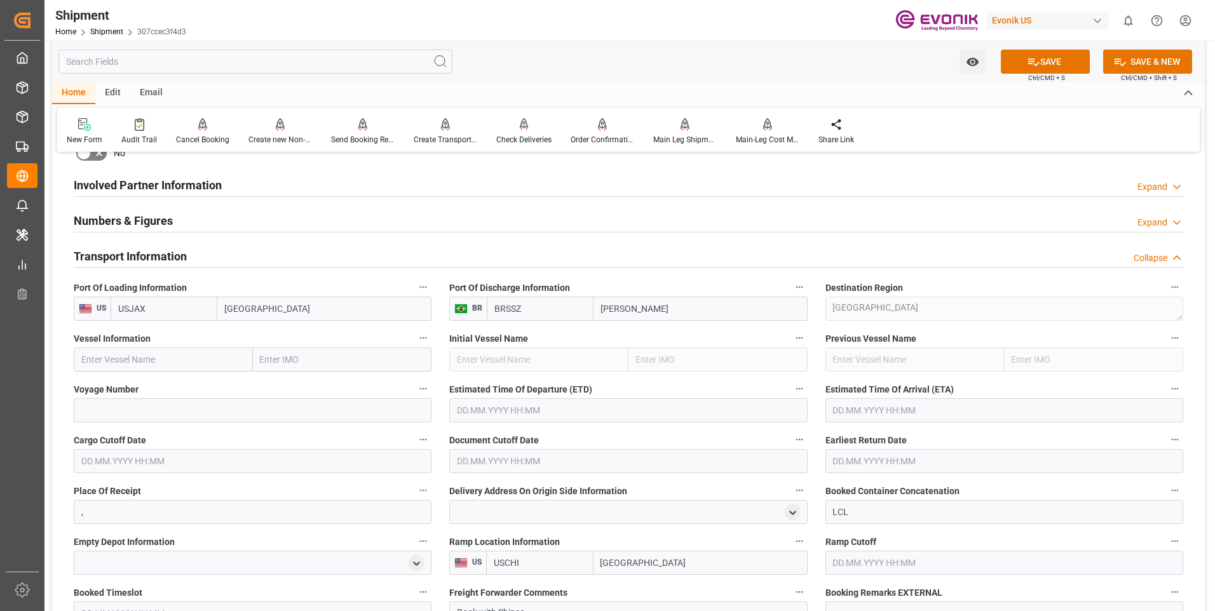
click at [151, 367] on input "text" at bounding box center [163, 359] width 179 height 24
click at [185, 353] on input "text" at bounding box center [163, 359] width 179 height 24
type input "[PERSON_NAME]"
click at [151, 389] on b "[PERSON_NAME]" at bounding box center [116, 387] width 69 height 10
type input "9357949"
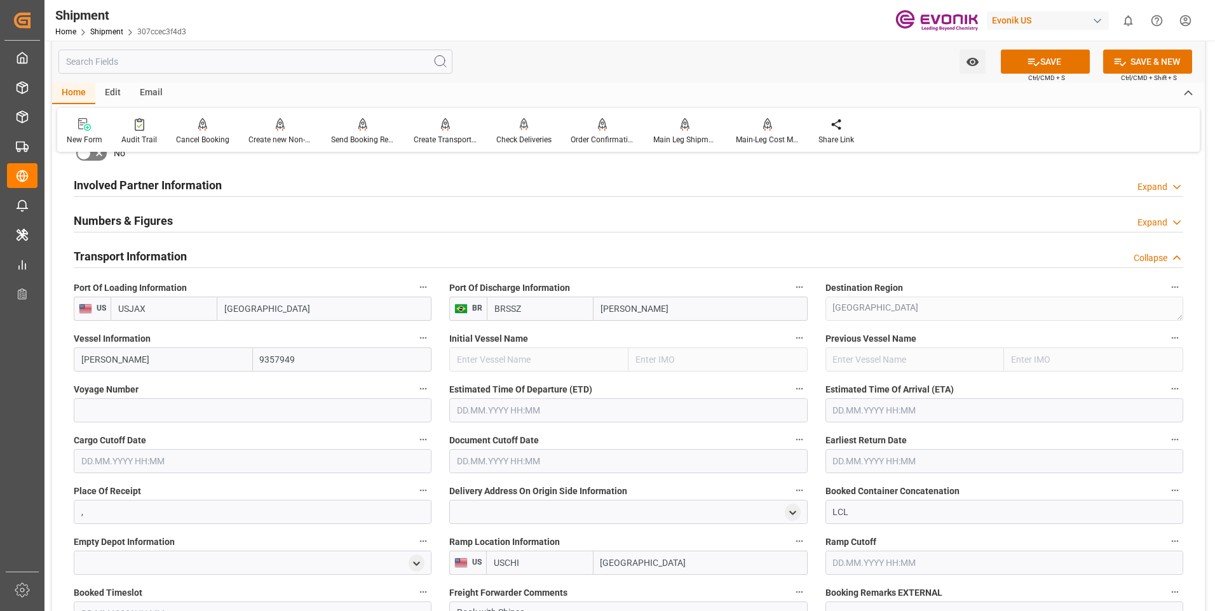
type input "[PERSON_NAME]"
click at [145, 407] on input at bounding box center [253, 410] width 358 height 24
type input "537S"
click at [600, 396] on label "Estimated Time Of Departure (ETD)" at bounding box center [628, 390] width 358 height 18
click at [791, 396] on button "Estimated Time Of Departure (ETD)" at bounding box center [799, 389] width 17 height 17
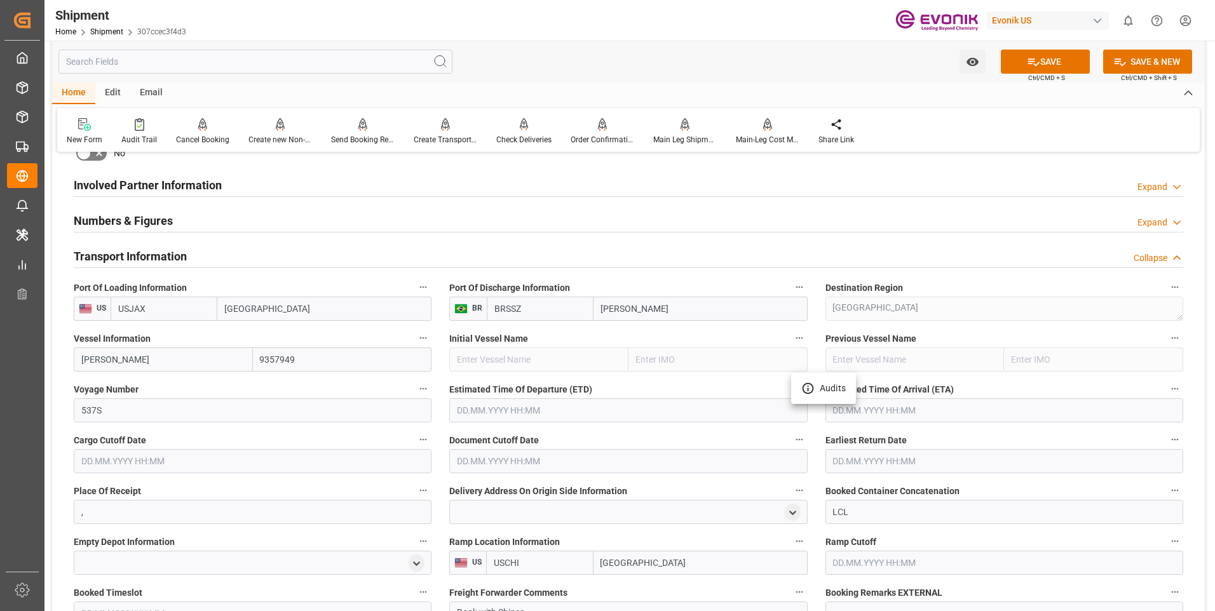
click at [701, 417] on div at bounding box center [607, 305] width 1215 height 611
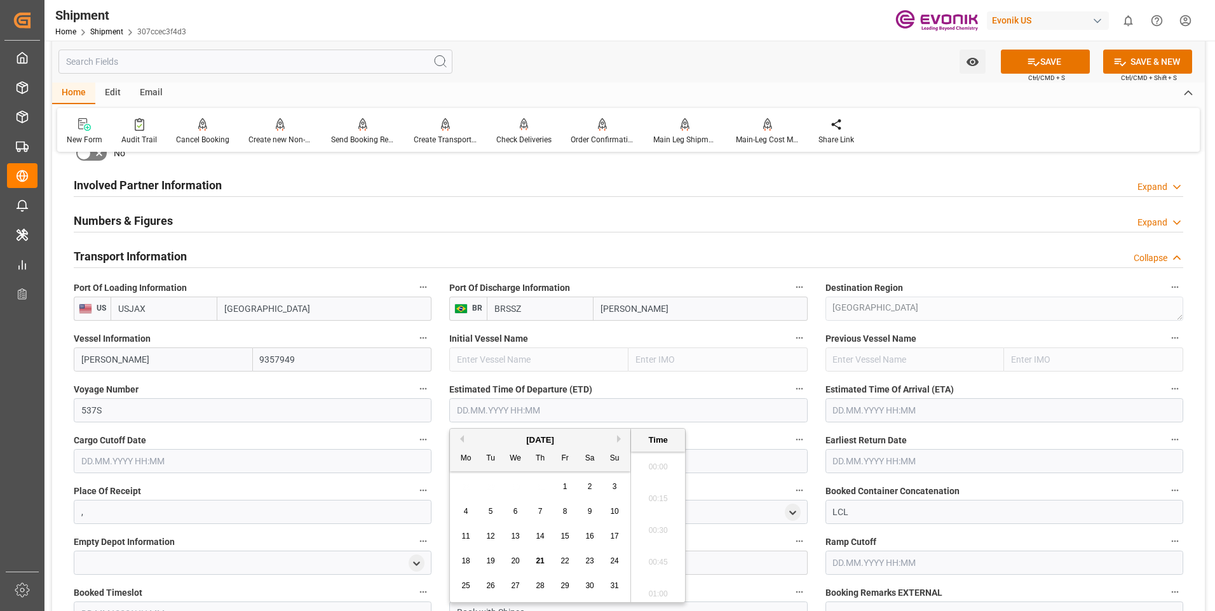
click at [698, 411] on input "text" at bounding box center [628, 410] width 358 height 24
click at [617, 442] on button "Next Month" at bounding box center [621, 439] width 8 height 8
click at [509, 537] on div "17" at bounding box center [516, 536] width 16 height 15
type input "[DATE] 00:00"
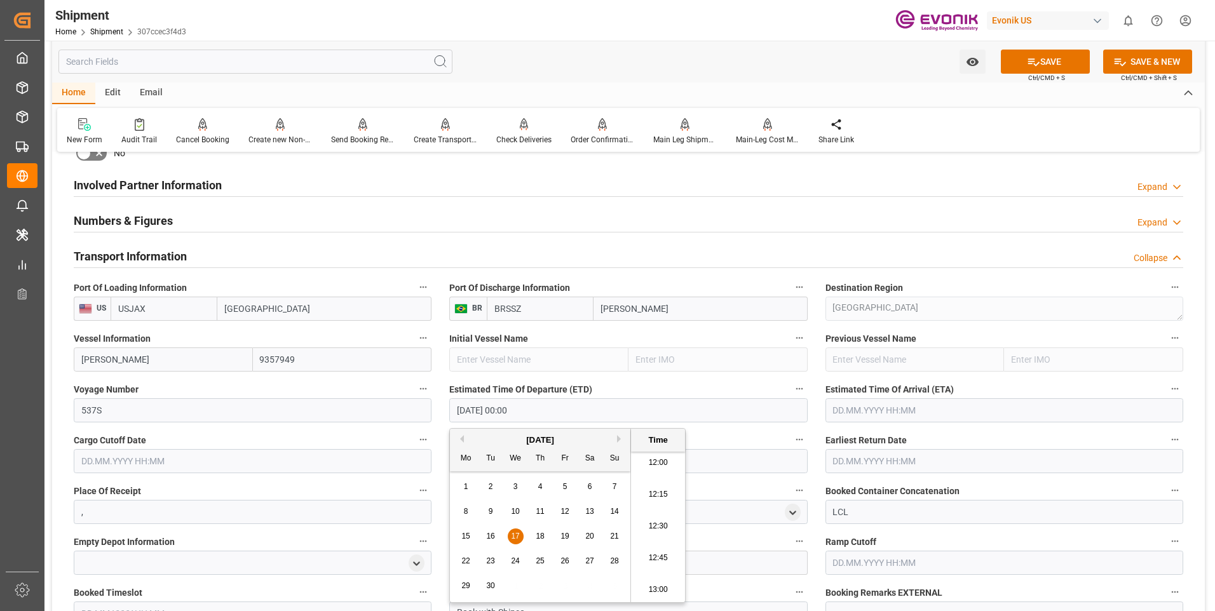
click at [940, 413] on input "text" at bounding box center [1004, 410] width 358 height 24
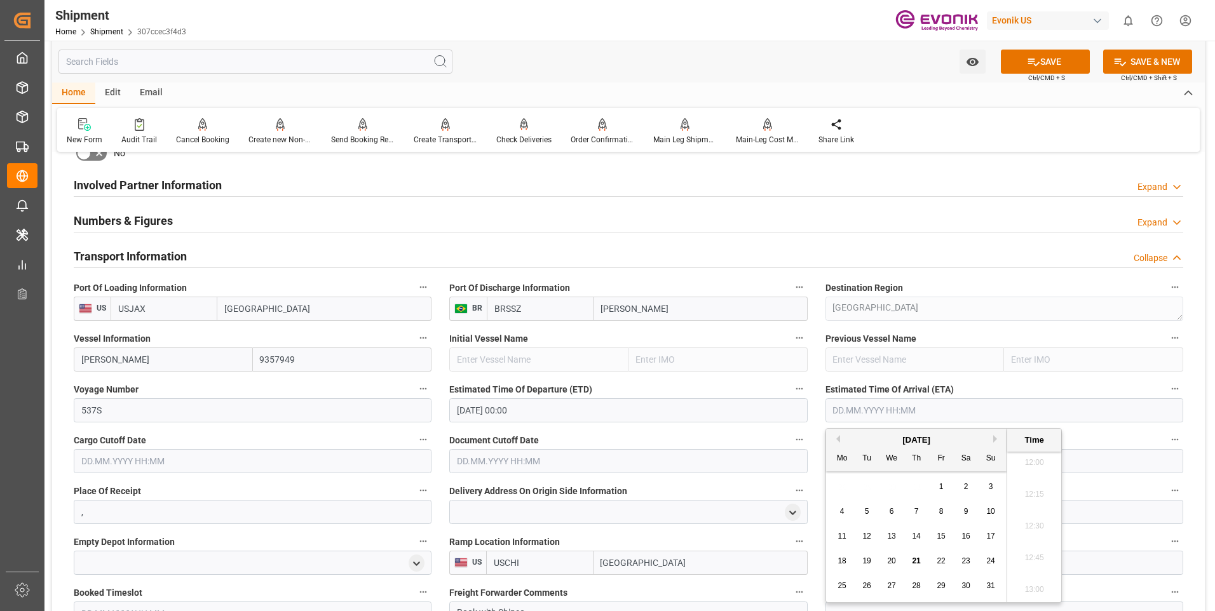
click at [994, 436] on button "Next Month" at bounding box center [997, 439] width 8 height 8
click at [892, 482] on span "1" at bounding box center [891, 486] width 4 height 9
type input "[DATE] 00:00"
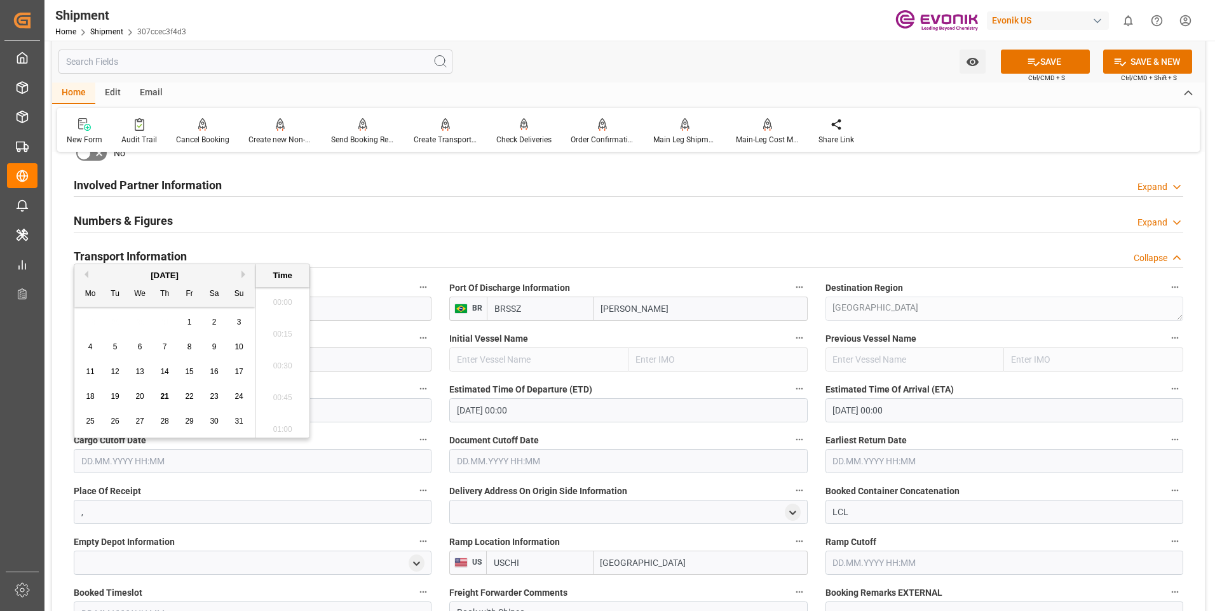
click at [316, 454] on input "text" at bounding box center [253, 461] width 358 height 24
click at [241, 274] on button "Next Month" at bounding box center [245, 275] width 8 height 8
click at [117, 325] on span "2" at bounding box center [115, 322] width 4 height 9
type input "[DATE] 00:00"
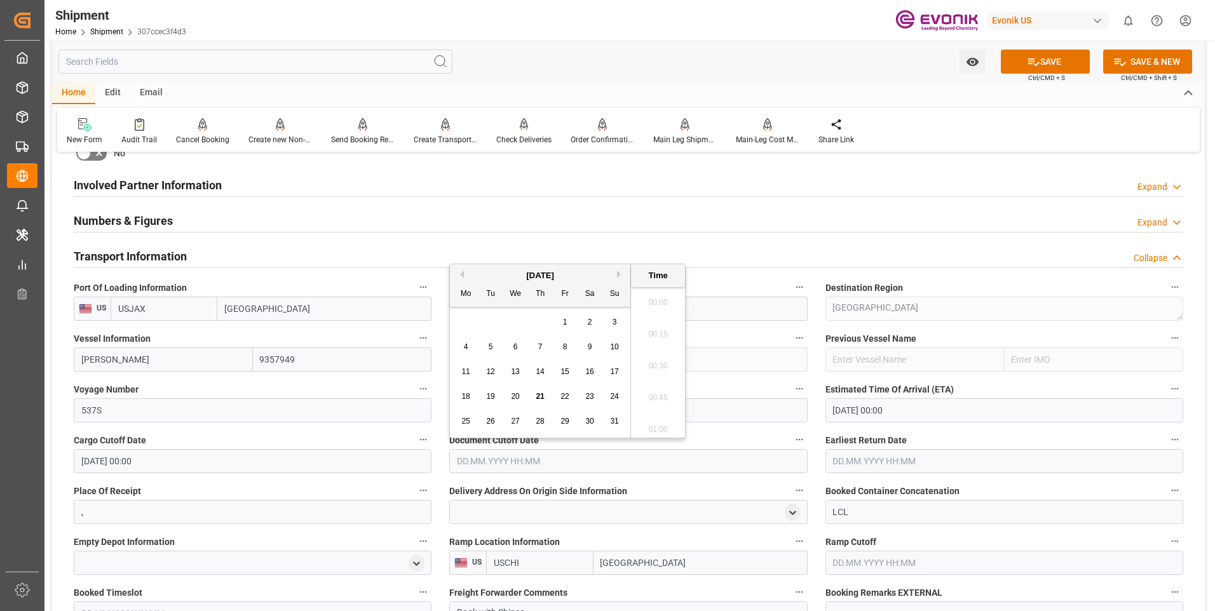
click at [678, 460] on input "text" at bounding box center [628, 461] width 358 height 24
click at [616, 274] on div "Previous Month Next Month August 2025 Mo Tu We Th Fr Sa Su 28 29 30 31 1 2 3 4 …" at bounding box center [567, 351] width 236 height 175
click at [617, 273] on button "Next Month" at bounding box center [621, 275] width 8 height 8
click at [494, 321] on div "2" at bounding box center [491, 322] width 16 height 15
type input "[DATE] 00:00"
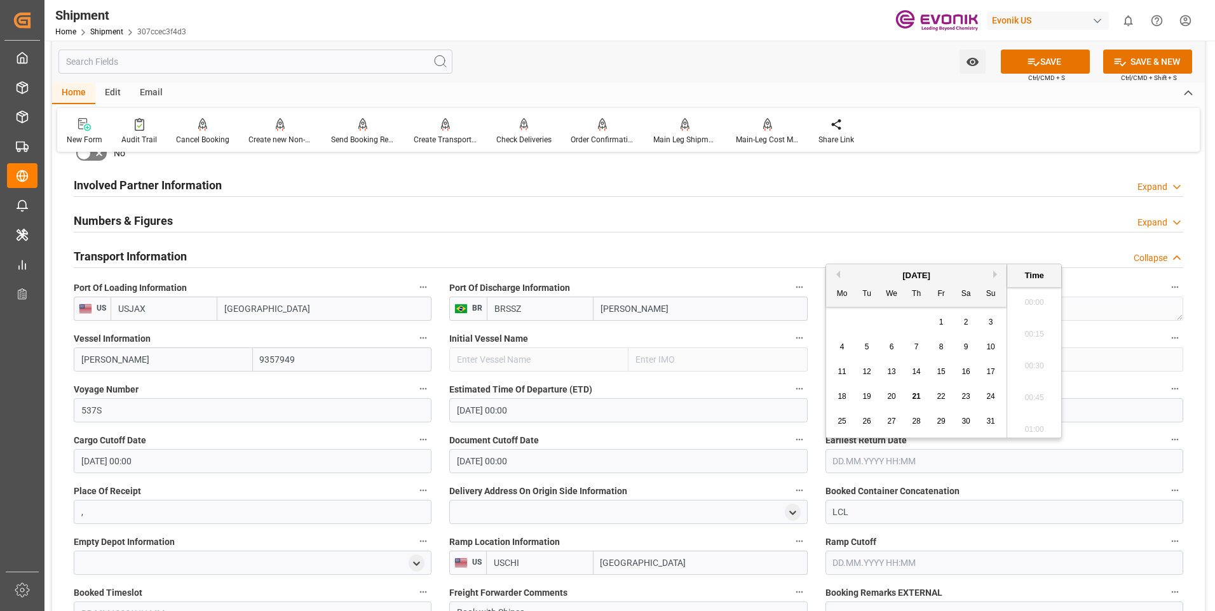
click at [990, 462] on input "text" at bounding box center [1004, 461] width 358 height 24
click at [993, 277] on button "Next Month" at bounding box center [997, 275] width 8 height 8
click at [866, 325] on span "2" at bounding box center [867, 322] width 4 height 9
type input "[DATE] 00:00"
click at [642, 429] on div "Document Cutoff Date 02.09.2025 00:00" at bounding box center [627, 452] width 375 height 51
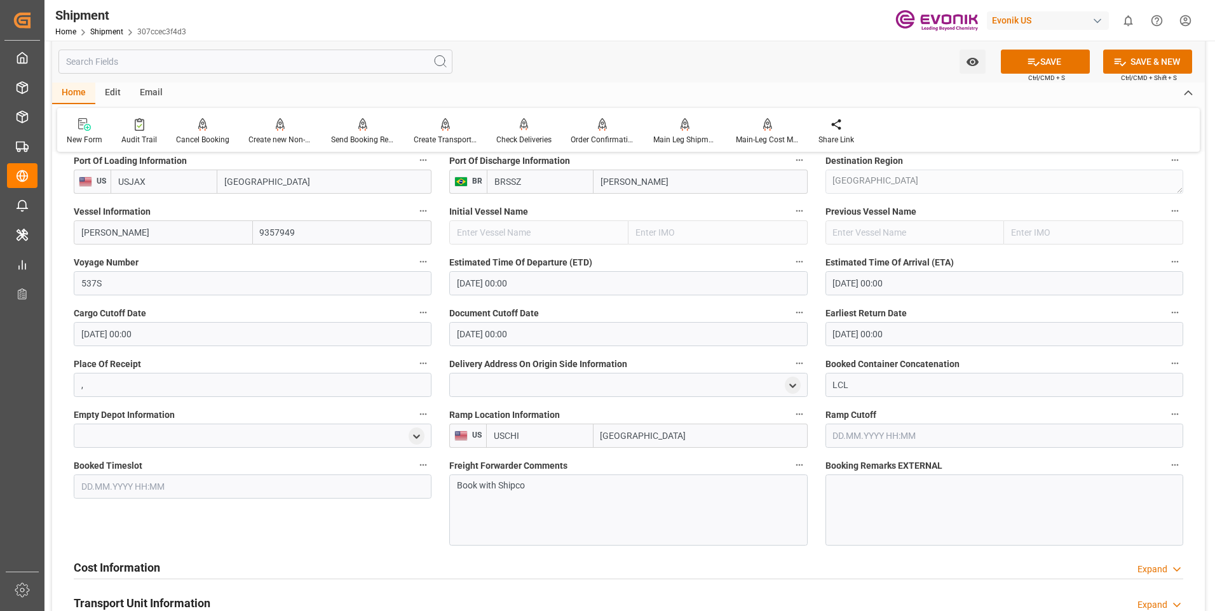
scroll to position [889, 0]
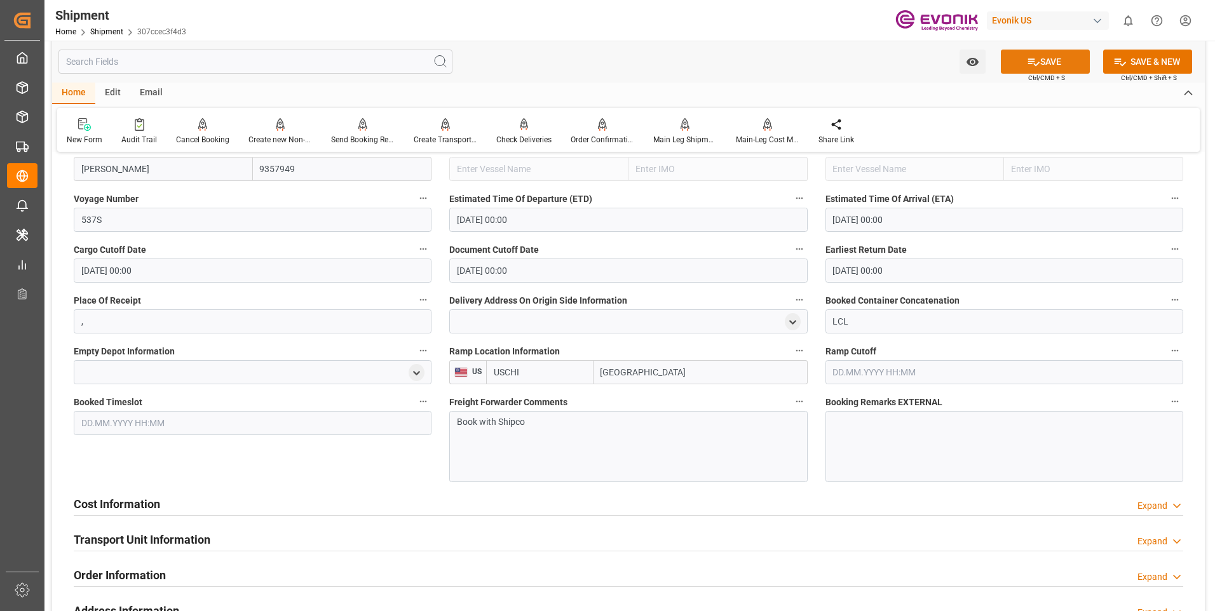
click at [1032, 59] on icon at bounding box center [1033, 62] width 11 height 8
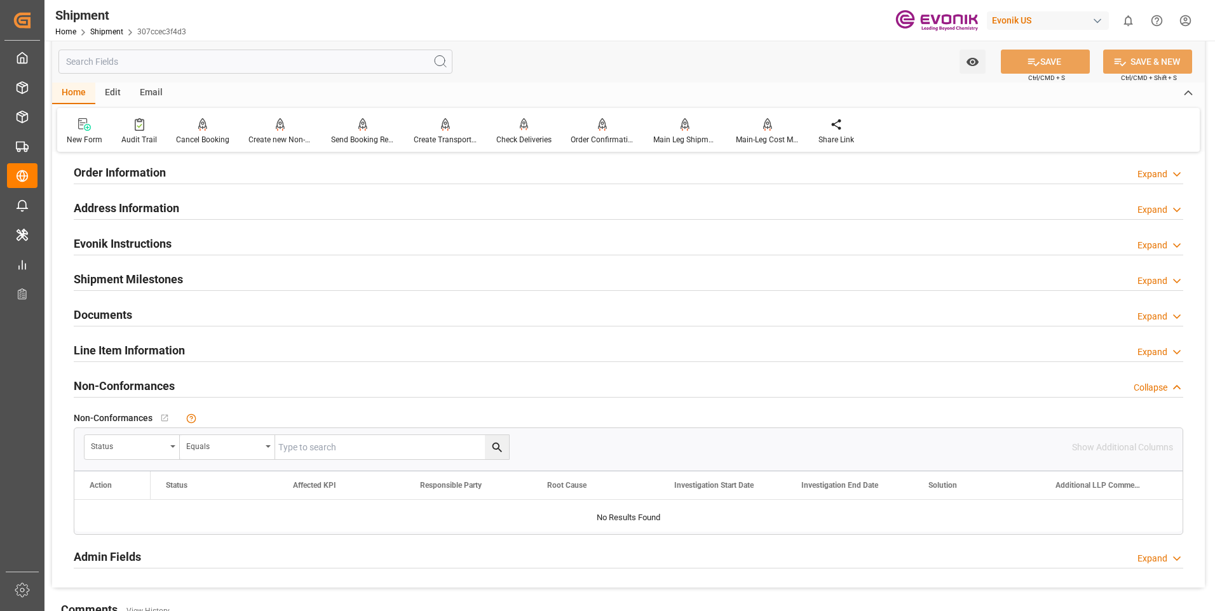
click at [1164, 385] on div "Collapse" at bounding box center [1150, 387] width 34 height 13
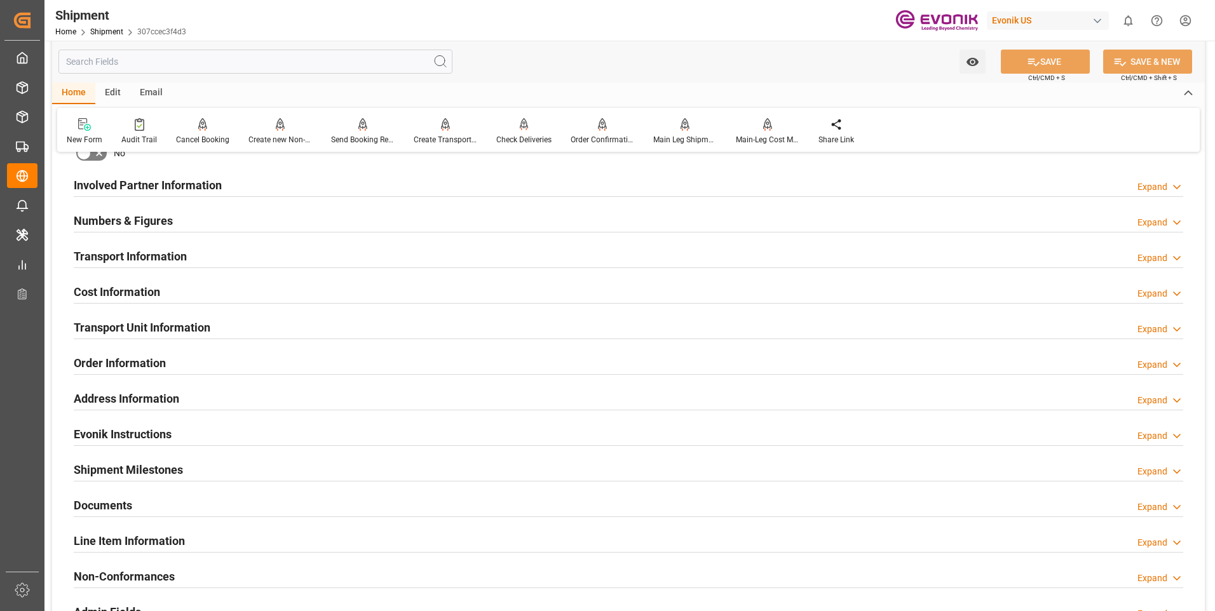
scroll to position [572, 0]
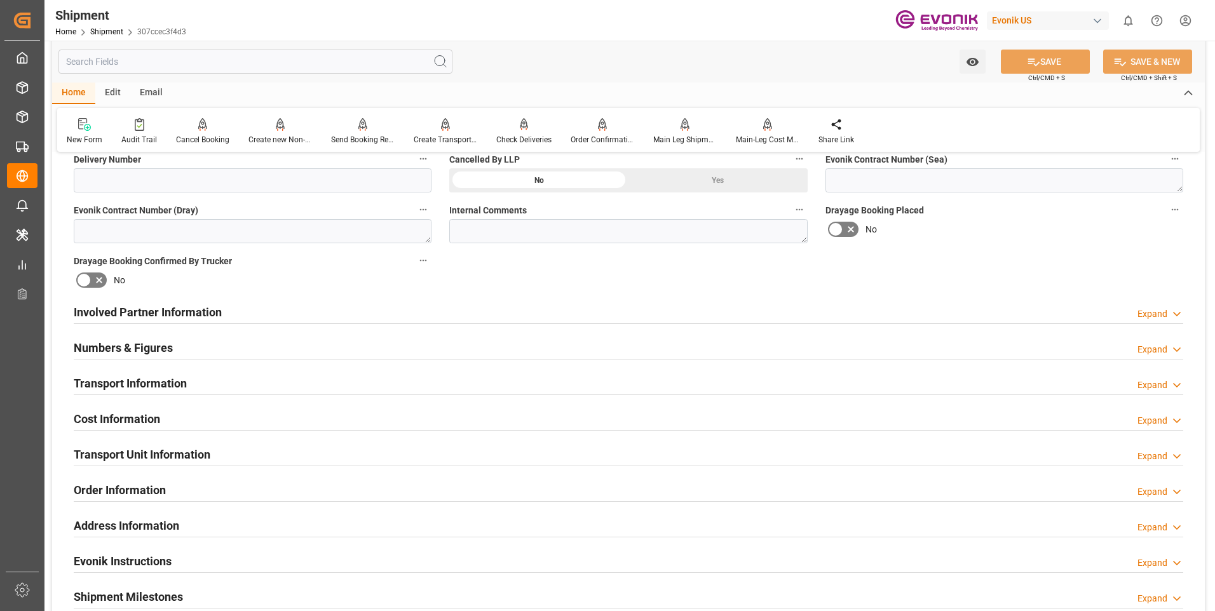
click at [1164, 426] on div "Expand" at bounding box center [1152, 420] width 30 height 13
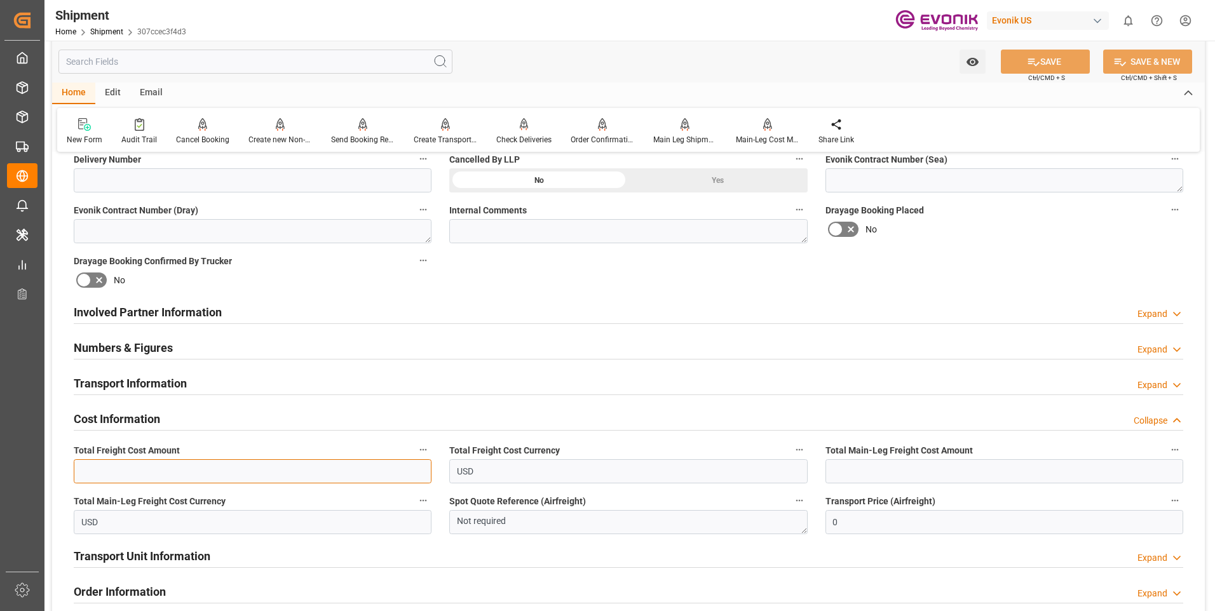
click at [215, 472] on input "text" at bounding box center [253, 471] width 358 height 24
type input "1024.27"
click at [906, 469] on input "text" at bounding box center [1004, 471] width 358 height 24
type input "484"
click at [1051, 57] on button "SAVE" at bounding box center [1045, 62] width 89 height 24
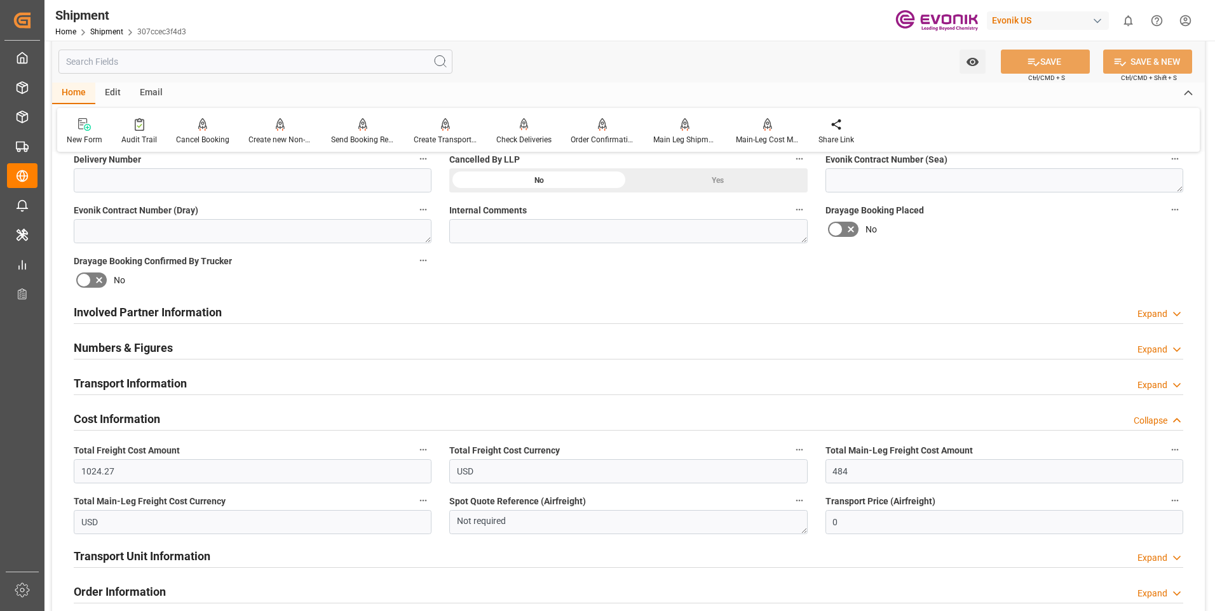
scroll to position [699, 0]
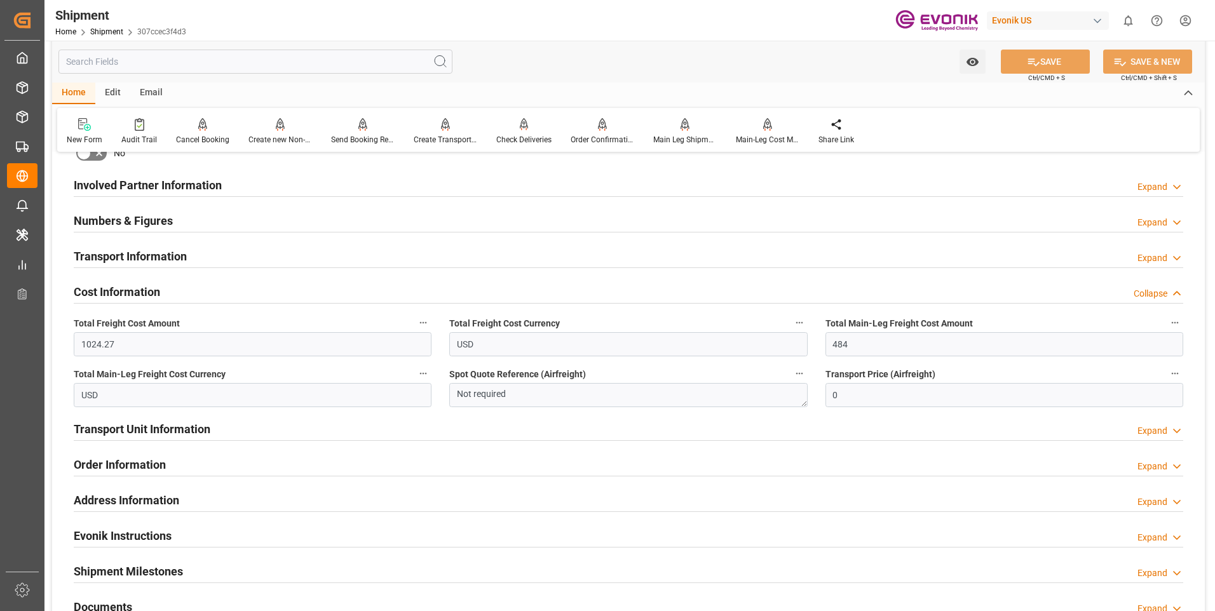
click at [1164, 435] on div "Expand" at bounding box center [1152, 430] width 30 height 13
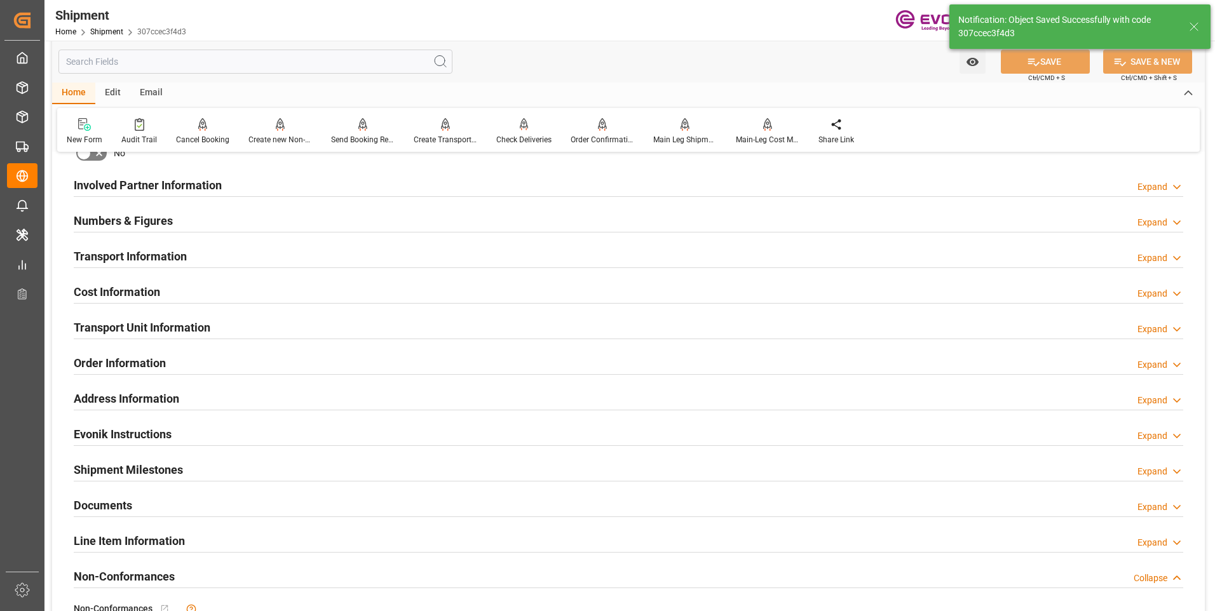
scroll to position [572, 0]
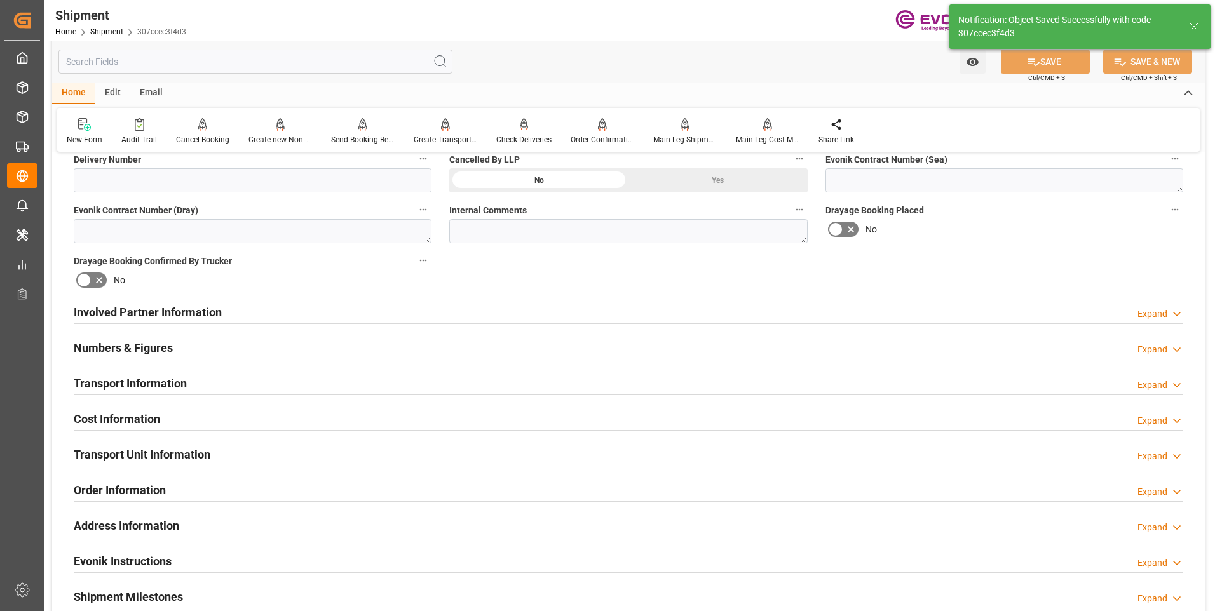
click at [1160, 455] on div "Expand" at bounding box center [1152, 456] width 30 height 13
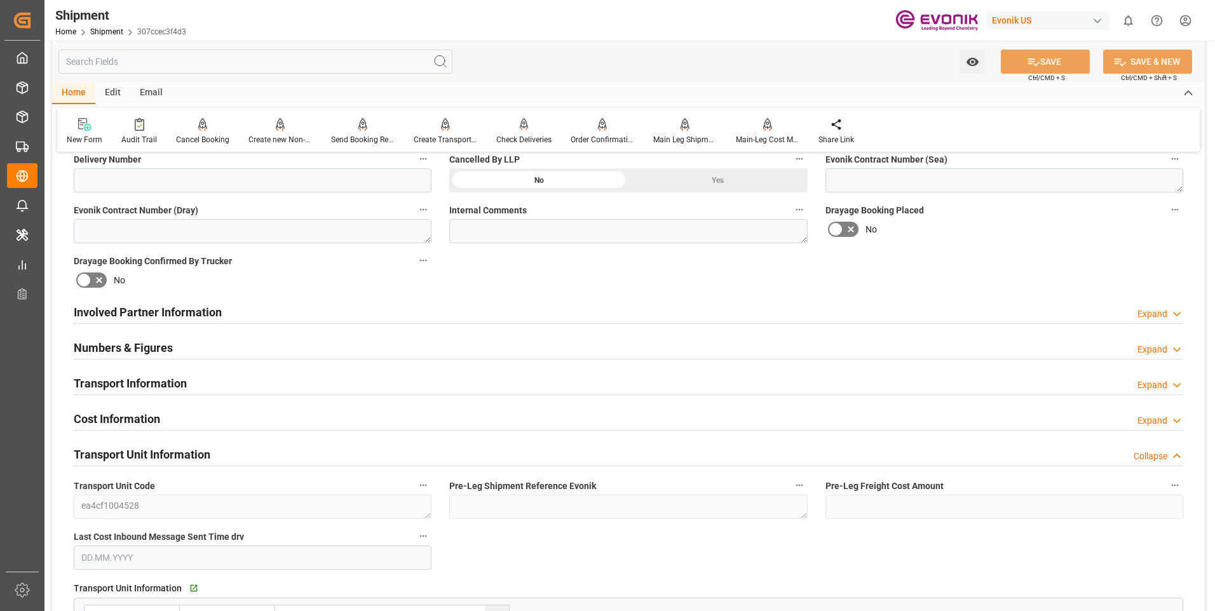
scroll to position [699, 0]
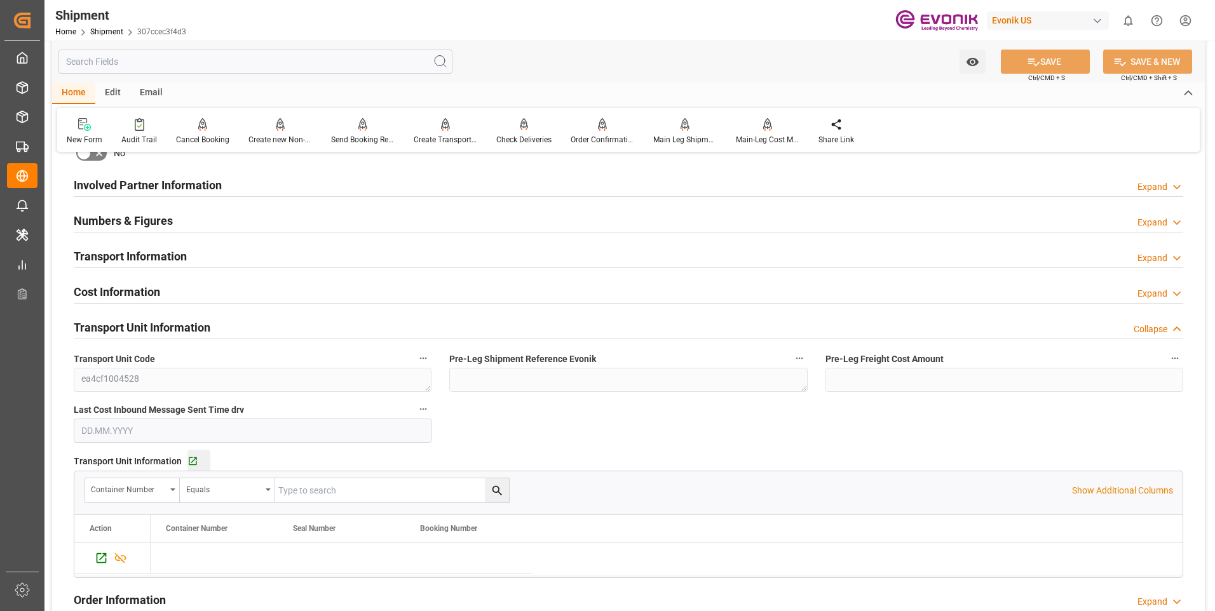
click at [197, 461] on div "Go to Transport Unit Grid" at bounding box center [198, 461] width 23 height 11
click at [1171, 324] on icon at bounding box center [1176, 329] width 13 height 13
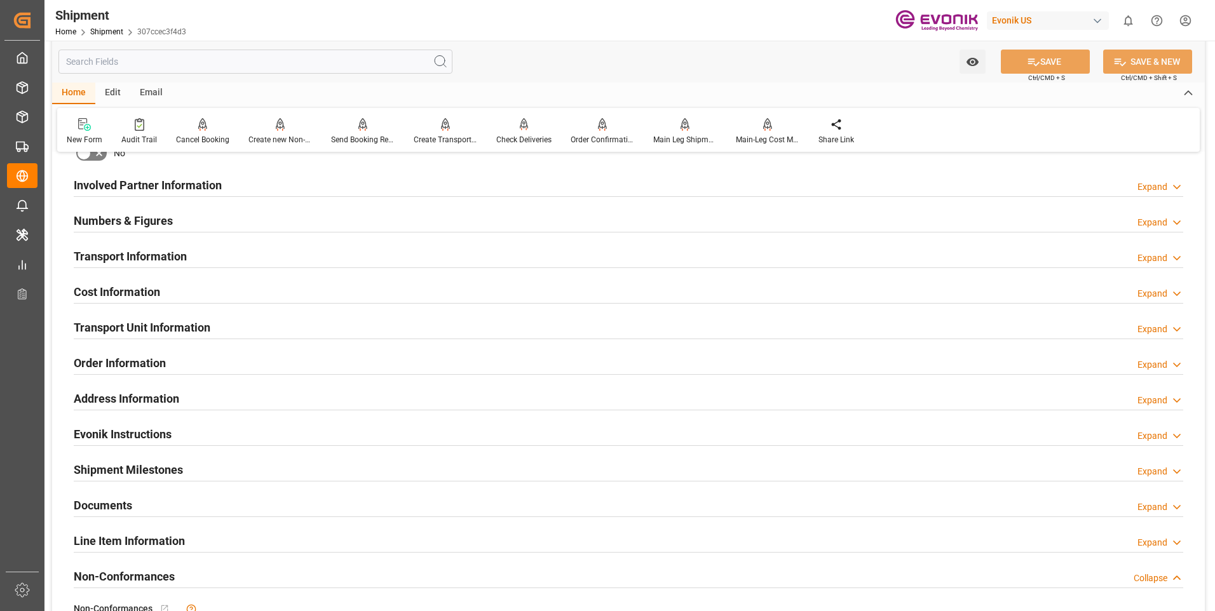
click at [1161, 256] on div "Expand" at bounding box center [1152, 258] width 30 height 13
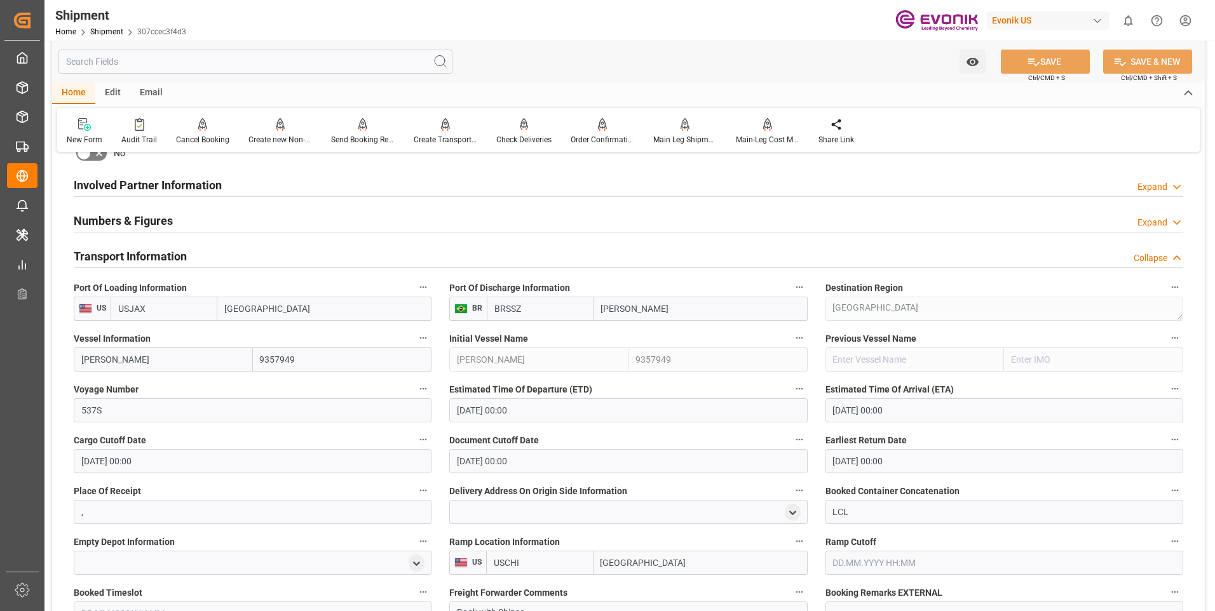
click at [1175, 260] on icon at bounding box center [1176, 258] width 13 height 13
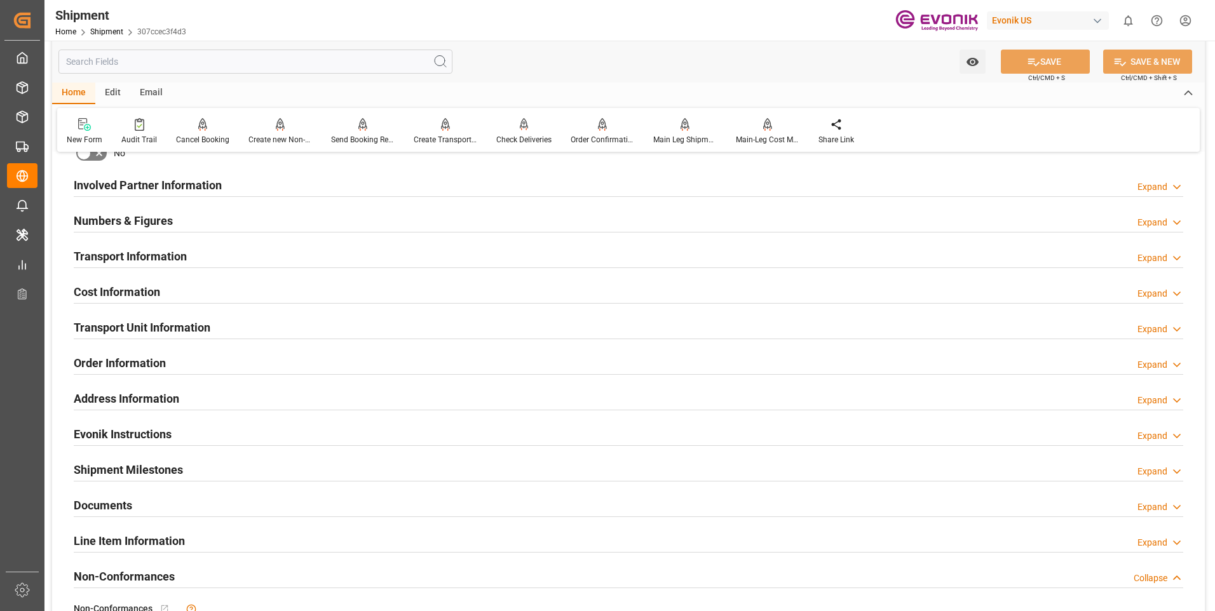
click at [1168, 292] on div "Expand" at bounding box center [1160, 293] width 46 height 13
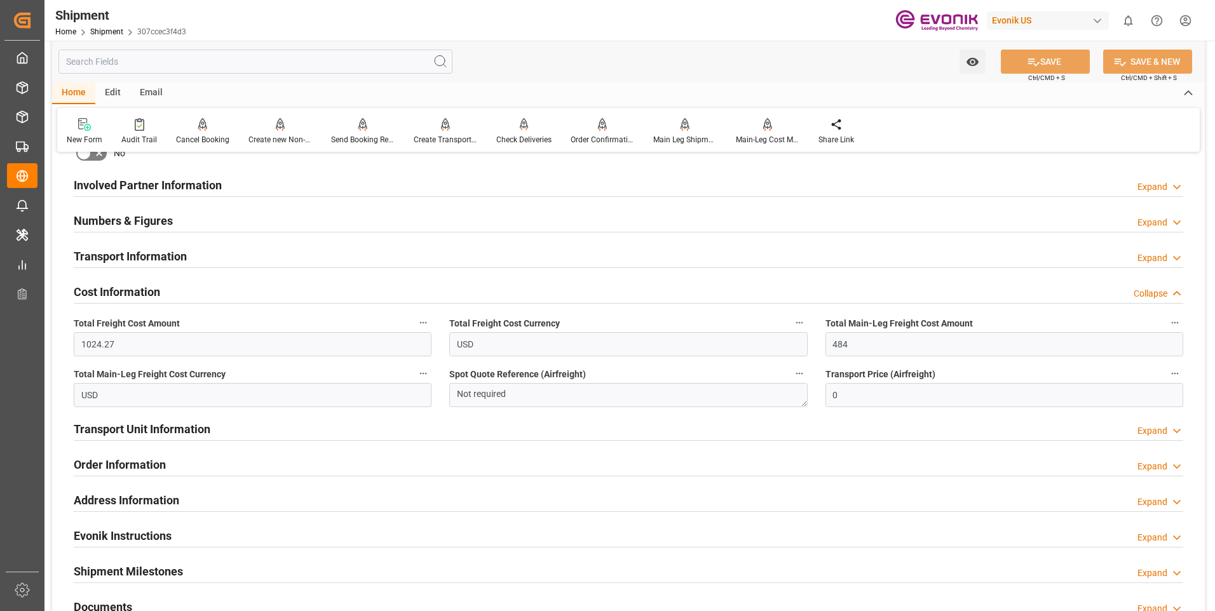
click at [1160, 292] on div "Collapse" at bounding box center [1150, 293] width 34 height 13
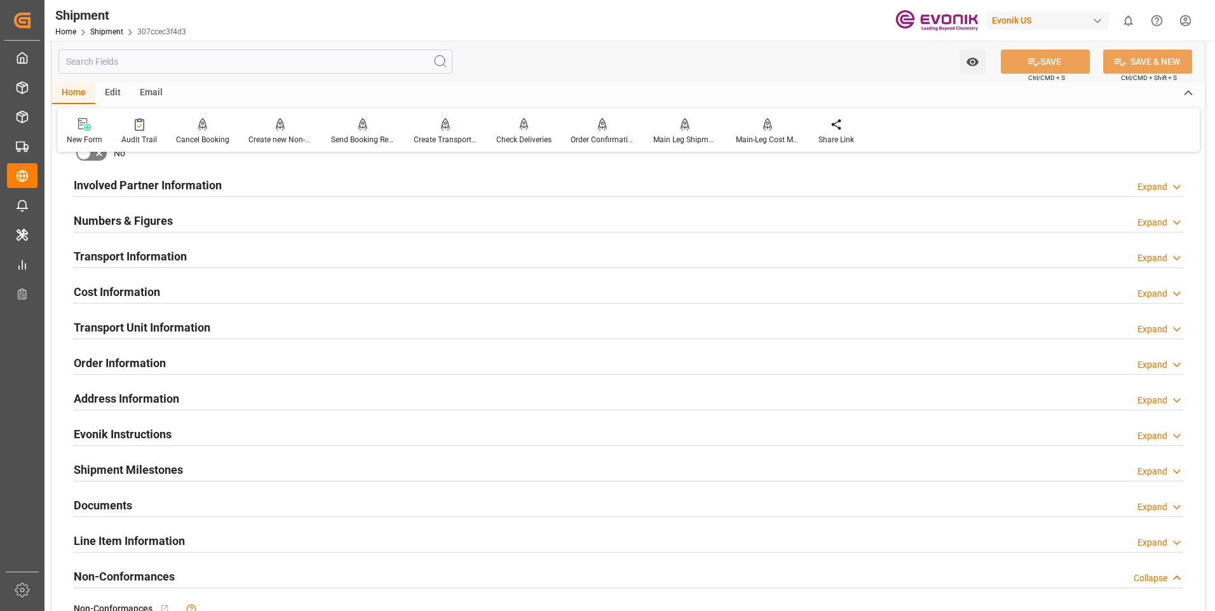
click at [1148, 326] on div "Expand" at bounding box center [1152, 329] width 30 height 13
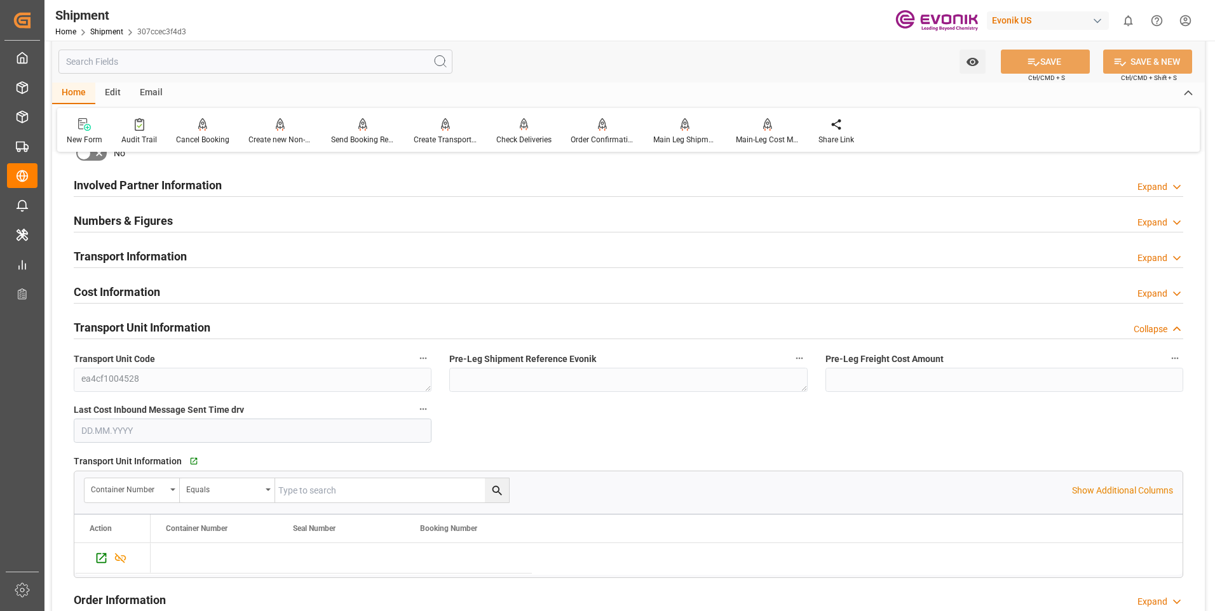
click at [1148, 326] on div "Collapse" at bounding box center [1150, 329] width 34 height 13
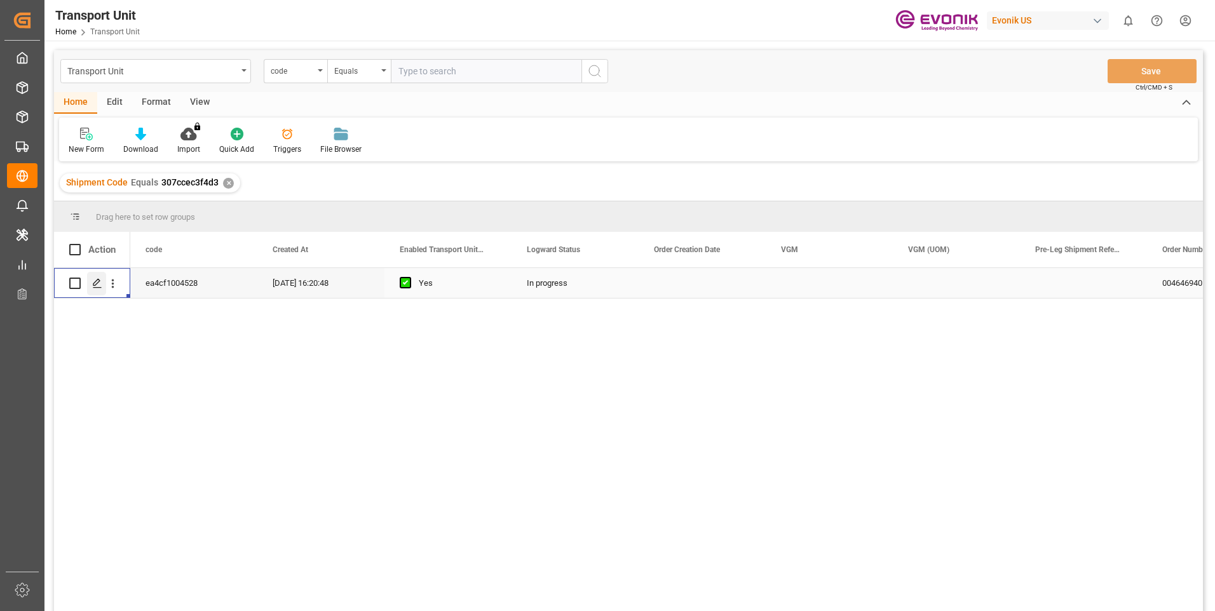
click at [97, 286] on icon "Press SPACE to select this row." at bounding box center [97, 283] width 10 height 10
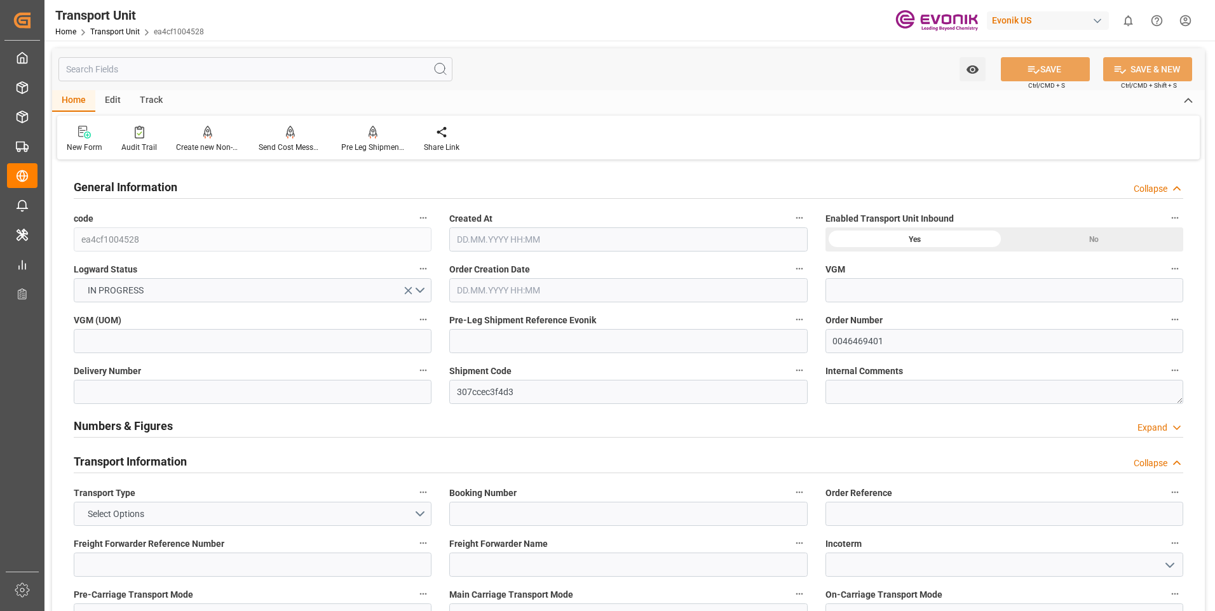
type input "AC Containerline"
type input "Leschaco Inc."
type input "USJAX"
type input "BRSSZ"
type input "4396.6"
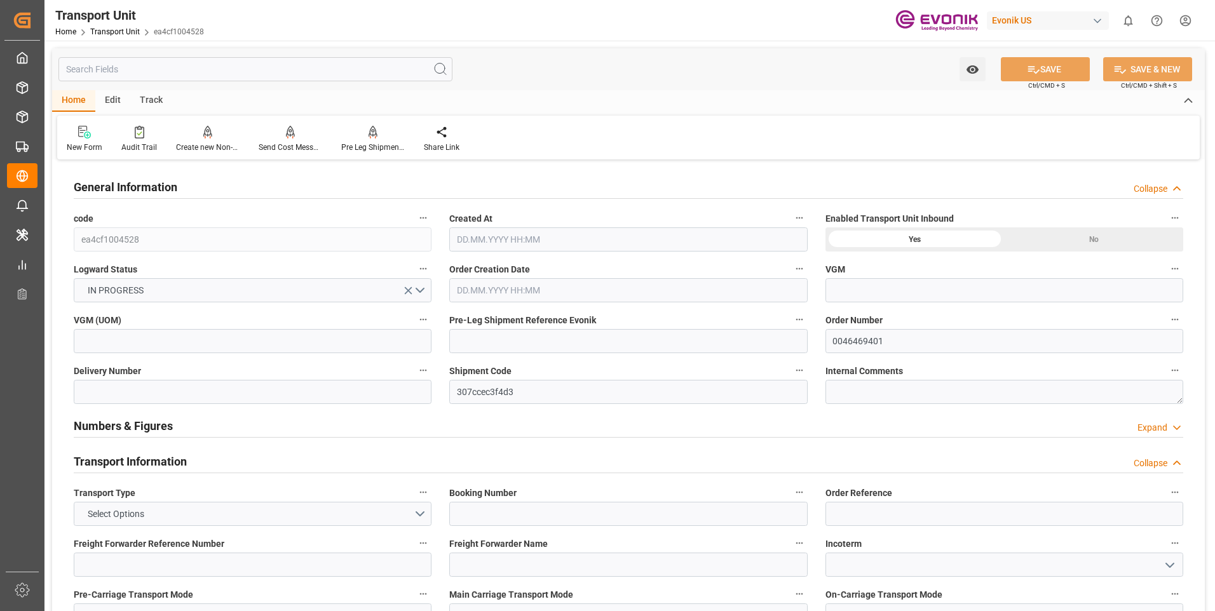
type input "[DATE] 16:20"
type input "[DATE]"
type input "[DATE] 00:00"
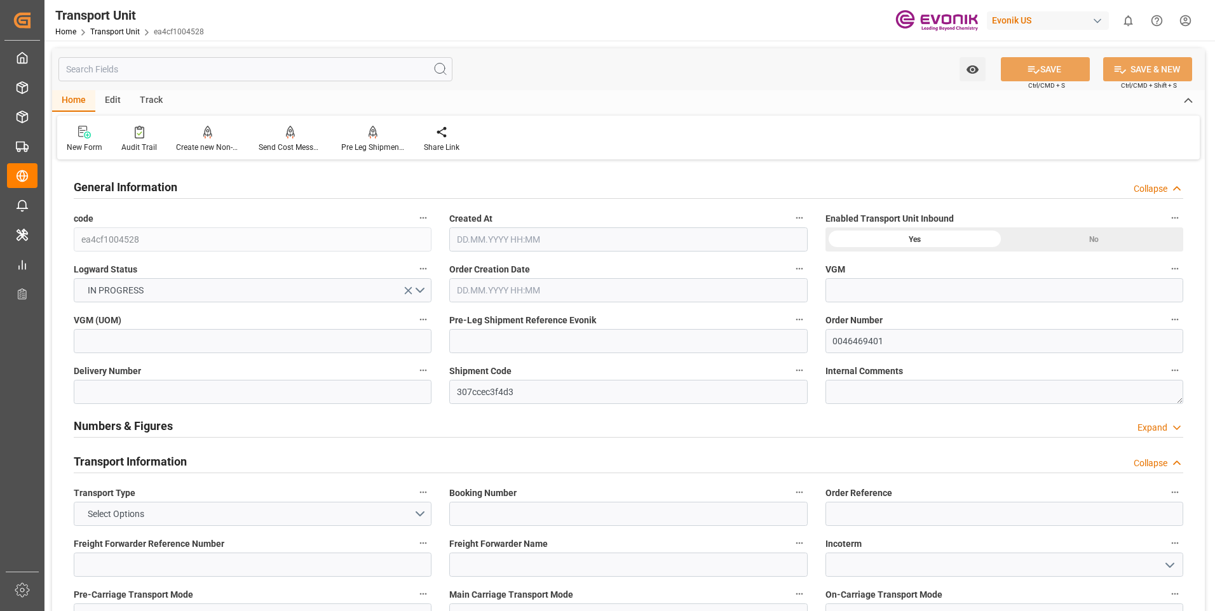
type input "[DATE] 00:00"
click at [171, 66] on input "text" at bounding box center [255, 69] width 394 height 24
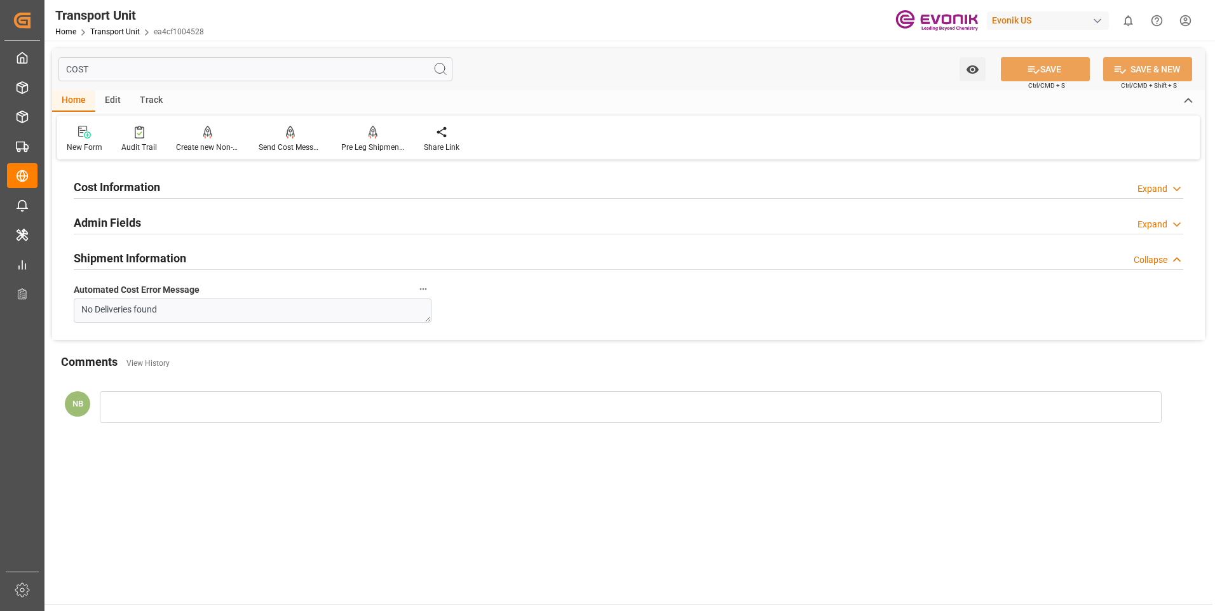
type input "COST"
click at [1157, 184] on div "Expand" at bounding box center [1152, 188] width 30 height 13
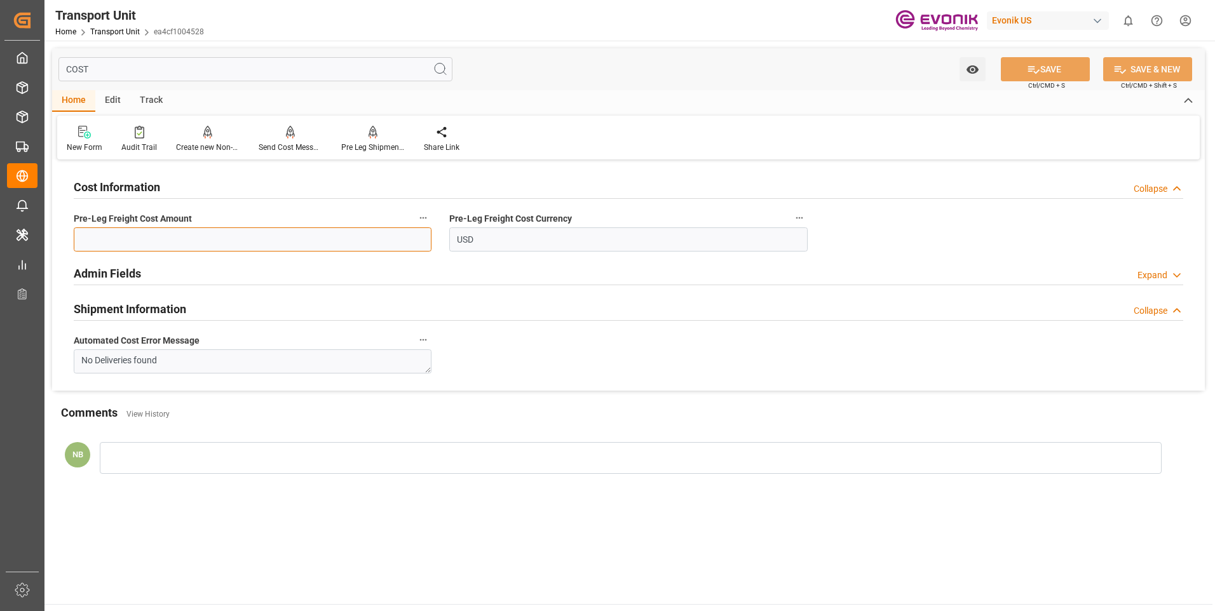
click at [219, 245] on input "text" at bounding box center [253, 239] width 358 height 24
type input "540.27"
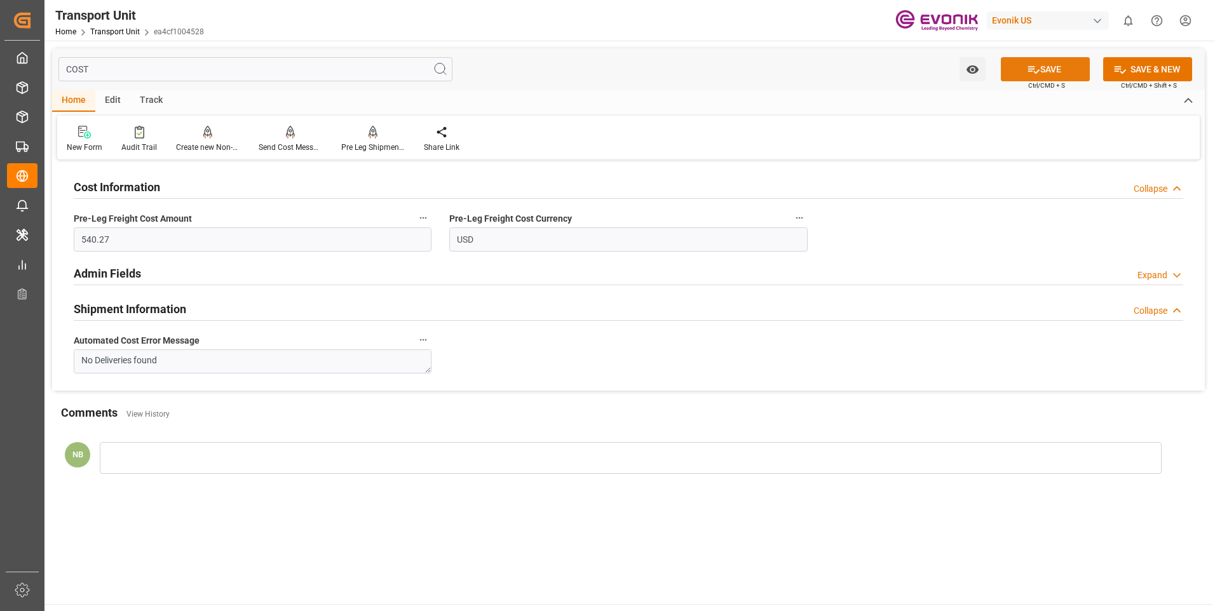
click at [1048, 70] on button "SAVE" at bounding box center [1045, 69] width 89 height 24
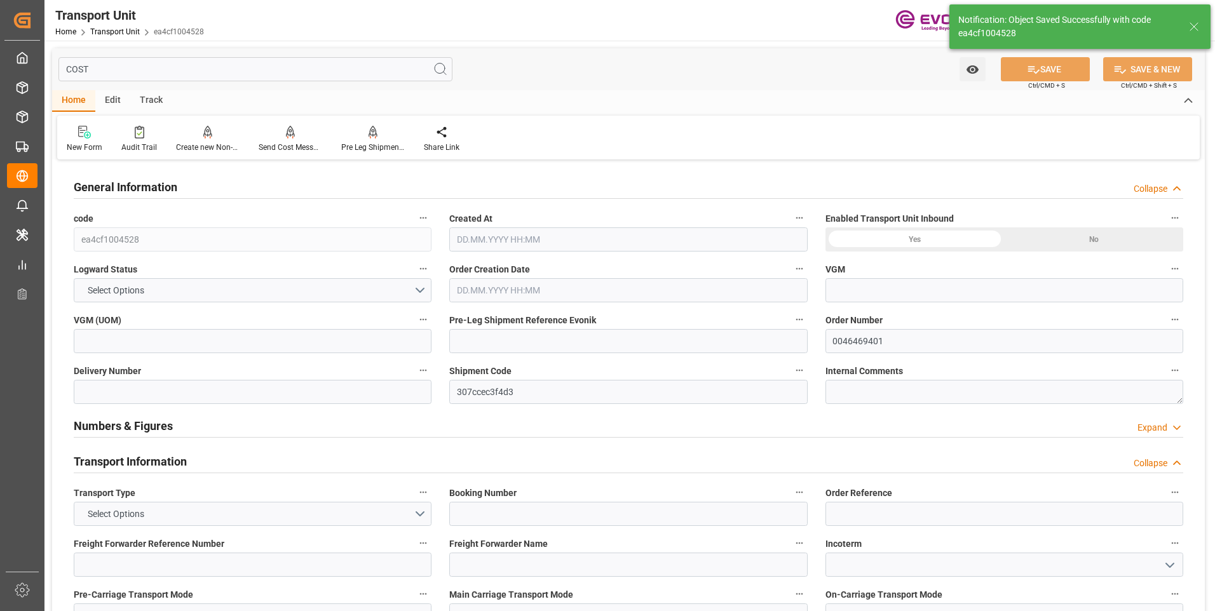
type input "AC Containerline"
type input "Leschaco Inc."
type input "USJAX"
type input "BRSSZ"
type input "4396.6"
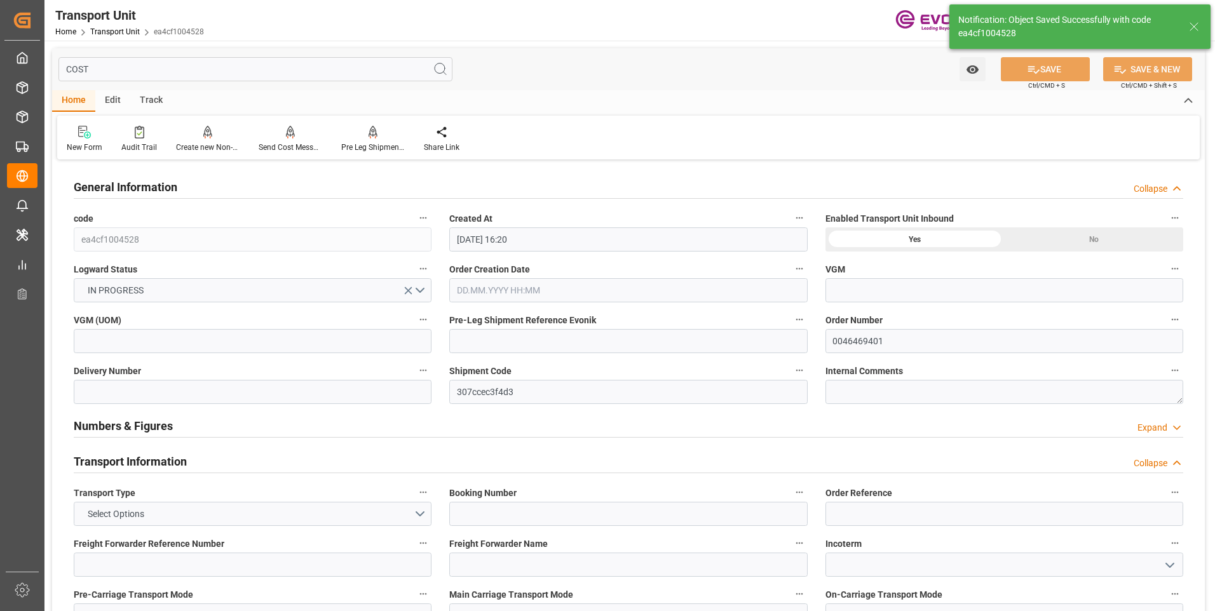
type input "[DATE] 16:20"
type input "[DATE]"
type input "[DATE] 00:00"
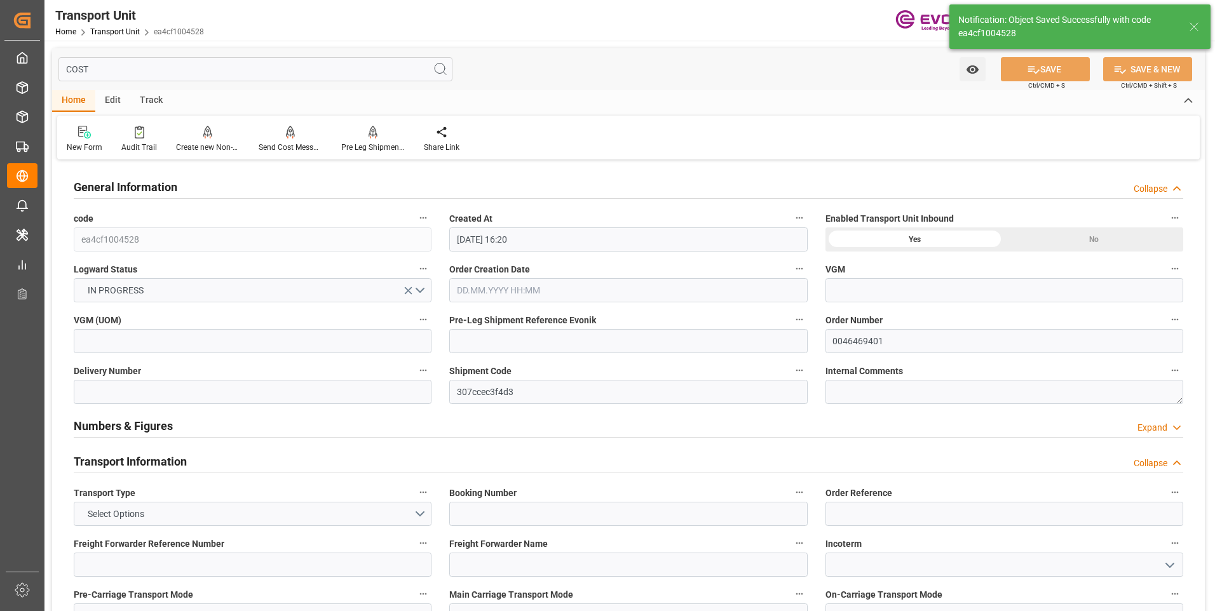
type input "[DATE] 00:00"
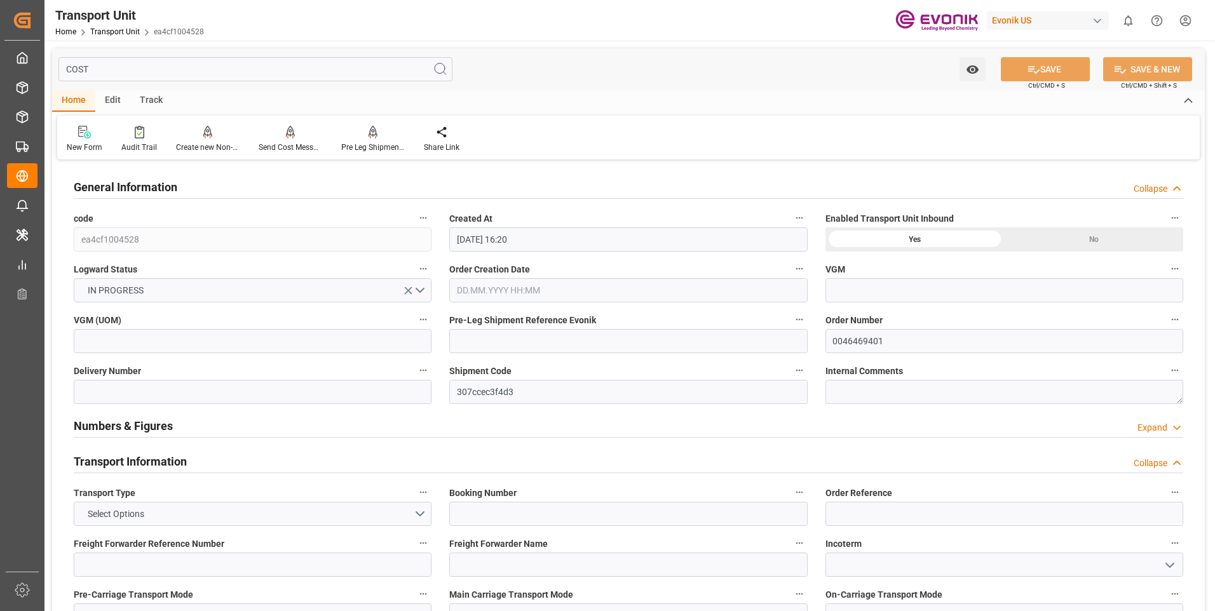
click at [352, 69] on input "COST" at bounding box center [255, 69] width 394 height 24
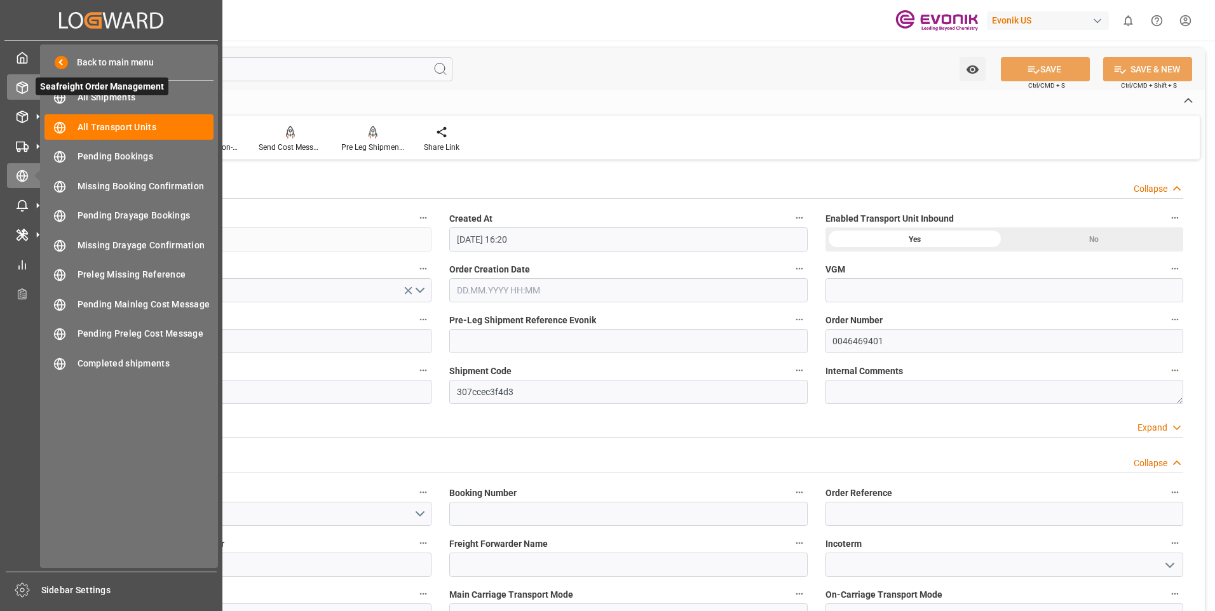
drag, startPoint x: 306, startPoint y: 65, endPoint x: 17, endPoint y: 82, distance: 289.6
click at [17, 82] on div "Created by potrace 1.15, written by Peter Selinger 2001-2017 Created by potrace…" at bounding box center [607, 305] width 1215 height 611
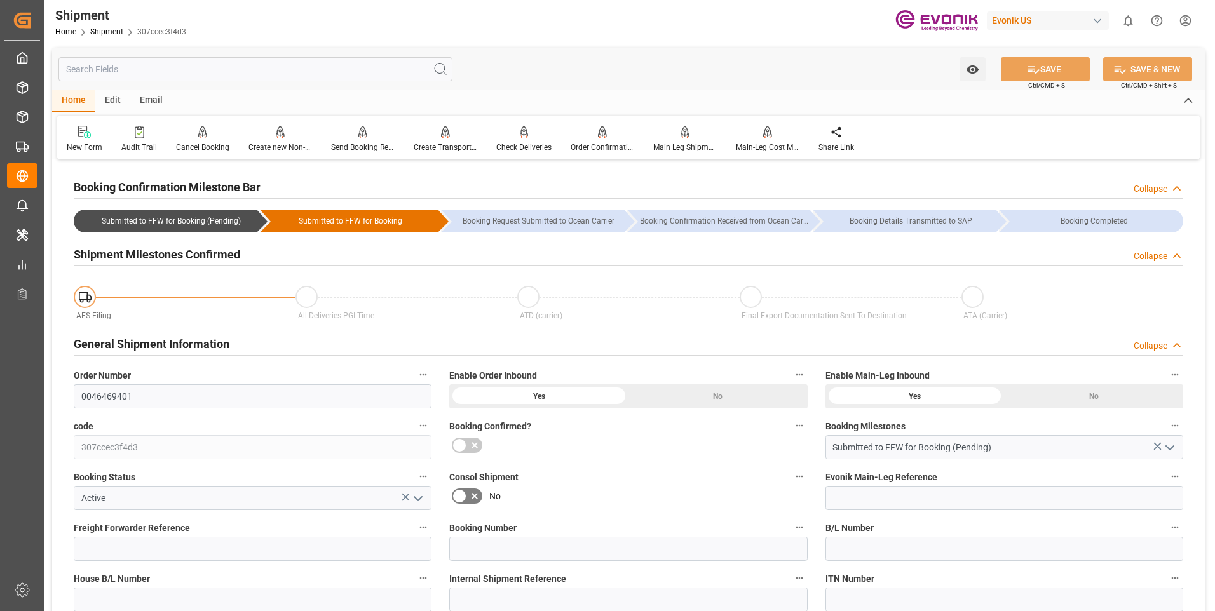
click at [1149, 346] on div "Collapse" at bounding box center [1150, 345] width 34 height 13
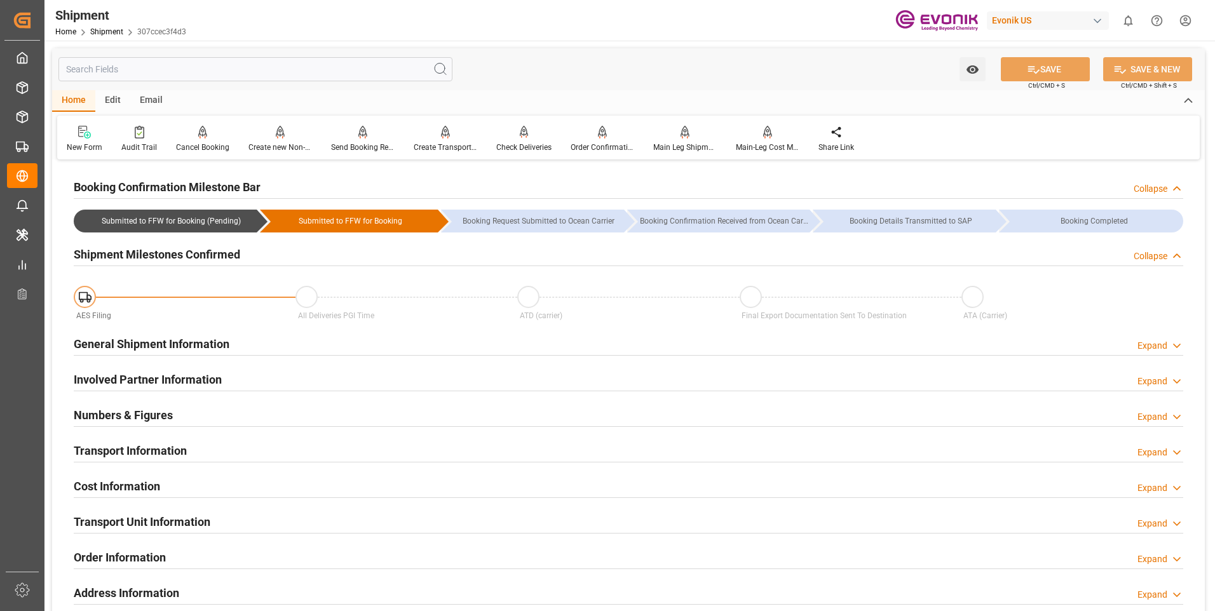
click at [1144, 518] on div "Expand" at bounding box center [1152, 523] width 30 height 13
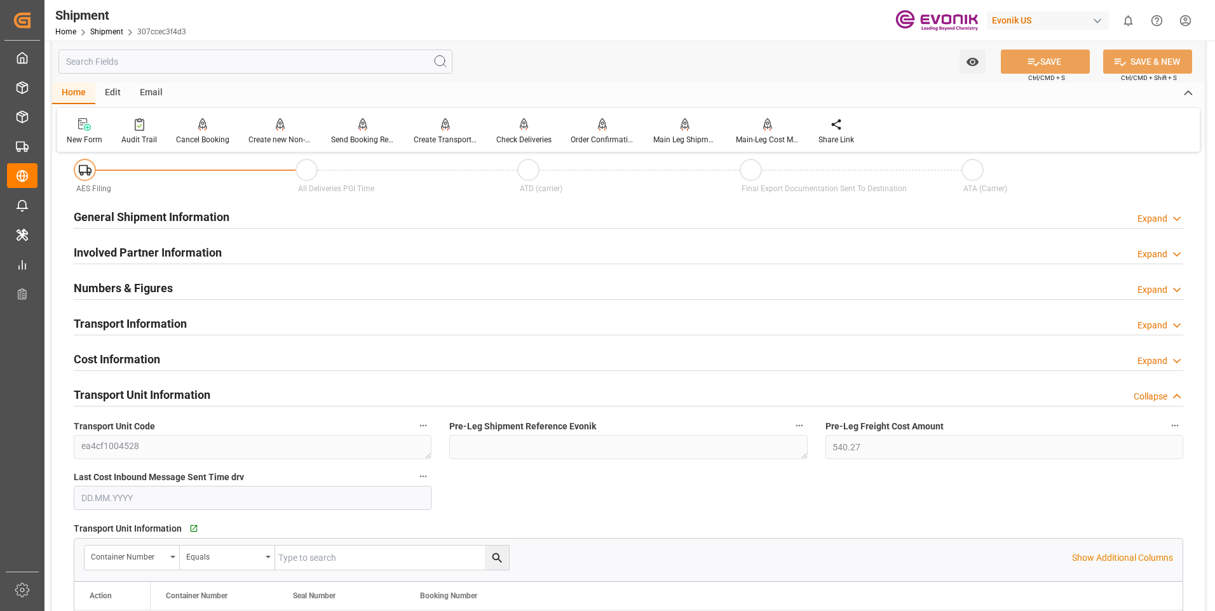
click at [1156, 394] on div "Collapse" at bounding box center [1150, 396] width 34 height 13
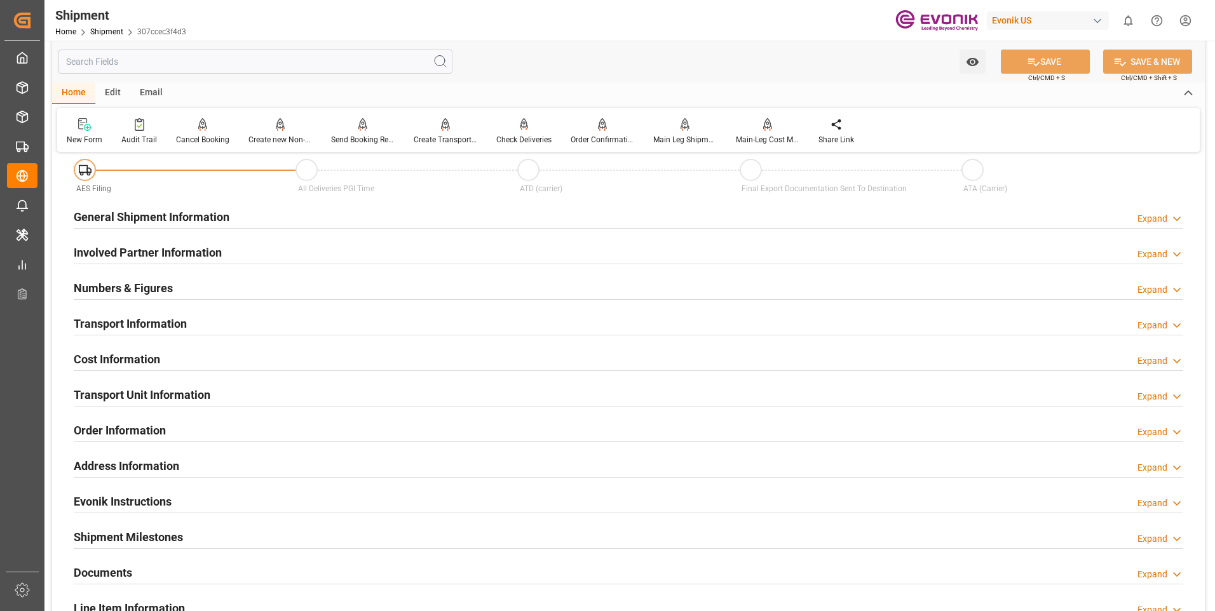
click at [1163, 433] on div "Expand" at bounding box center [1152, 432] width 30 height 13
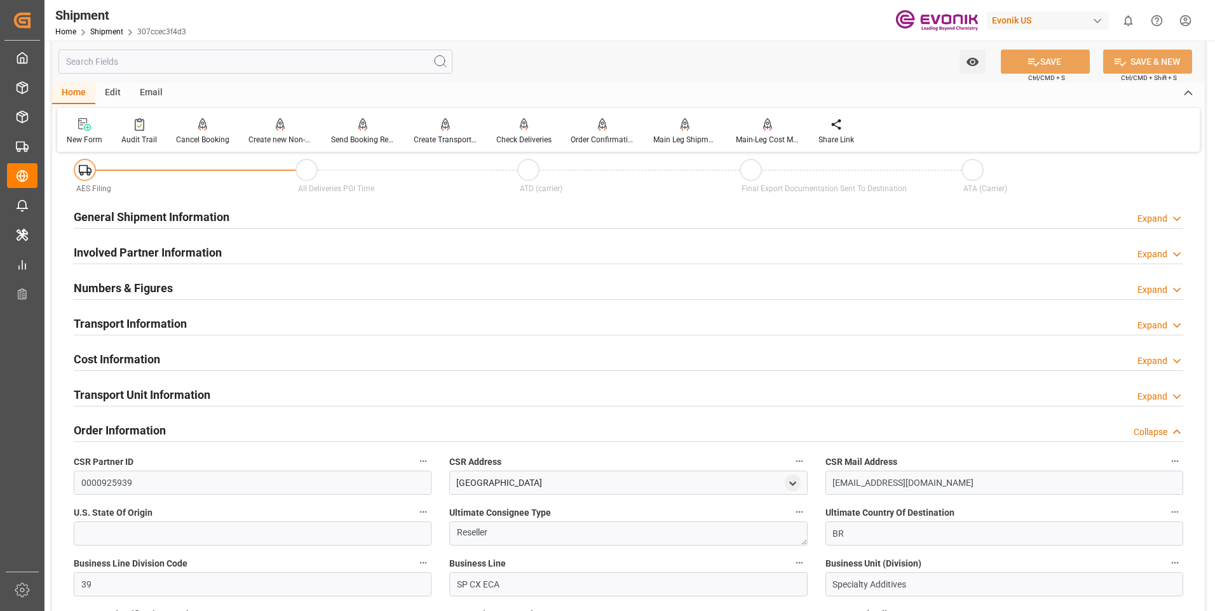
click at [1163, 433] on div "Collapse" at bounding box center [1150, 432] width 34 height 13
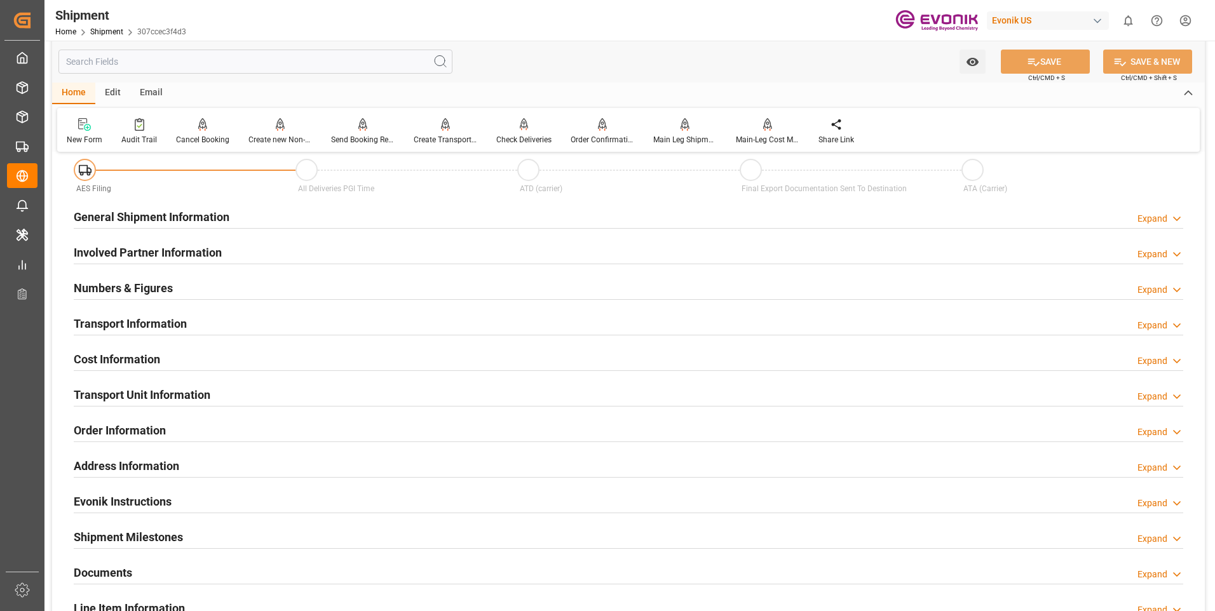
click at [1163, 392] on div "Expand" at bounding box center [1152, 396] width 30 height 13
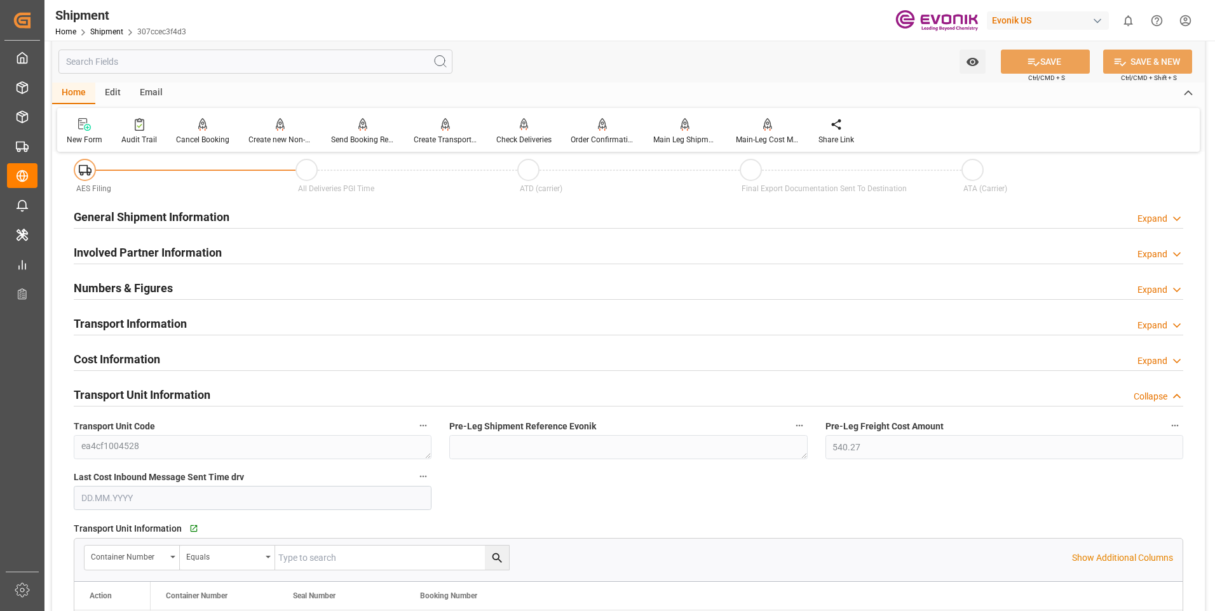
click at [1162, 392] on div "Collapse" at bounding box center [1150, 396] width 34 height 13
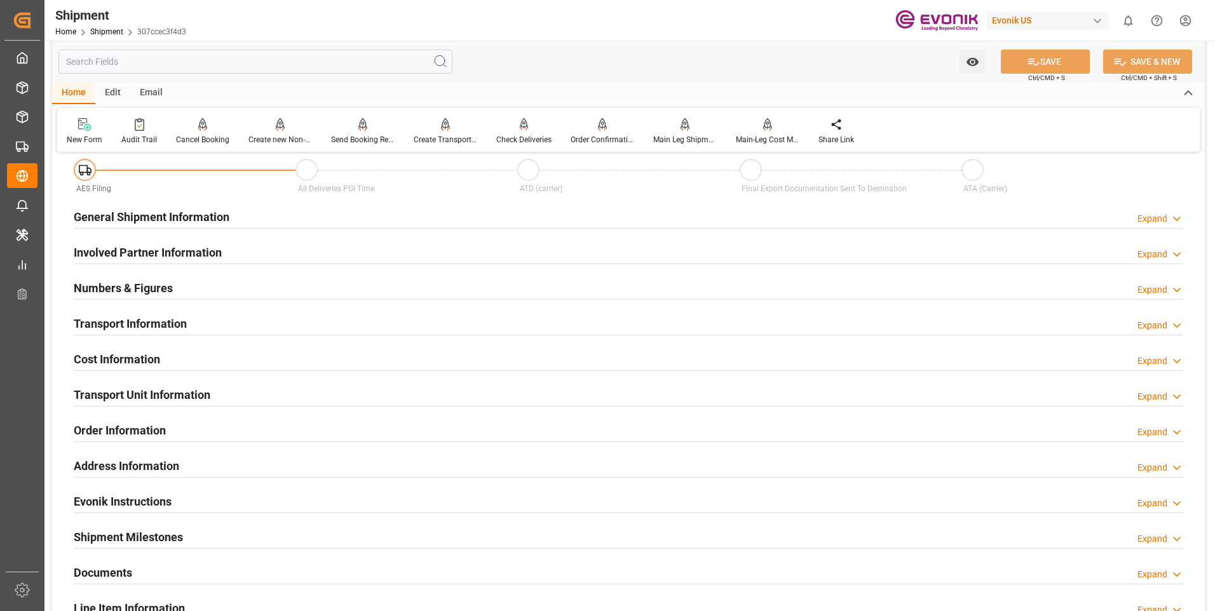
click at [1159, 361] on div "Expand" at bounding box center [1152, 360] width 30 height 13
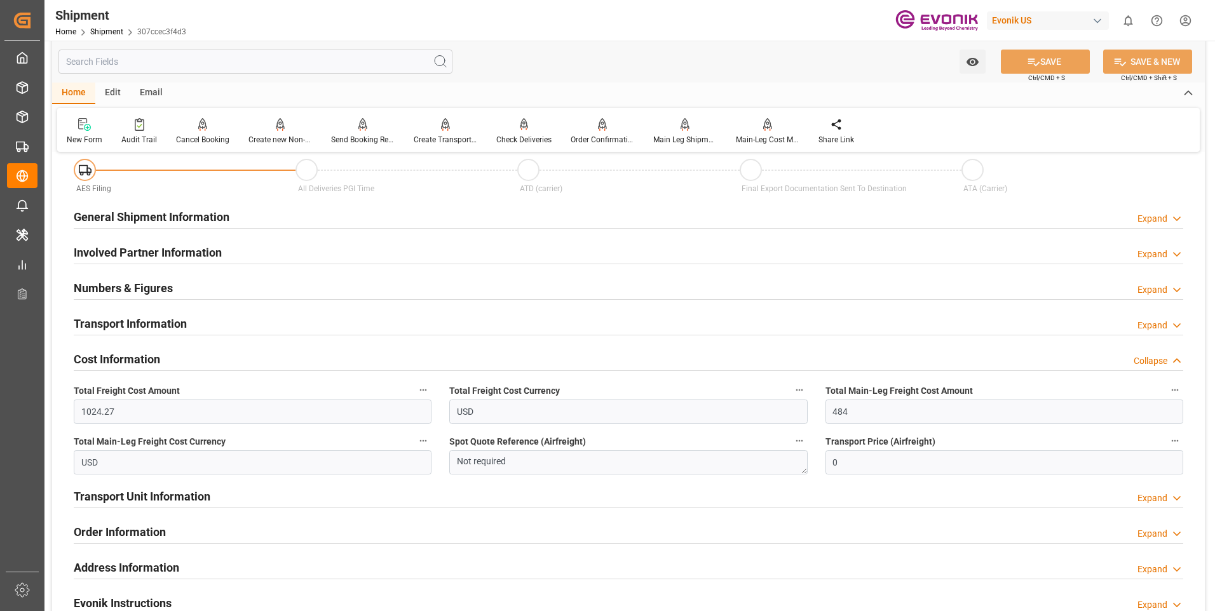
click at [1159, 361] on div "Collapse" at bounding box center [1150, 360] width 34 height 13
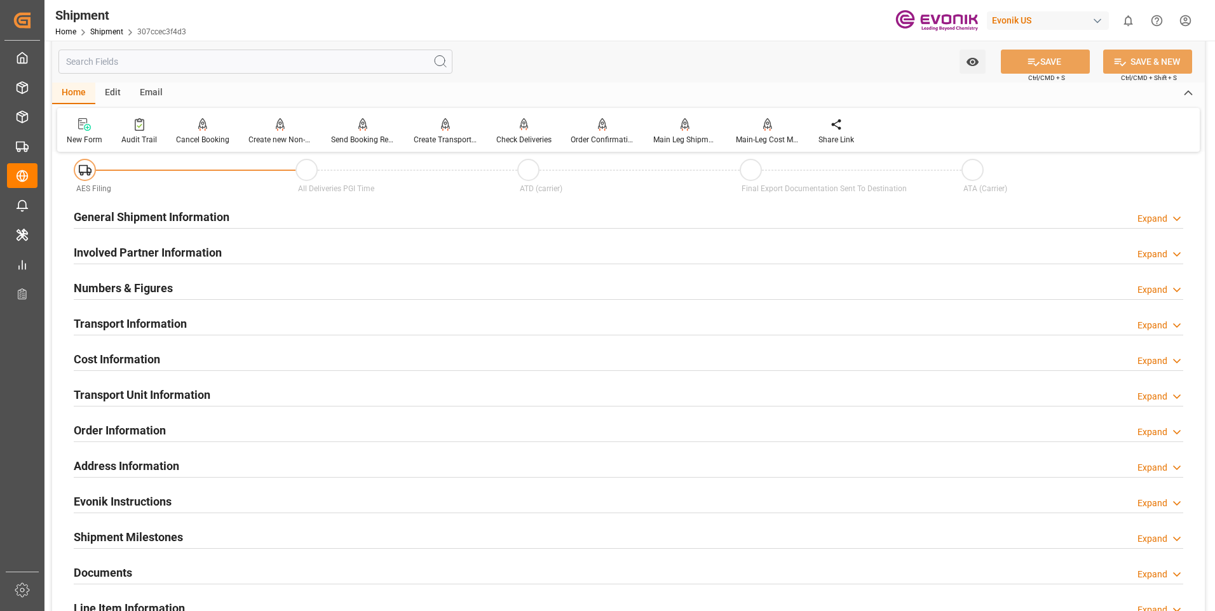
click at [1152, 323] on div "Expand" at bounding box center [1152, 325] width 30 height 13
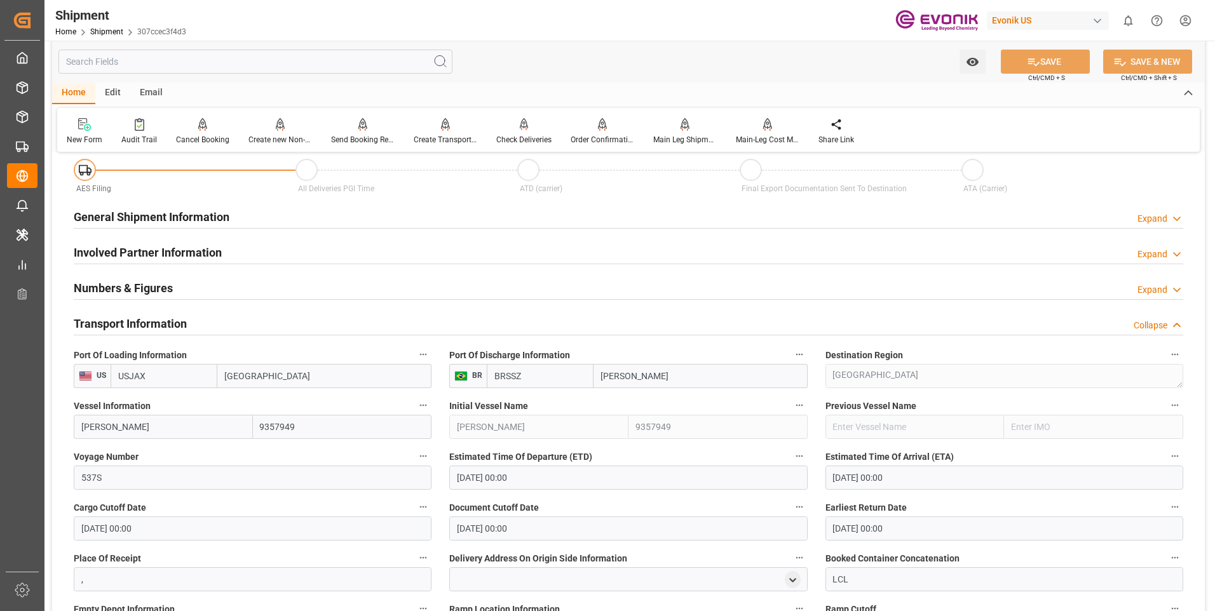
click at [1152, 323] on div "Collapse" at bounding box center [1150, 325] width 34 height 13
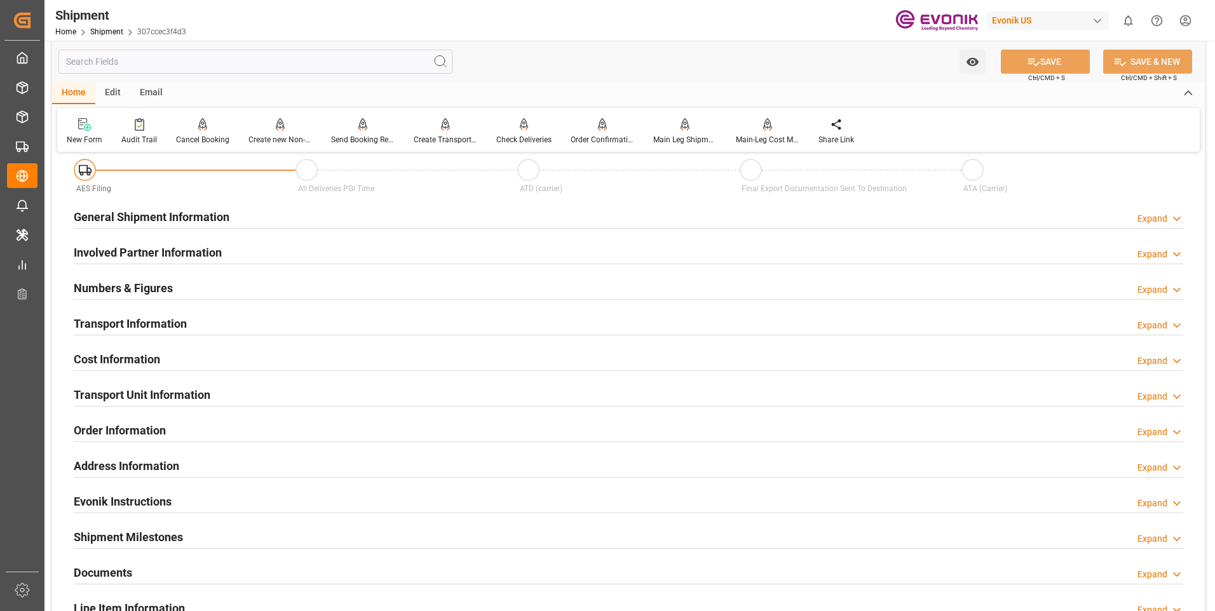
click at [280, 213] on div "General Shipment Information Expand" at bounding box center [628, 216] width 1109 height 24
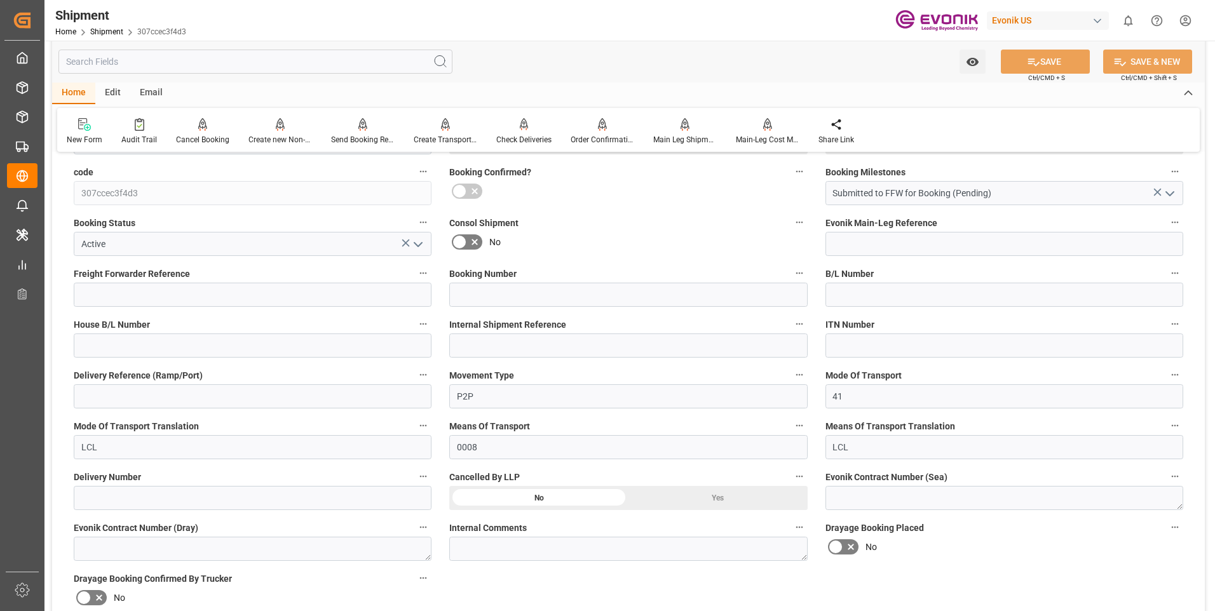
scroll to position [381, 0]
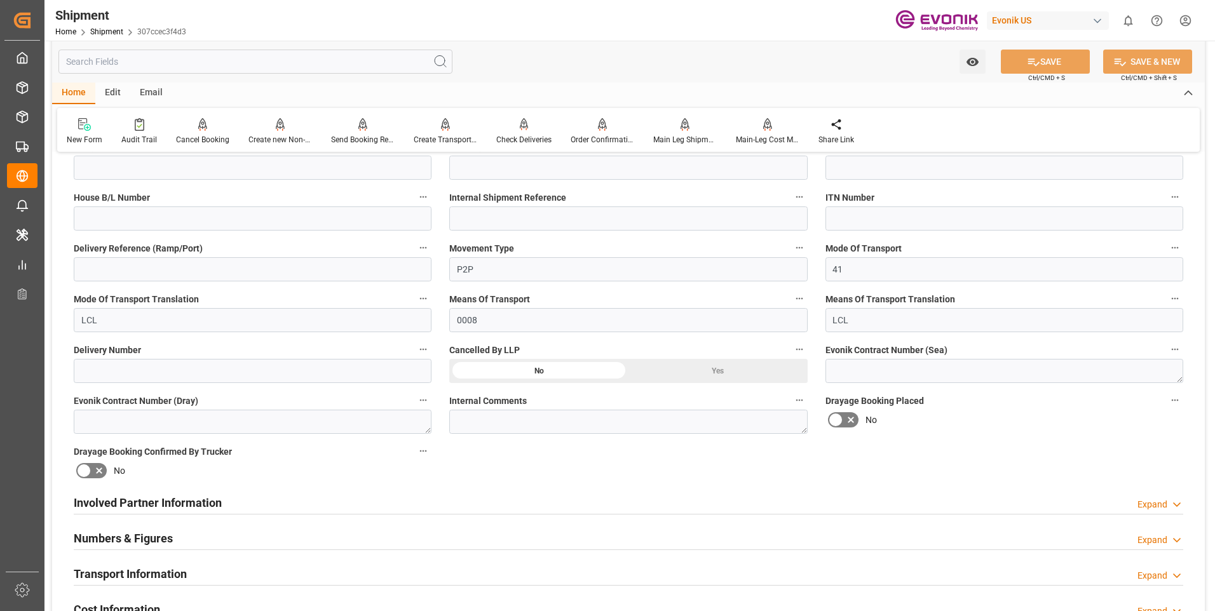
click at [253, 499] on div "Involved Partner Information Expand" at bounding box center [628, 502] width 1109 height 24
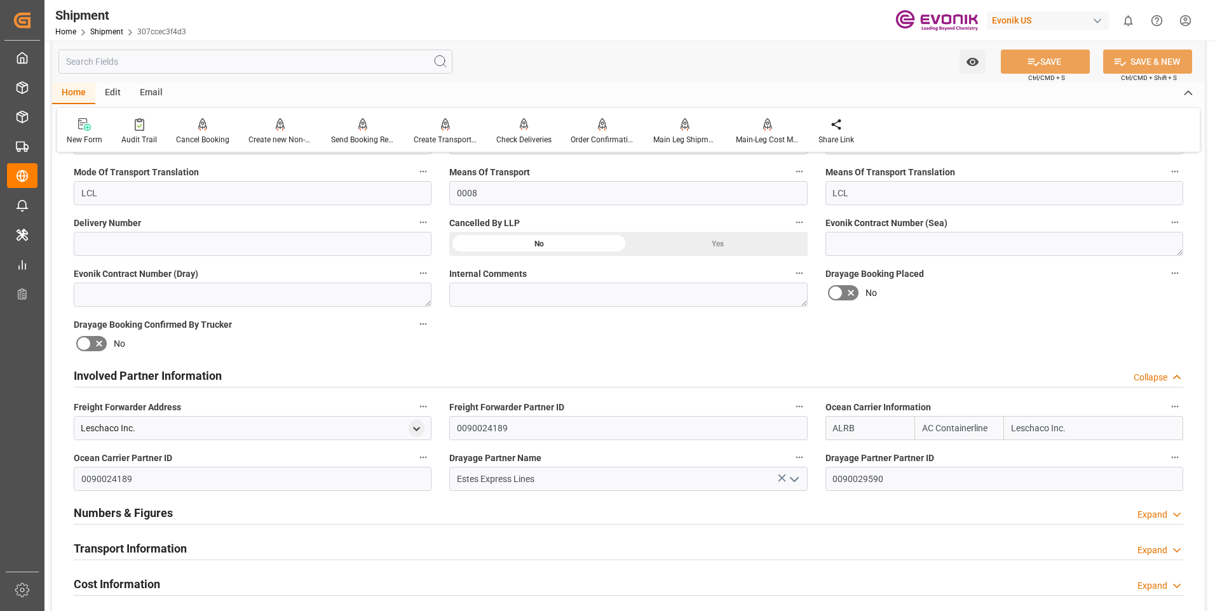
scroll to position [572, 0]
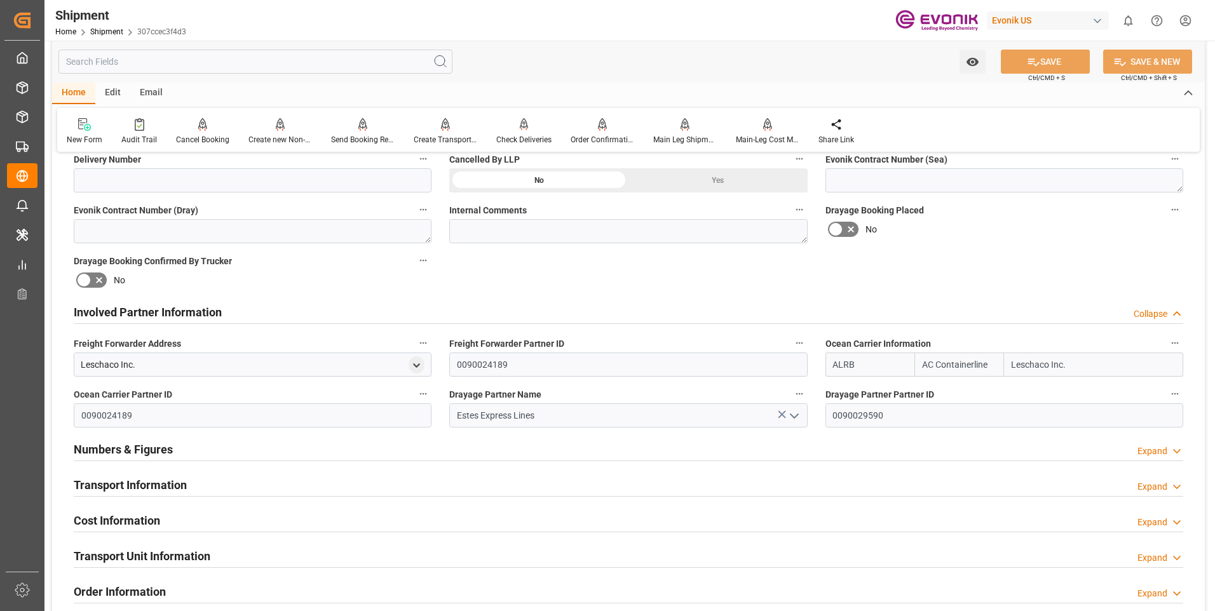
click at [181, 492] on h2 "Transport Information" at bounding box center [130, 484] width 113 height 17
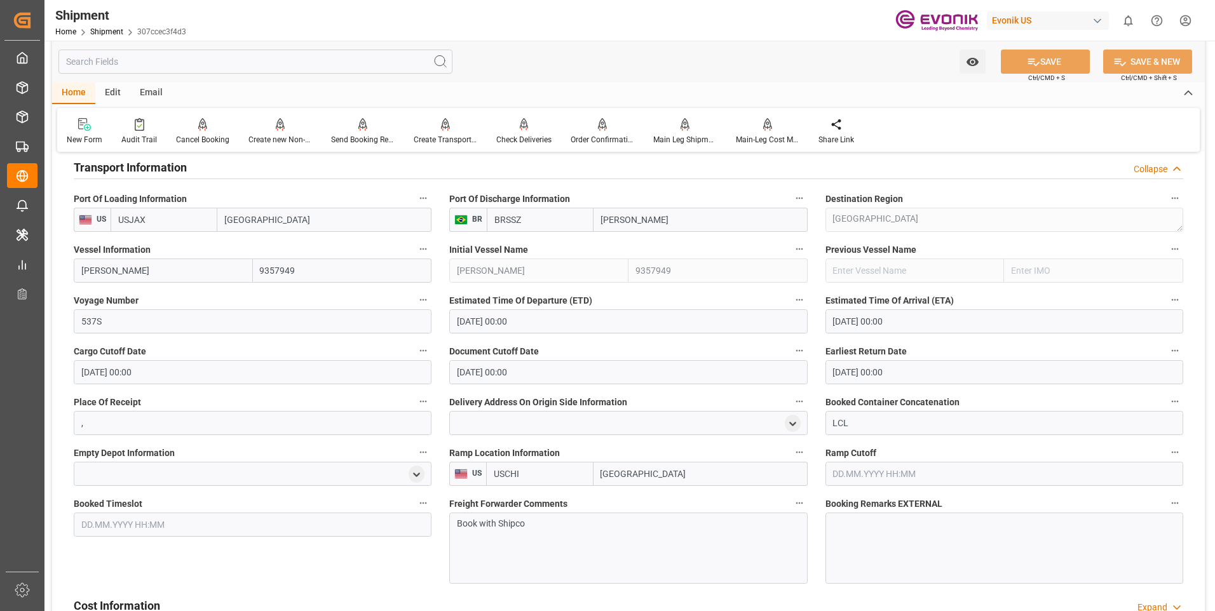
scroll to position [953, 0]
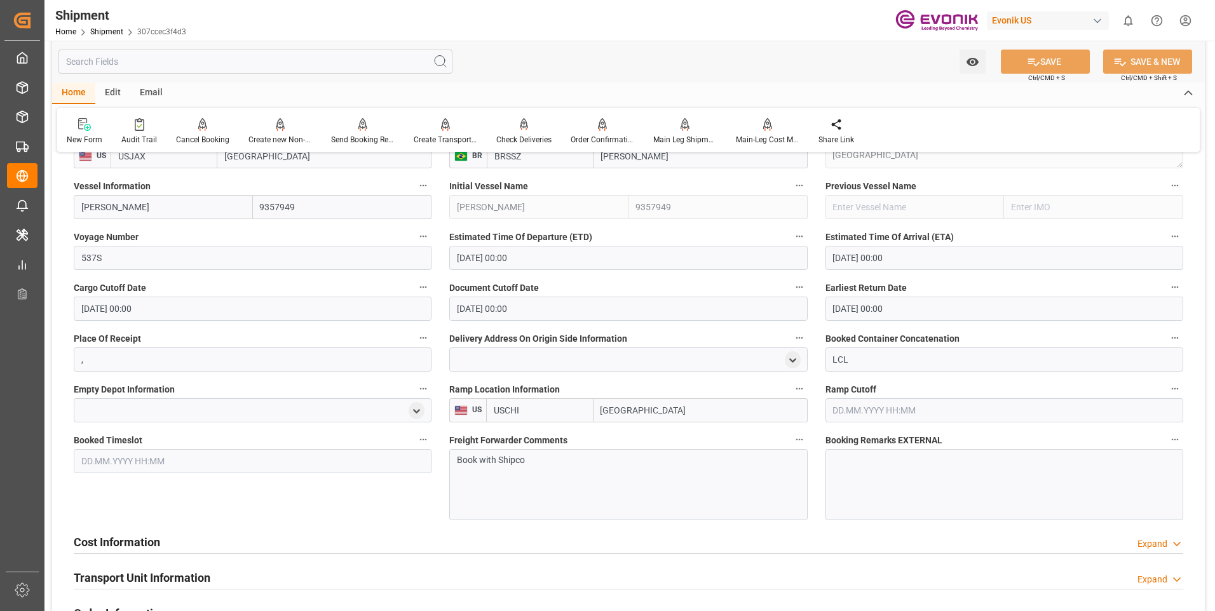
click at [135, 545] on h2 "Cost Information" at bounding box center [117, 542] width 86 height 17
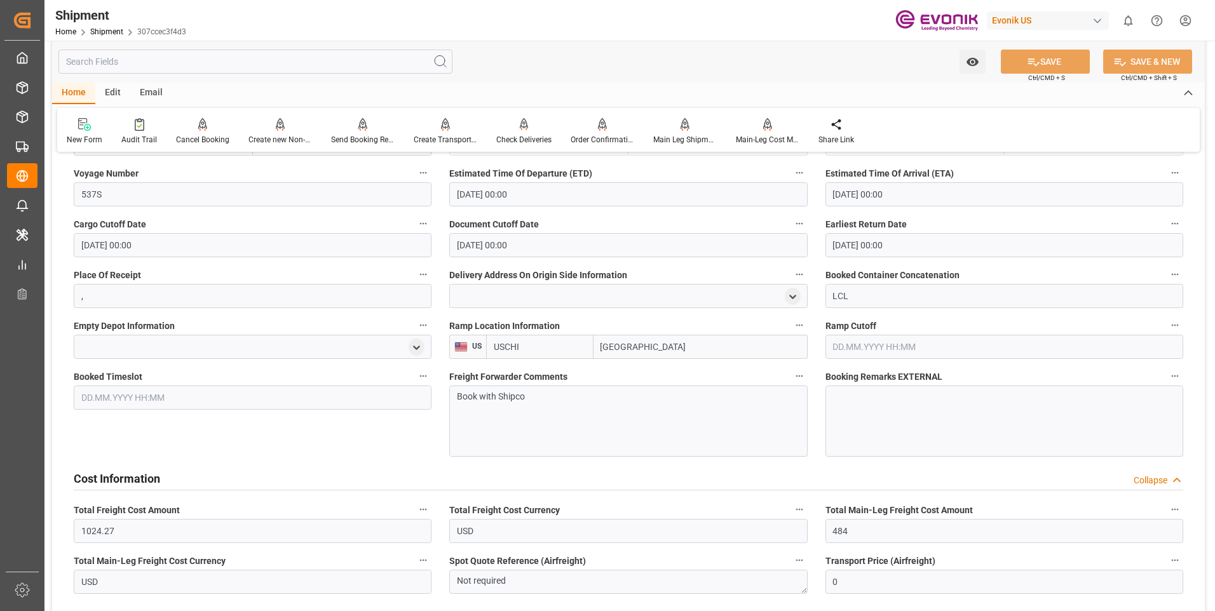
scroll to position [1144, 0]
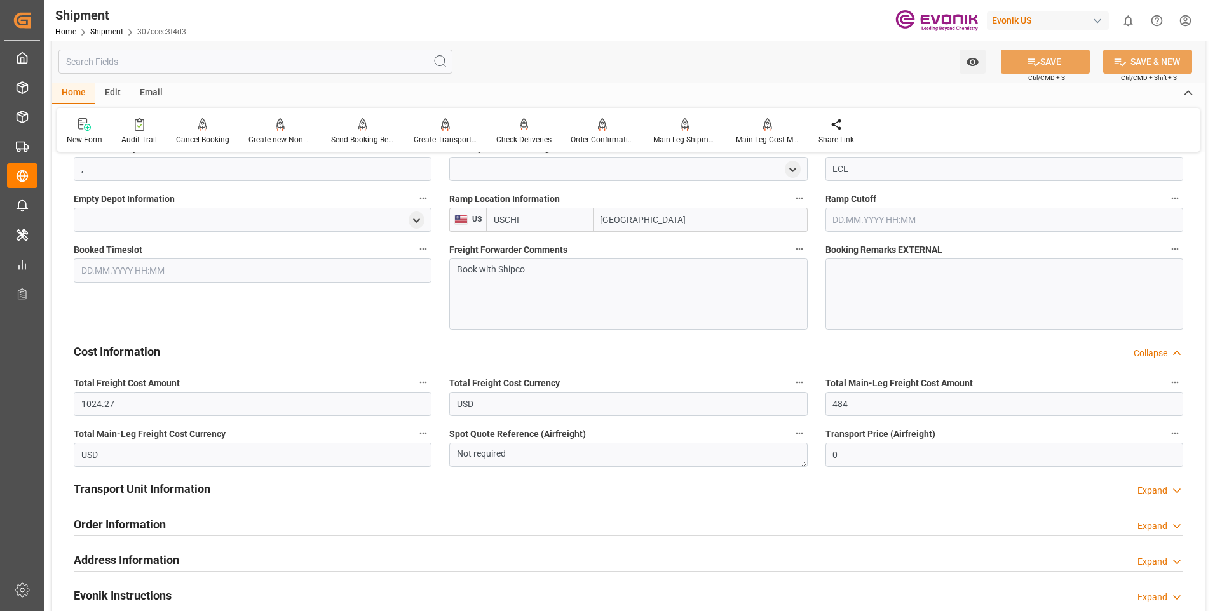
click at [195, 490] on h2 "Transport Unit Information" at bounding box center [142, 488] width 137 height 17
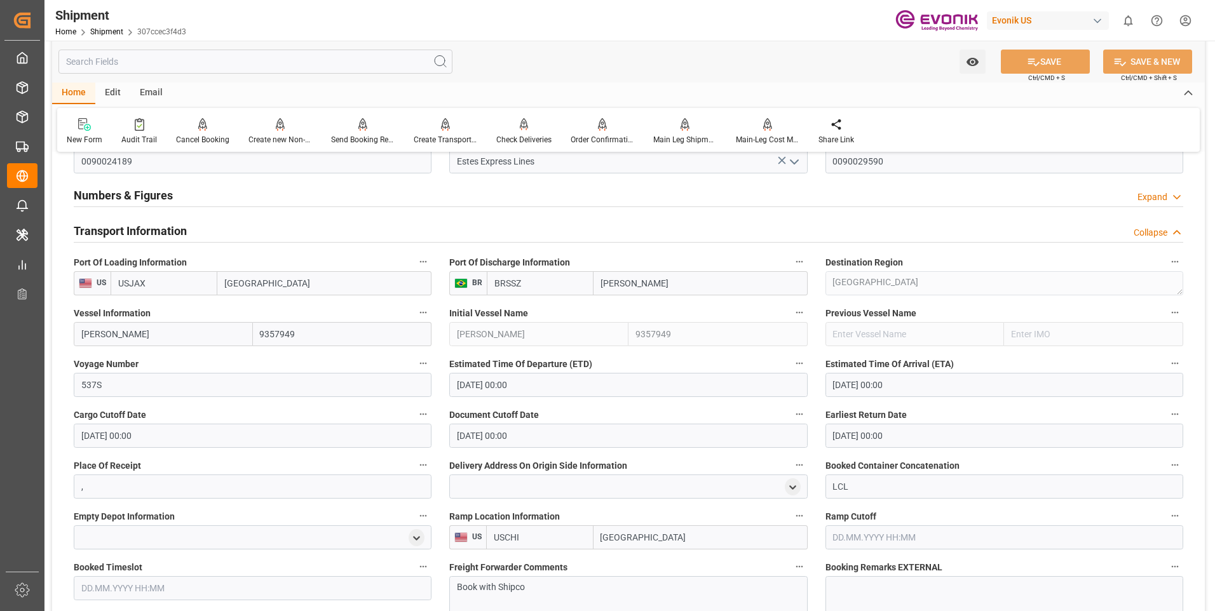
scroll to position [572, 0]
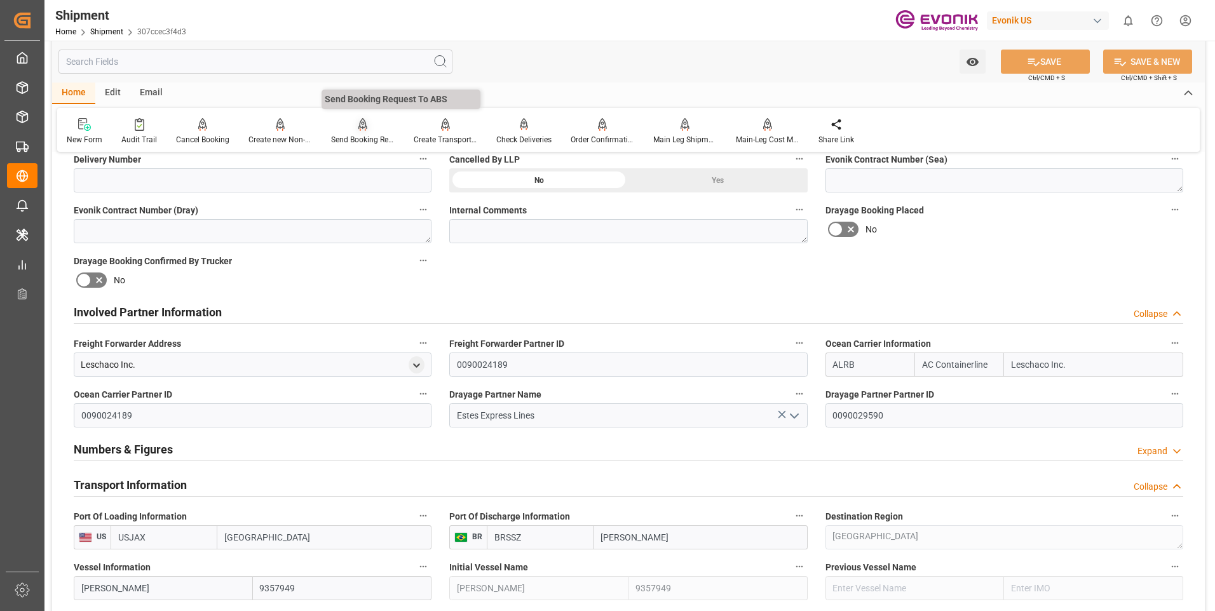
click at [372, 138] on div "Send Booking Request To ABS" at bounding box center [363, 139] width 64 height 11
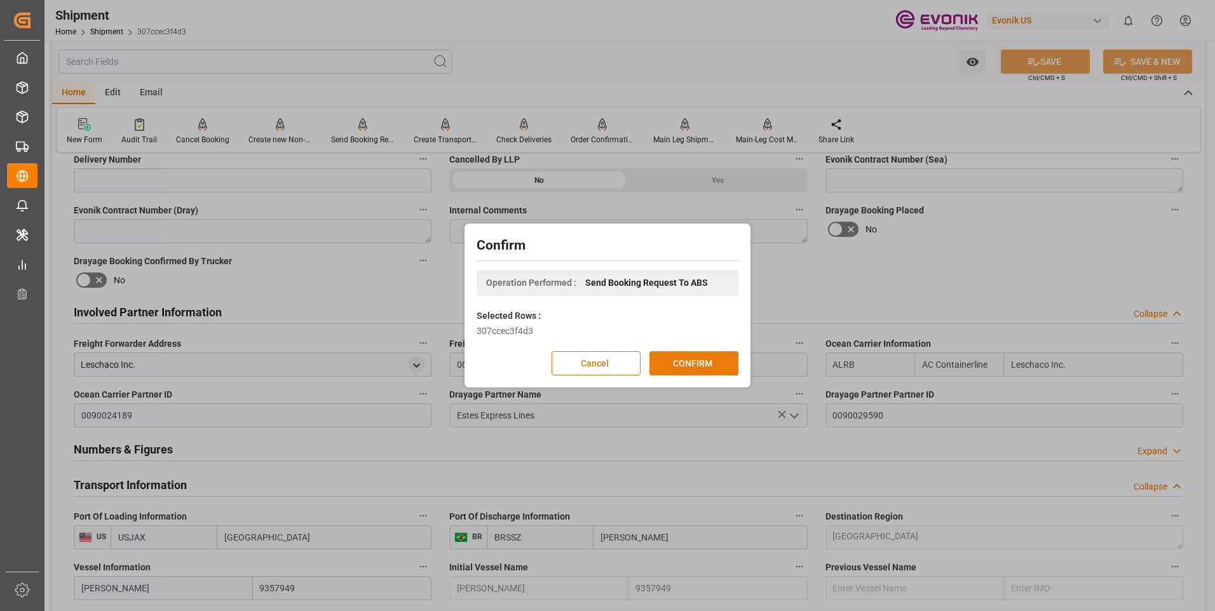
click at [708, 360] on button "CONFIRM" at bounding box center [693, 363] width 89 height 24
